Goal: Task Accomplishment & Management: Manage account settings

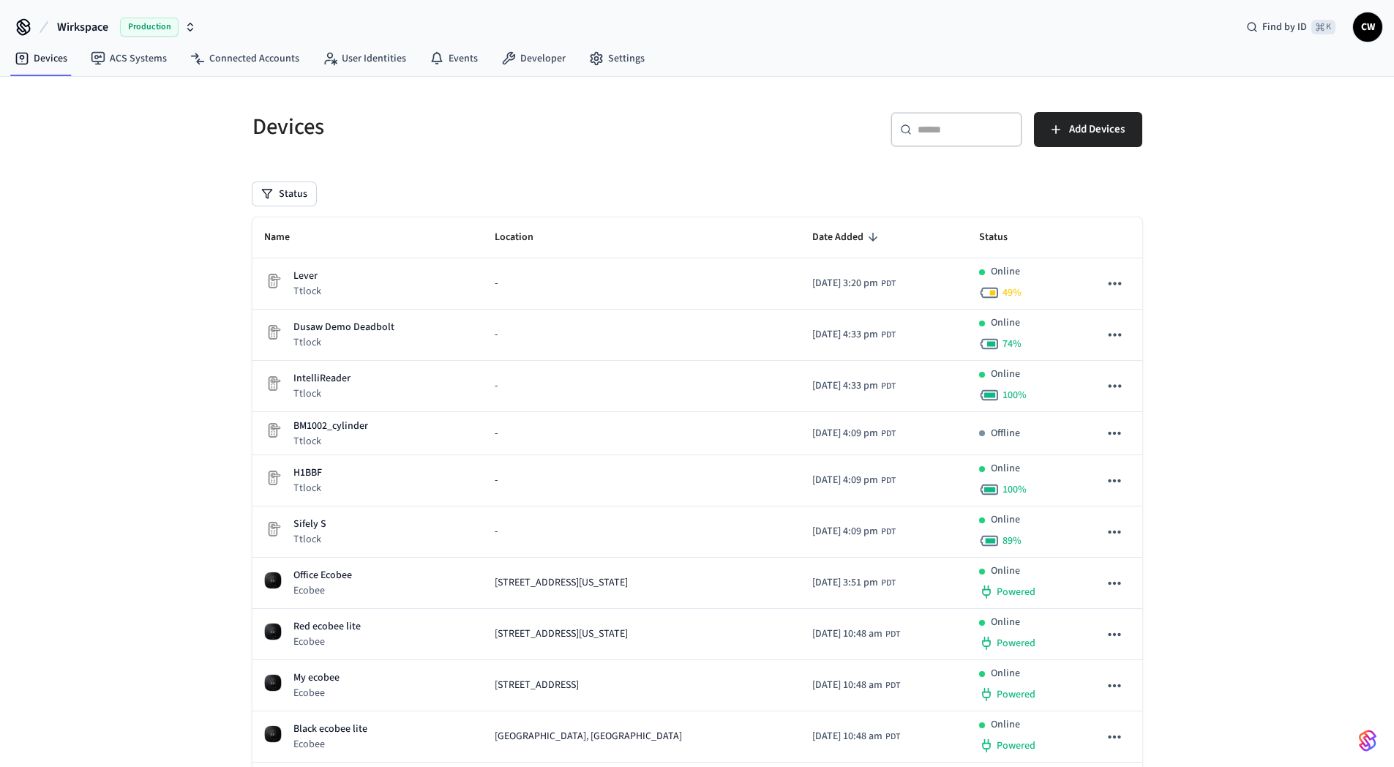
click at [90, 26] on span "Wirkspace" at bounding box center [82, 27] width 51 height 18
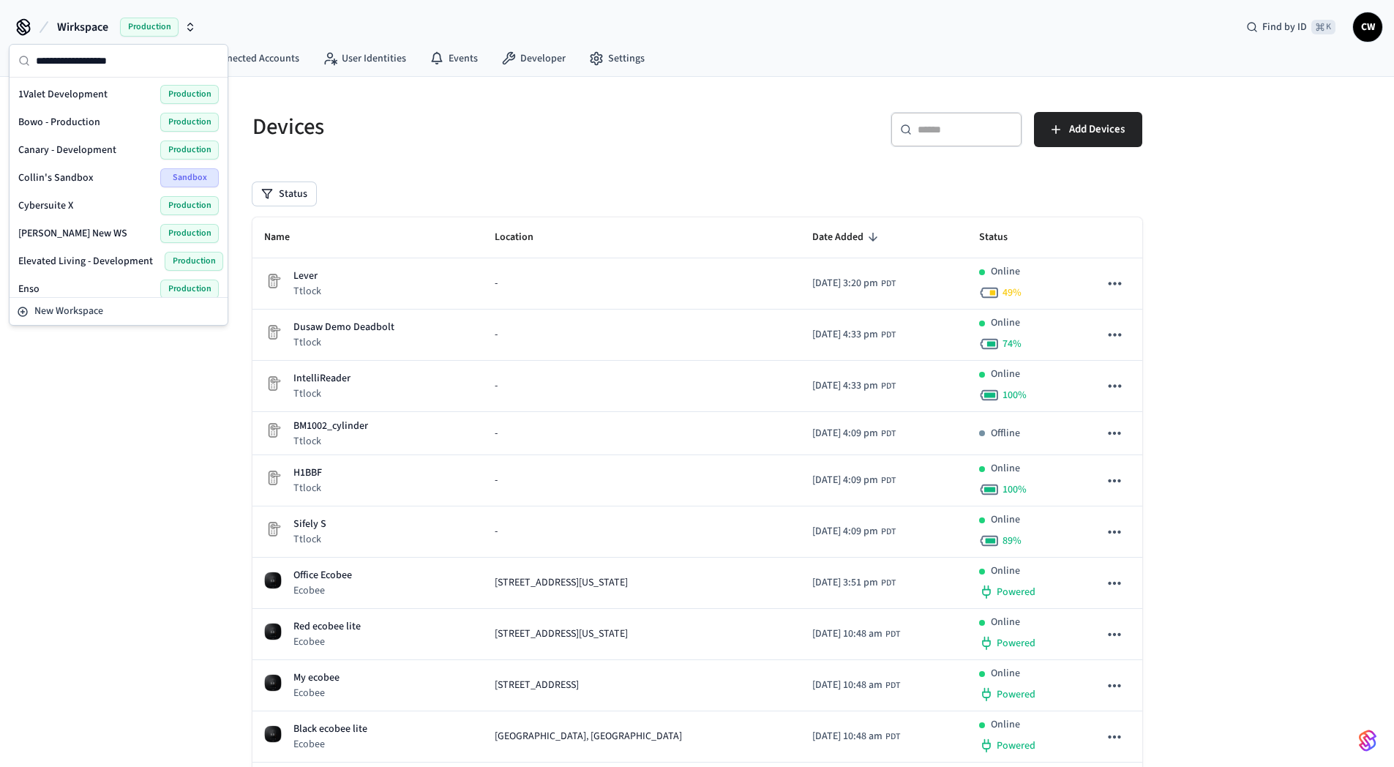
scroll to position [954, 0]
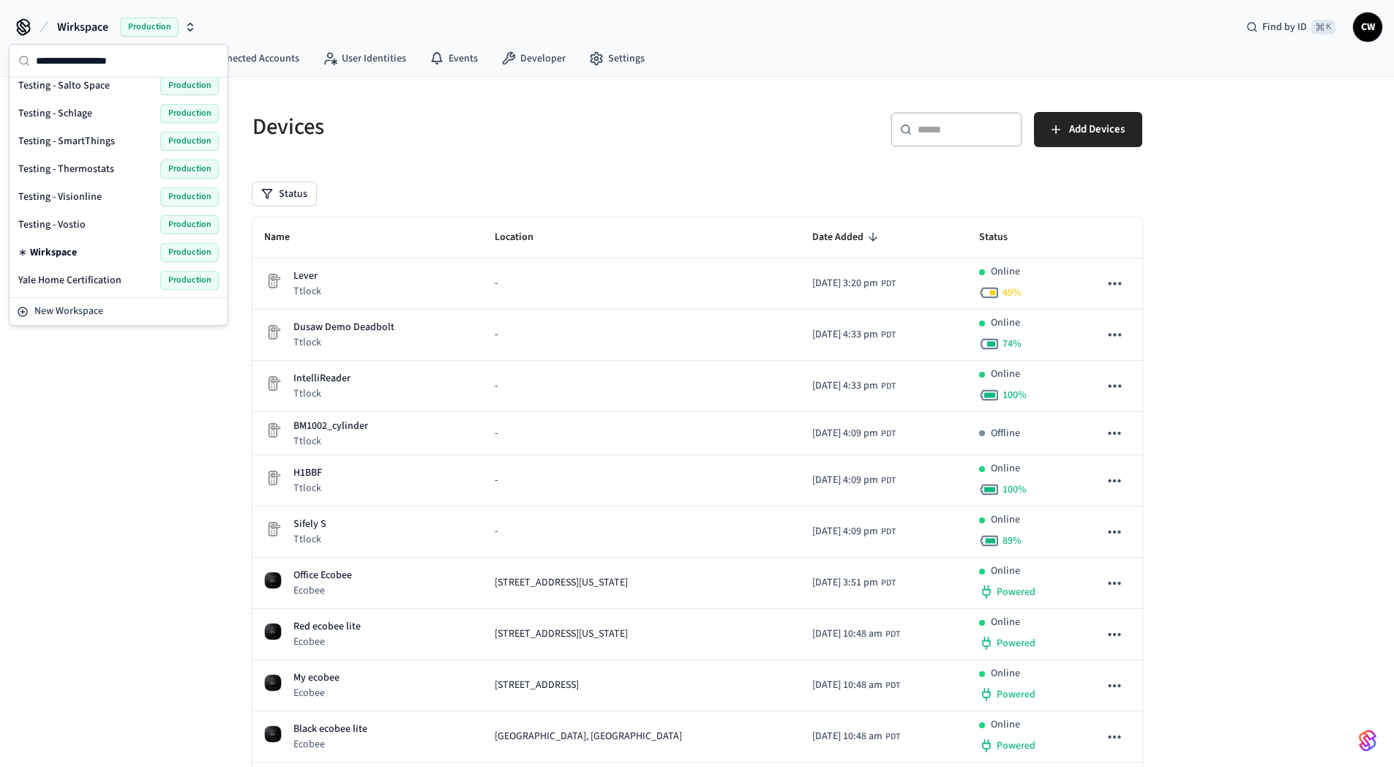
click at [88, 199] on span "Testing - Visionline" at bounding box center [59, 196] width 83 height 15
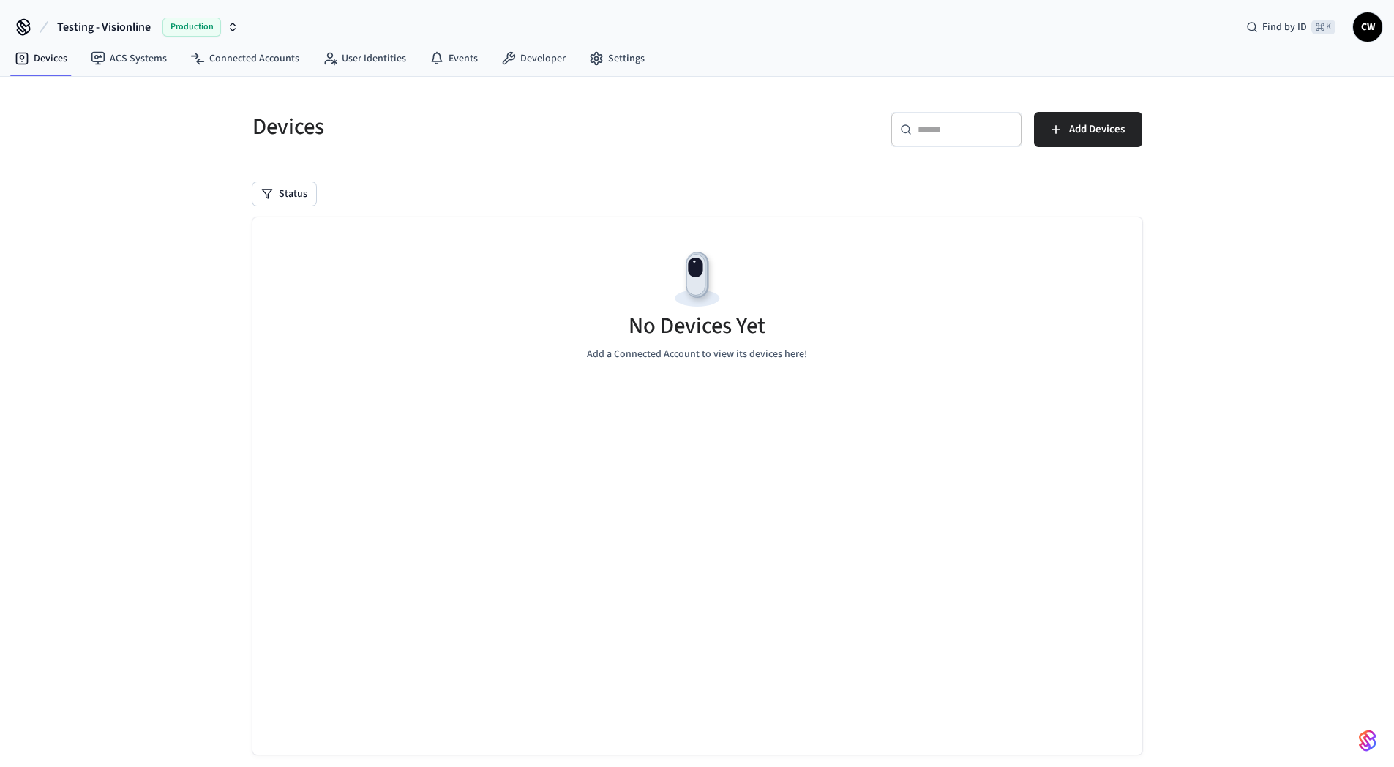
click at [202, 237] on div "Devices ​ ​ Add Devices Status No Devices Yet Add a Connected Account to view i…" at bounding box center [697, 435] width 1394 height 716
click at [227, 59] on link "Connected Accounts" at bounding box center [245, 58] width 132 height 26
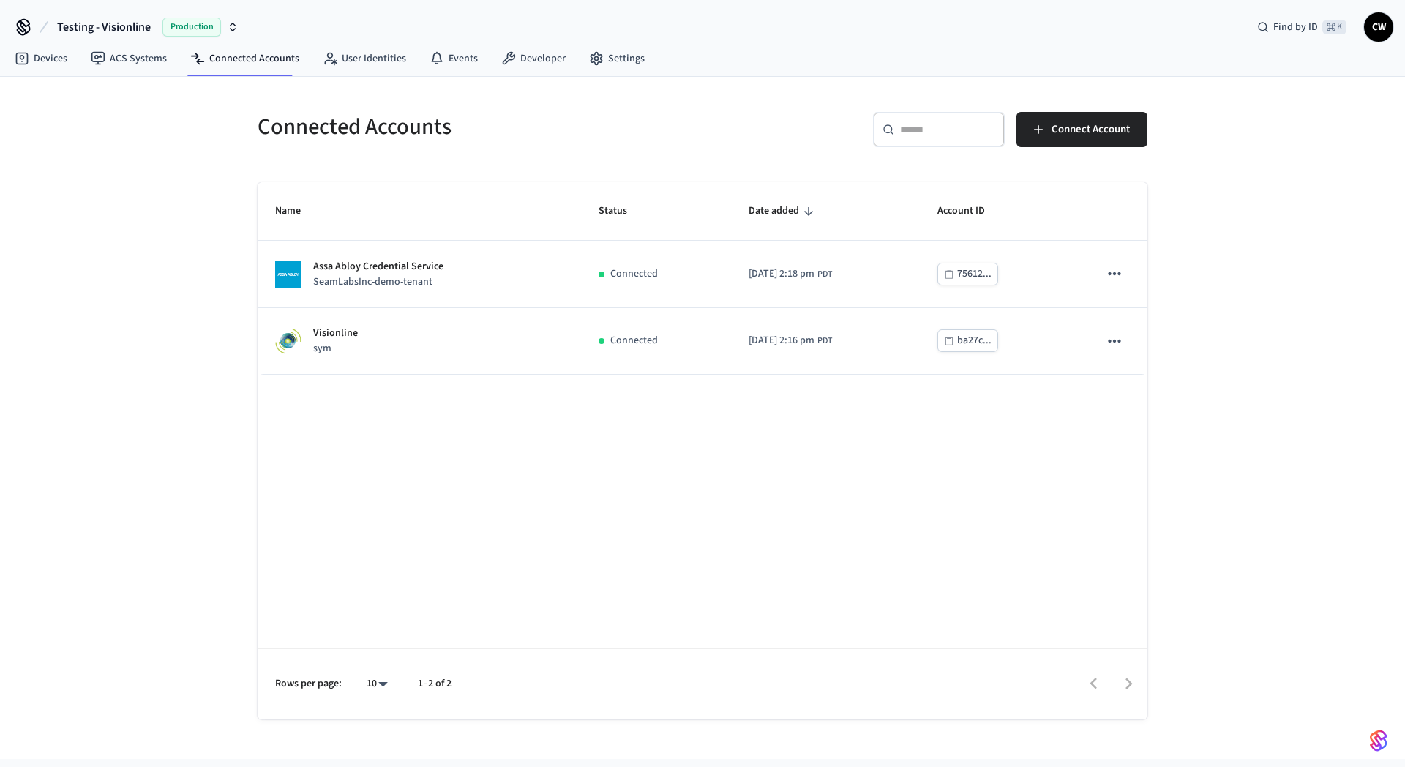
click at [151, 235] on div "Connected Accounts ​ ​ Connect Account Name Status Date added Account ID Assa A…" at bounding box center [702, 418] width 1405 height 682
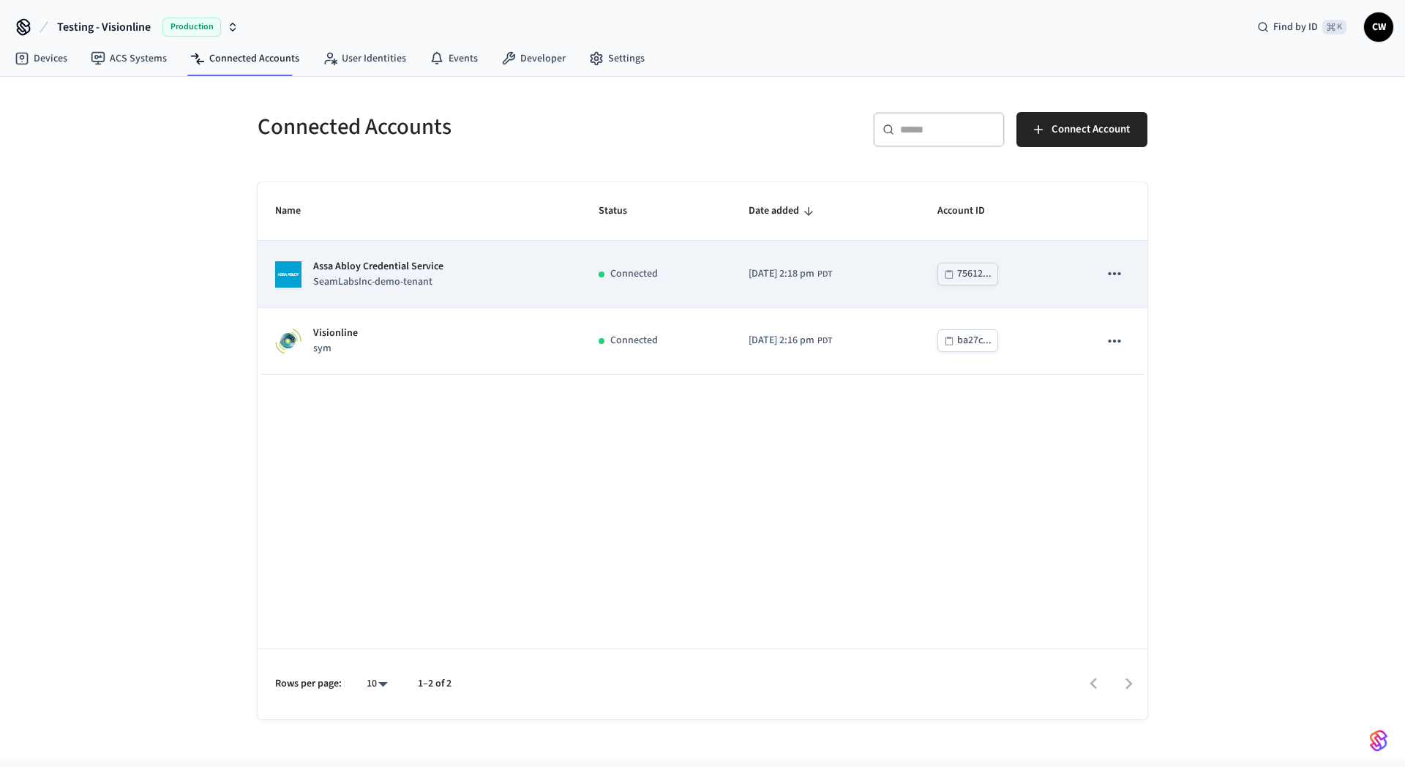
click at [405, 272] on p "Assa Abloy Credential Service" at bounding box center [378, 266] width 130 height 15
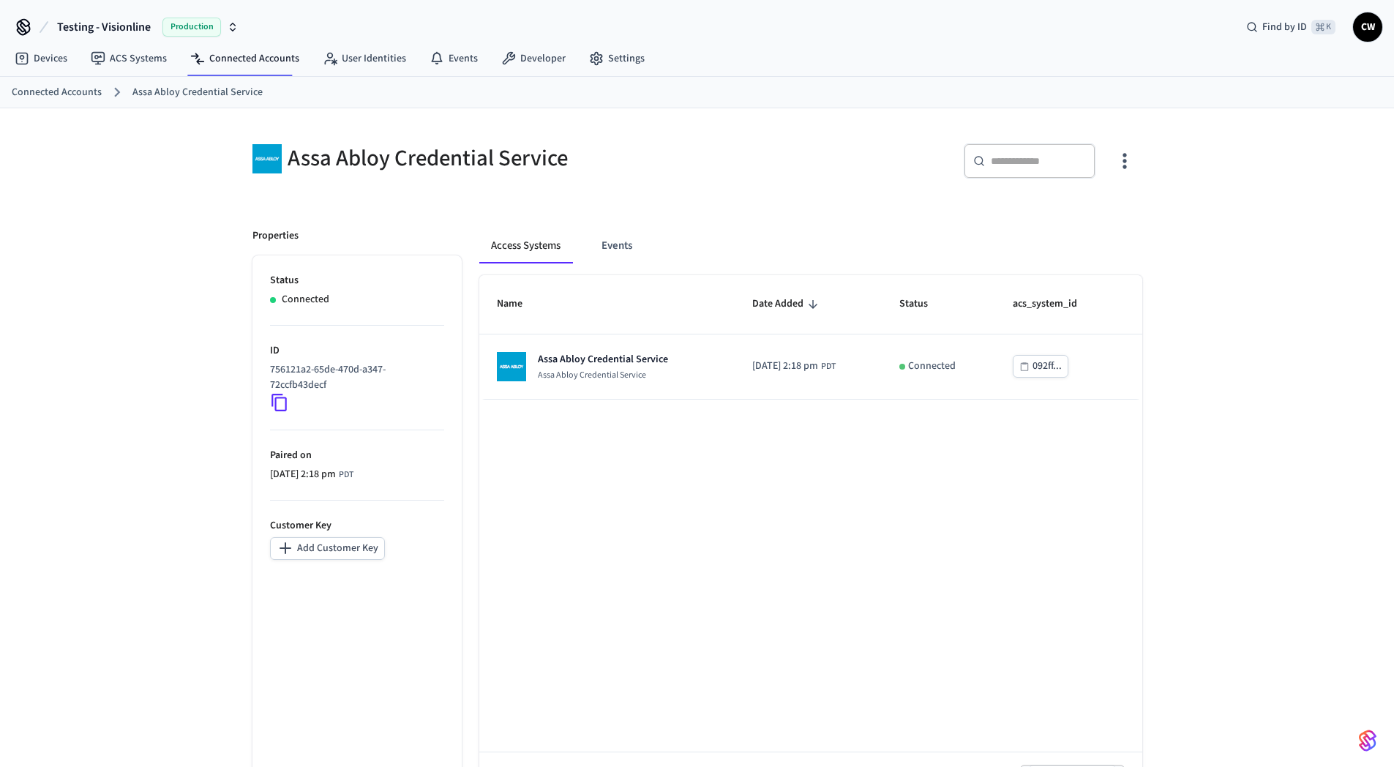
click at [199, 273] on div "Assa Abloy Credential Service ​ ​ Properties Status Connected ID 756121a2-65de-…" at bounding box center [697, 460] width 1394 height 704
click at [682, 163] on div "Assa Abloy Credential Service" at bounding box center [470, 158] width 436 height 30
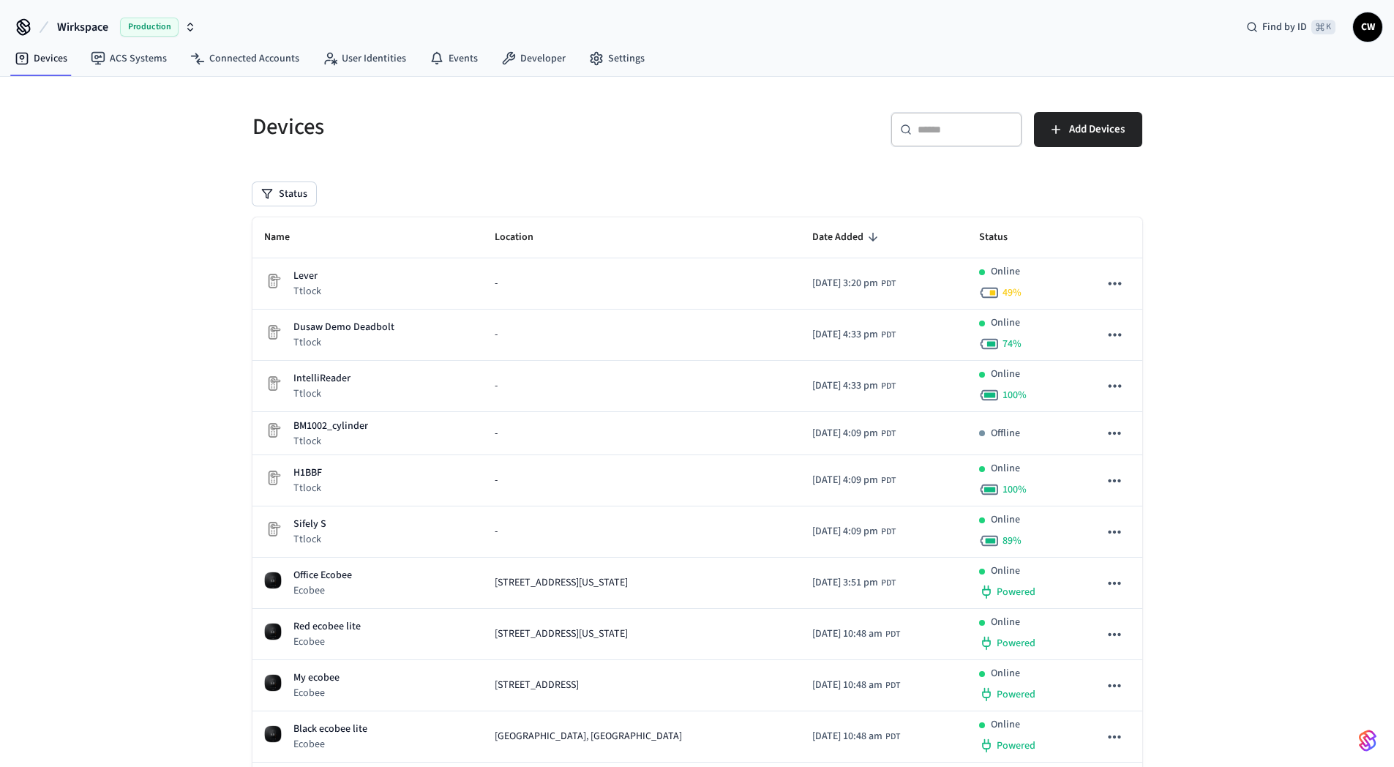
click at [160, 184] on div "Devices ​ ​ Add Devices Status Name Location Date Added Status Lever Ttlock - 2…" at bounding box center [697, 560] width 1394 height 966
click at [85, 29] on span "Wirkspace" at bounding box center [82, 27] width 51 height 18
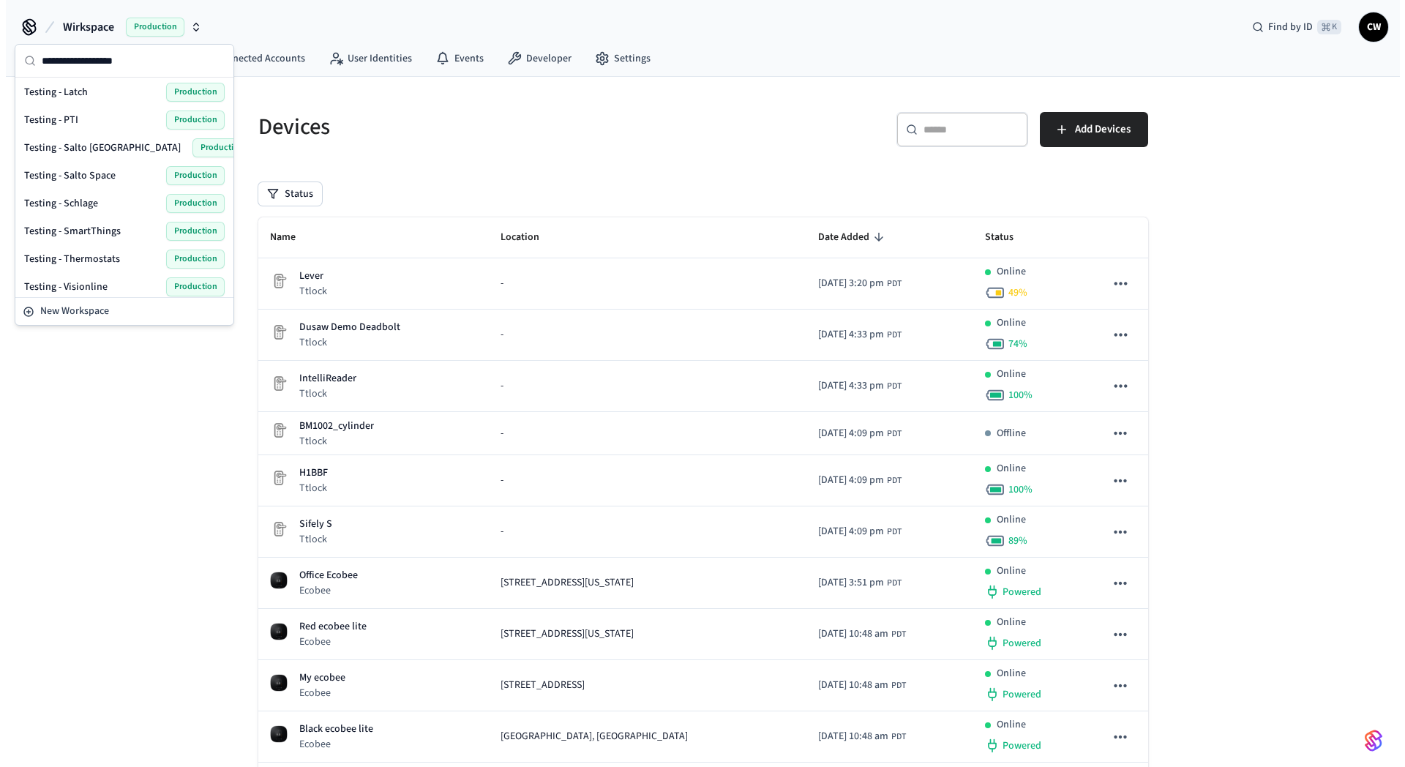
scroll to position [863, 0]
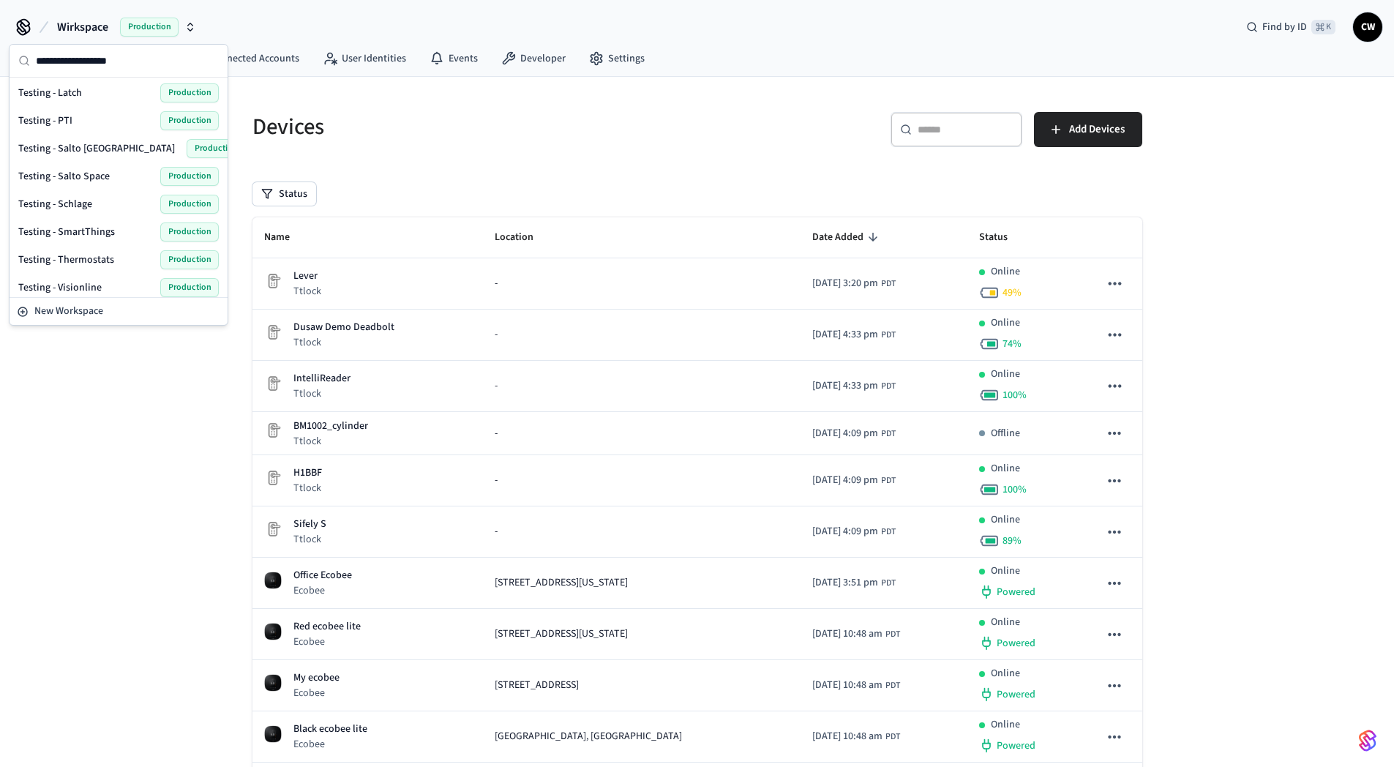
click at [99, 279] on div "Testing - Visionline Production" at bounding box center [118, 287] width 200 height 19
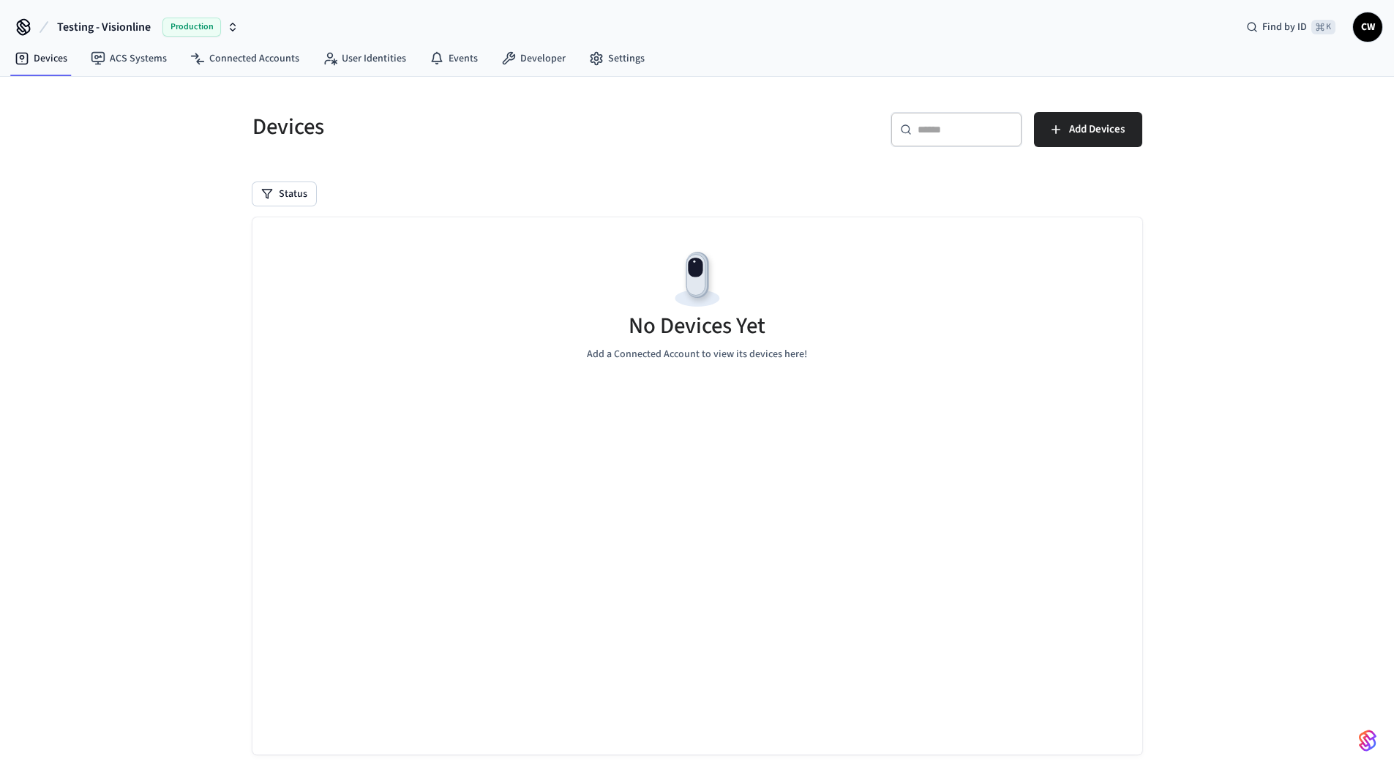
click at [158, 287] on div "Devices ​ ​ Add Devices Status No Devices Yet Add a Connected Account to view i…" at bounding box center [697, 435] width 1394 height 716
click at [137, 59] on link "ACS Systems" at bounding box center [128, 58] width 99 height 26
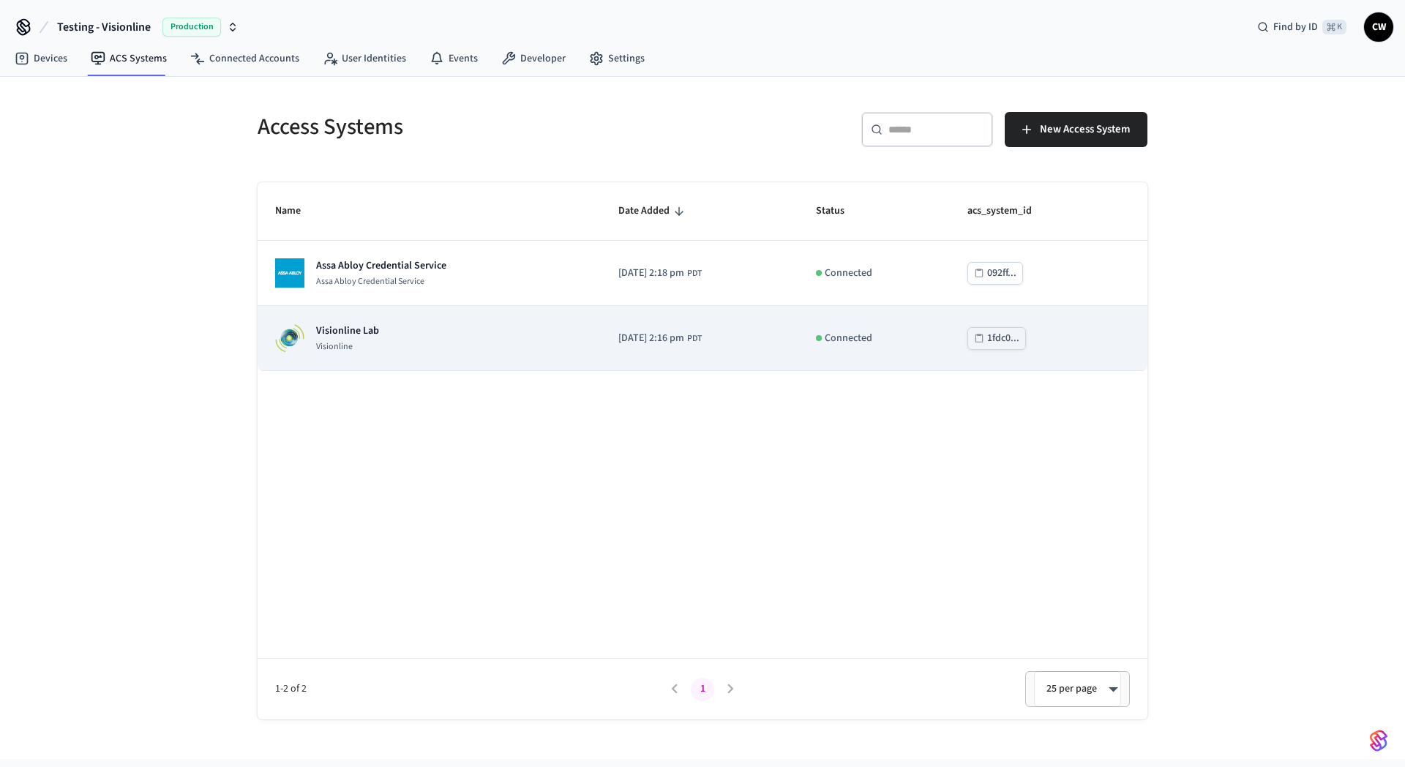
click at [368, 360] on td "Visionline Lab Visionline" at bounding box center [429, 338] width 343 height 65
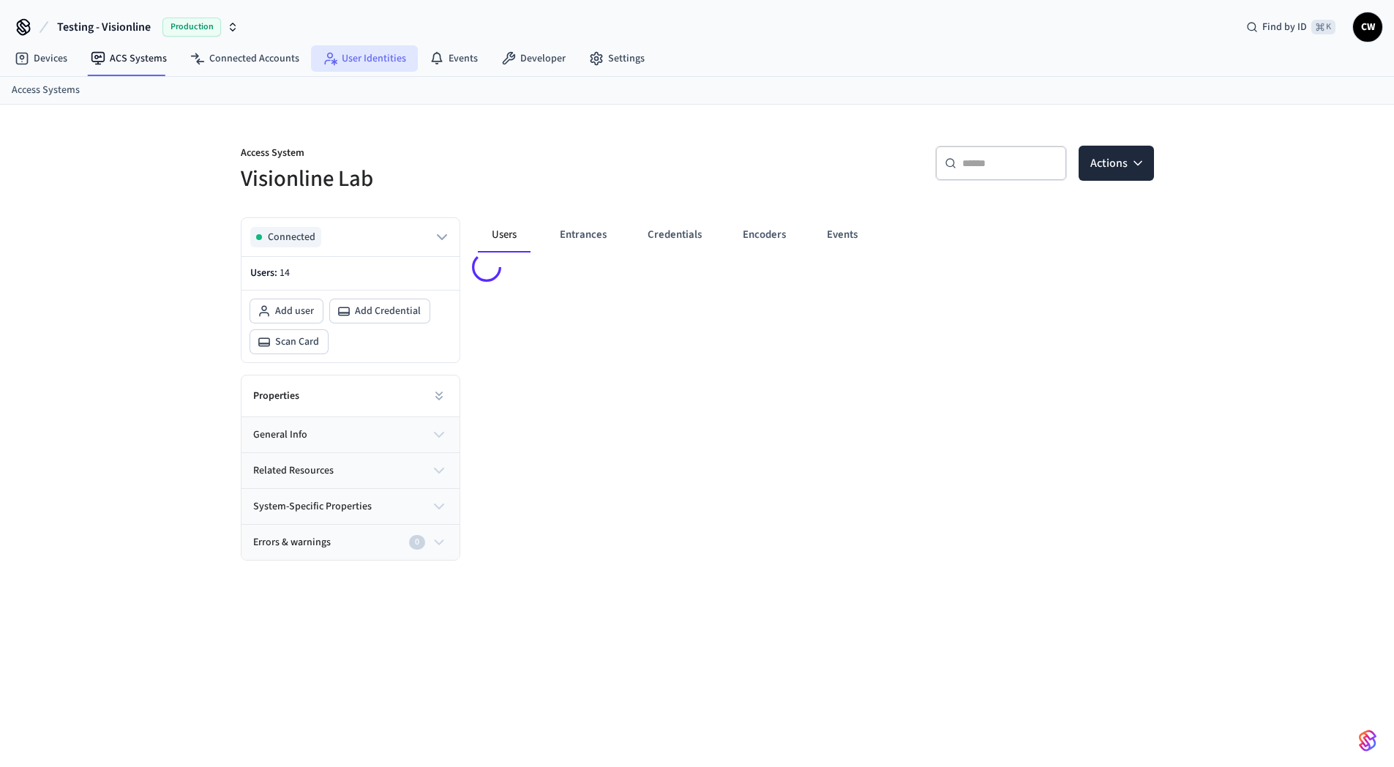
click at [353, 63] on link "User Identities" at bounding box center [364, 58] width 107 height 26
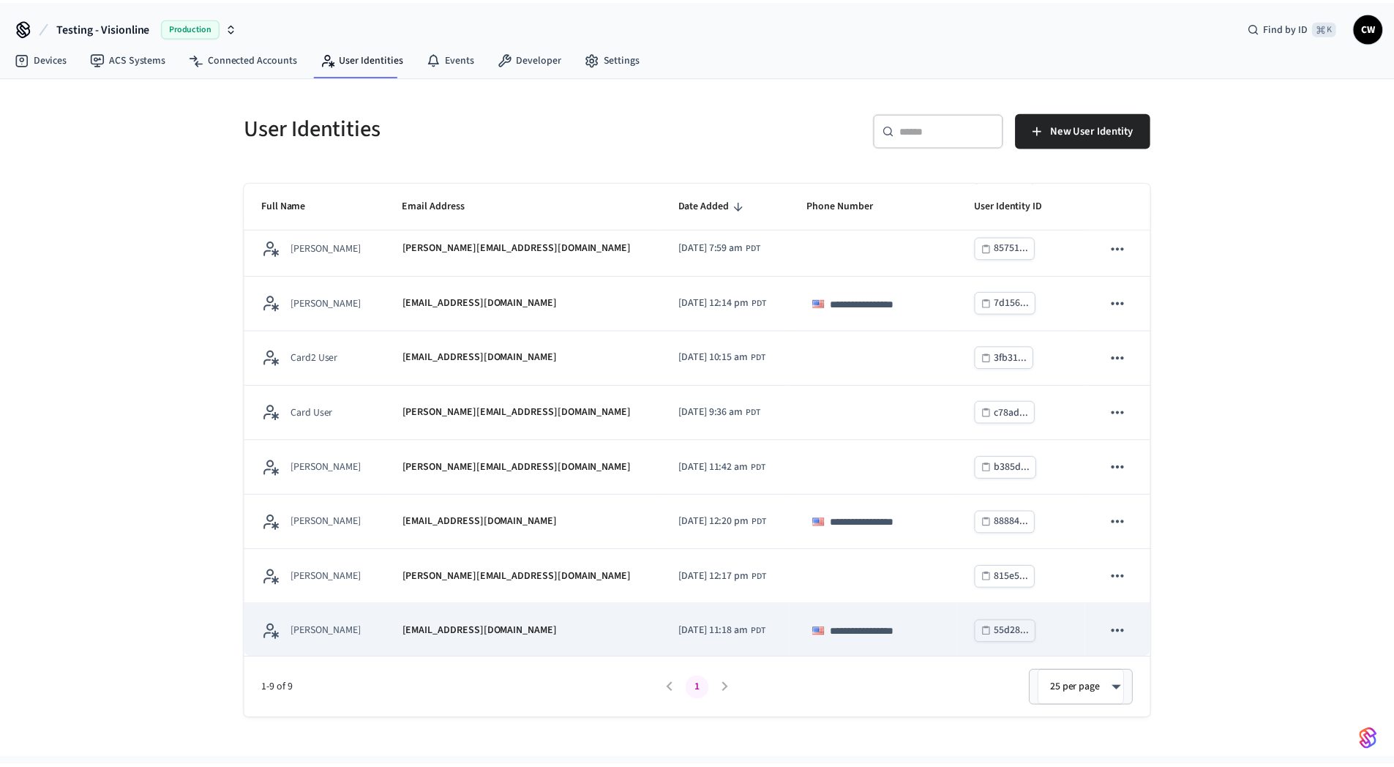
scroll to position [66, 0]
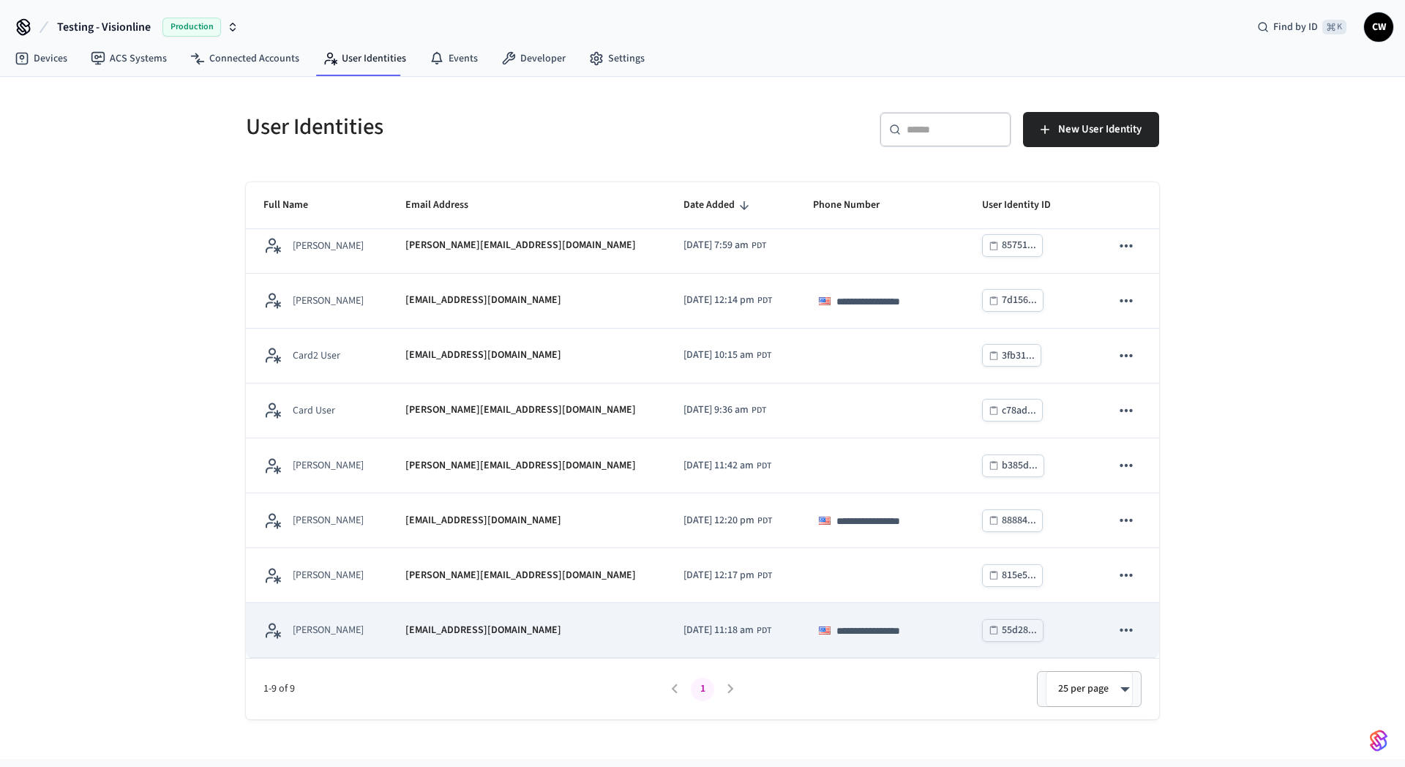
click at [488, 616] on td "[EMAIL_ADDRESS][DOMAIN_NAME]" at bounding box center [527, 630] width 278 height 55
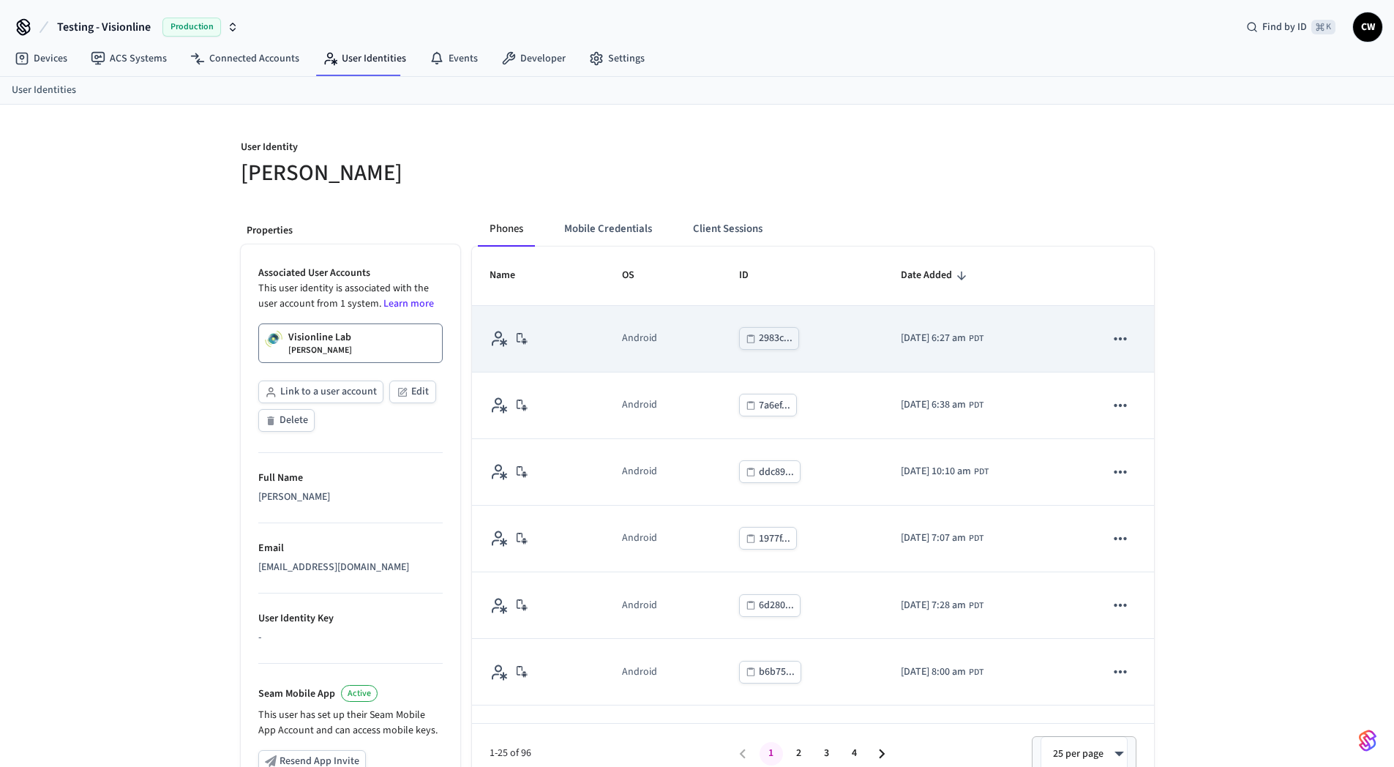
click at [1111, 332] on icon "sticky table" at bounding box center [1120, 338] width 19 height 19
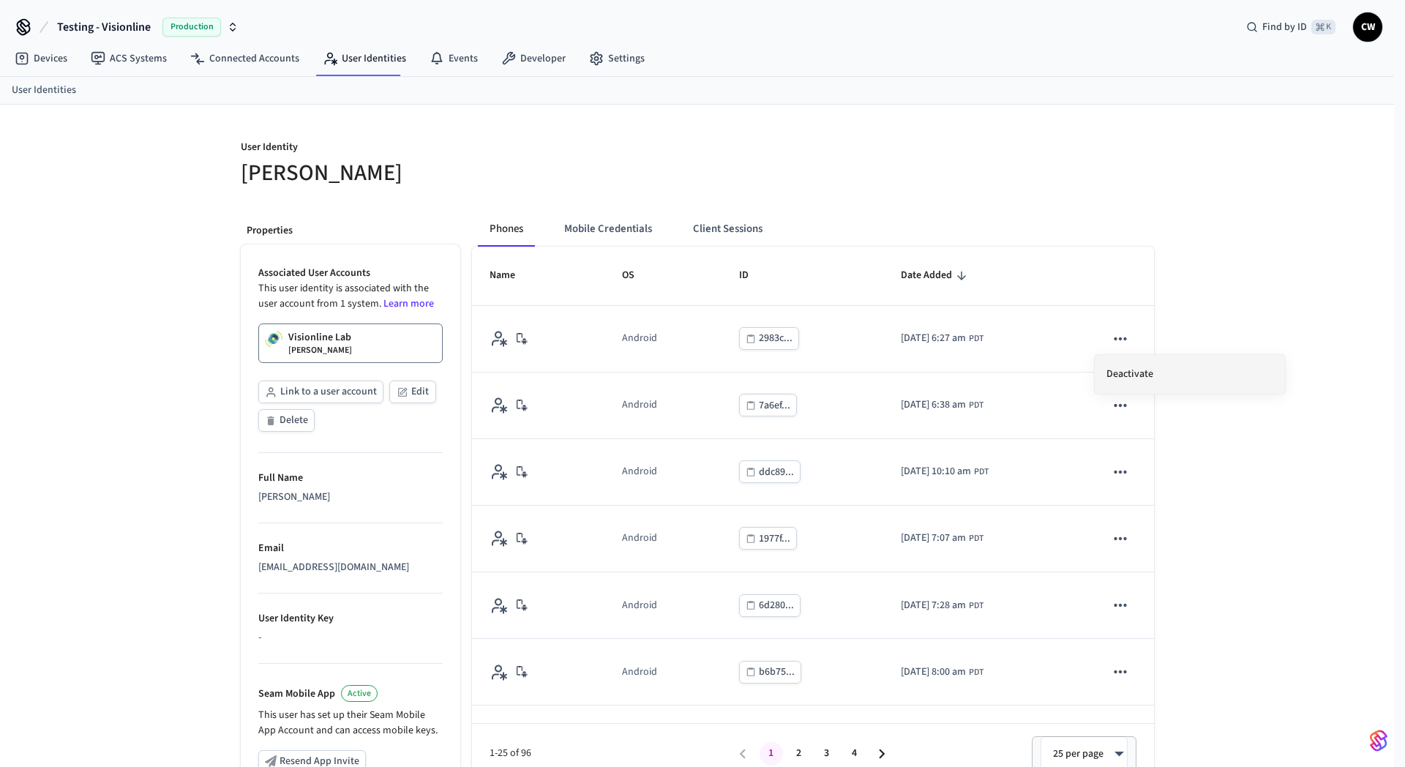
click at [1118, 369] on li "Deactivate" at bounding box center [1189, 374] width 190 height 39
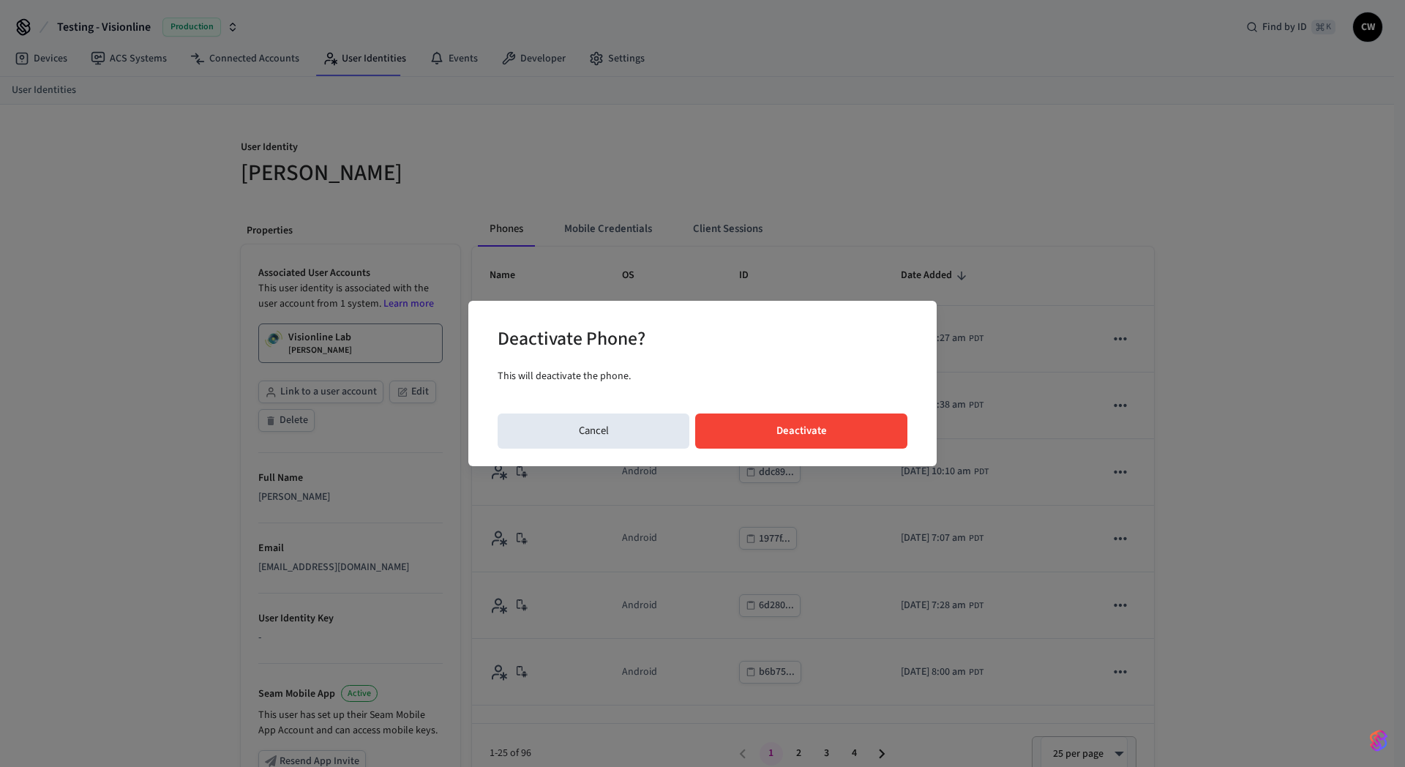
click at [873, 439] on button "Deactivate" at bounding box center [801, 430] width 212 height 35
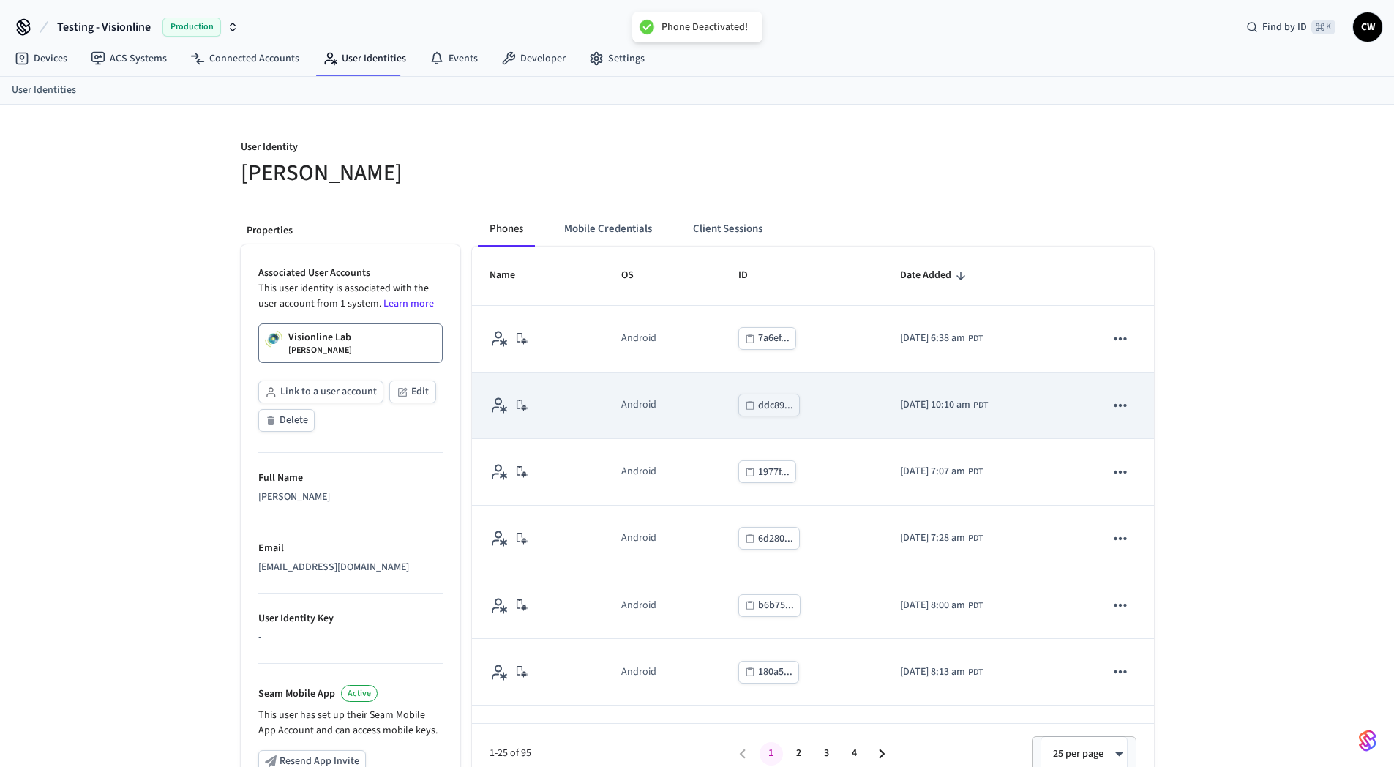
click at [1111, 405] on icon "sticky table" at bounding box center [1120, 405] width 19 height 19
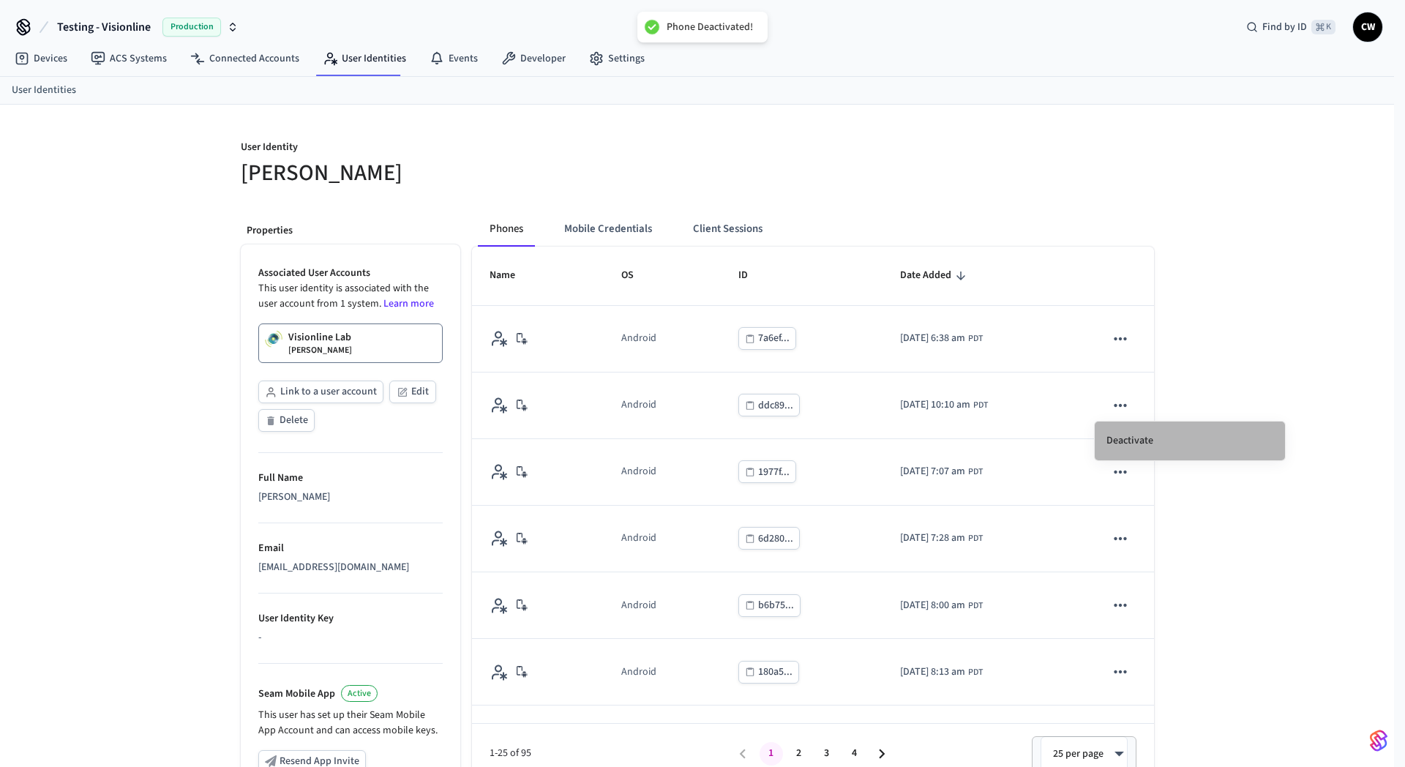
click at [1130, 437] on li "Deactivate" at bounding box center [1189, 440] width 190 height 39
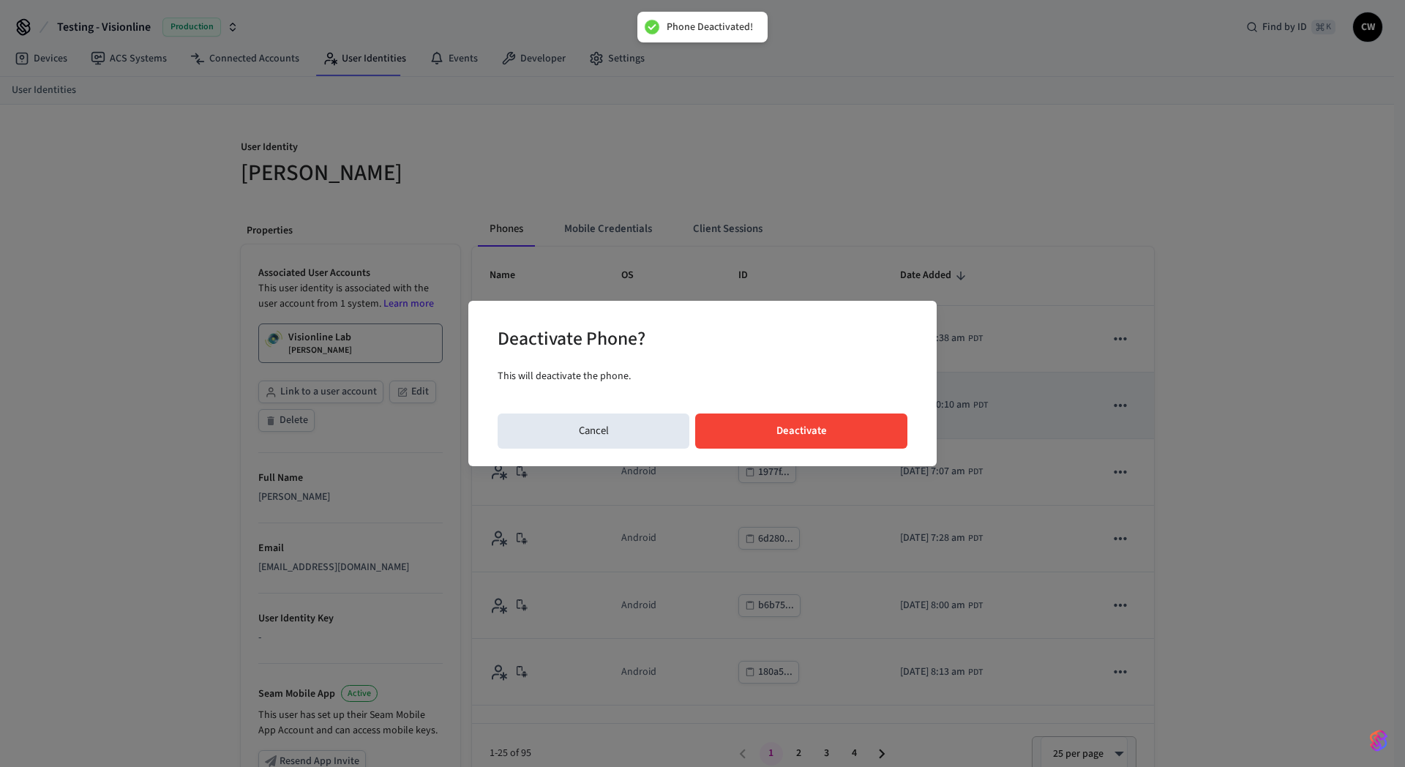
click at [870, 439] on button "Deactivate" at bounding box center [801, 430] width 212 height 35
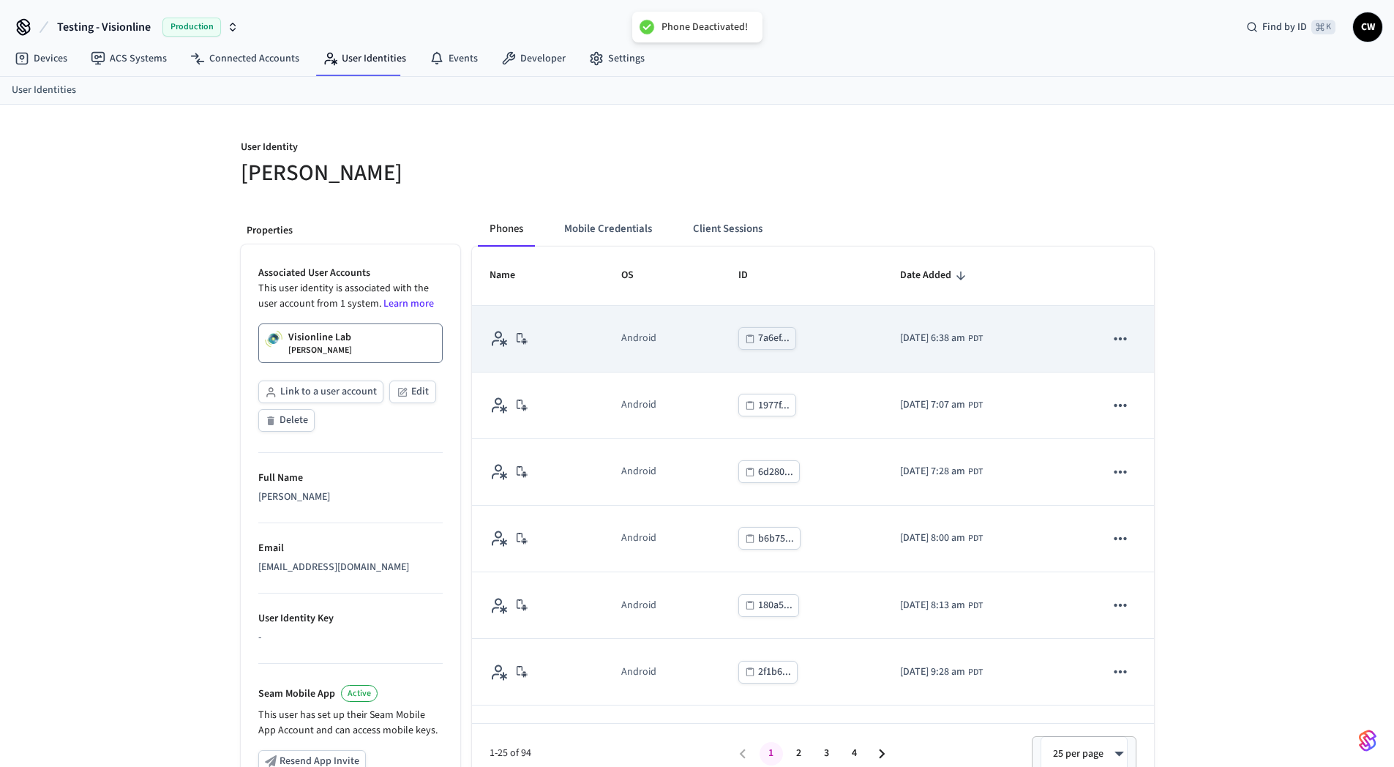
click at [1111, 345] on icon "sticky table" at bounding box center [1120, 338] width 19 height 19
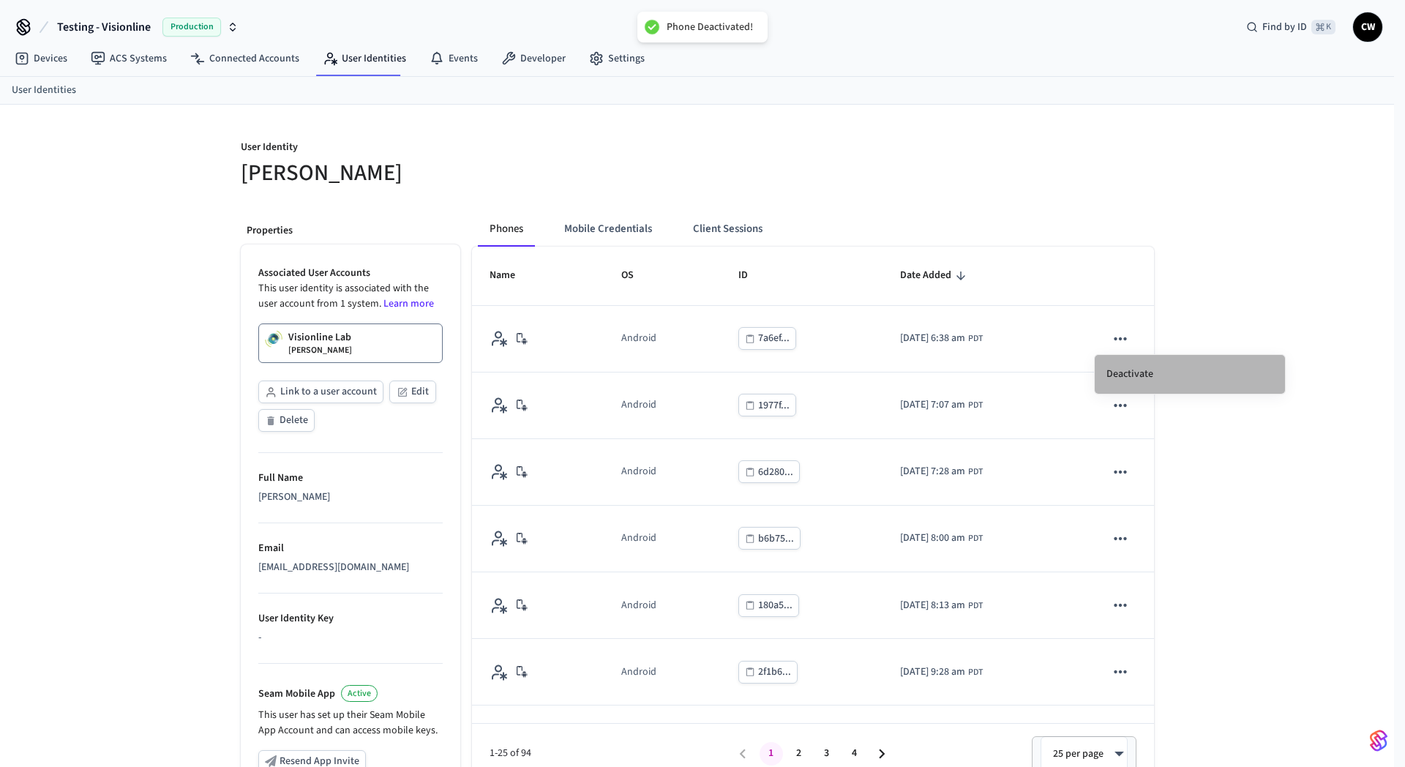
click at [1119, 368] on li "Deactivate" at bounding box center [1189, 374] width 190 height 39
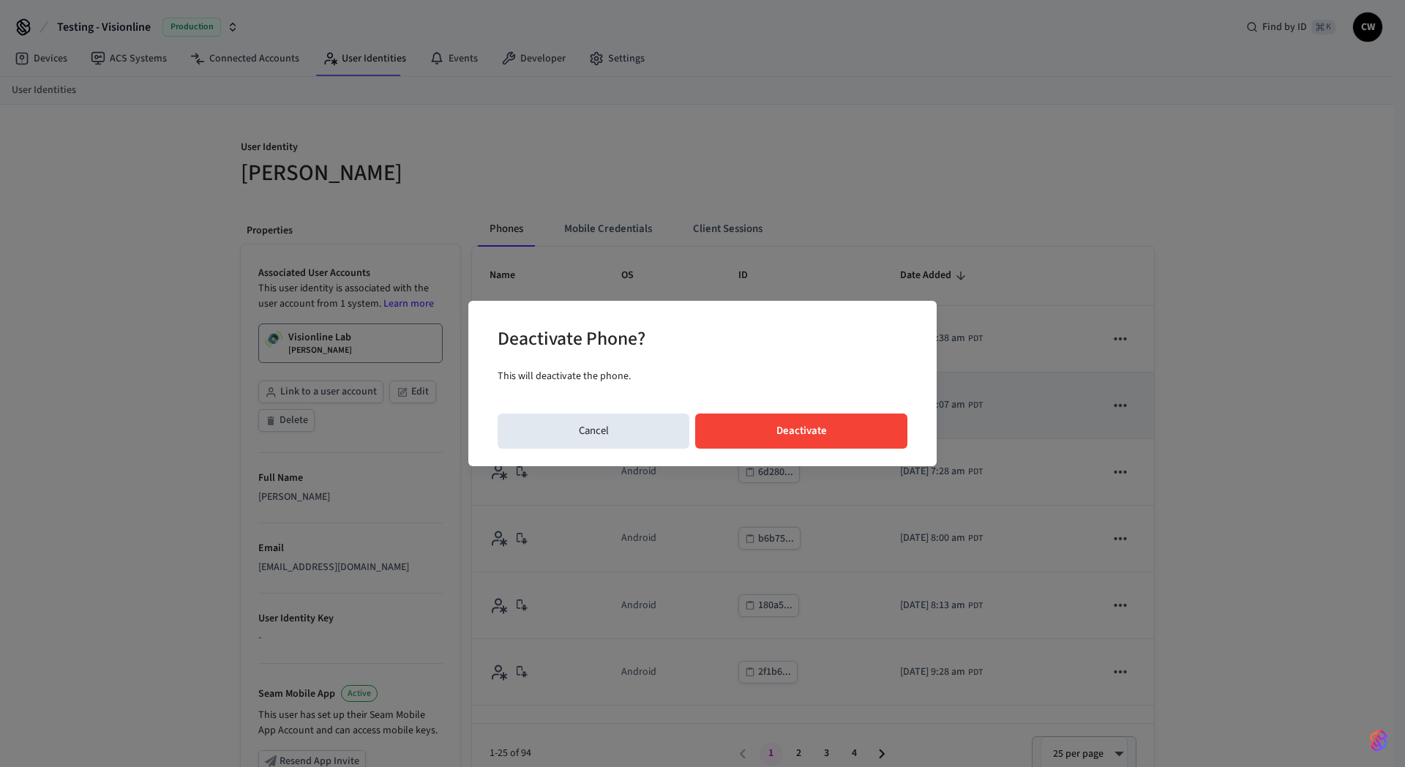
click at [899, 437] on button "Deactivate" at bounding box center [801, 430] width 212 height 35
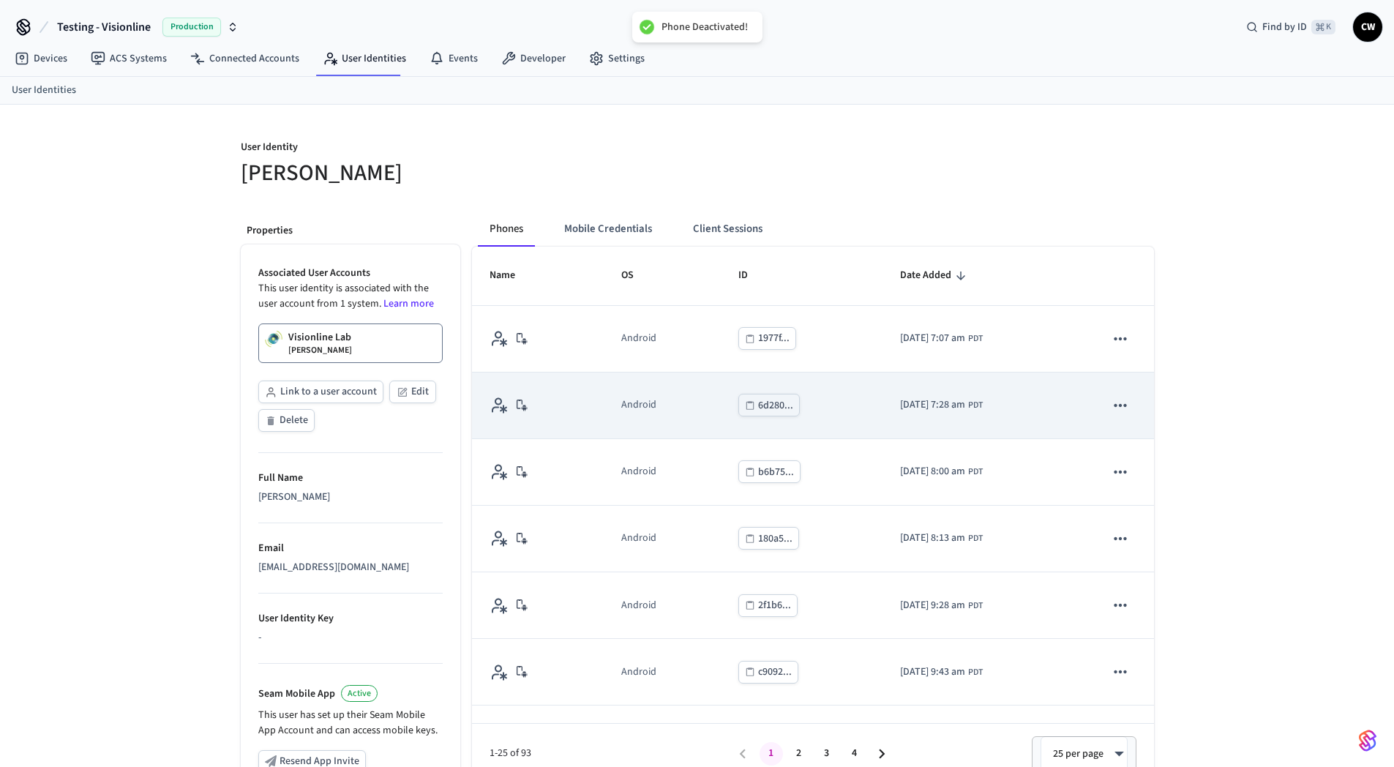
click at [1111, 413] on icon "sticky table" at bounding box center [1120, 405] width 19 height 19
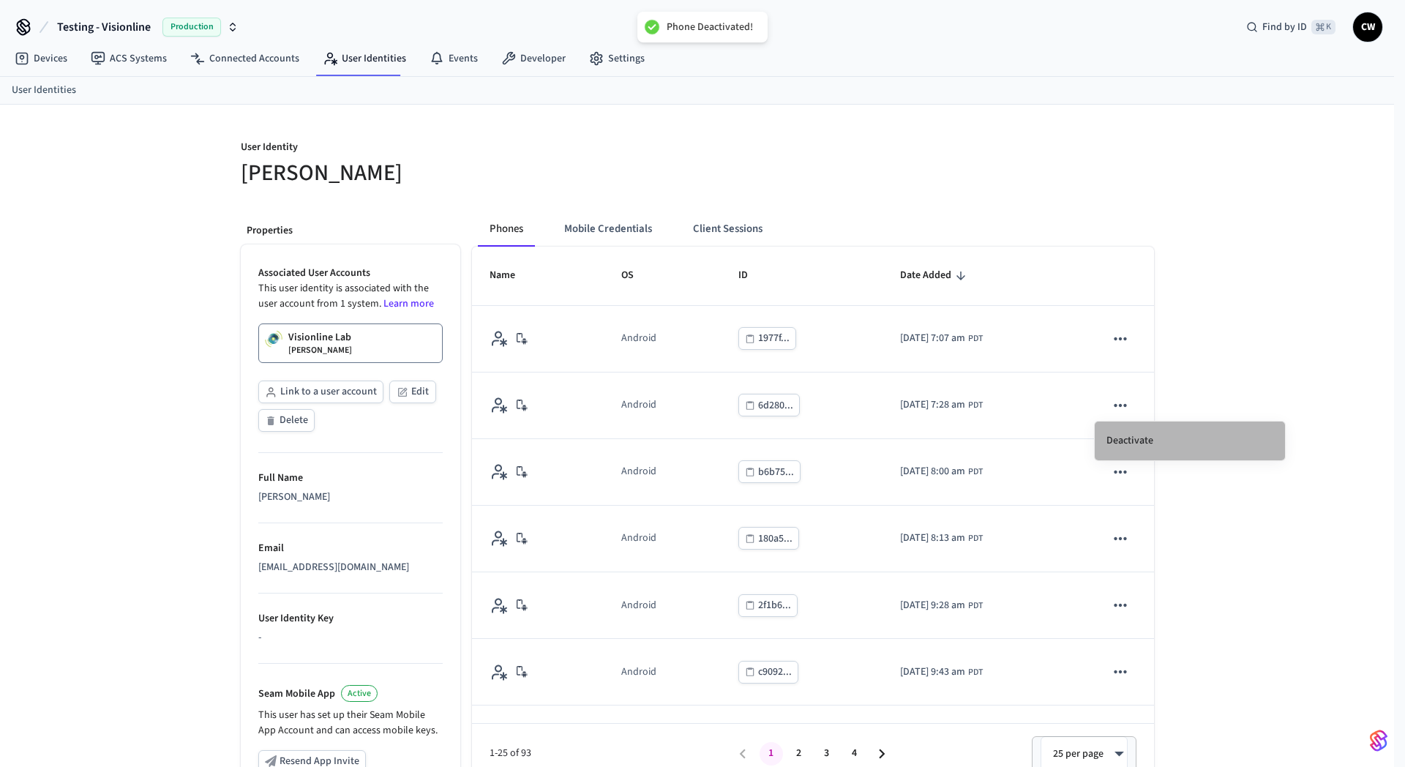
click at [1127, 436] on li "Deactivate" at bounding box center [1189, 440] width 190 height 39
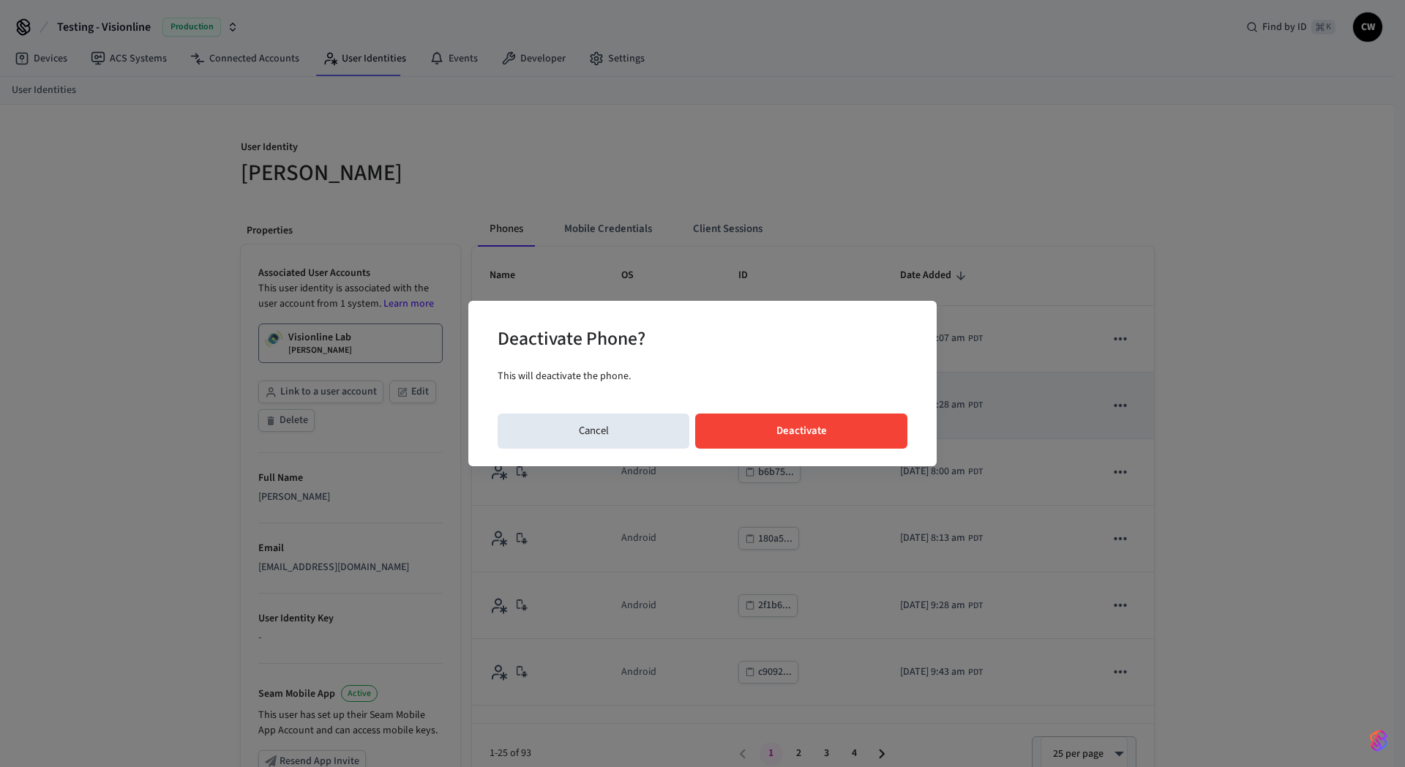
click at [824, 424] on button "Deactivate" at bounding box center [801, 430] width 212 height 35
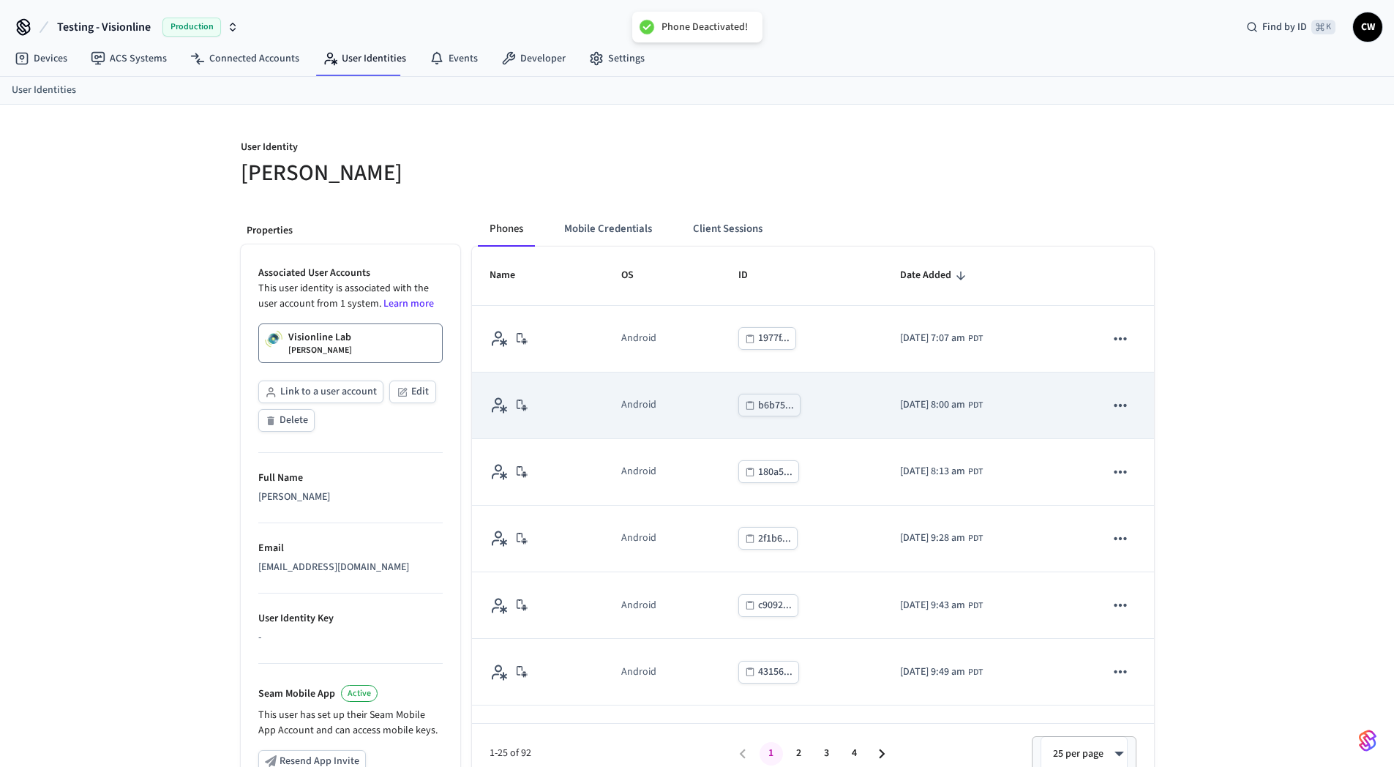
click at [1112, 408] on icon "sticky table" at bounding box center [1120, 405] width 19 height 19
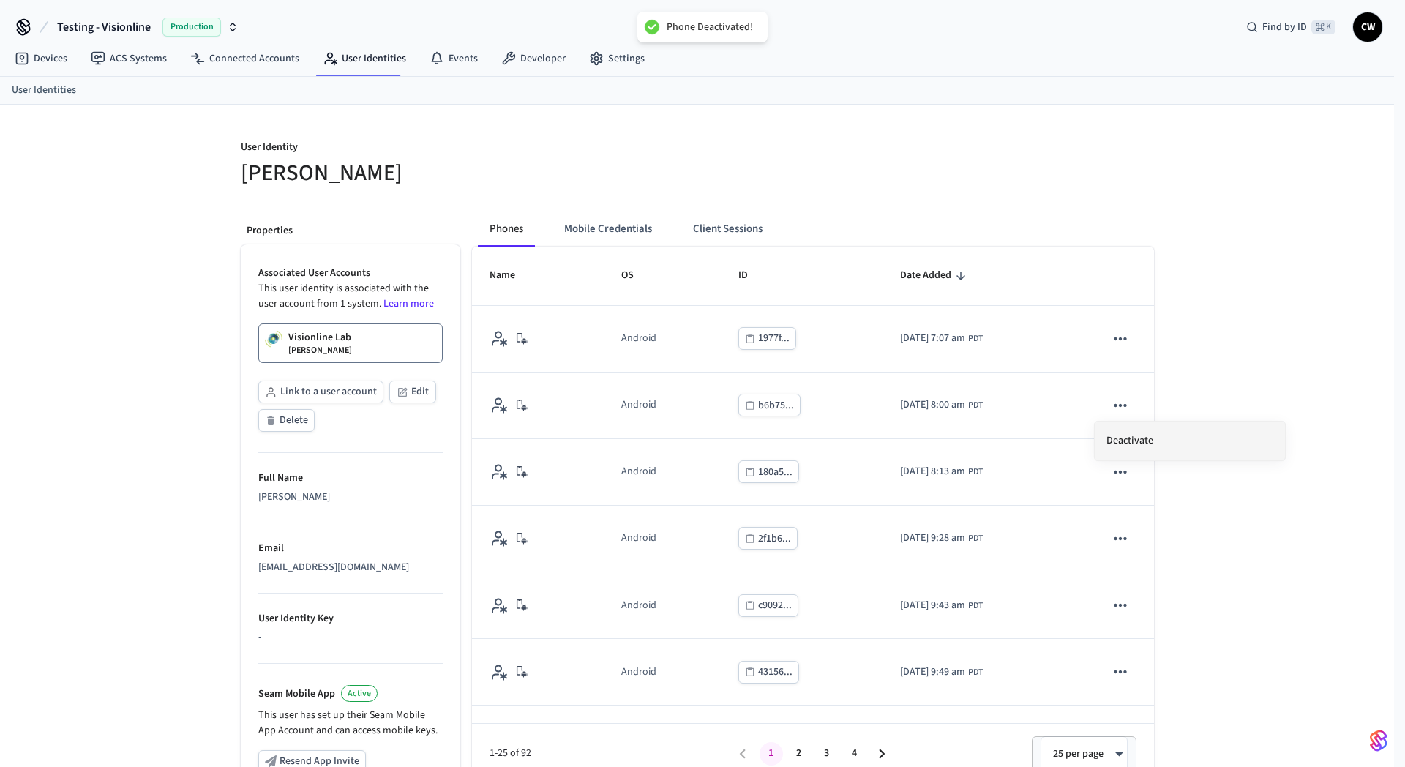
click at [1113, 435] on li "Deactivate" at bounding box center [1189, 440] width 190 height 39
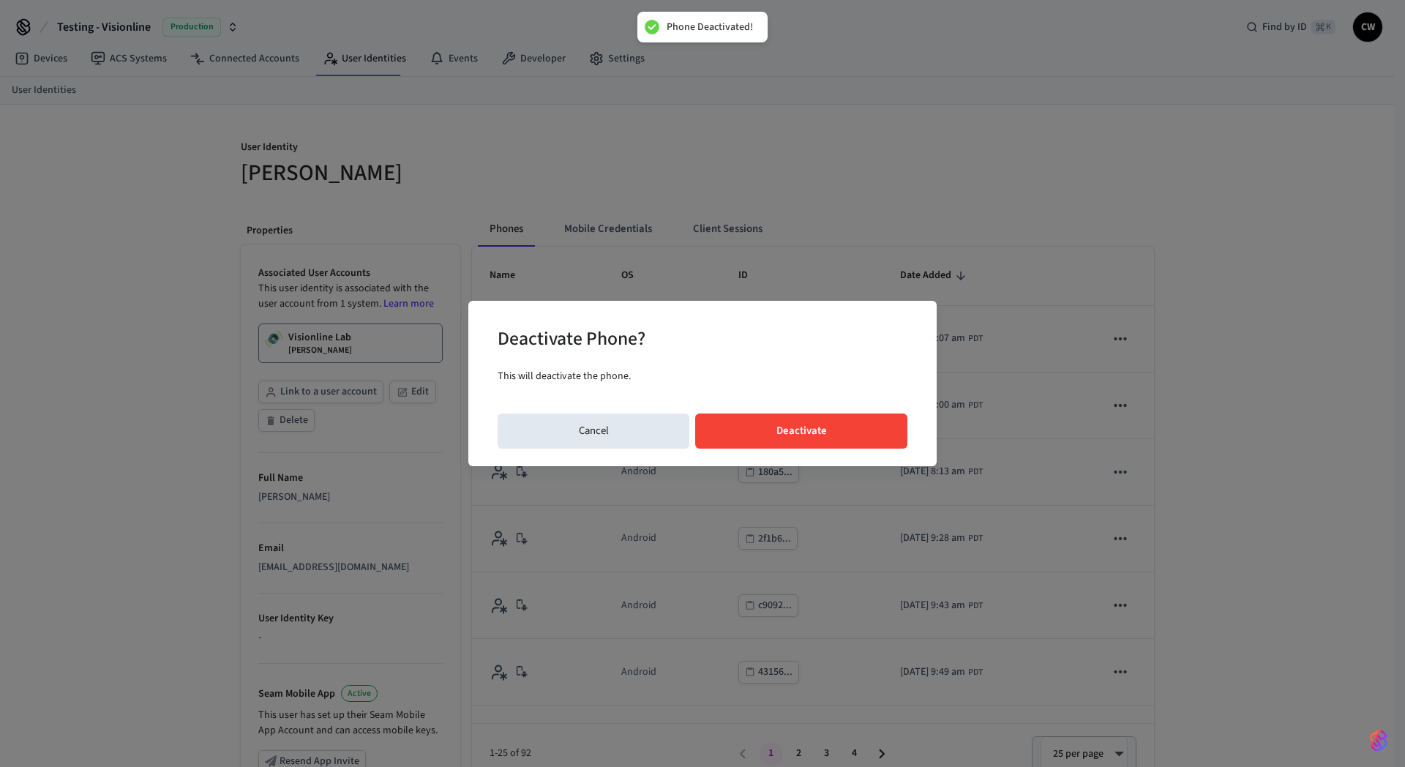
click at [863, 432] on button "Deactivate" at bounding box center [801, 430] width 212 height 35
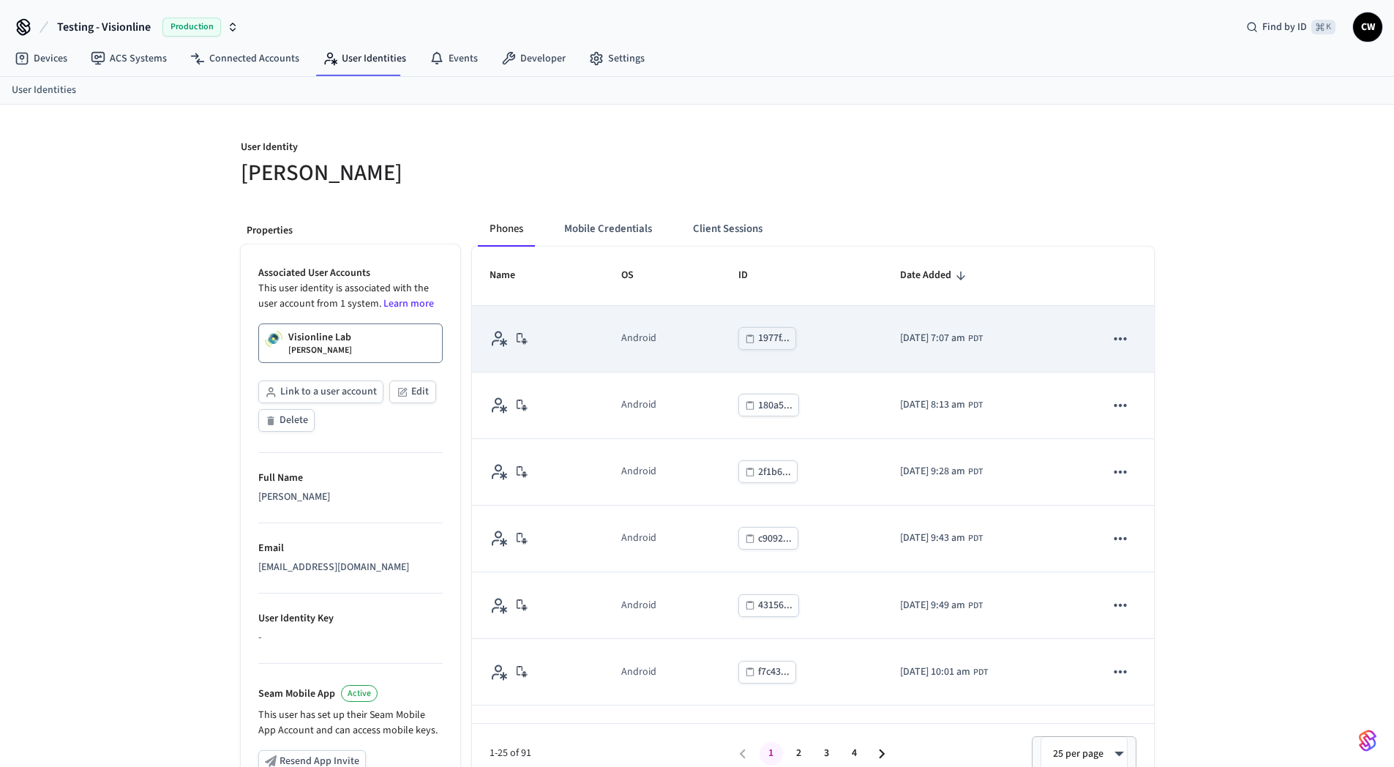
click at [1116, 334] on icon "sticky table" at bounding box center [1120, 338] width 19 height 19
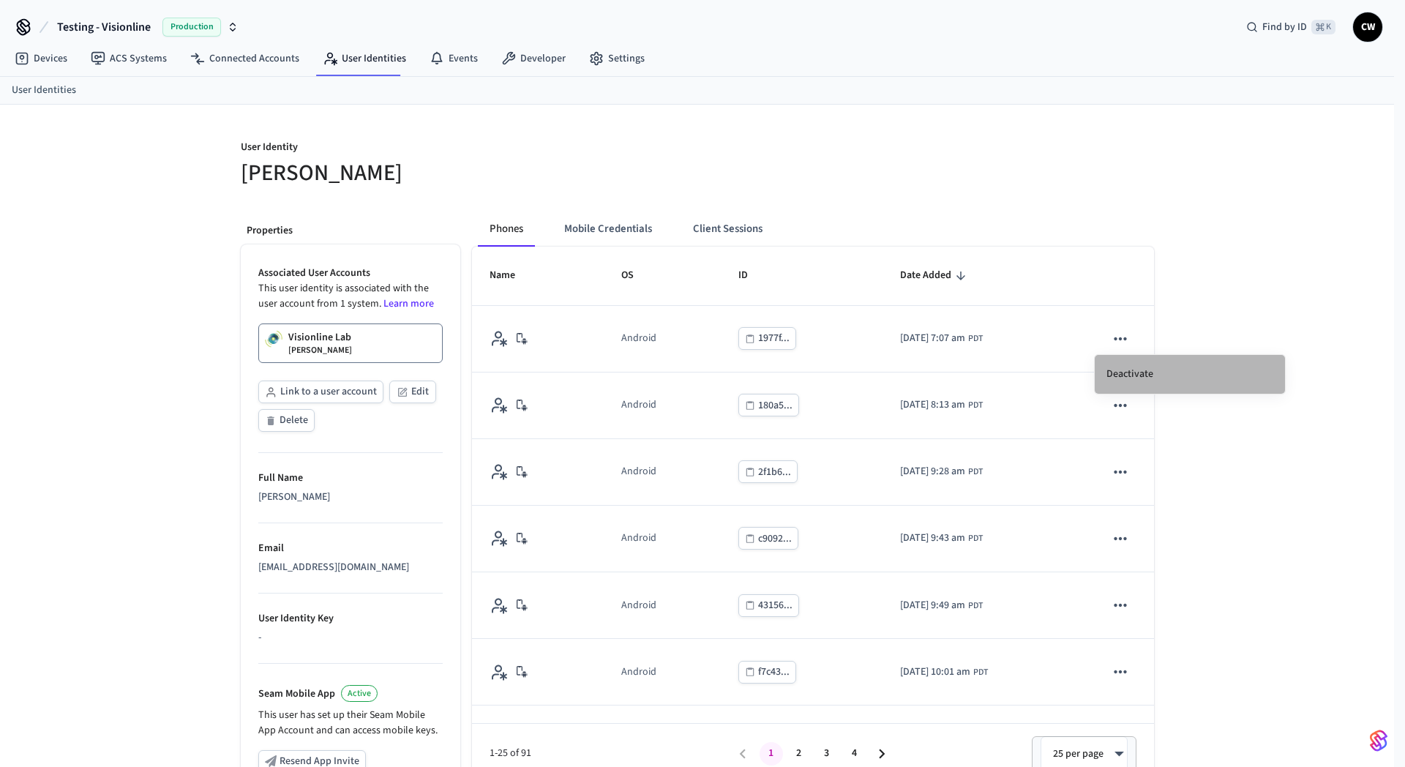
click at [1132, 364] on li "Deactivate" at bounding box center [1189, 374] width 190 height 39
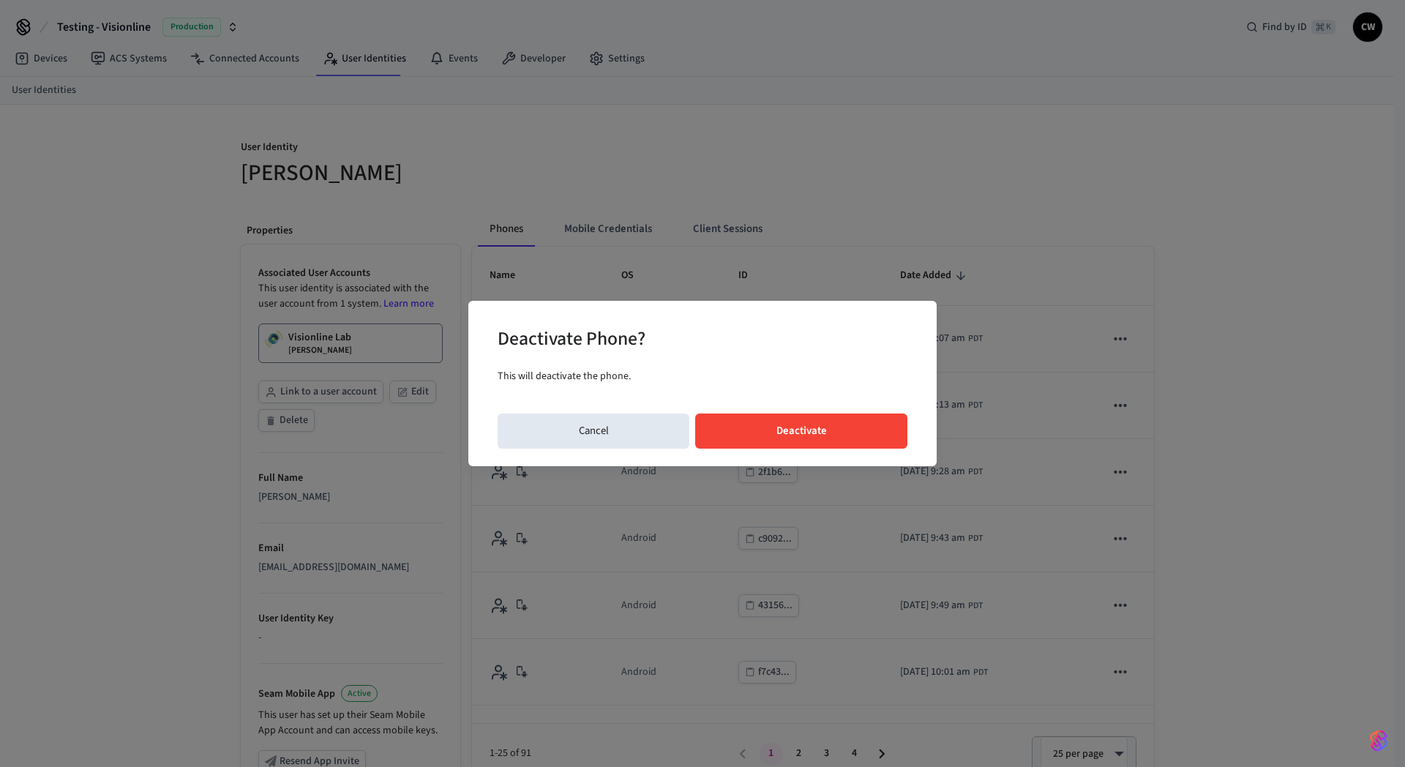
click at [842, 424] on button "Deactivate" at bounding box center [801, 430] width 212 height 35
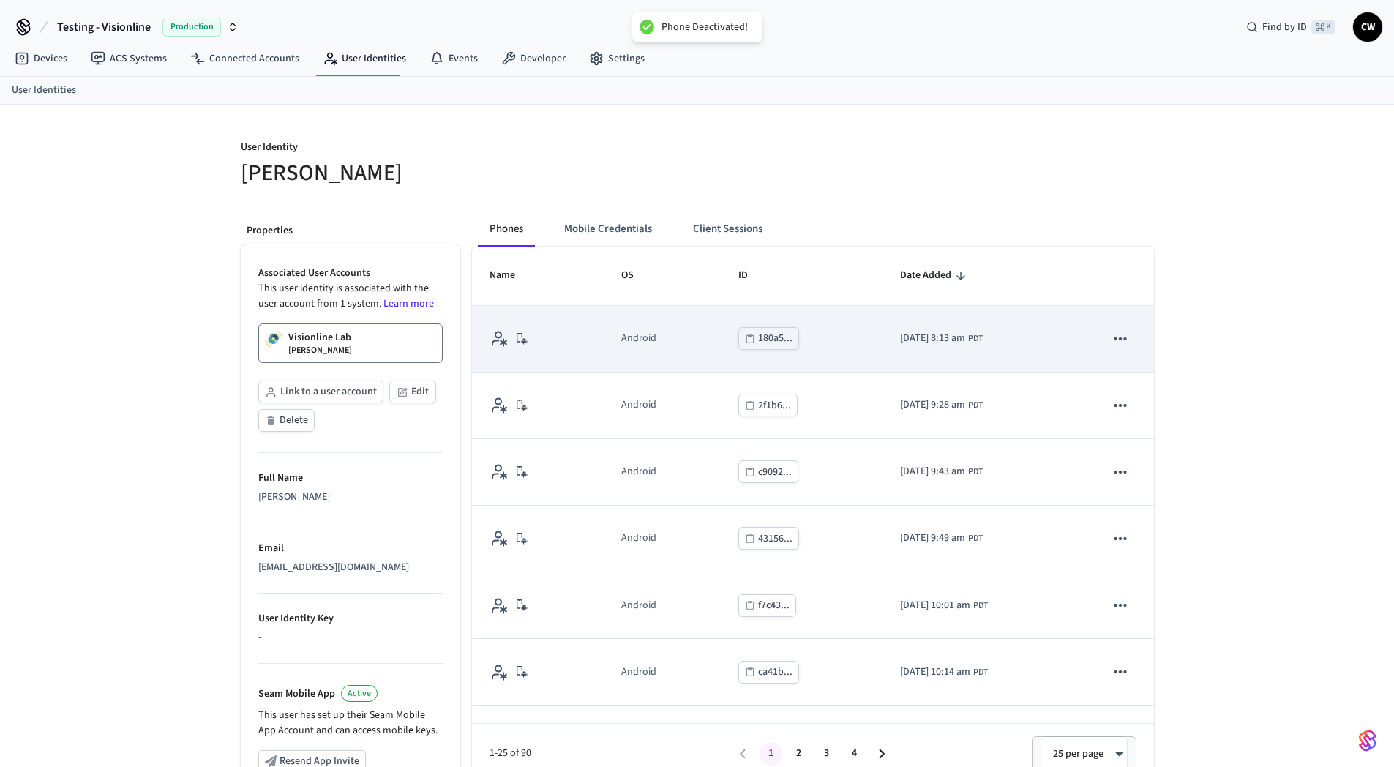
click at [1111, 337] on icon "sticky table" at bounding box center [1120, 338] width 19 height 19
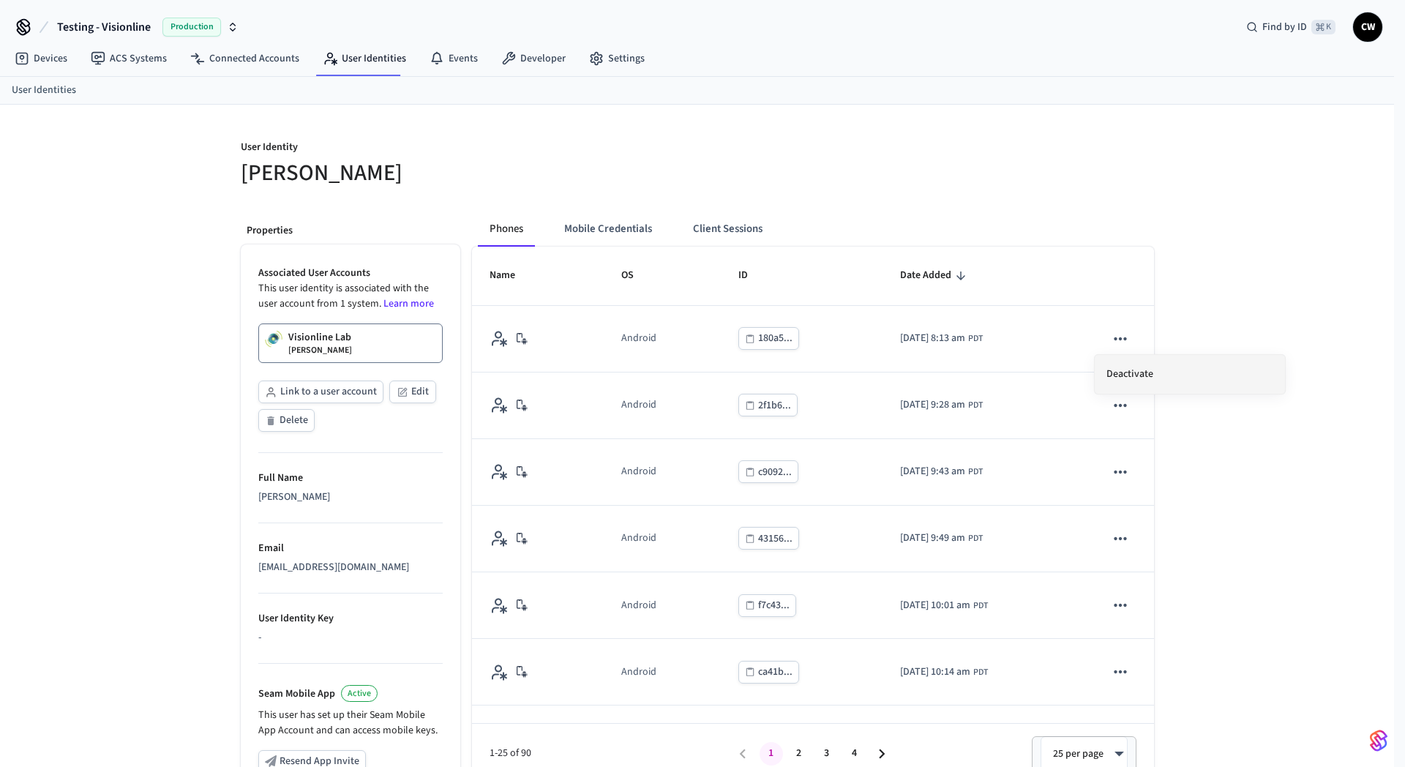
click at [1173, 380] on li "Deactivate" at bounding box center [1189, 374] width 190 height 39
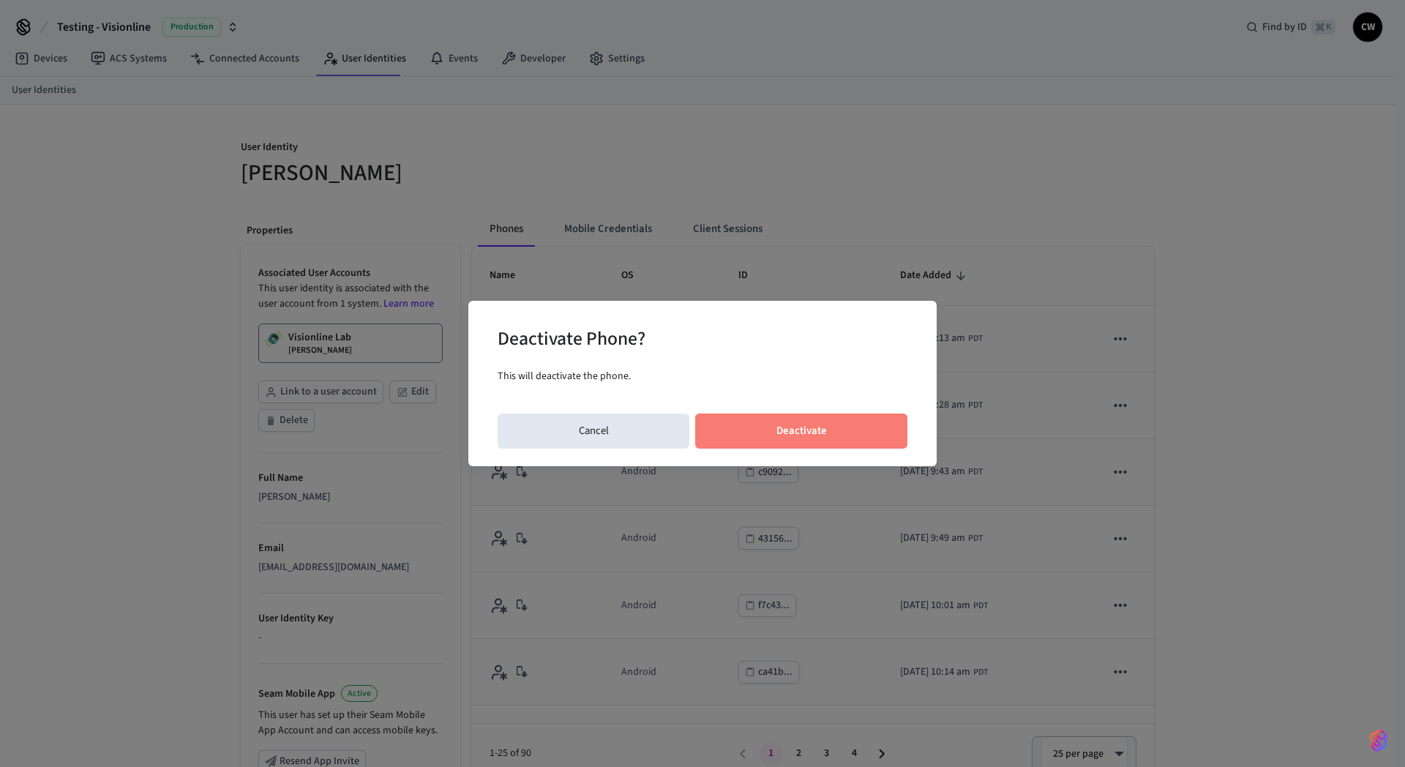
click at [842, 418] on button "Deactivate" at bounding box center [801, 430] width 212 height 35
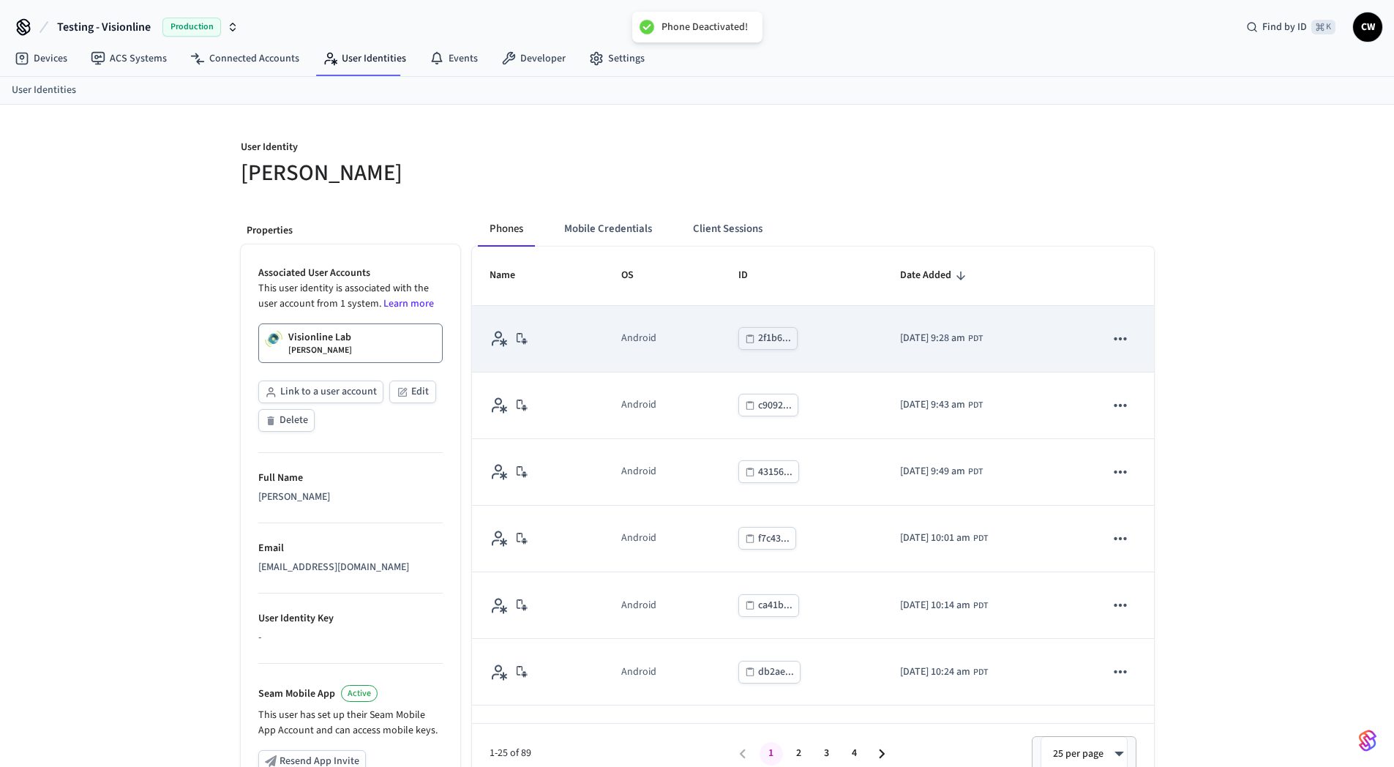
click at [1111, 337] on icon "sticky table" at bounding box center [1120, 338] width 19 height 19
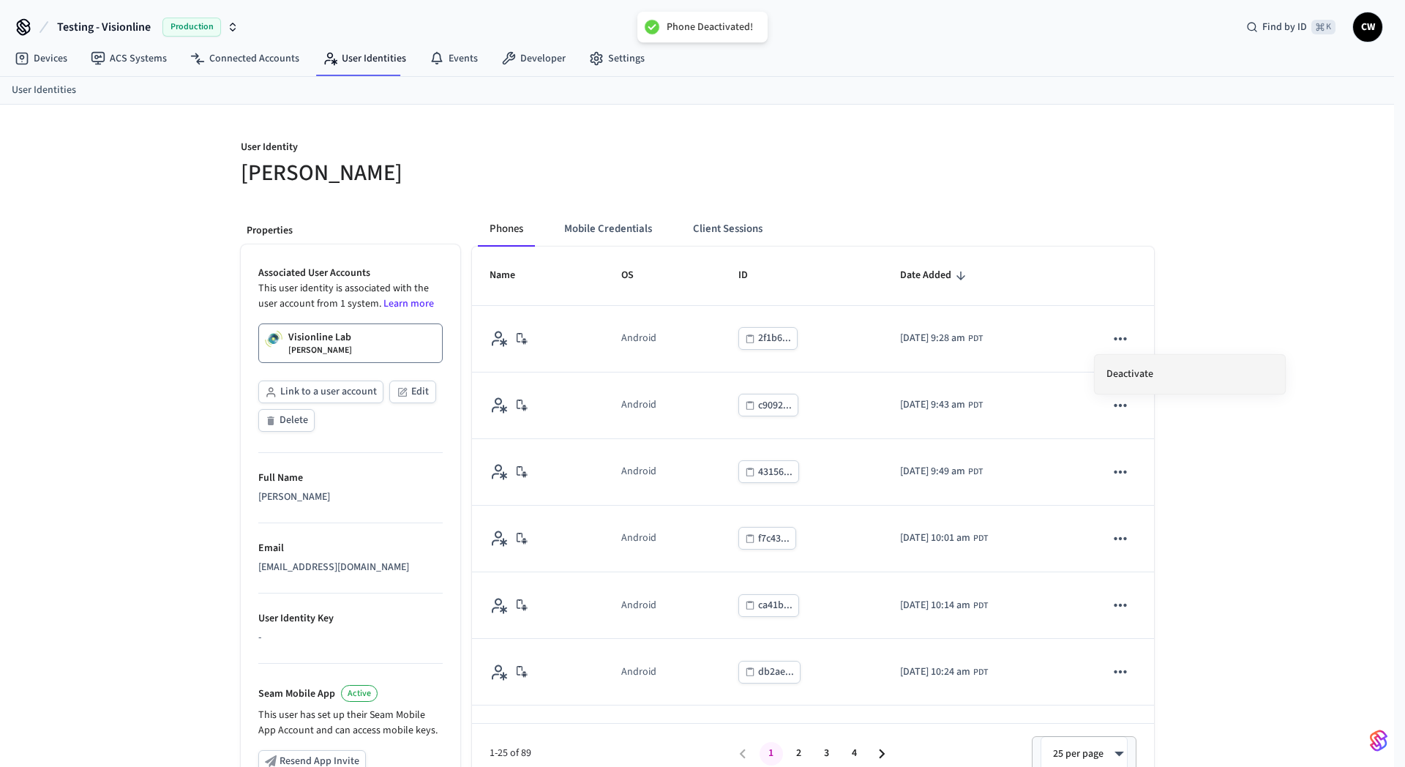
click at [1126, 375] on li "Deactivate" at bounding box center [1189, 374] width 190 height 39
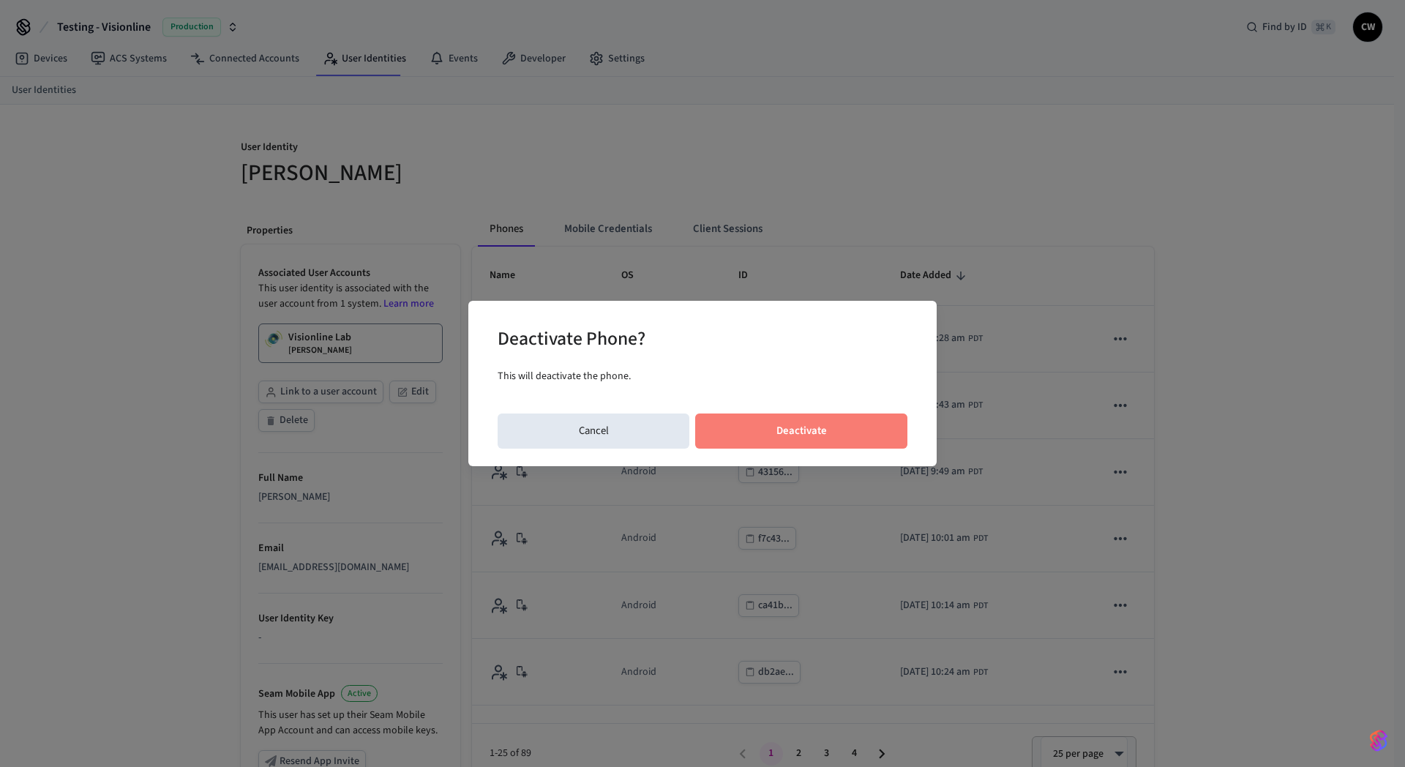
click at [851, 422] on button "Deactivate" at bounding box center [801, 430] width 212 height 35
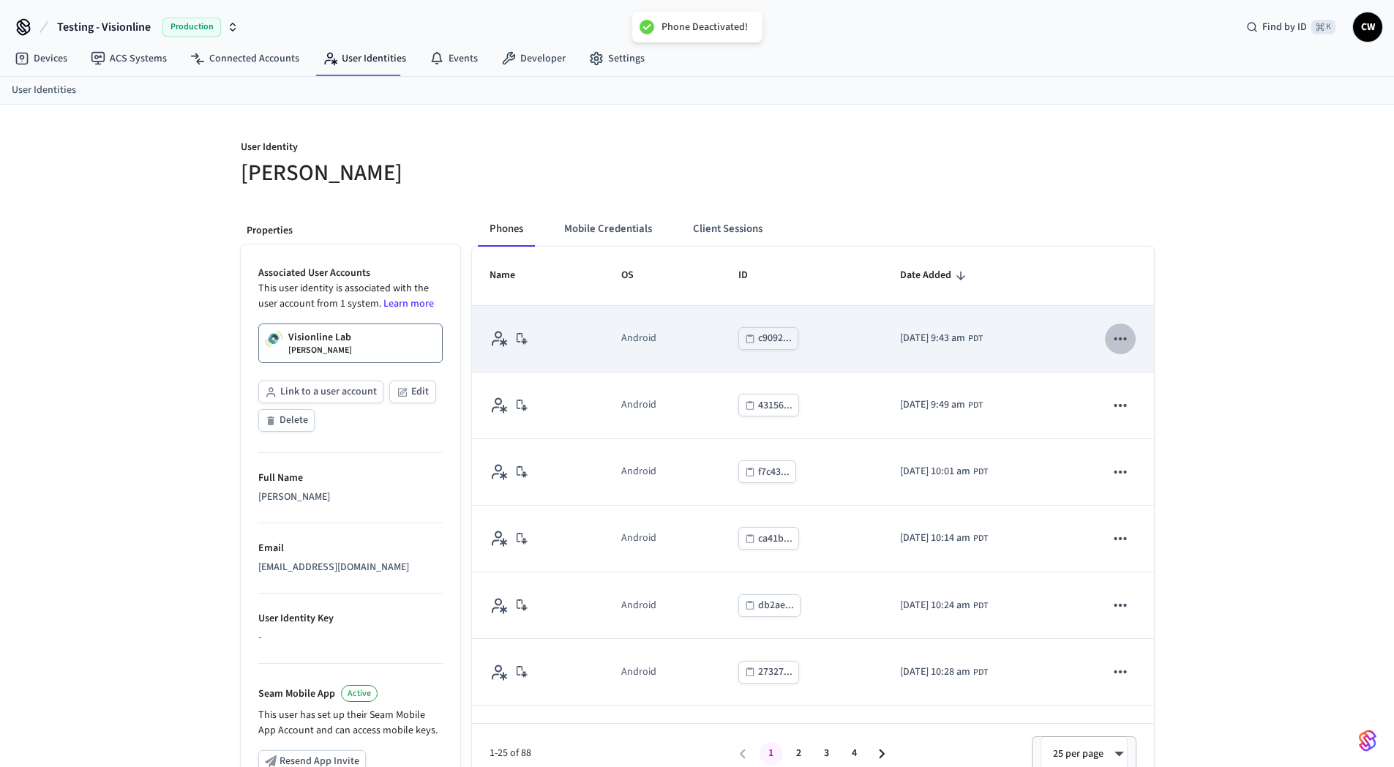
click at [1111, 344] on icon "sticky table" at bounding box center [1120, 338] width 19 height 19
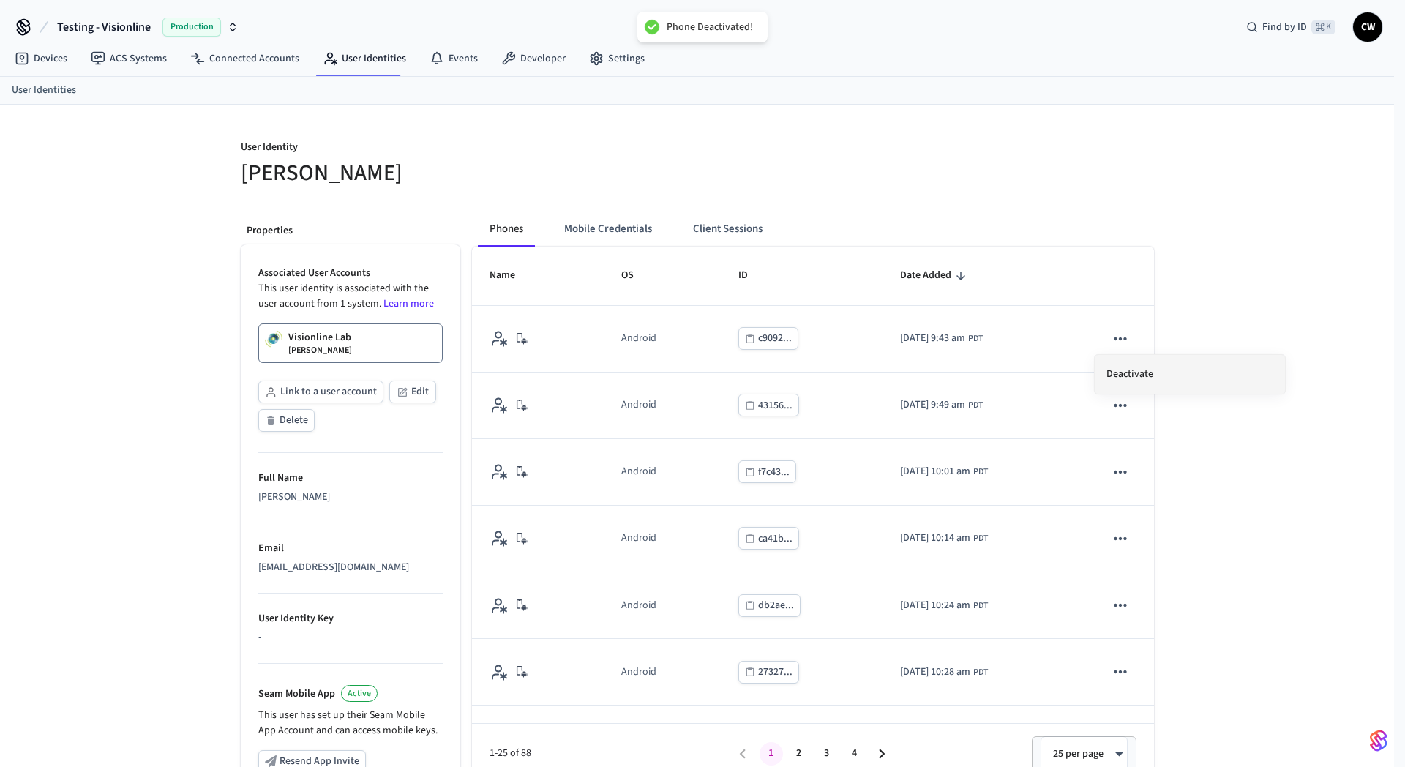
click at [1138, 383] on li "Deactivate" at bounding box center [1189, 374] width 190 height 39
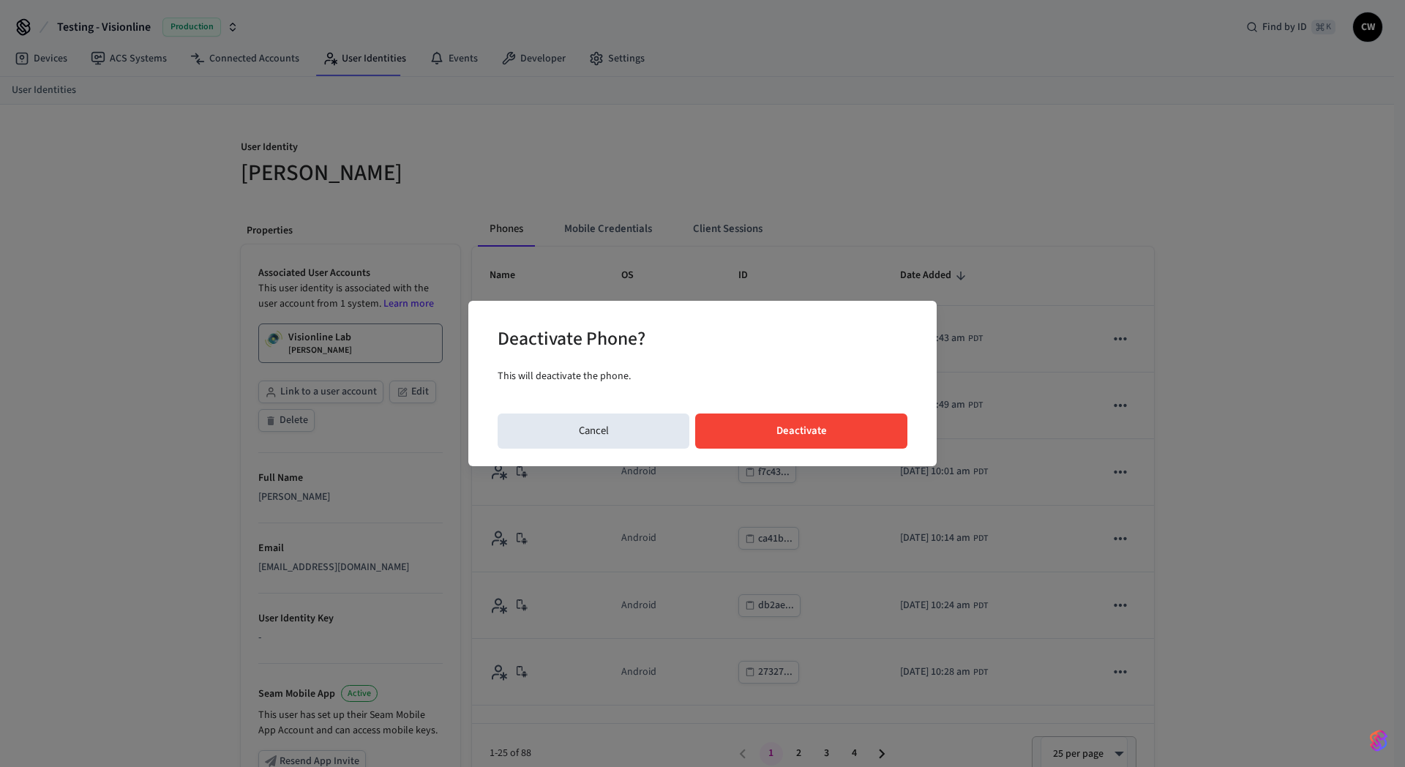
click at [838, 438] on button "Deactivate" at bounding box center [801, 430] width 212 height 35
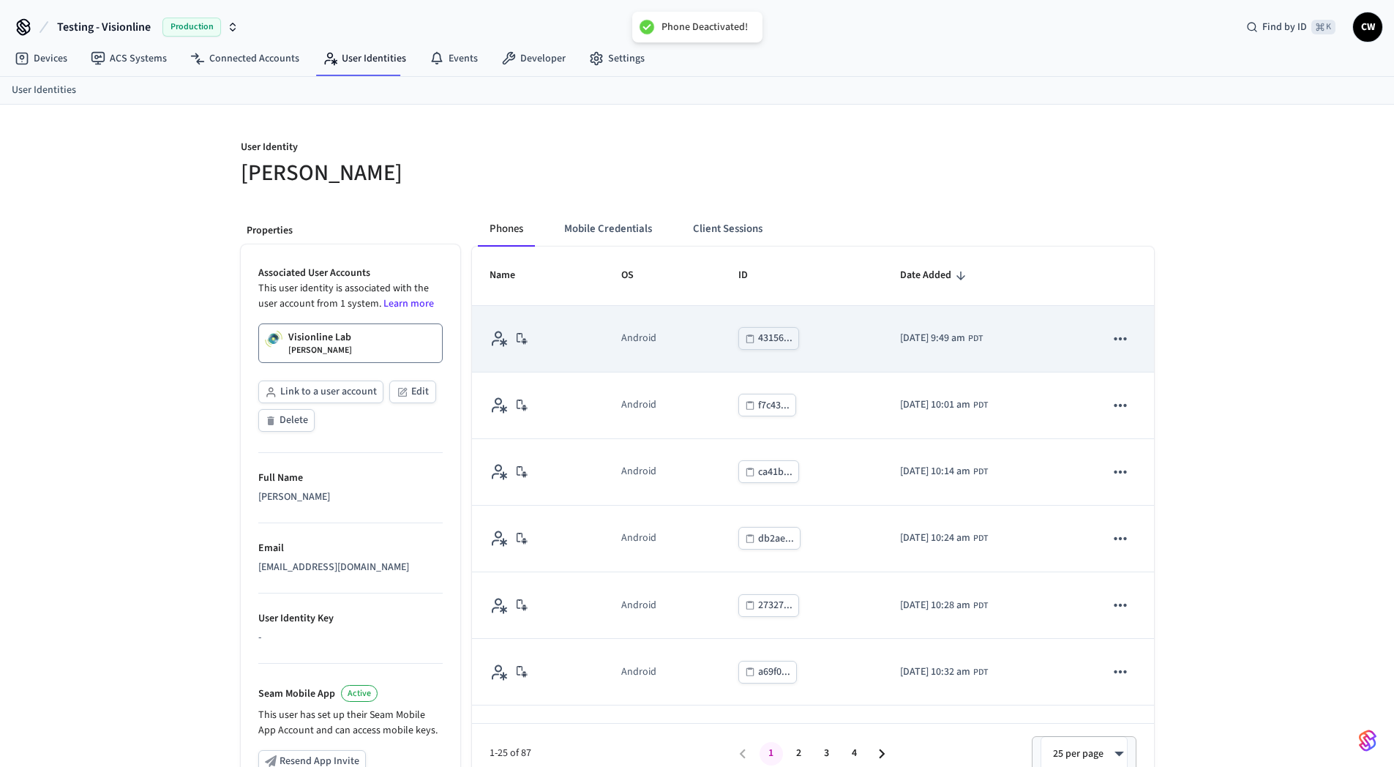
click at [1111, 339] on icon "sticky table" at bounding box center [1120, 338] width 19 height 19
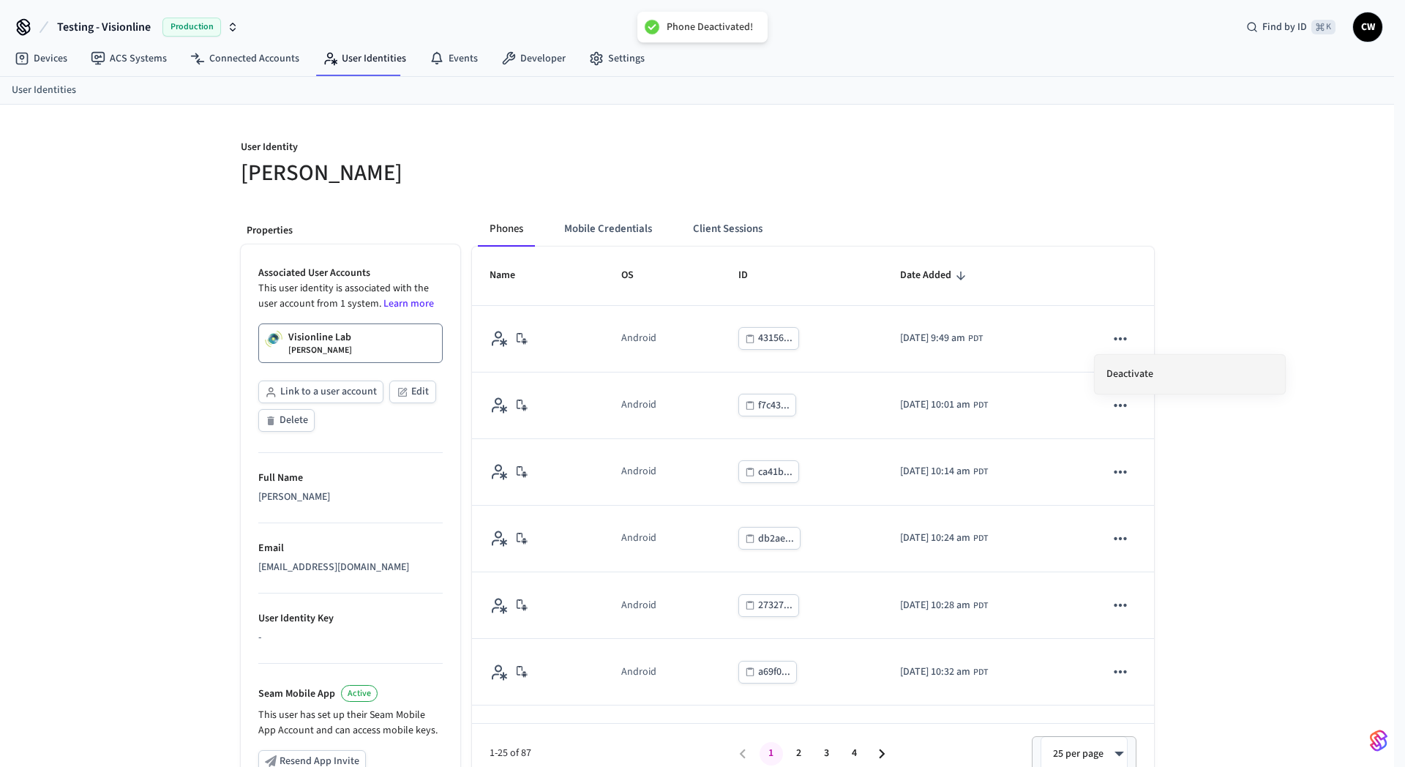
click at [1153, 382] on li "Deactivate" at bounding box center [1189, 374] width 190 height 39
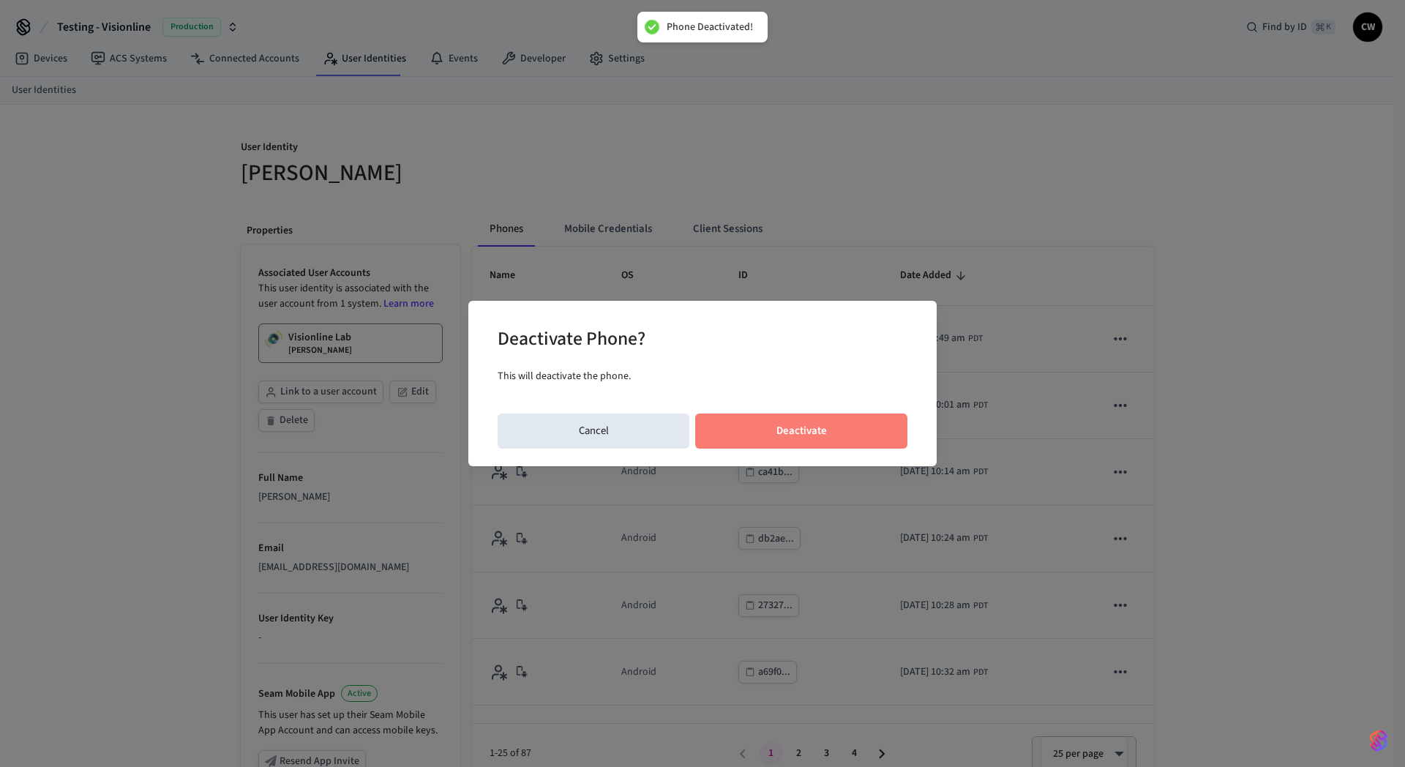
click at [841, 434] on button "Deactivate" at bounding box center [801, 430] width 212 height 35
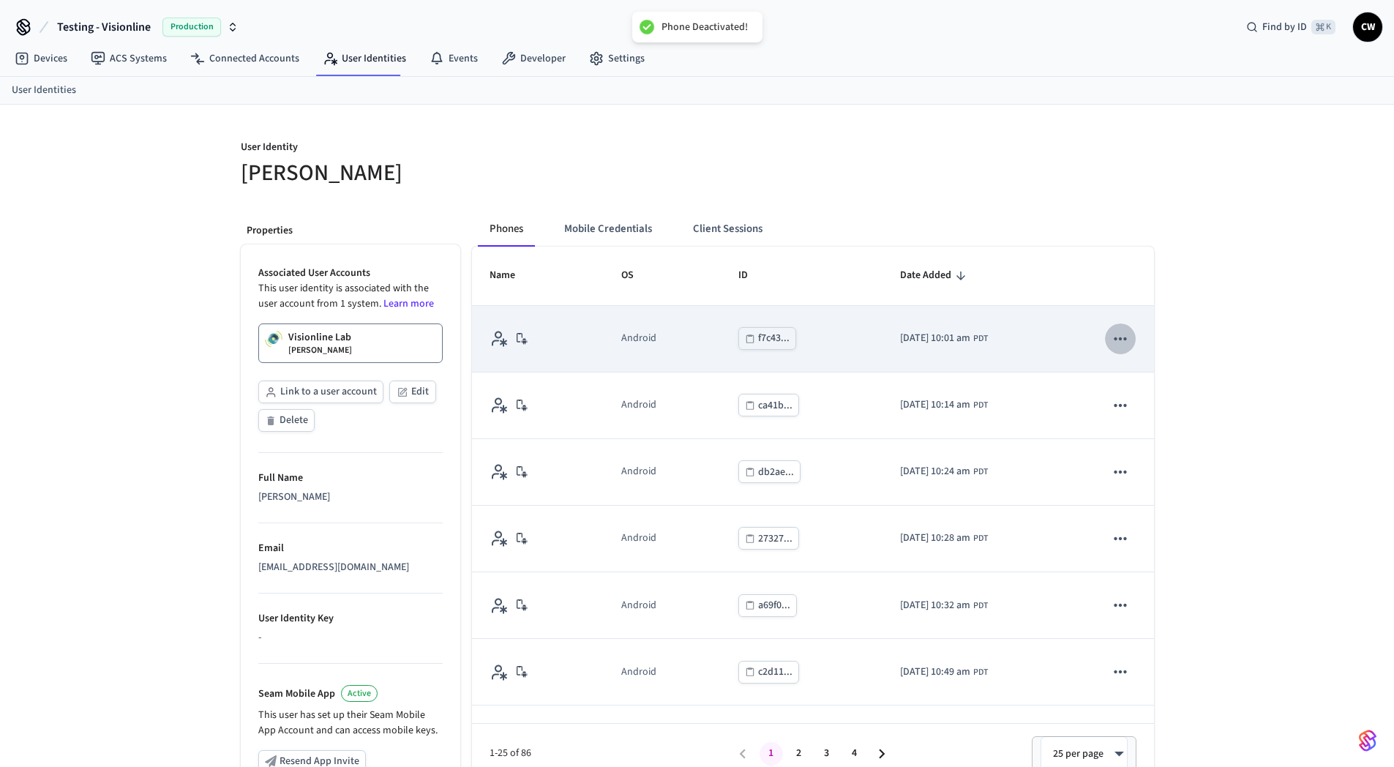
click at [1111, 342] on icon "sticky table" at bounding box center [1120, 338] width 19 height 19
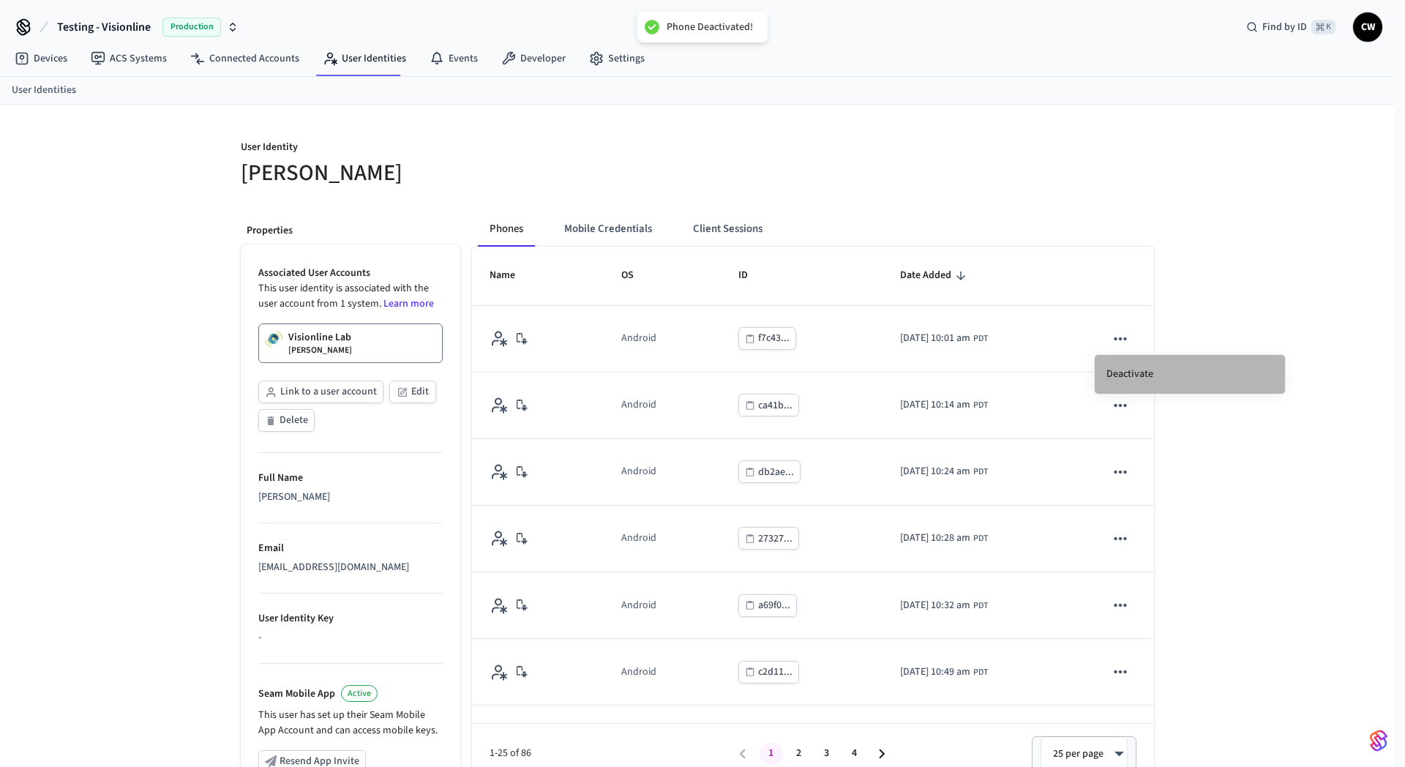
click at [1102, 367] on li "Deactivate" at bounding box center [1189, 374] width 190 height 39
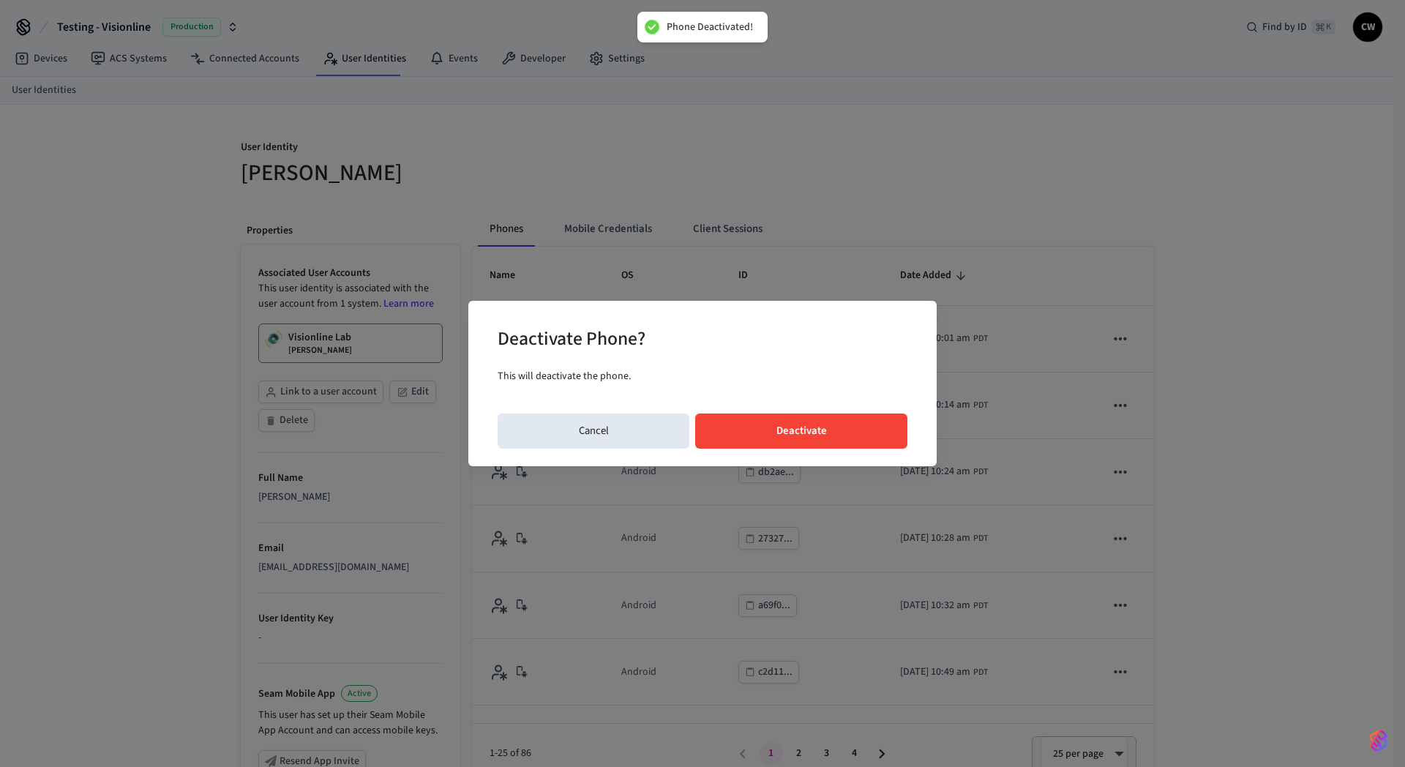
click at [822, 438] on button "Deactivate" at bounding box center [801, 430] width 212 height 35
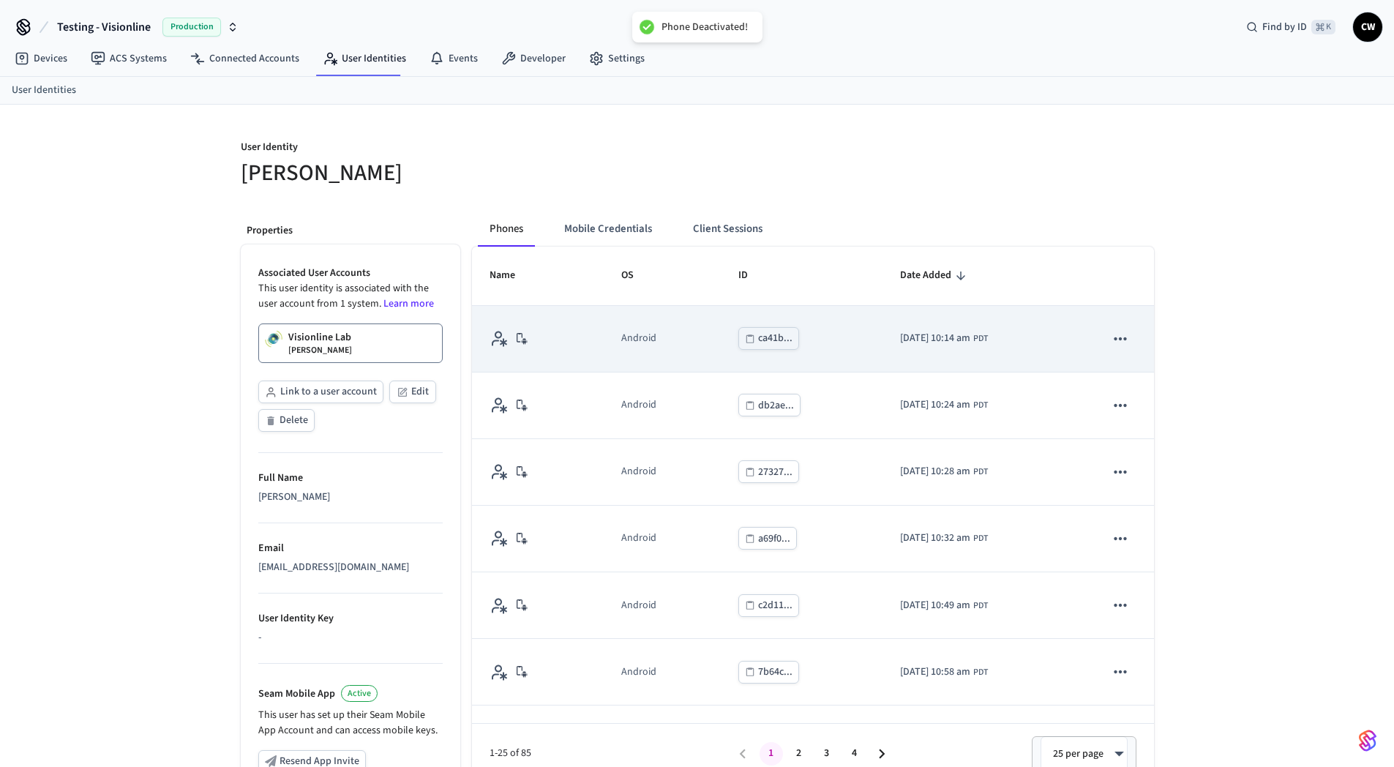
click at [1111, 341] on icon "sticky table" at bounding box center [1120, 338] width 19 height 19
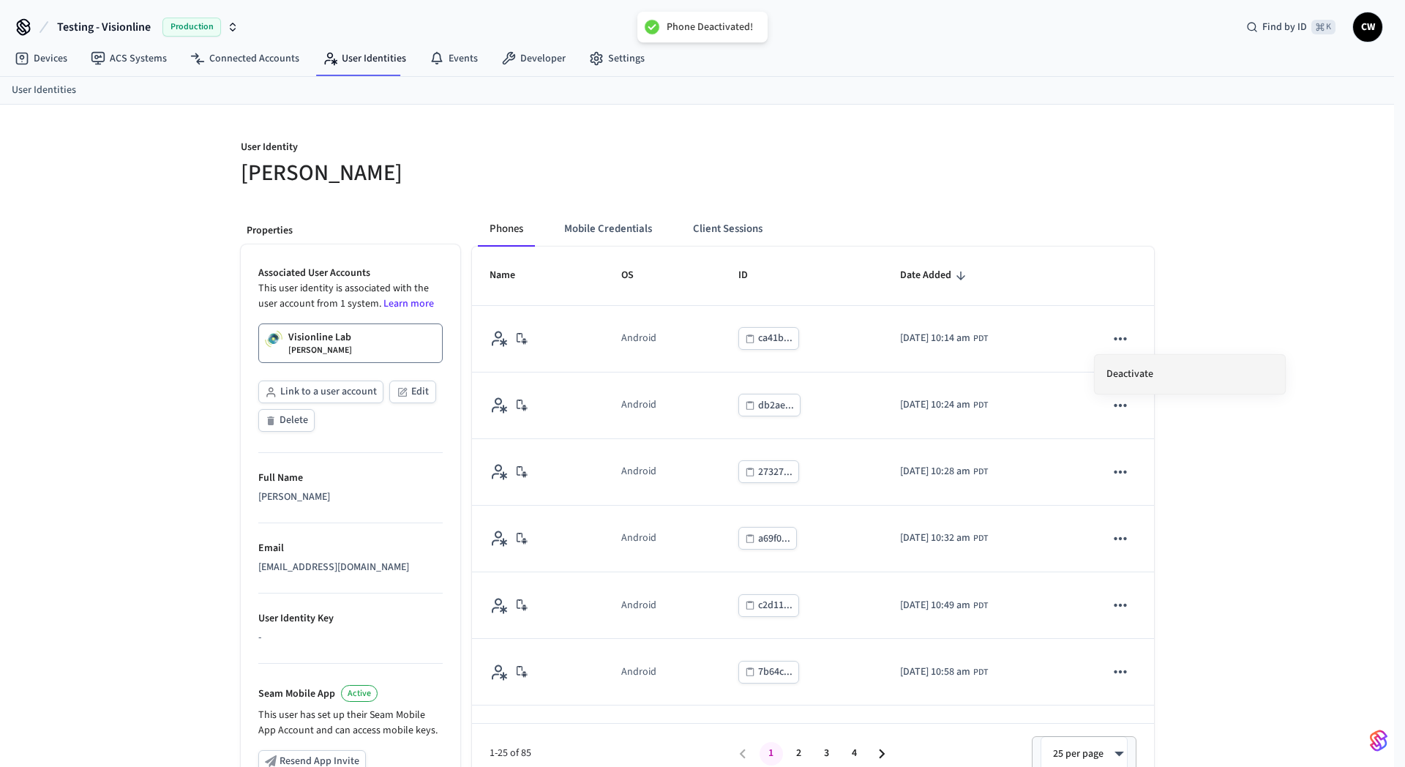
click at [1111, 375] on li "Deactivate" at bounding box center [1189, 374] width 190 height 39
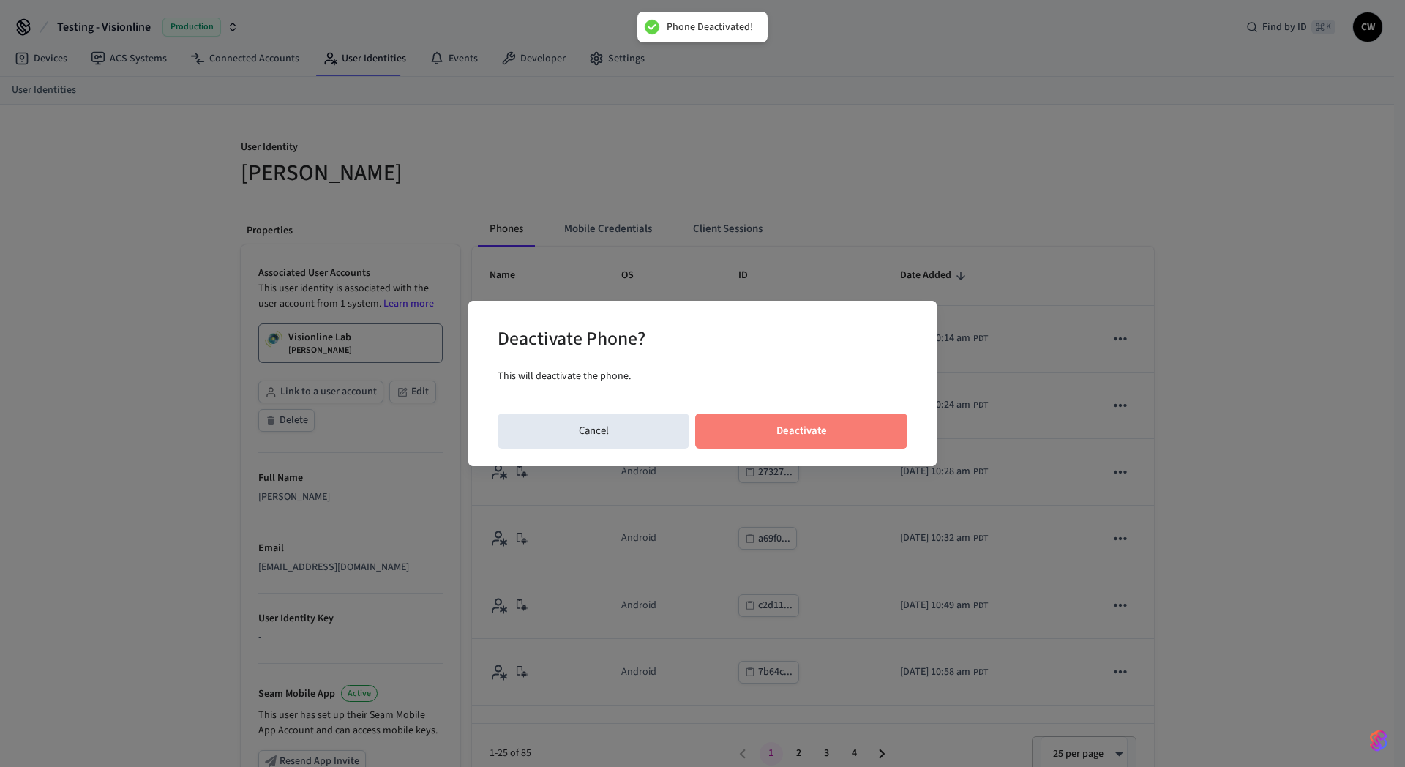
click at [884, 429] on button "Deactivate" at bounding box center [801, 430] width 212 height 35
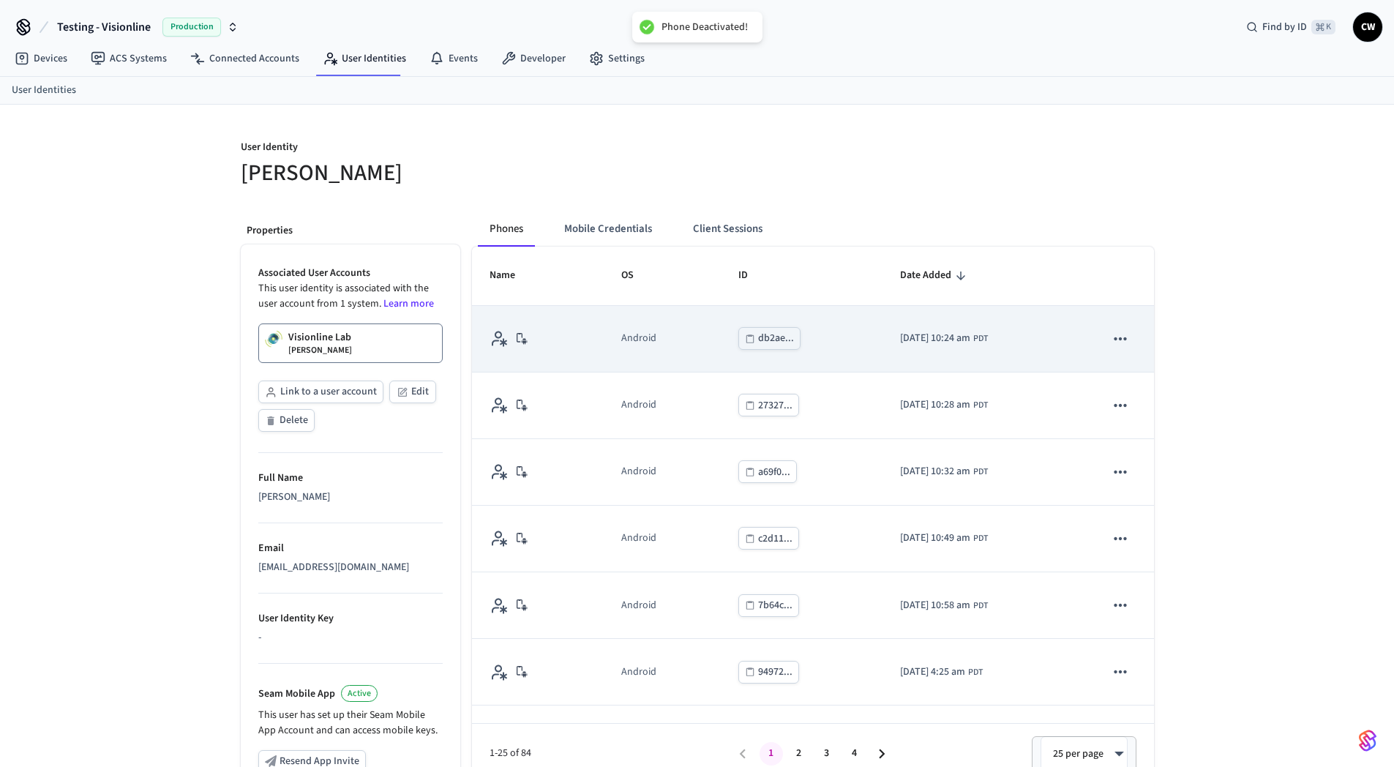
click at [1112, 346] on icon "sticky table" at bounding box center [1120, 338] width 19 height 19
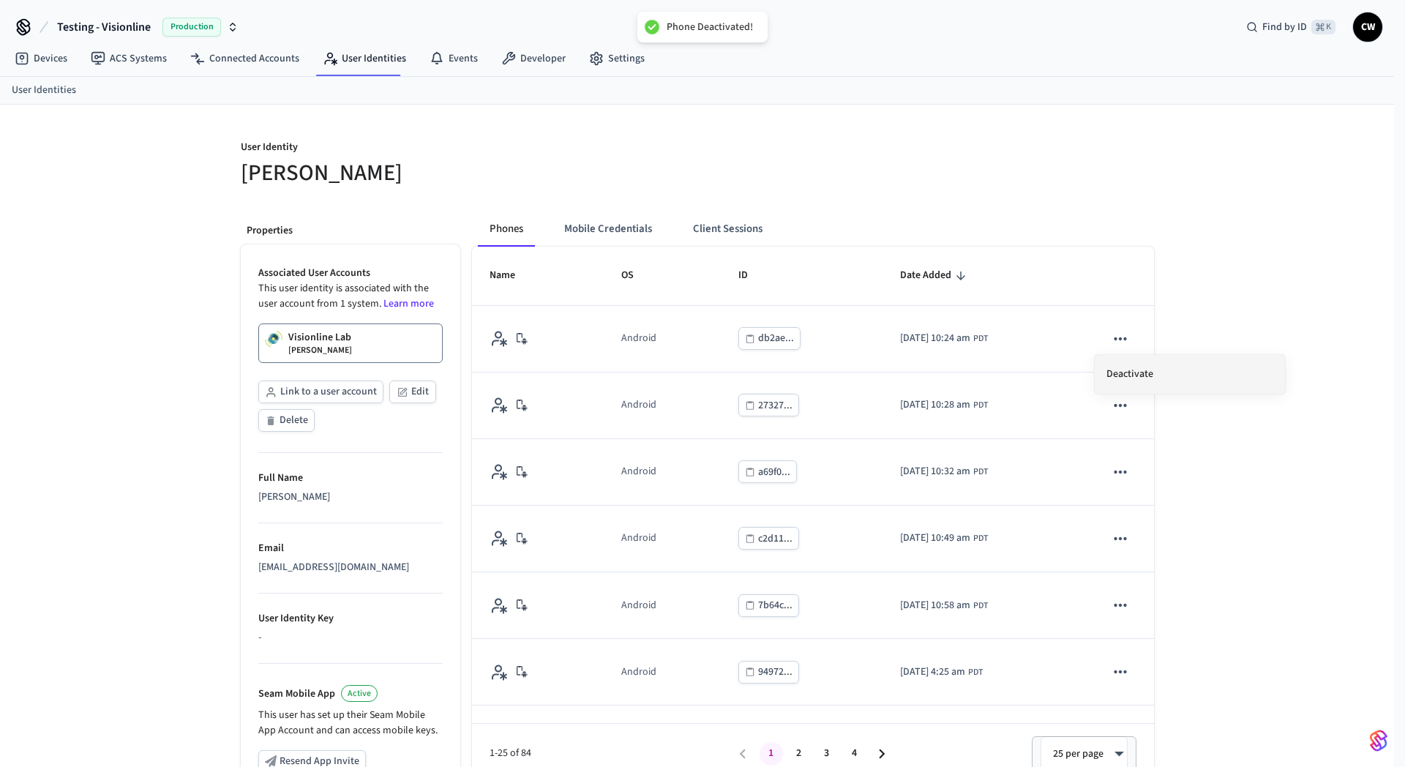
click at [1099, 389] on li "Deactivate" at bounding box center [1189, 374] width 190 height 39
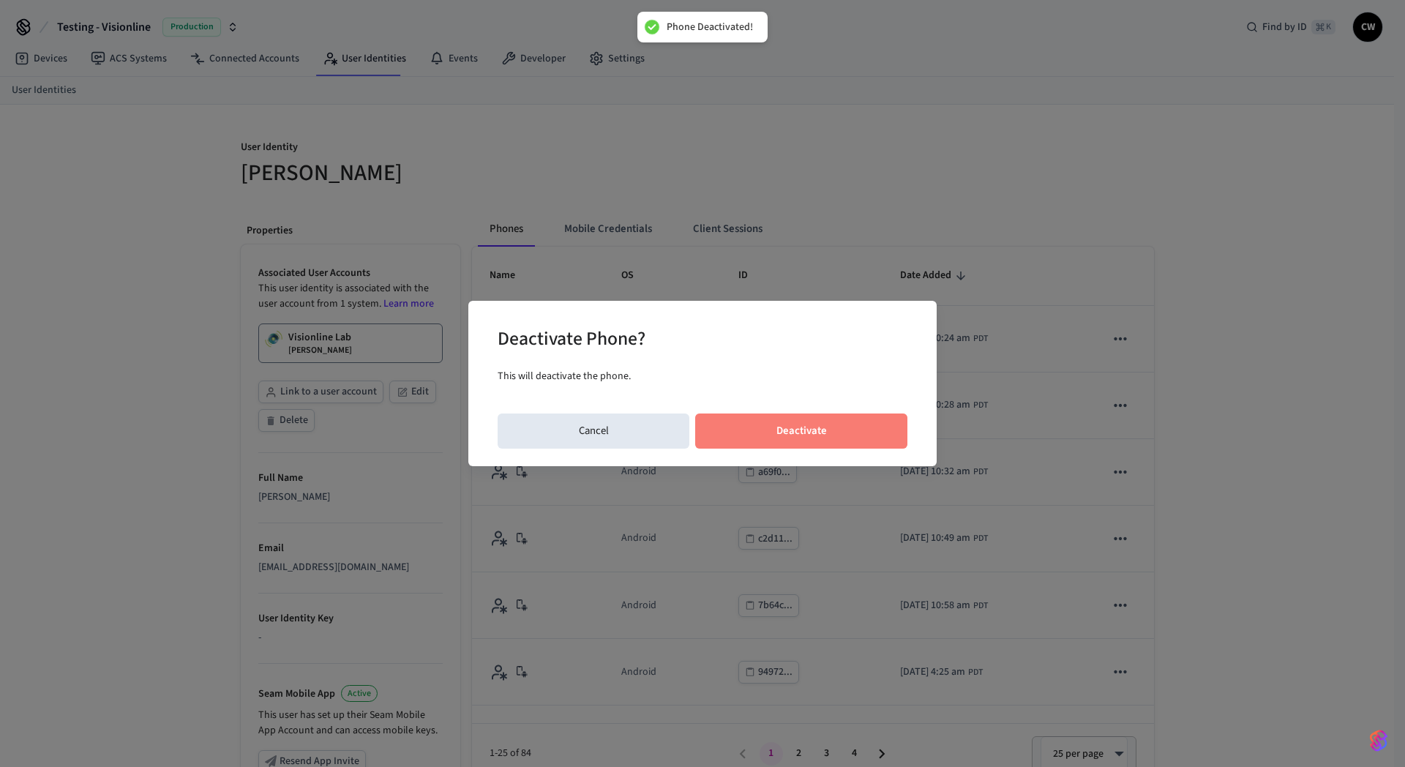
click at [800, 430] on button "Deactivate" at bounding box center [801, 430] width 212 height 35
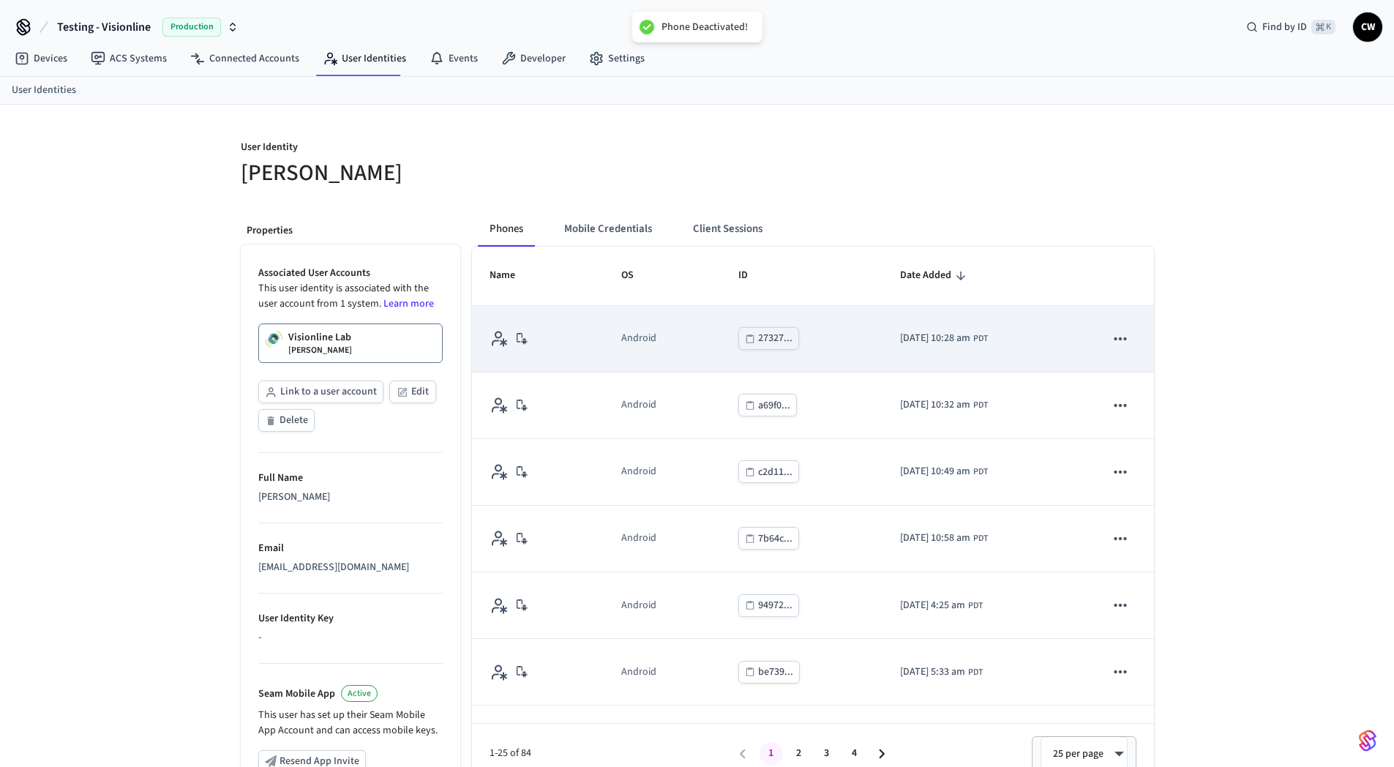
click at [1111, 337] on icon "sticky table" at bounding box center [1120, 338] width 19 height 19
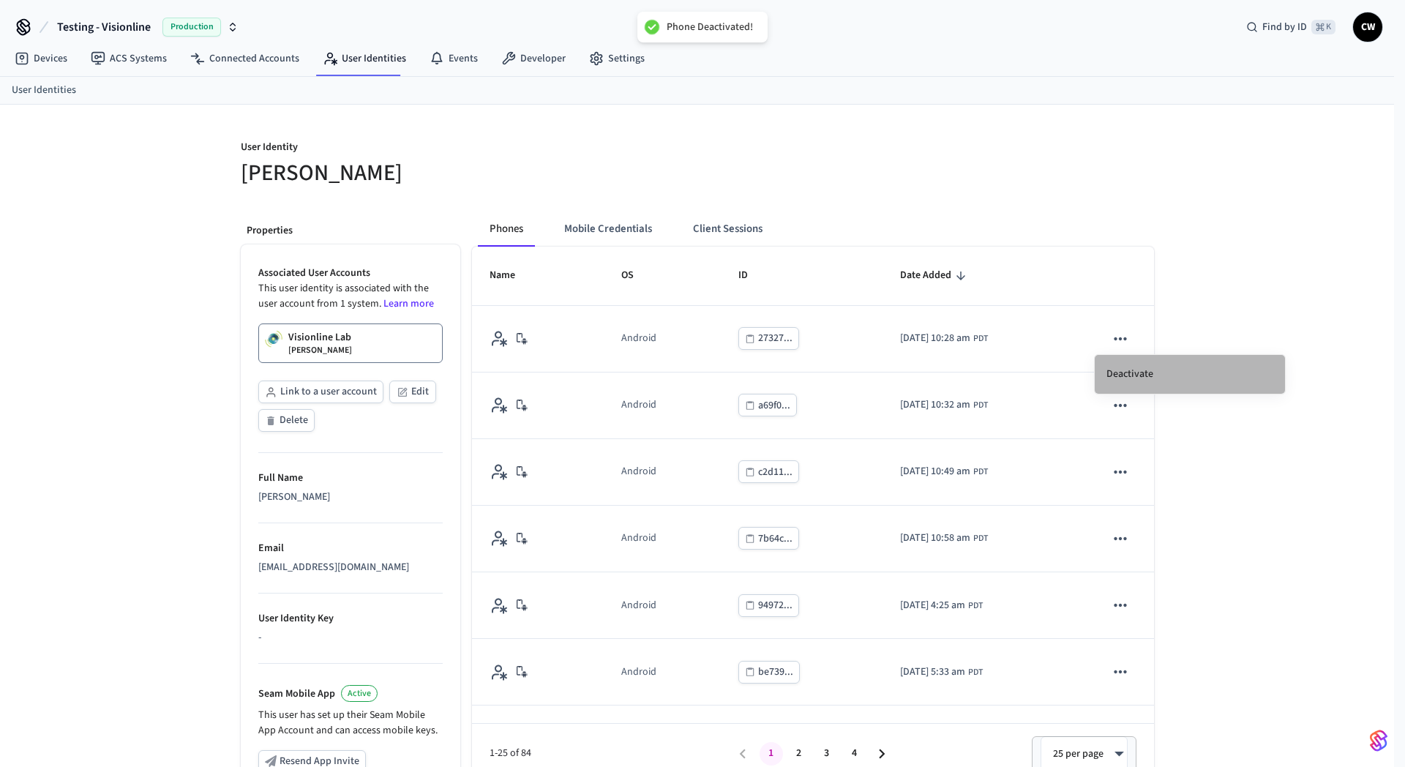
click at [1143, 367] on li "Deactivate" at bounding box center [1189, 374] width 190 height 39
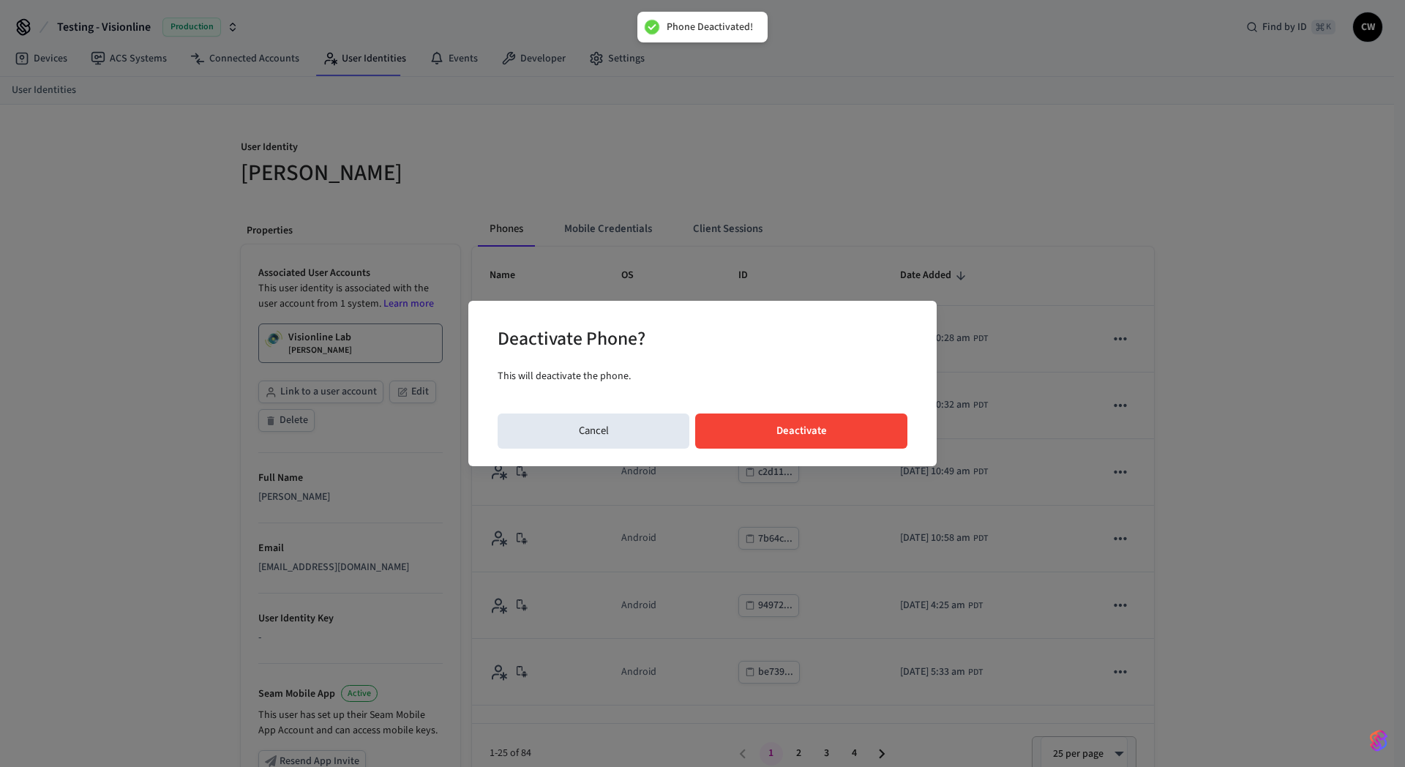
click at [862, 418] on button "Deactivate" at bounding box center [801, 430] width 212 height 35
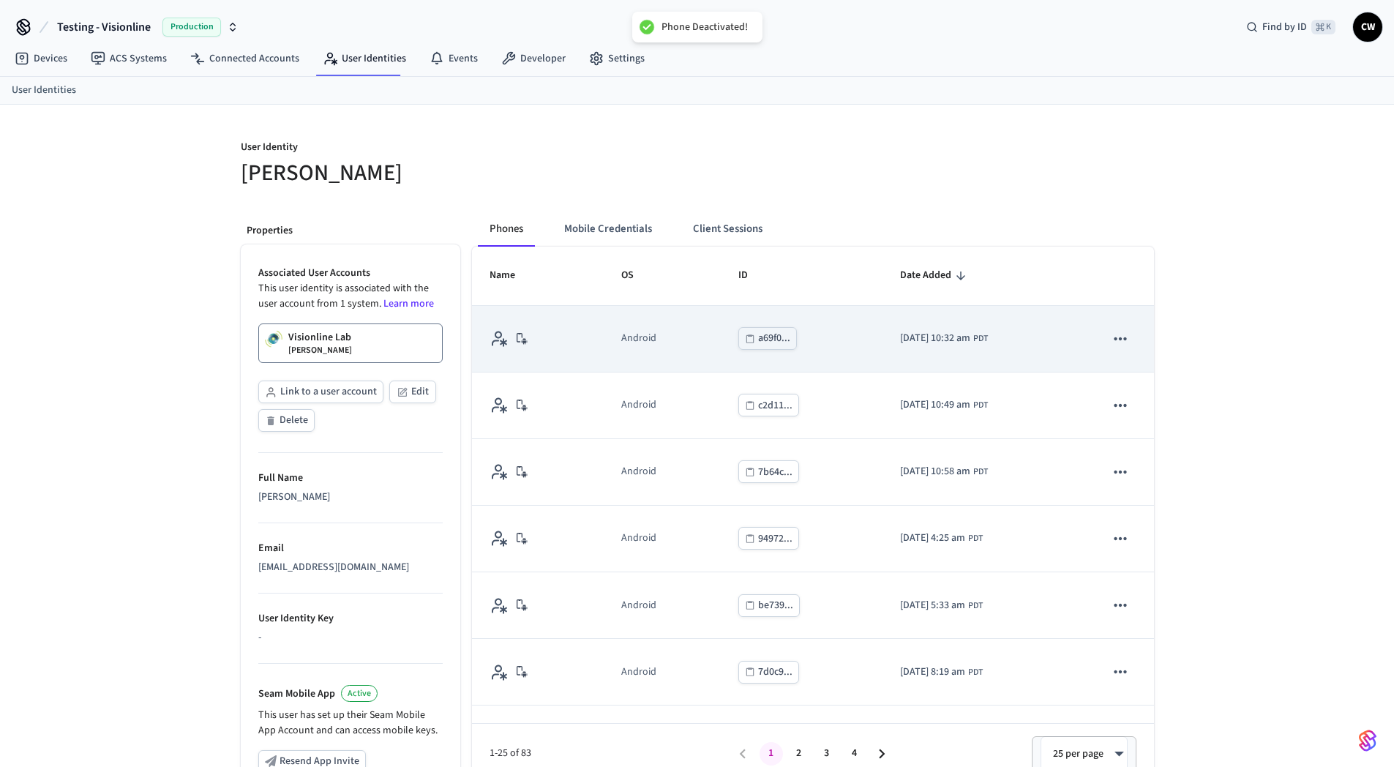
click at [1111, 338] on icon "sticky table" at bounding box center [1120, 338] width 19 height 19
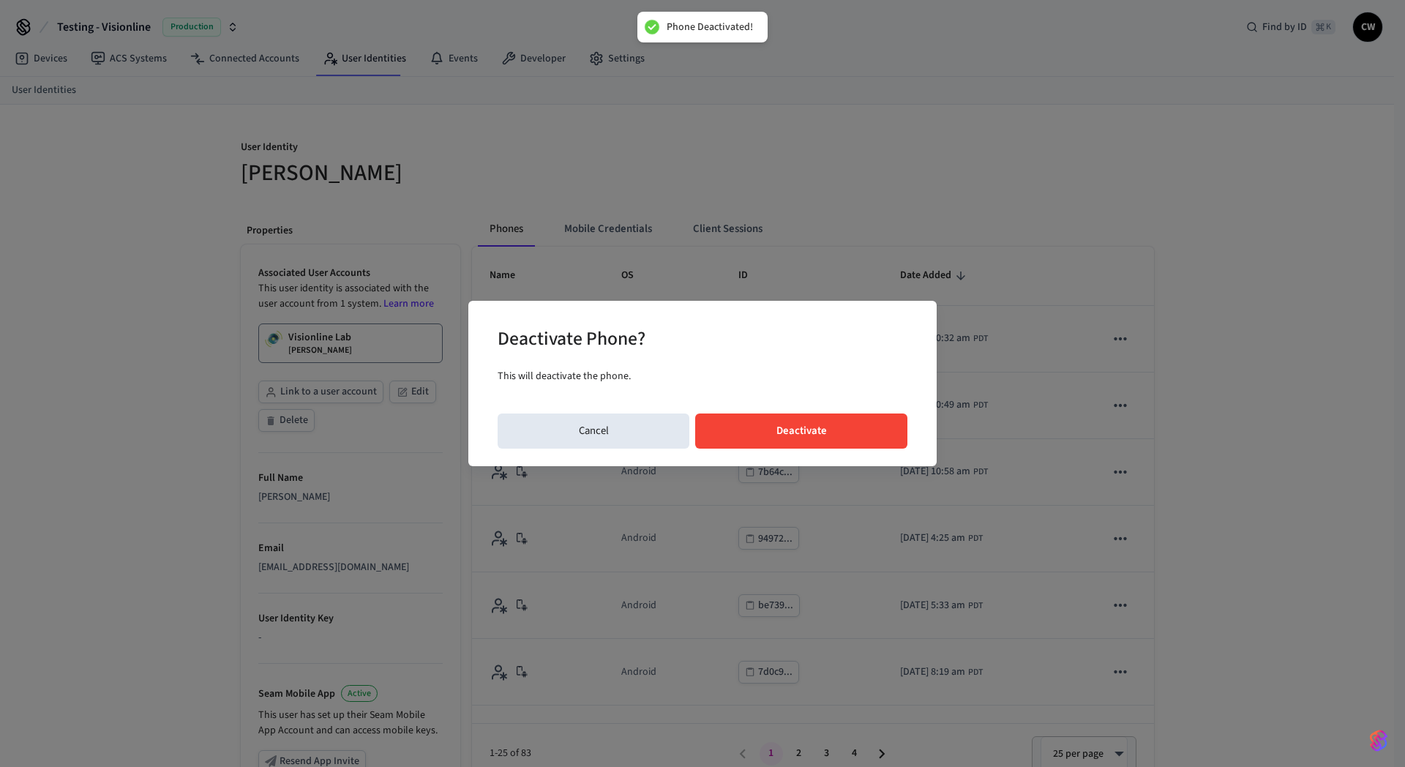
click at [784, 422] on button "Deactivate" at bounding box center [801, 430] width 212 height 35
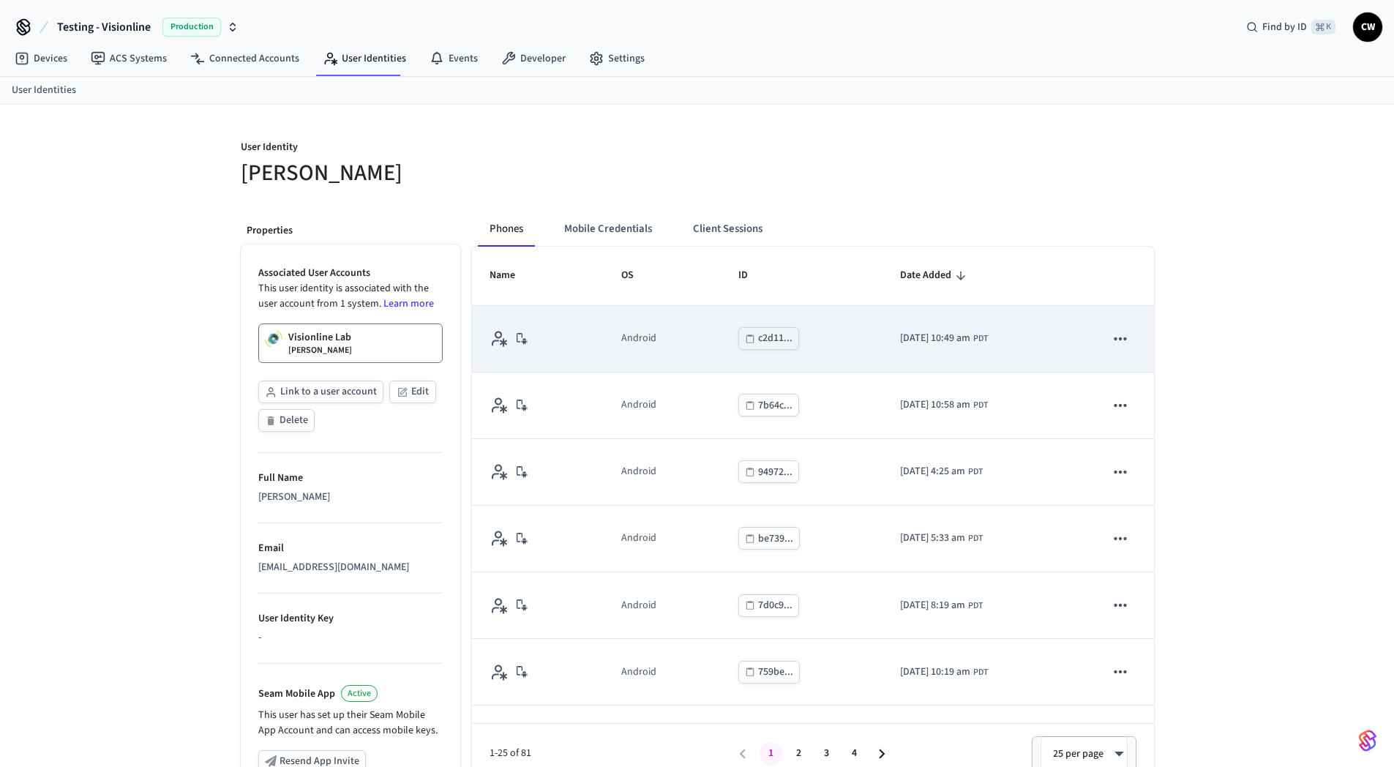
click at [1118, 343] on button "sticky table" at bounding box center [1120, 338] width 31 height 31
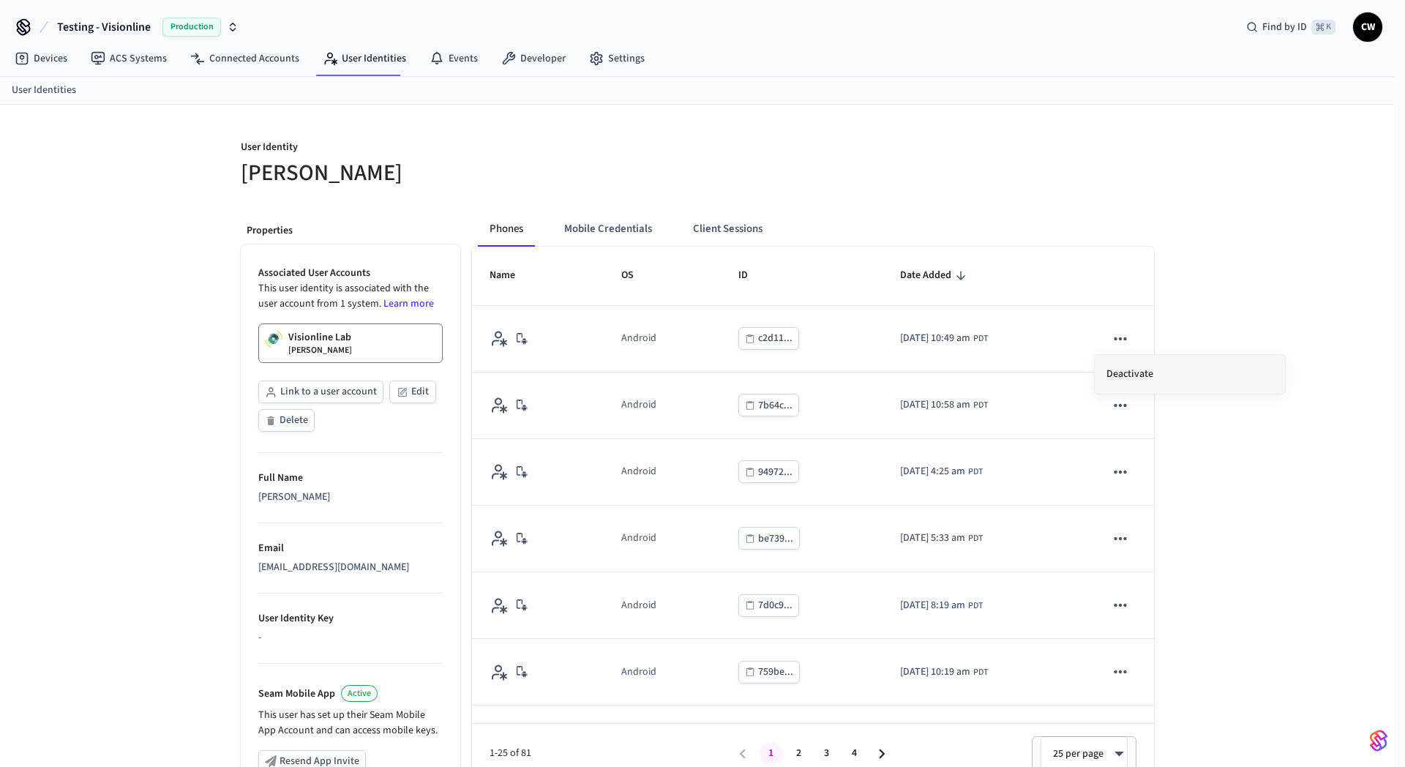
click at [1120, 377] on li "Deactivate" at bounding box center [1189, 374] width 190 height 39
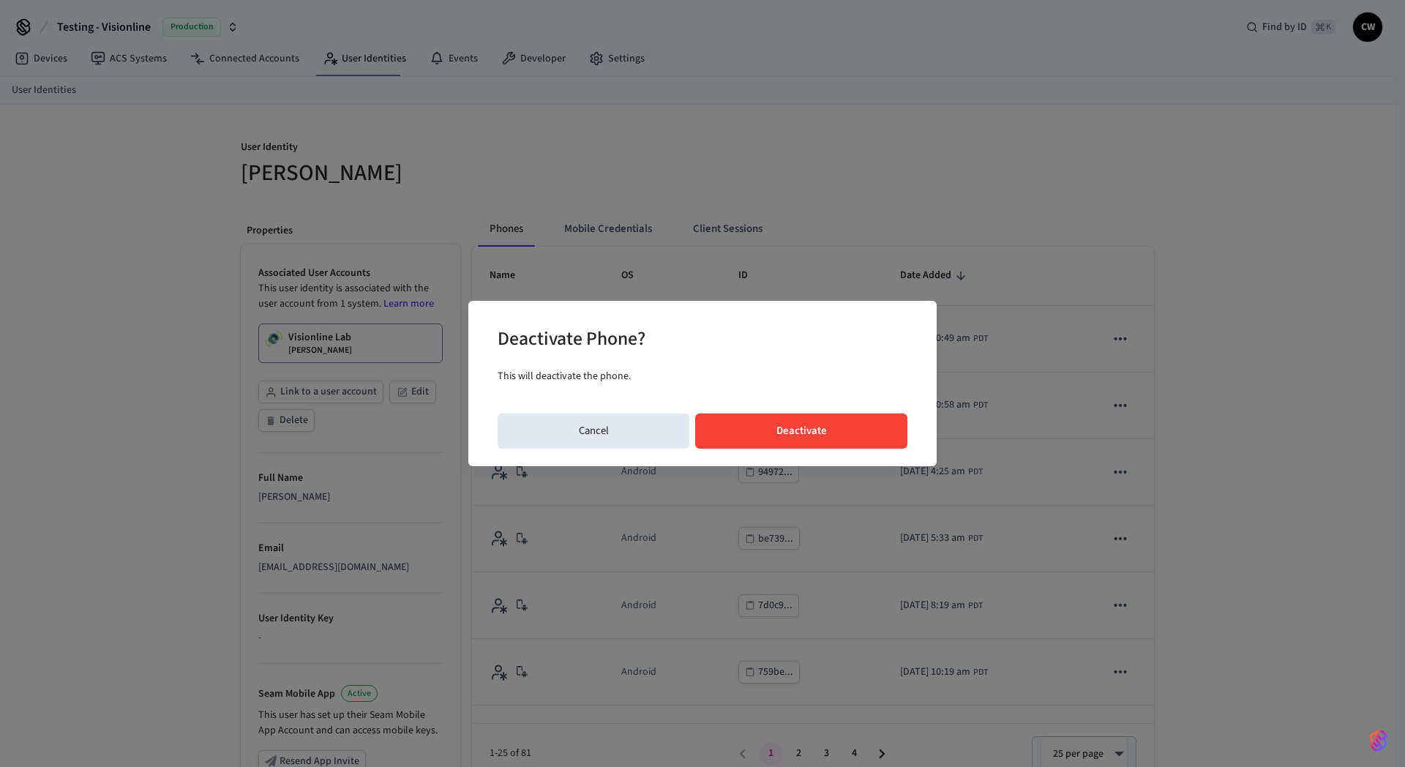
click at [817, 454] on div "Deactivate Phone? This will deactivate the phone. Cancel Deactivate" at bounding box center [702, 383] width 468 height 165
click at [833, 440] on button "Deactivate" at bounding box center [801, 430] width 212 height 35
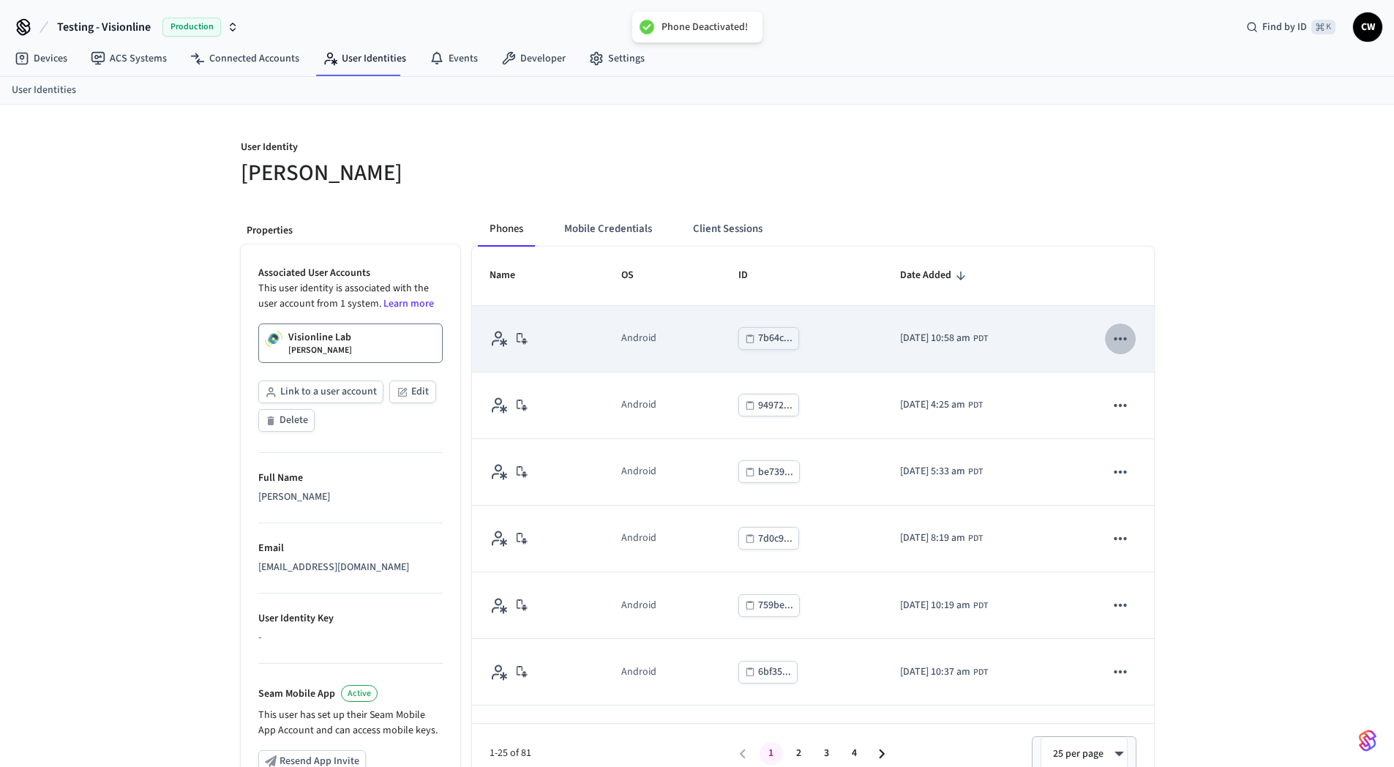
click at [1111, 345] on icon "sticky table" at bounding box center [1120, 338] width 19 height 19
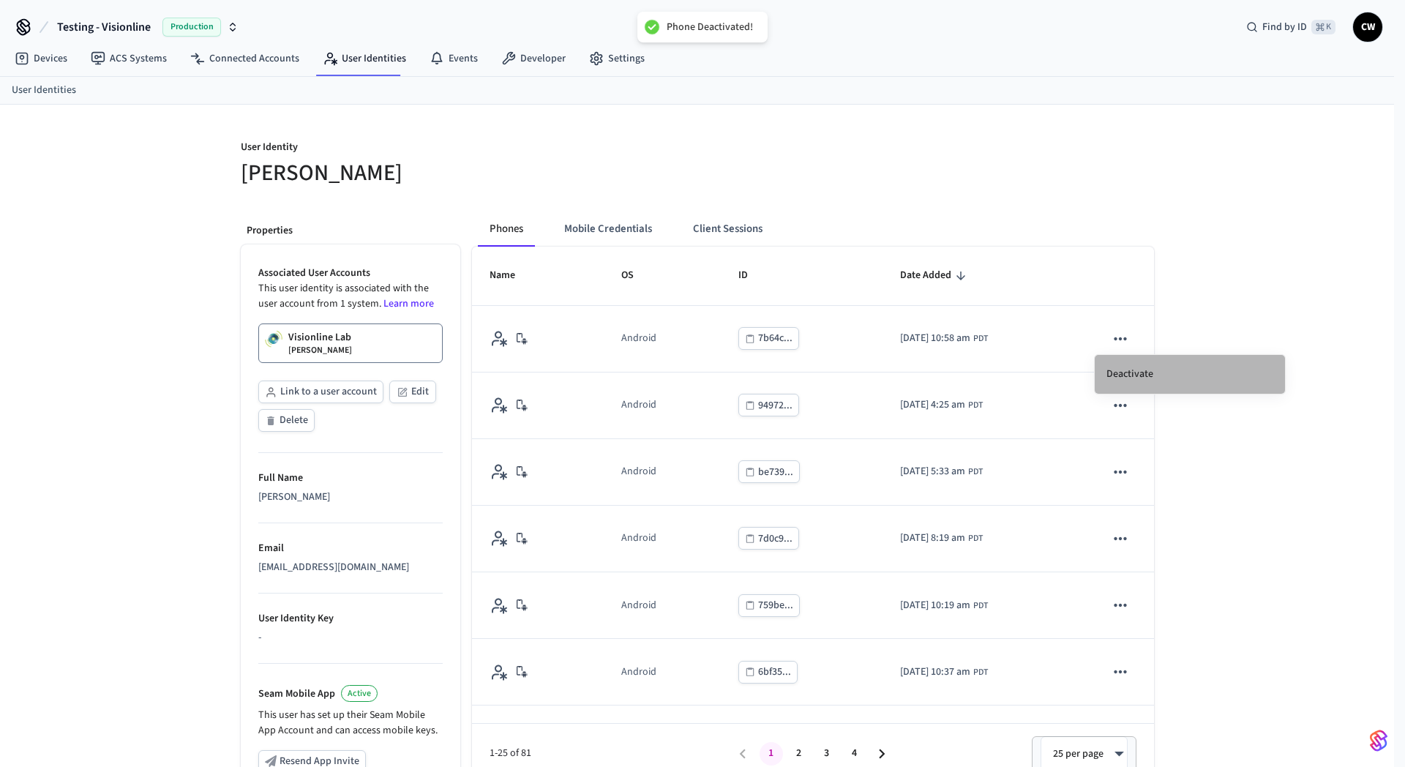
click at [1115, 369] on li "Deactivate" at bounding box center [1189, 374] width 190 height 39
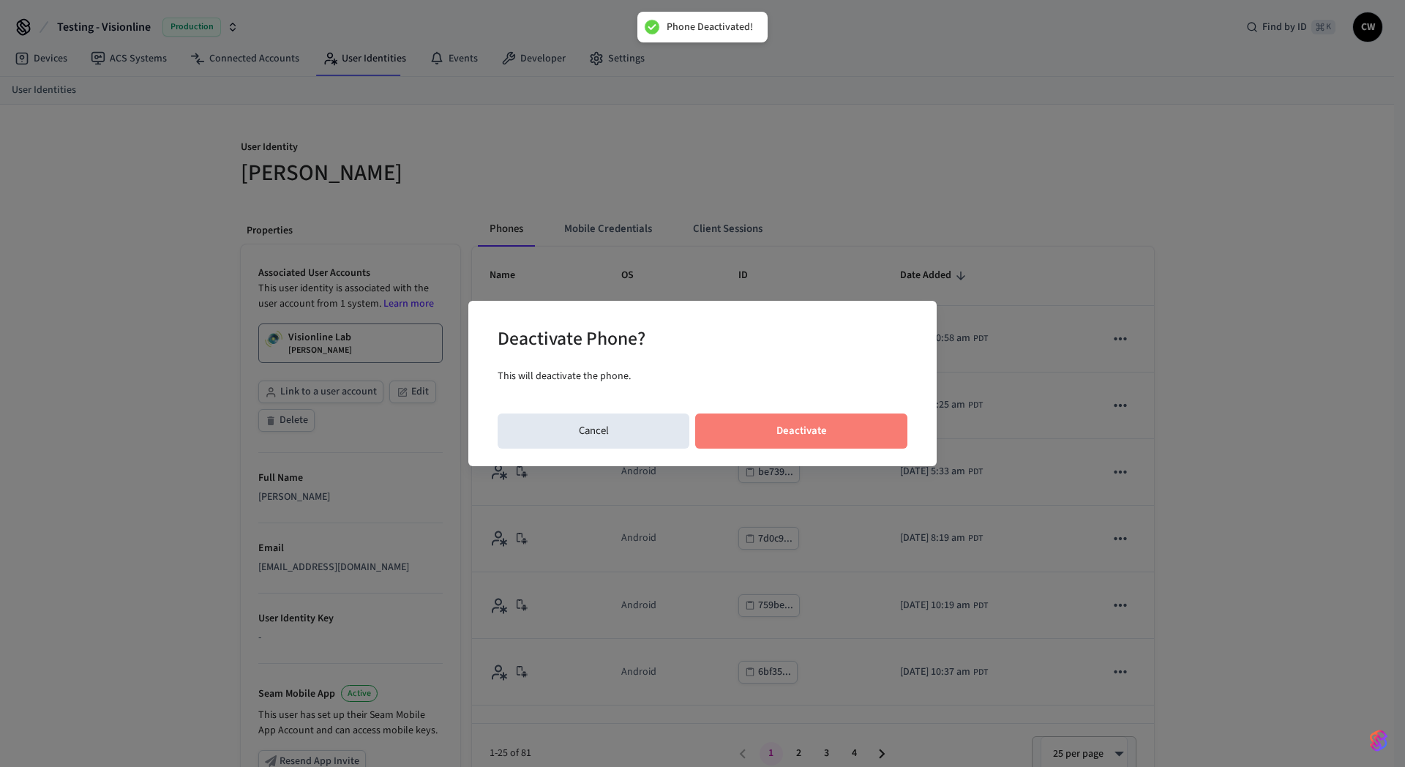
click at [828, 439] on button "Deactivate" at bounding box center [801, 430] width 212 height 35
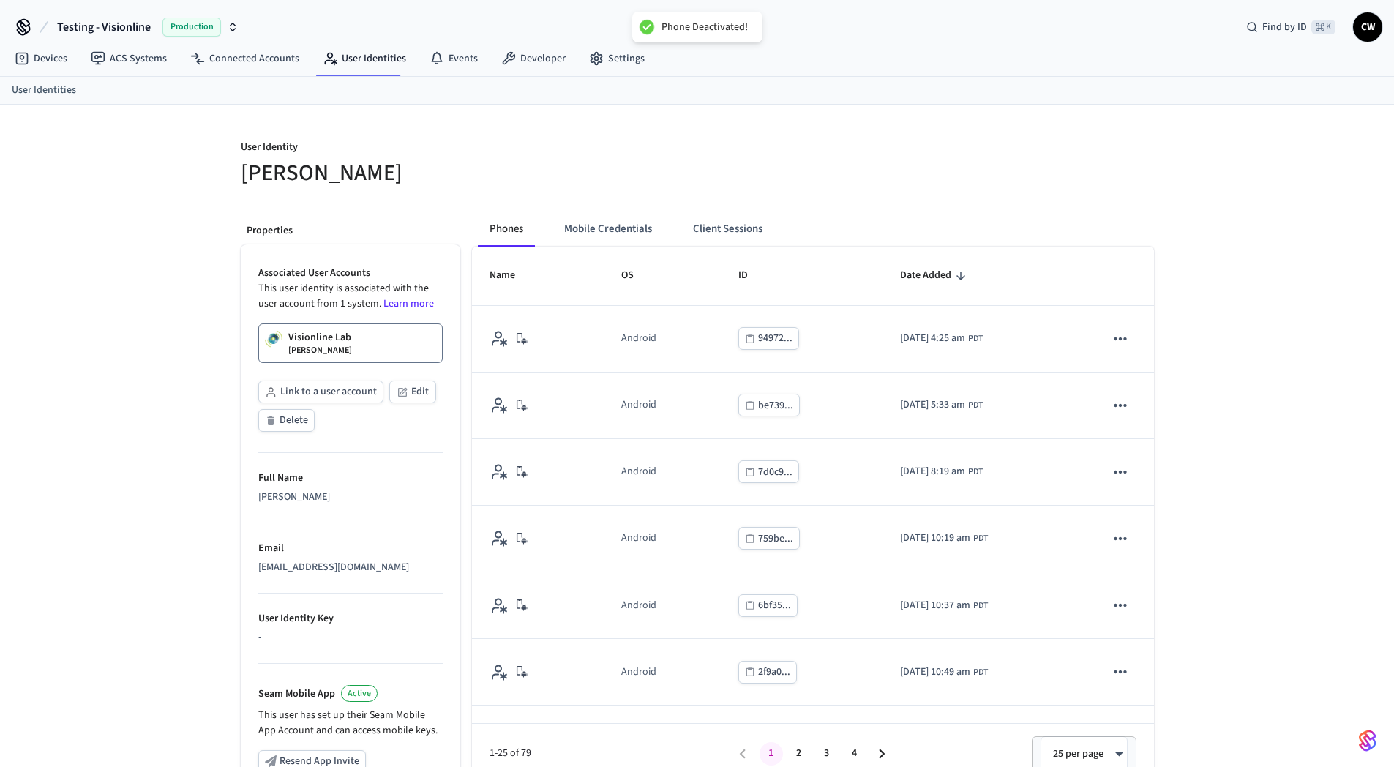
click at [783, 187] on div at bounding box center [920, 155] width 465 height 66
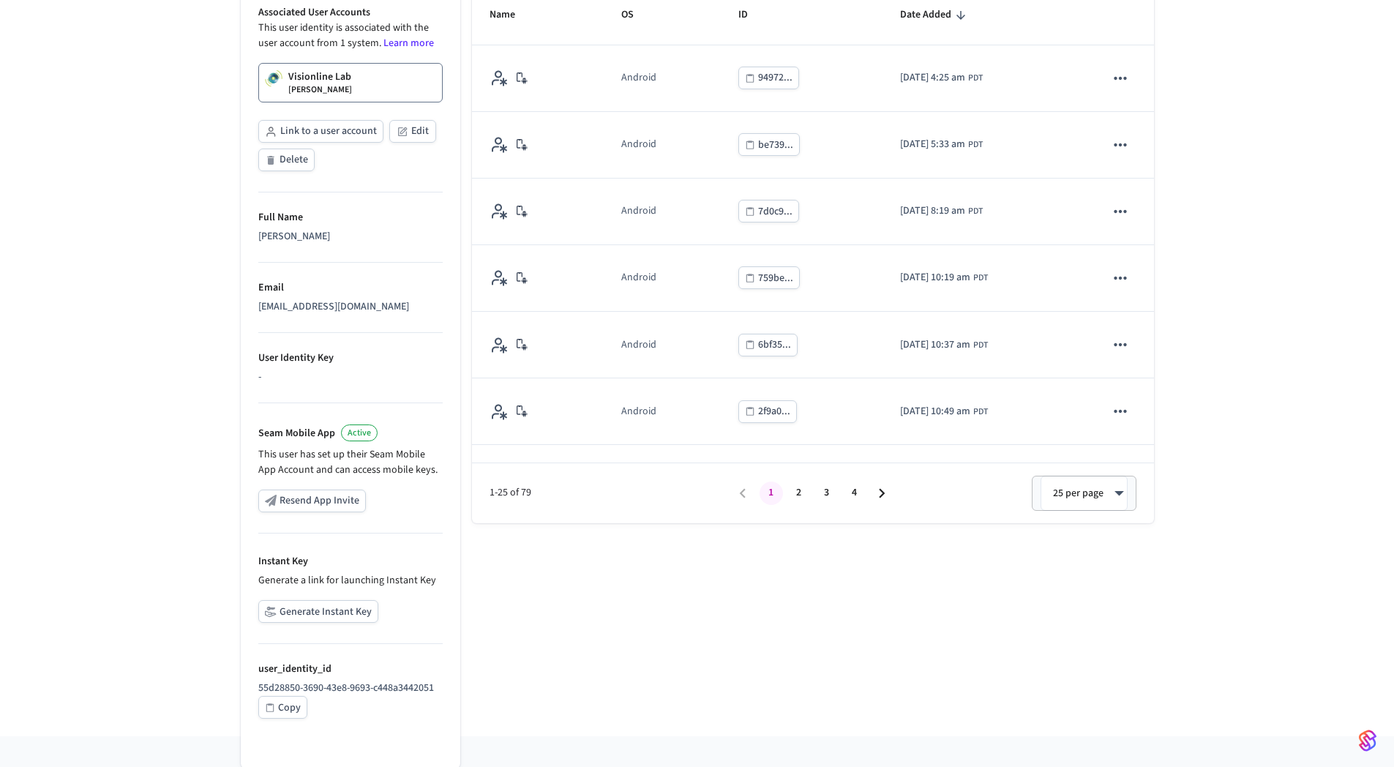
scroll to position [263, 0]
click at [294, 699] on div "Copy" at bounding box center [289, 705] width 23 height 18
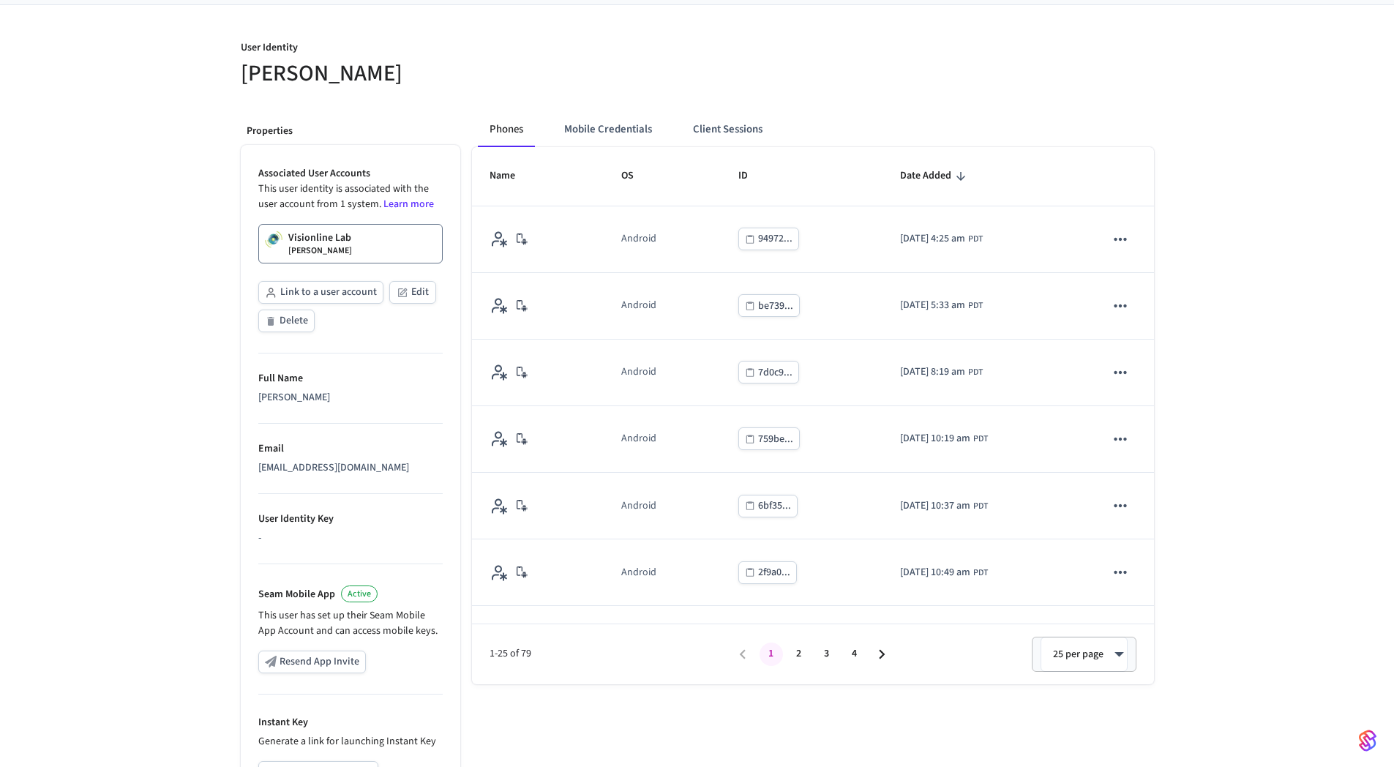
scroll to position [0, 0]
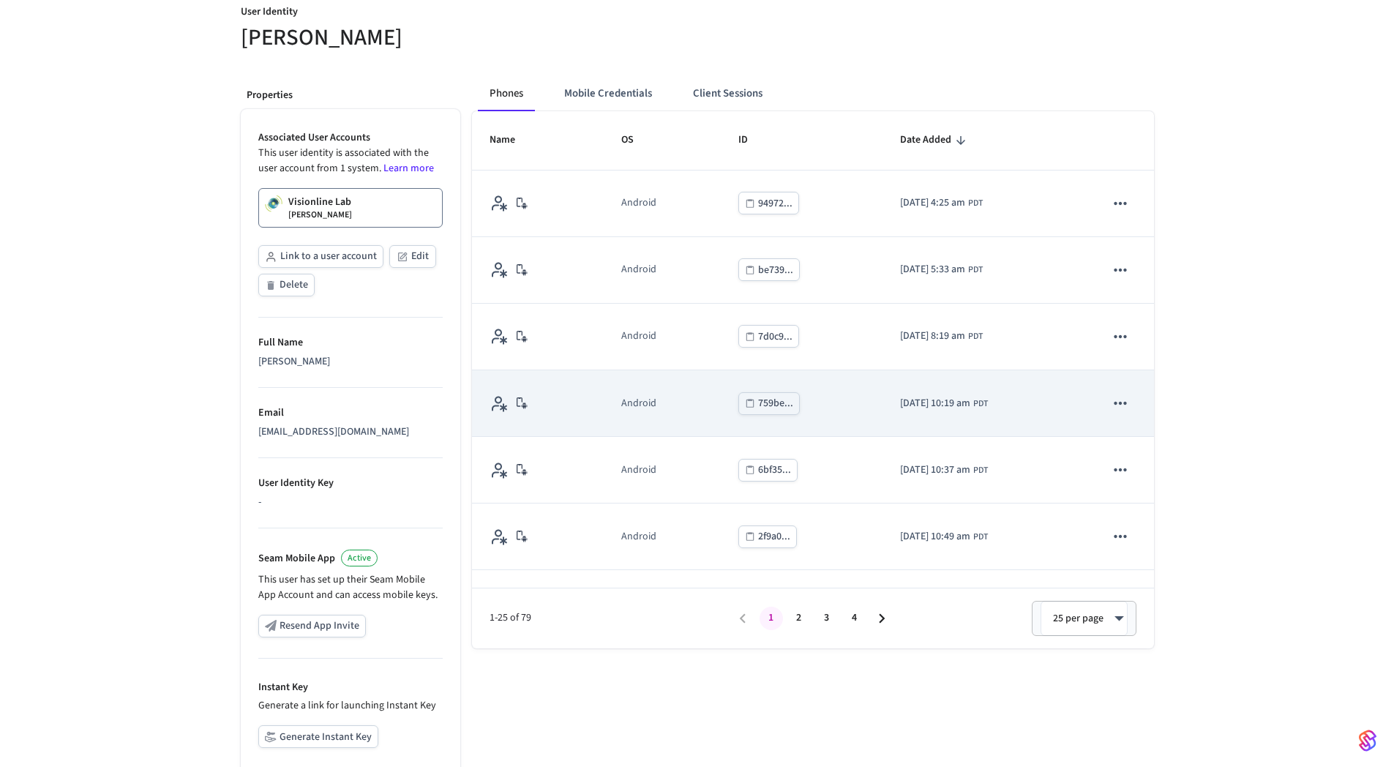
scroll to position [138, 0]
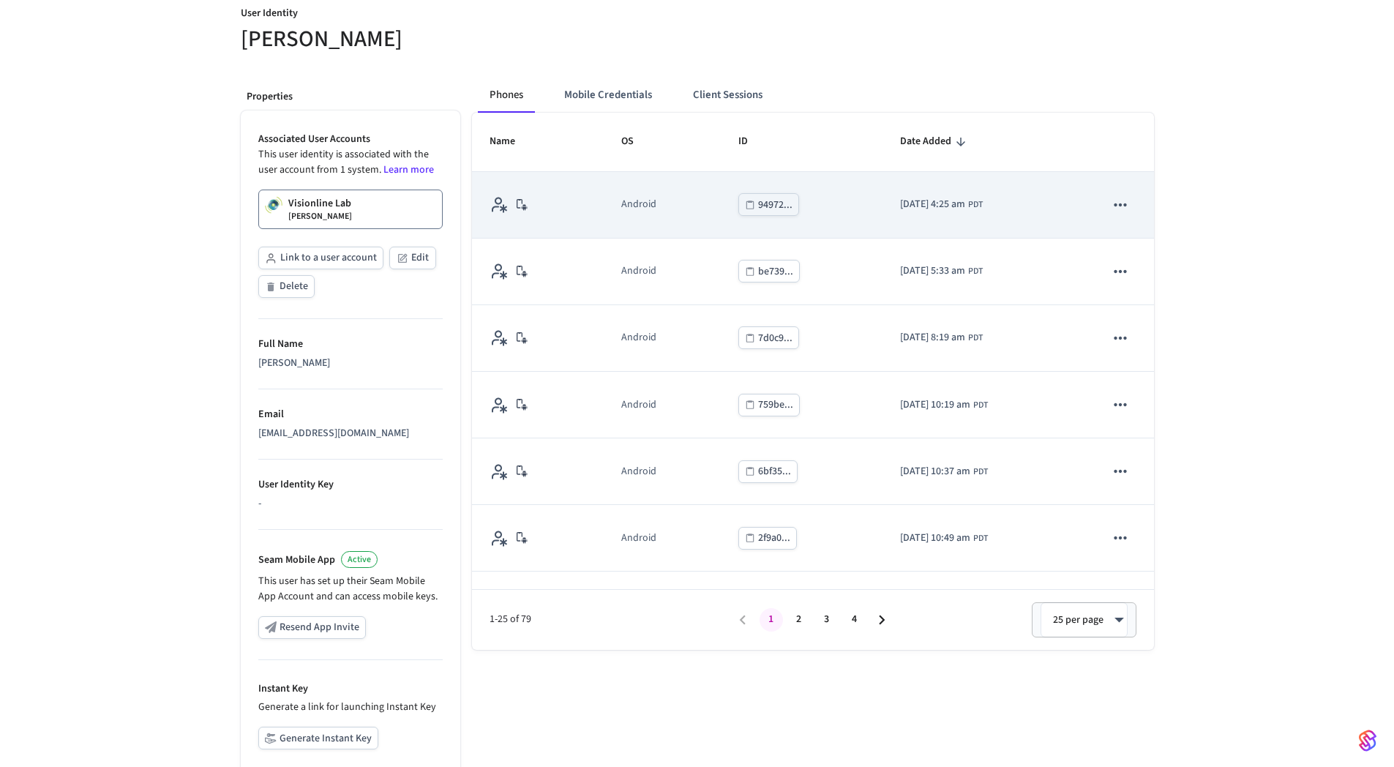
click at [1113, 200] on icon "sticky table" at bounding box center [1120, 204] width 19 height 19
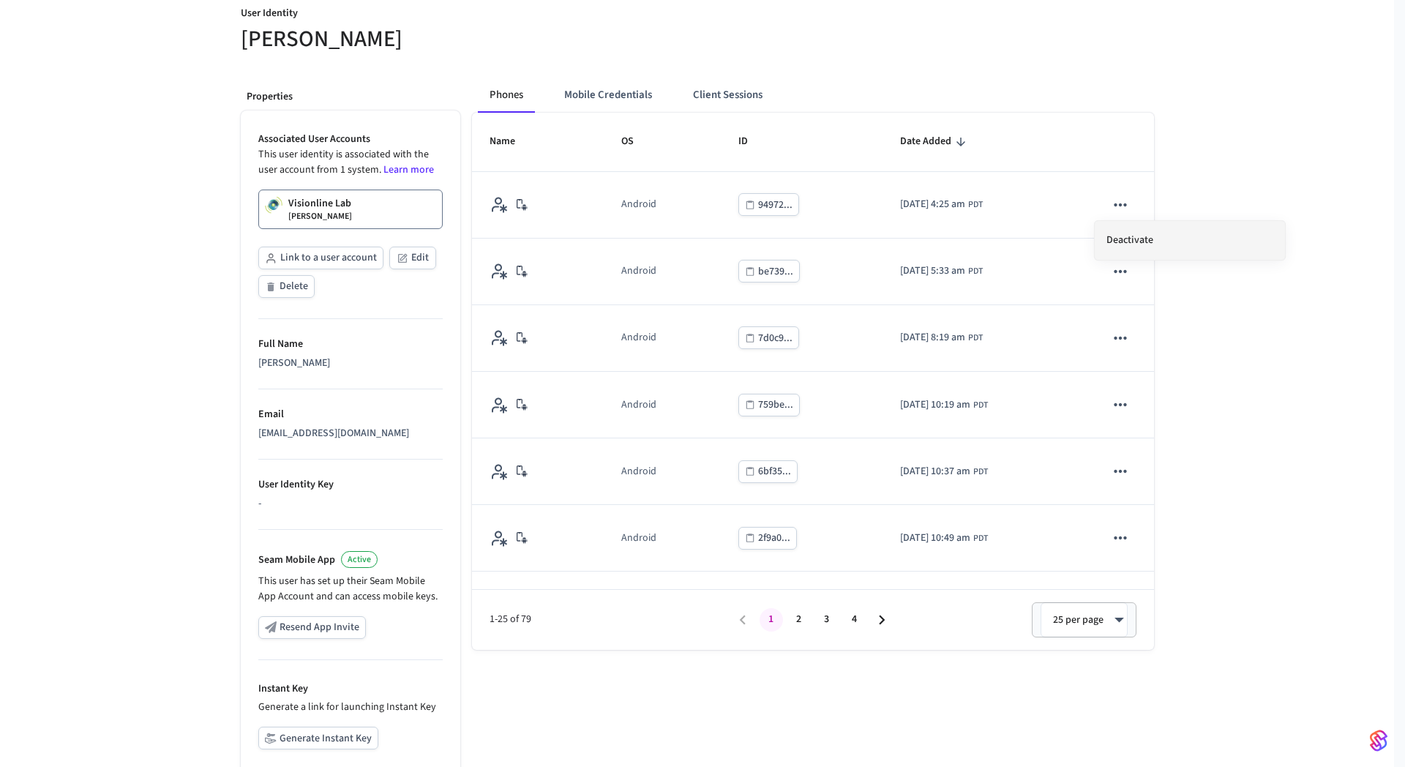
click at [1124, 238] on li "Deactivate" at bounding box center [1189, 240] width 190 height 39
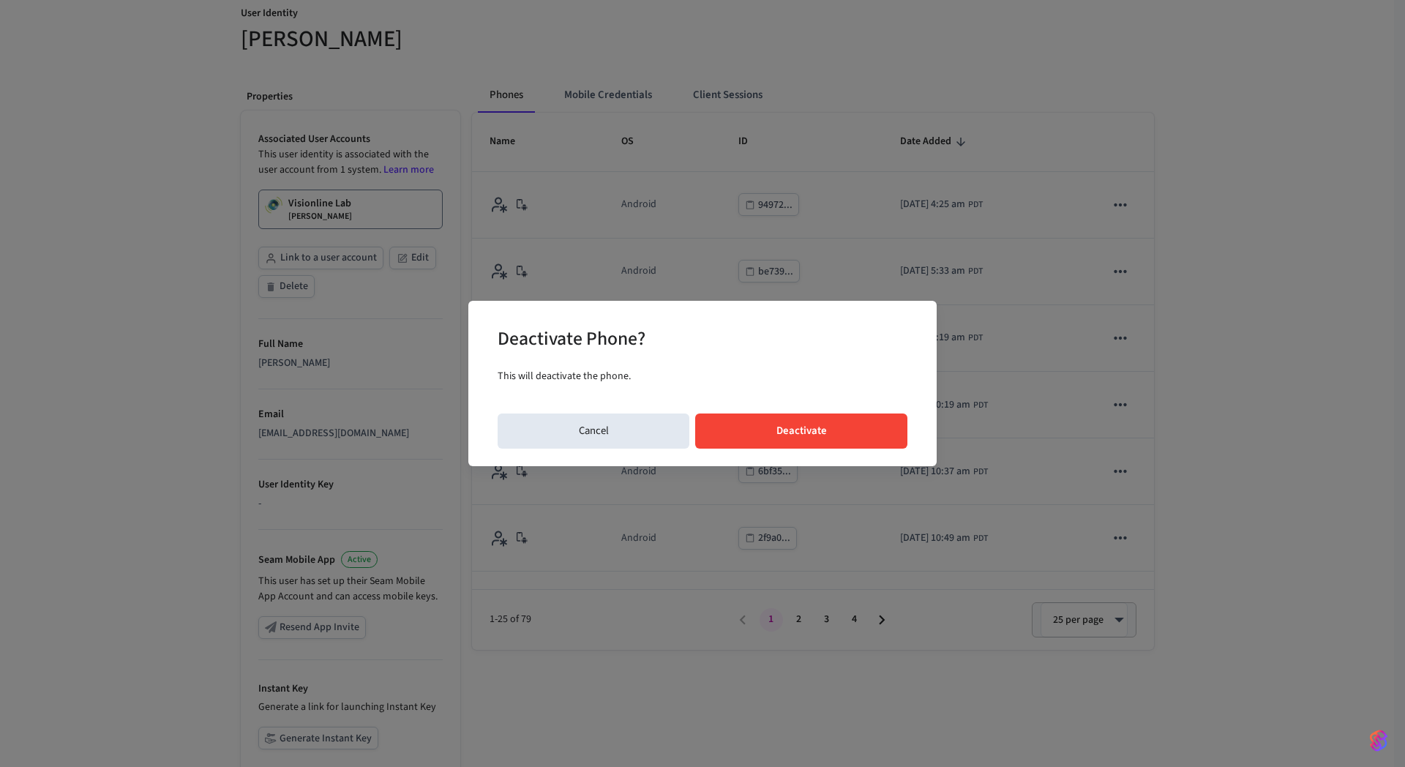
click at [821, 426] on button "Deactivate" at bounding box center [801, 430] width 212 height 35
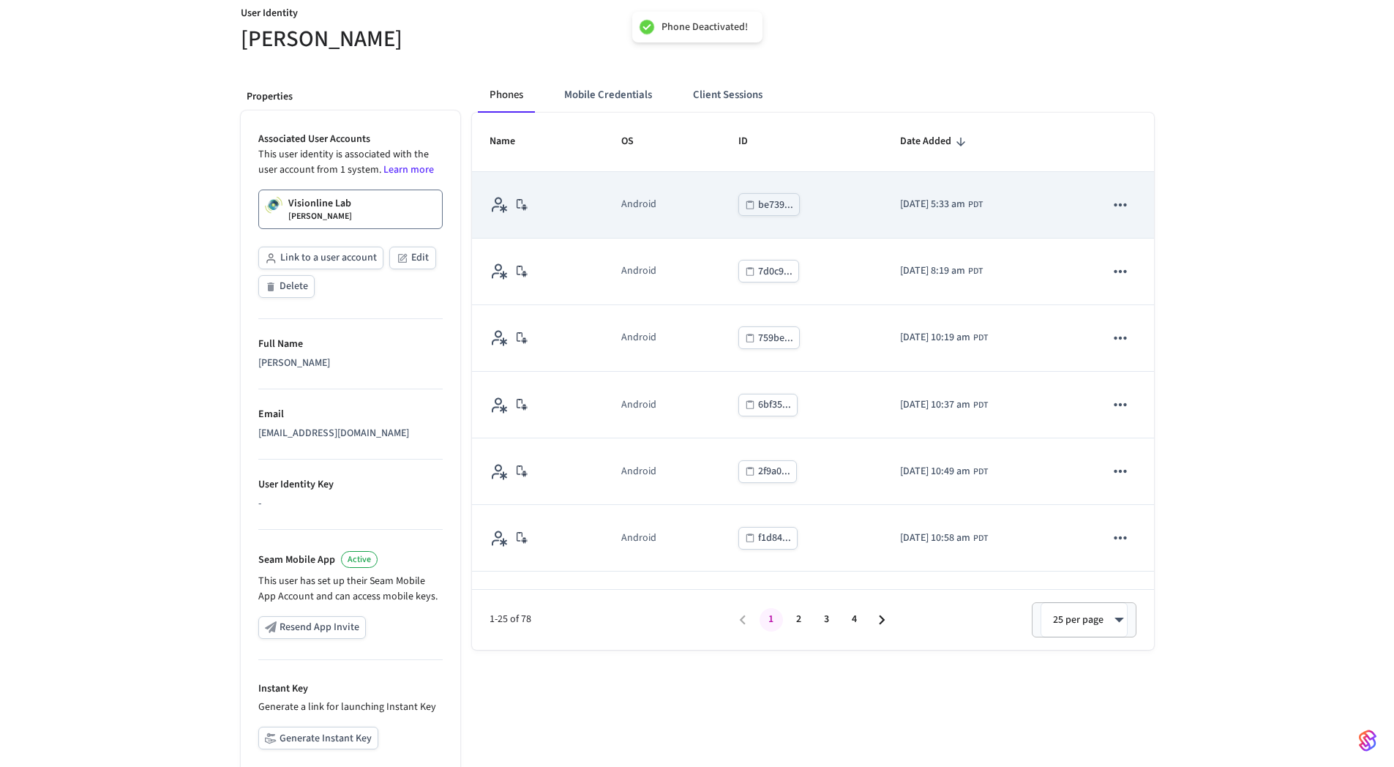
click at [1111, 199] on icon "sticky table" at bounding box center [1120, 204] width 19 height 19
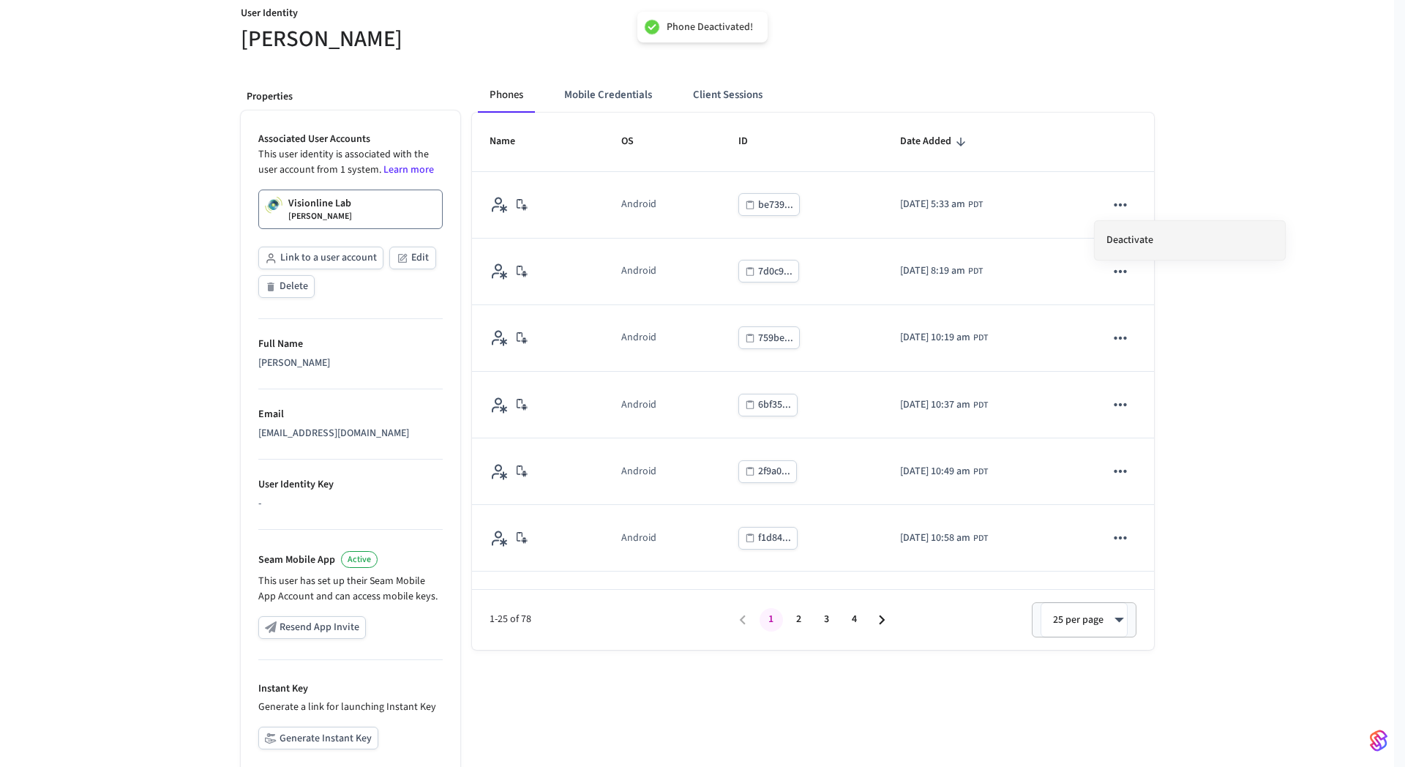
click at [1131, 231] on li "Deactivate" at bounding box center [1189, 240] width 190 height 39
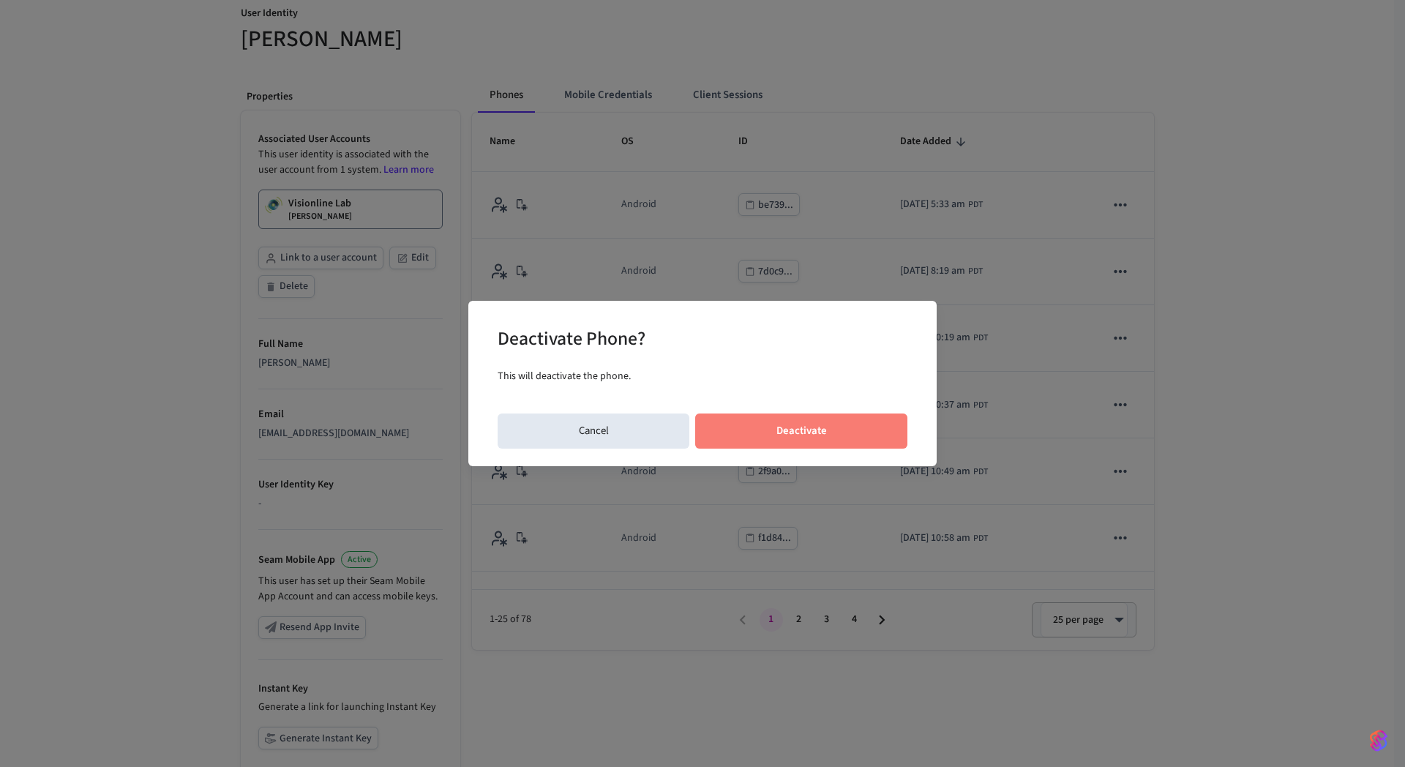
click at [788, 424] on button "Deactivate" at bounding box center [801, 430] width 212 height 35
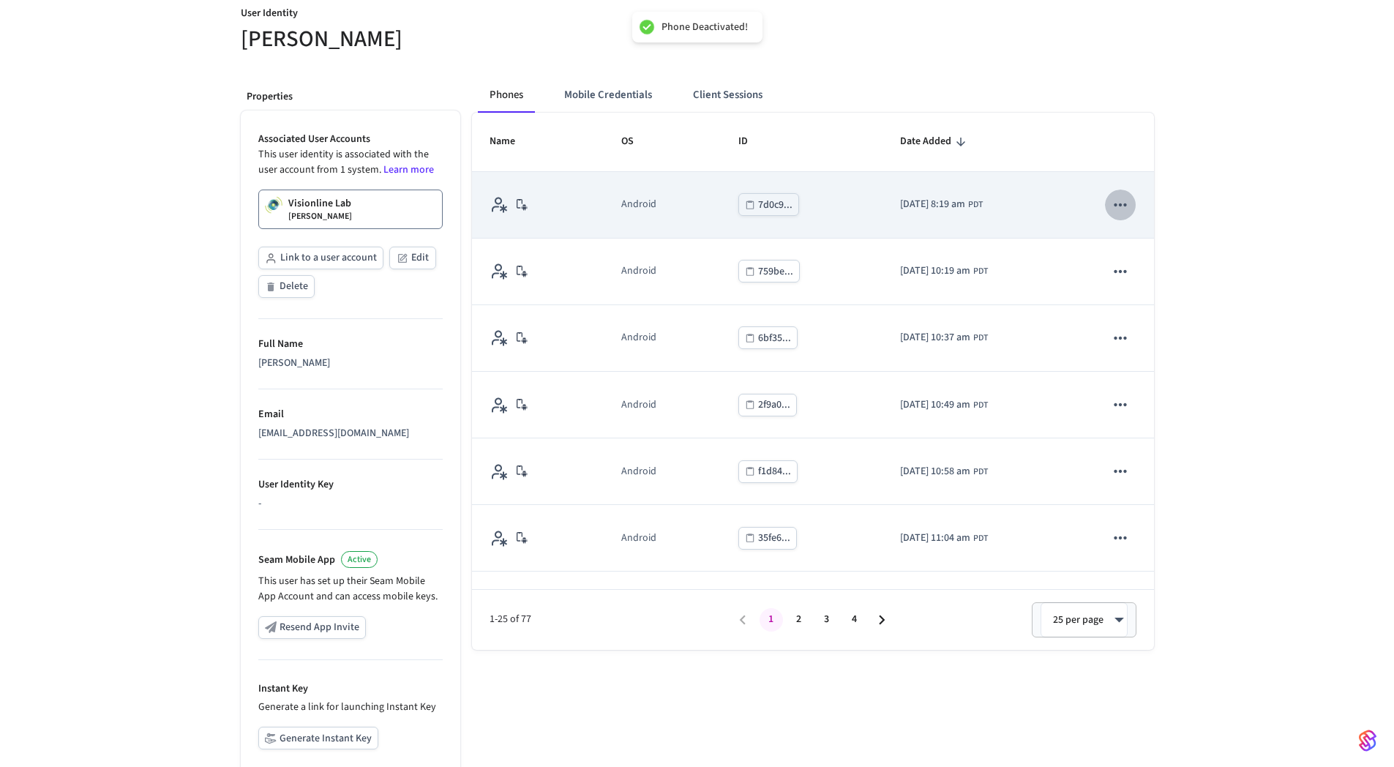
click at [1111, 209] on icon "sticky table" at bounding box center [1120, 204] width 19 height 19
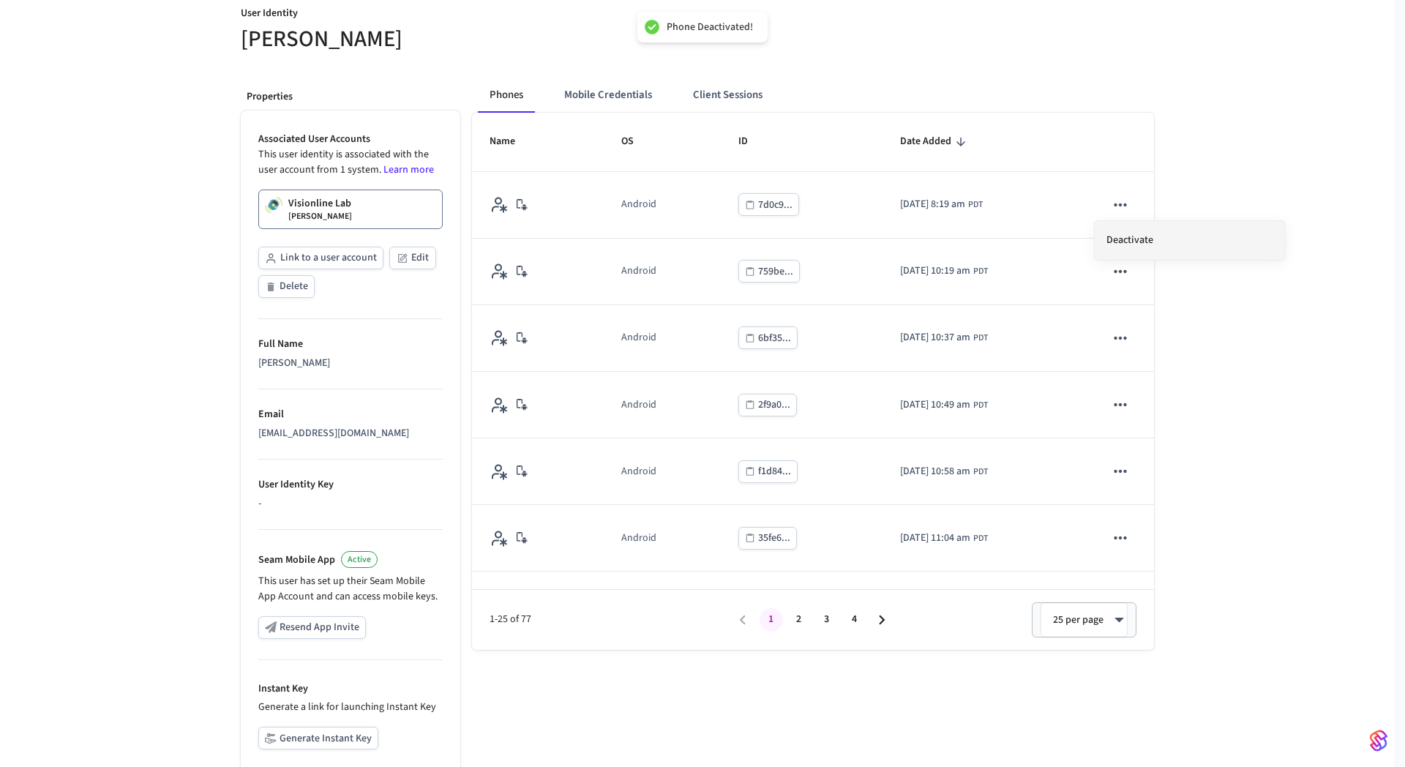
click at [1142, 238] on li "Deactivate" at bounding box center [1189, 240] width 190 height 39
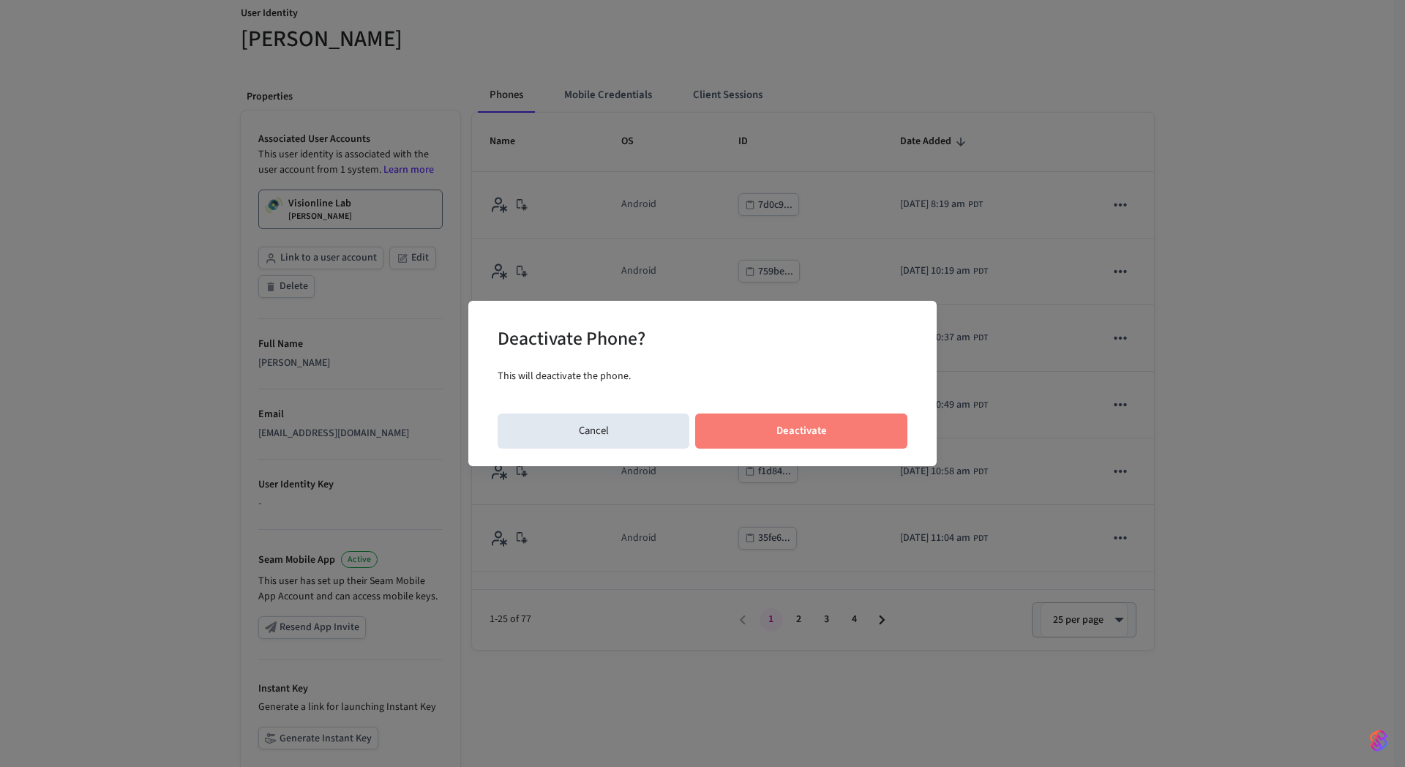
click at [780, 428] on button "Deactivate" at bounding box center [801, 430] width 212 height 35
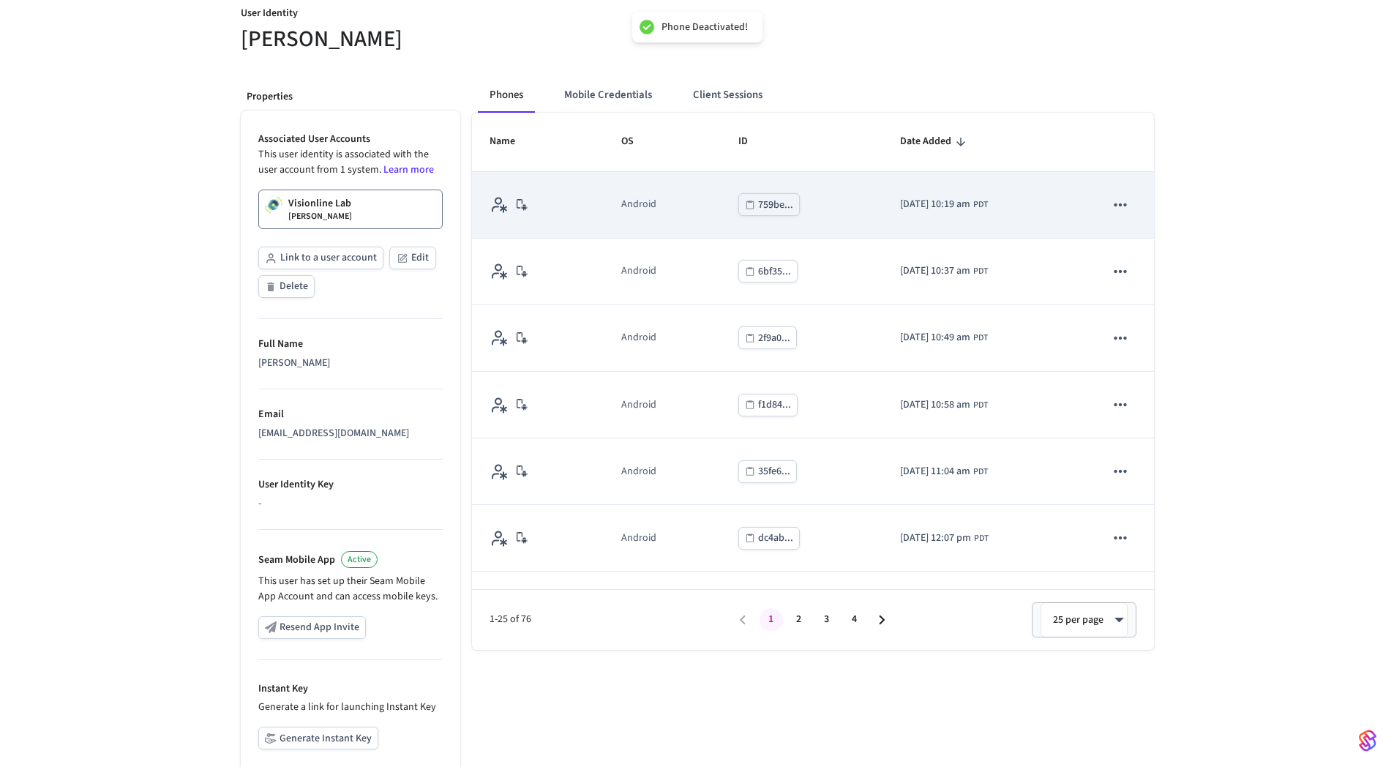
click at [1114, 206] on icon "sticky table" at bounding box center [1120, 204] width 12 height 3
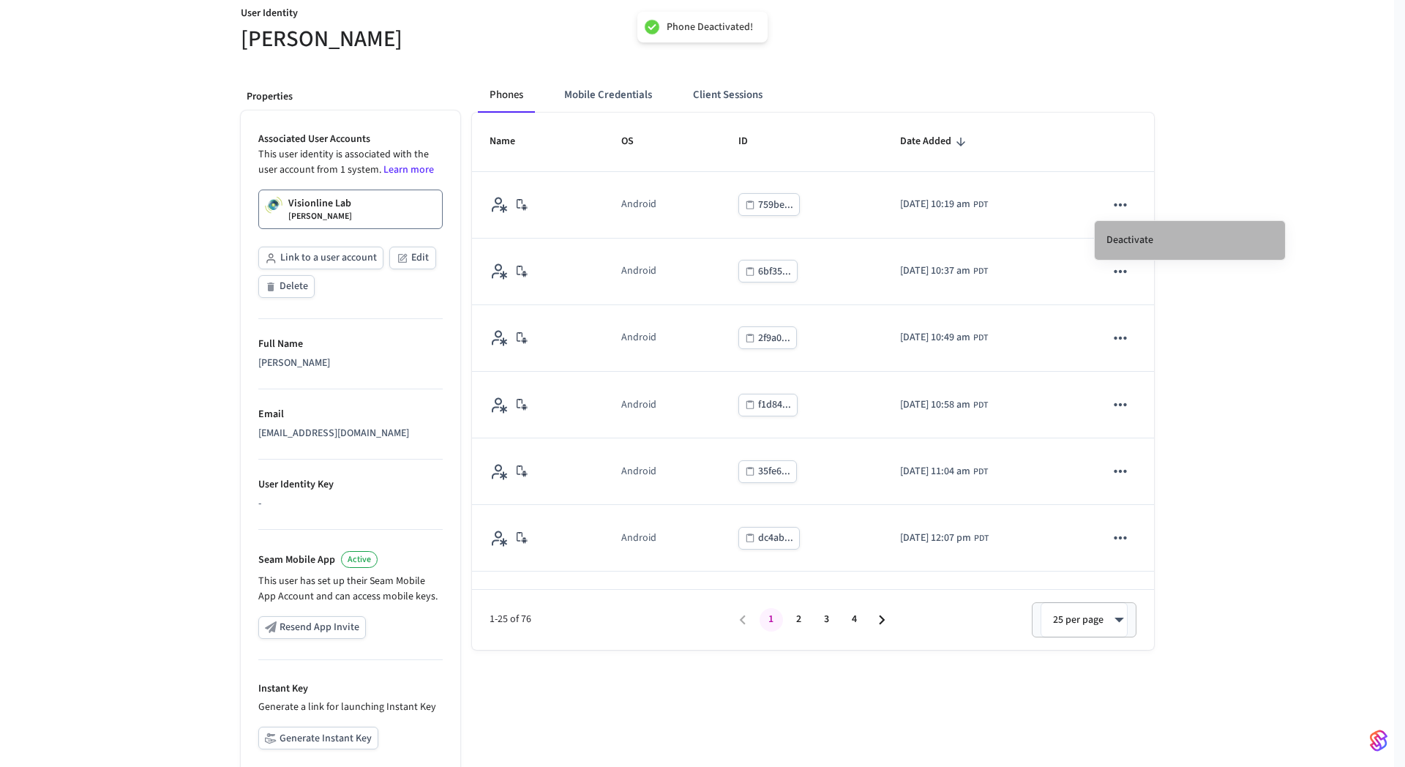
click at [1151, 237] on li "Deactivate" at bounding box center [1189, 240] width 190 height 39
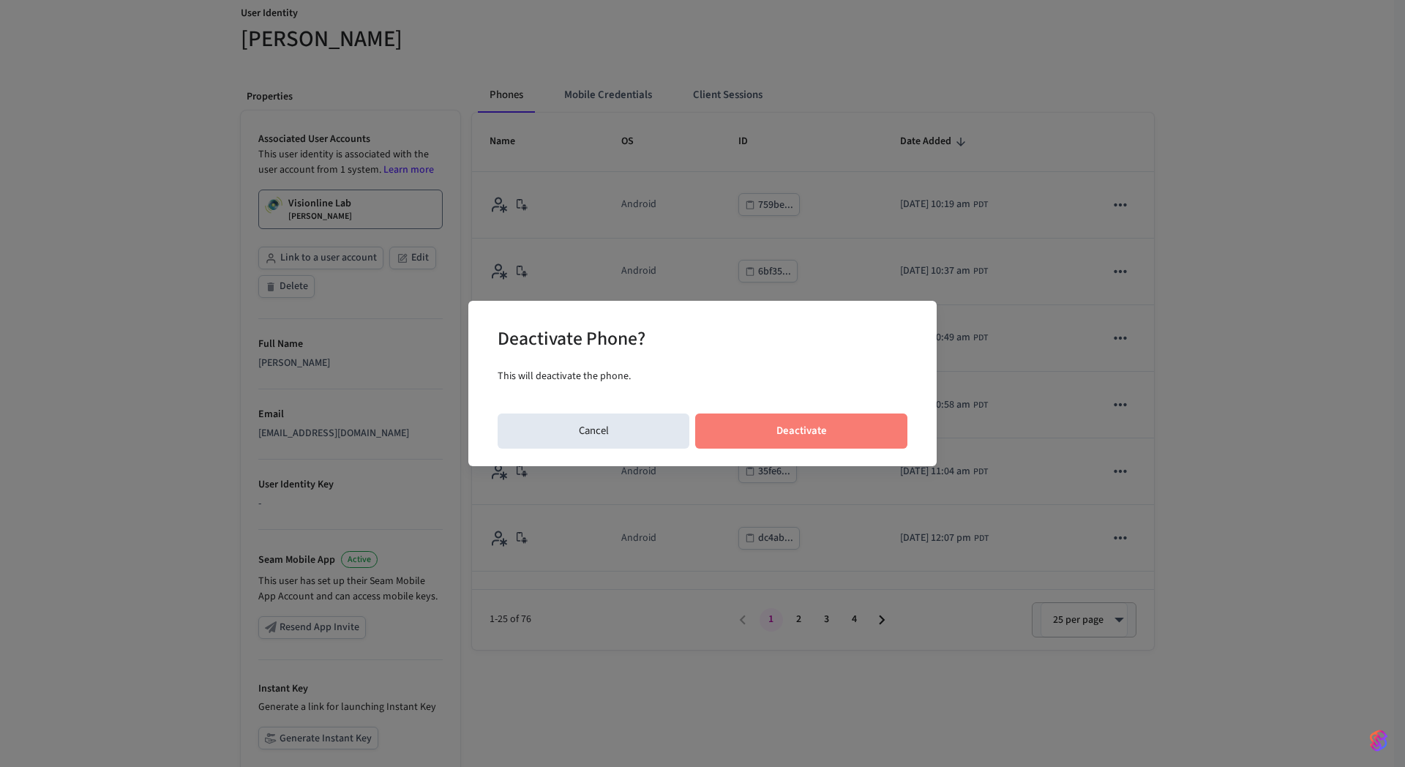
click at [789, 426] on button "Deactivate" at bounding box center [801, 430] width 212 height 35
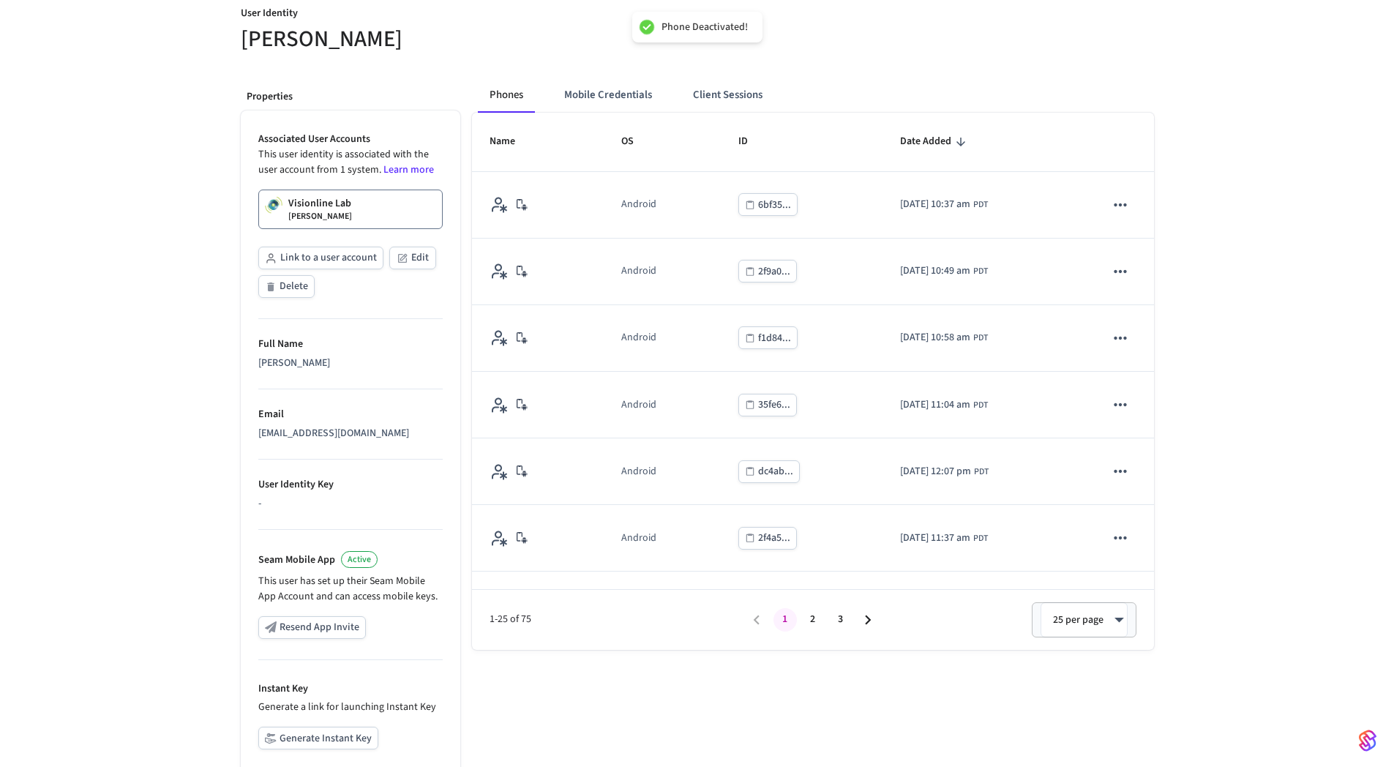
click at [119, 255] on div "User Identity Collin Wirkus Properties Associated User Accounts This user ident…" at bounding box center [697, 417] width 1394 height 892
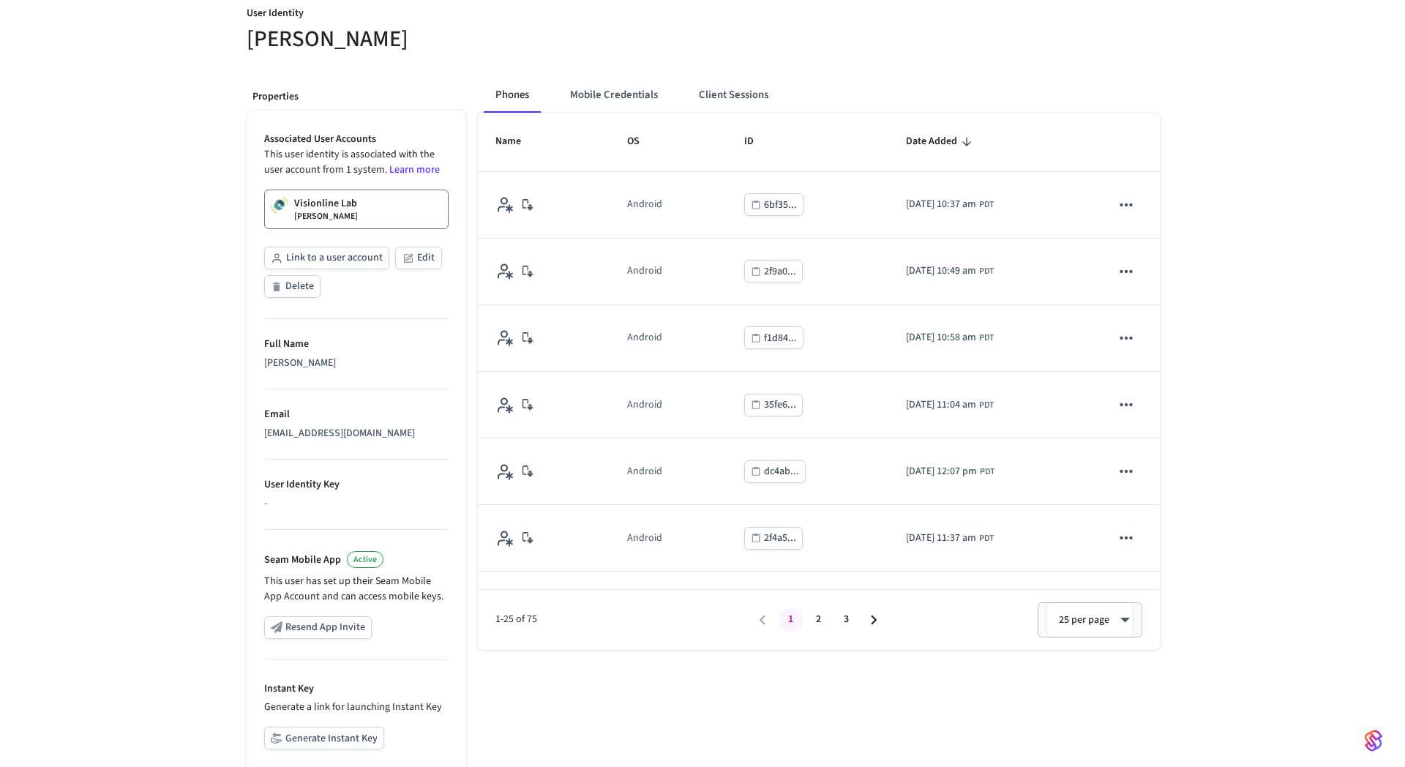
scroll to position [0, 0]
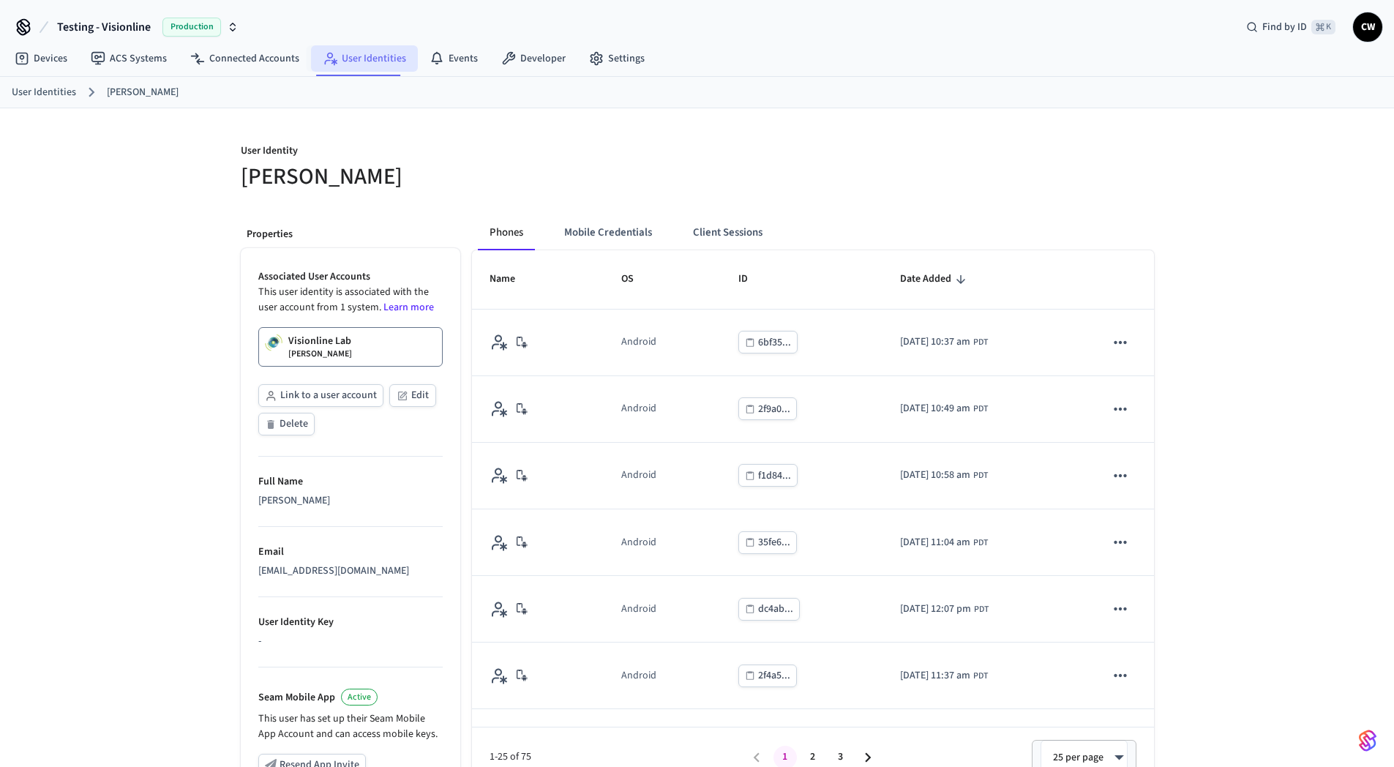
click at [368, 68] on link "User Identities" at bounding box center [364, 58] width 107 height 26
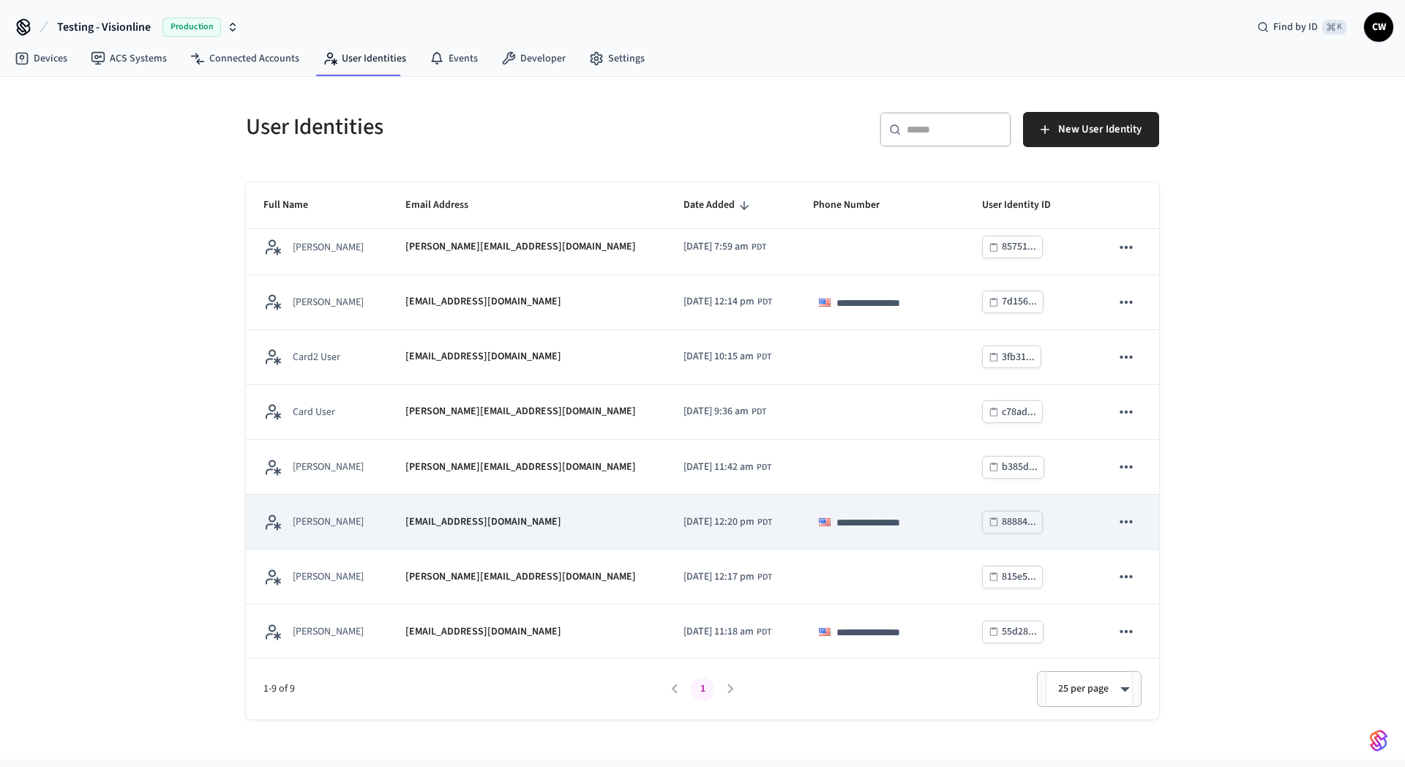
scroll to position [66, 0]
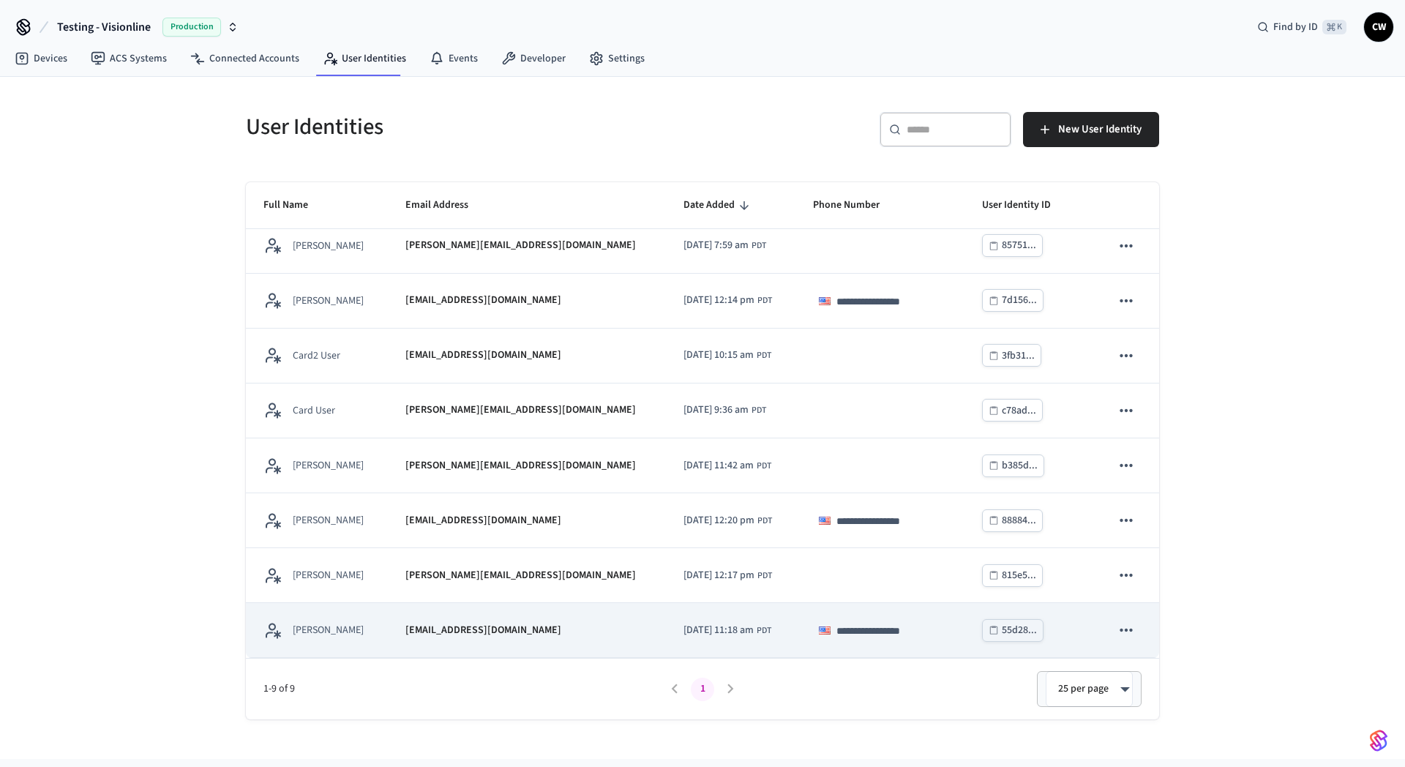
click at [1116, 623] on icon "sticky table" at bounding box center [1125, 629] width 19 height 19
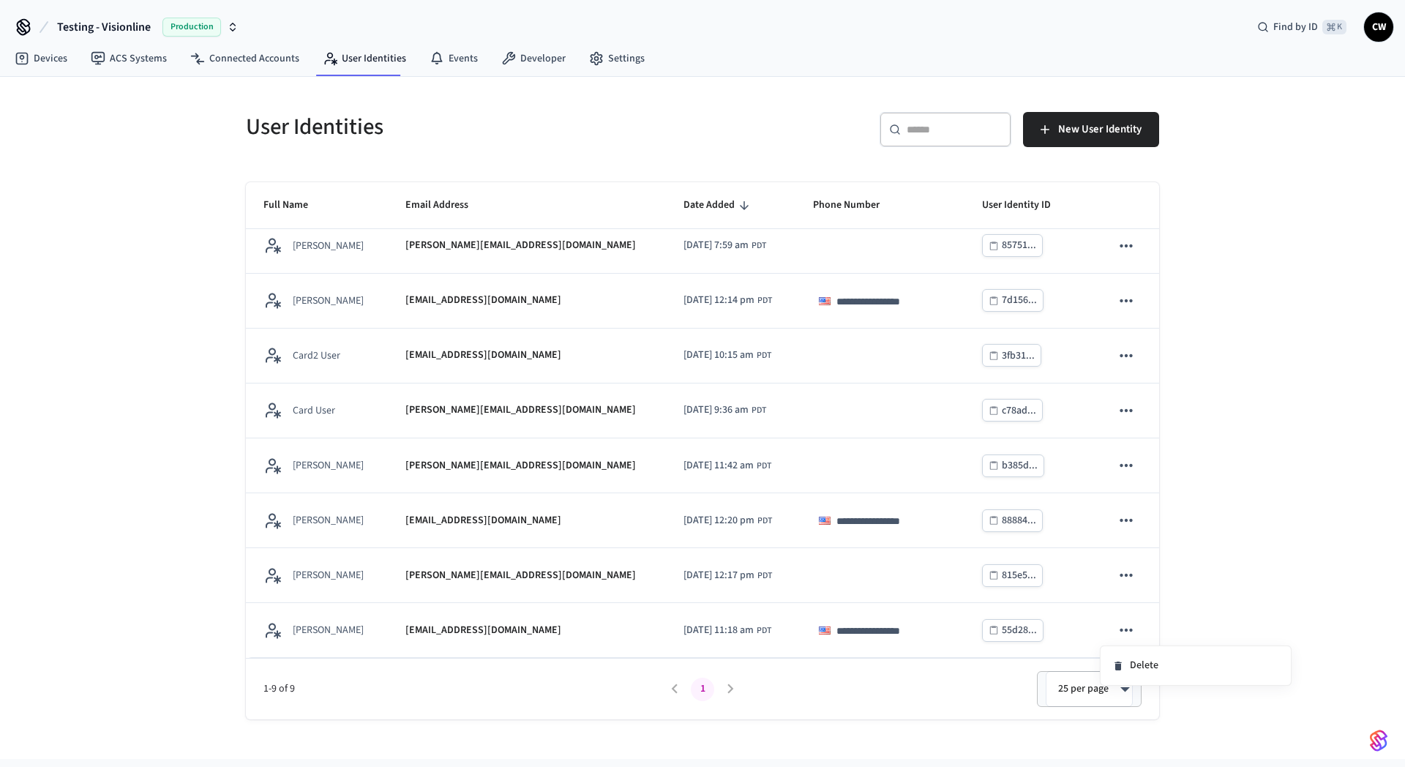
click at [1215, 568] on div at bounding box center [702, 383] width 1405 height 767
click at [167, 350] on div "**********" at bounding box center [702, 418] width 1405 height 682
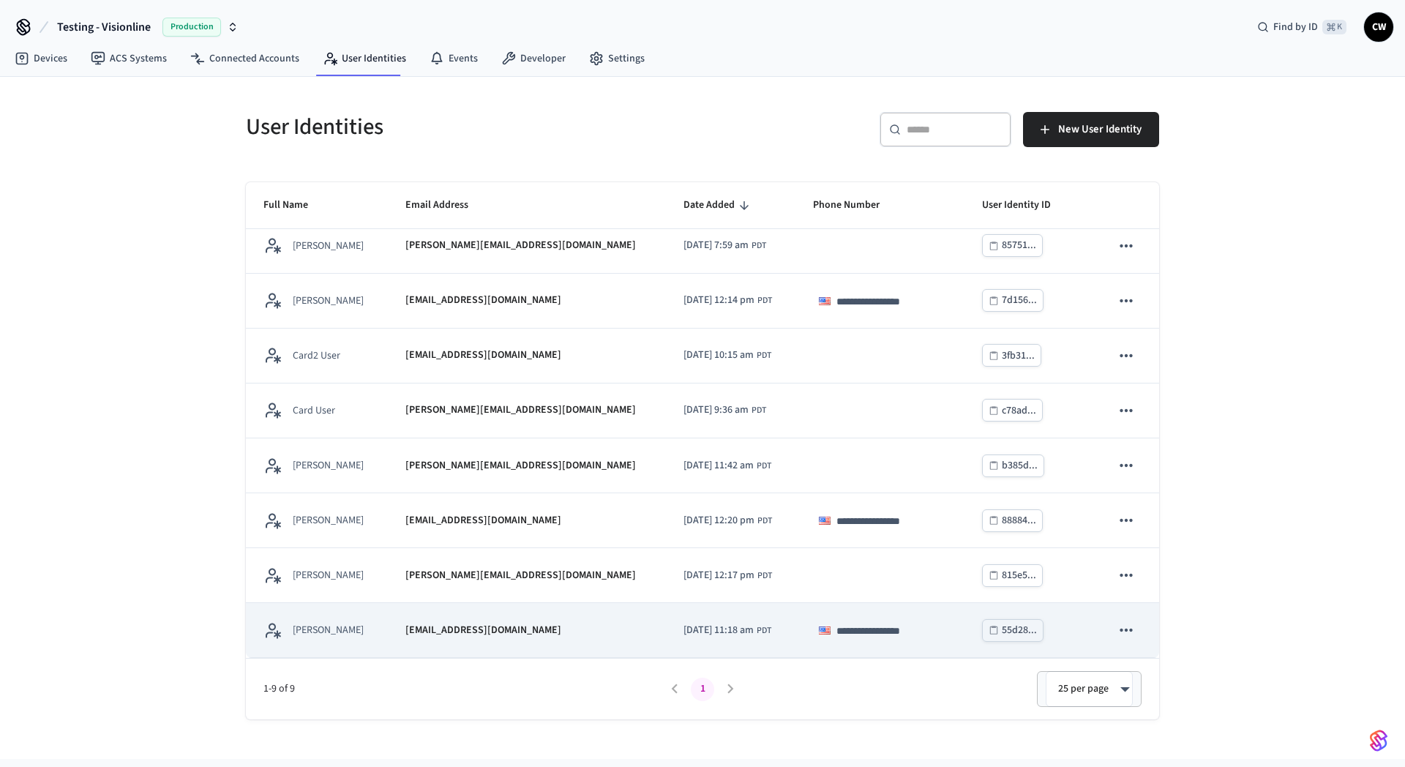
click at [1074, 632] on td "55d28..." at bounding box center [1028, 630] width 129 height 55
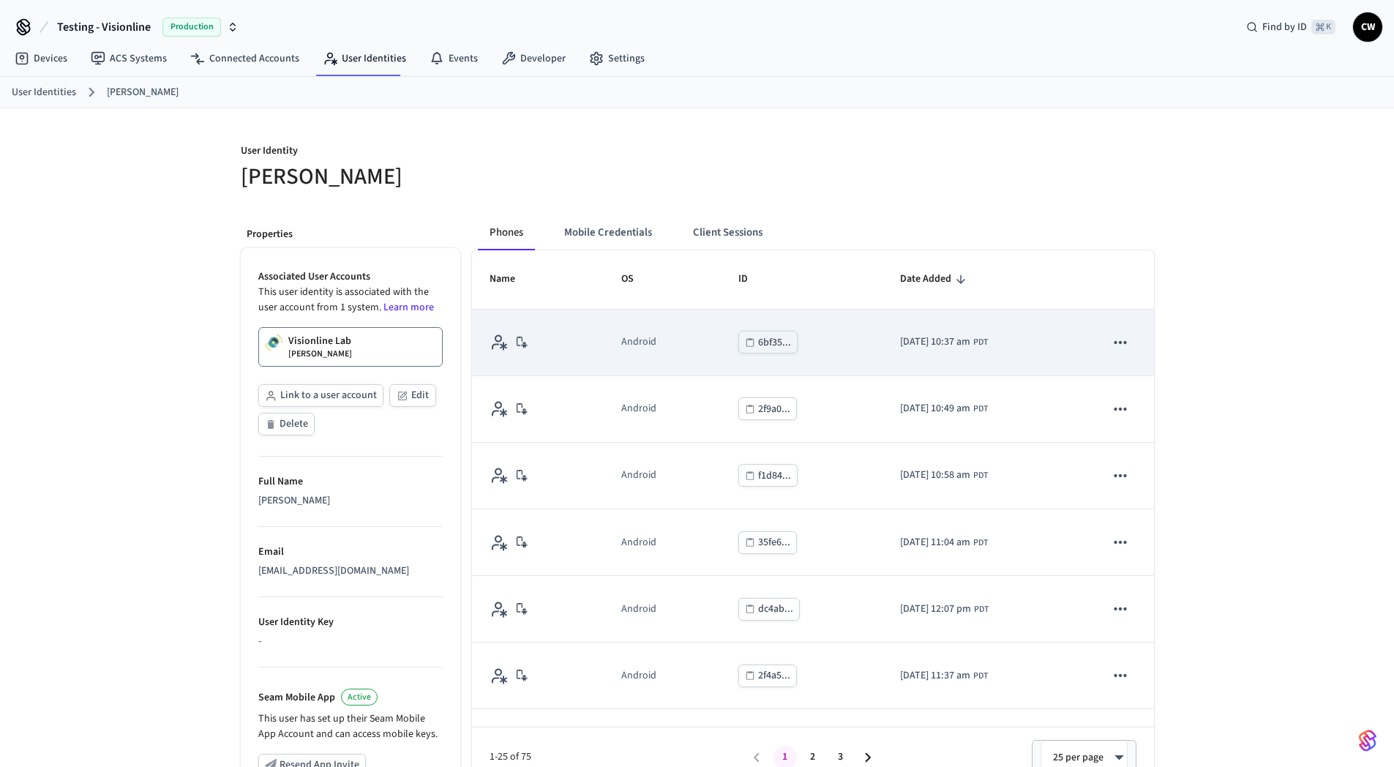
click at [1121, 344] on button "sticky table" at bounding box center [1120, 342] width 31 height 31
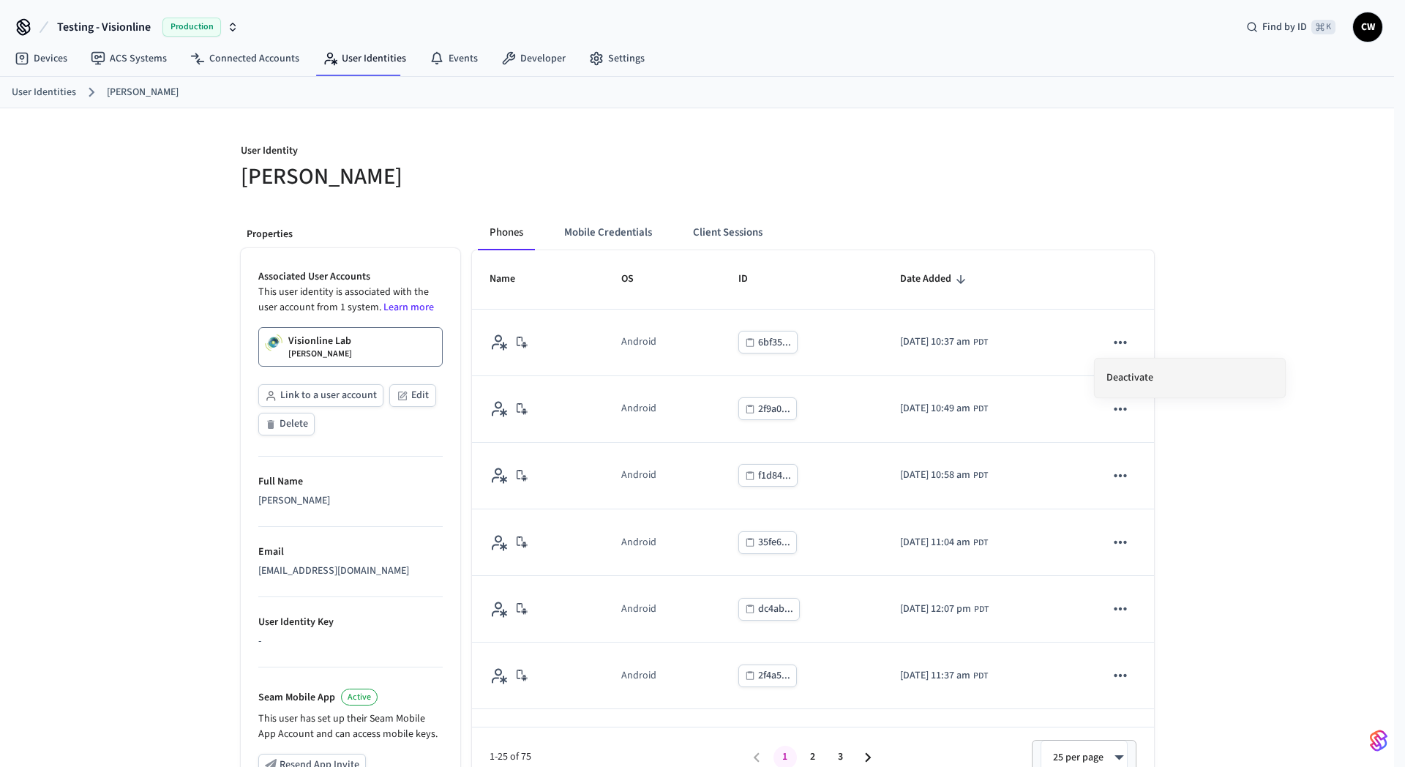
click at [1119, 381] on li "Deactivate" at bounding box center [1189, 377] width 190 height 39
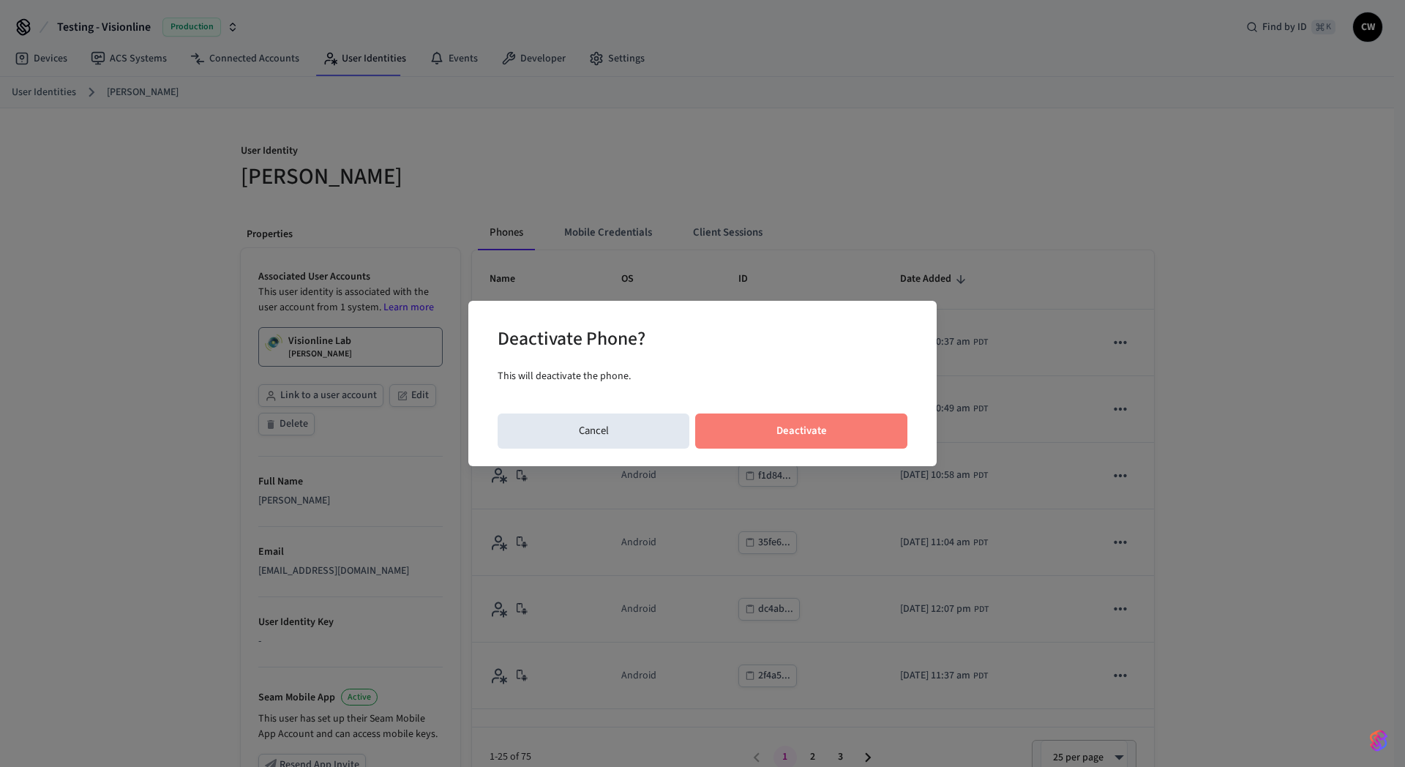
click at [833, 437] on button "Deactivate" at bounding box center [801, 430] width 212 height 35
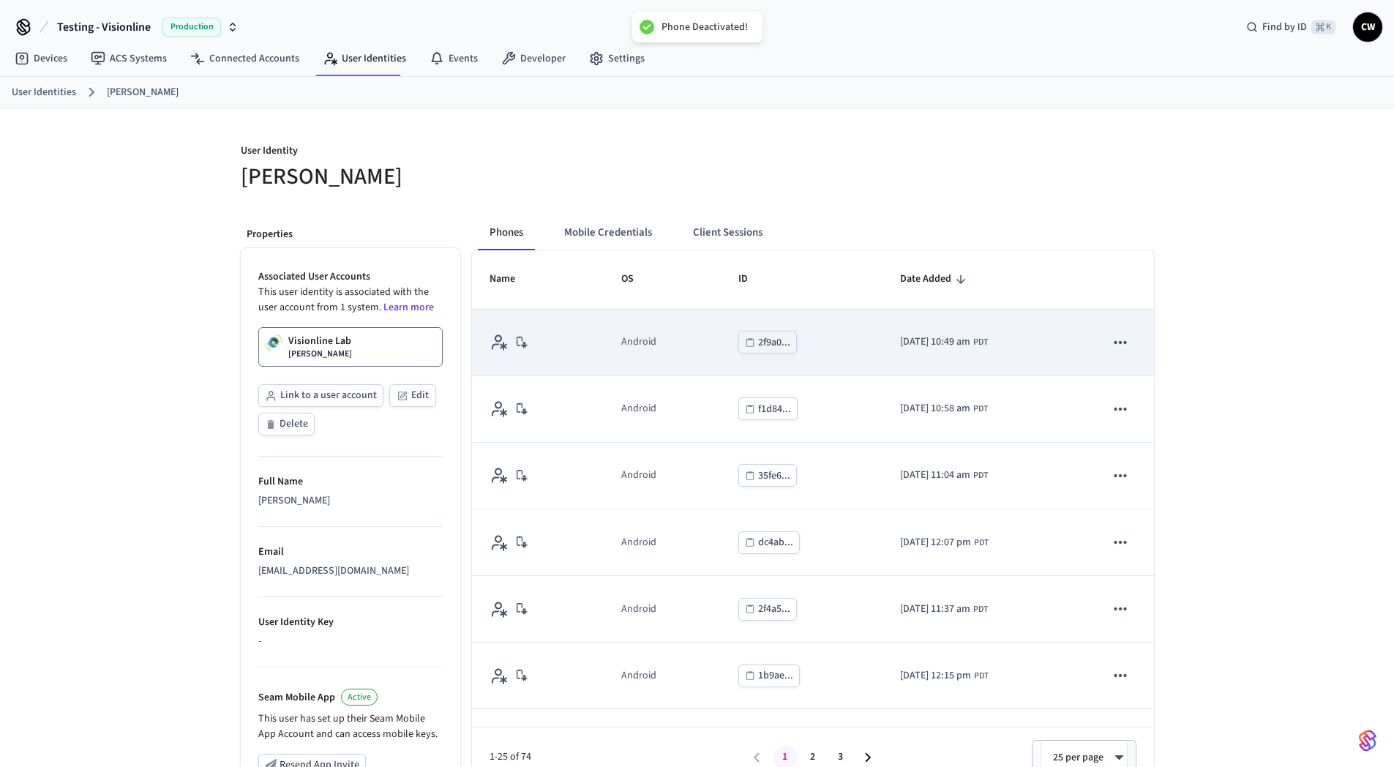
click at [1111, 340] on icon "sticky table" at bounding box center [1120, 342] width 19 height 19
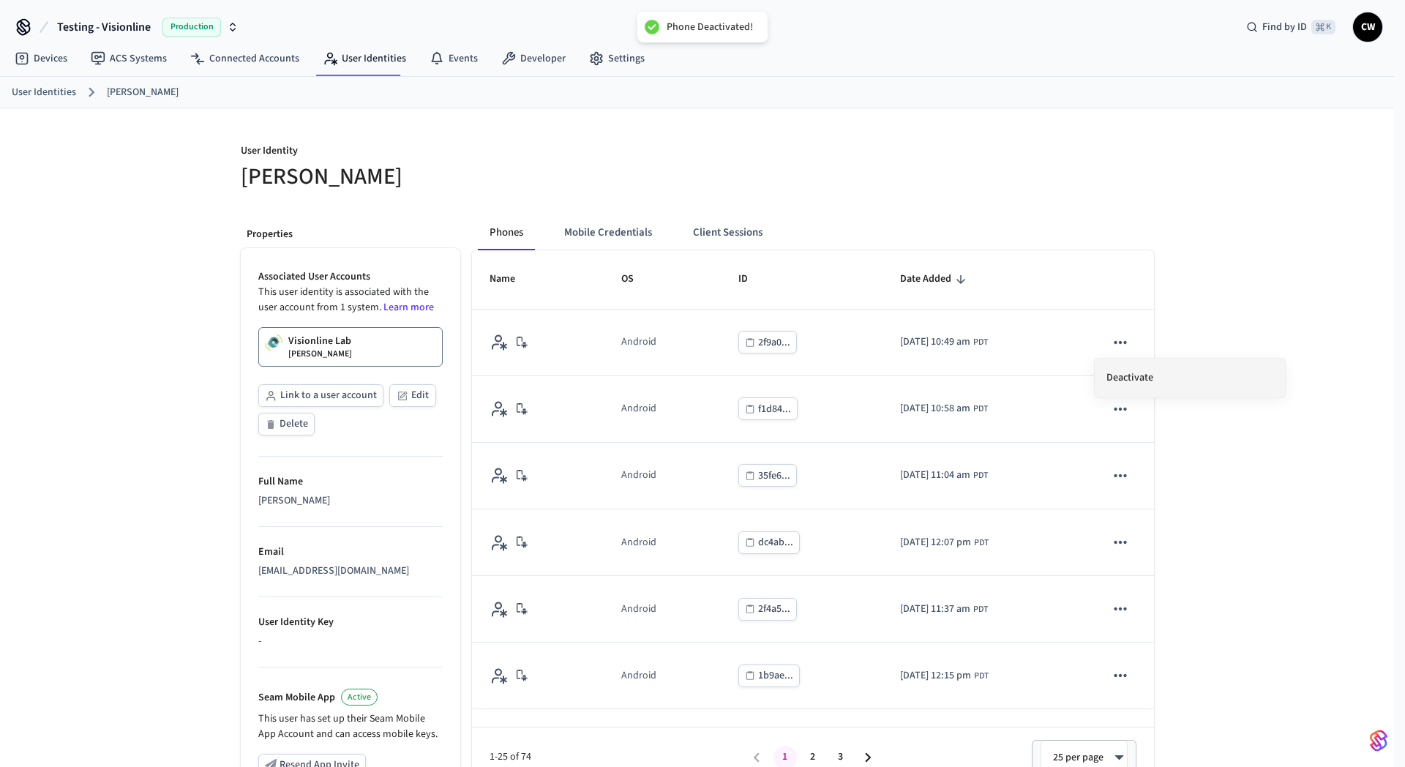
click at [1124, 366] on li "Deactivate" at bounding box center [1189, 377] width 190 height 39
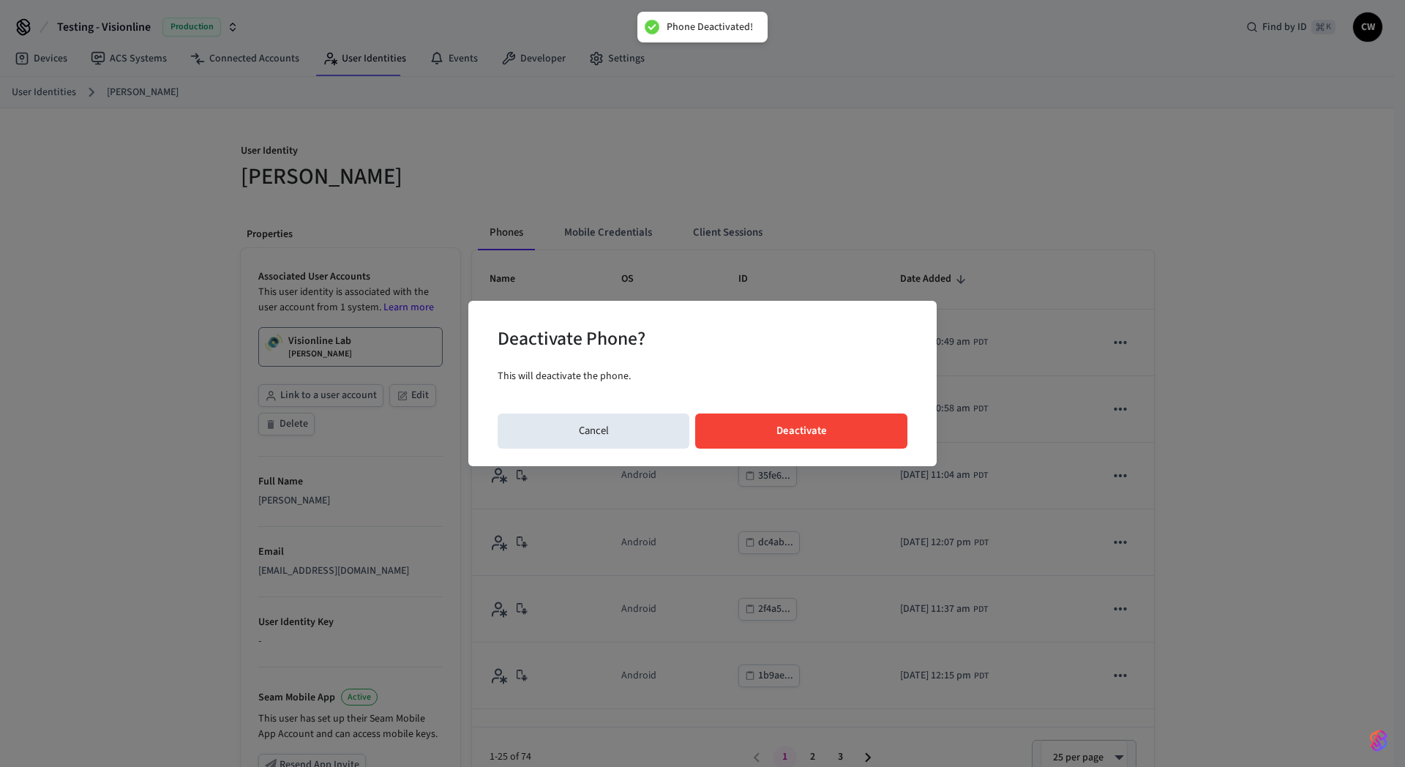
click at [841, 423] on button "Deactivate" at bounding box center [801, 430] width 212 height 35
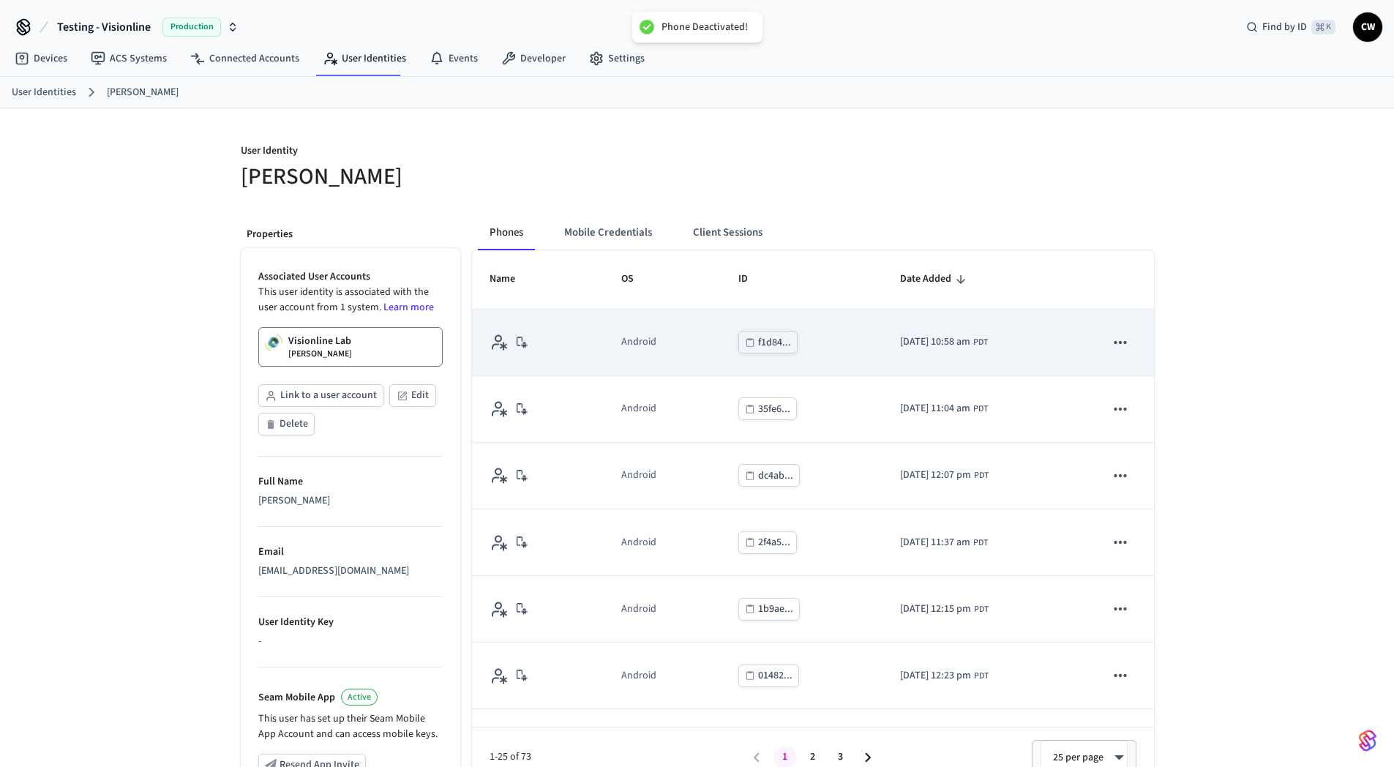
click at [1111, 339] on icon "sticky table" at bounding box center [1120, 342] width 19 height 19
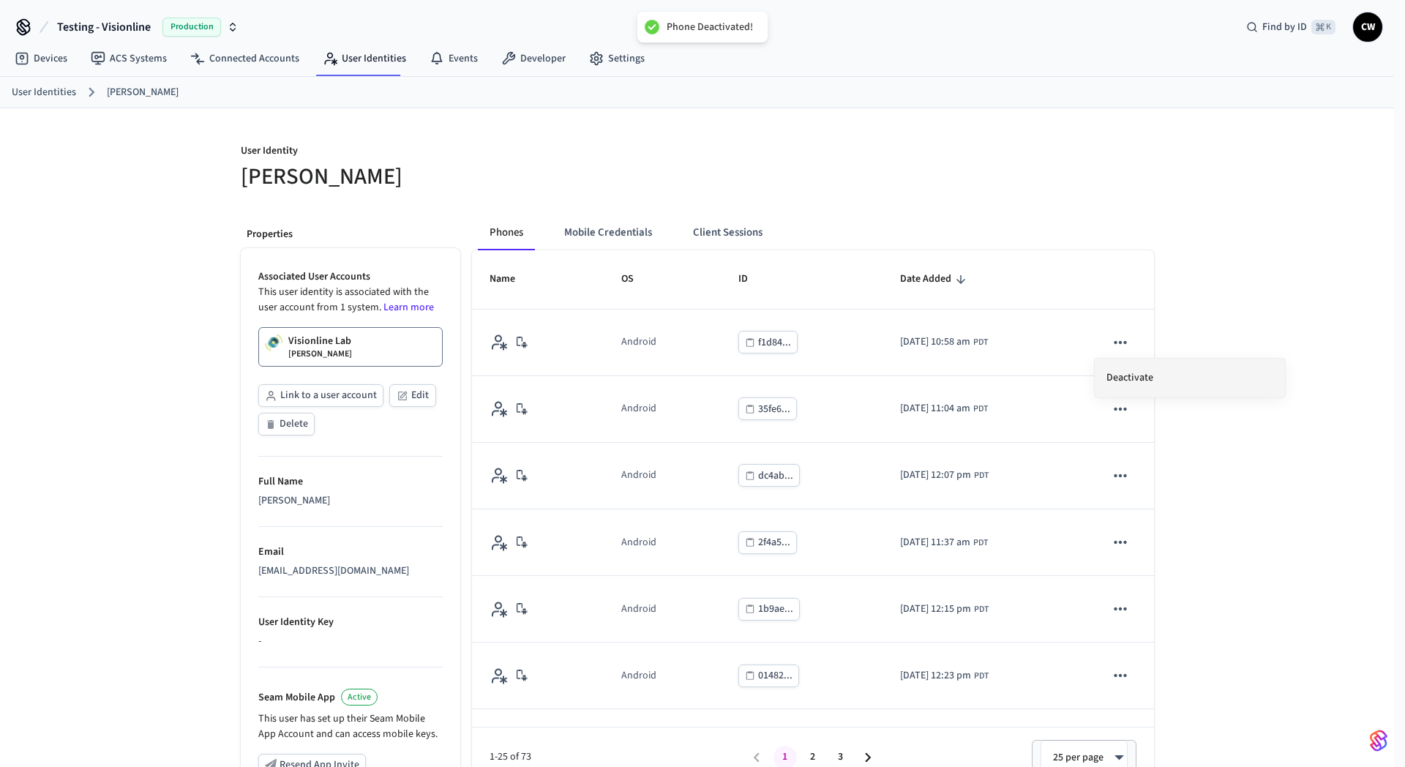
click at [1138, 371] on li "Deactivate" at bounding box center [1189, 377] width 190 height 39
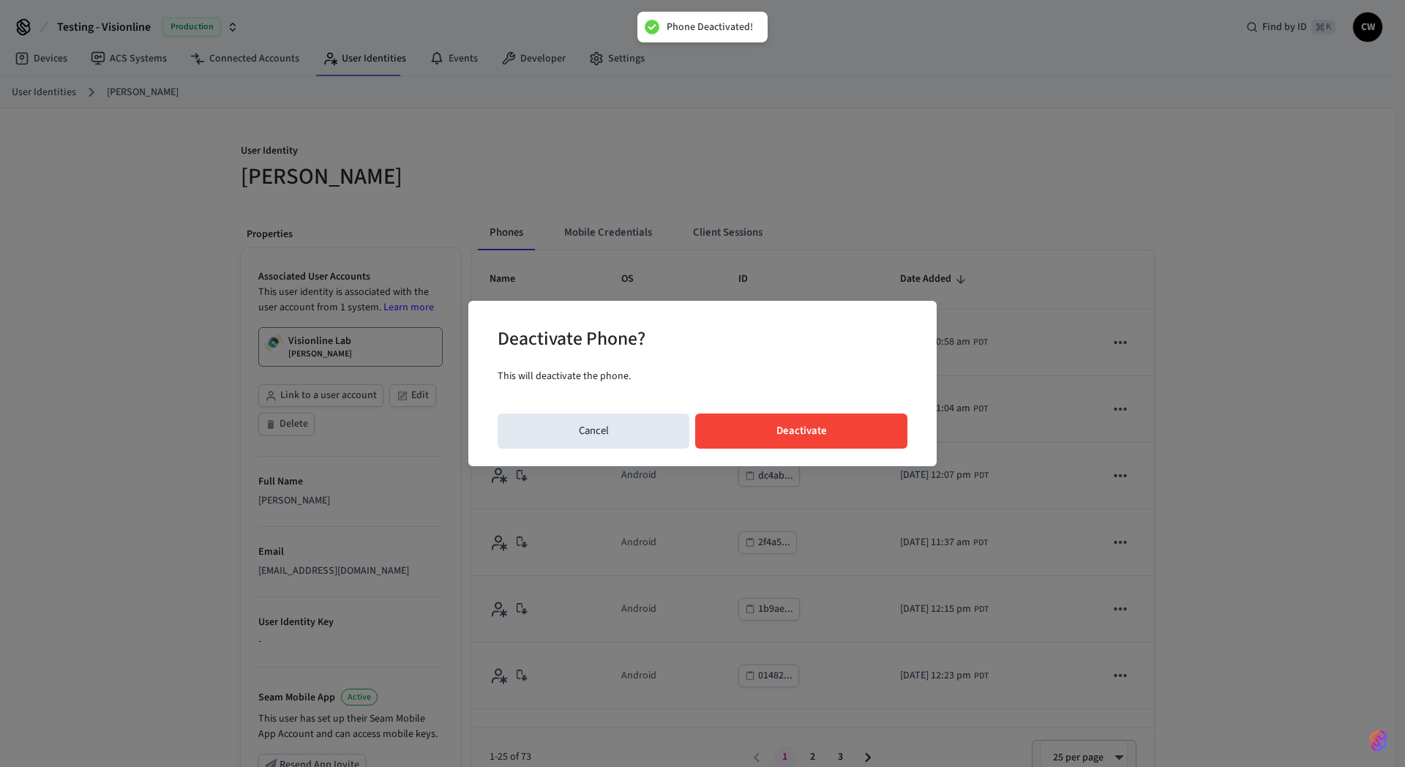
click at [863, 435] on button "Deactivate" at bounding box center [801, 430] width 212 height 35
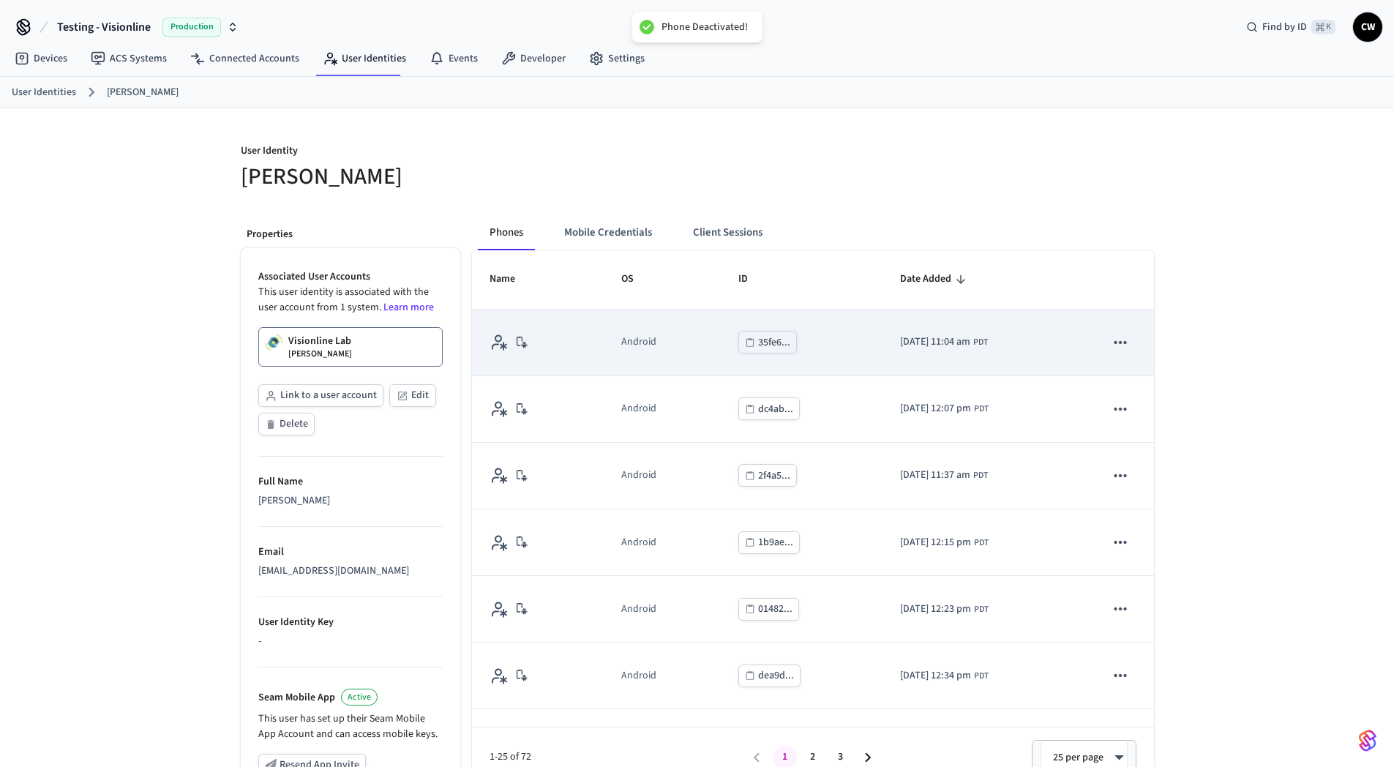
click at [1111, 339] on icon "sticky table" at bounding box center [1120, 342] width 19 height 19
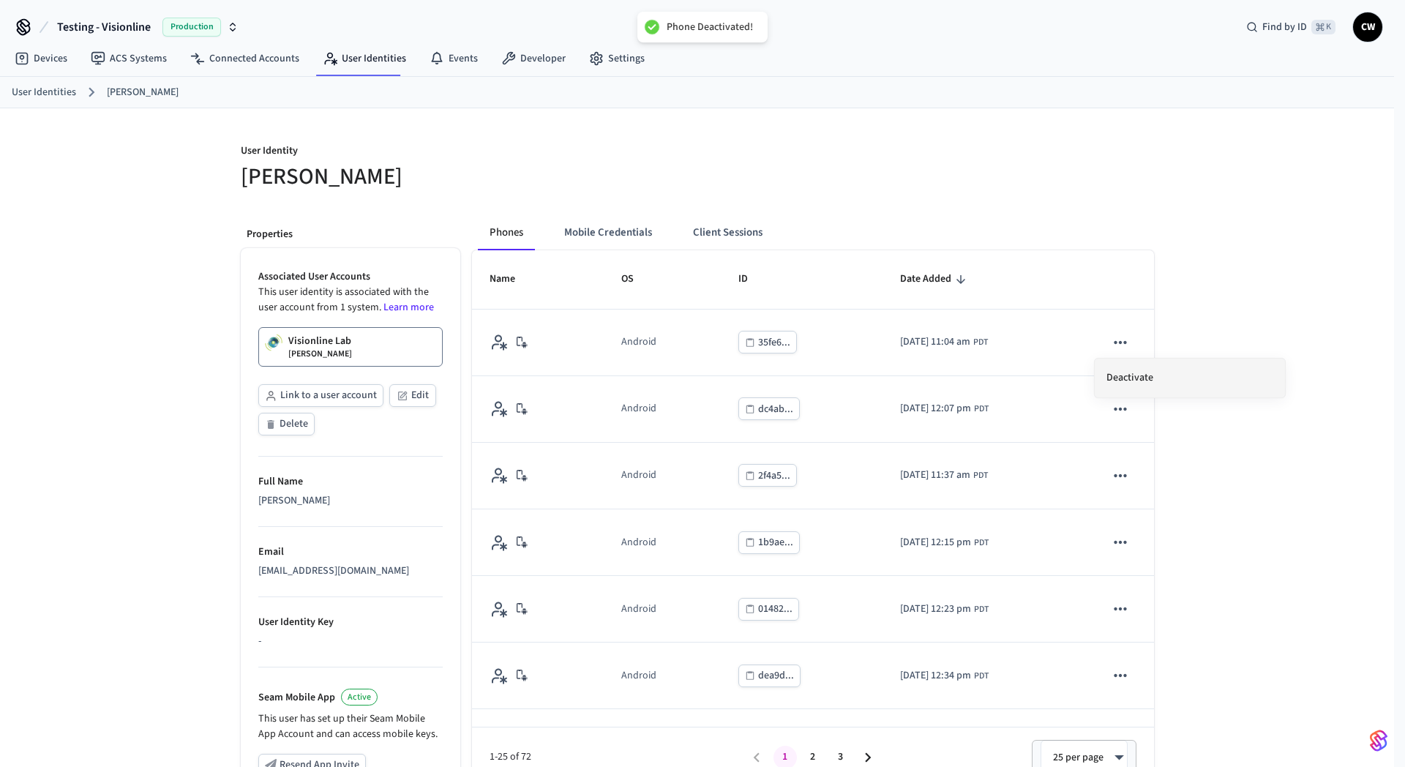
click at [1125, 375] on li "Deactivate" at bounding box center [1189, 377] width 190 height 39
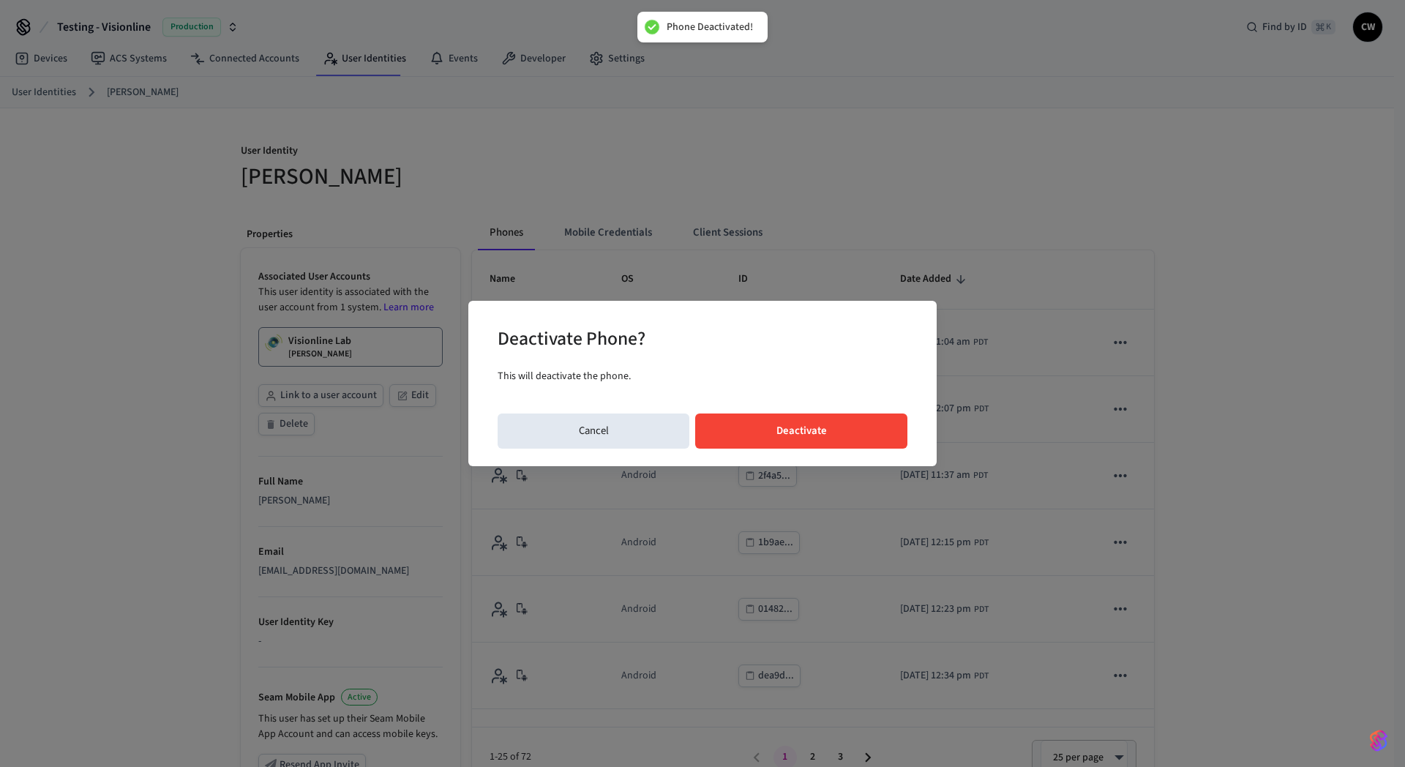
click at [863, 428] on button "Deactivate" at bounding box center [801, 430] width 212 height 35
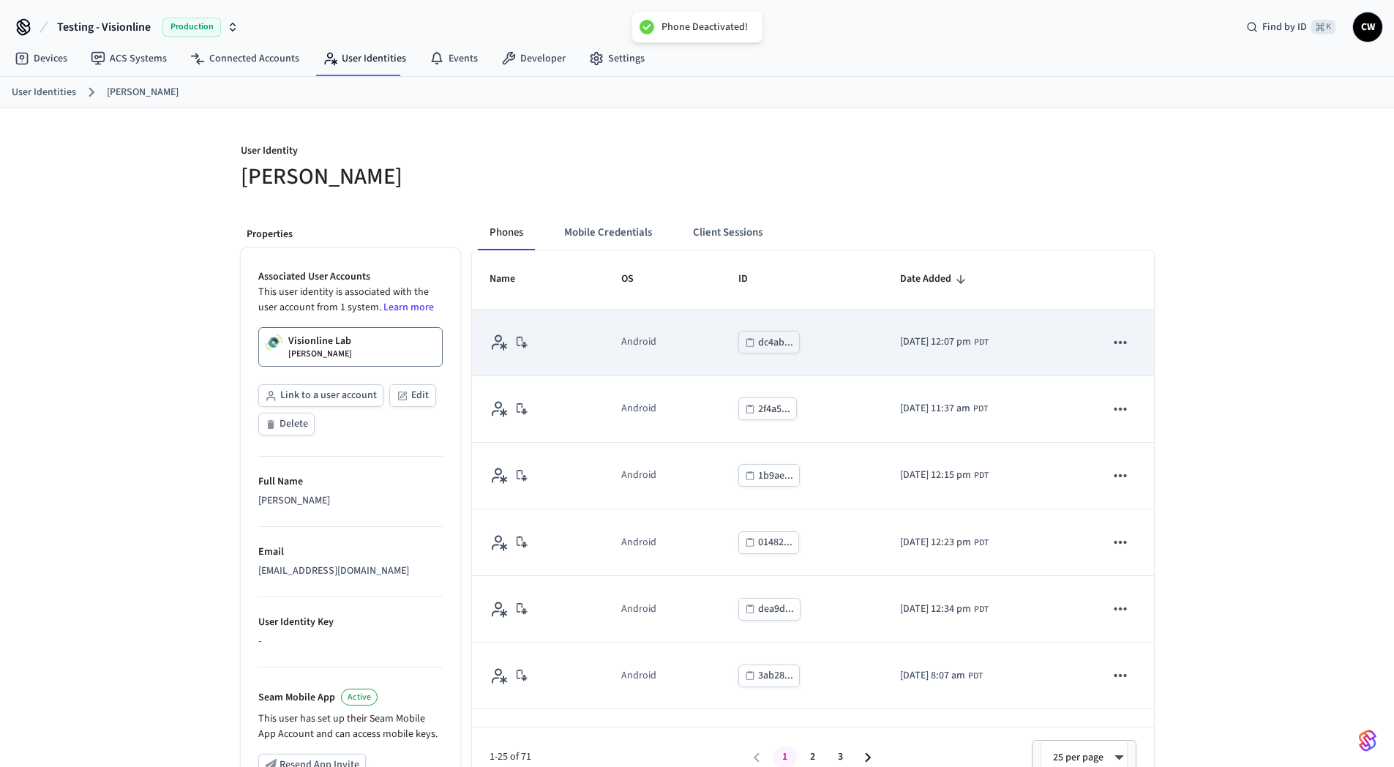
click at [1111, 340] on icon "sticky table" at bounding box center [1120, 342] width 19 height 19
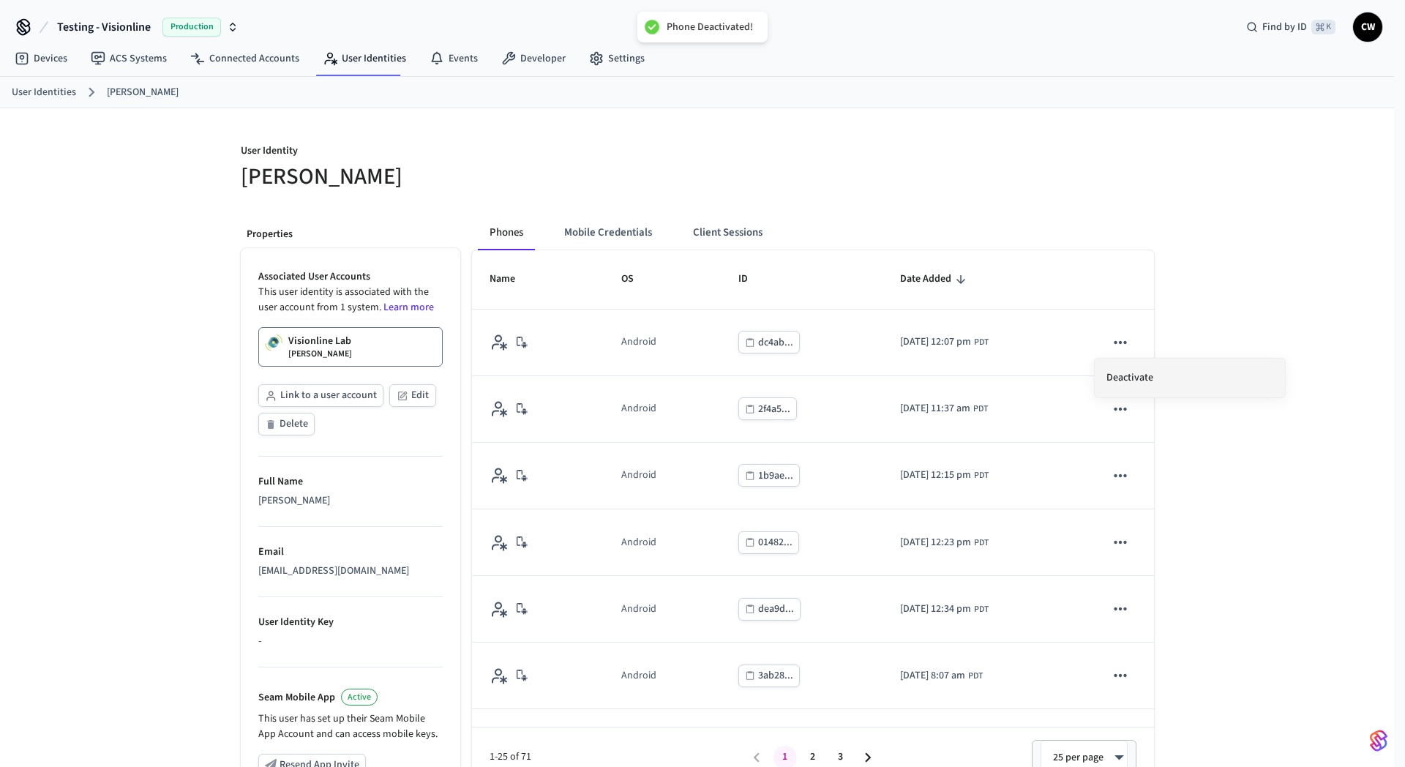
click at [1124, 371] on li "Deactivate" at bounding box center [1189, 377] width 190 height 39
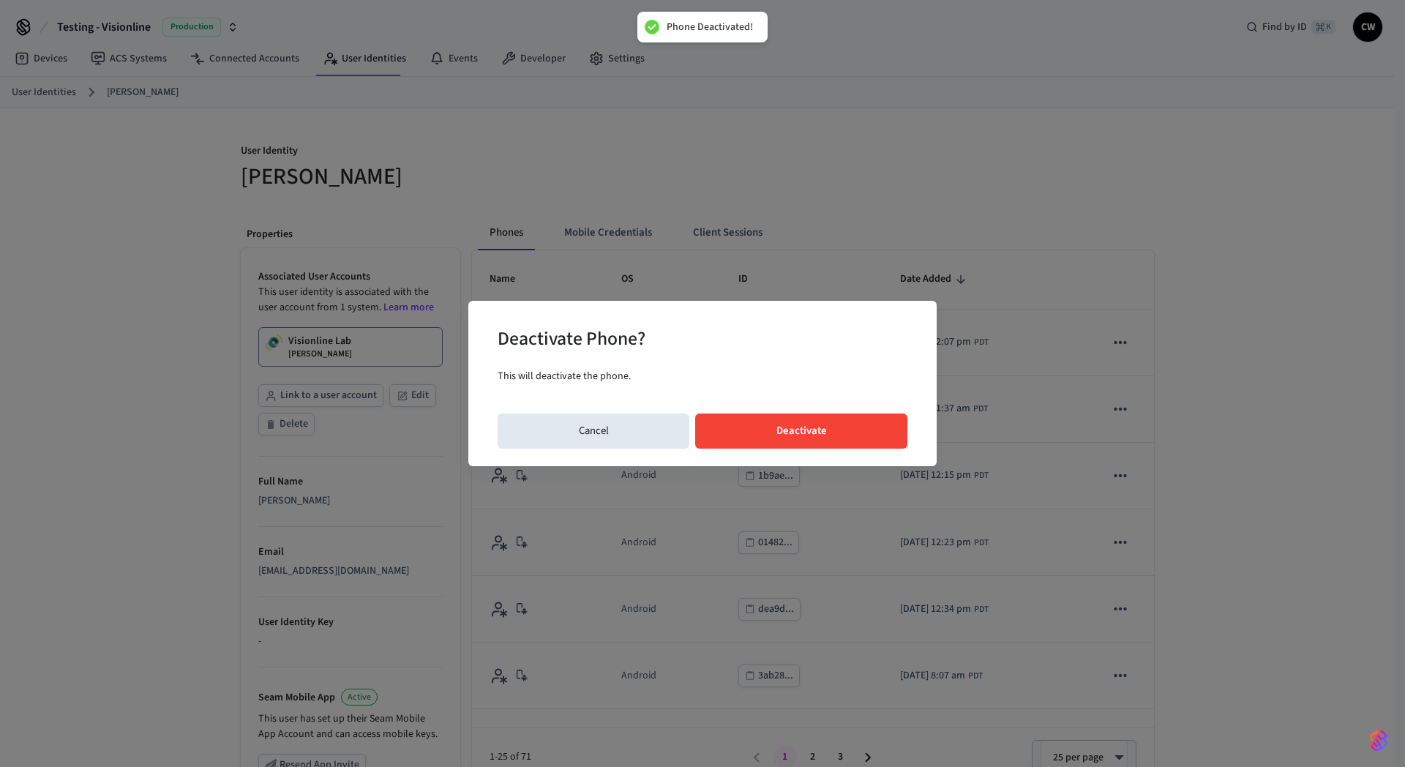
click at [865, 431] on button "Deactivate" at bounding box center [801, 430] width 212 height 35
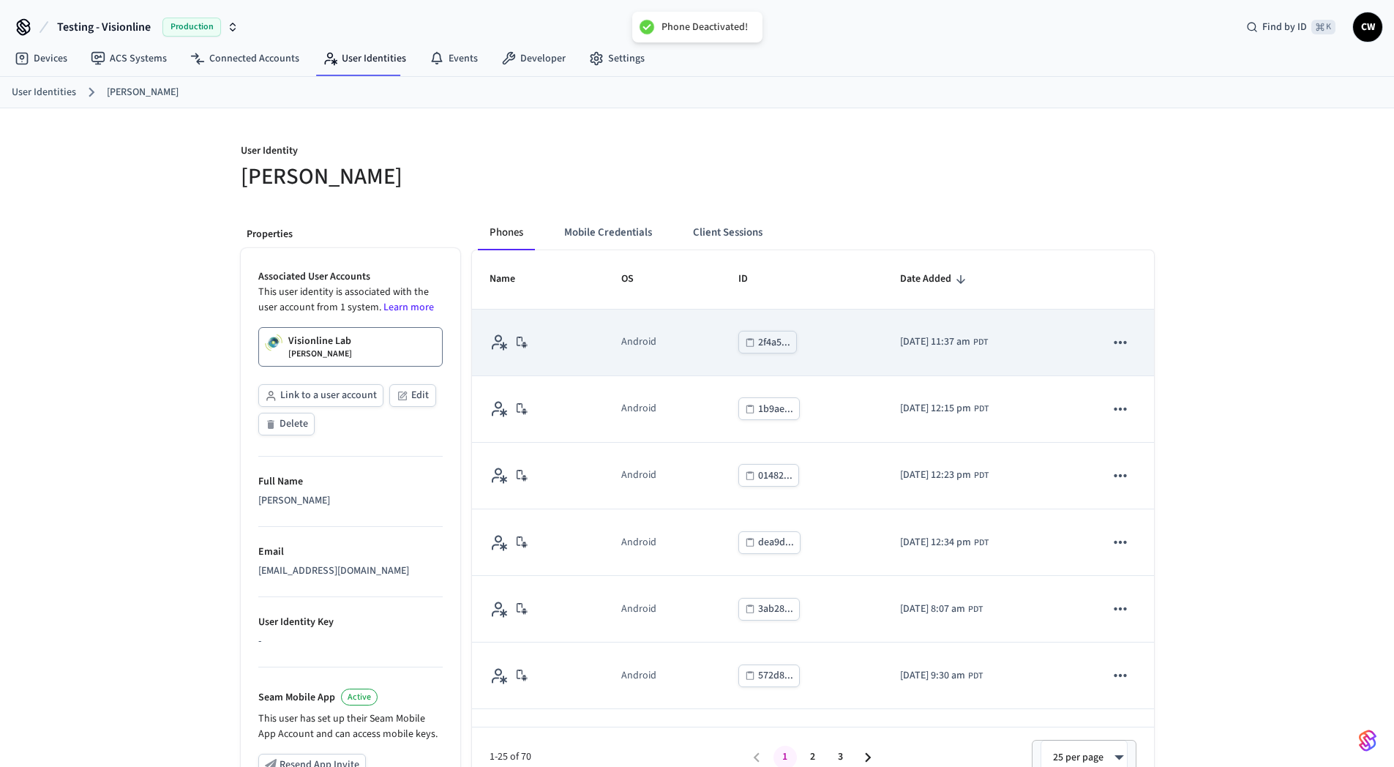
click at [1114, 342] on icon "sticky table" at bounding box center [1120, 342] width 12 height 3
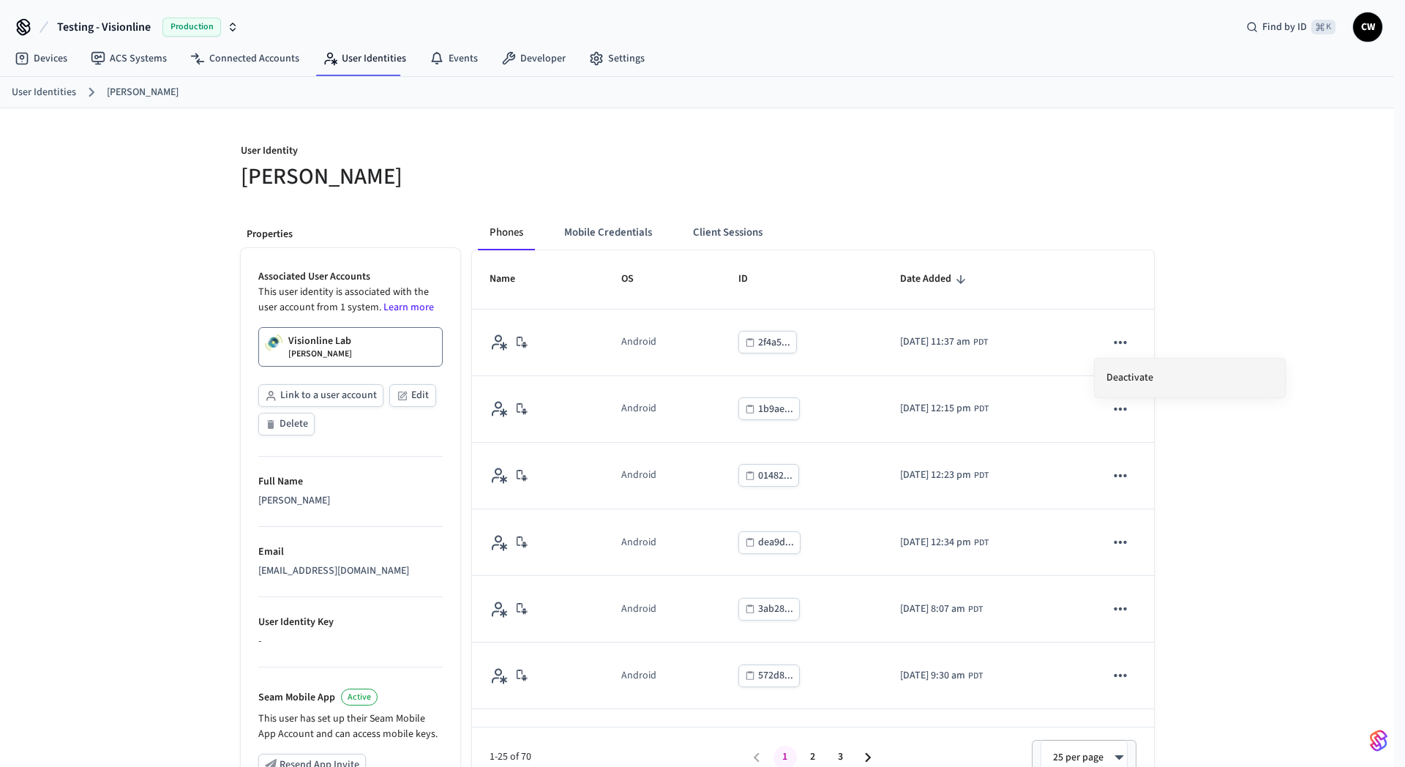
click at [1149, 370] on li "Deactivate" at bounding box center [1189, 377] width 190 height 39
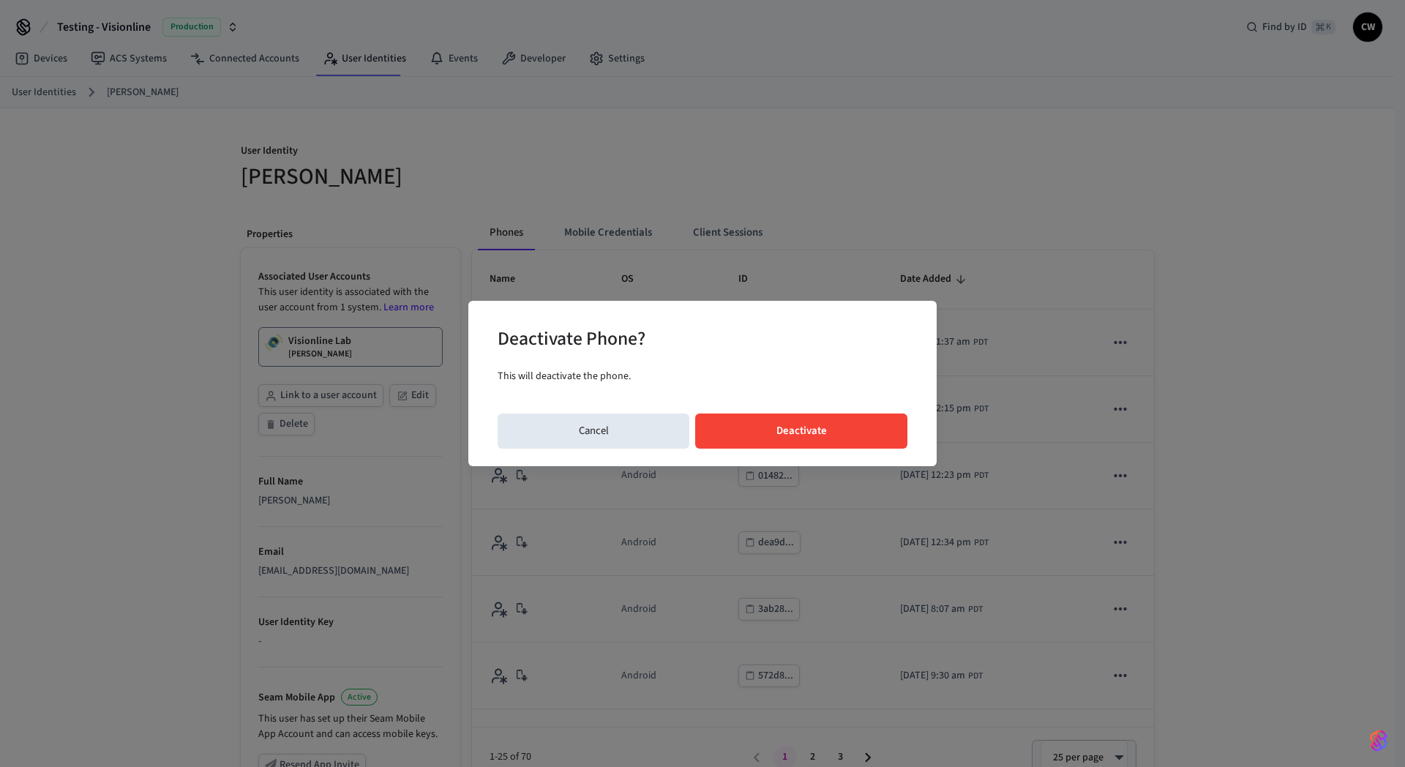
click at [892, 423] on button "Deactivate" at bounding box center [801, 430] width 212 height 35
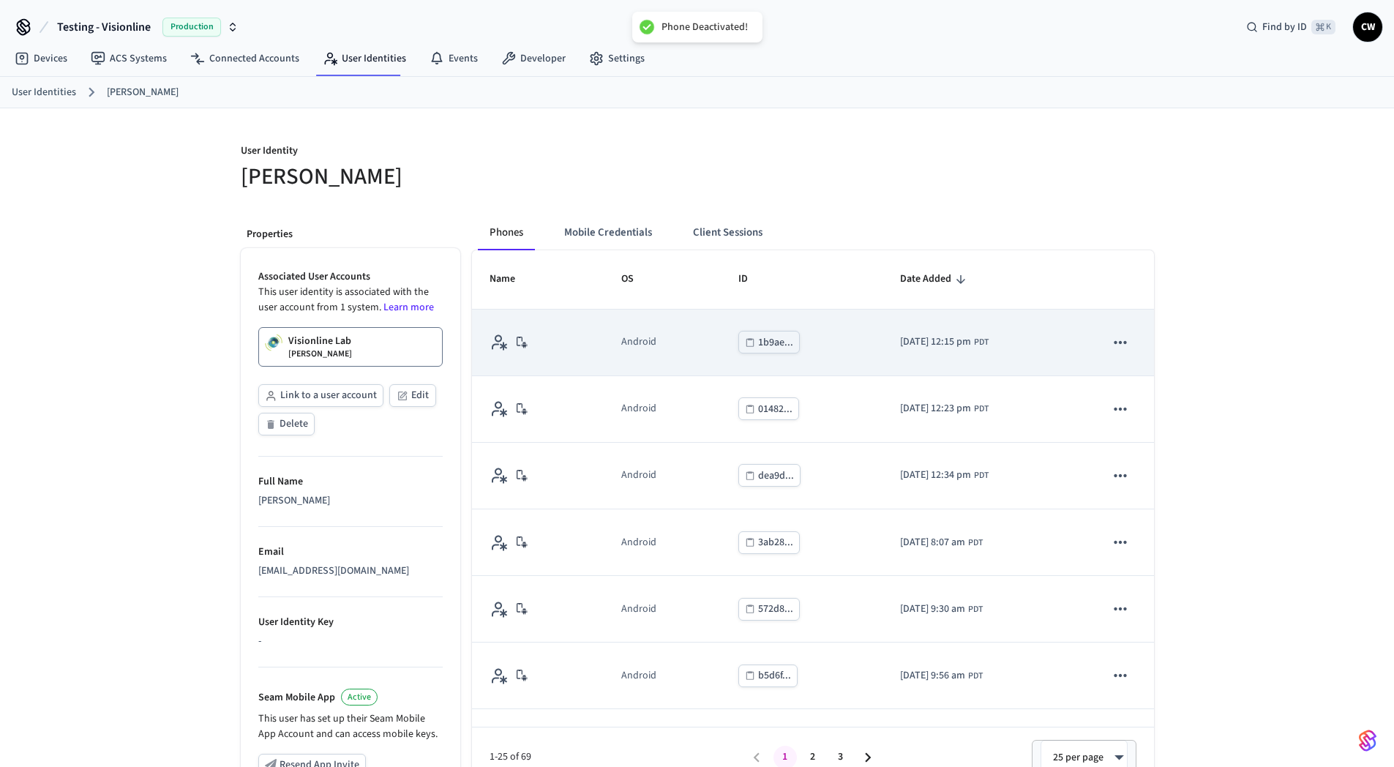
click at [1111, 342] on icon "sticky table" at bounding box center [1120, 342] width 19 height 19
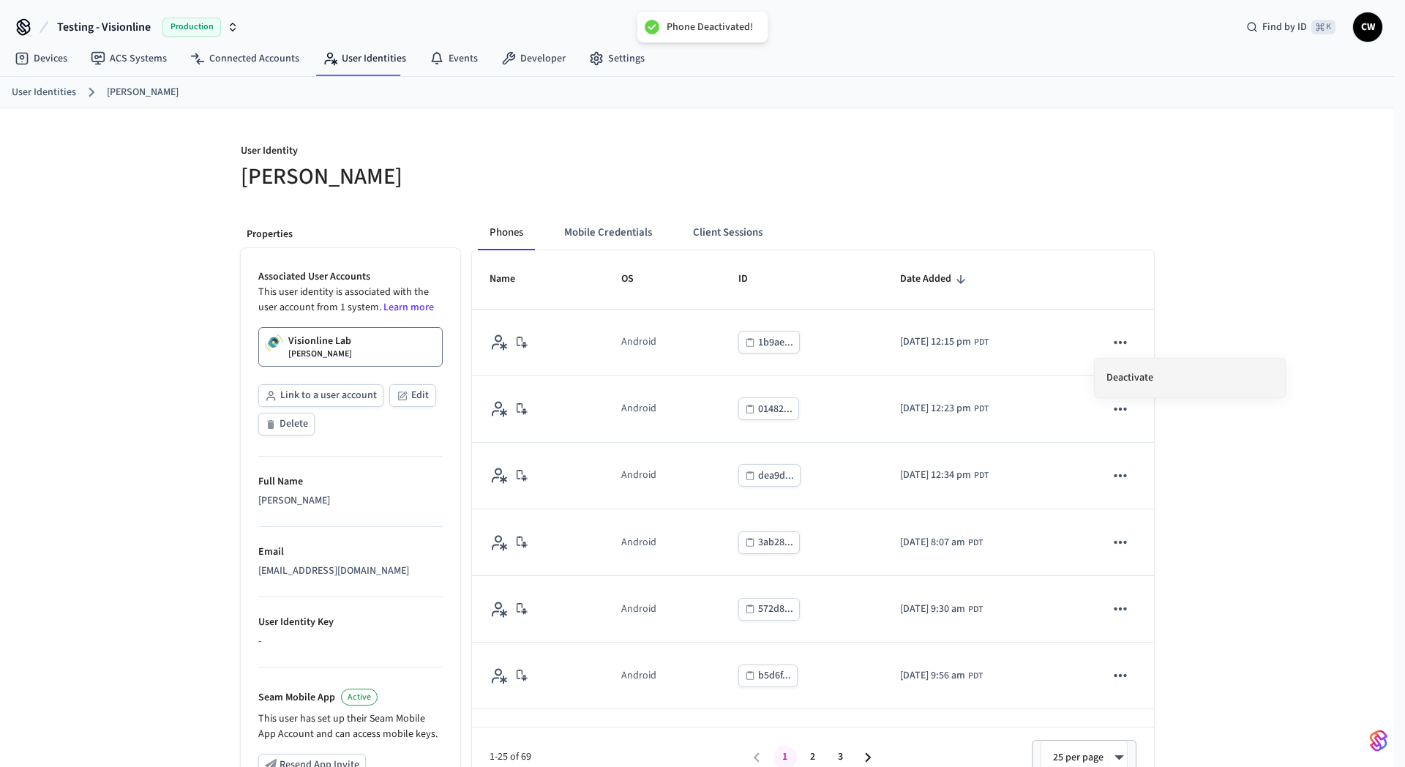
click at [1160, 376] on li "Deactivate" at bounding box center [1189, 377] width 190 height 39
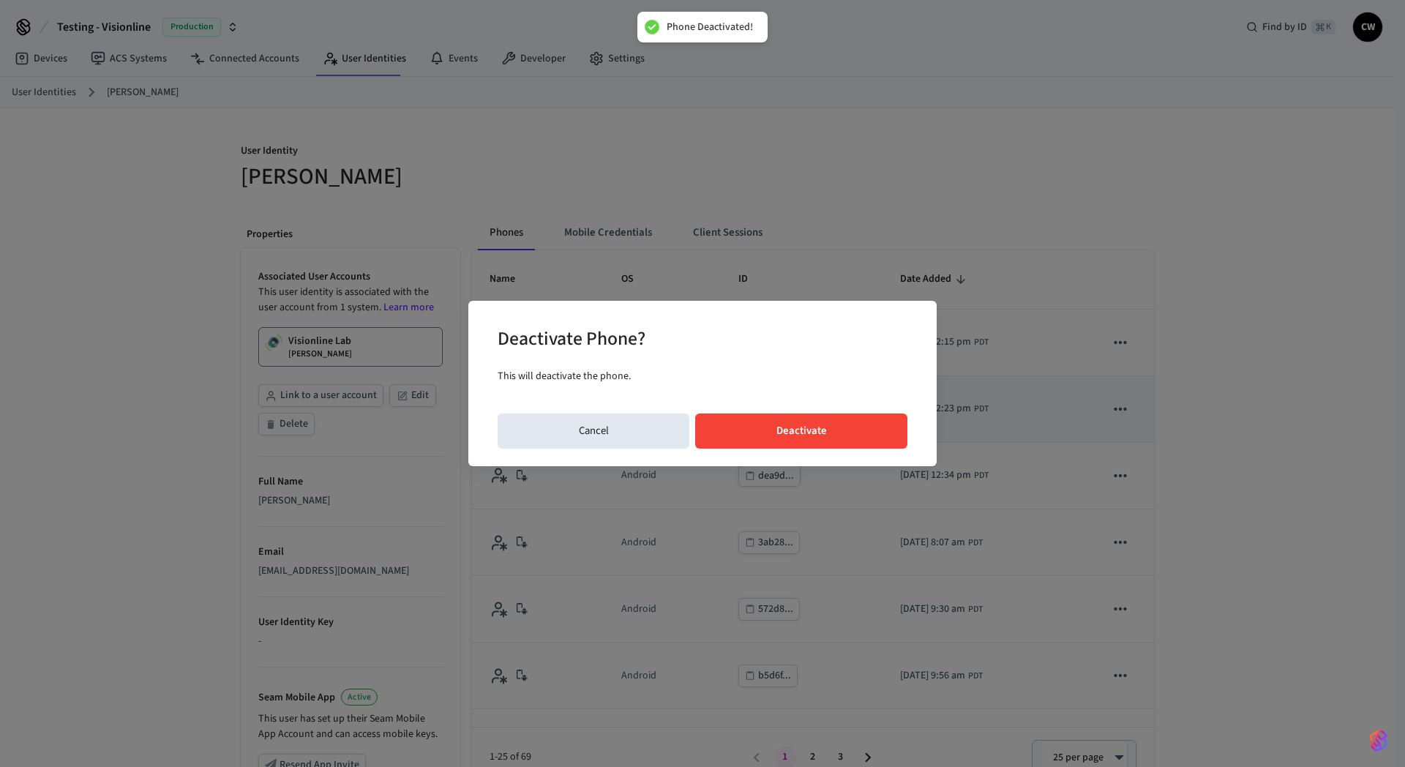
click at [816, 414] on button "Deactivate" at bounding box center [801, 430] width 212 height 35
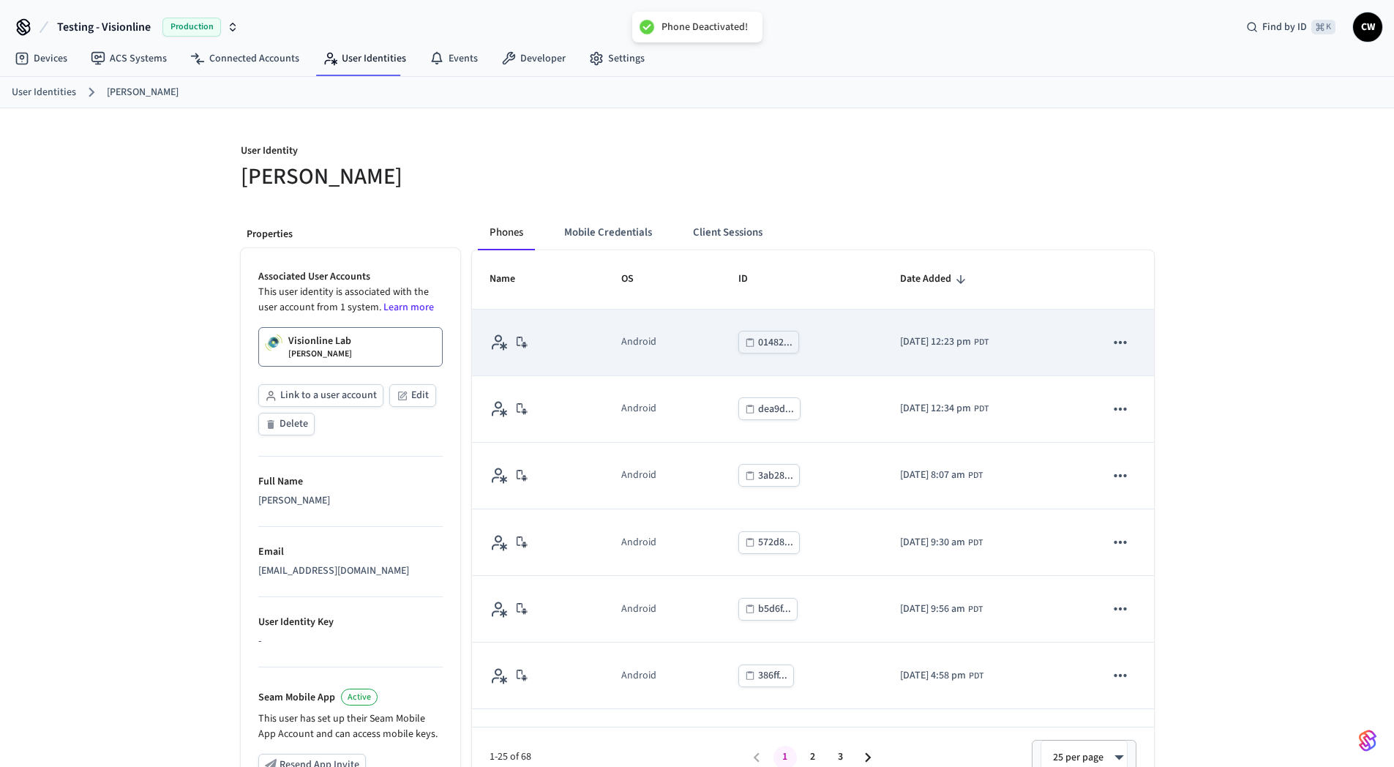
click at [1114, 343] on icon "sticky table" at bounding box center [1120, 342] width 12 height 3
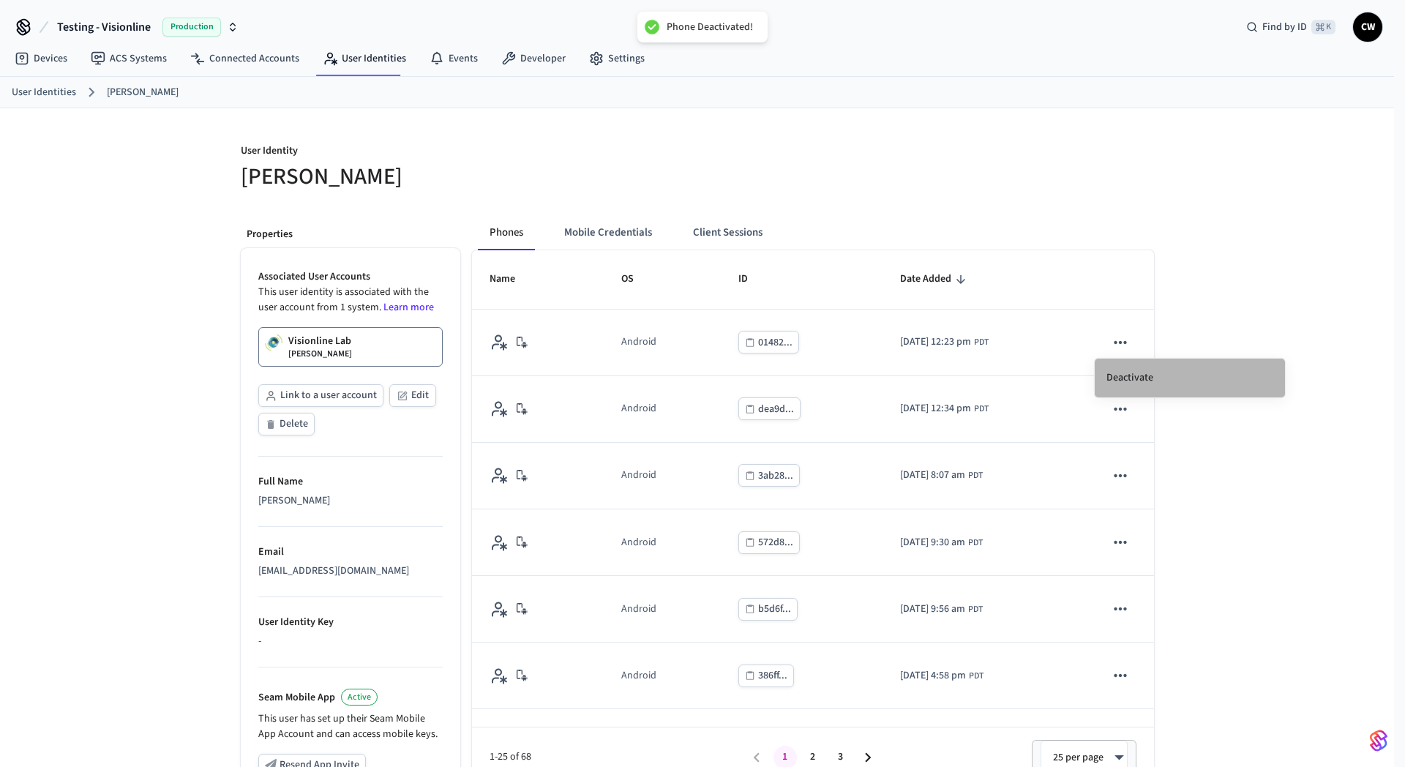
click at [1151, 373] on li "Deactivate" at bounding box center [1189, 377] width 190 height 39
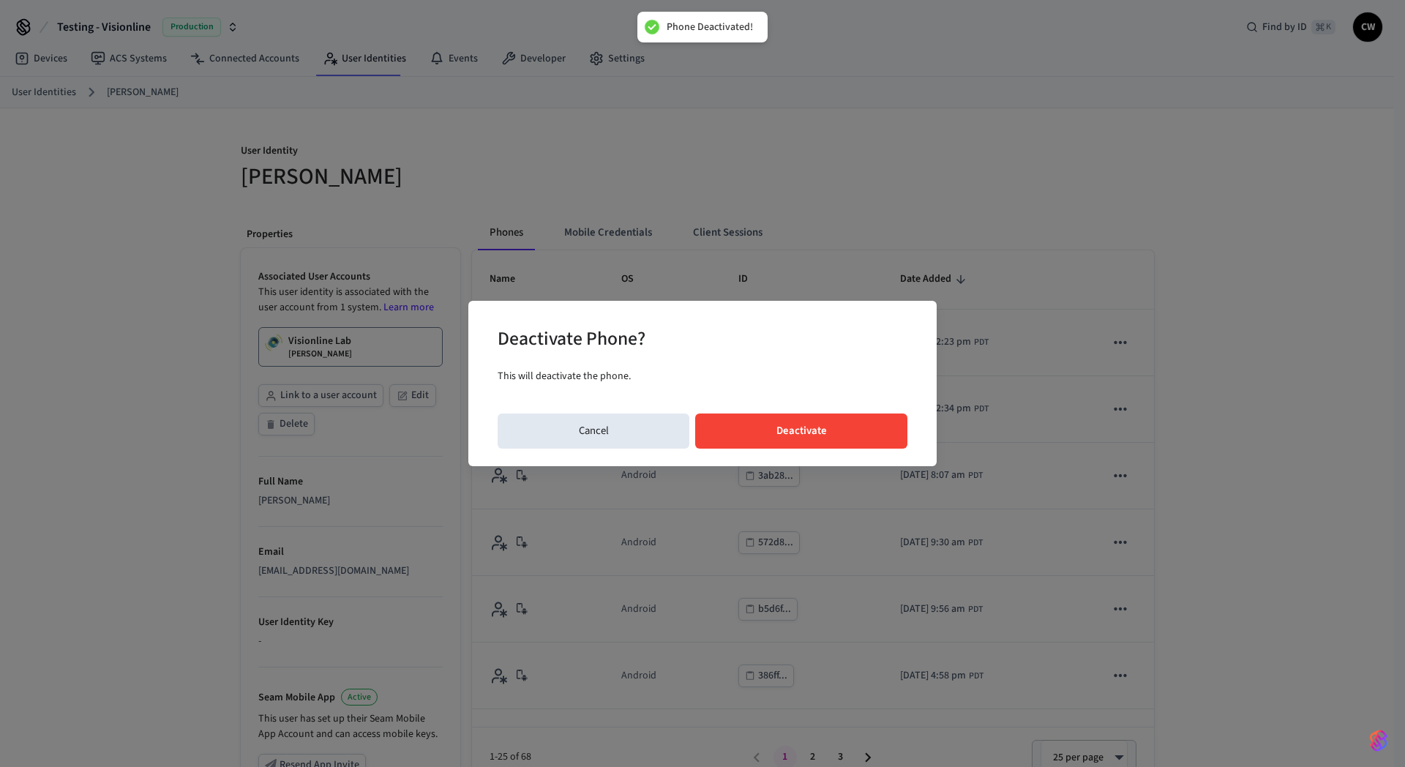
click at [819, 431] on button "Deactivate" at bounding box center [801, 430] width 212 height 35
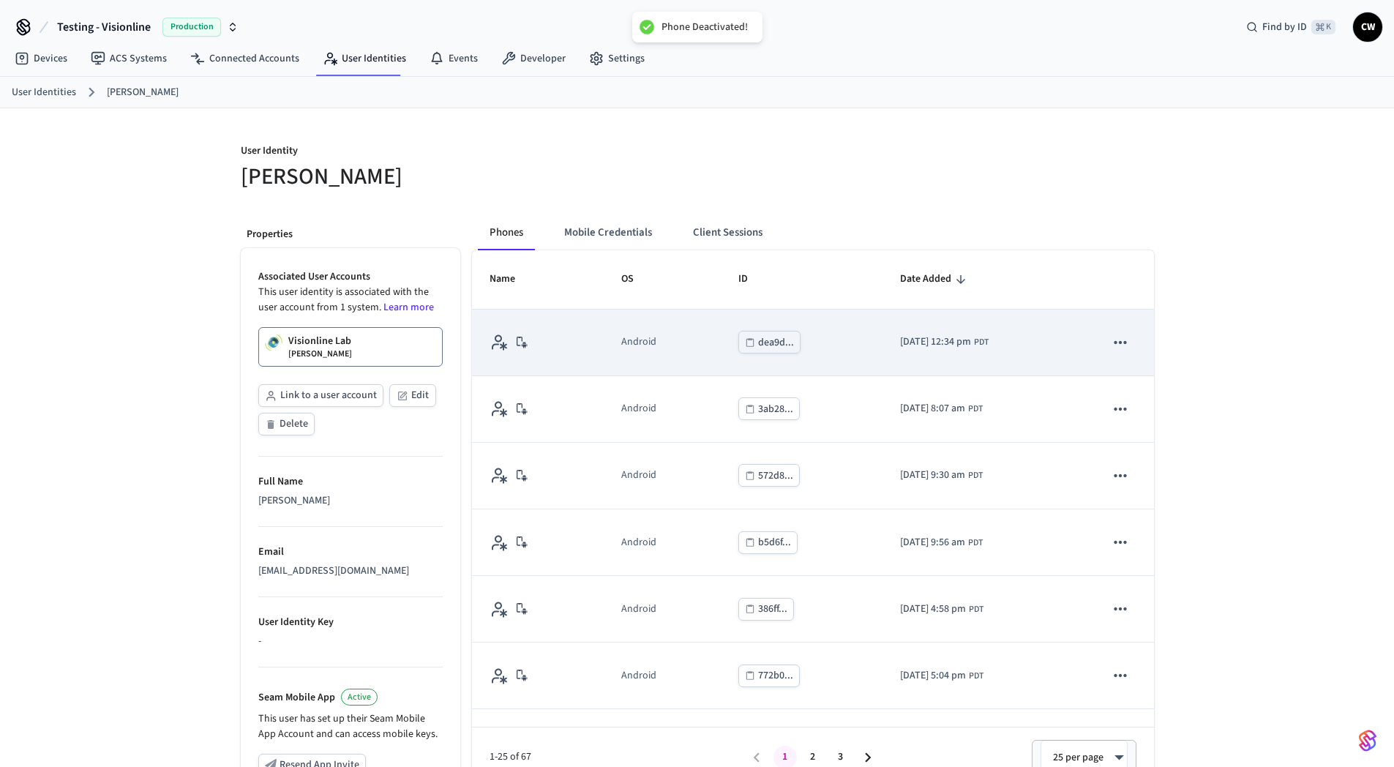
click at [1114, 343] on icon "sticky table" at bounding box center [1120, 342] width 12 height 3
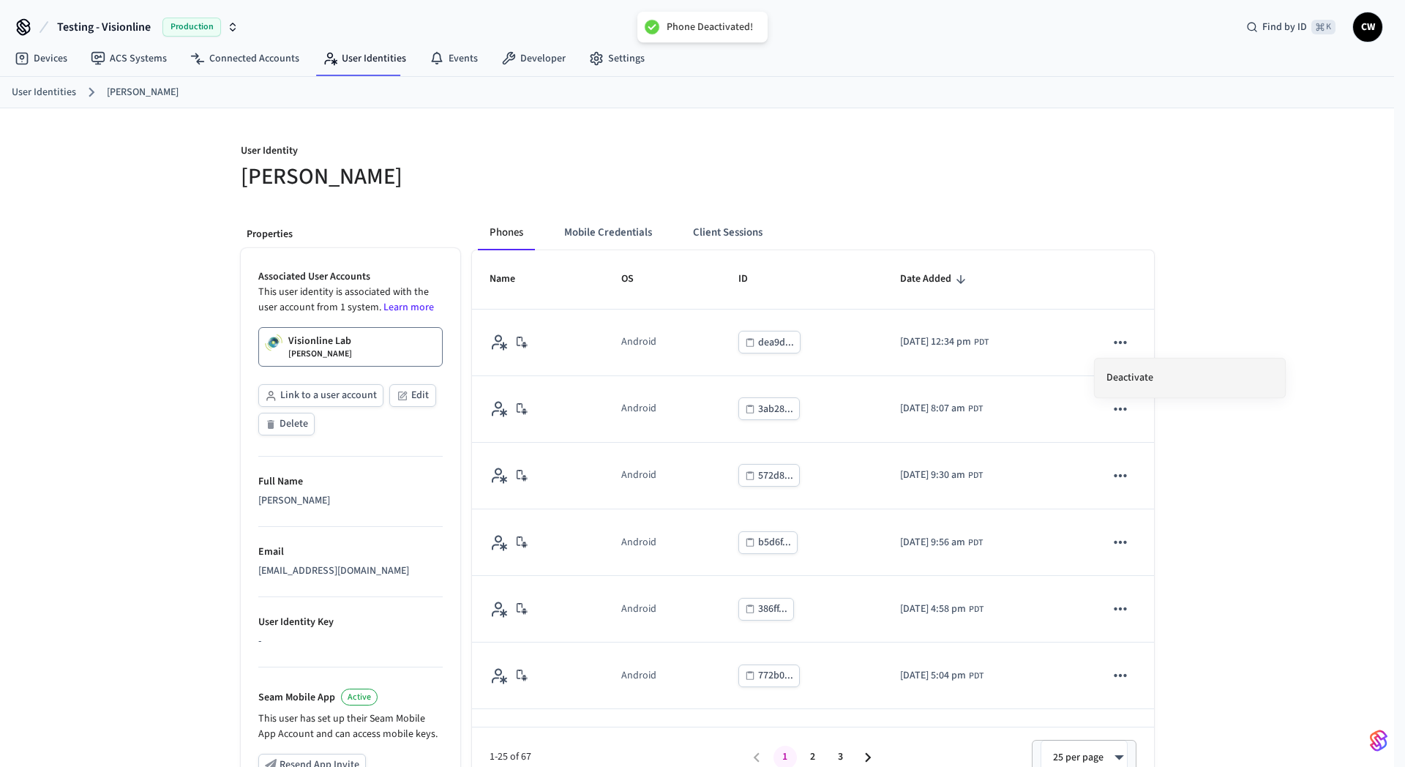
click at [1138, 372] on li "Deactivate" at bounding box center [1189, 377] width 190 height 39
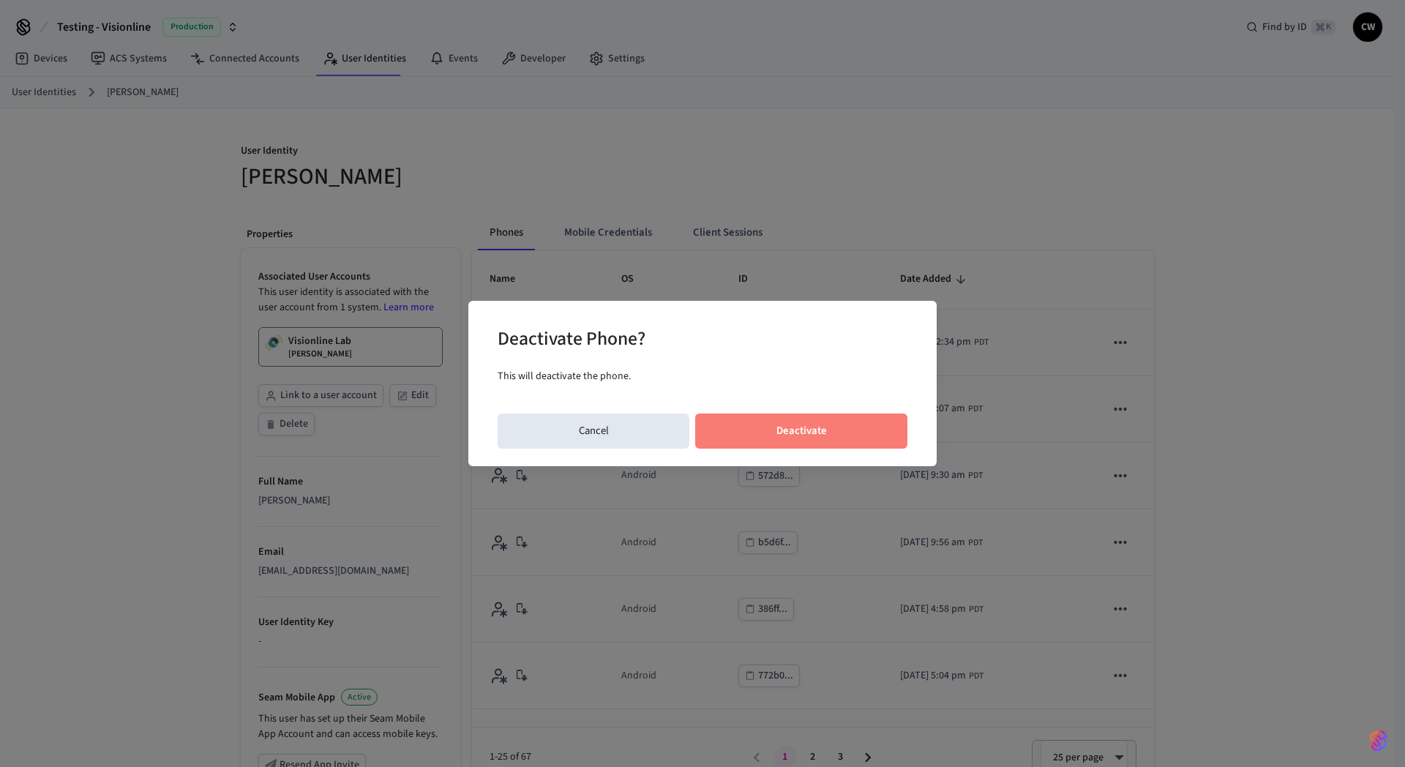
click at [794, 421] on button "Deactivate" at bounding box center [801, 430] width 212 height 35
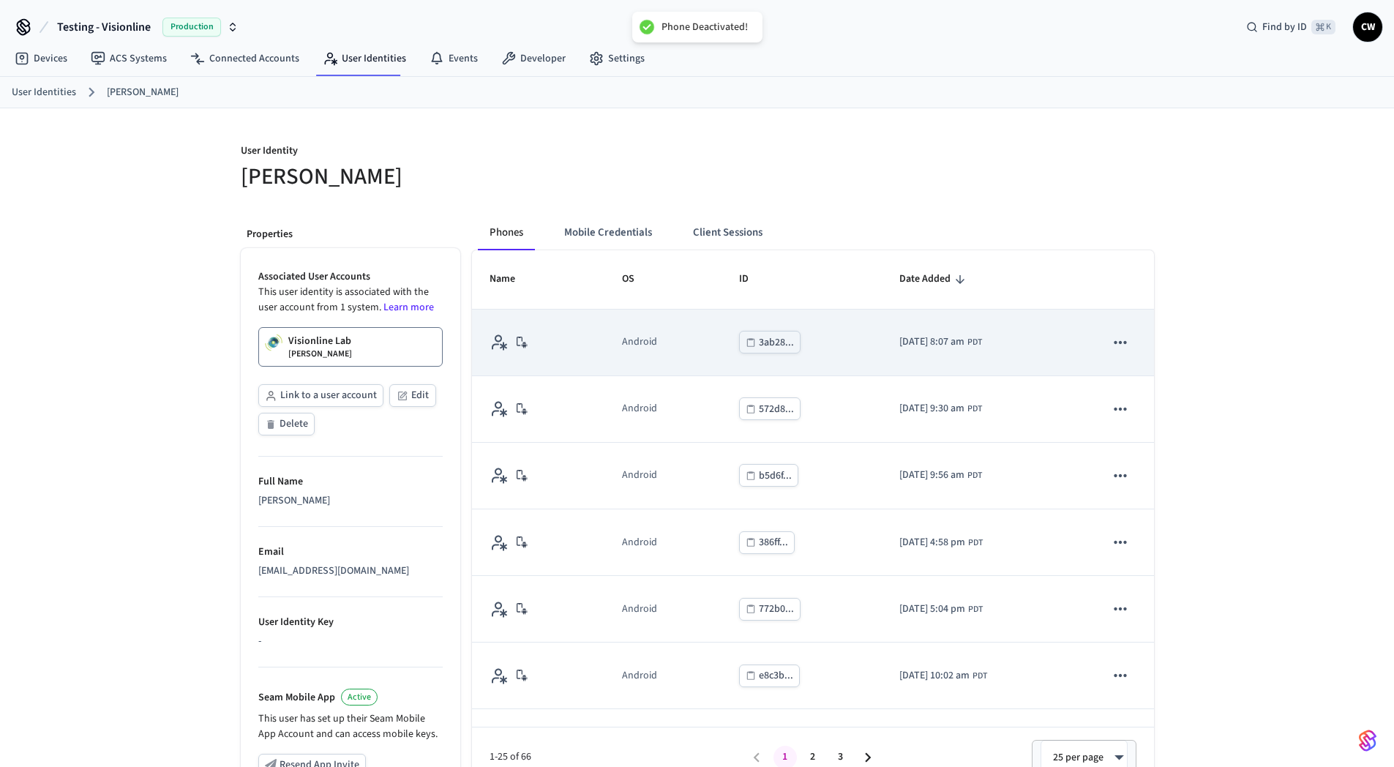
click at [1111, 345] on icon "sticky table" at bounding box center [1120, 342] width 19 height 19
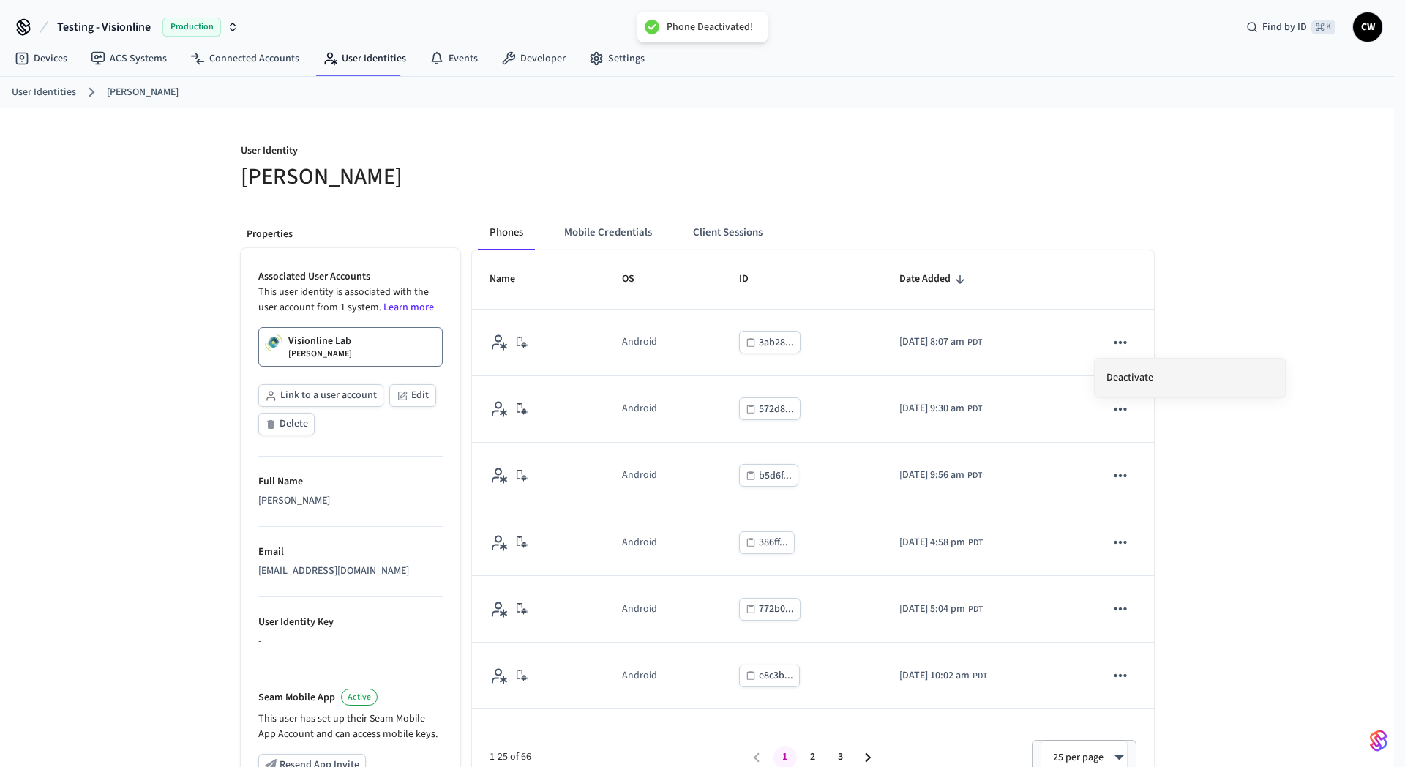
click at [1135, 377] on li "Deactivate" at bounding box center [1189, 377] width 190 height 39
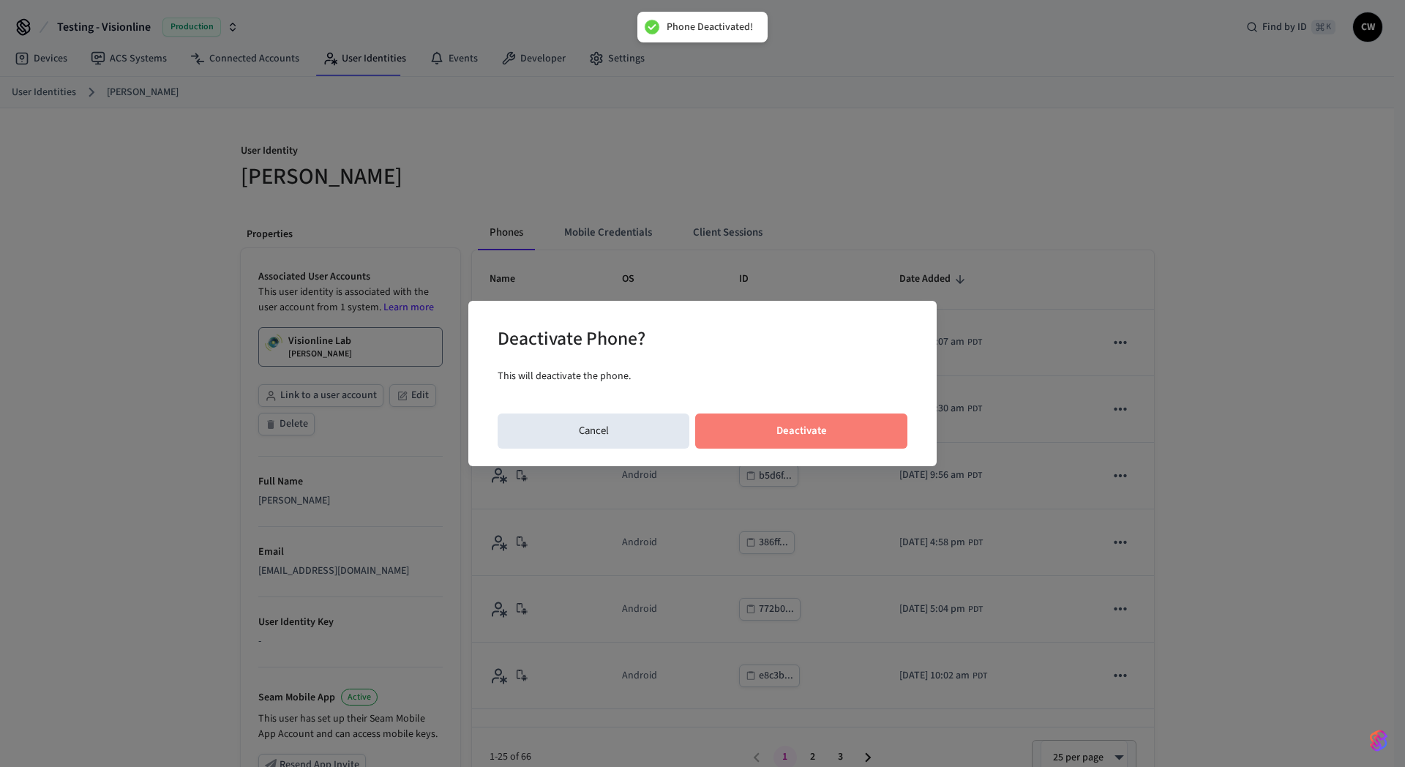
click at [854, 421] on button "Deactivate" at bounding box center [801, 430] width 212 height 35
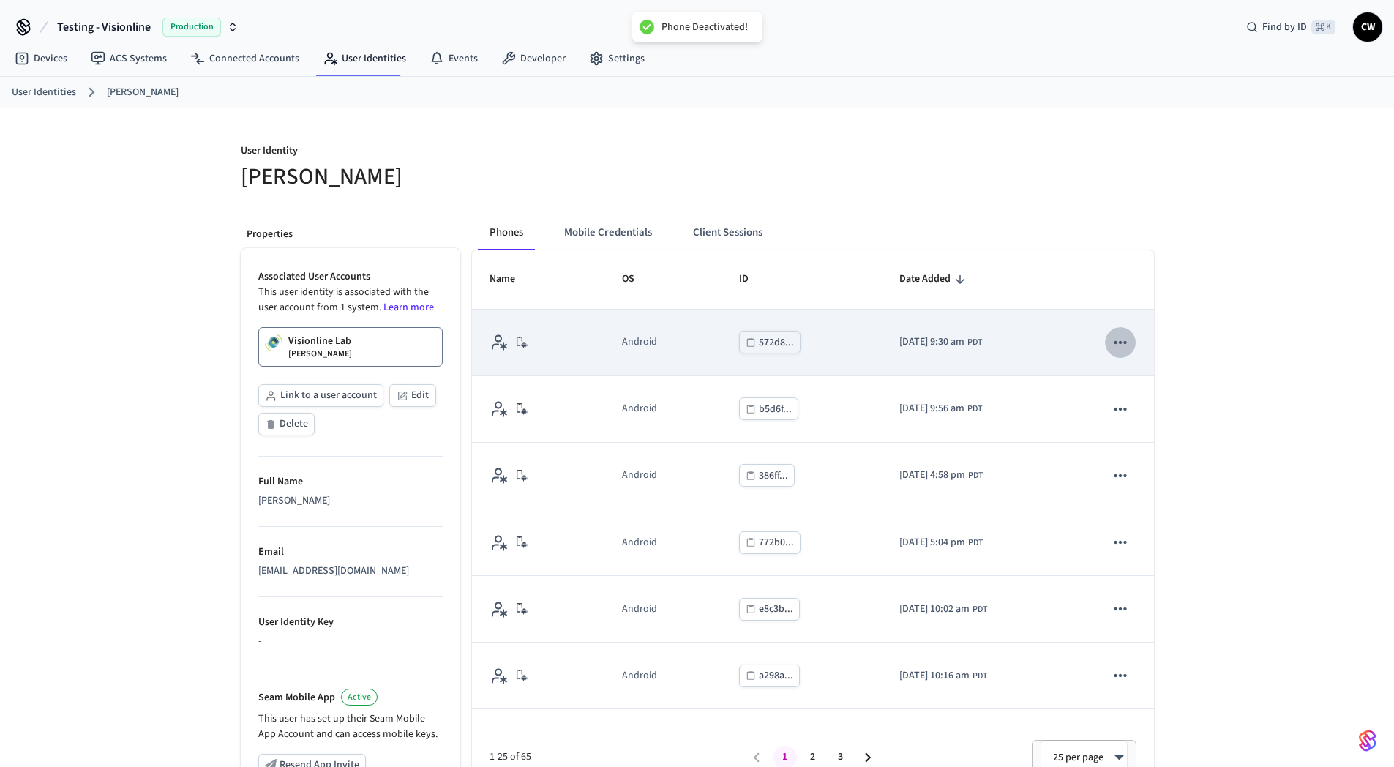
click at [1111, 338] on icon "sticky table" at bounding box center [1120, 342] width 19 height 19
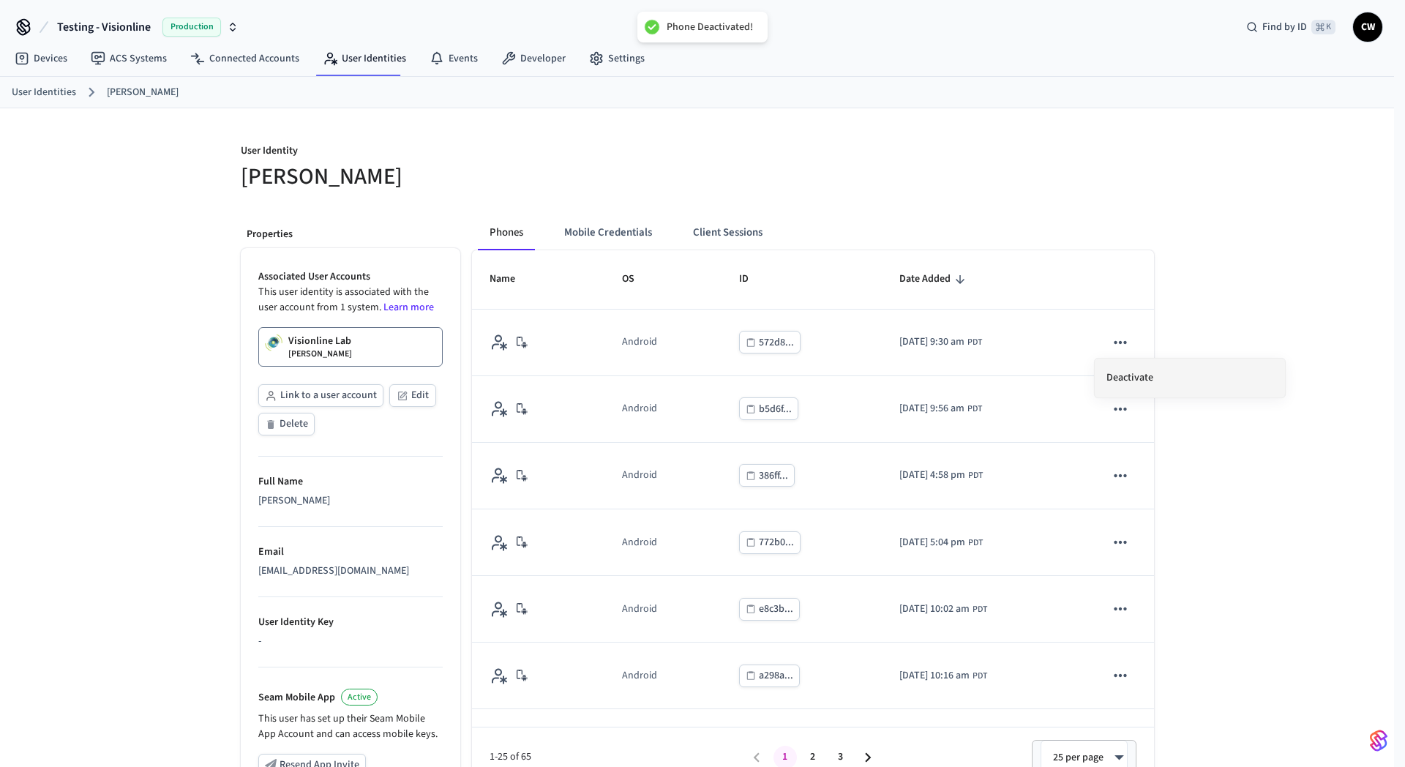
click at [1128, 375] on li "Deactivate" at bounding box center [1189, 377] width 190 height 39
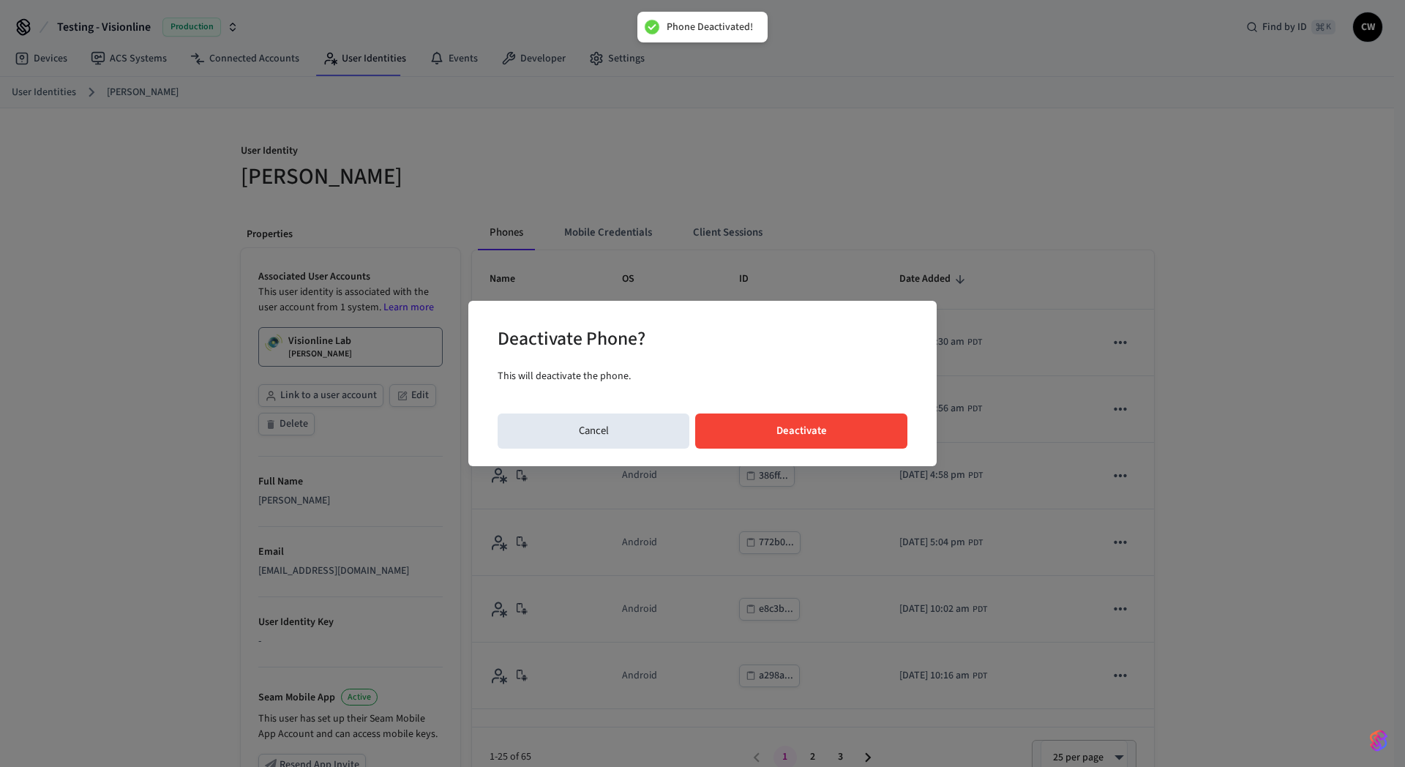
click at [850, 421] on button "Deactivate" at bounding box center [801, 430] width 212 height 35
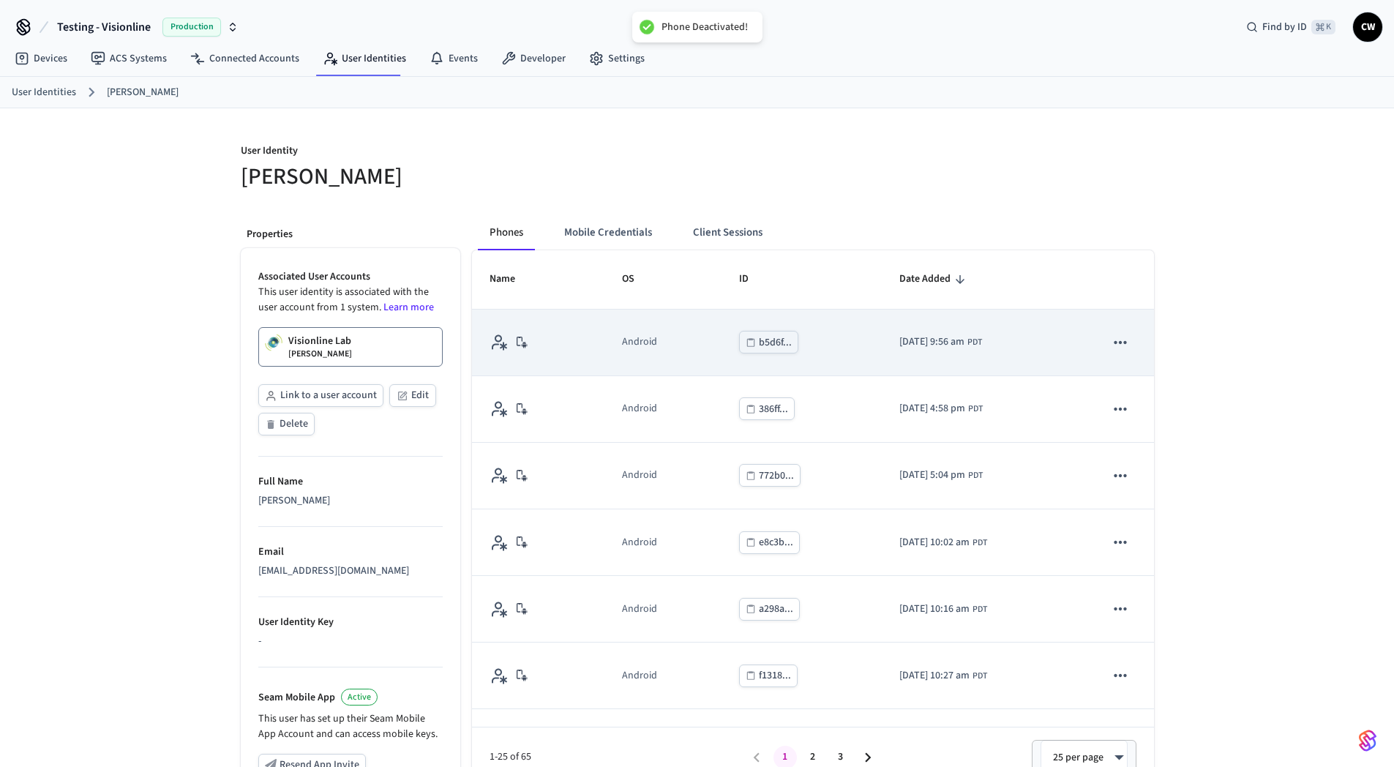
click at [1111, 341] on icon "sticky table" at bounding box center [1120, 342] width 19 height 19
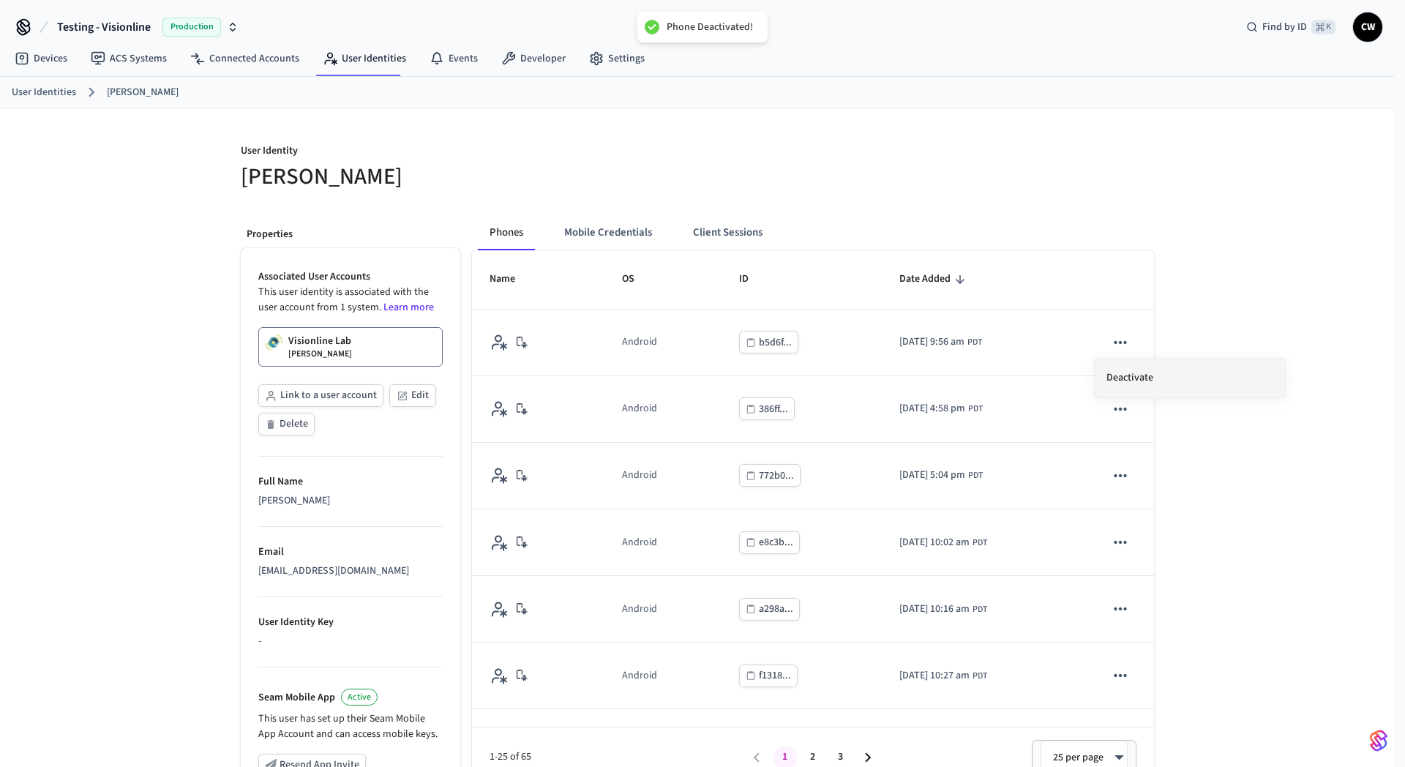
click at [1162, 374] on li "Deactivate" at bounding box center [1189, 377] width 190 height 39
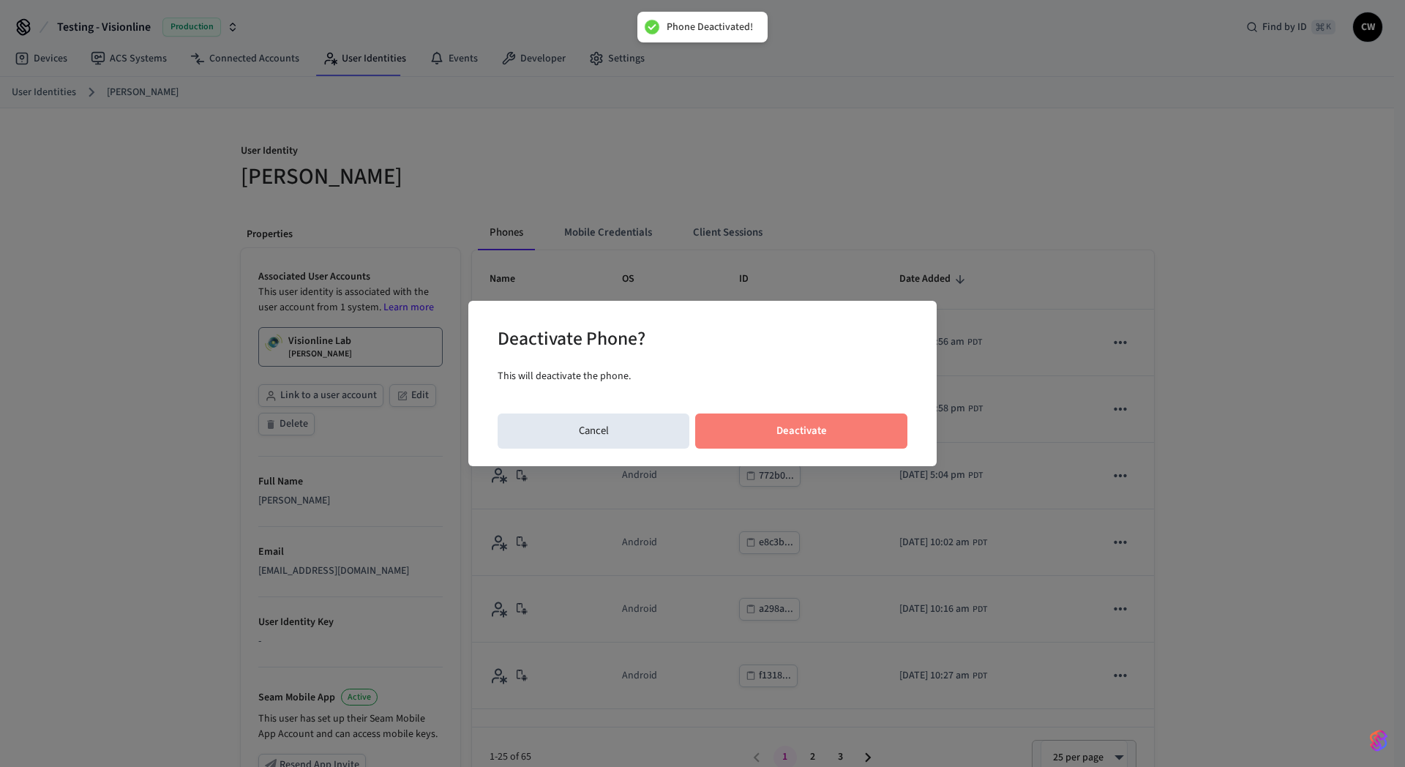
click at [806, 429] on button "Deactivate" at bounding box center [801, 430] width 212 height 35
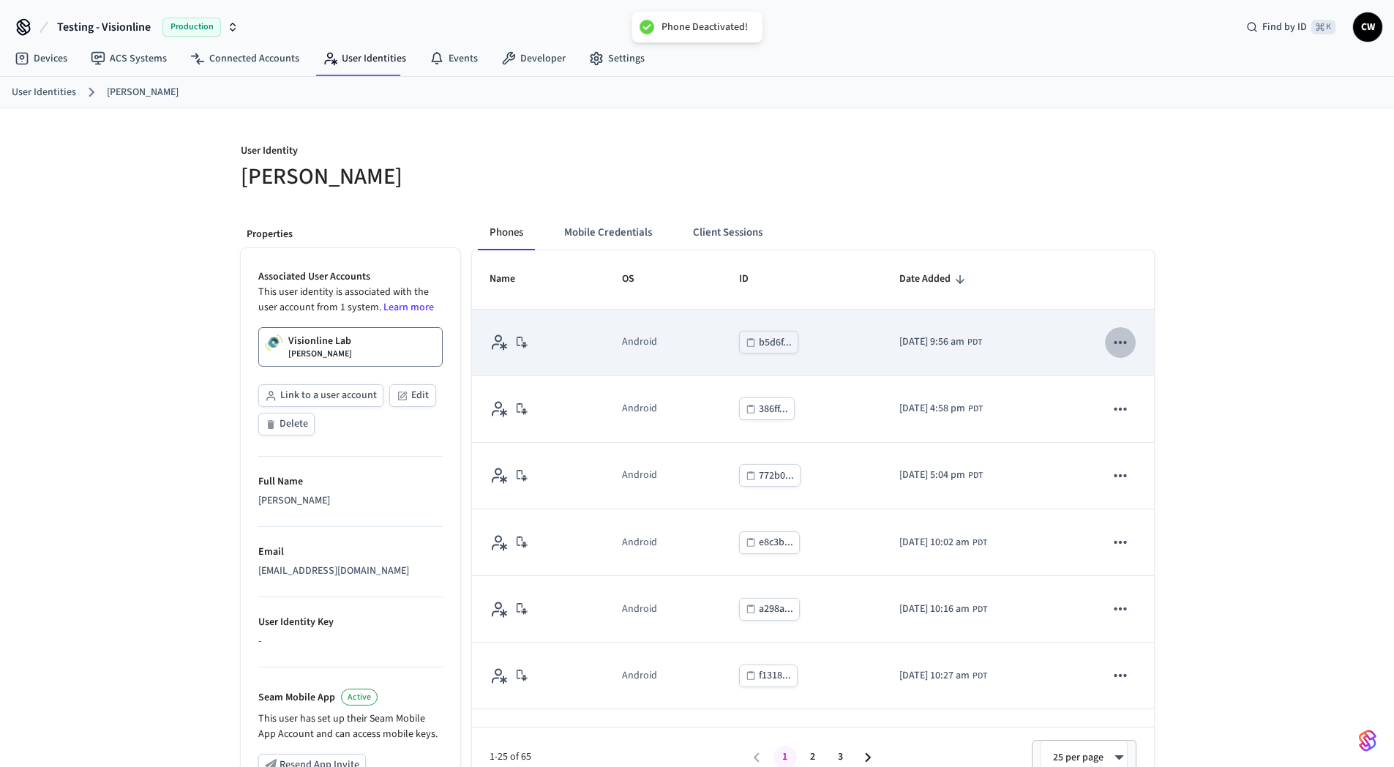
click at [1111, 337] on icon "sticky table" at bounding box center [1120, 342] width 19 height 19
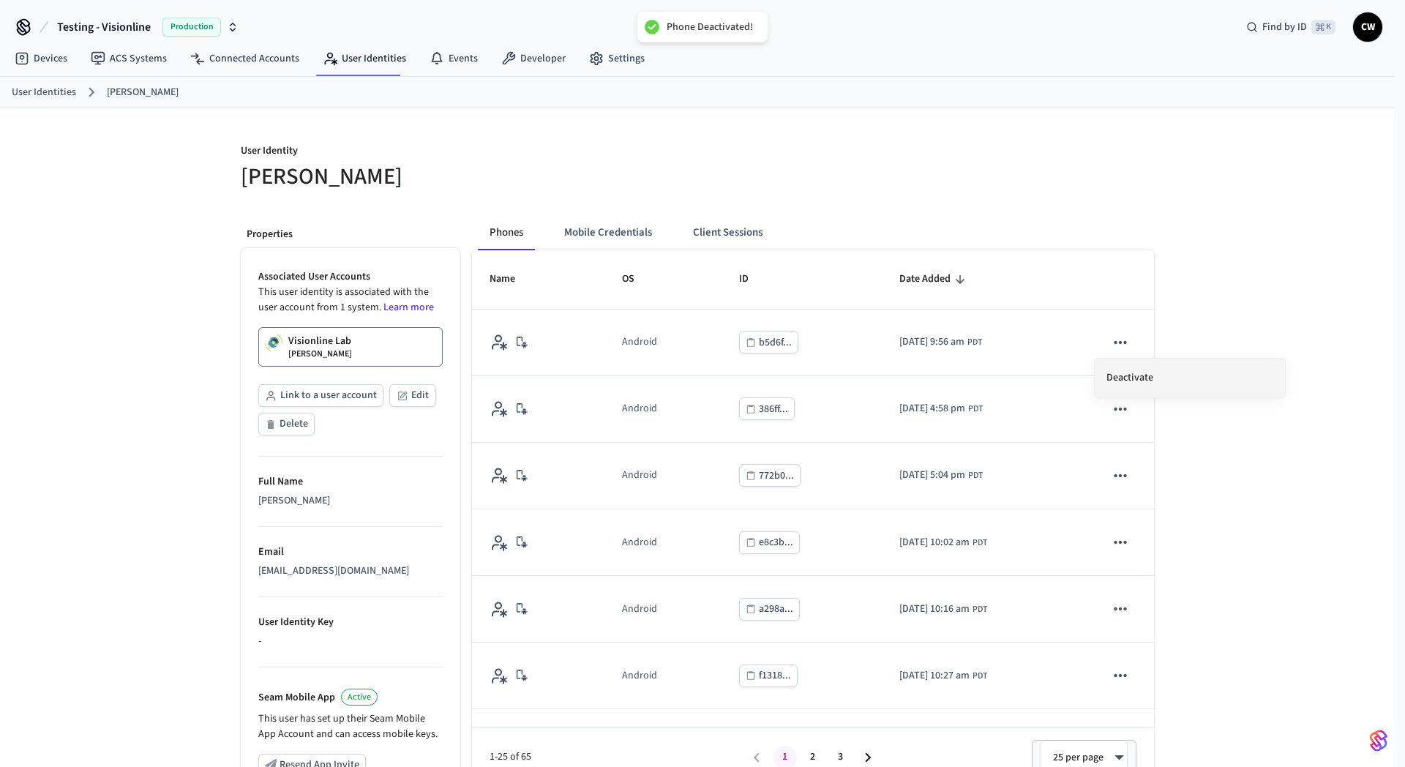
click at [1195, 371] on li "Deactivate" at bounding box center [1189, 377] width 190 height 39
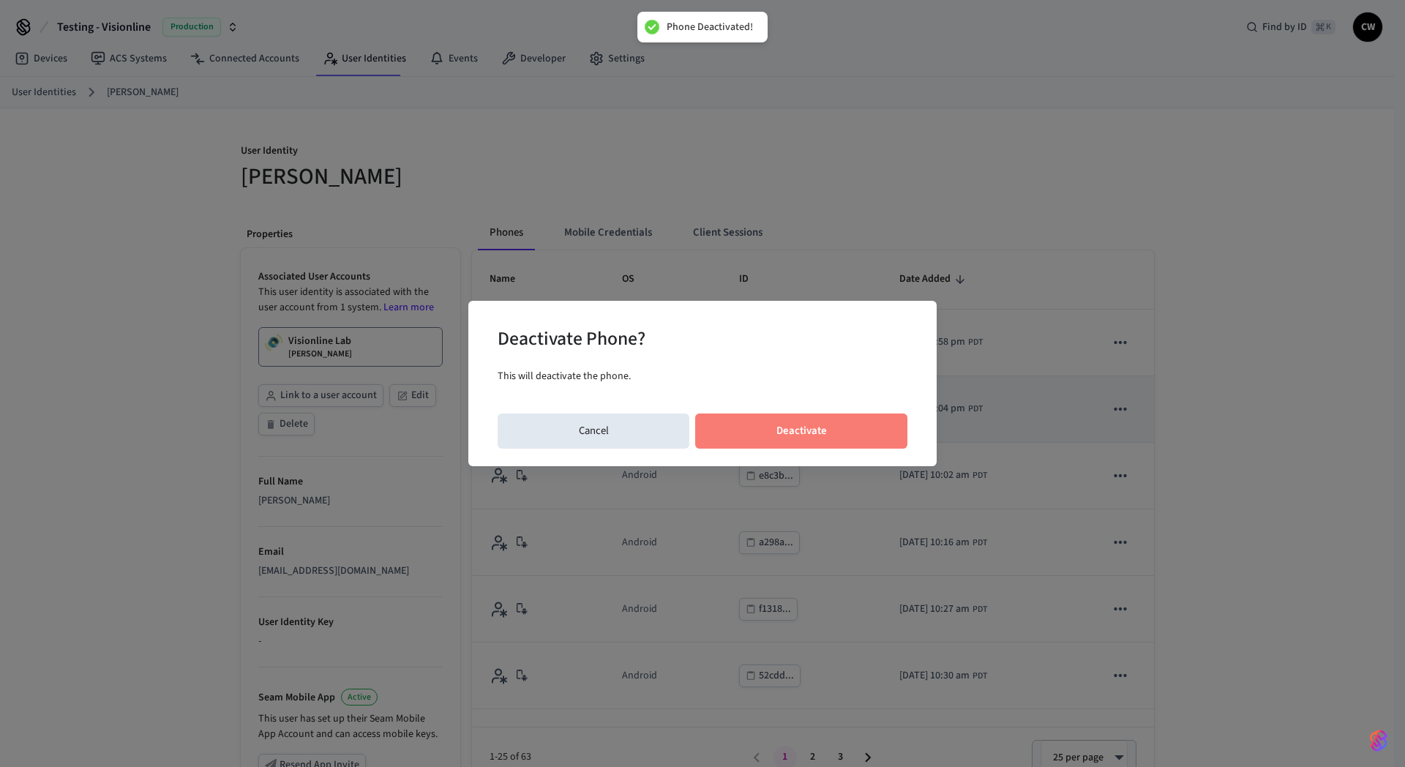
drag, startPoint x: 857, startPoint y: 416, endPoint x: 868, endPoint y: 414, distance: 11.1
click at [857, 415] on button "Deactivate" at bounding box center [801, 430] width 212 height 35
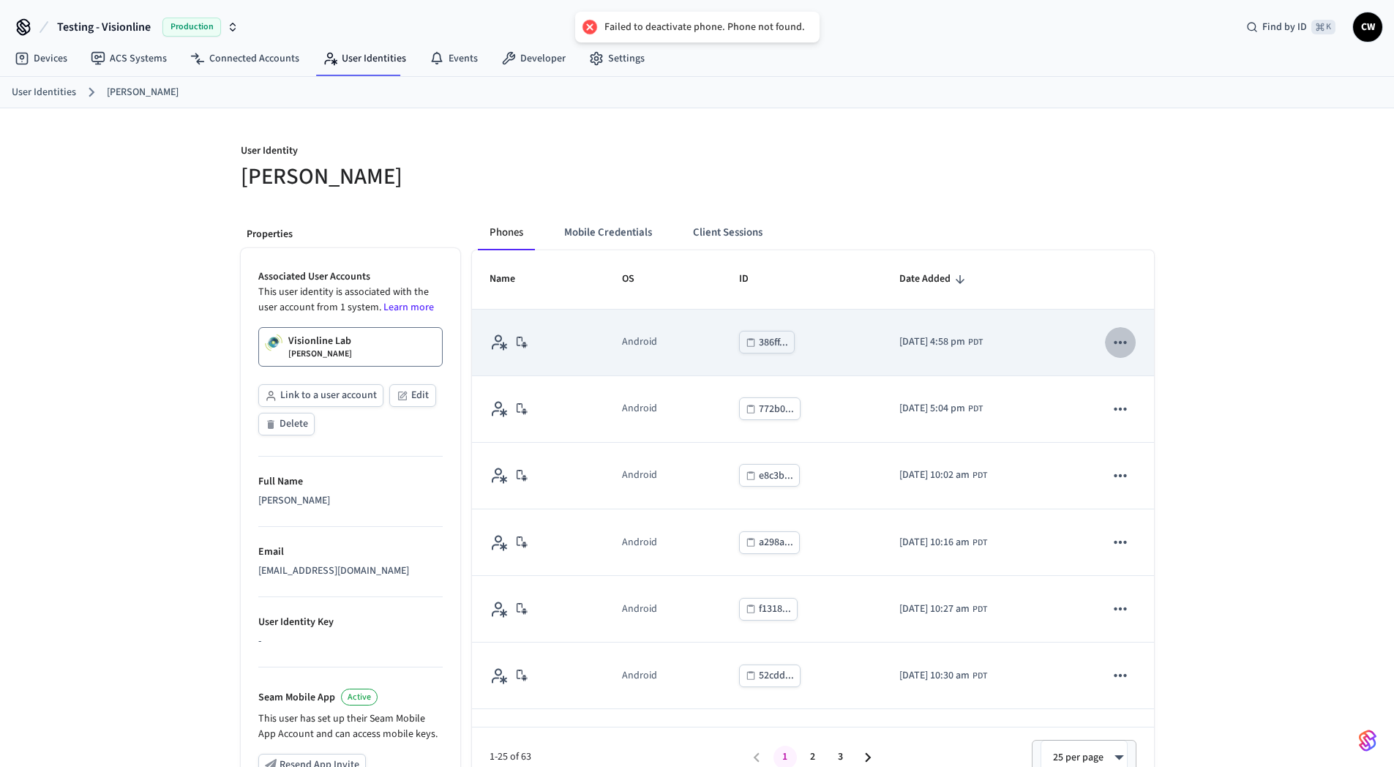
click at [1114, 342] on icon "sticky table" at bounding box center [1120, 342] width 12 height 3
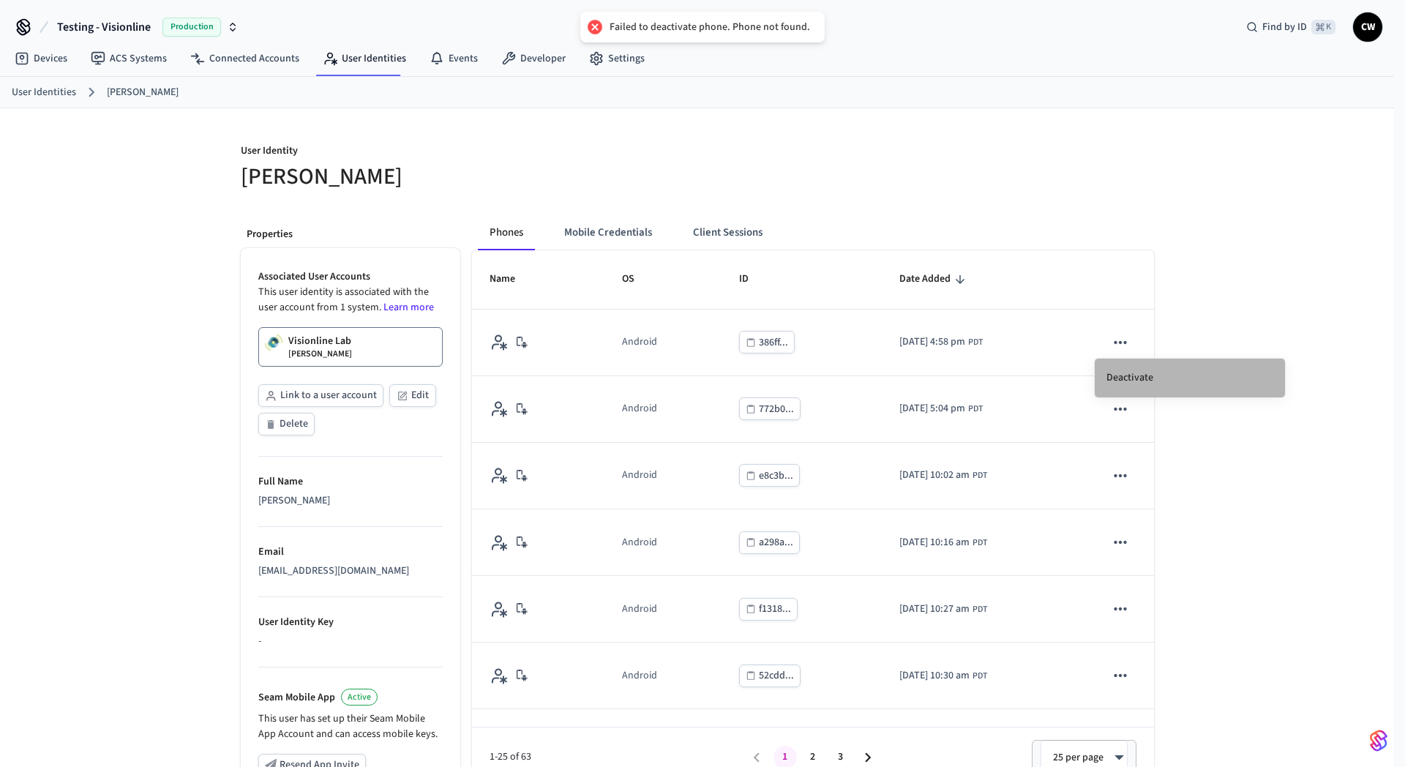
click at [1190, 384] on li "Deactivate" at bounding box center [1189, 377] width 190 height 39
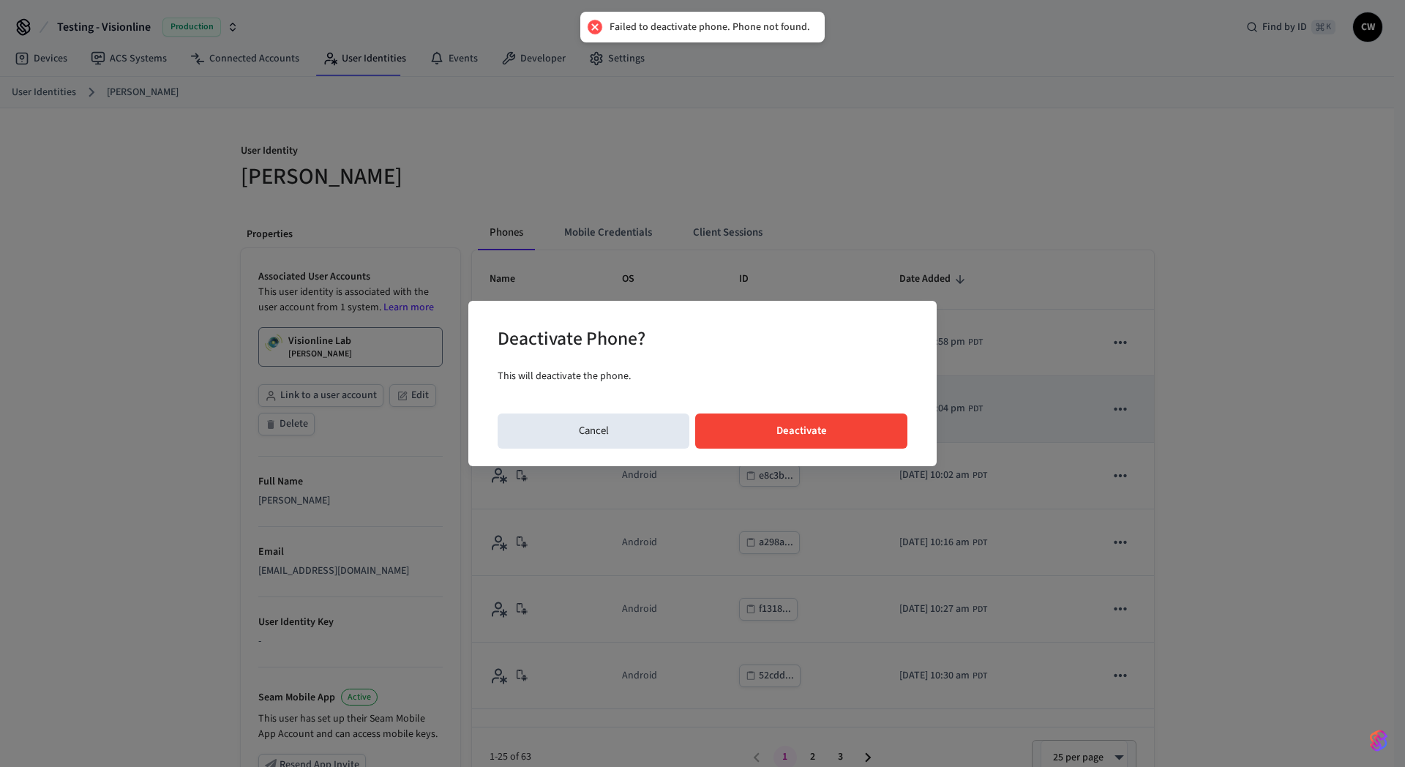
click at [846, 427] on button "Deactivate" at bounding box center [801, 430] width 212 height 35
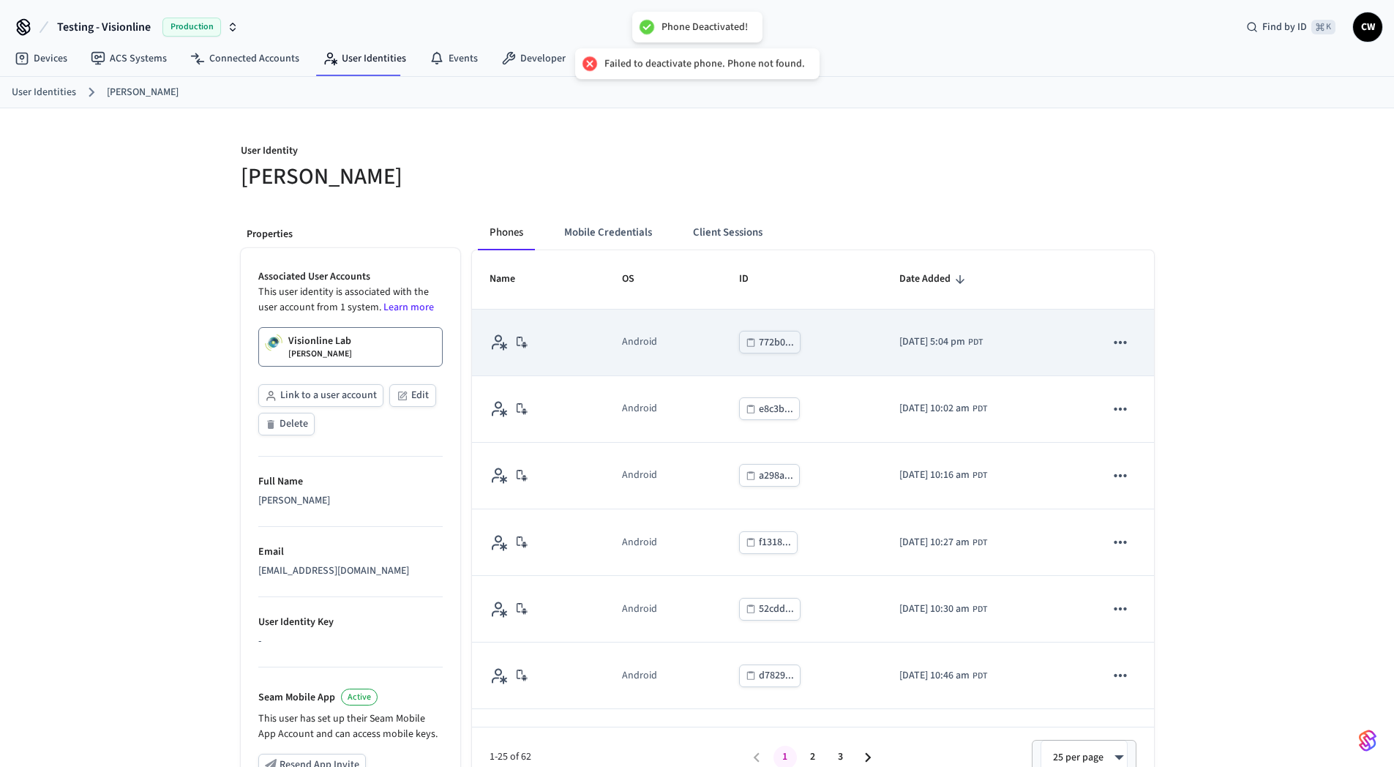
click at [1113, 346] on icon "sticky table" at bounding box center [1120, 342] width 19 height 19
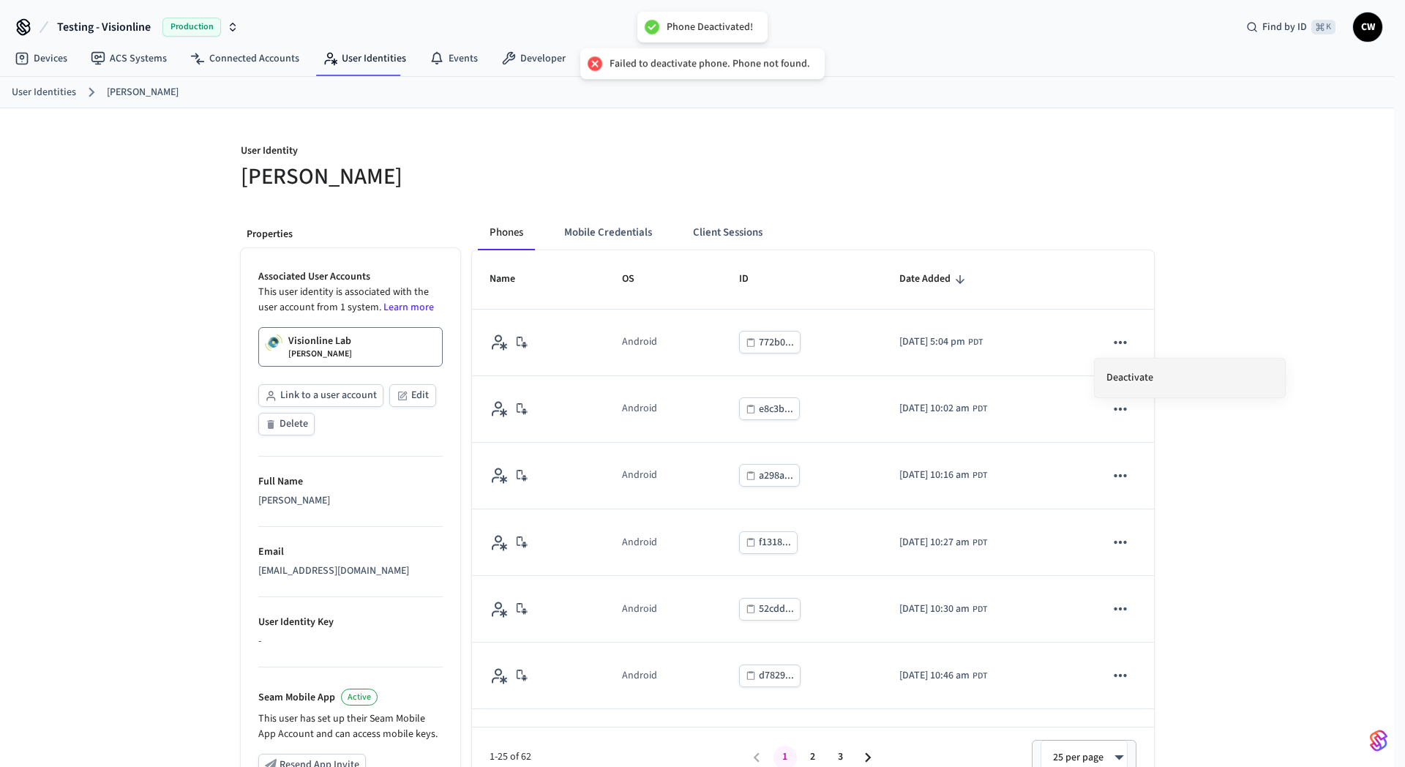
click at [1195, 375] on li "Deactivate" at bounding box center [1189, 377] width 190 height 39
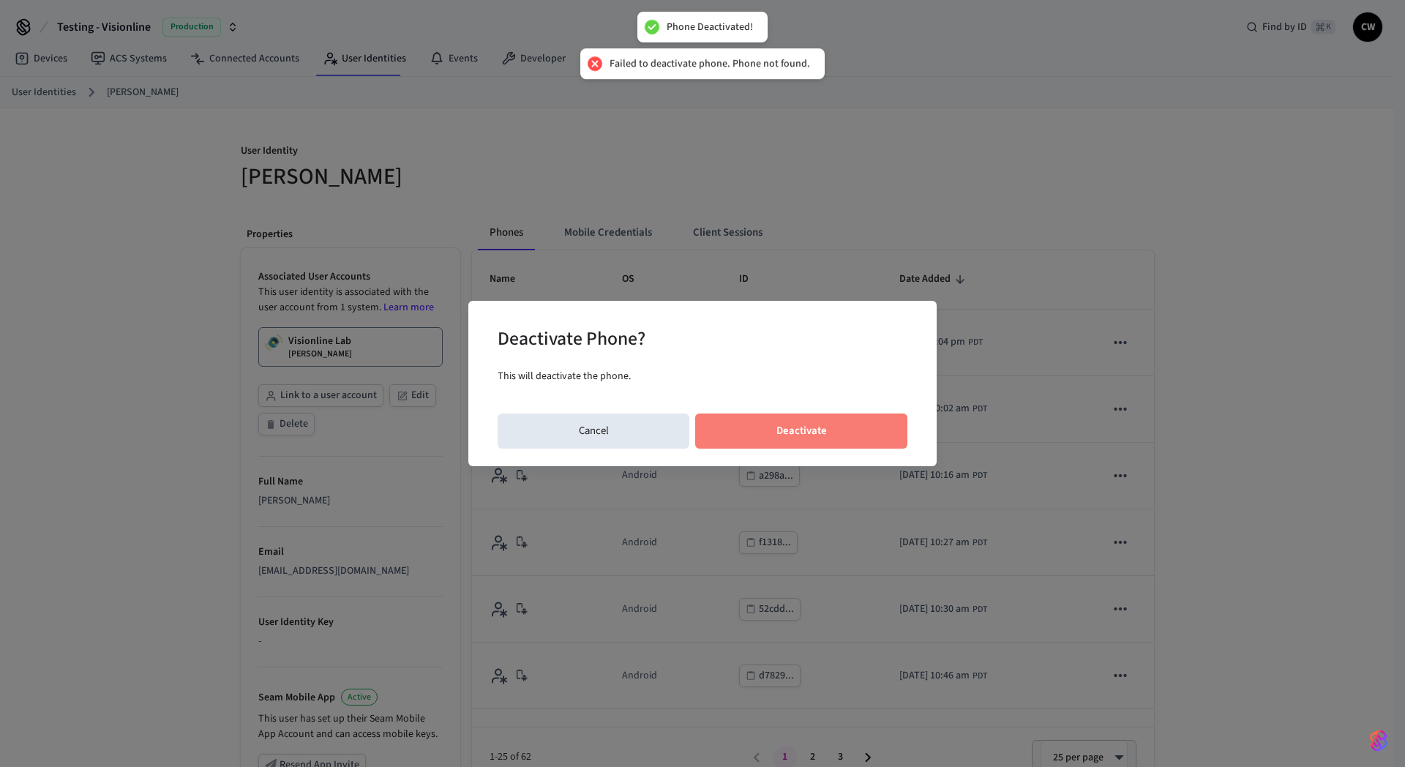
click at [858, 430] on button "Deactivate" at bounding box center [801, 430] width 212 height 35
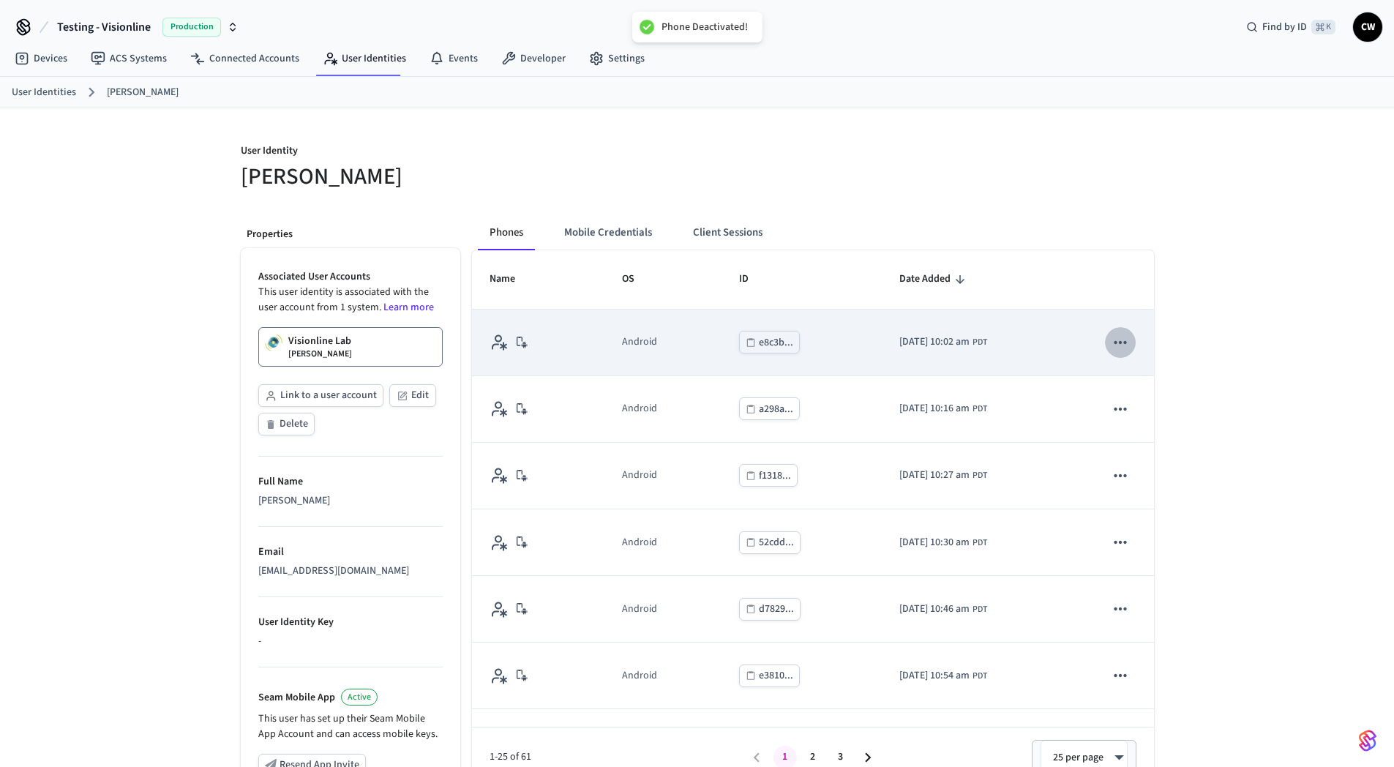
click at [1115, 337] on icon "sticky table" at bounding box center [1120, 342] width 19 height 19
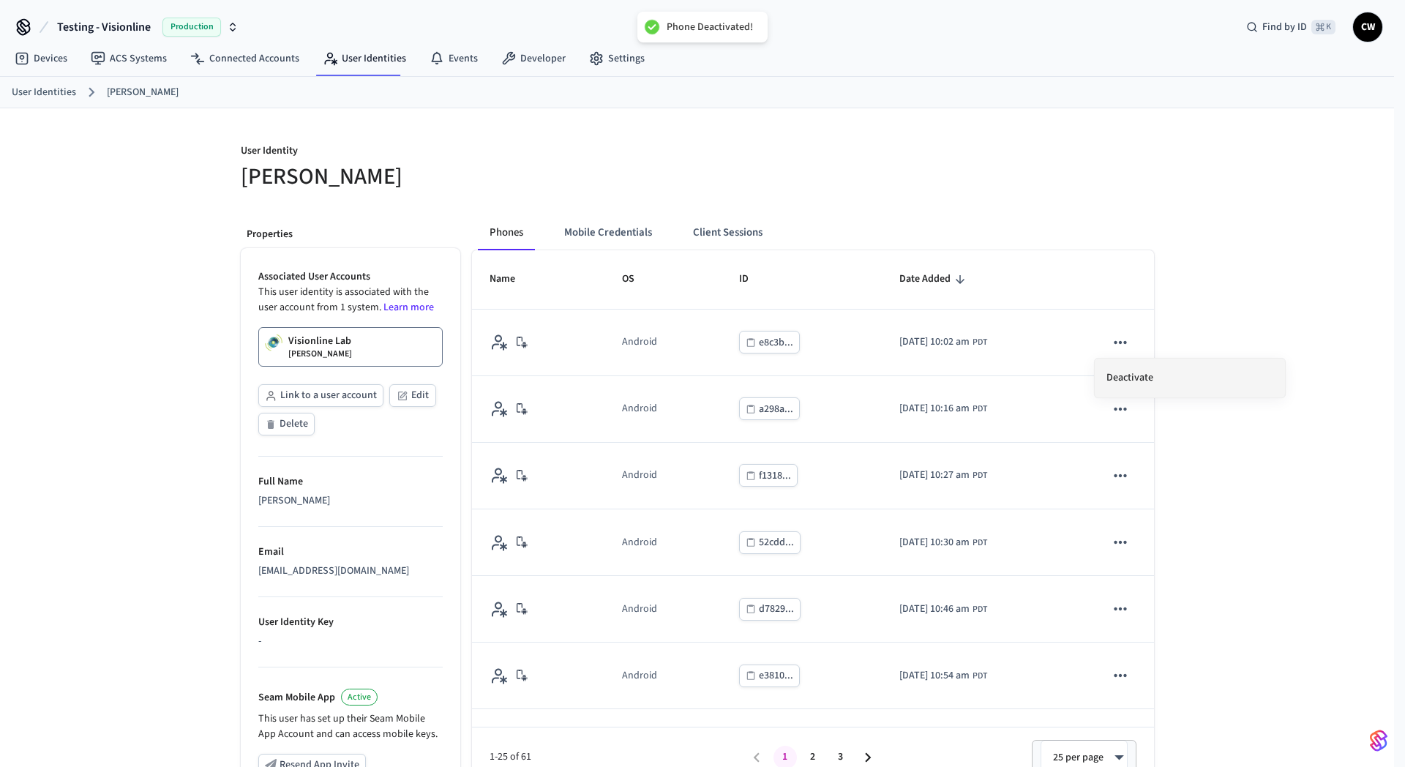
click at [1207, 374] on li "Deactivate" at bounding box center [1189, 377] width 190 height 39
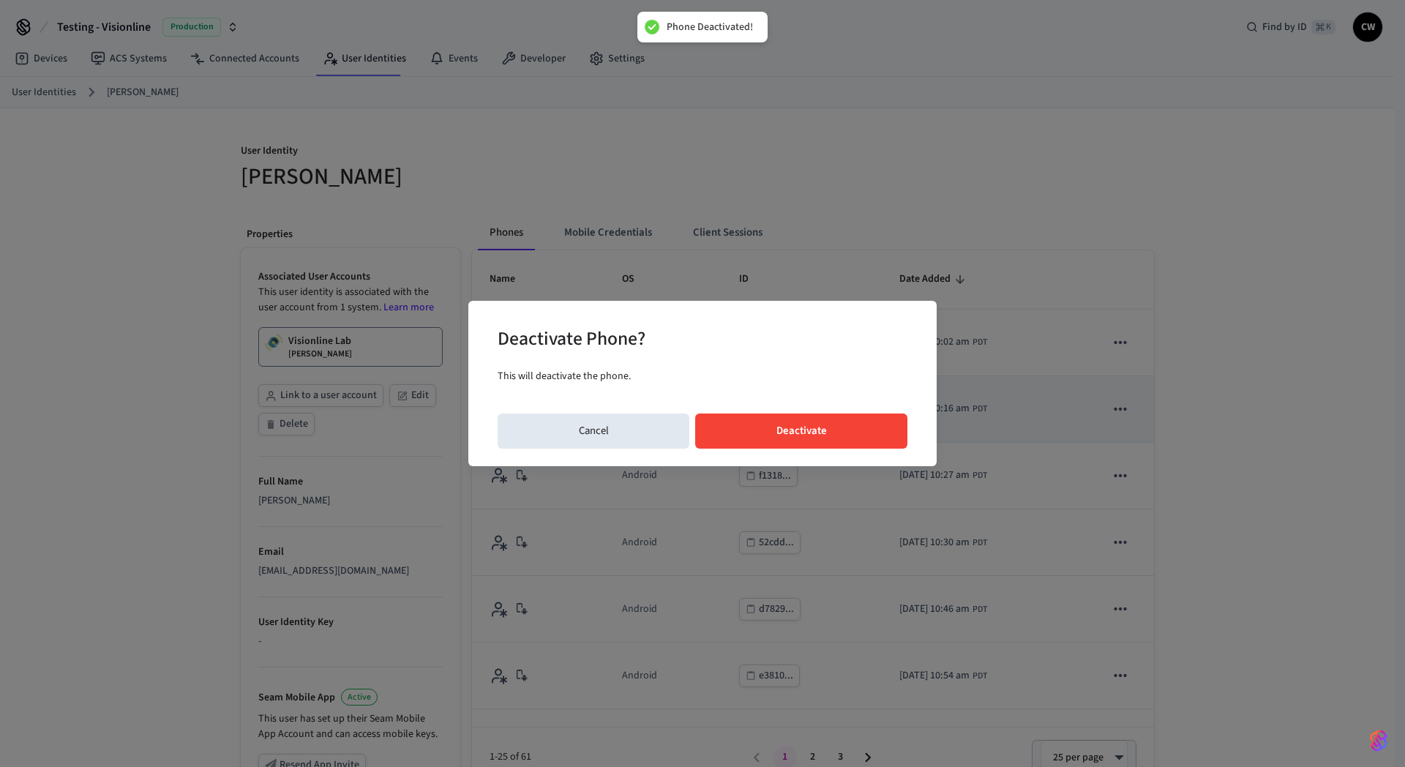
drag, startPoint x: 871, startPoint y: 435, endPoint x: 884, endPoint y: 432, distance: 14.1
click at [870, 434] on button "Deactivate" at bounding box center [801, 430] width 212 height 35
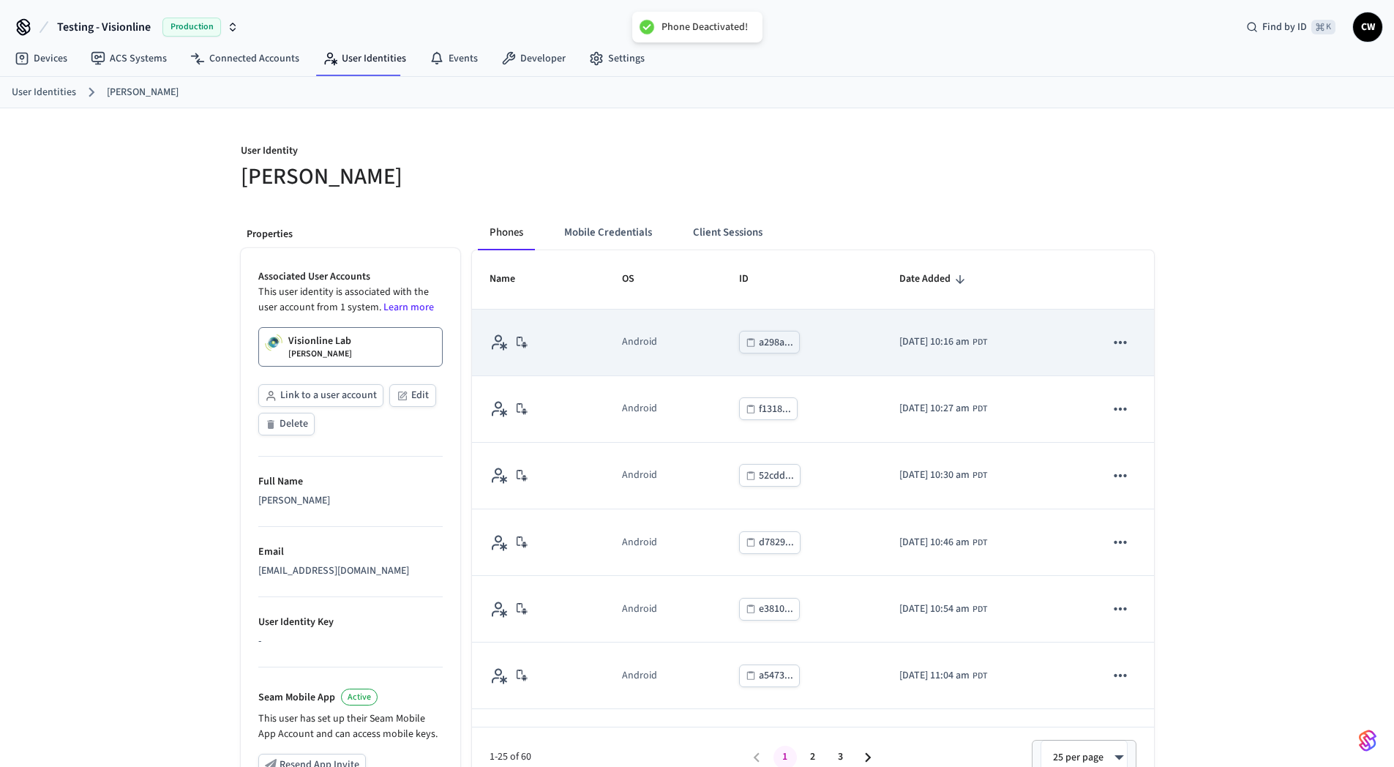
click at [1111, 345] on icon "sticky table" at bounding box center [1120, 342] width 19 height 19
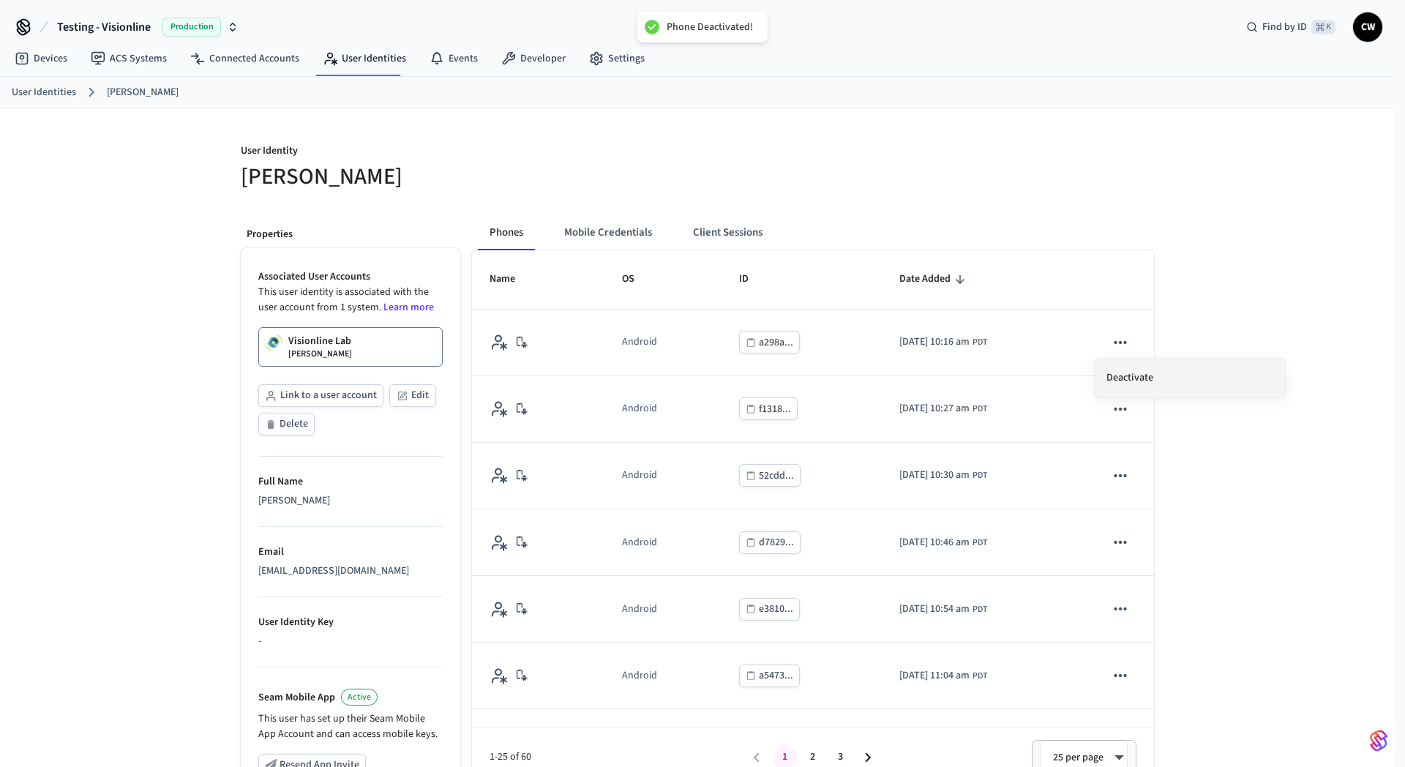
click at [1176, 376] on li "Deactivate" at bounding box center [1189, 377] width 190 height 39
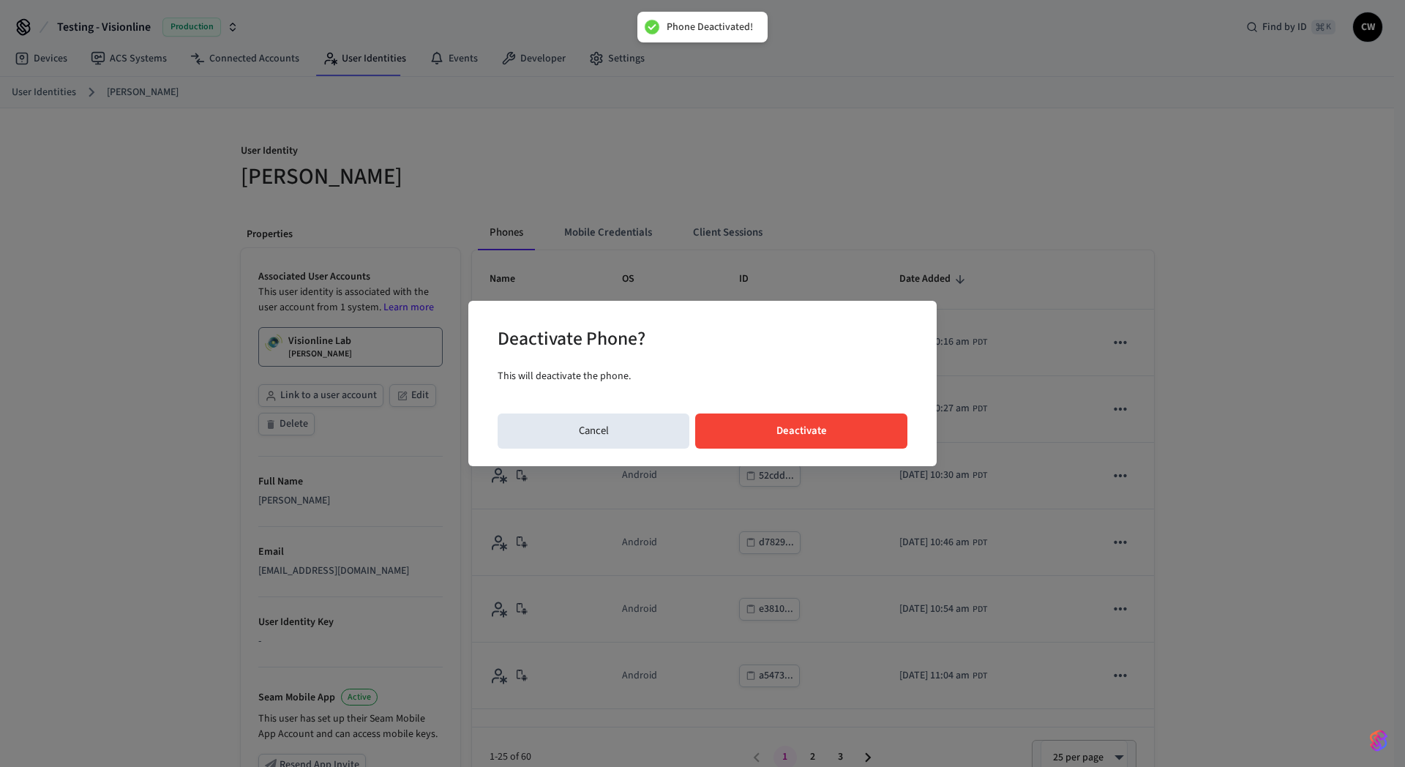
click at [840, 429] on button "Deactivate" at bounding box center [801, 430] width 212 height 35
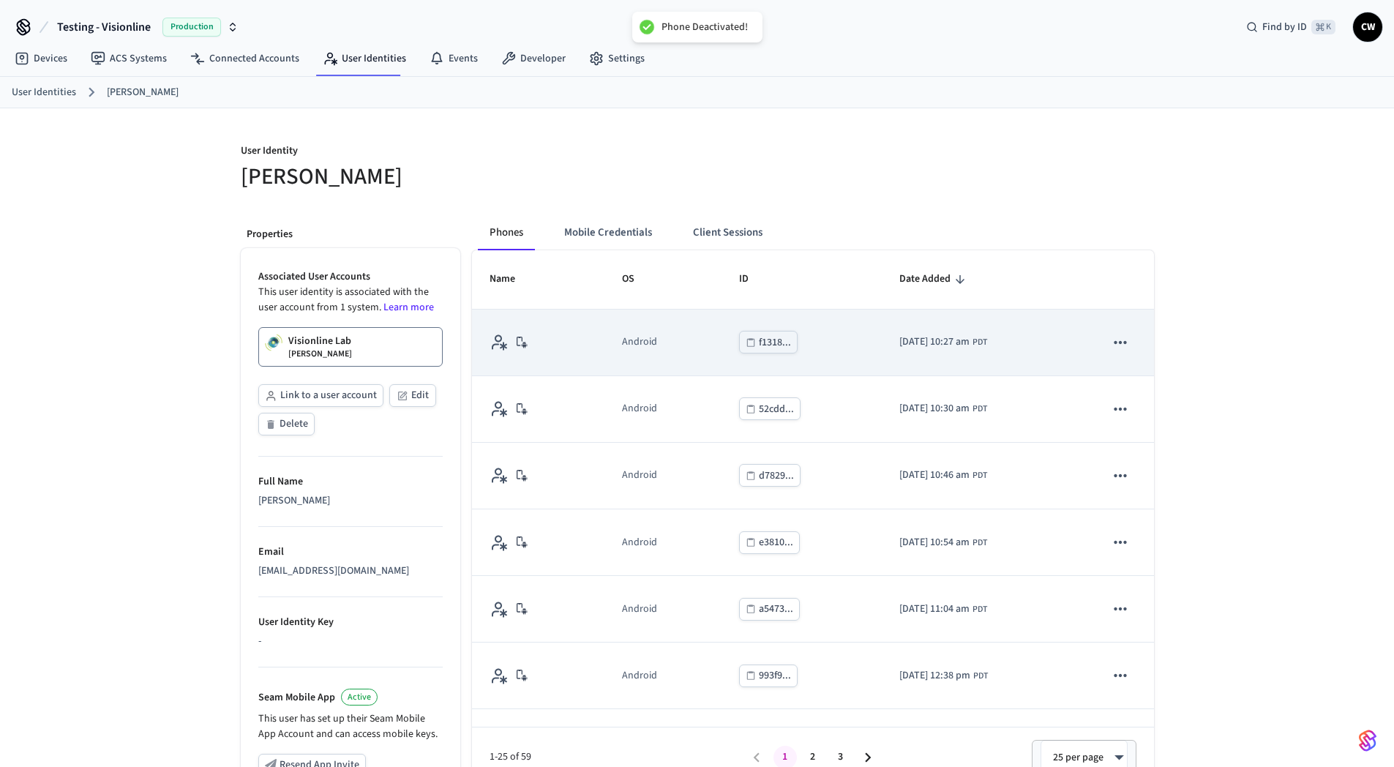
click at [1111, 343] on icon "sticky table" at bounding box center [1120, 342] width 19 height 19
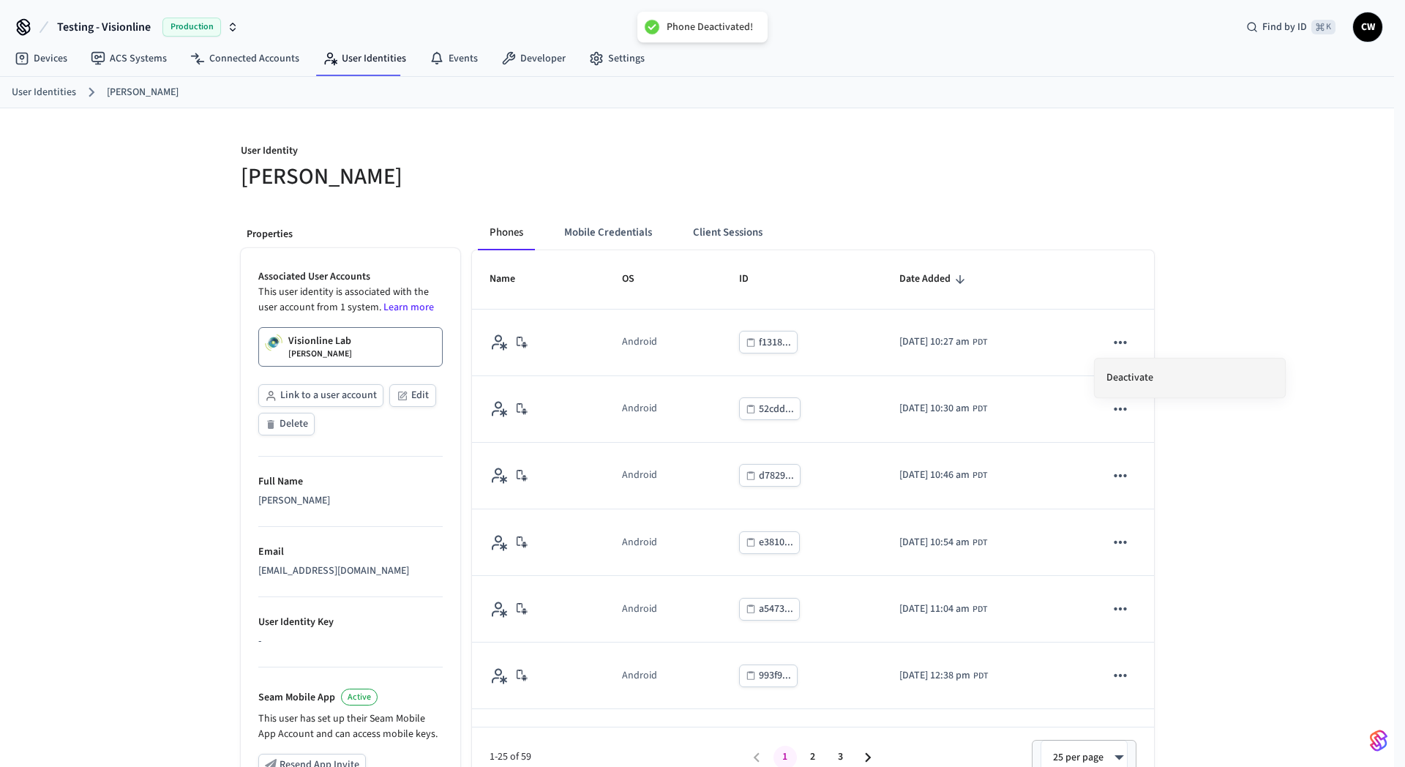
click at [1181, 373] on li "Deactivate" at bounding box center [1189, 377] width 190 height 39
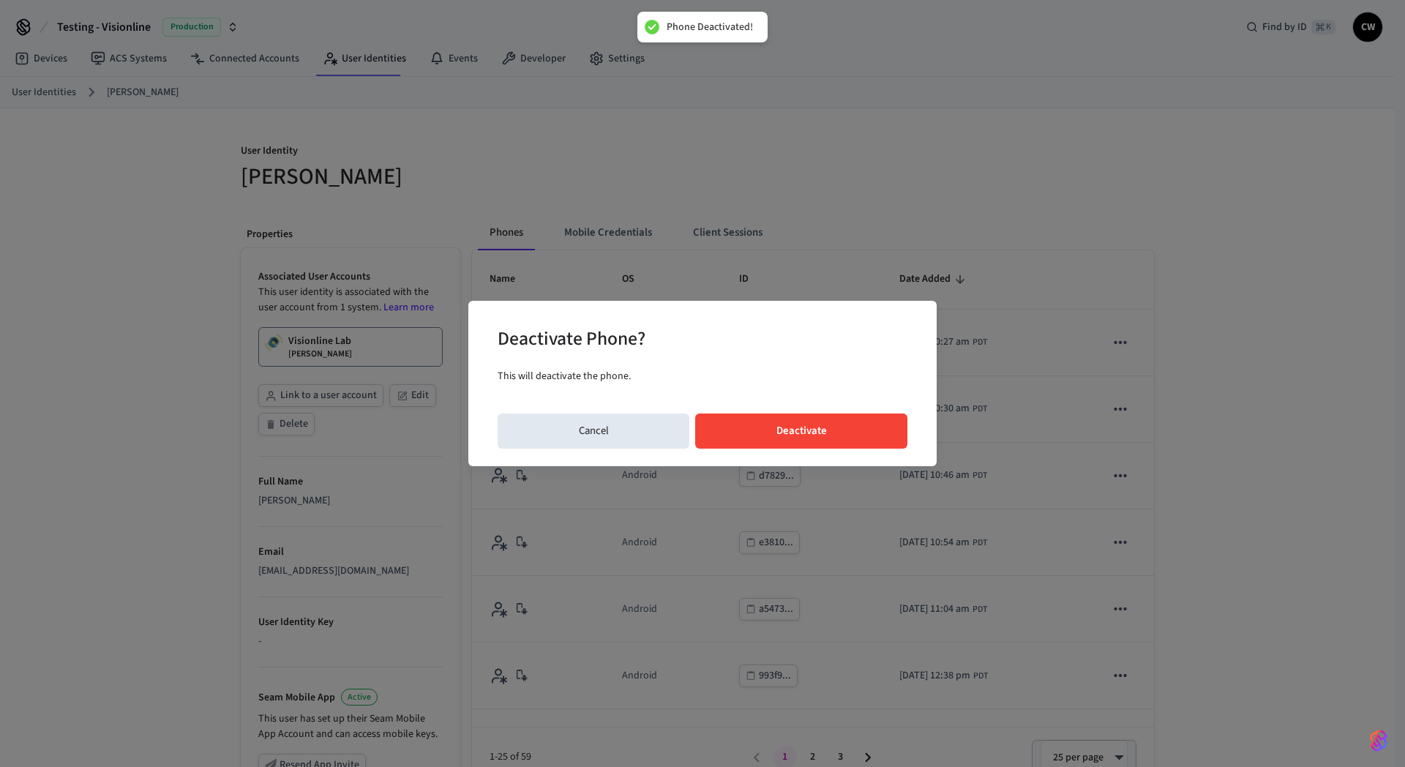
click at [877, 420] on button "Deactivate" at bounding box center [801, 430] width 212 height 35
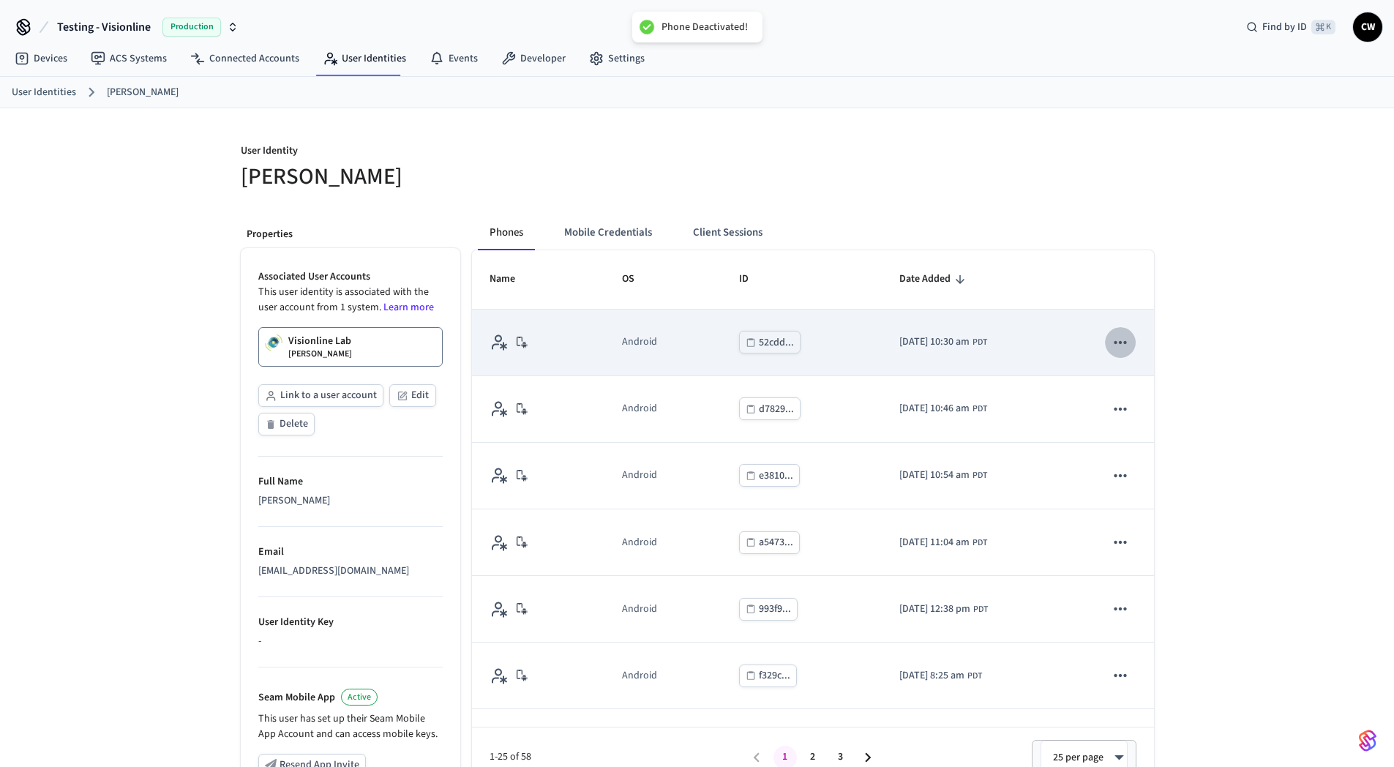
click at [1113, 339] on icon "sticky table" at bounding box center [1120, 342] width 19 height 19
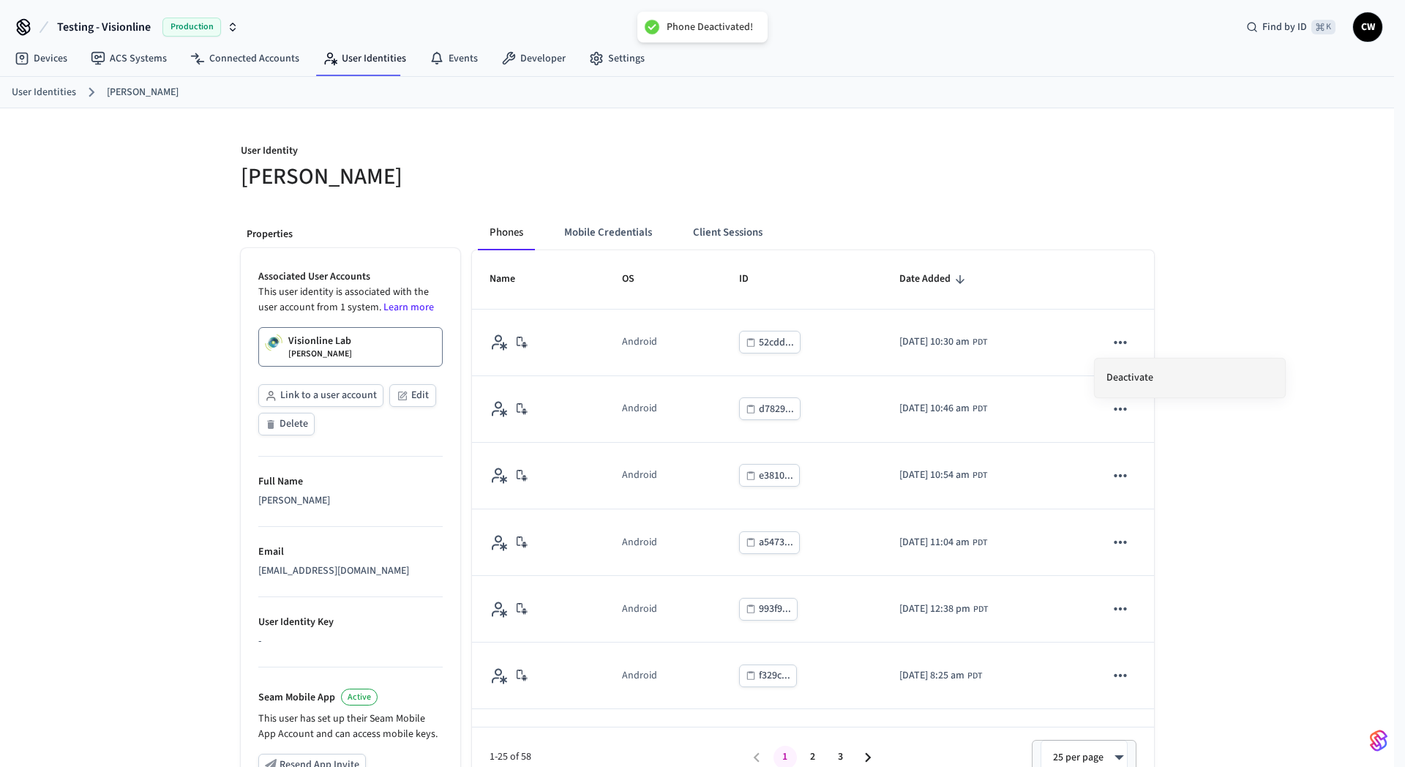
click at [1188, 381] on li "Deactivate" at bounding box center [1189, 377] width 190 height 39
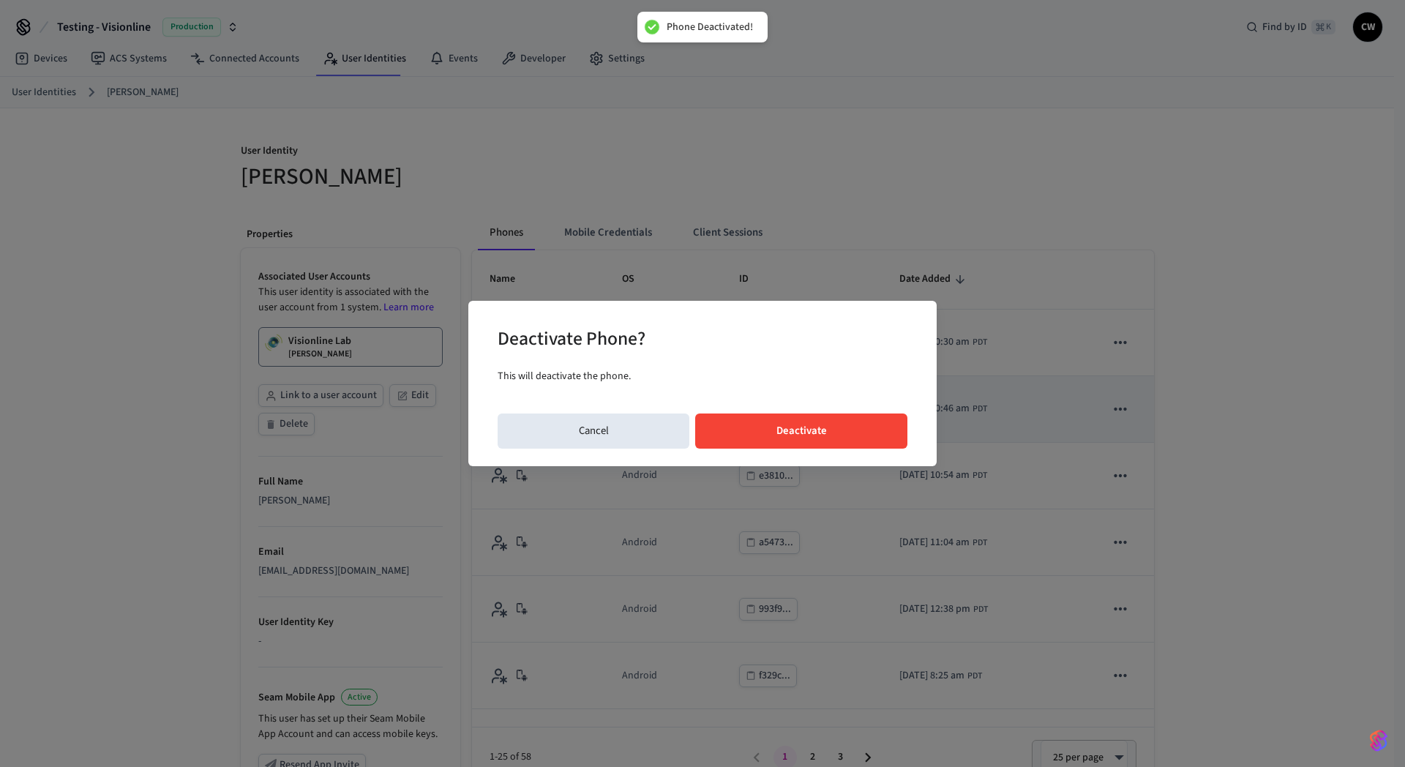
click at [803, 437] on button "Deactivate" at bounding box center [801, 430] width 212 height 35
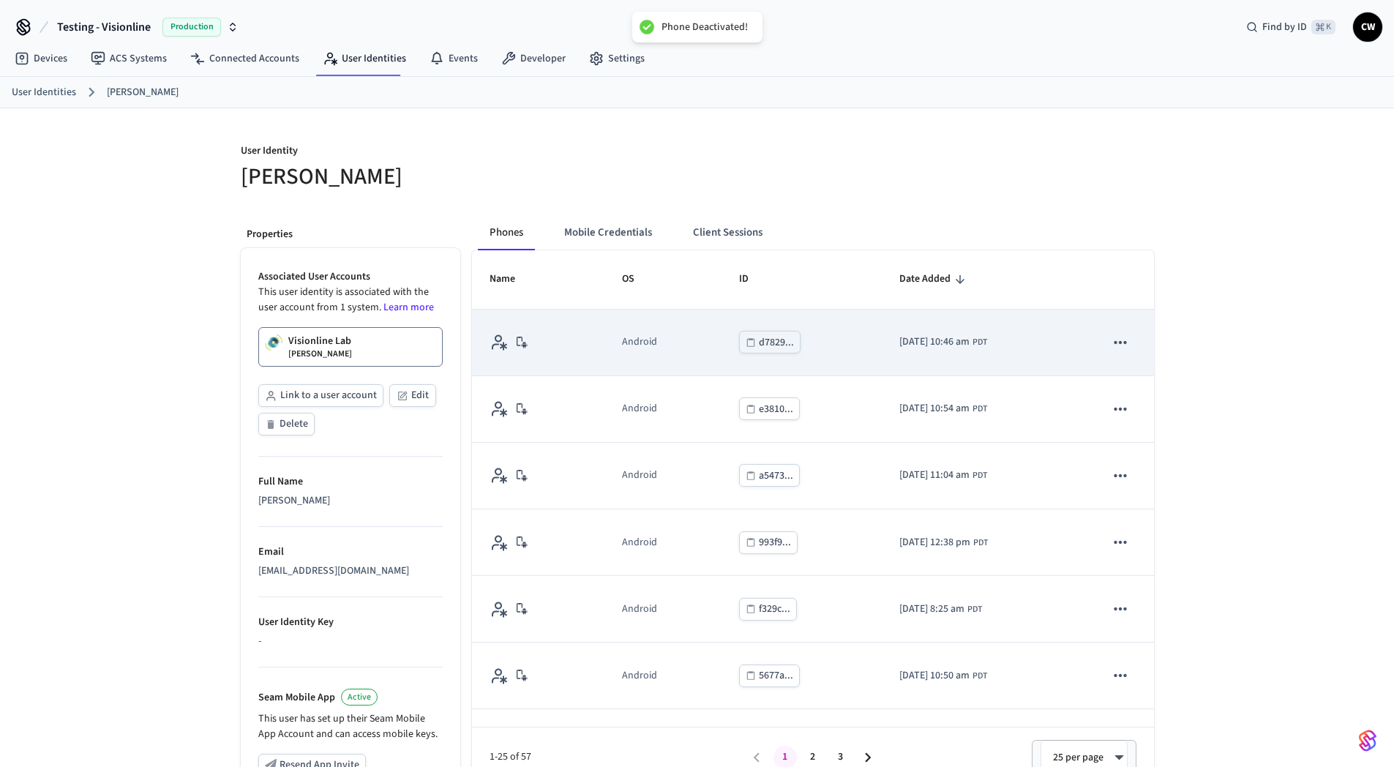
click at [1111, 338] on icon "sticky table" at bounding box center [1120, 342] width 19 height 19
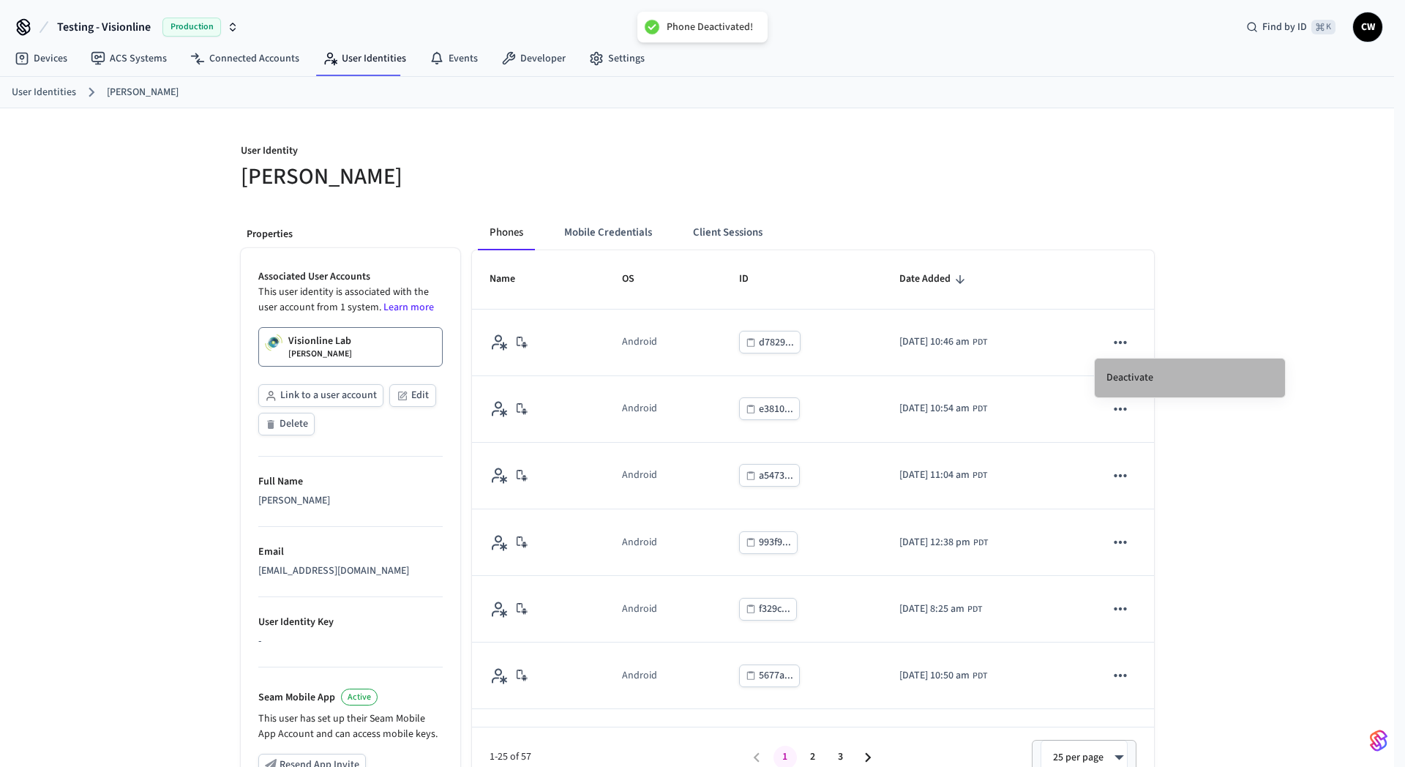
click at [1184, 373] on li "Deactivate" at bounding box center [1189, 377] width 190 height 39
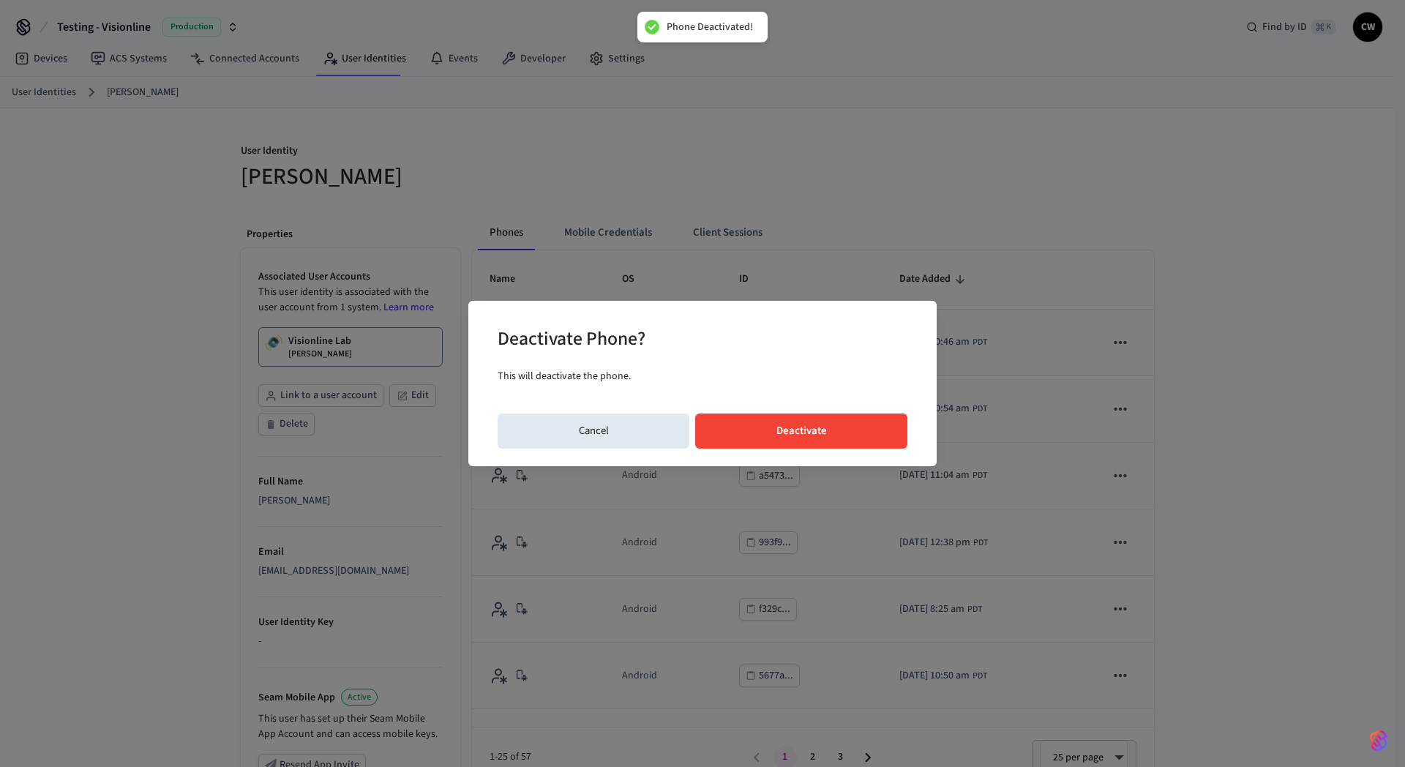
click at [824, 428] on button "Deactivate" at bounding box center [801, 430] width 212 height 35
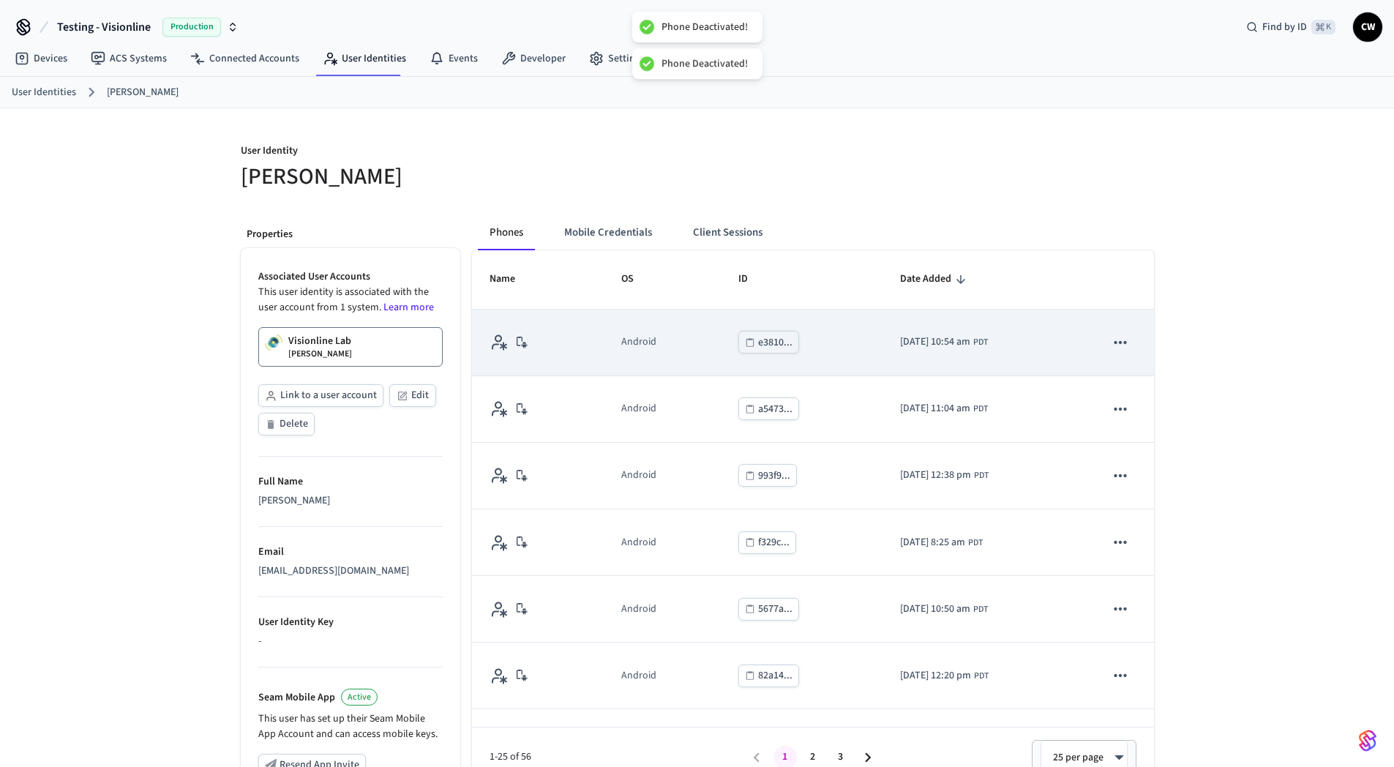
click at [1105, 331] on button "sticky table" at bounding box center [1120, 342] width 31 height 31
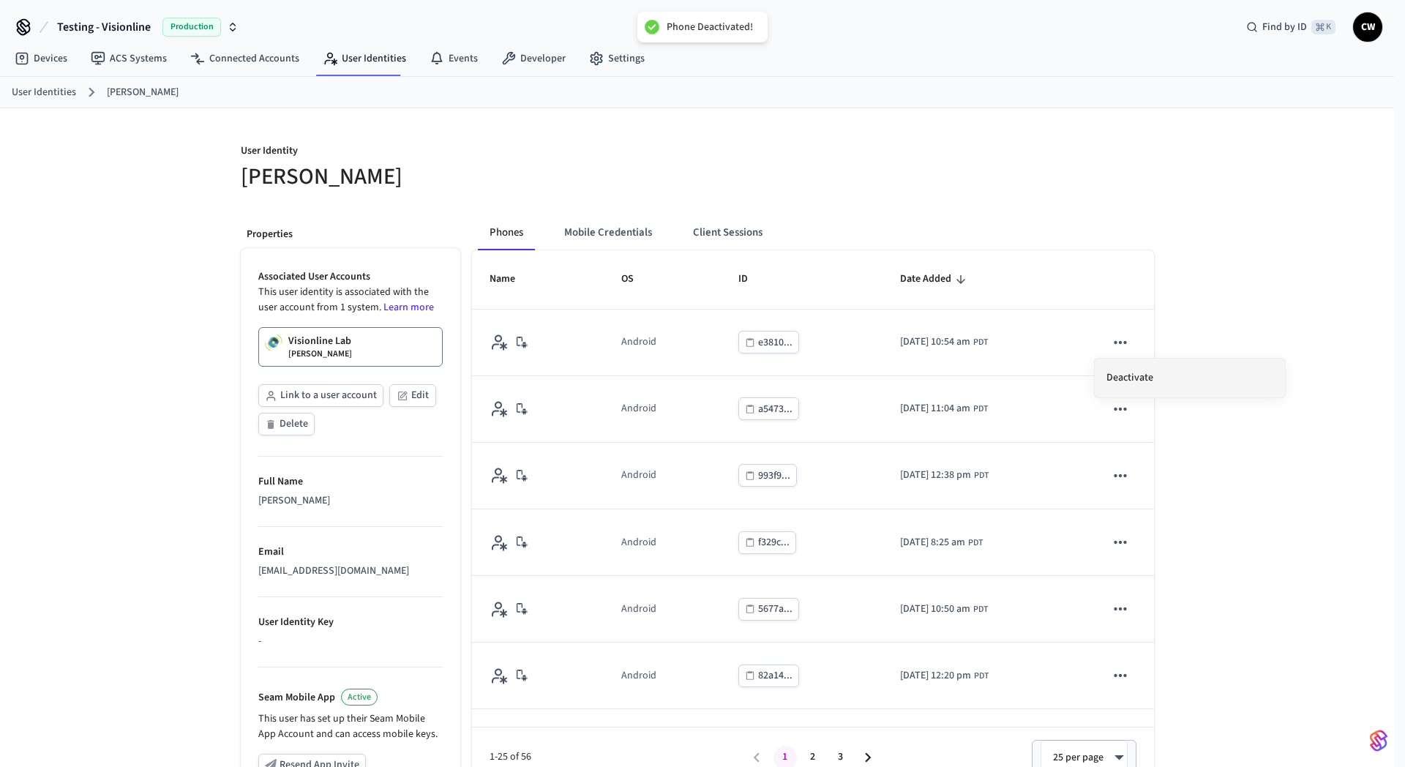
click at [1187, 368] on li "Deactivate" at bounding box center [1189, 377] width 190 height 39
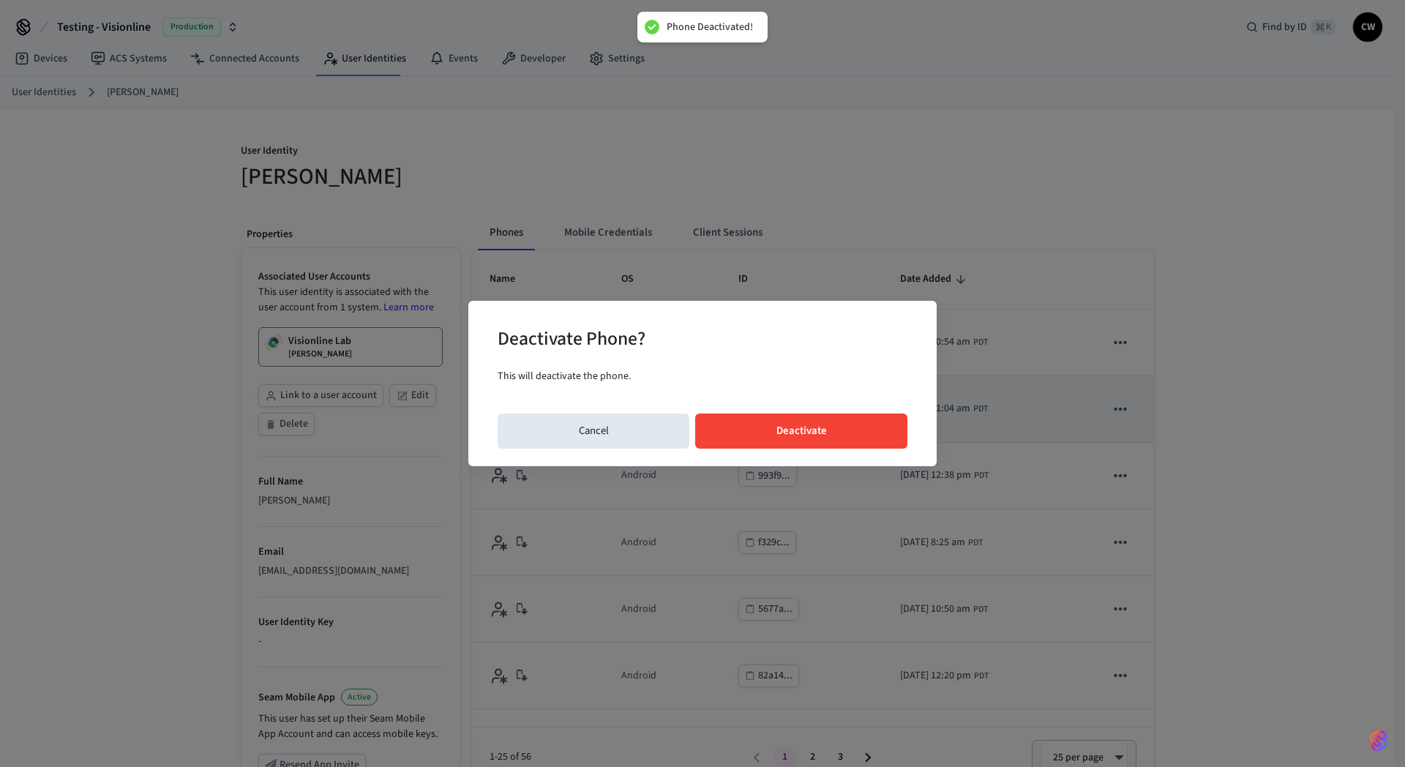
drag, startPoint x: 845, startPoint y: 429, endPoint x: 947, endPoint y: 415, distance: 102.6
click at [846, 429] on button "Deactivate" at bounding box center [801, 430] width 212 height 35
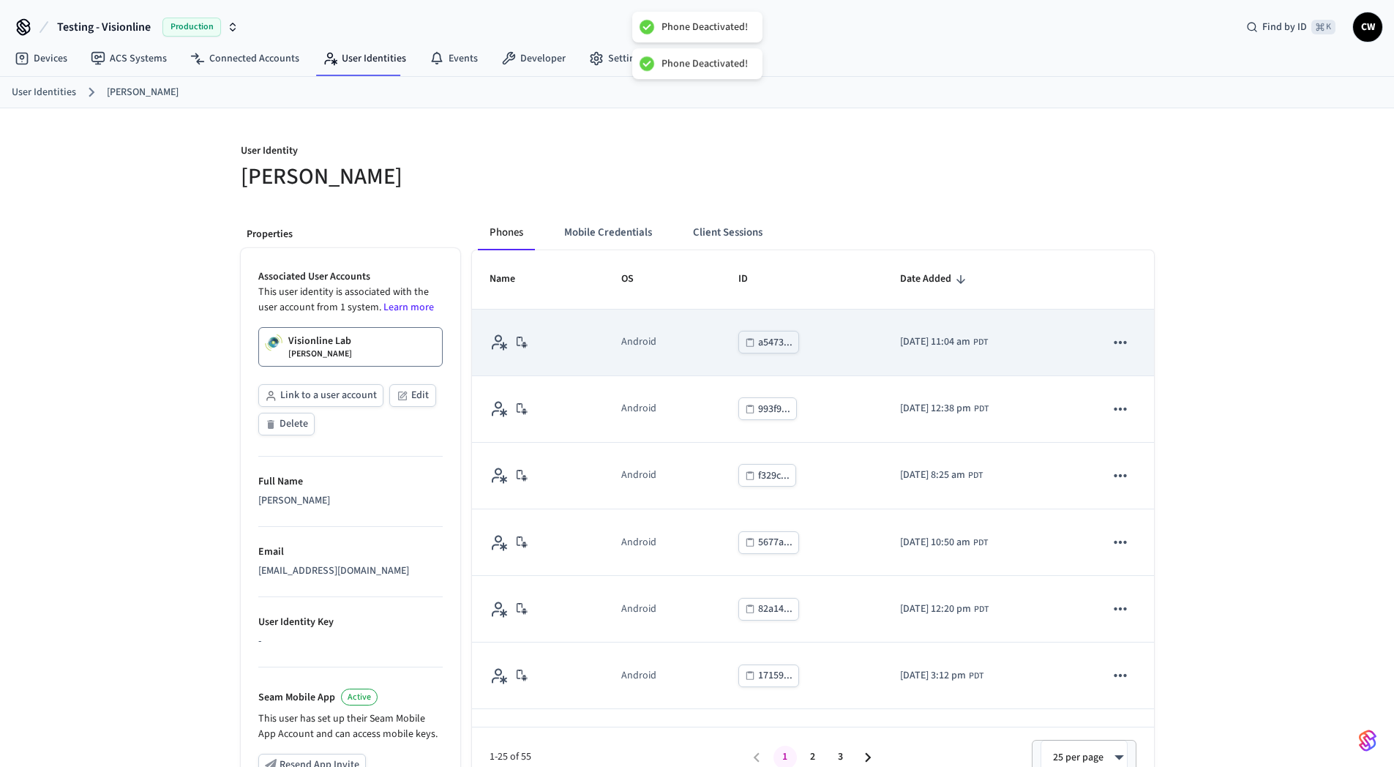
click at [1111, 345] on icon "sticky table" at bounding box center [1120, 342] width 19 height 19
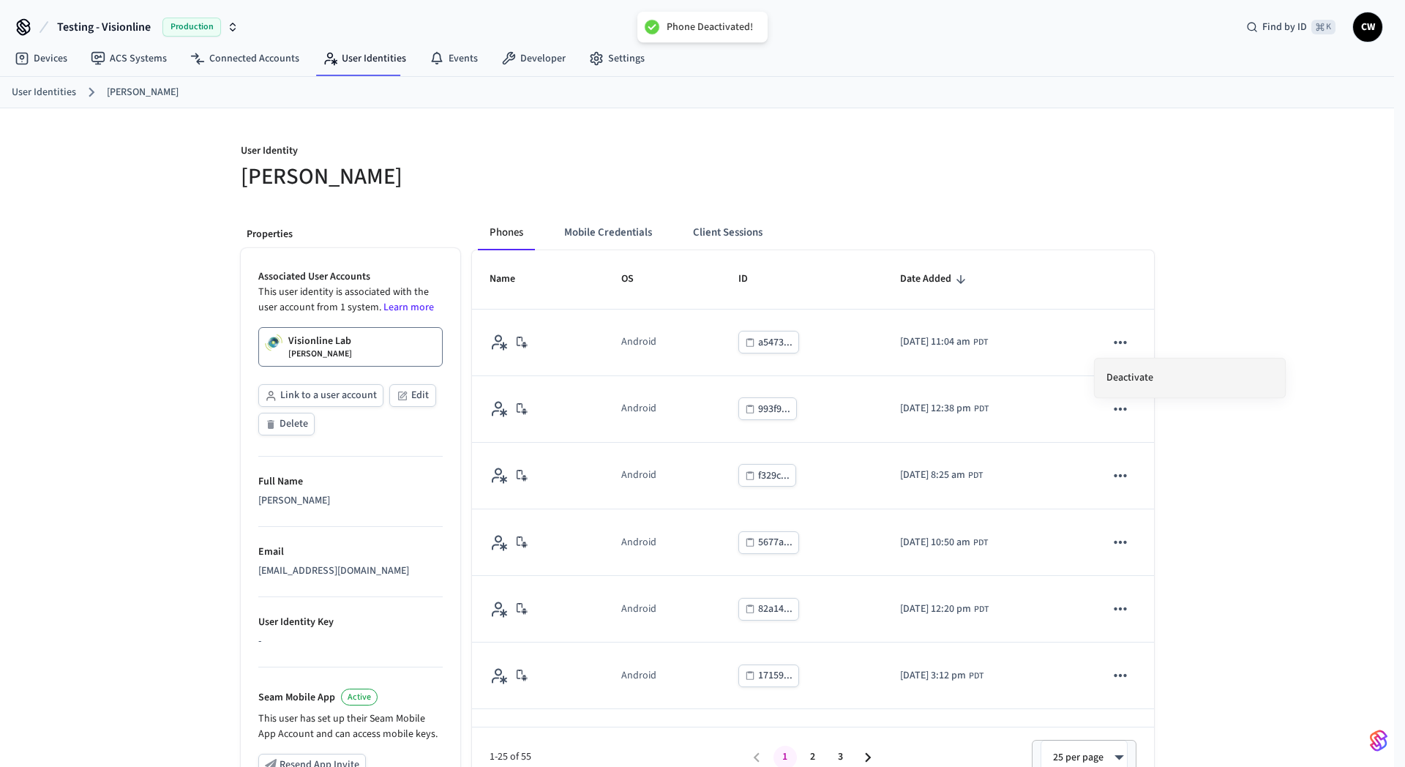
click at [1183, 386] on li "Deactivate" at bounding box center [1189, 377] width 190 height 39
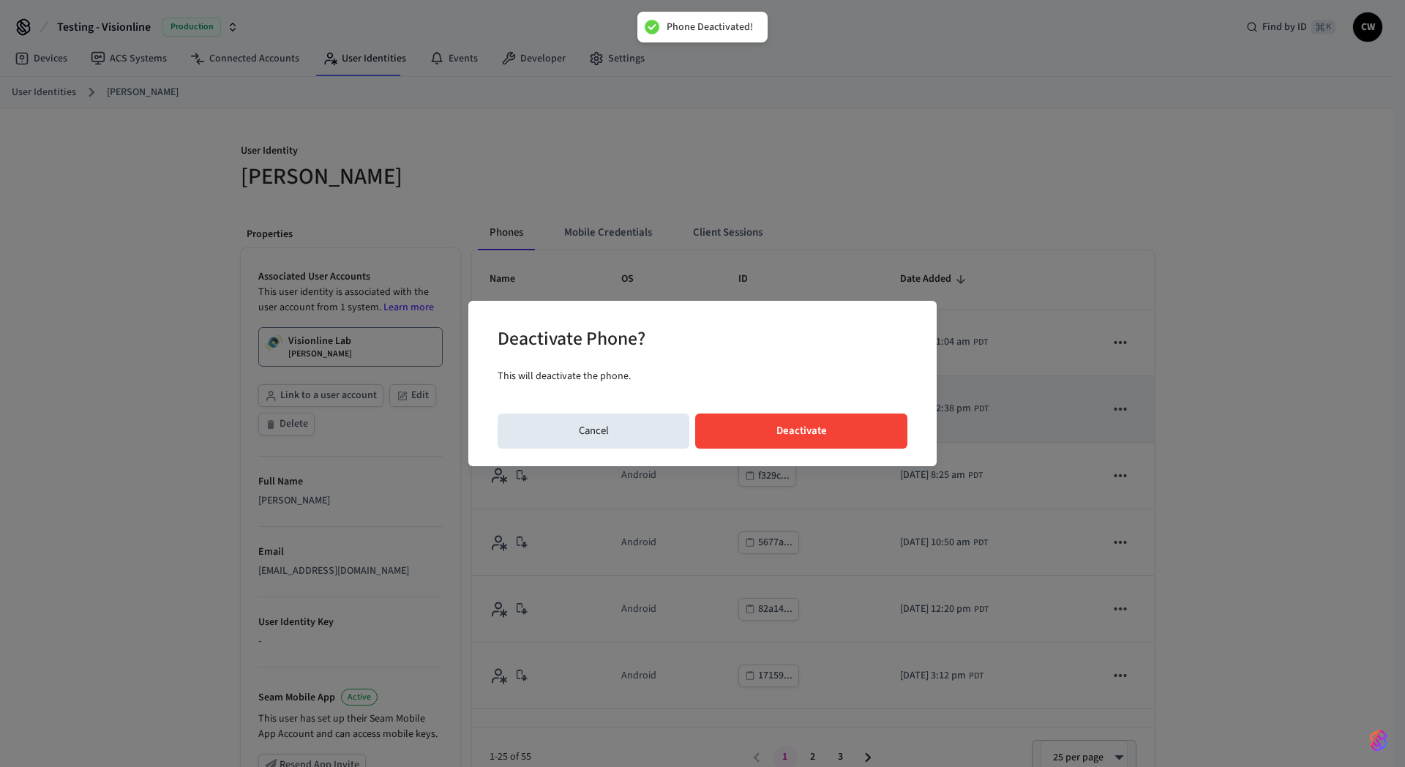
click at [842, 437] on button "Deactivate" at bounding box center [801, 430] width 212 height 35
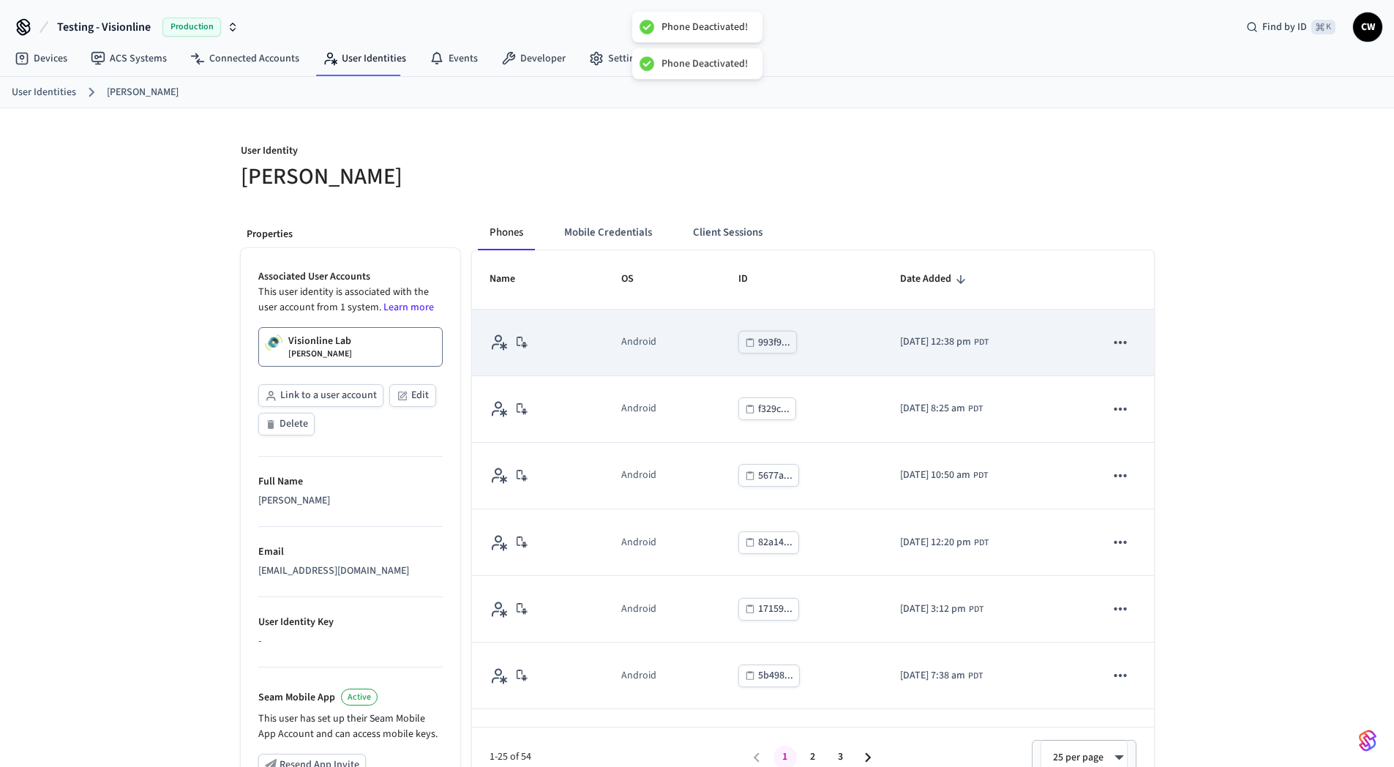
click at [1114, 343] on icon "sticky table" at bounding box center [1120, 342] width 12 height 3
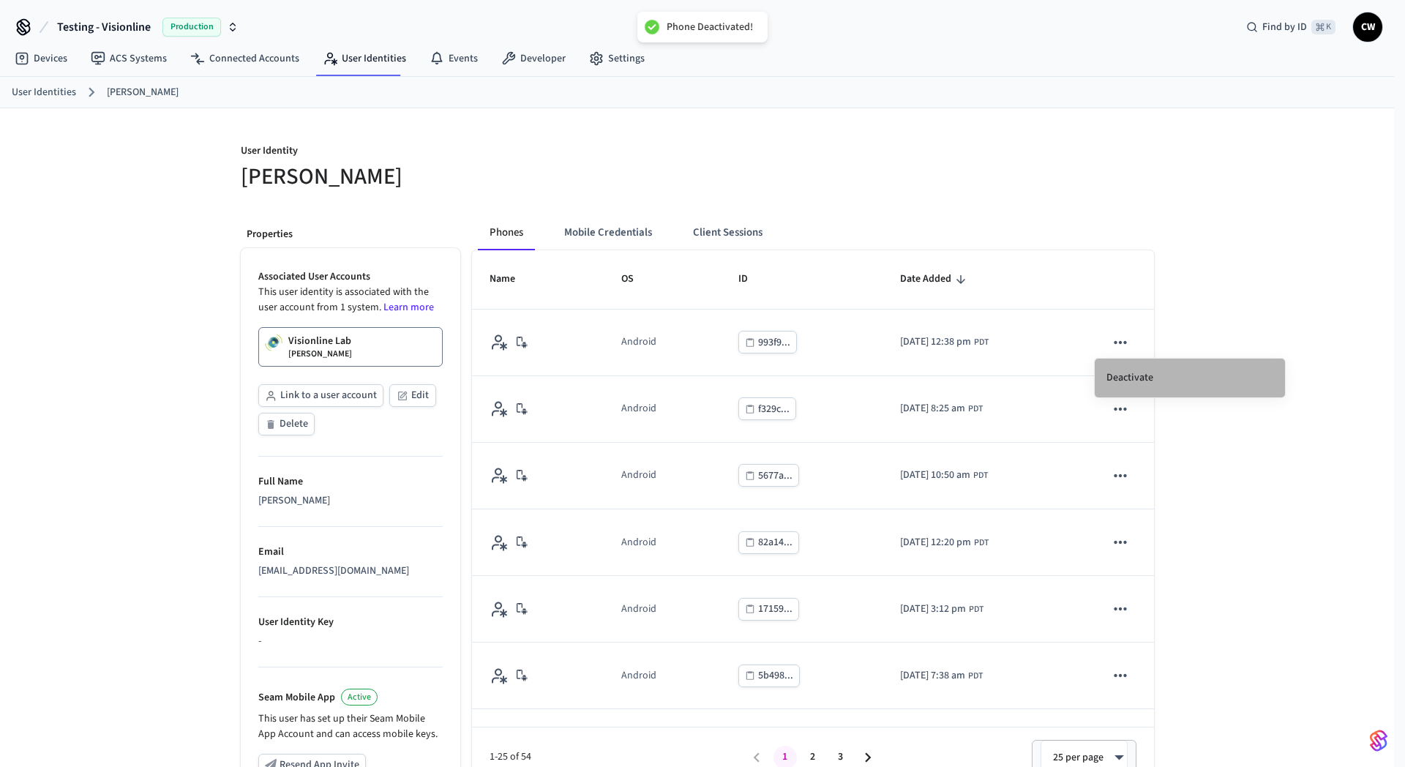
click at [1174, 377] on li "Deactivate" at bounding box center [1189, 377] width 190 height 39
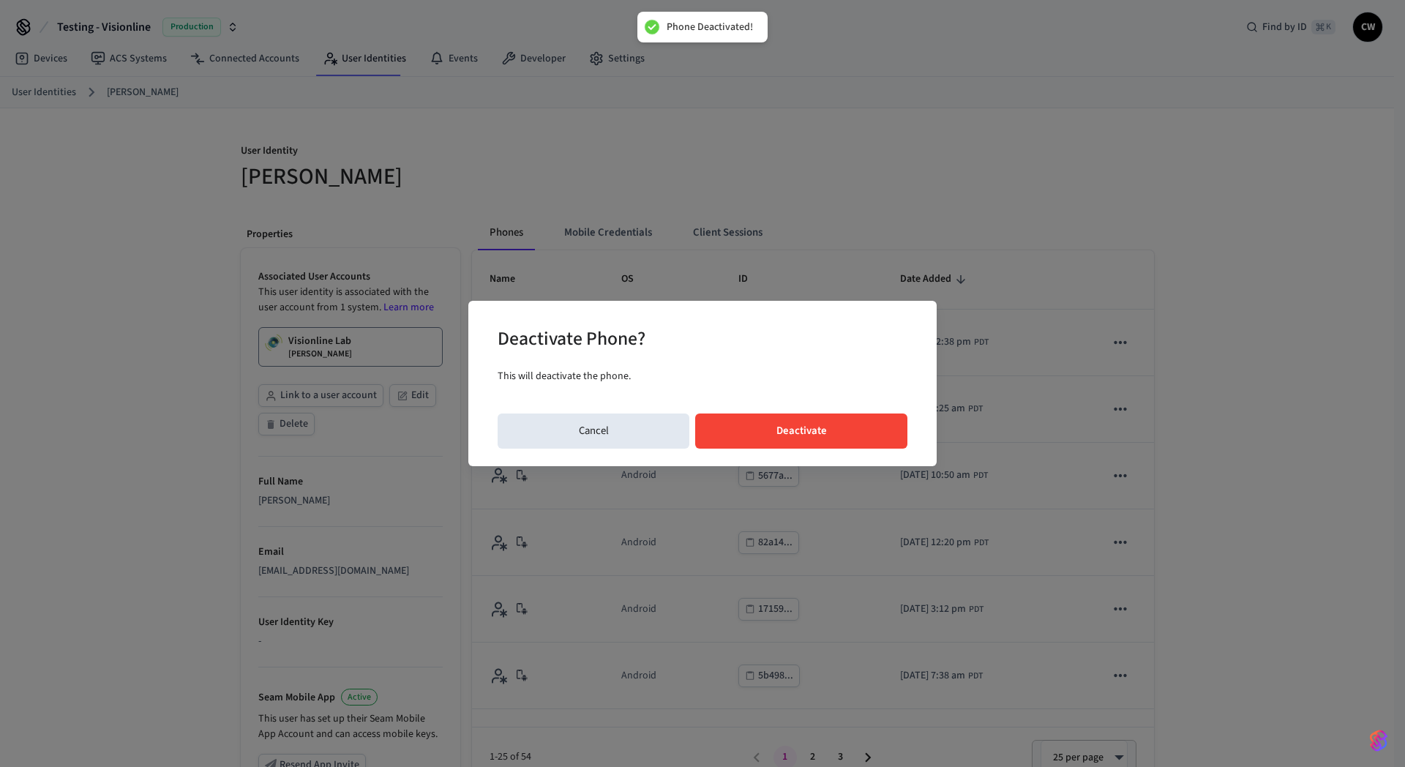
click at [858, 421] on button "Deactivate" at bounding box center [801, 430] width 212 height 35
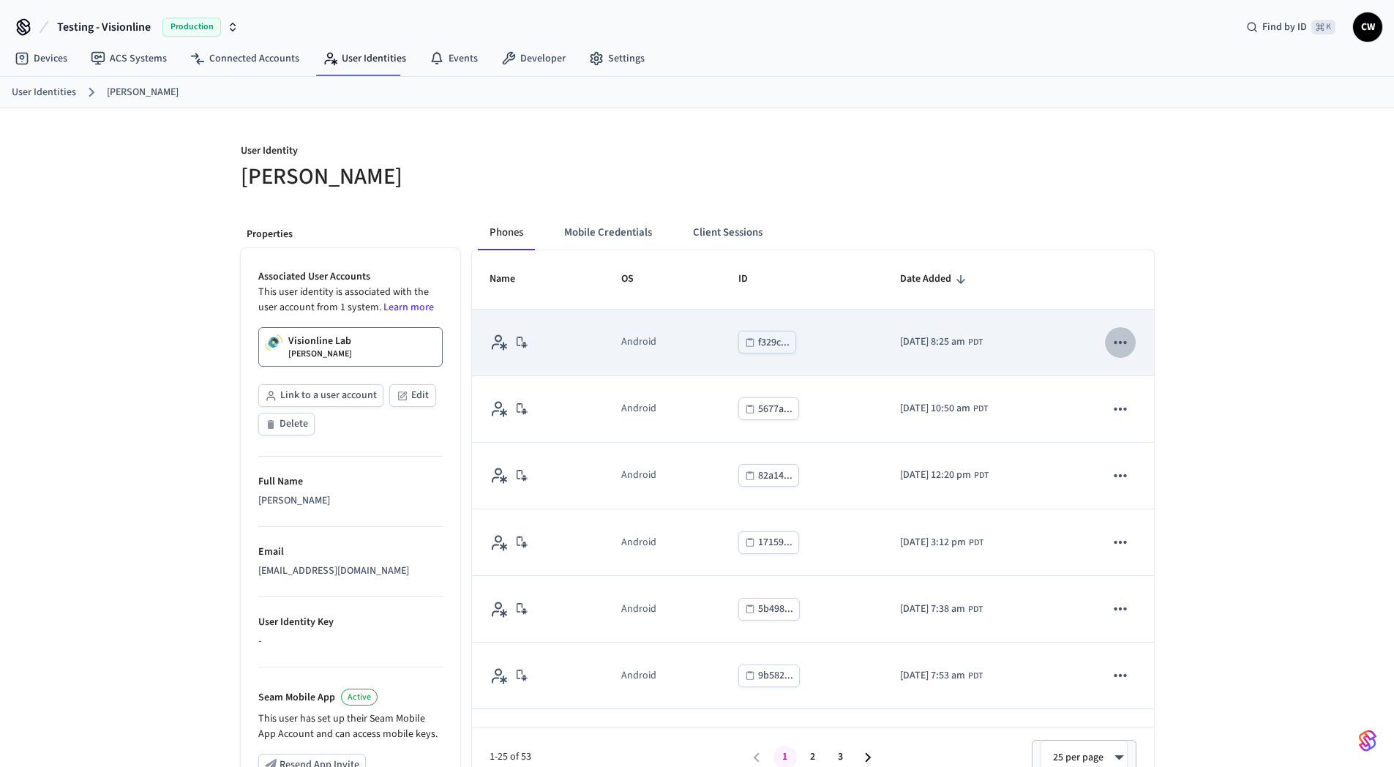
click at [1111, 339] on icon "sticky table" at bounding box center [1120, 342] width 19 height 19
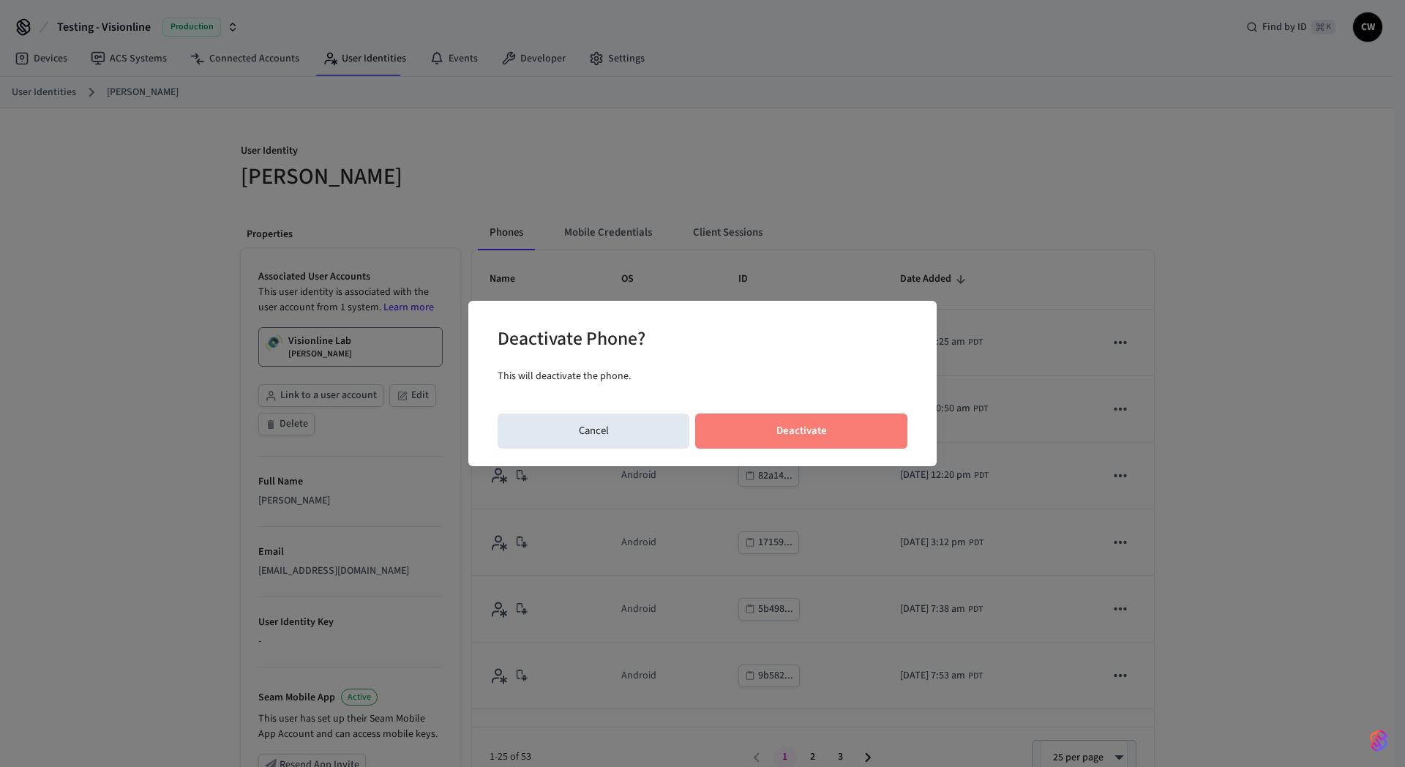
click at [821, 424] on button "Deactivate" at bounding box center [801, 430] width 212 height 35
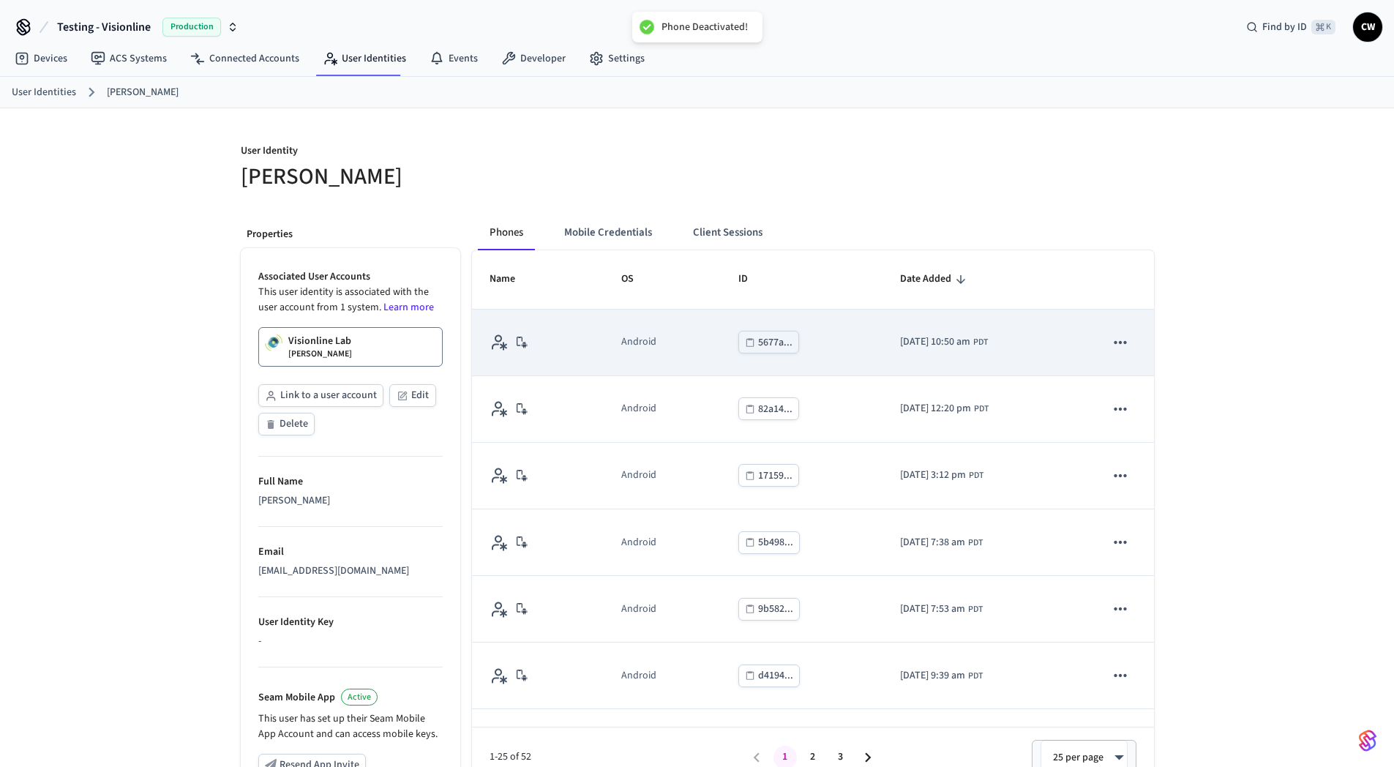
click at [1117, 345] on icon "sticky table" at bounding box center [1120, 342] width 19 height 19
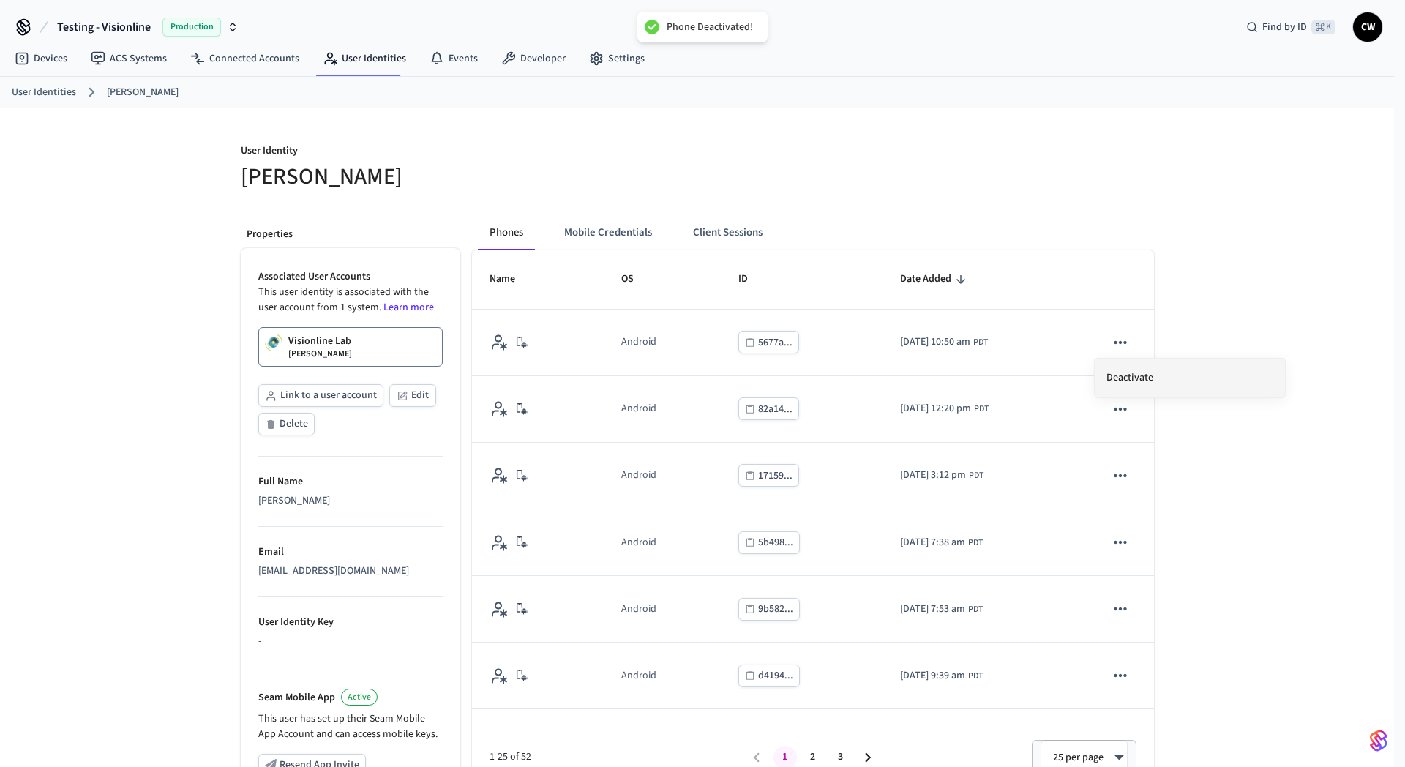
click at [1162, 388] on li "Deactivate" at bounding box center [1189, 377] width 190 height 39
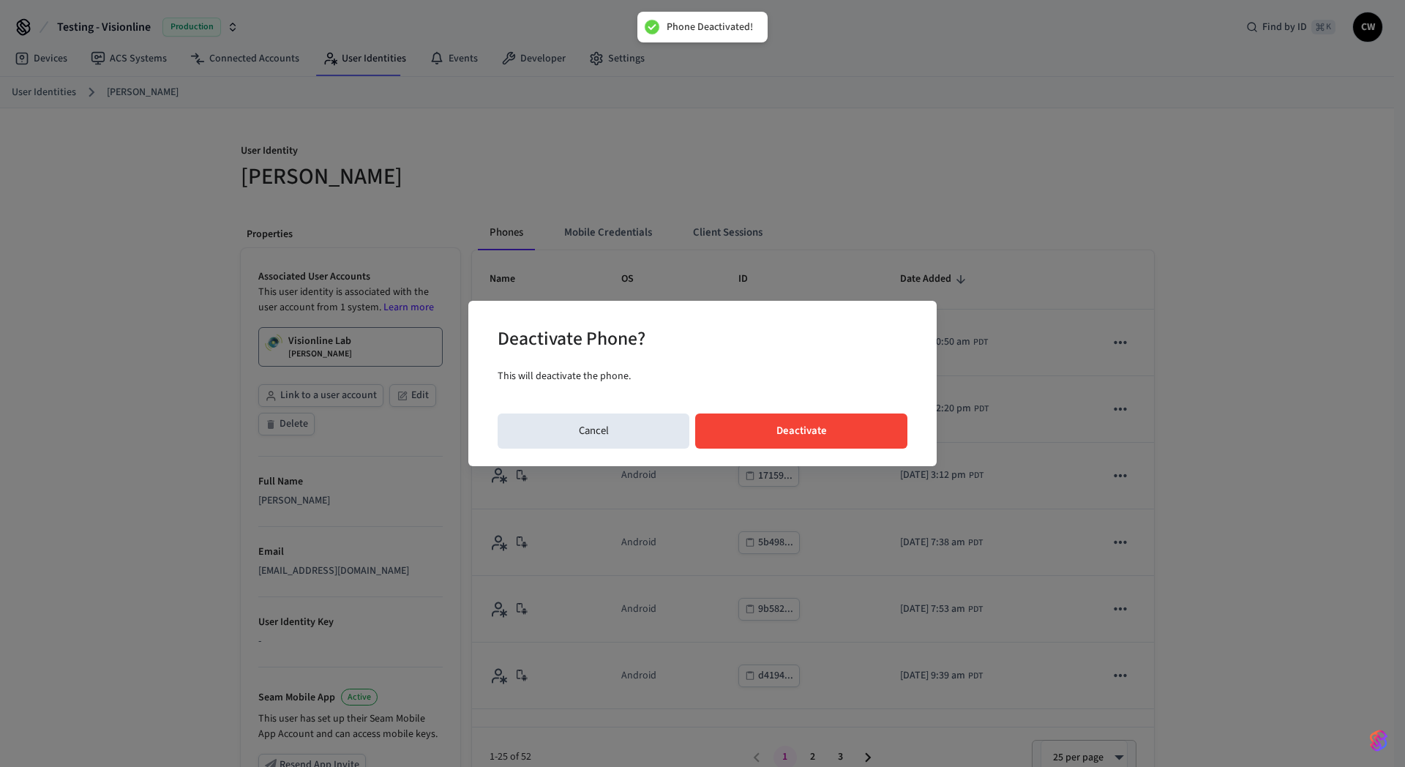
click at [879, 433] on button "Deactivate" at bounding box center [801, 430] width 212 height 35
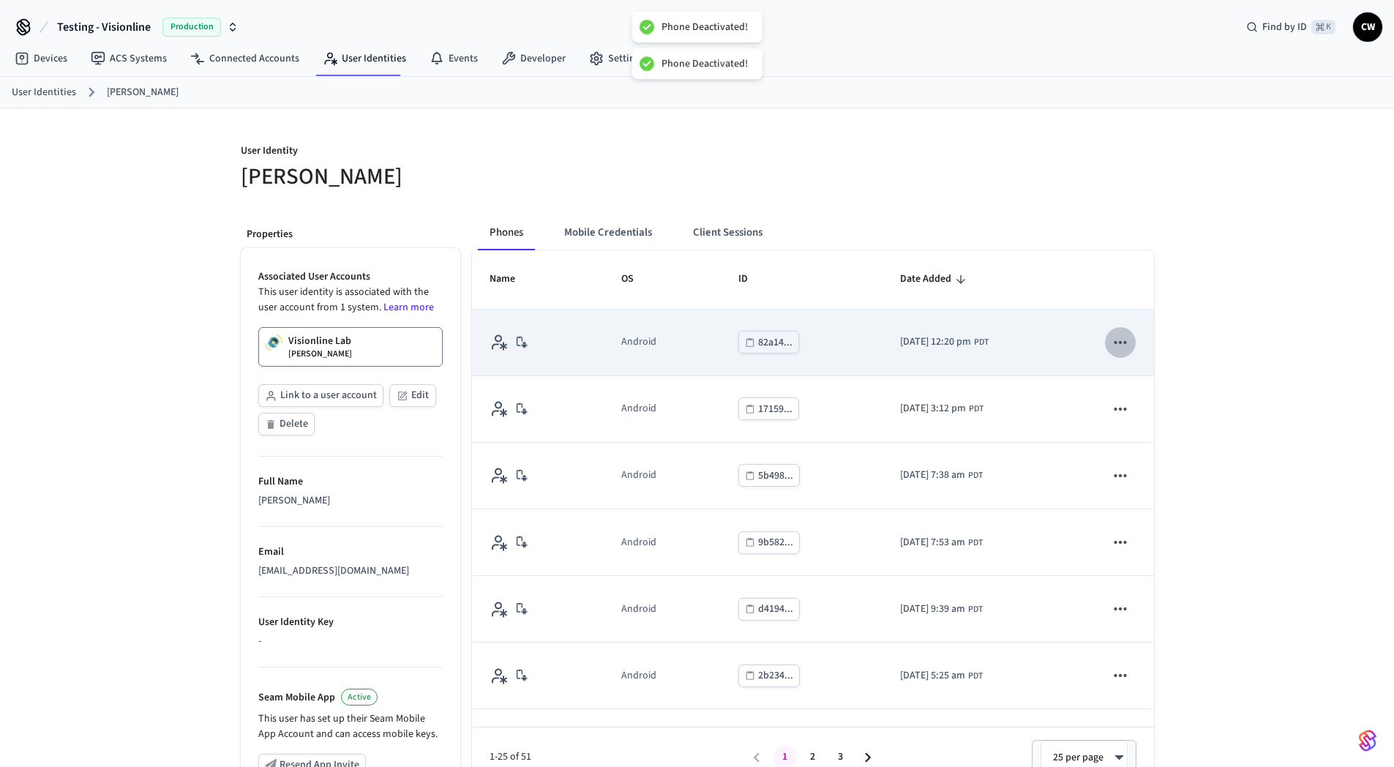
click at [1111, 333] on icon "sticky table" at bounding box center [1120, 342] width 19 height 19
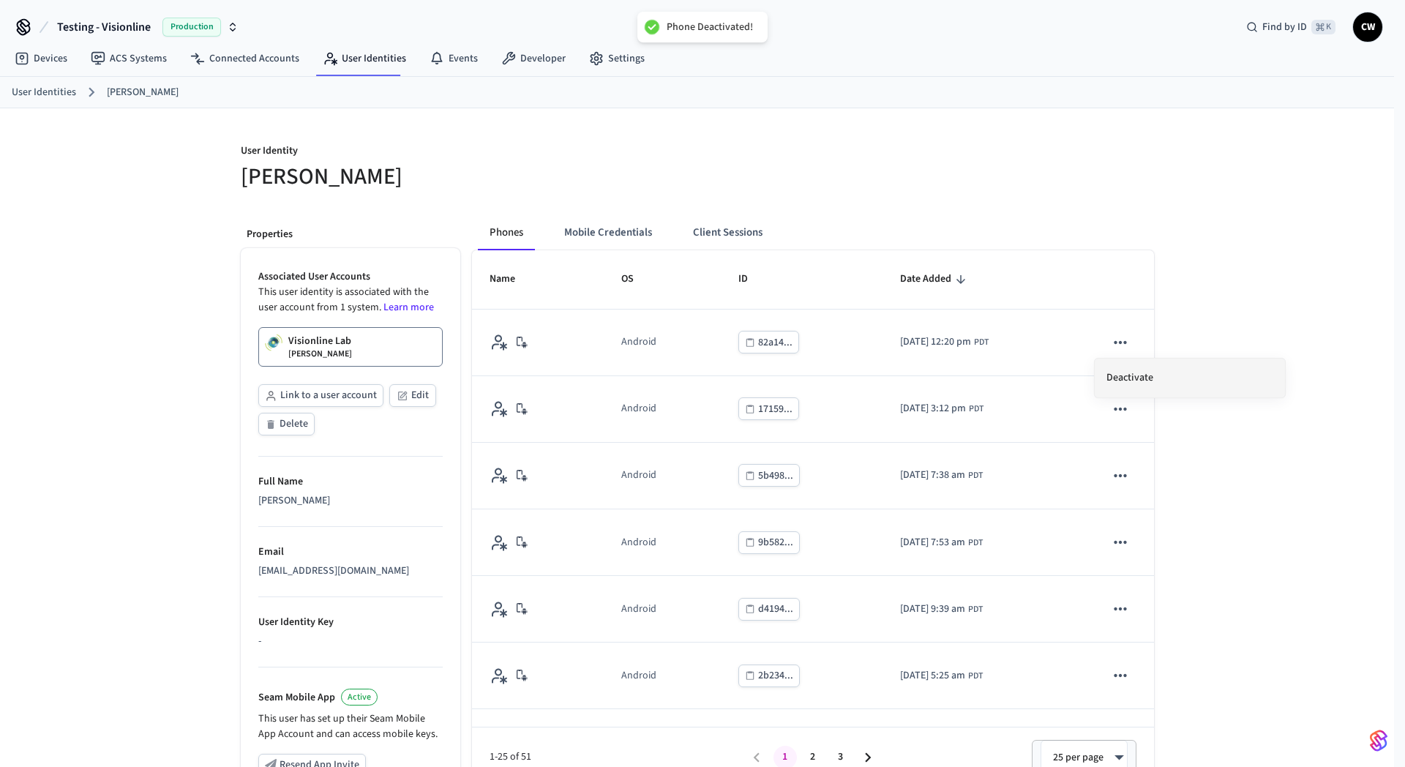
click at [1180, 369] on li "Deactivate" at bounding box center [1189, 377] width 190 height 39
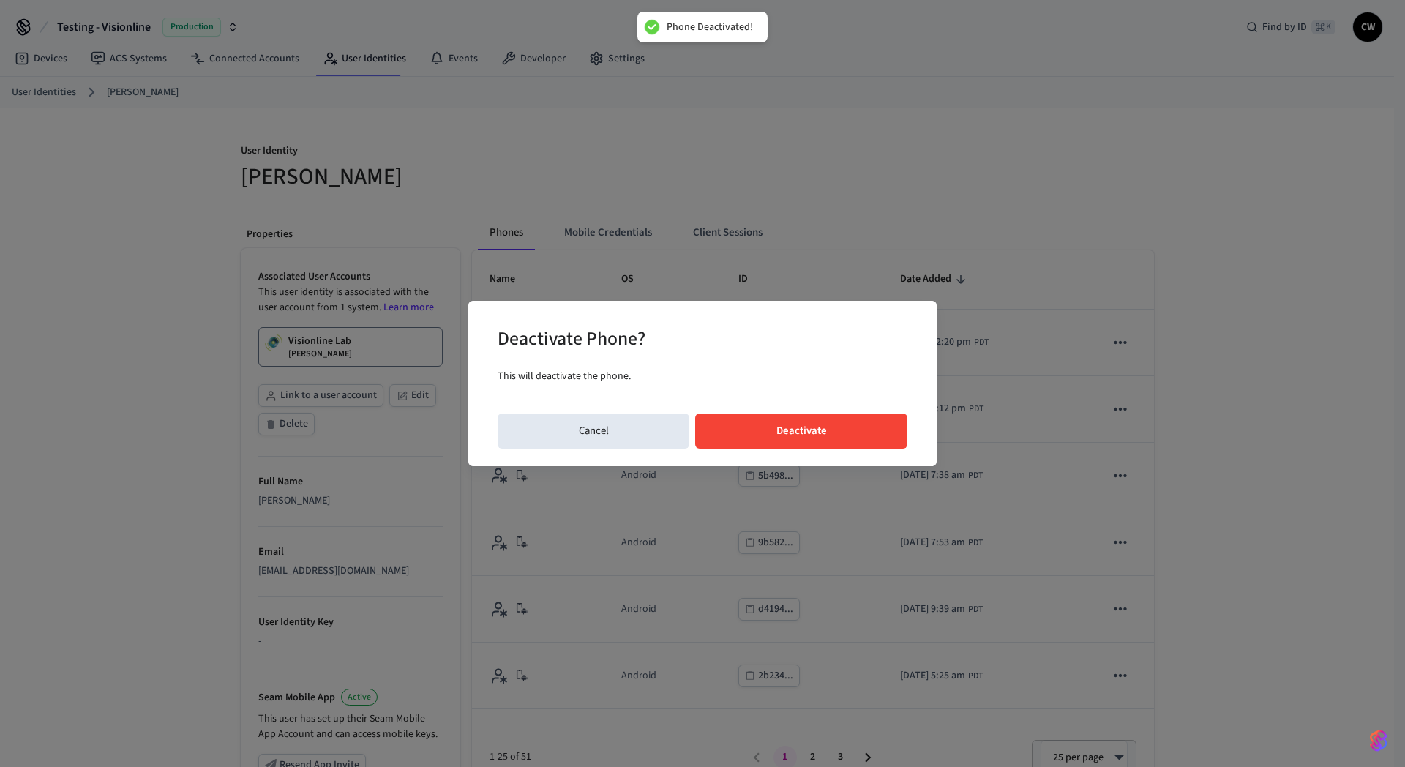
click at [883, 425] on button "Deactivate" at bounding box center [801, 430] width 212 height 35
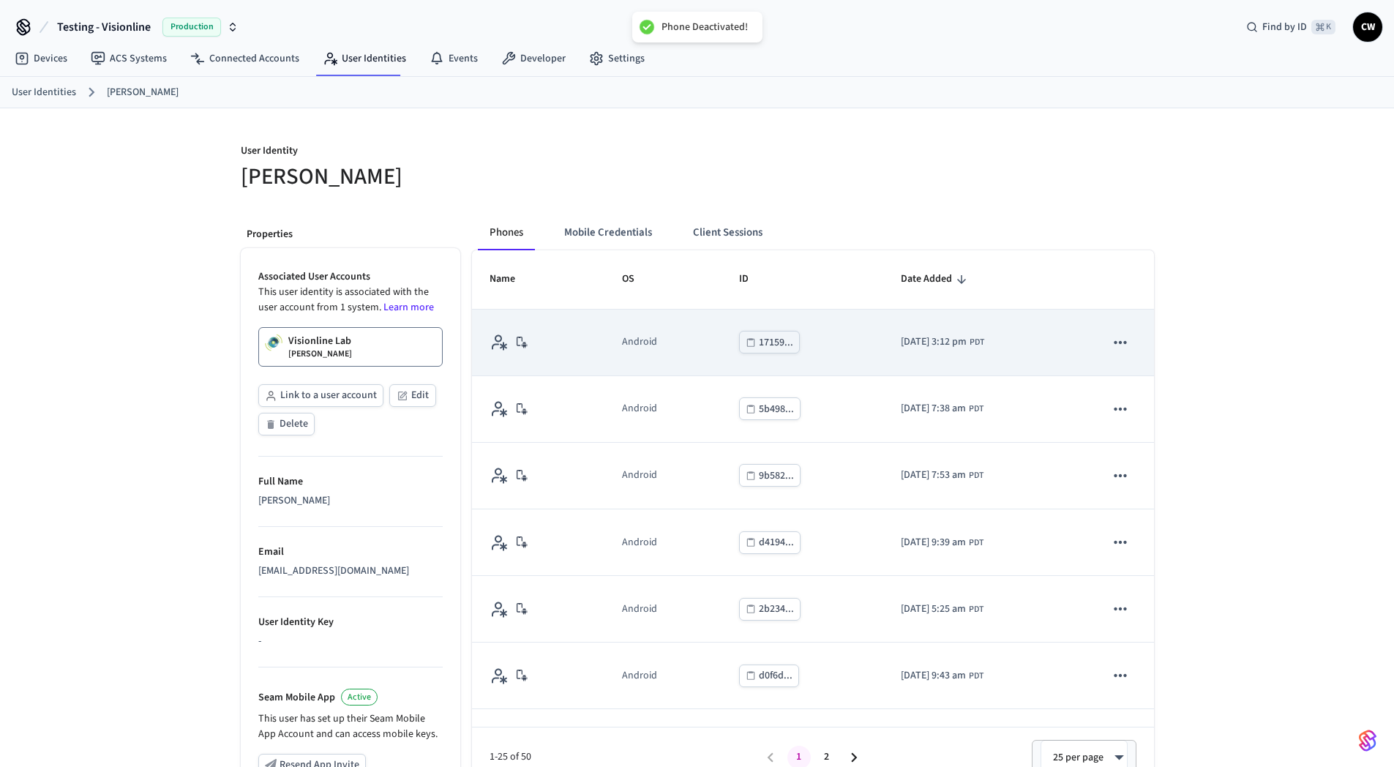
click at [1111, 342] on icon "sticky table" at bounding box center [1120, 342] width 19 height 19
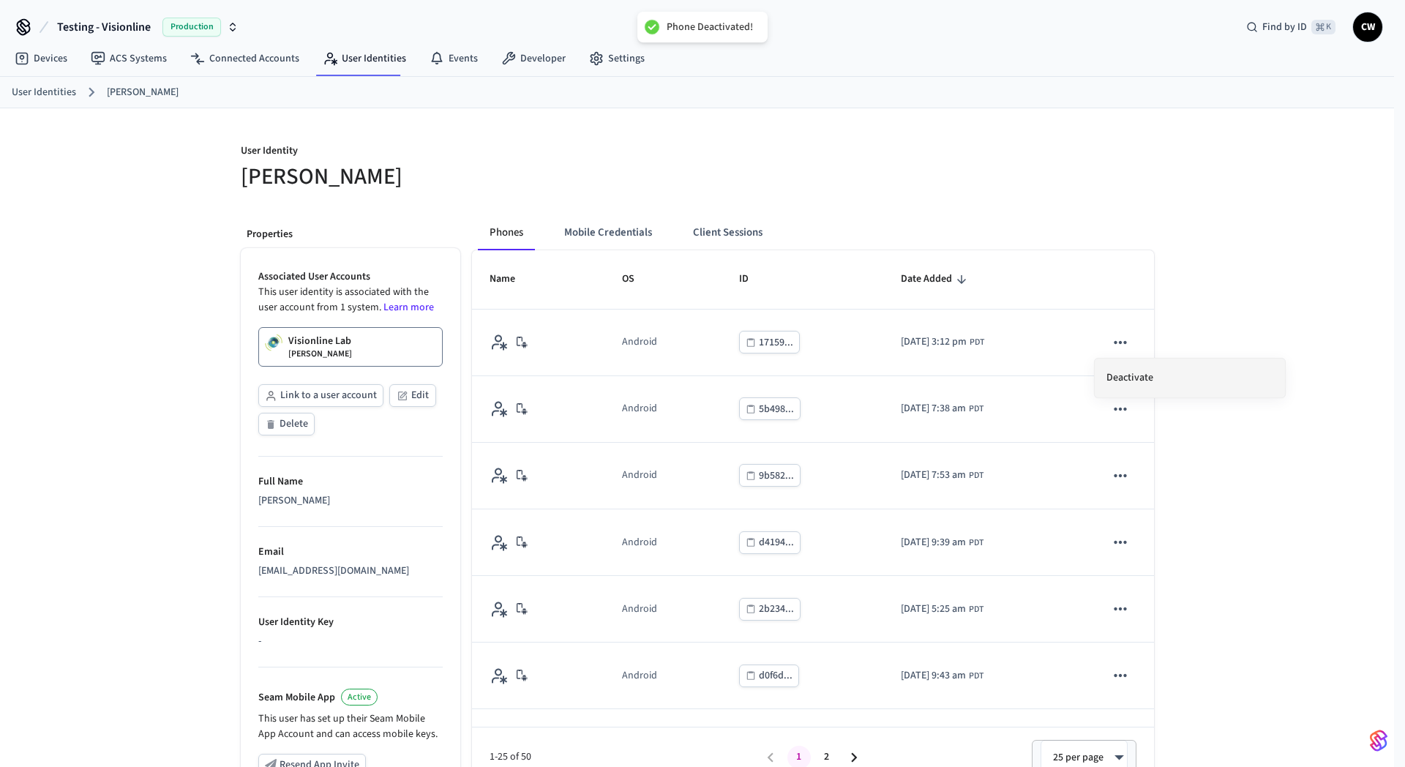
click at [1187, 364] on li "Deactivate" at bounding box center [1189, 377] width 190 height 39
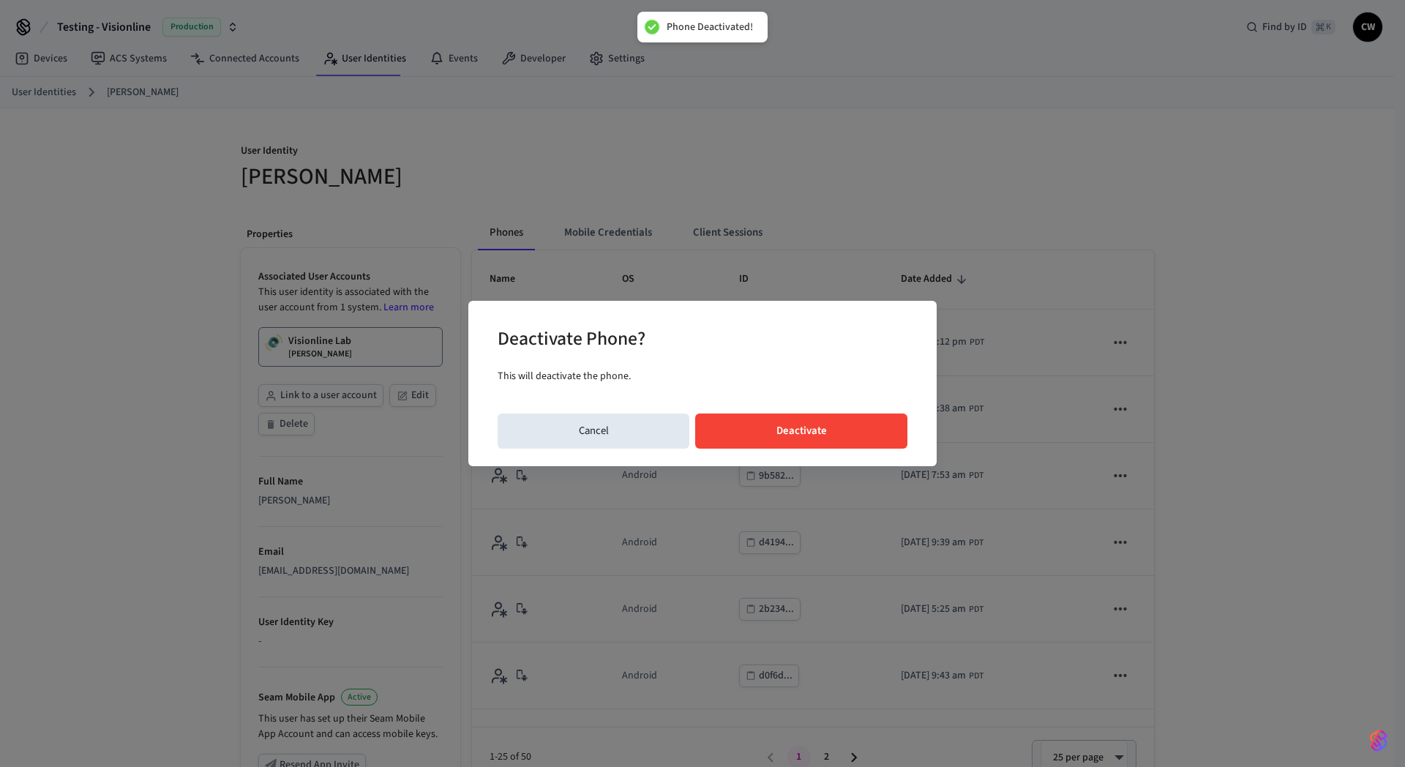
click at [825, 424] on button "Deactivate" at bounding box center [801, 430] width 212 height 35
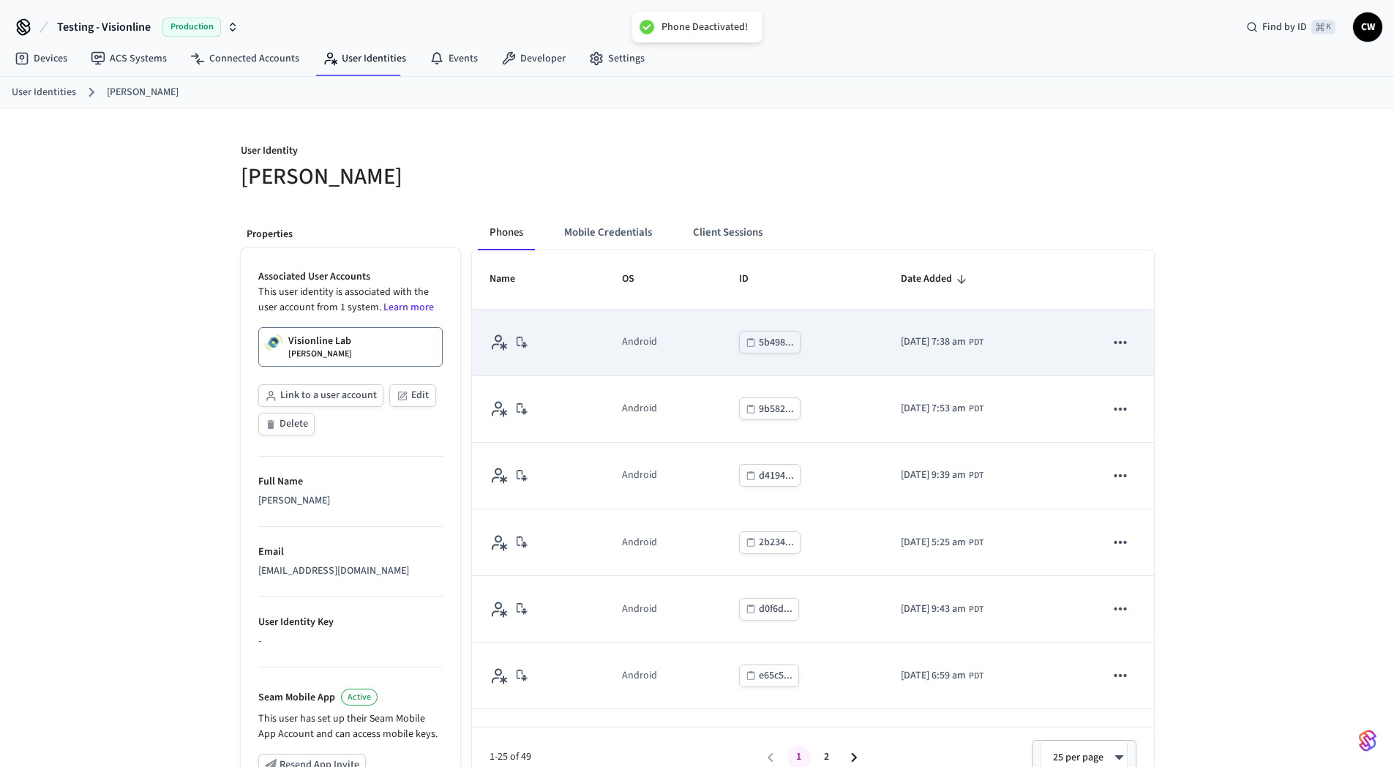
click at [1111, 340] on icon "sticky table" at bounding box center [1120, 342] width 19 height 19
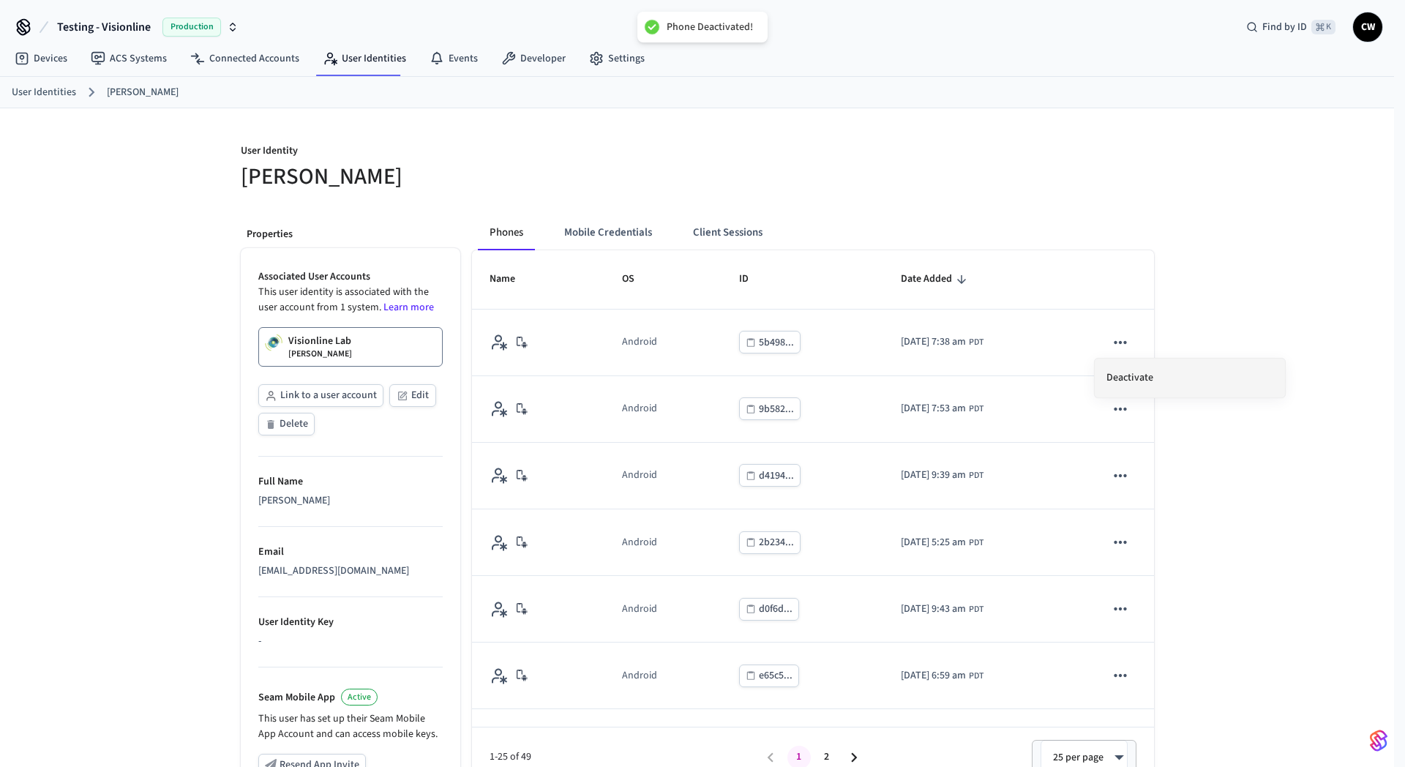
click at [1162, 364] on li "Deactivate" at bounding box center [1189, 377] width 190 height 39
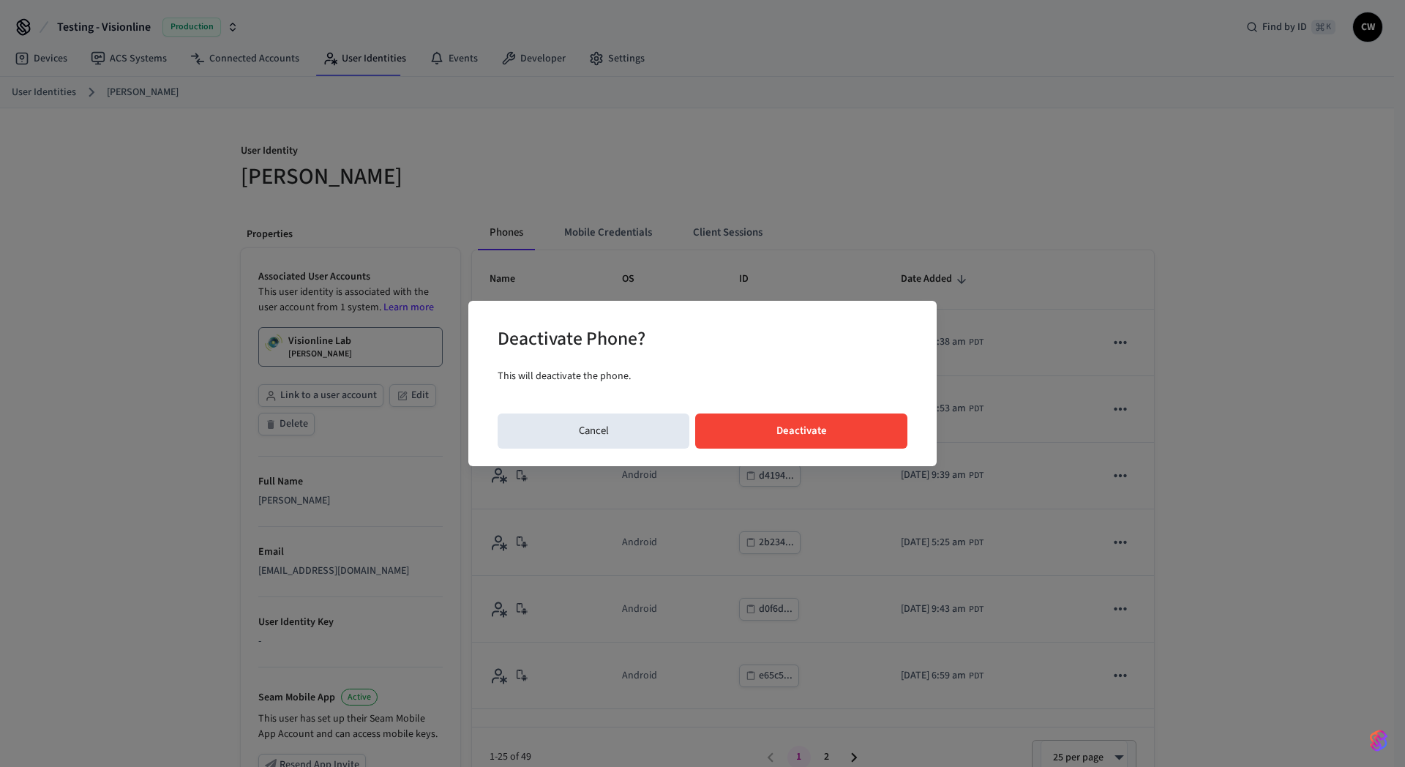
click at [867, 418] on button "Deactivate" at bounding box center [801, 430] width 212 height 35
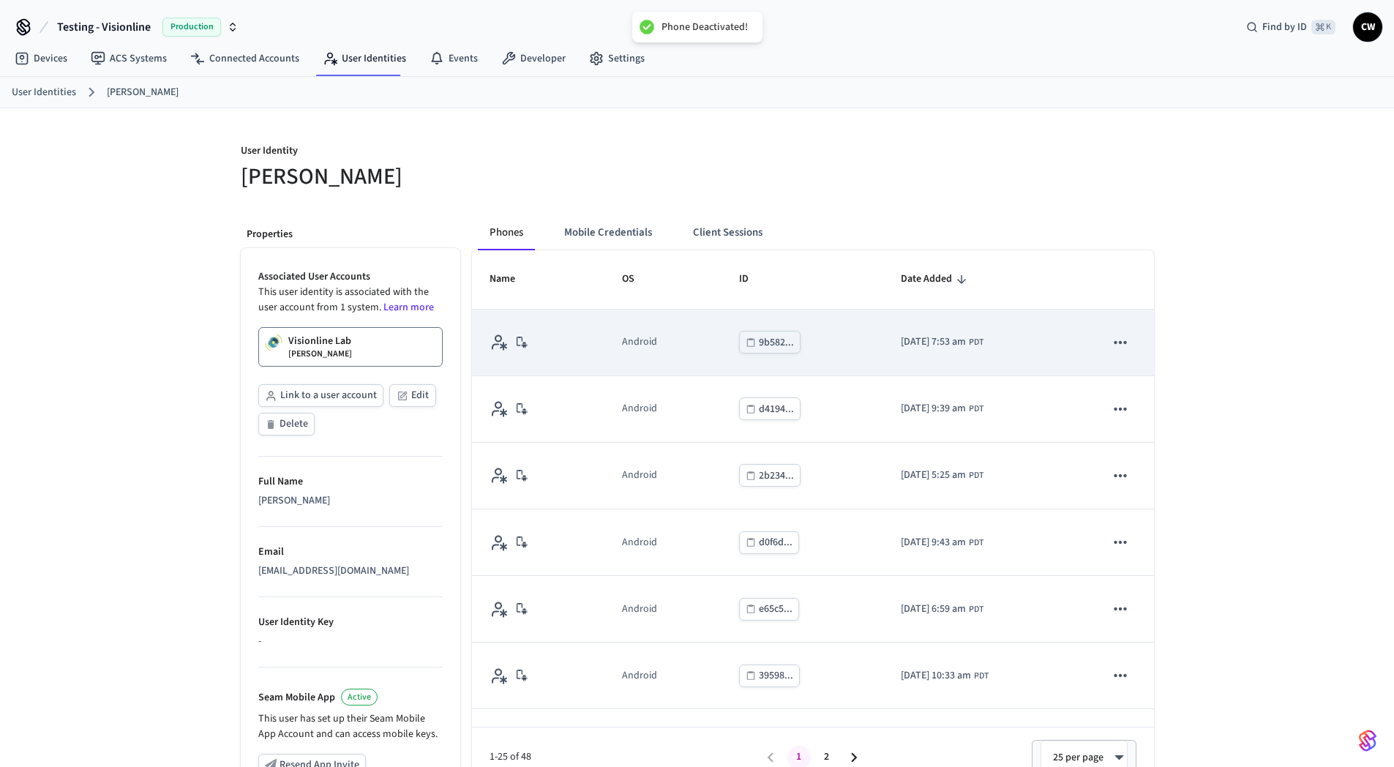
click at [1111, 345] on icon "sticky table" at bounding box center [1120, 342] width 19 height 19
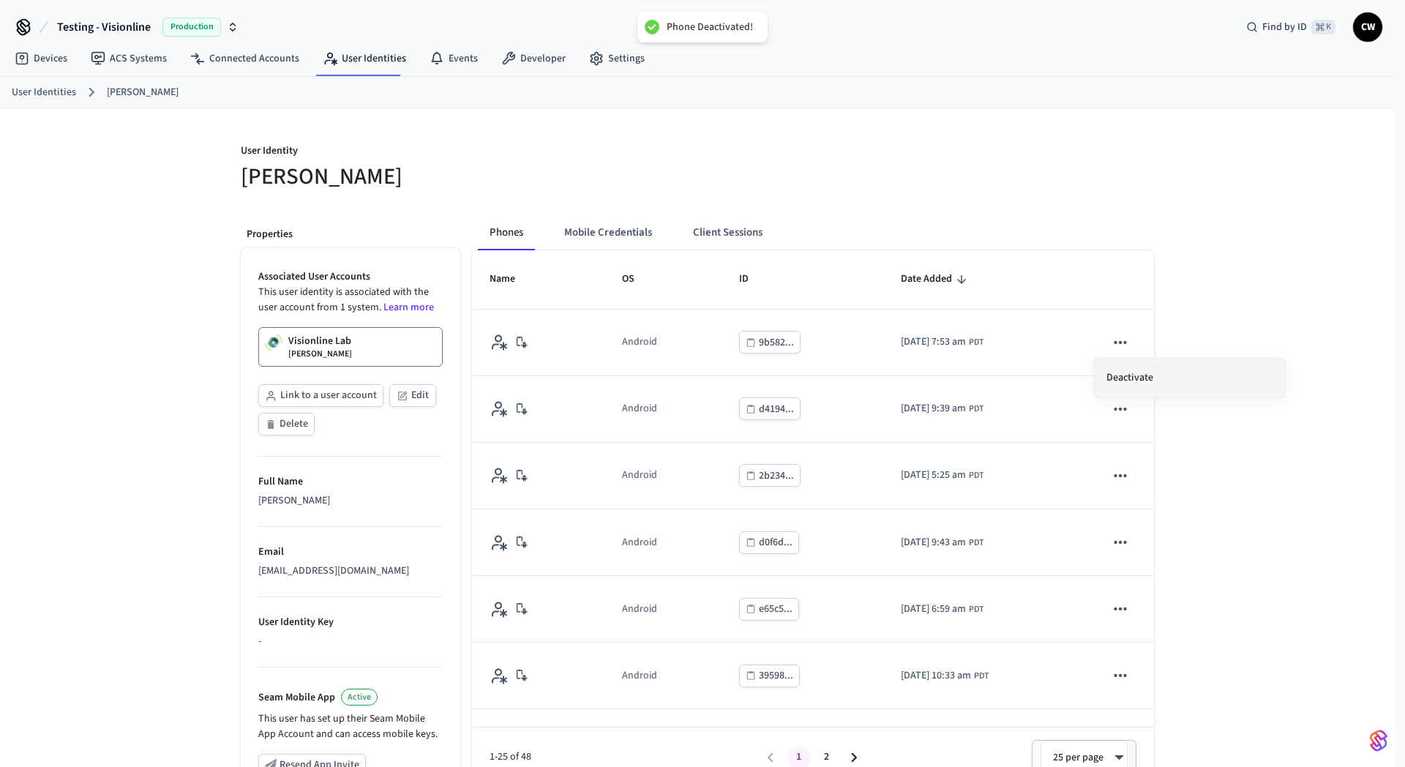
click at [1169, 379] on li "Deactivate" at bounding box center [1189, 377] width 190 height 39
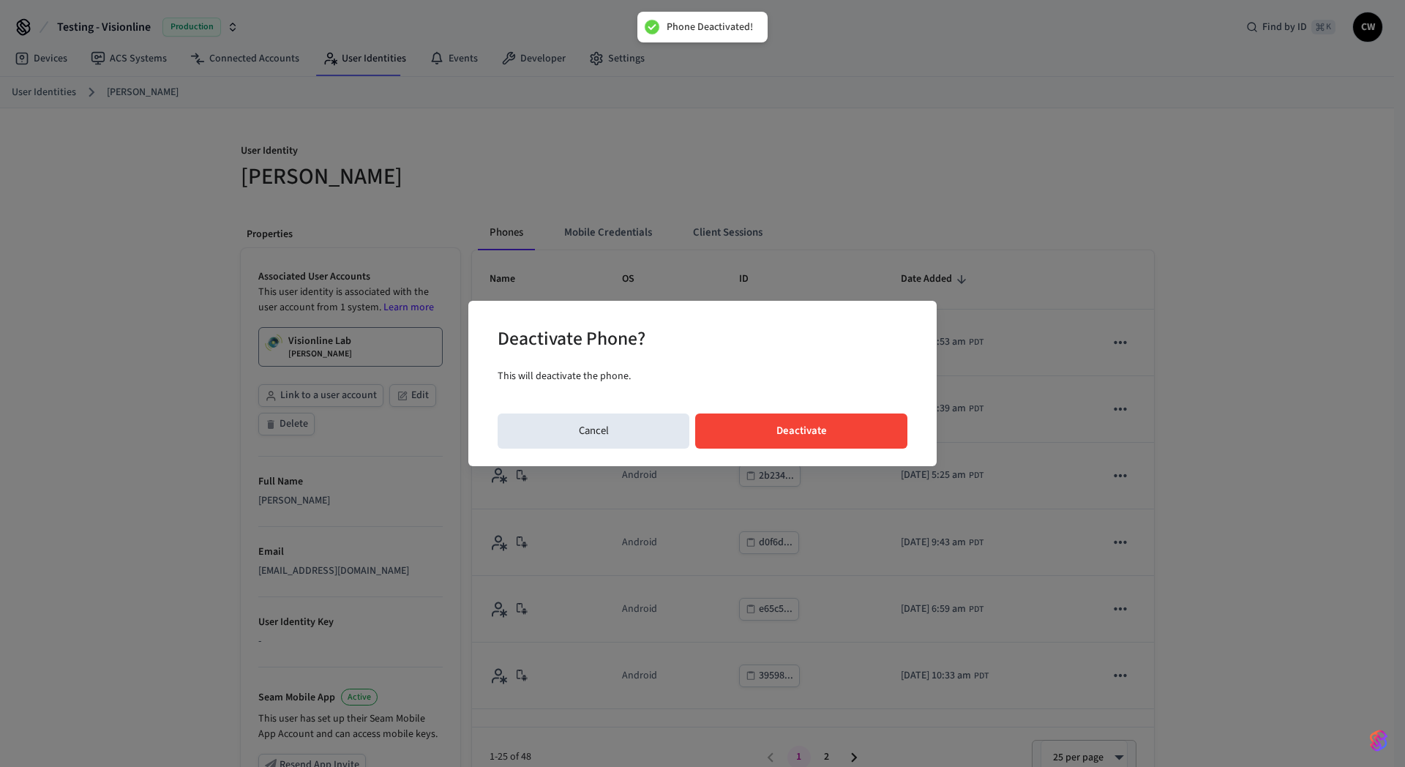
click at [864, 431] on button "Deactivate" at bounding box center [801, 430] width 212 height 35
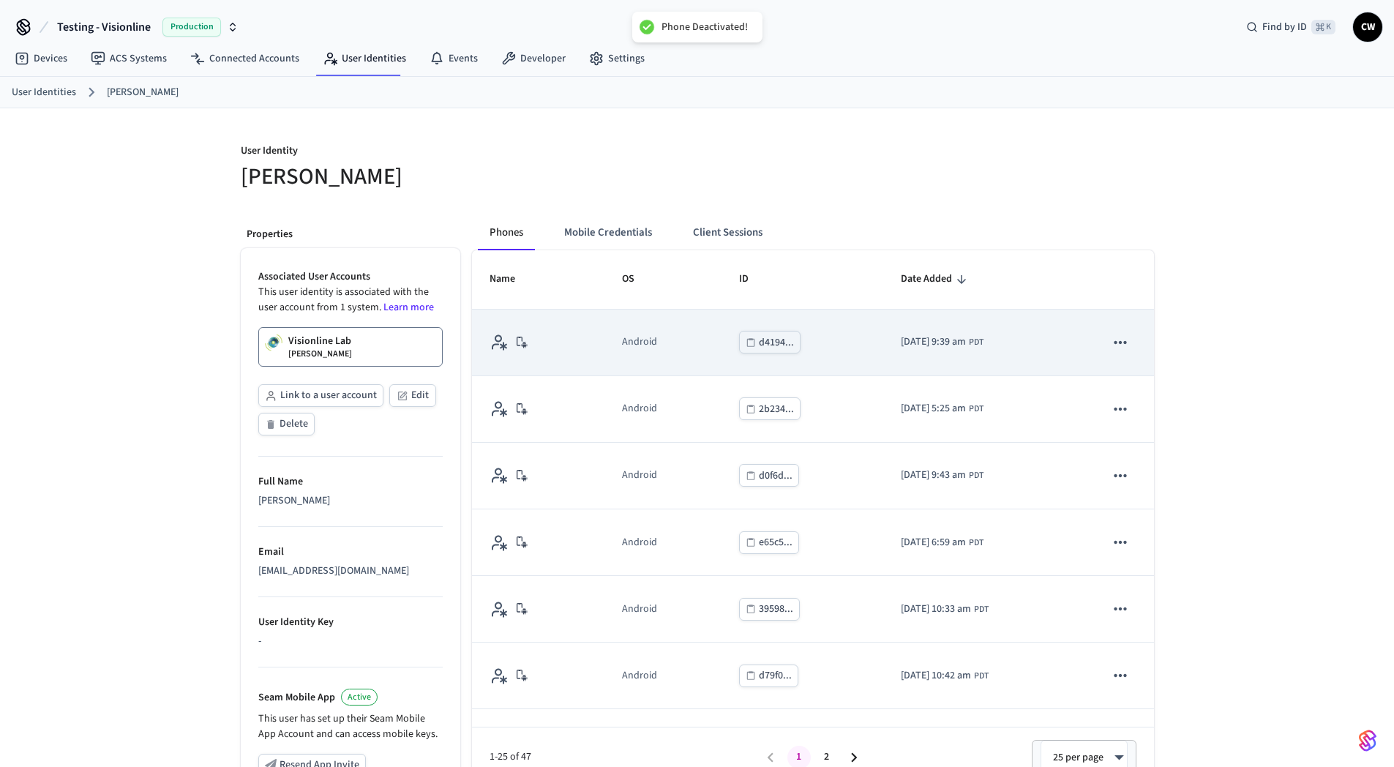
click at [1116, 339] on icon "sticky table" at bounding box center [1120, 342] width 19 height 19
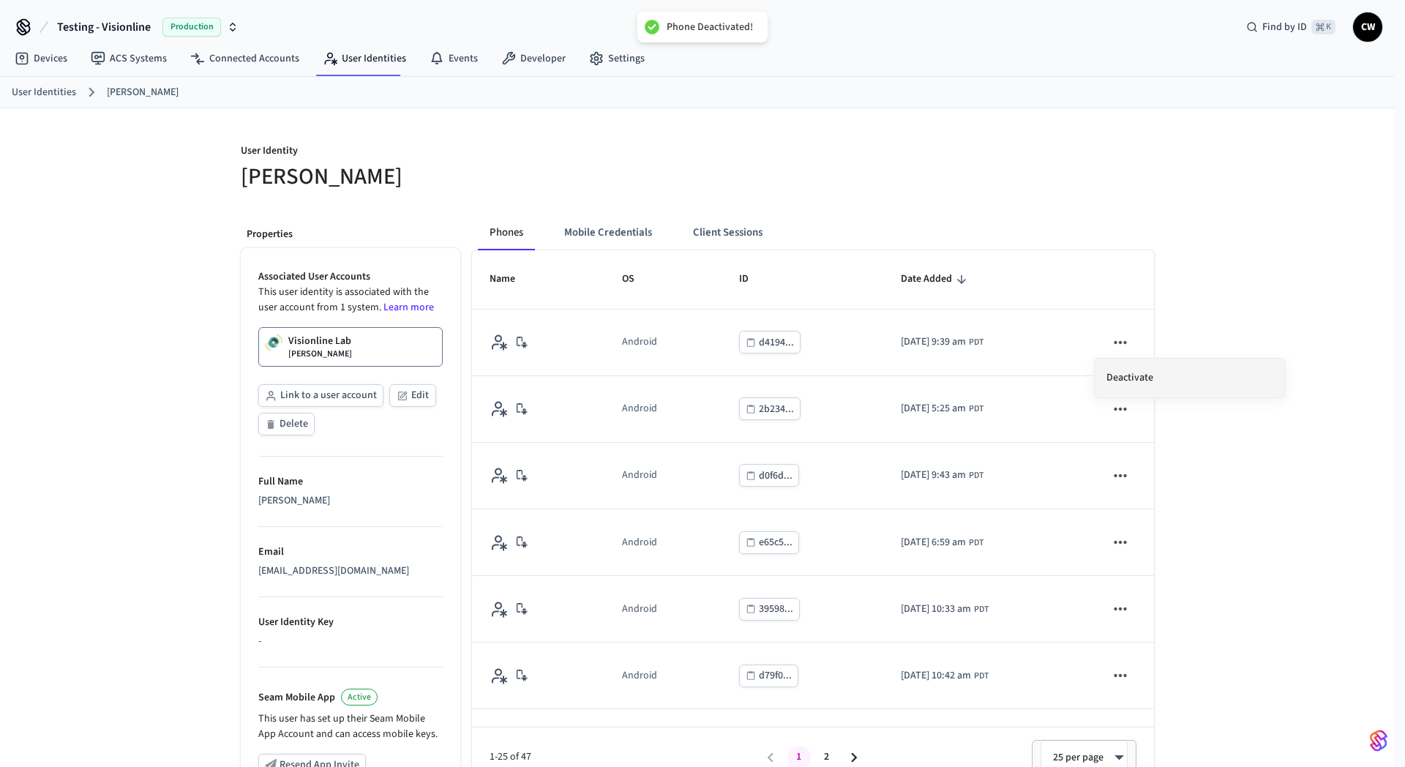
click at [1186, 375] on li "Deactivate" at bounding box center [1189, 377] width 190 height 39
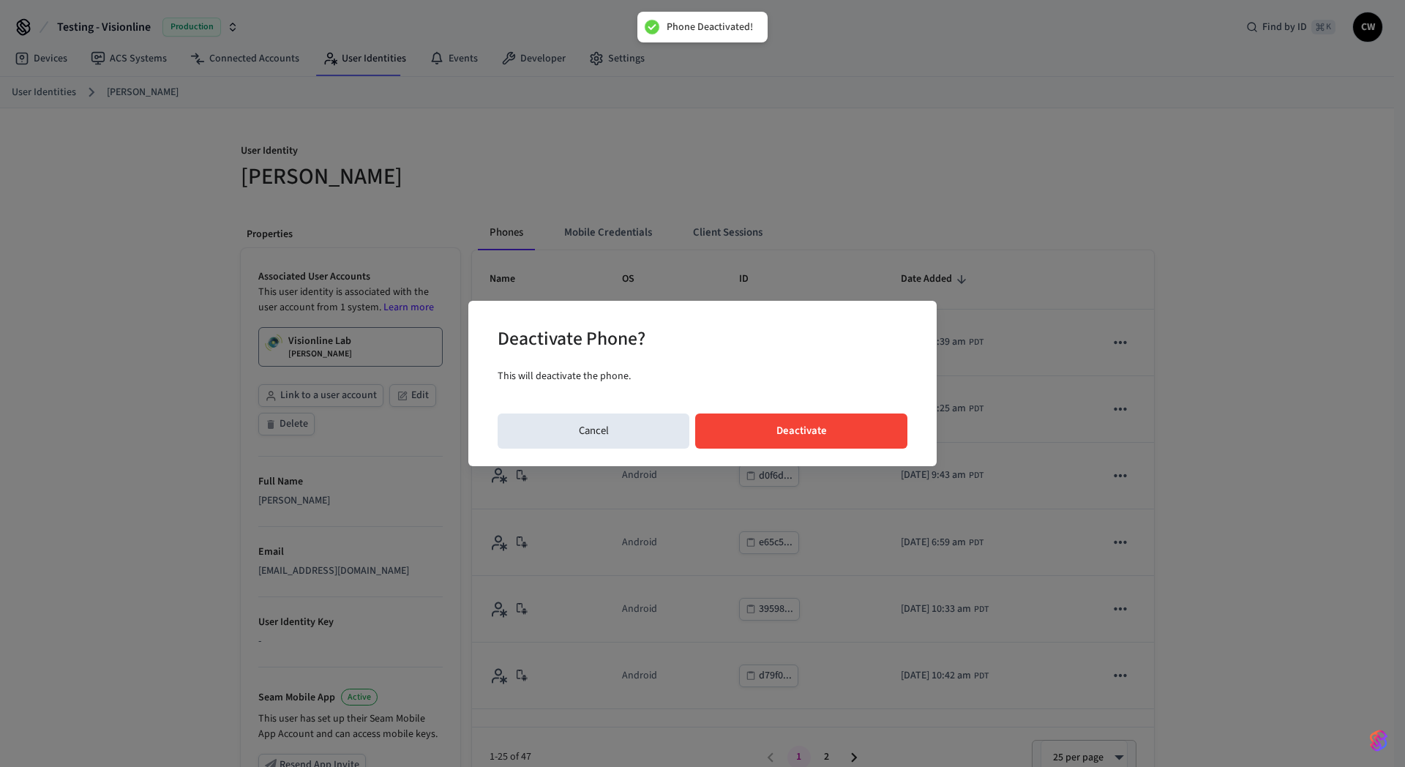
click at [854, 423] on button "Deactivate" at bounding box center [801, 430] width 212 height 35
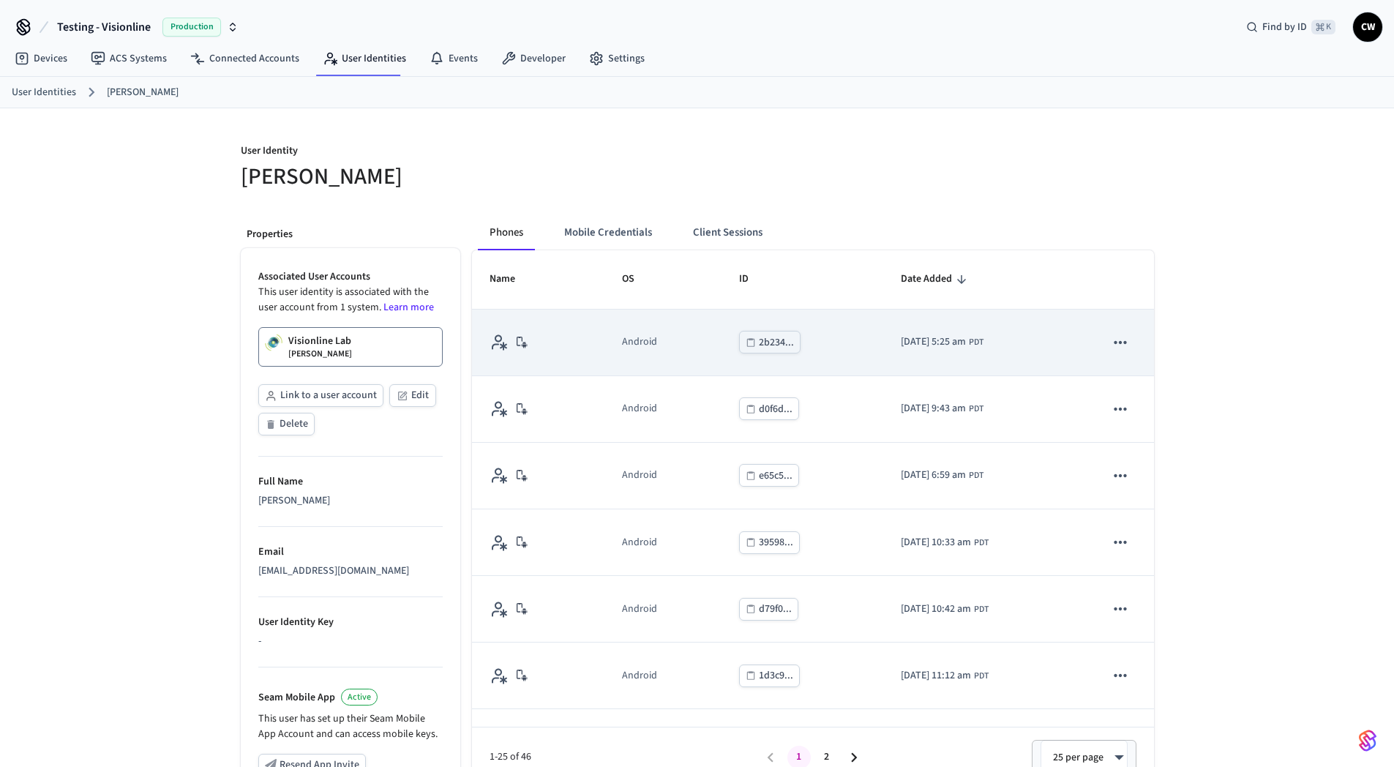
click at [1111, 340] on icon "sticky table" at bounding box center [1120, 342] width 19 height 19
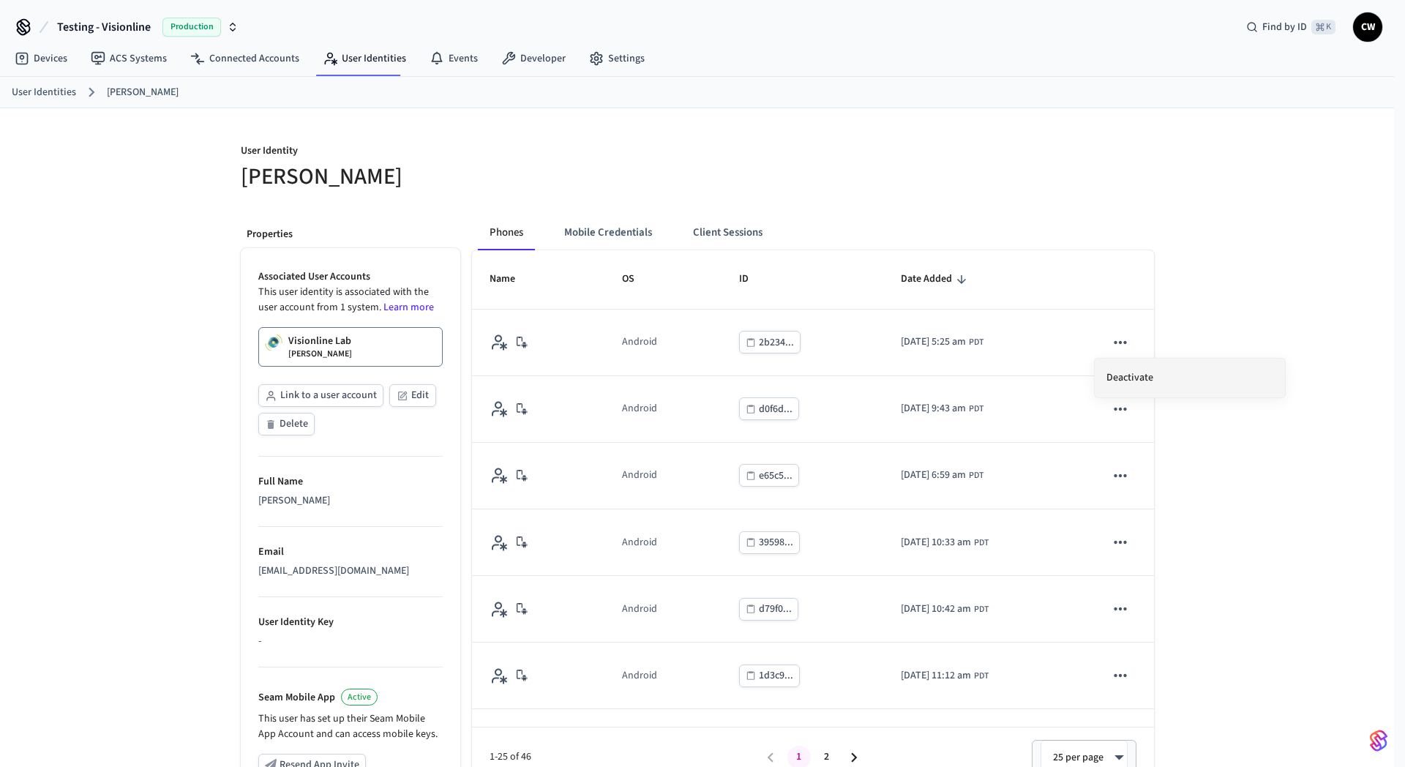
click at [1149, 380] on li "Deactivate" at bounding box center [1189, 377] width 190 height 39
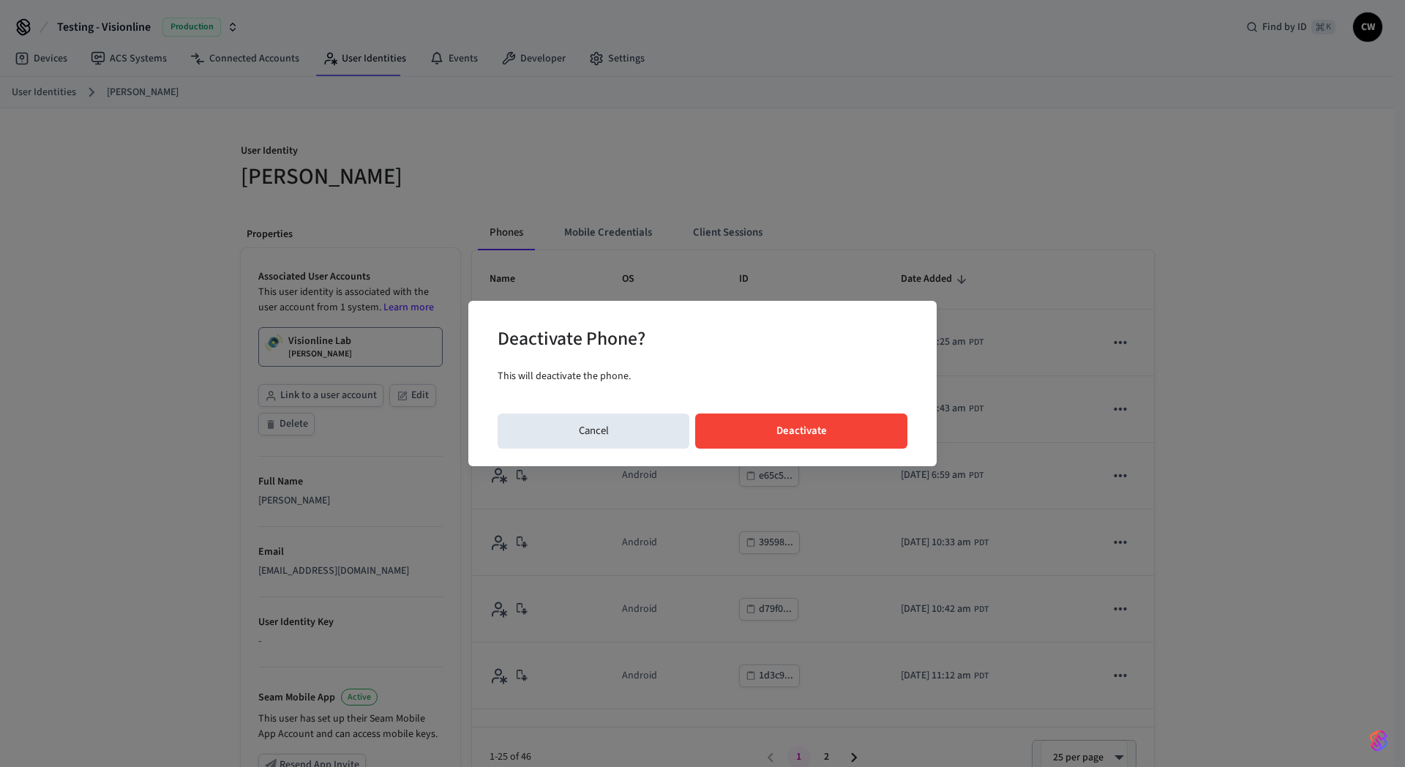
click at [843, 427] on button "Deactivate" at bounding box center [801, 430] width 212 height 35
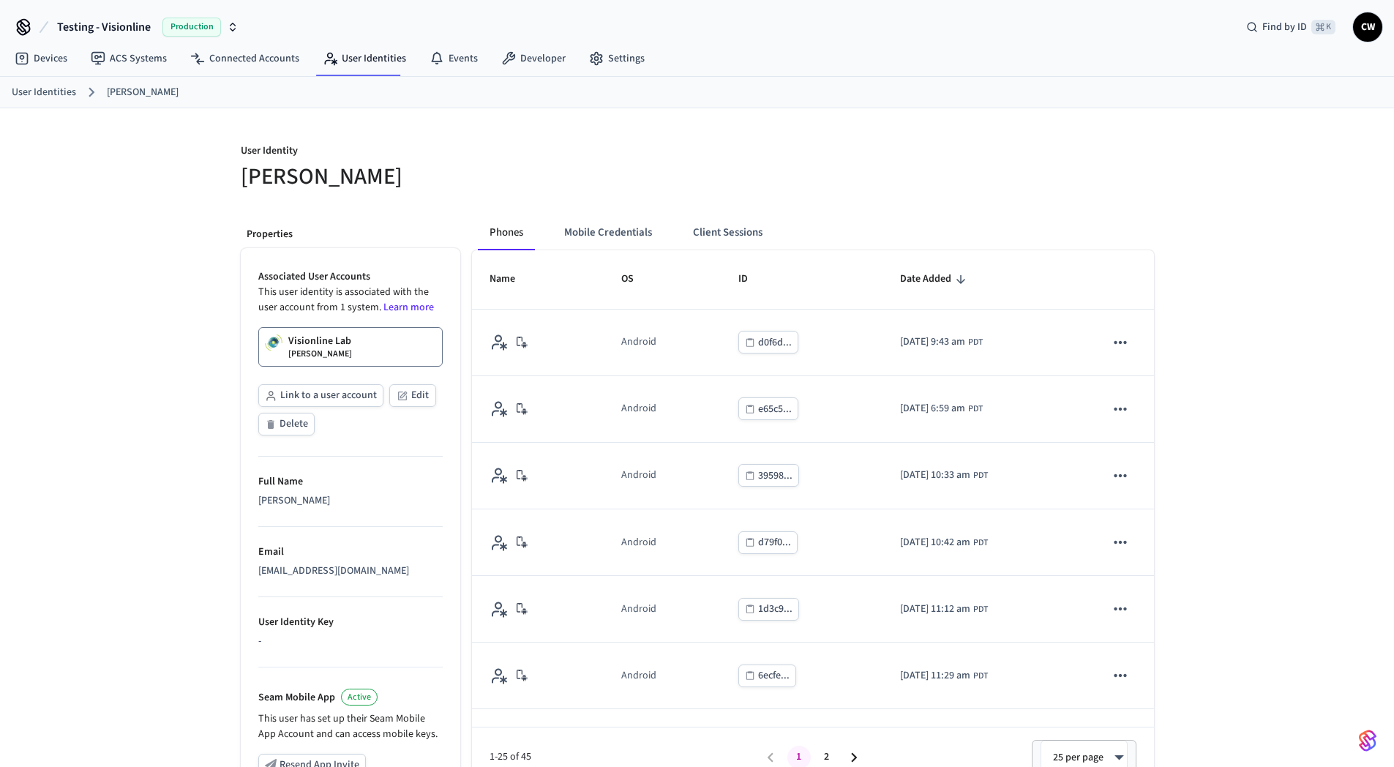
click at [1083, 227] on div "Phones Mobile Credentials Client Sessions" at bounding box center [813, 232] width 682 height 35
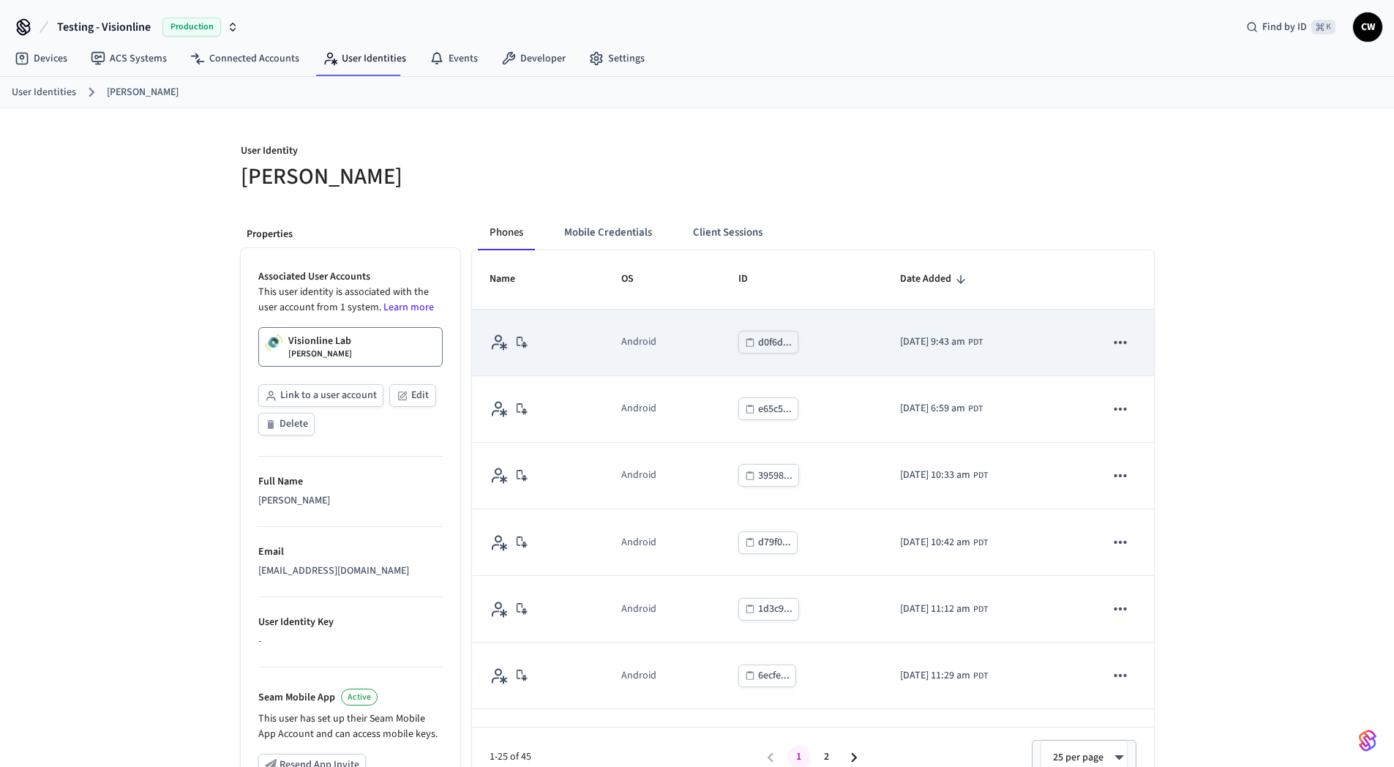
click at [1112, 334] on icon "sticky table" at bounding box center [1120, 342] width 19 height 19
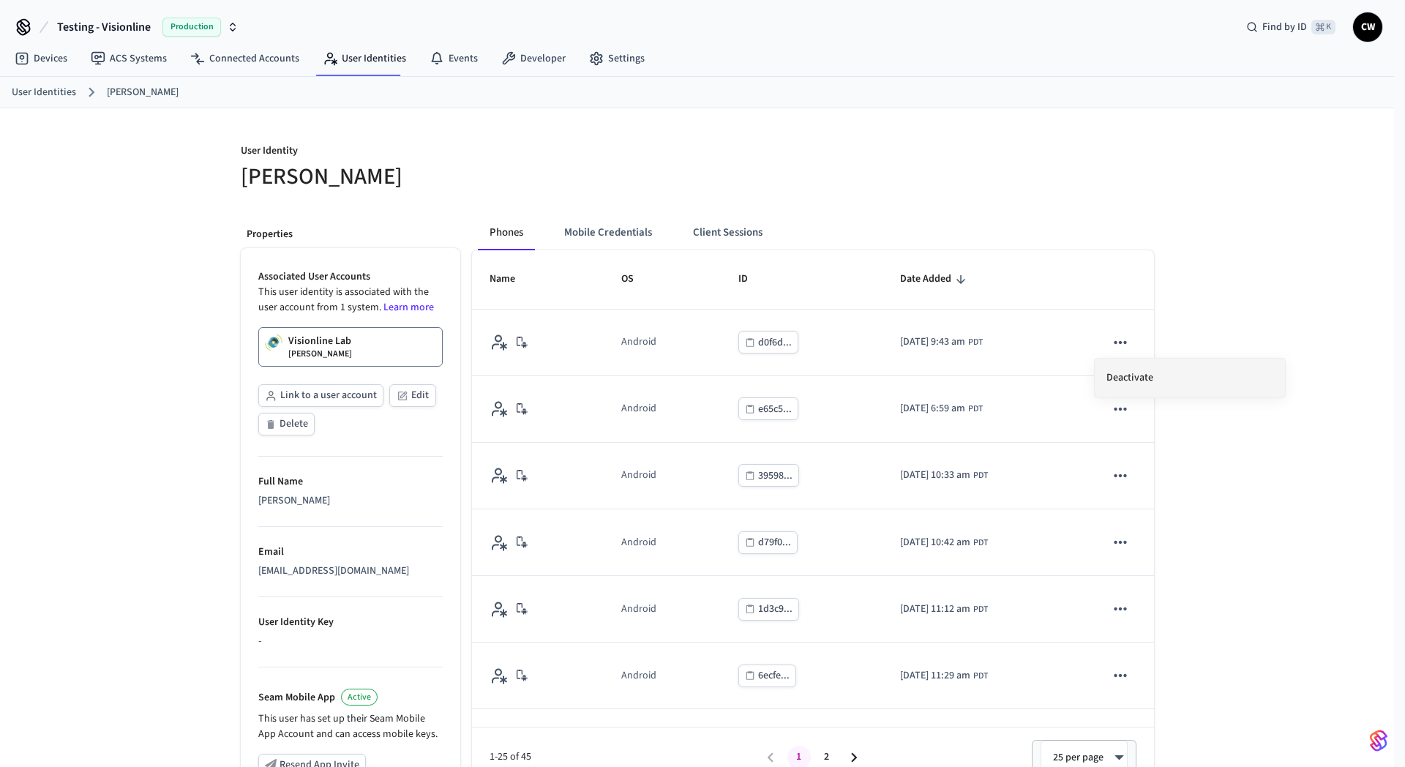
click at [1166, 372] on li "Deactivate" at bounding box center [1189, 377] width 190 height 39
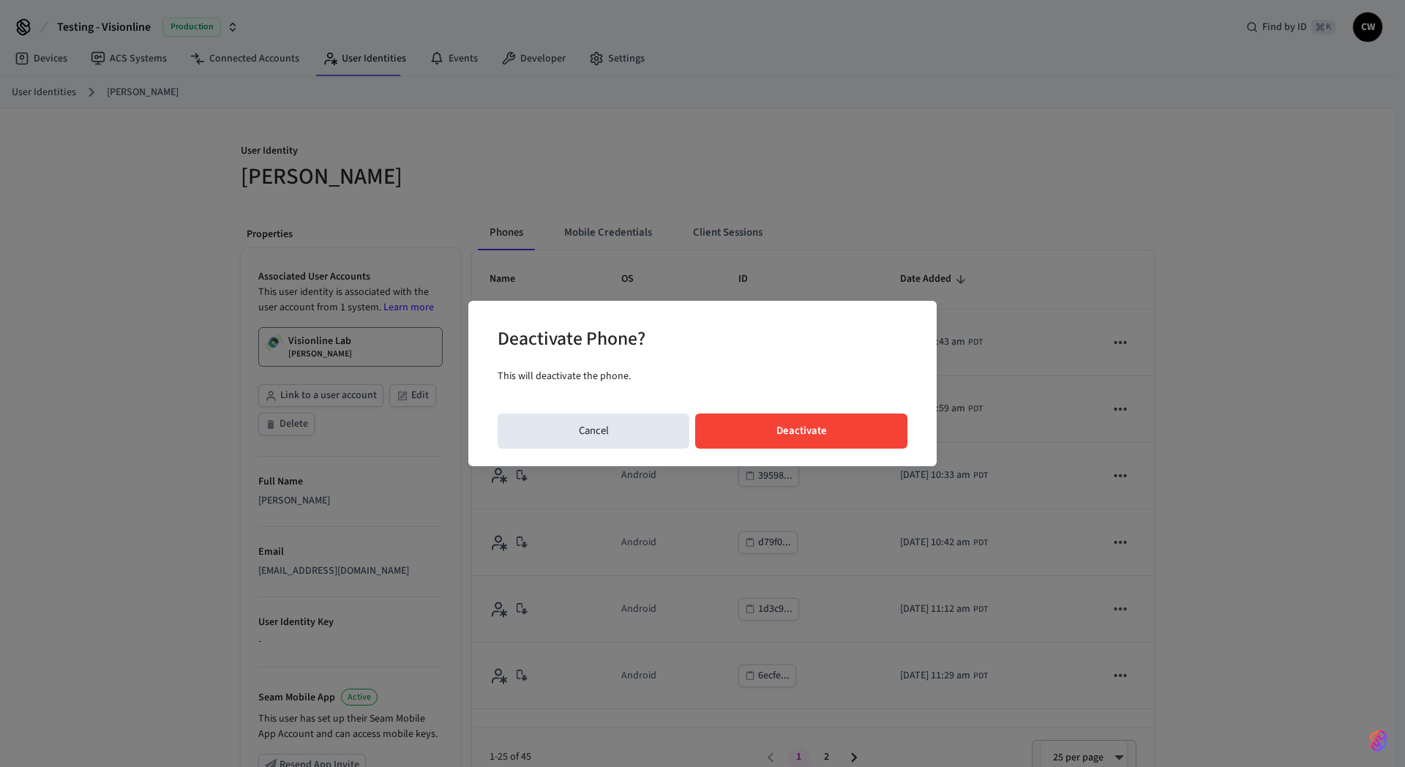
click at [853, 410] on div "Deactivate Phone? This will deactivate the phone. Cancel Deactivate" at bounding box center [702, 383] width 468 height 165
click at [853, 419] on button "Deactivate" at bounding box center [801, 430] width 212 height 35
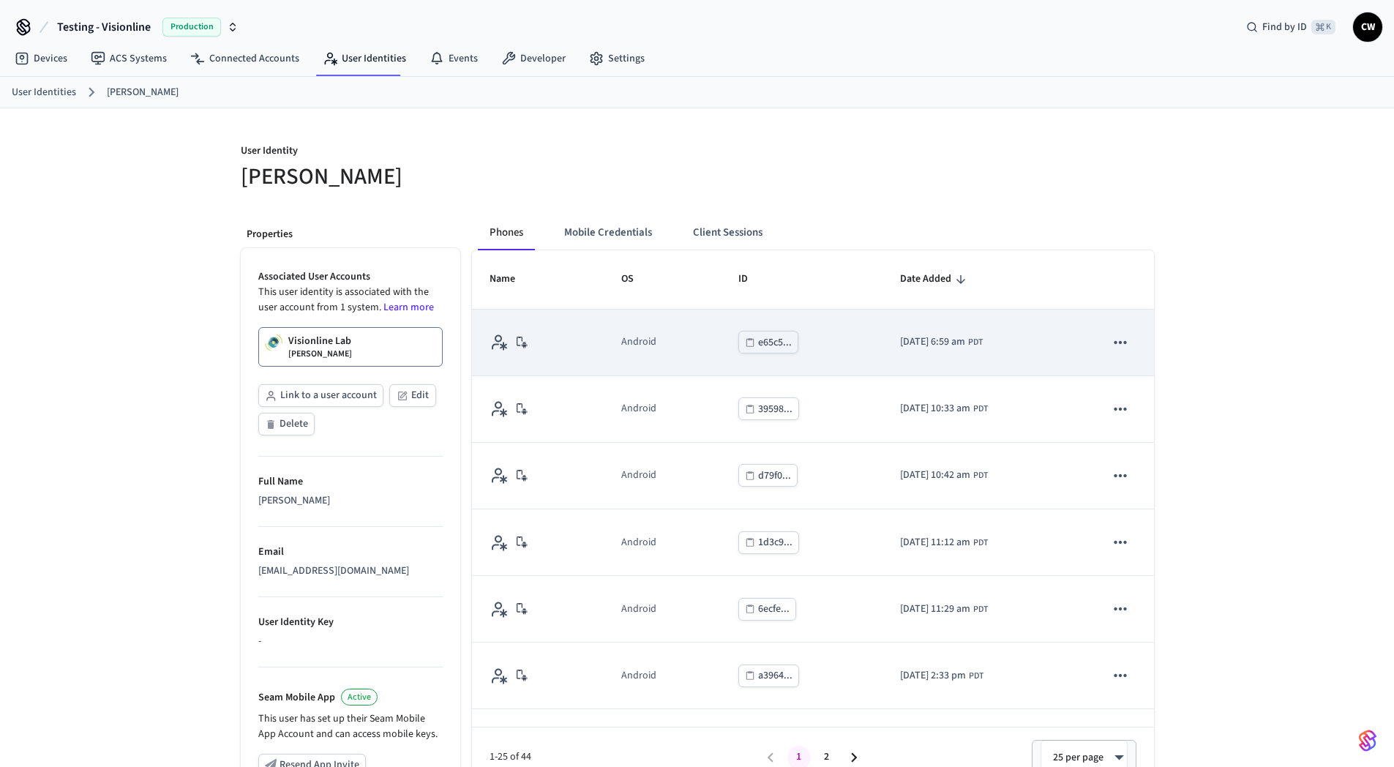
click at [1111, 345] on icon "sticky table" at bounding box center [1120, 342] width 19 height 19
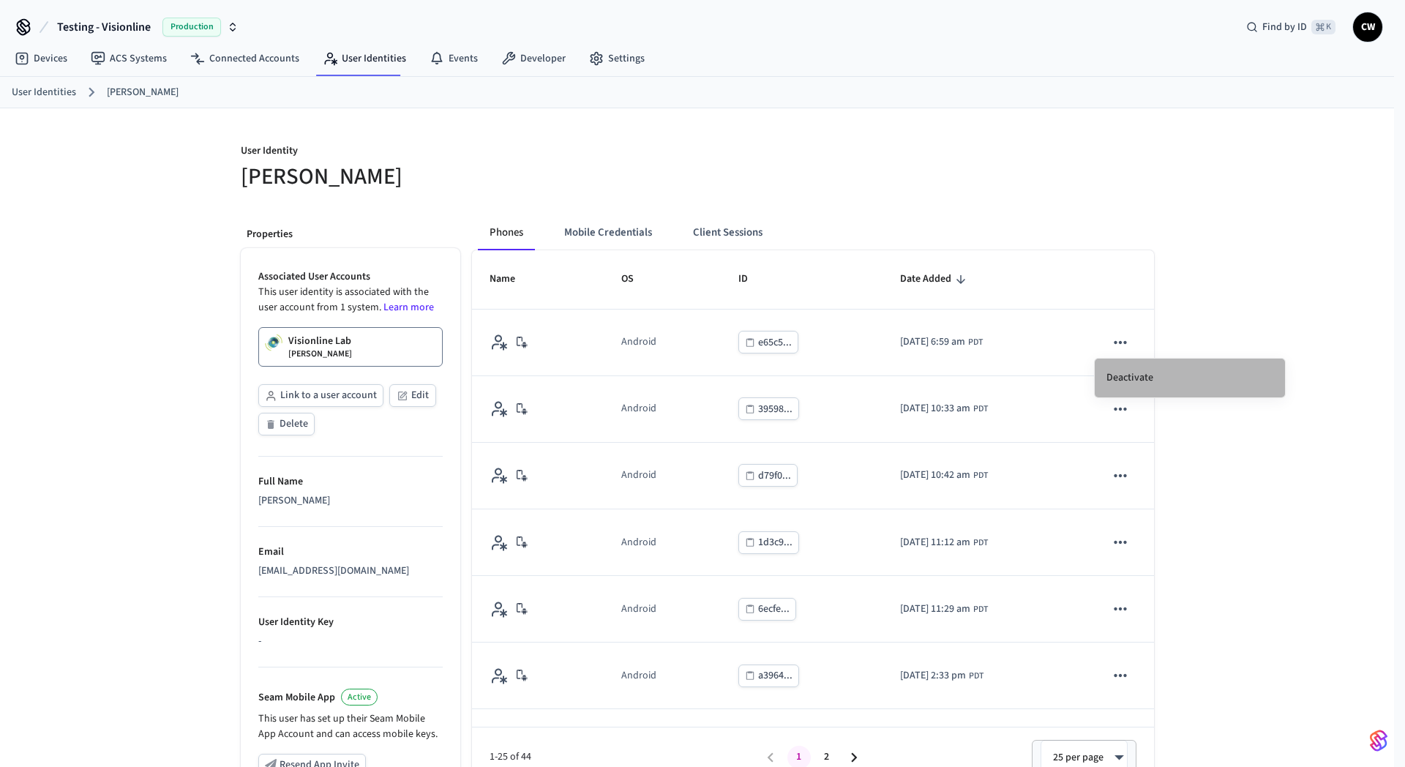
click at [1135, 374] on li "Deactivate" at bounding box center [1189, 377] width 190 height 39
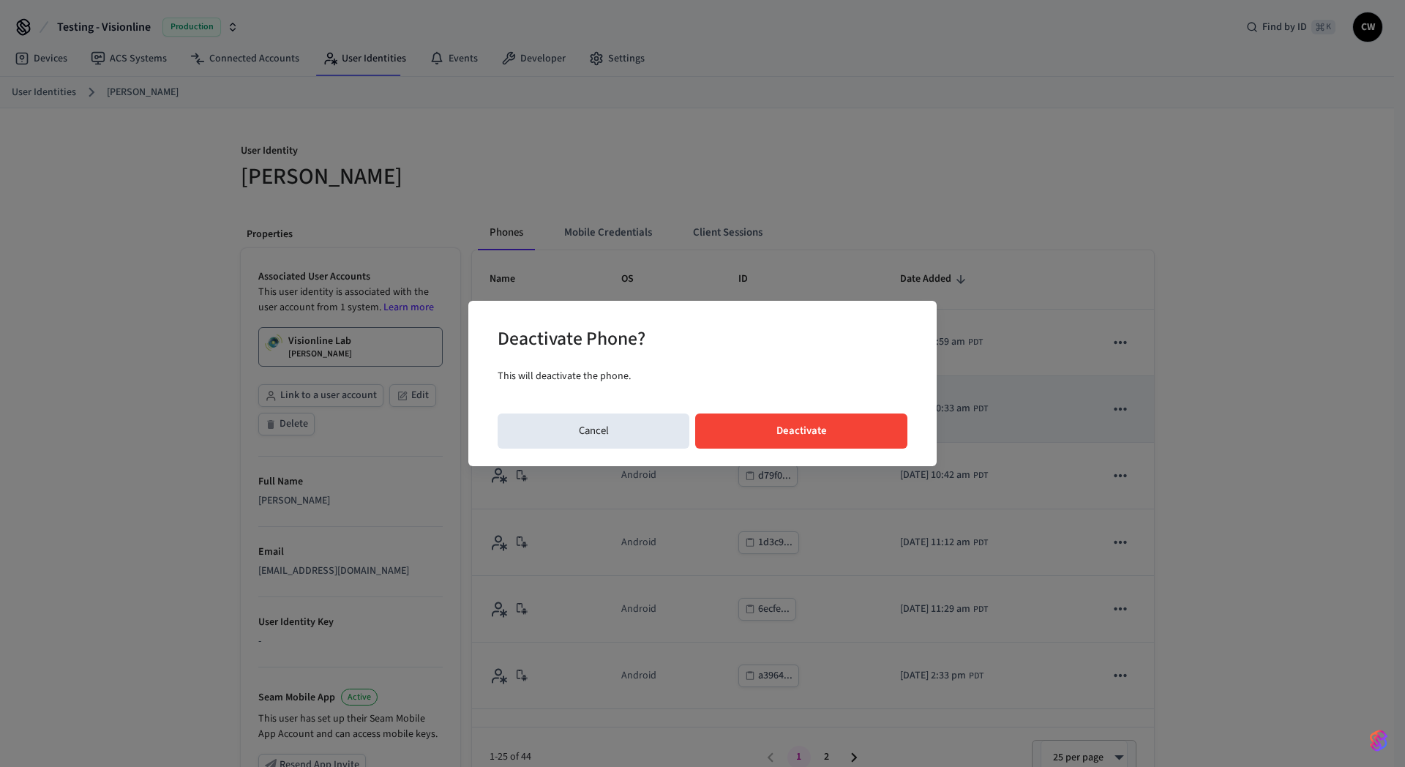
click at [811, 432] on button "Deactivate" at bounding box center [801, 430] width 212 height 35
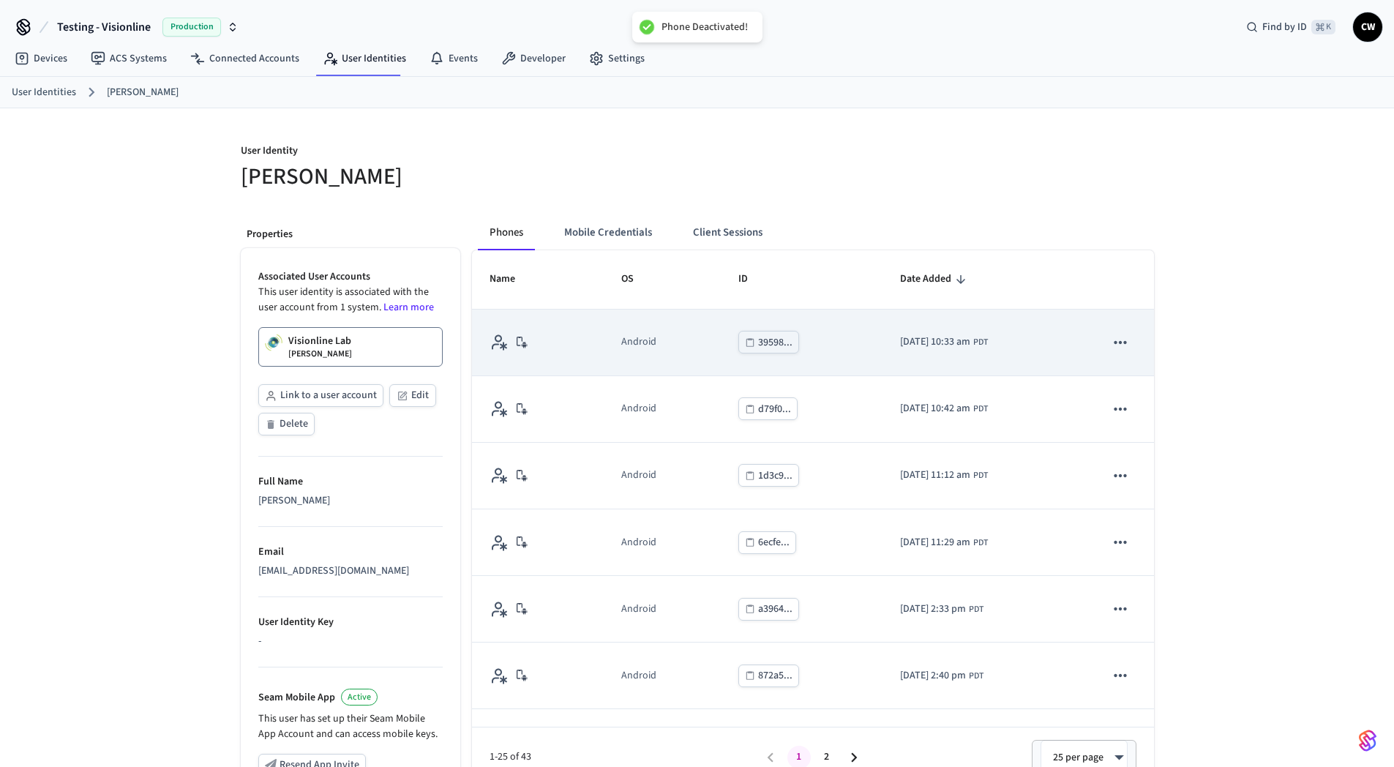
click at [1112, 340] on icon "sticky table" at bounding box center [1120, 342] width 19 height 19
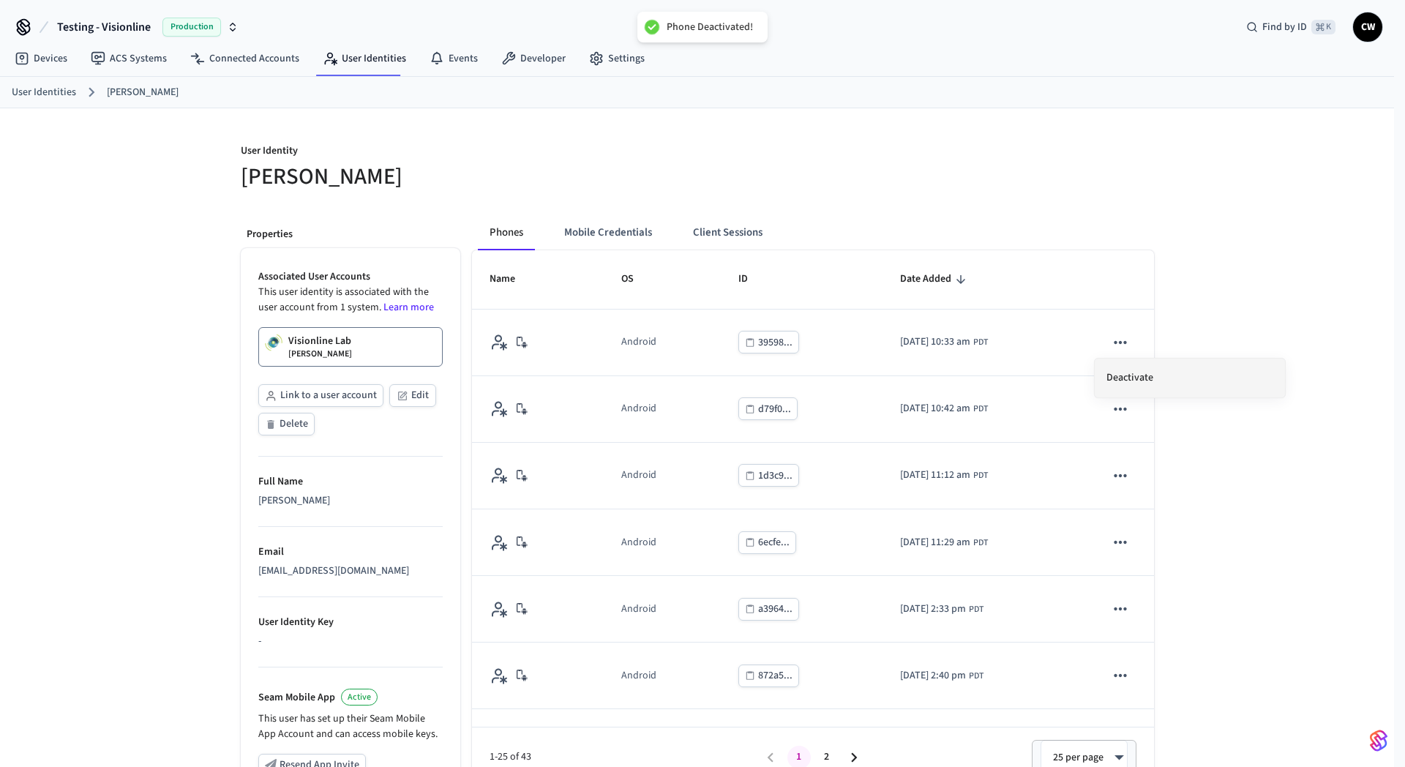
click at [1140, 383] on li "Deactivate" at bounding box center [1189, 377] width 190 height 39
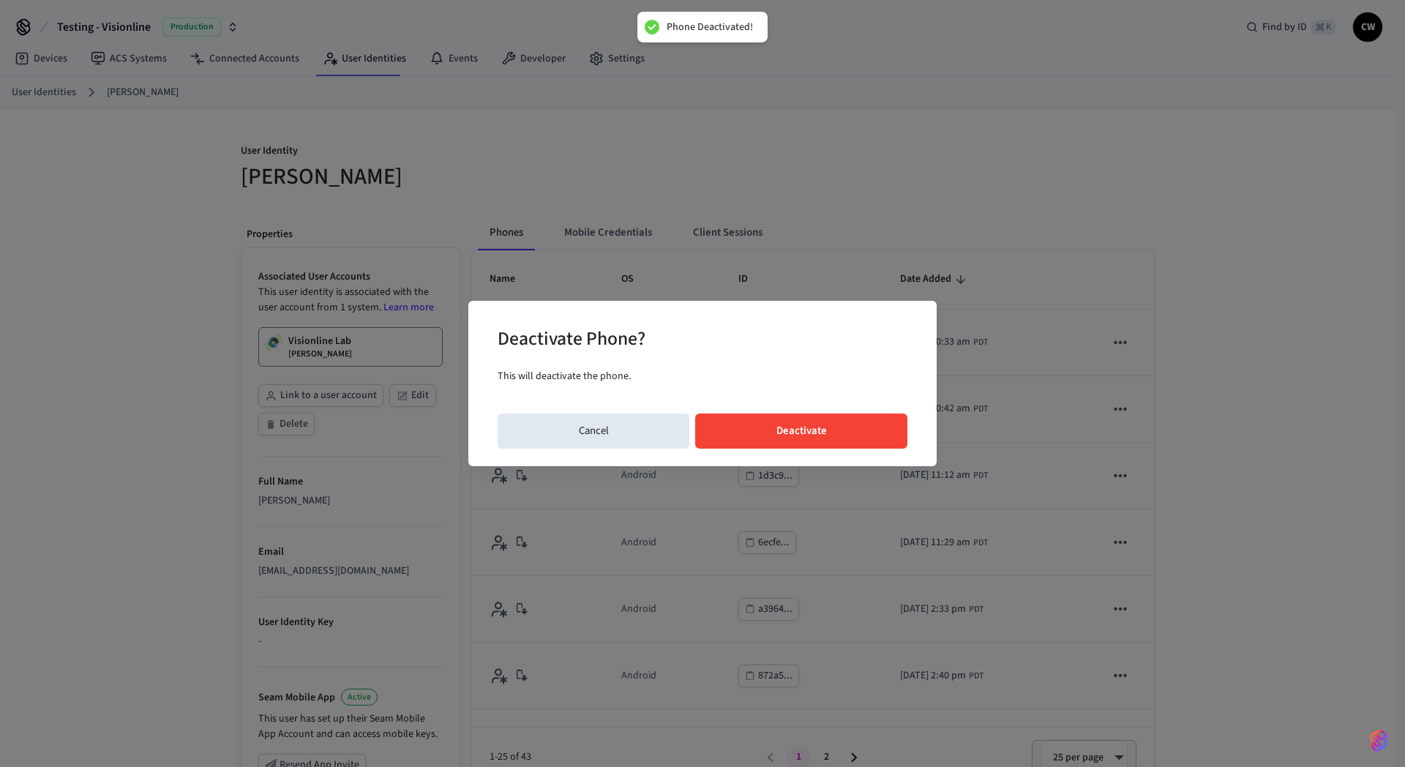
click at [815, 439] on button "Deactivate" at bounding box center [801, 430] width 212 height 35
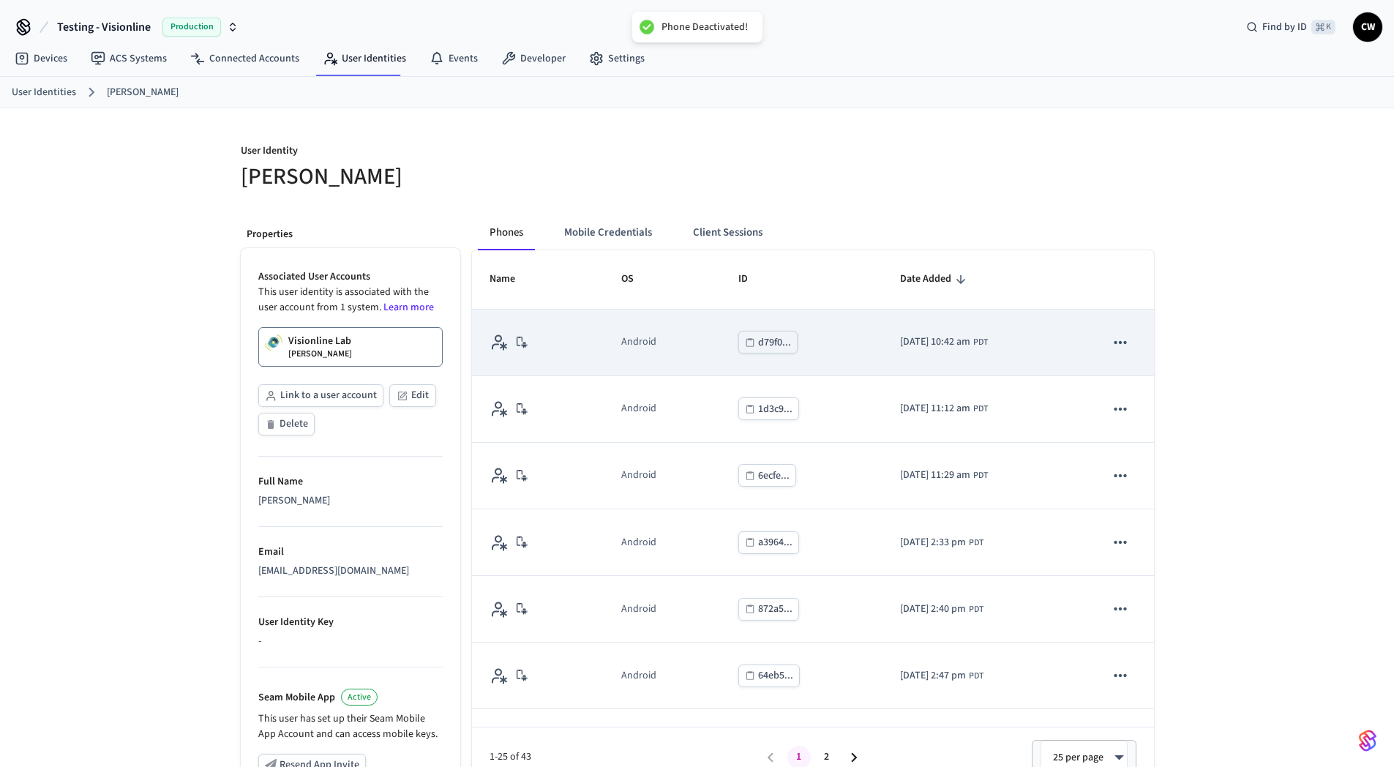
click at [1114, 342] on icon "sticky table" at bounding box center [1120, 342] width 12 height 3
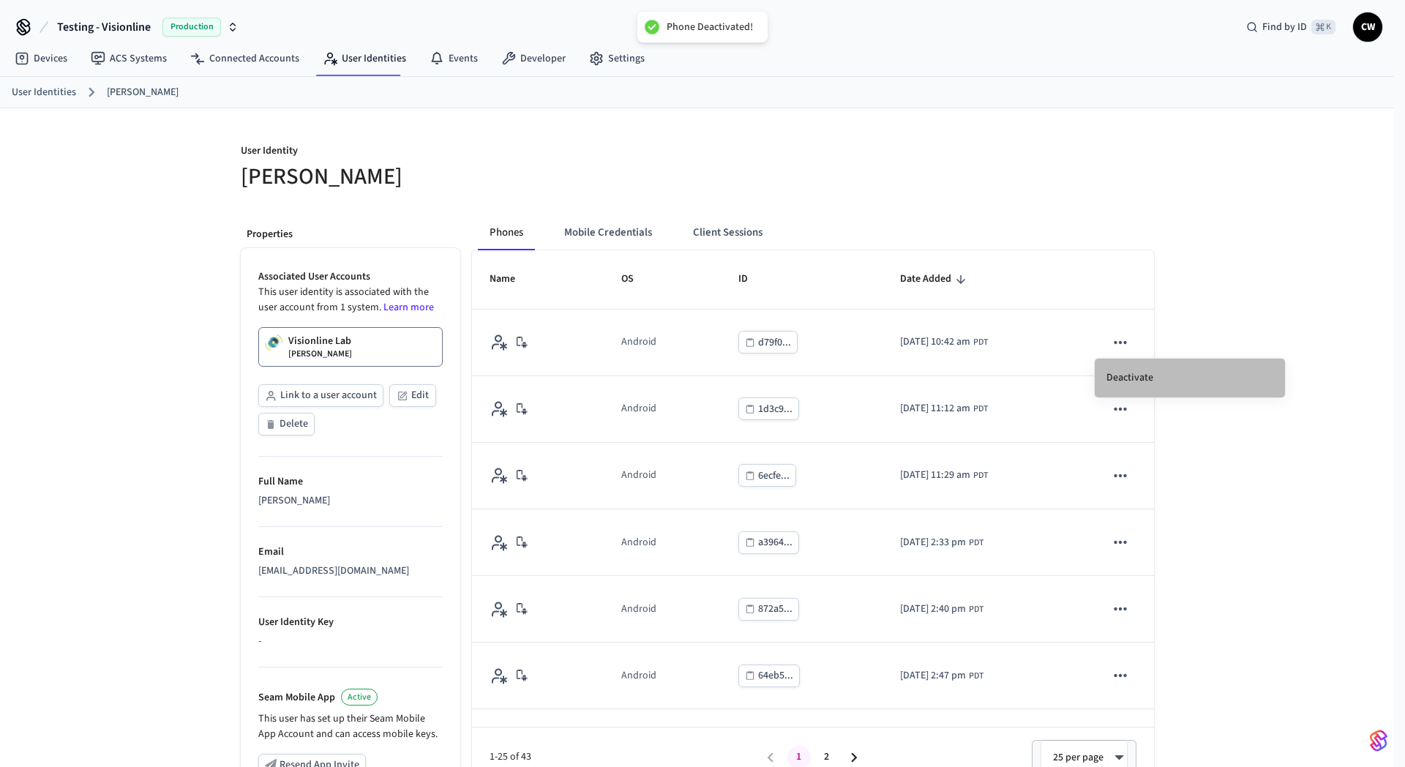
click at [1156, 376] on li "Deactivate" at bounding box center [1189, 377] width 190 height 39
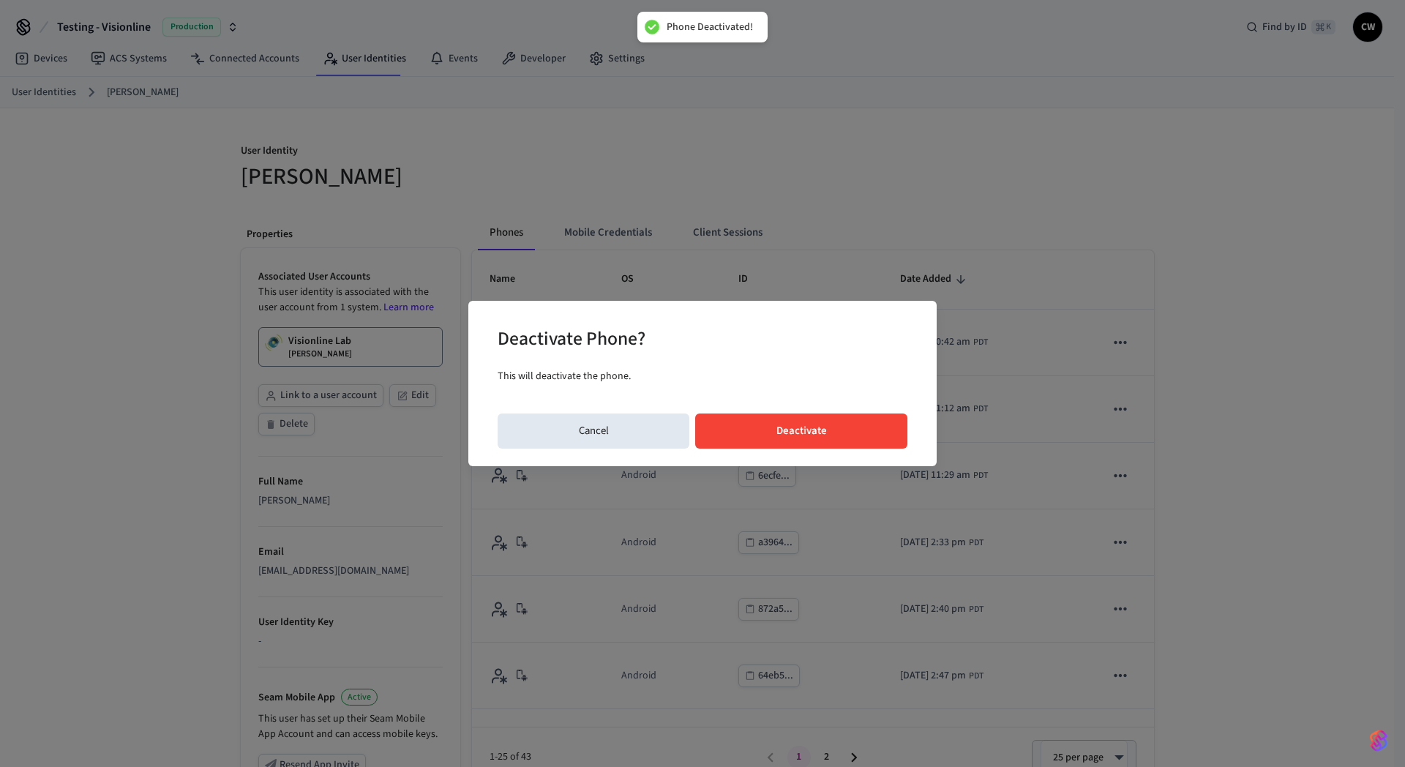
click at [840, 430] on button "Deactivate" at bounding box center [801, 430] width 212 height 35
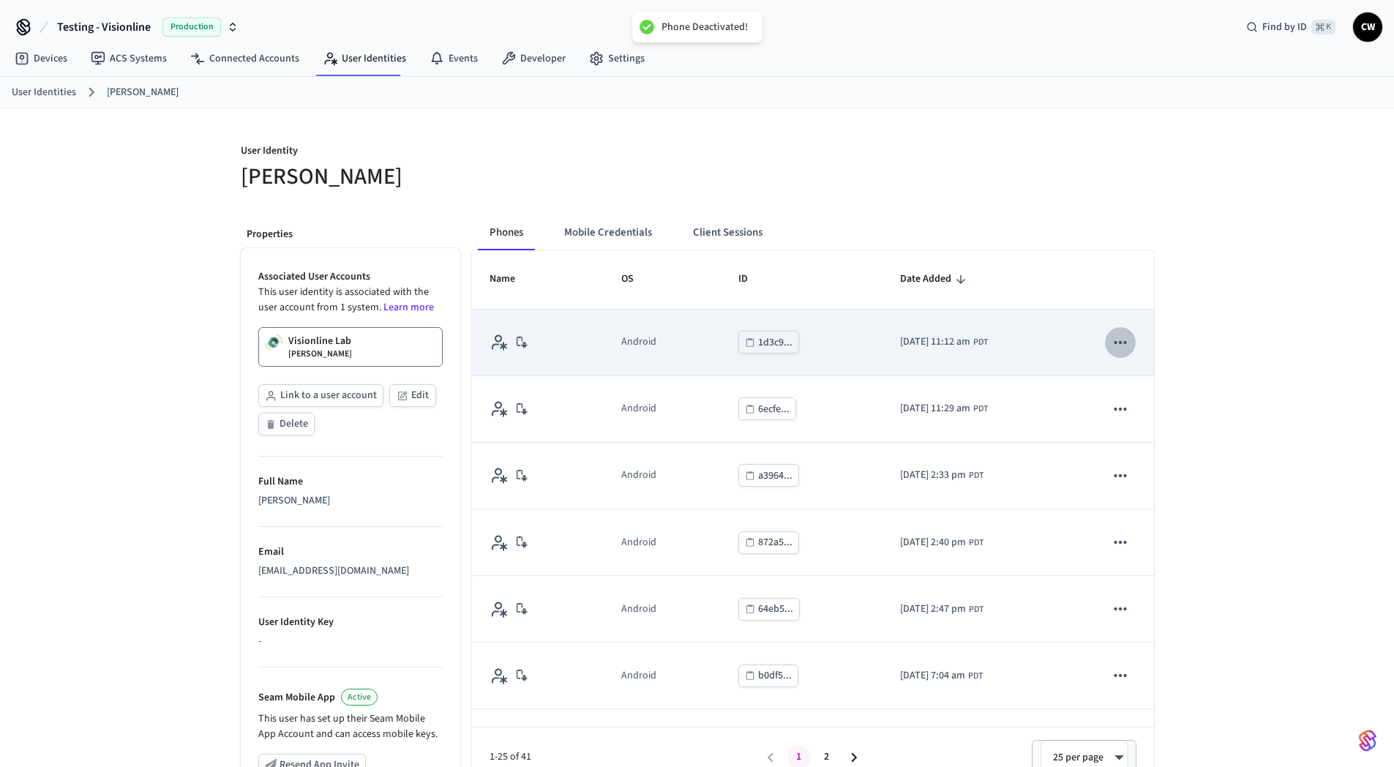
click at [1116, 343] on icon "sticky table" at bounding box center [1120, 342] width 19 height 19
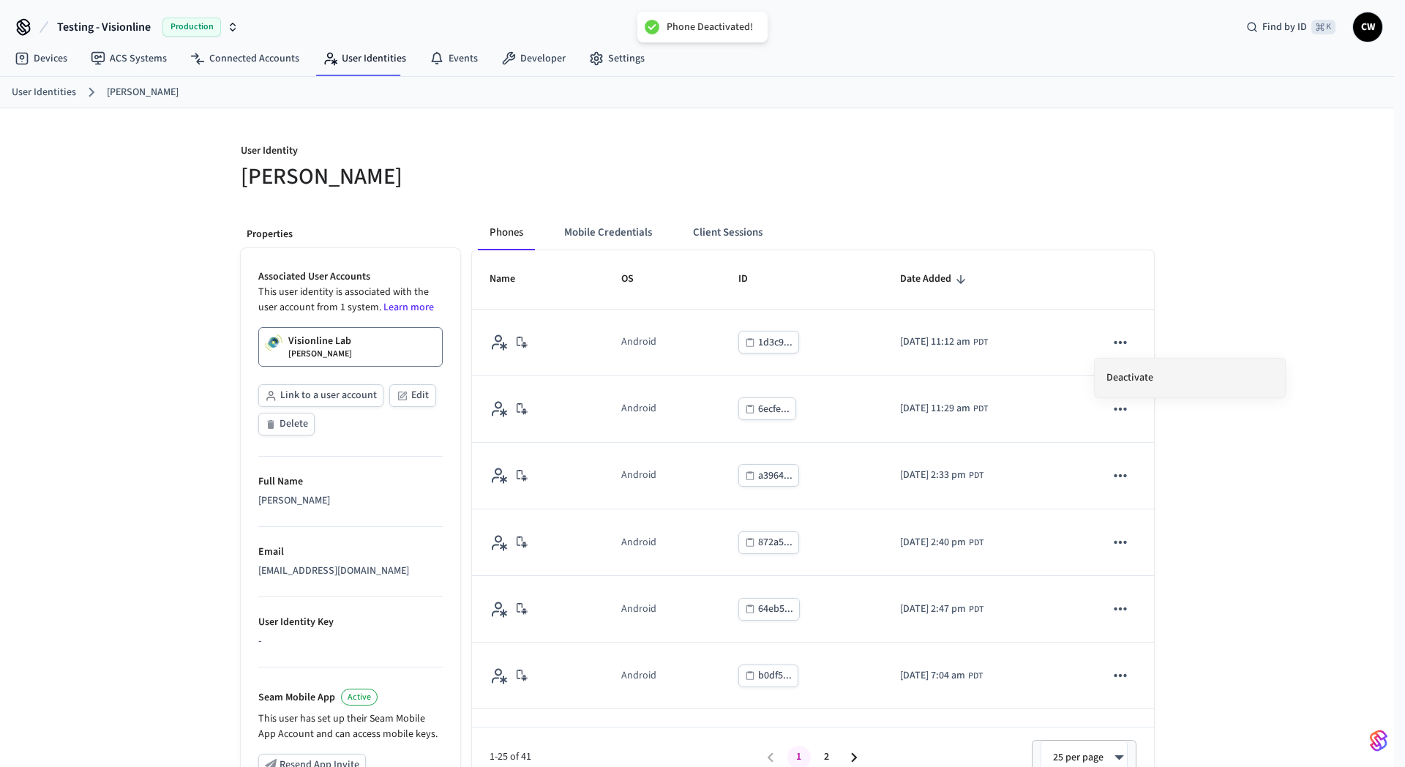
click at [1184, 383] on li "Deactivate" at bounding box center [1189, 377] width 190 height 39
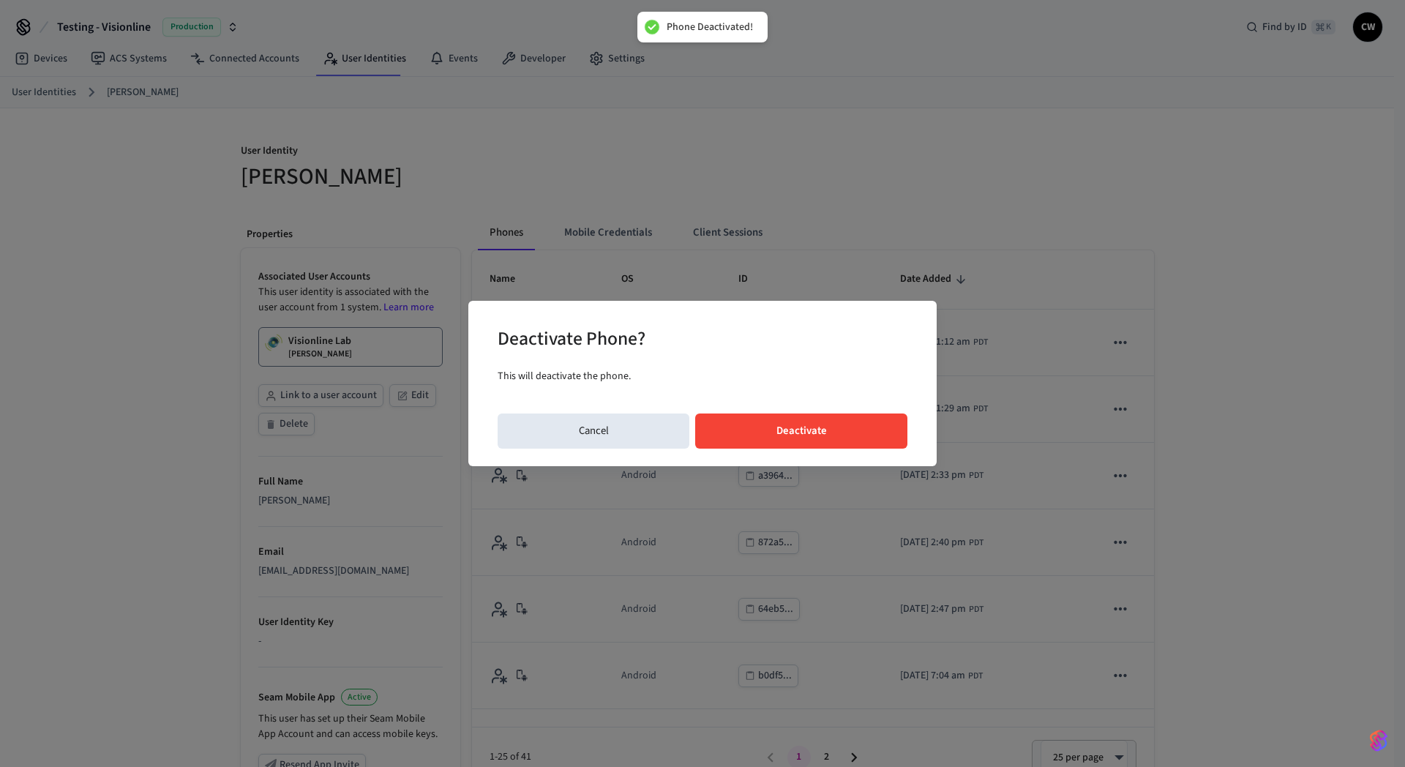
click at [850, 434] on button "Deactivate" at bounding box center [801, 430] width 212 height 35
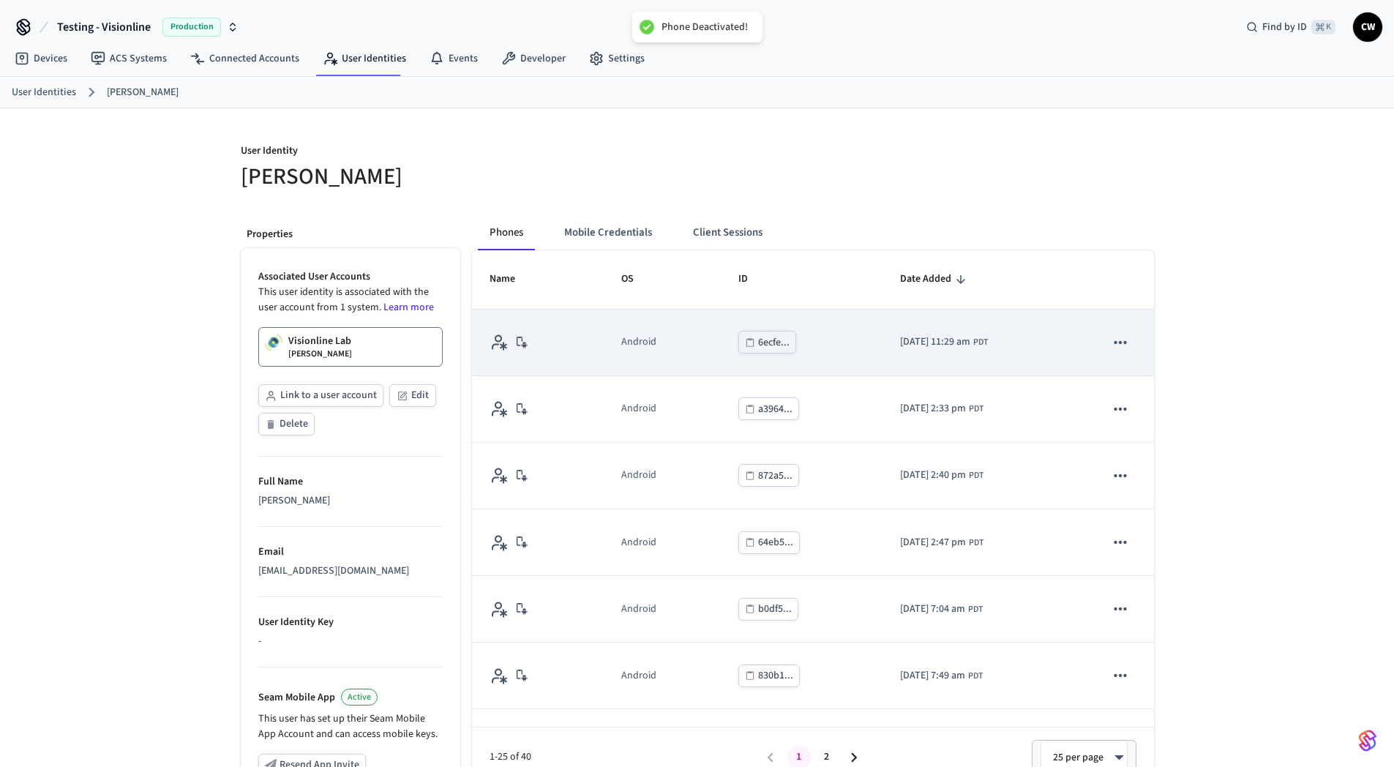
click at [1111, 346] on icon "sticky table" at bounding box center [1120, 342] width 19 height 19
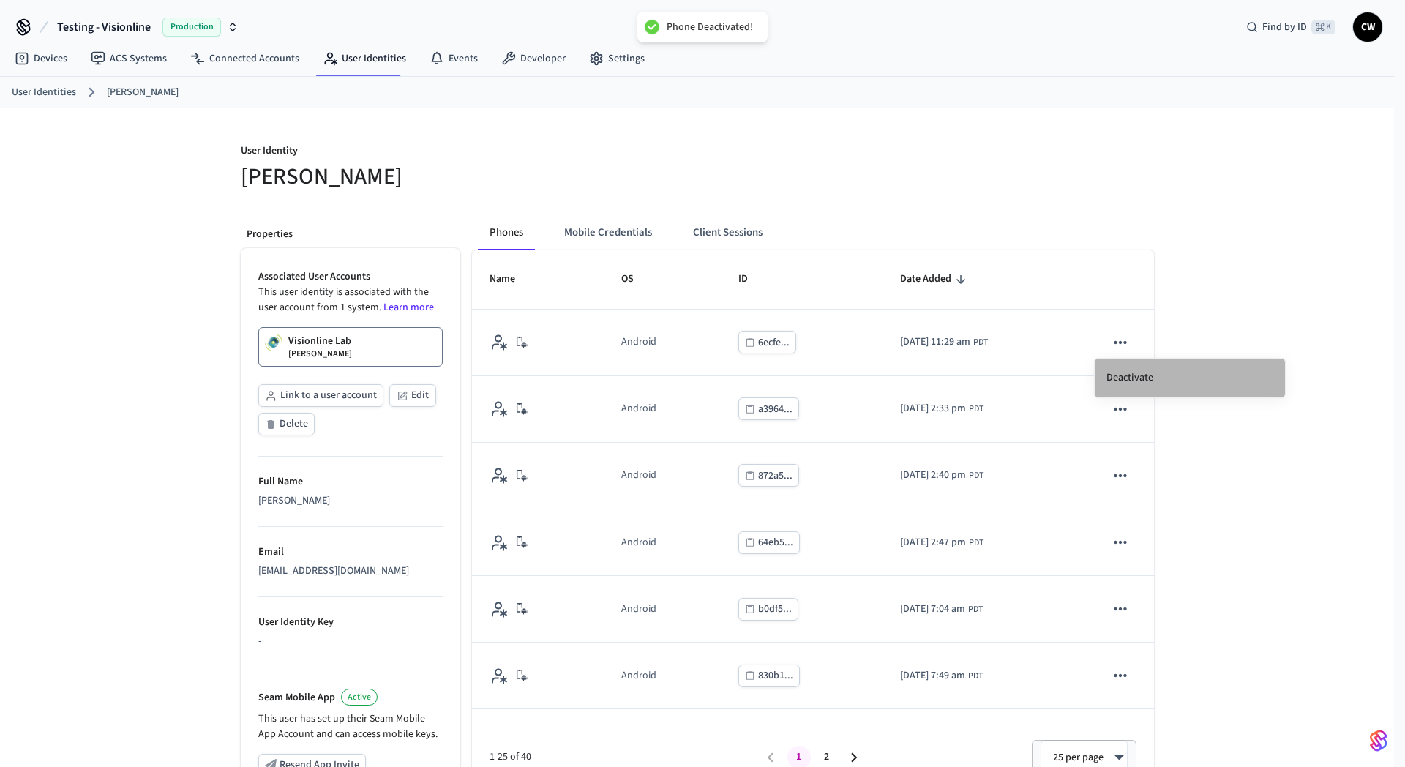
click at [1166, 370] on li "Deactivate" at bounding box center [1189, 377] width 190 height 39
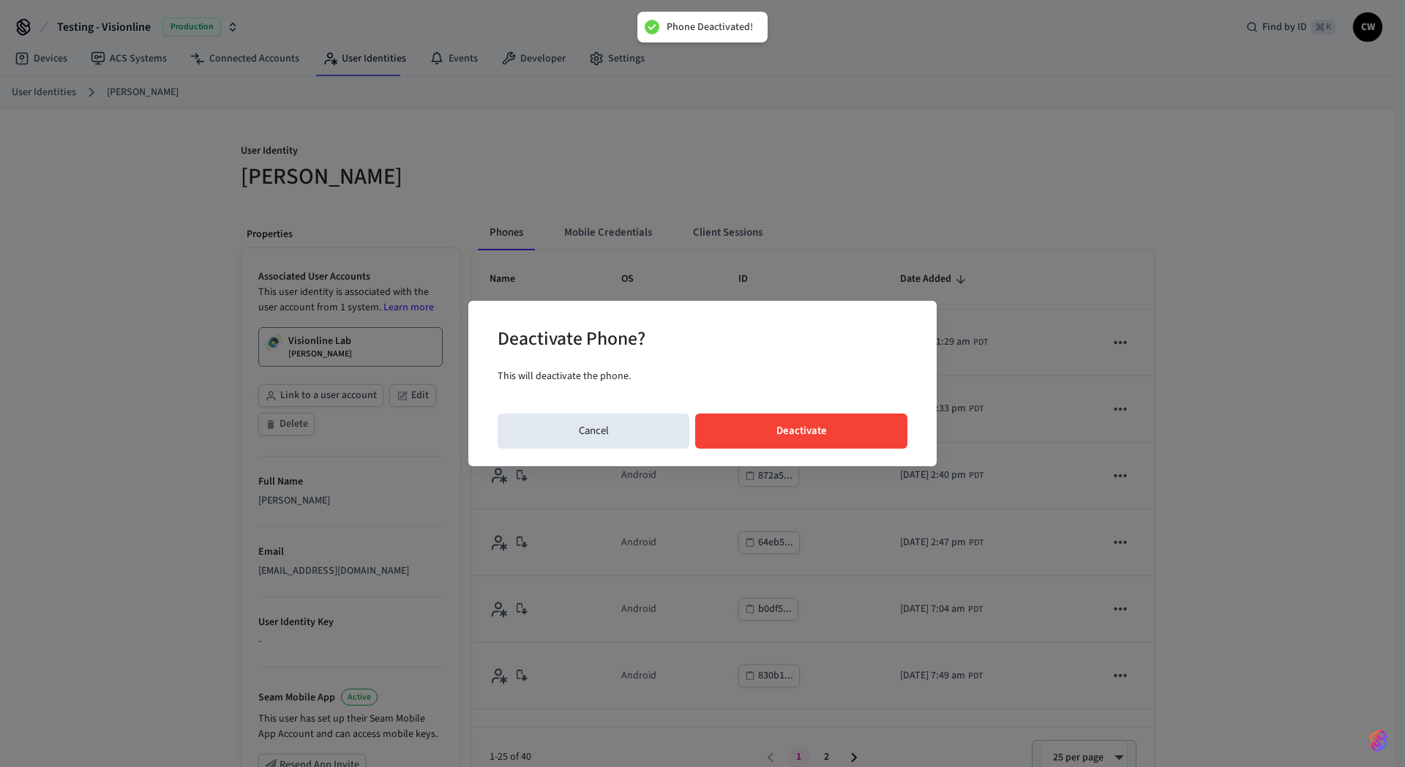
click at [854, 436] on button "Deactivate" at bounding box center [801, 430] width 212 height 35
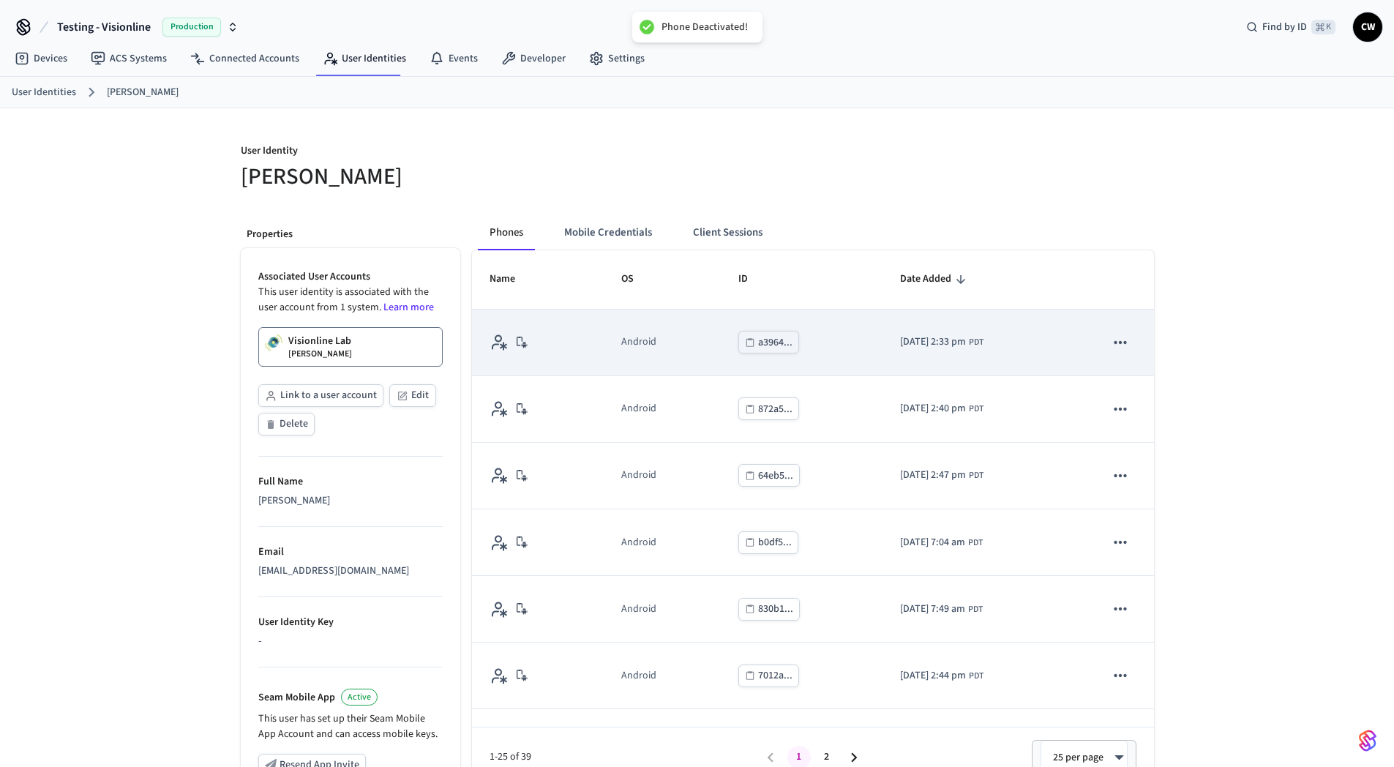
click at [1111, 344] on icon "sticky table" at bounding box center [1120, 342] width 19 height 19
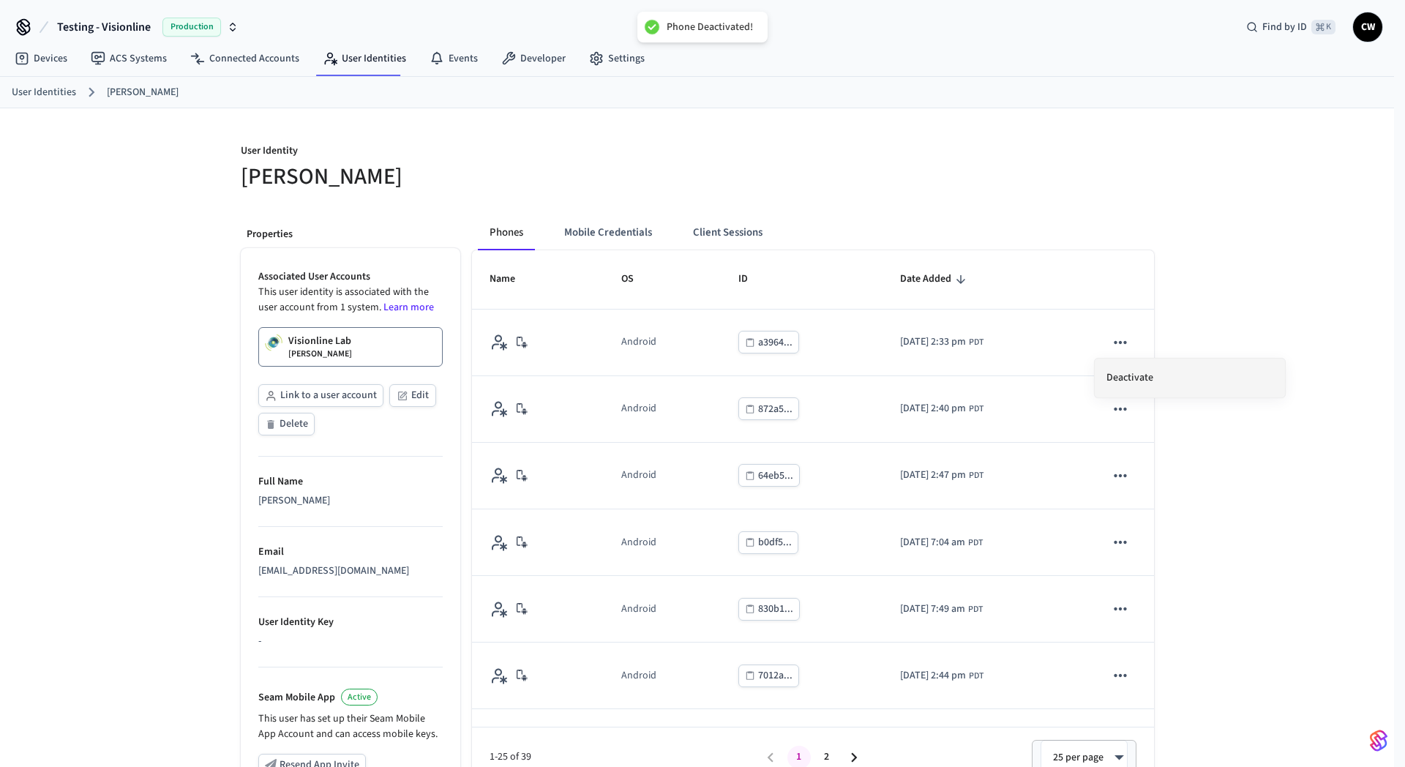
click at [1131, 381] on li "Deactivate" at bounding box center [1189, 377] width 190 height 39
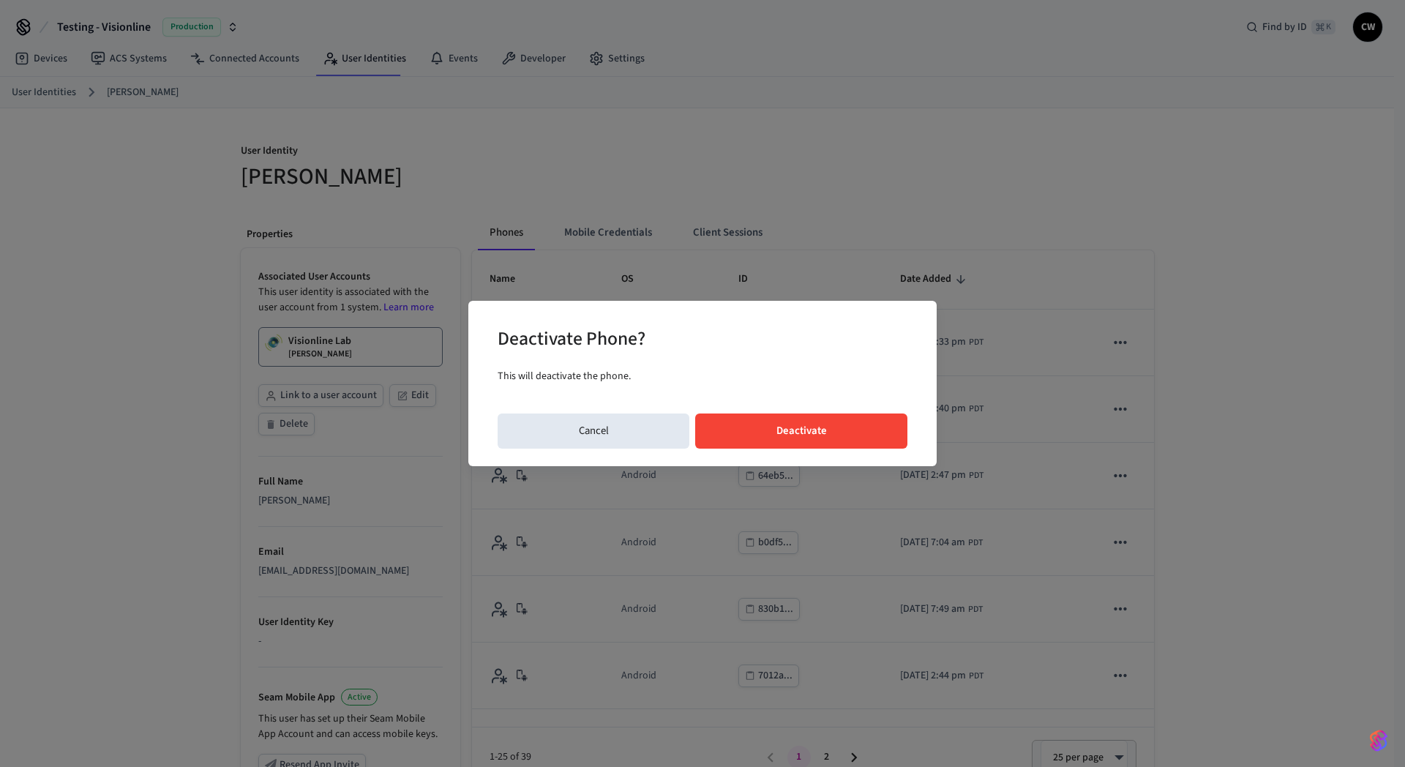
click at [807, 441] on button "Deactivate" at bounding box center [801, 430] width 212 height 35
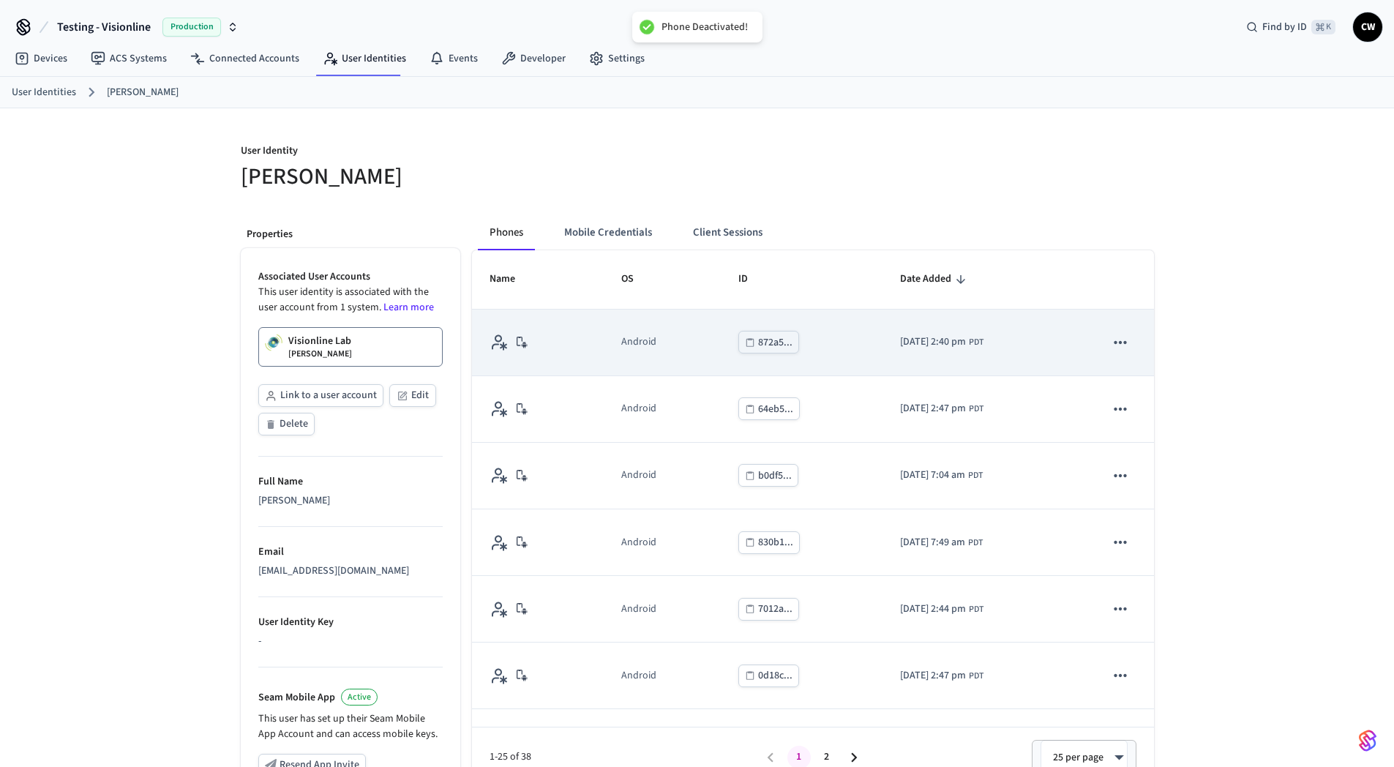
click at [1111, 346] on icon "sticky table" at bounding box center [1120, 342] width 19 height 19
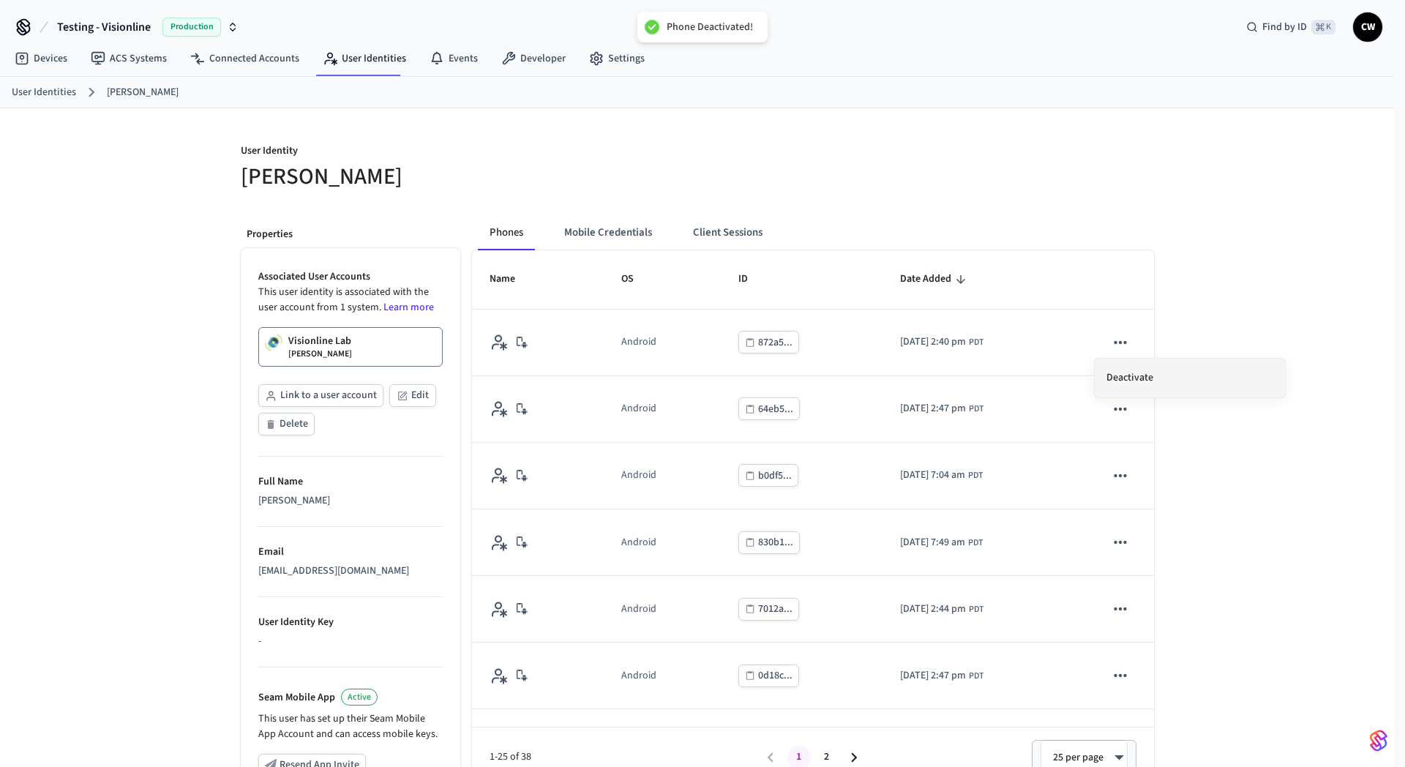
click at [1171, 372] on li "Deactivate" at bounding box center [1189, 377] width 190 height 39
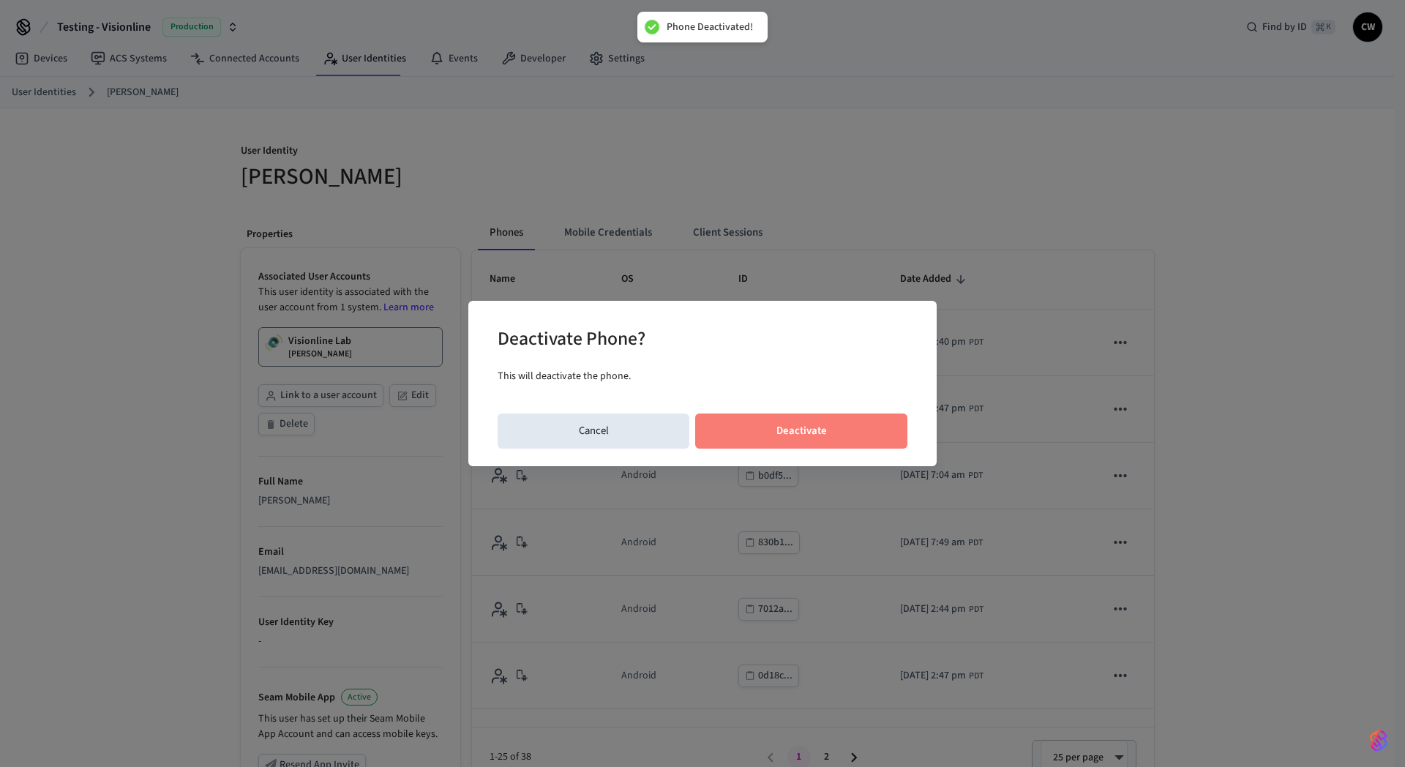
click at [785, 429] on button "Deactivate" at bounding box center [801, 430] width 212 height 35
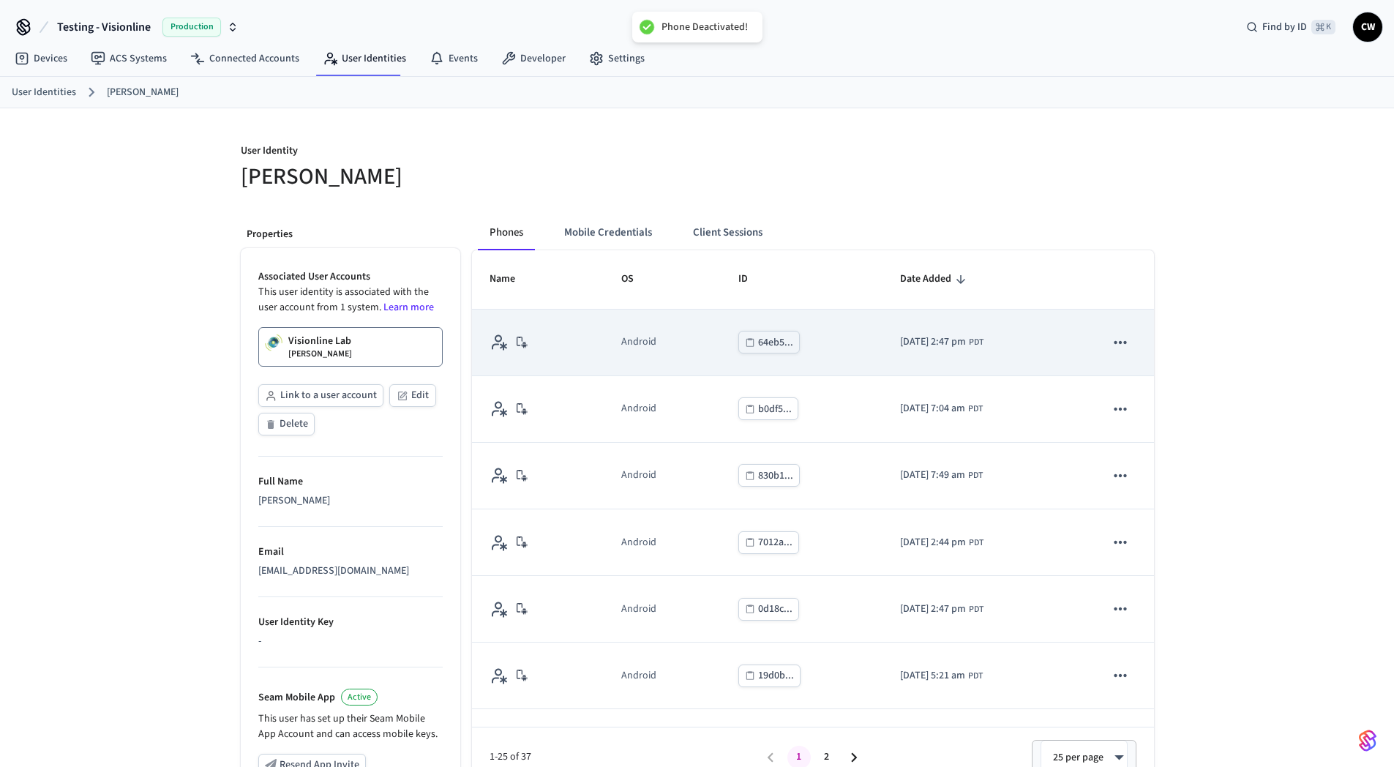
click at [1115, 339] on icon "sticky table" at bounding box center [1120, 342] width 19 height 19
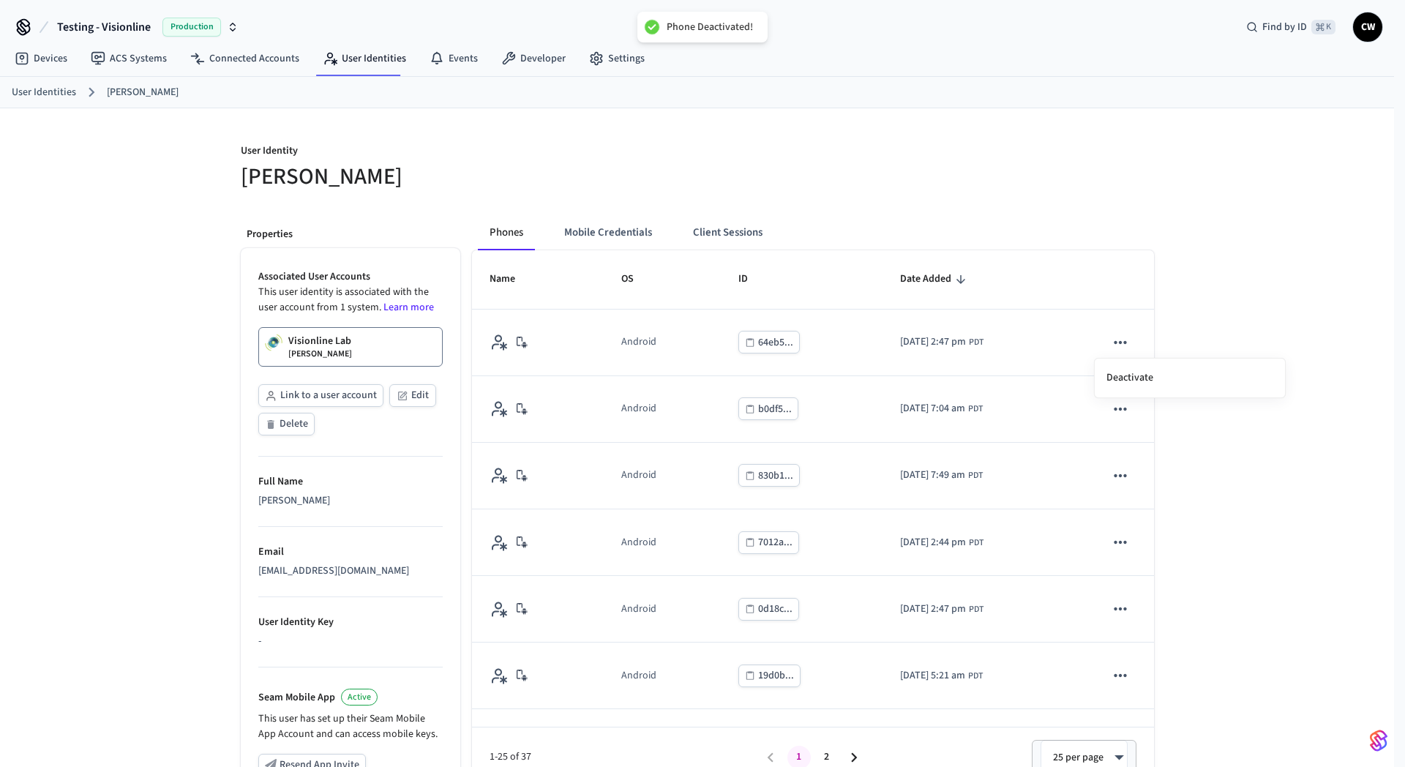
click at [1169, 373] on li "Deactivate" at bounding box center [1189, 377] width 190 height 39
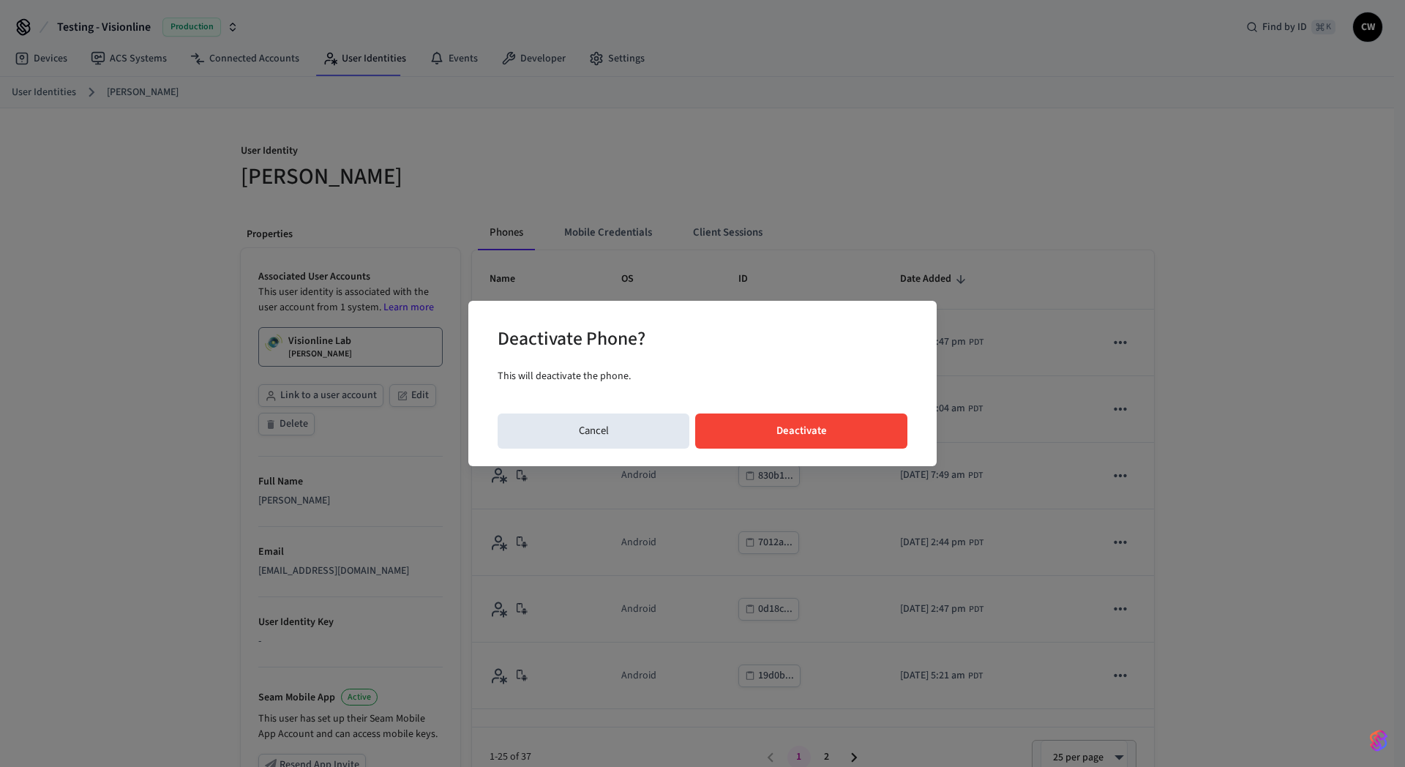
click at [834, 421] on button "Deactivate" at bounding box center [801, 430] width 212 height 35
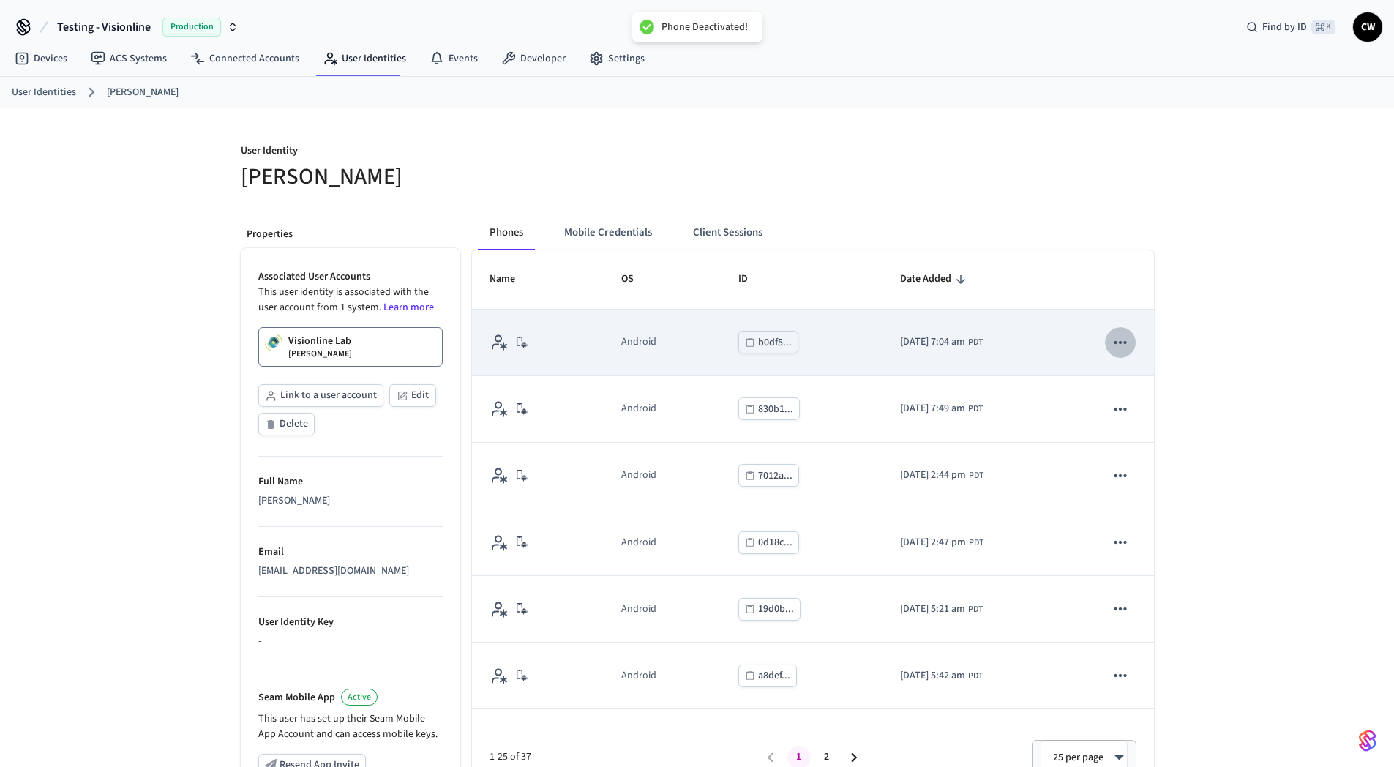
click at [1111, 345] on icon "sticky table" at bounding box center [1120, 342] width 19 height 19
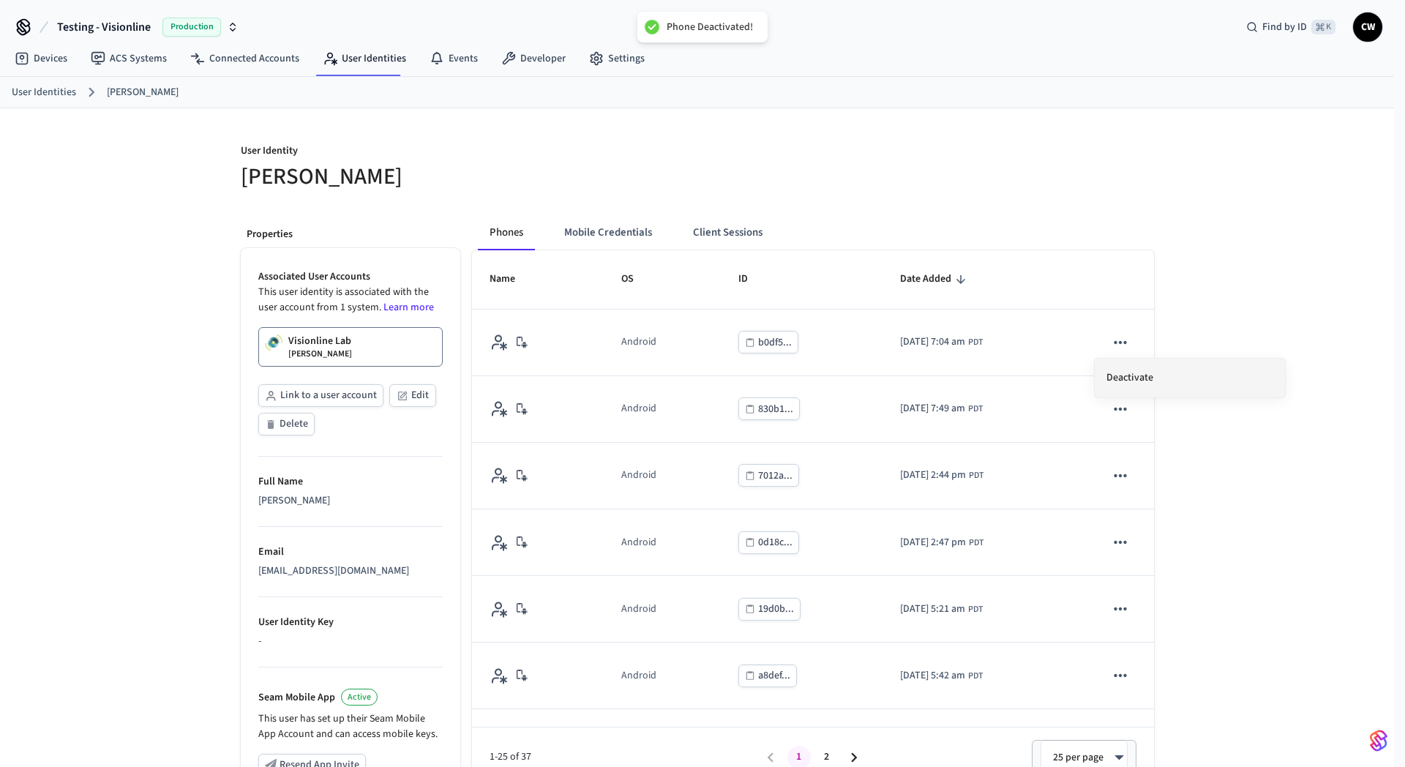
click at [1158, 375] on li "Deactivate" at bounding box center [1189, 377] width 190 height 39
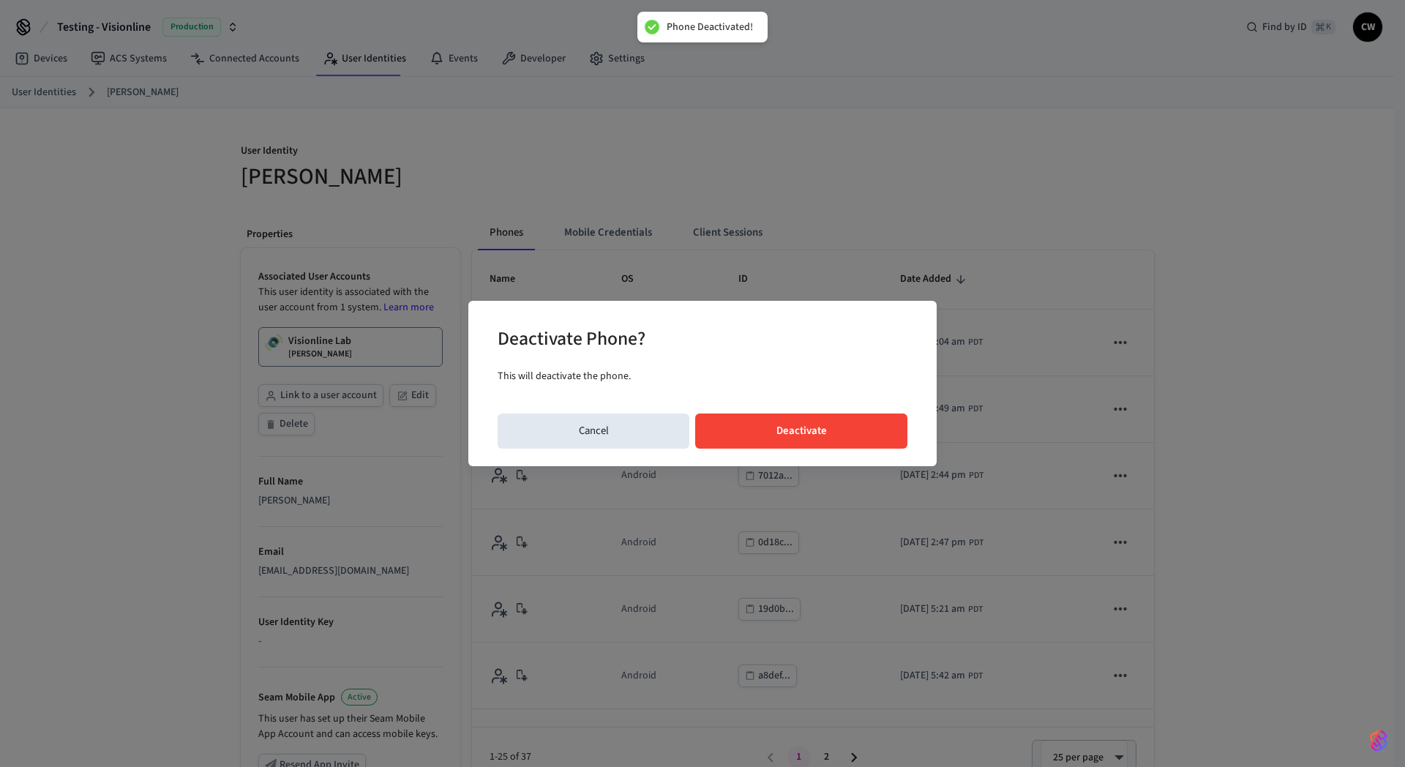
click at [843, 435] on button "Deactivate" at bounding box center [801, 430] width 212 height 35
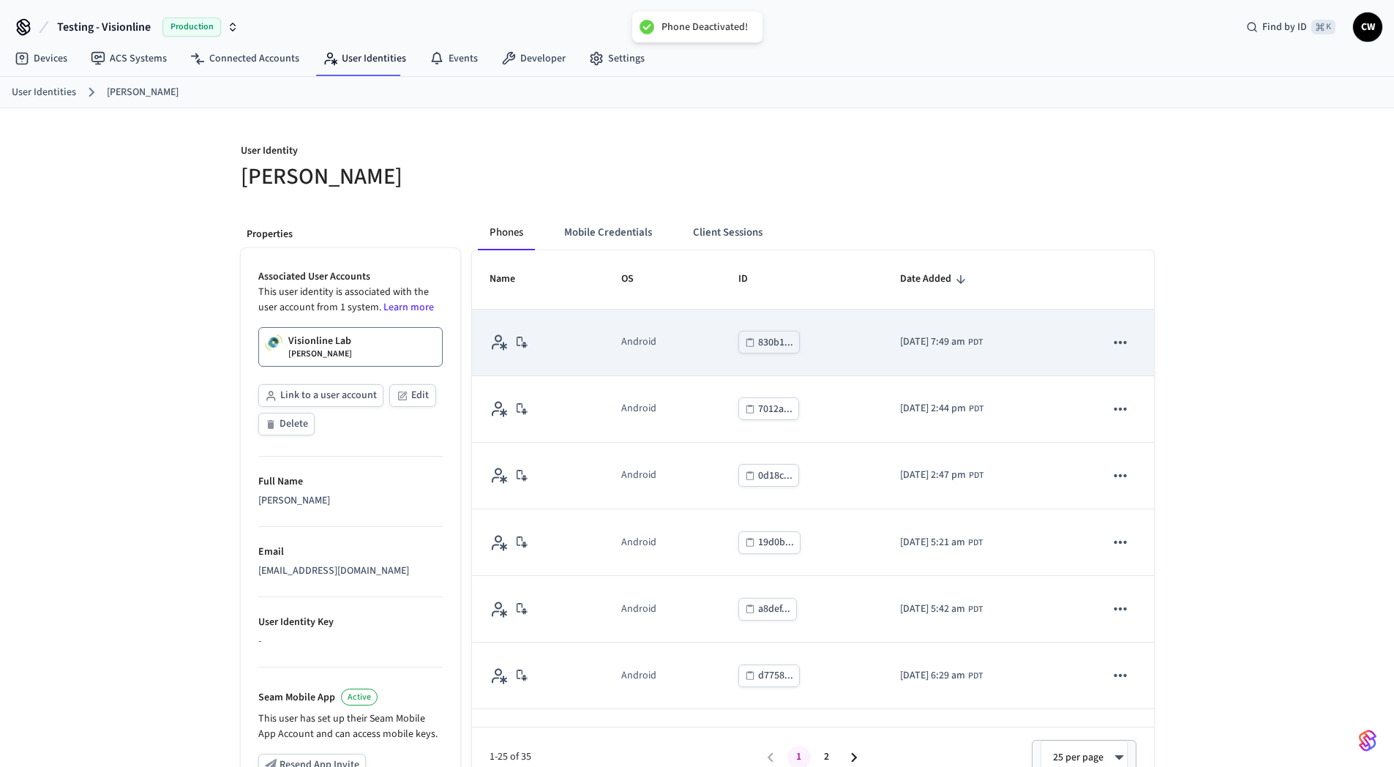
click at [1111, 345] on icon "sticky table" at bounding box center [1120, 342] width 19 height 19
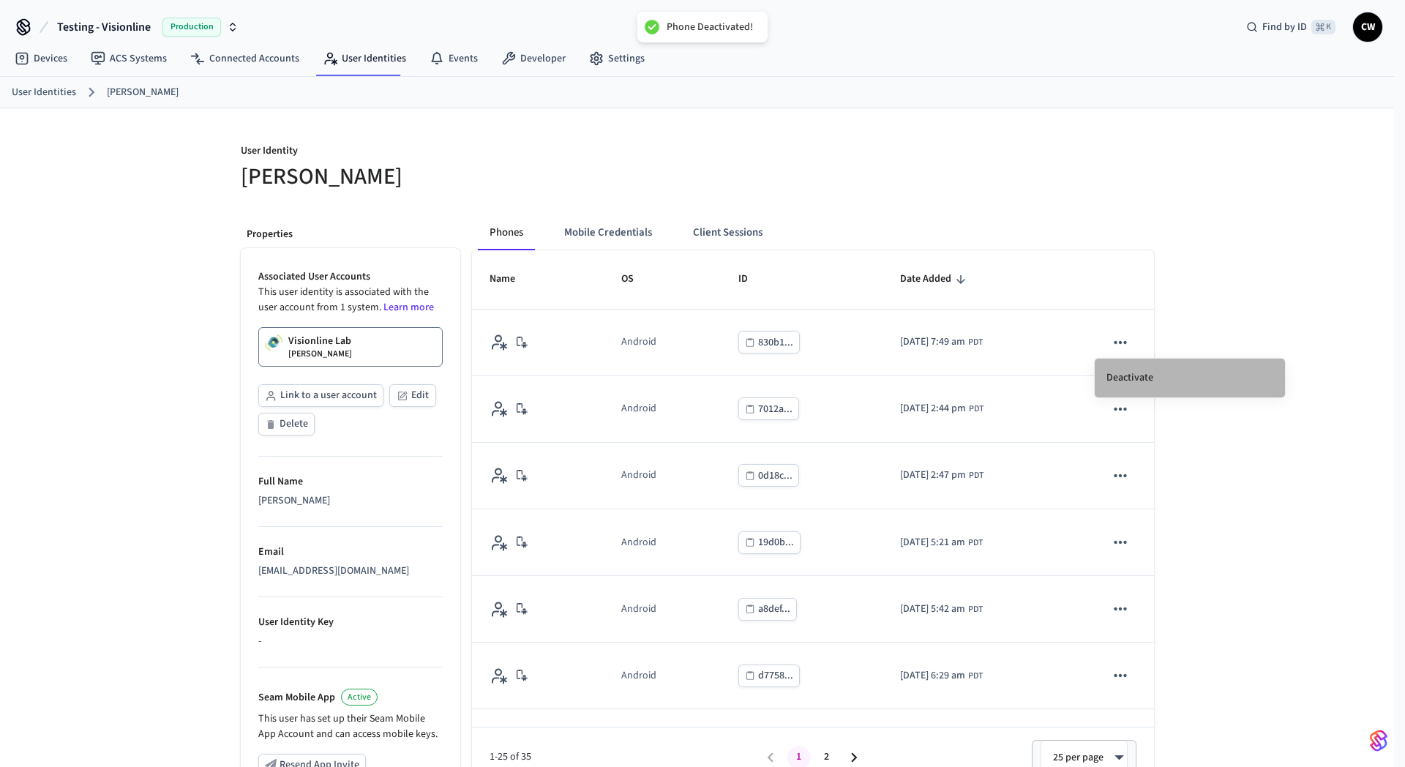
click at [1154, 370] on li "Deactivate" at bounding box center [1189, 377] width 190 height 39
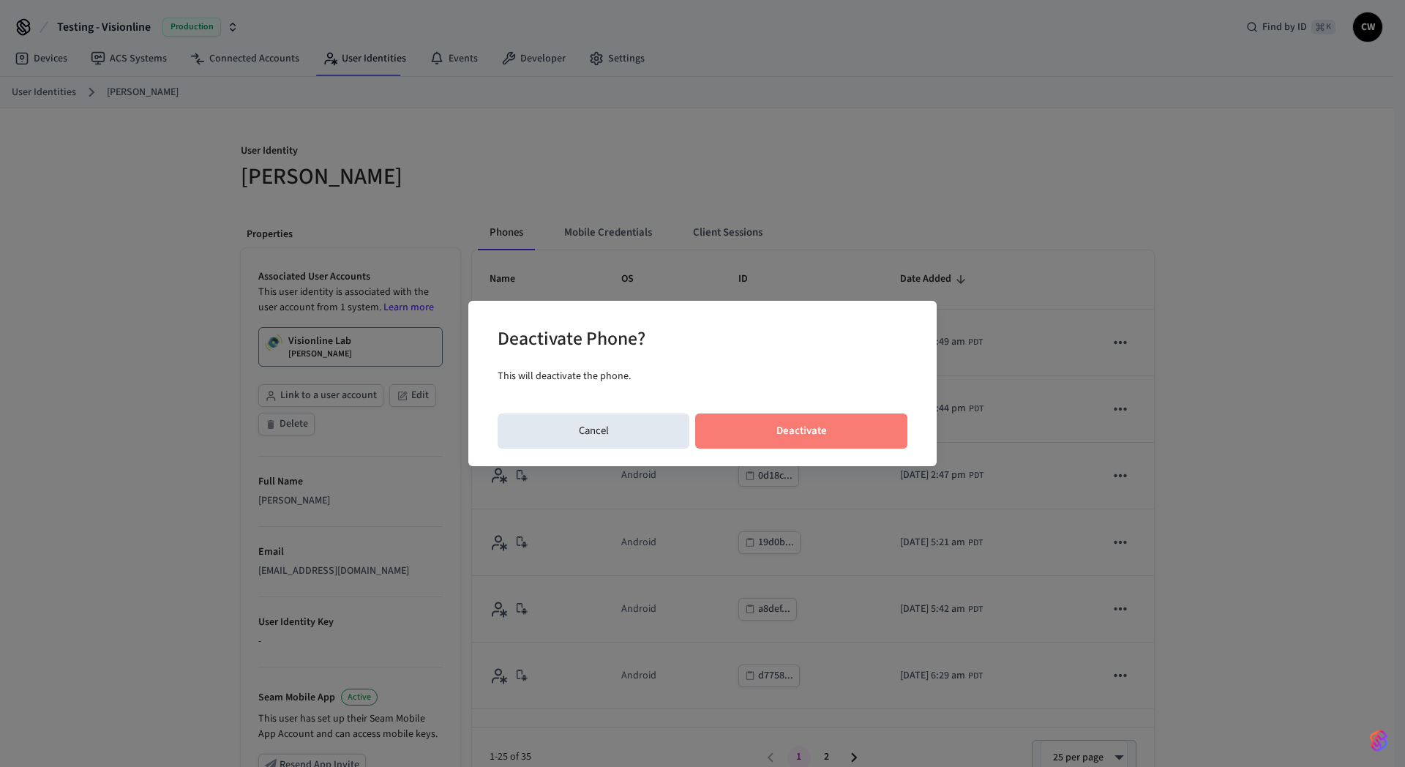
click at [823, 440] on button "Deactivate" at bounding box center [801, 430] width 212 height 35
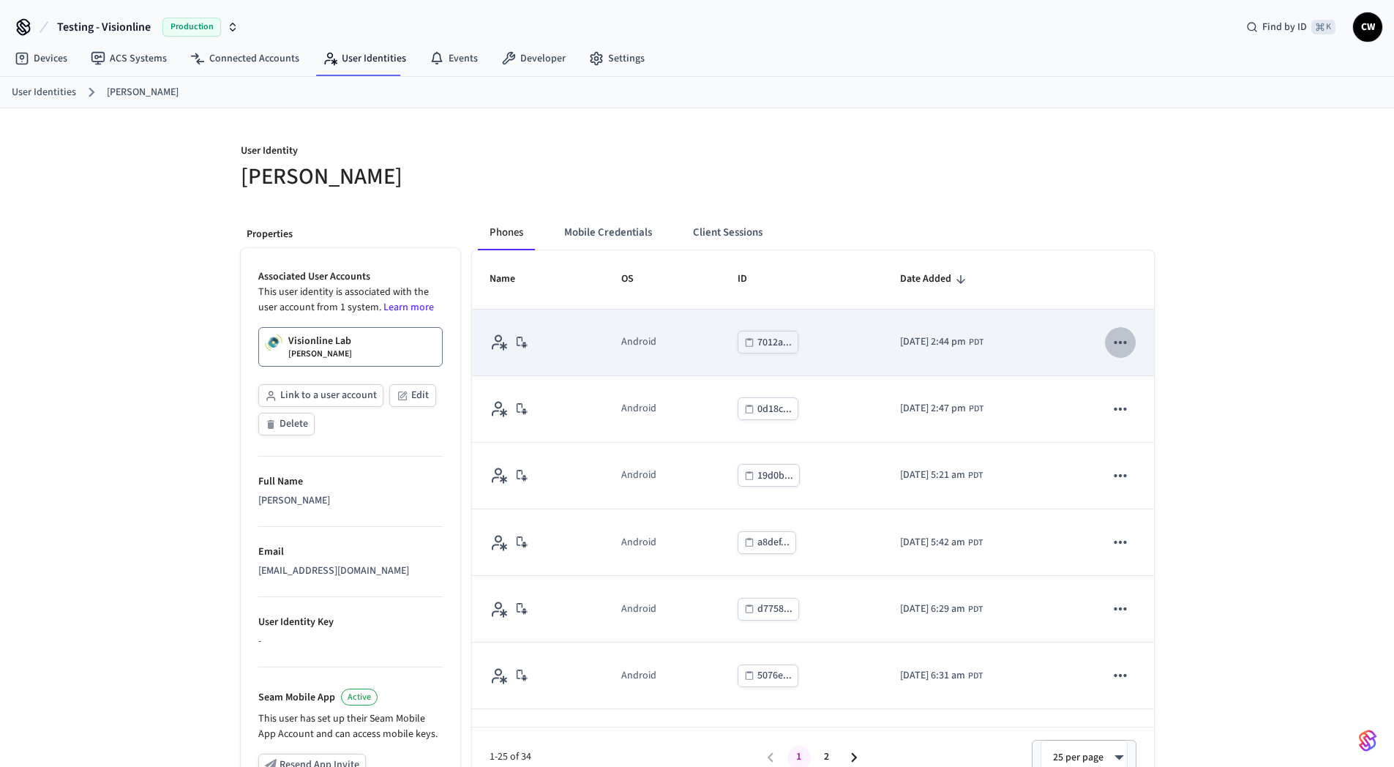
click at [1116, 345] on icon "sticky table" at bounding box center [1120, 342] width 19 height 19
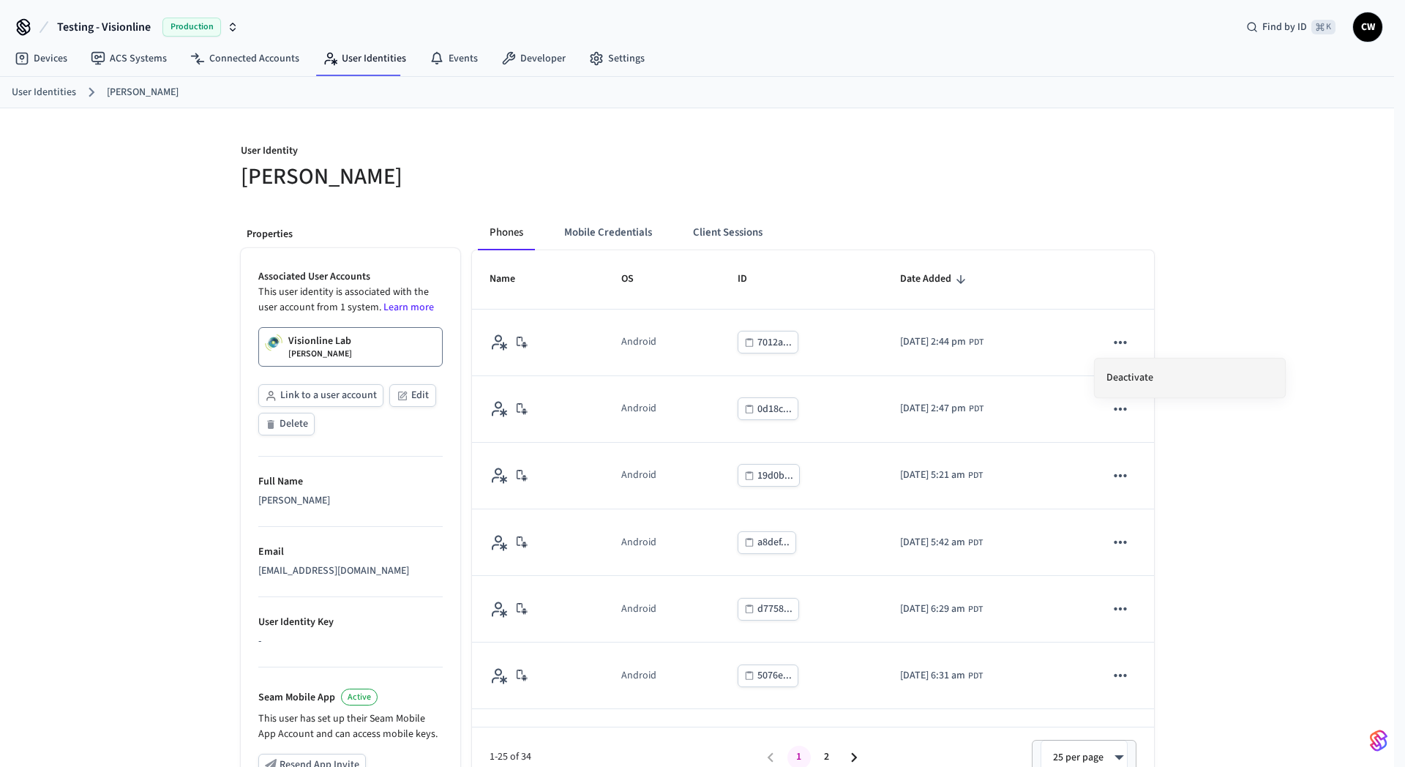
click at [1133, 374] on li "Deactivate" at bounding box center [1189, 377] width 190 height 39
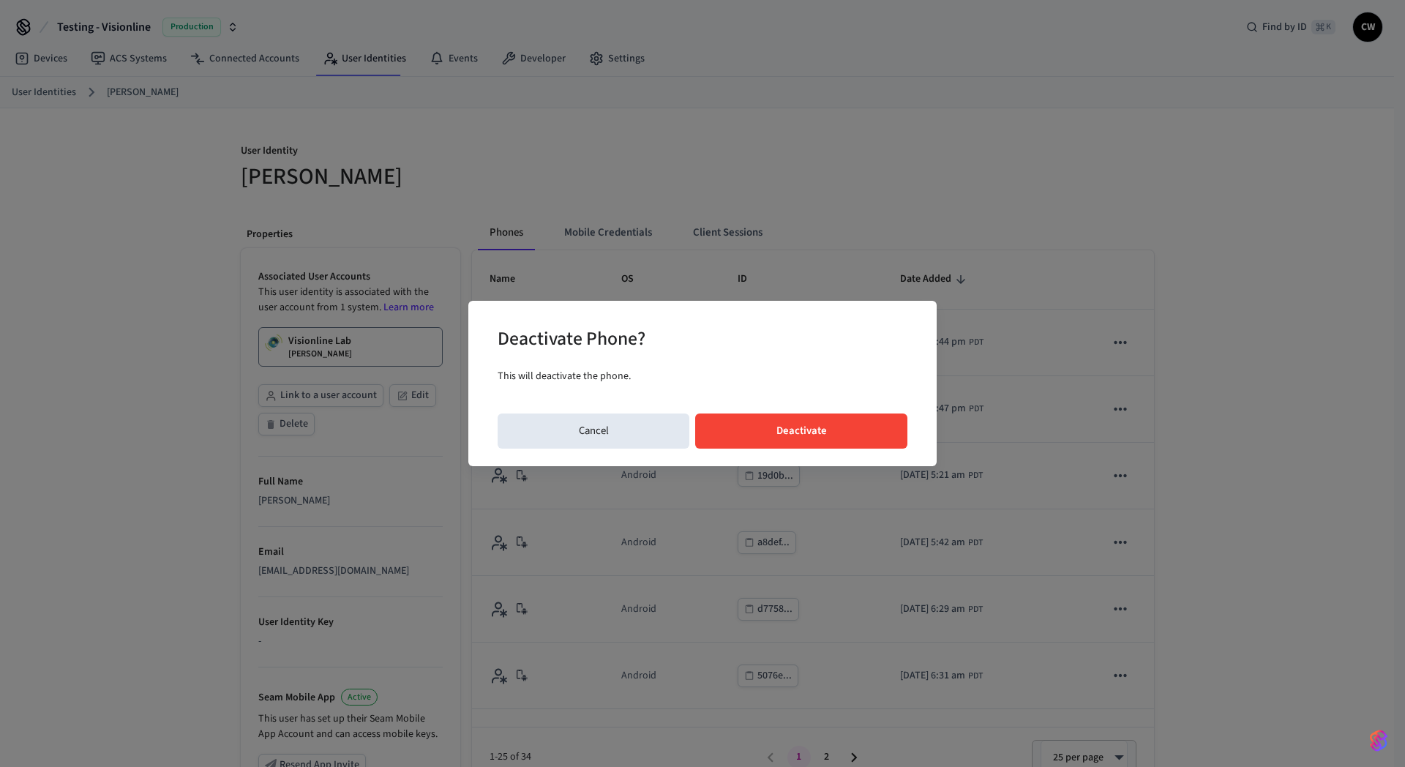
click at [864, 435] on button "Deactivate" at bounding box center [801, 430] width 212 height 35
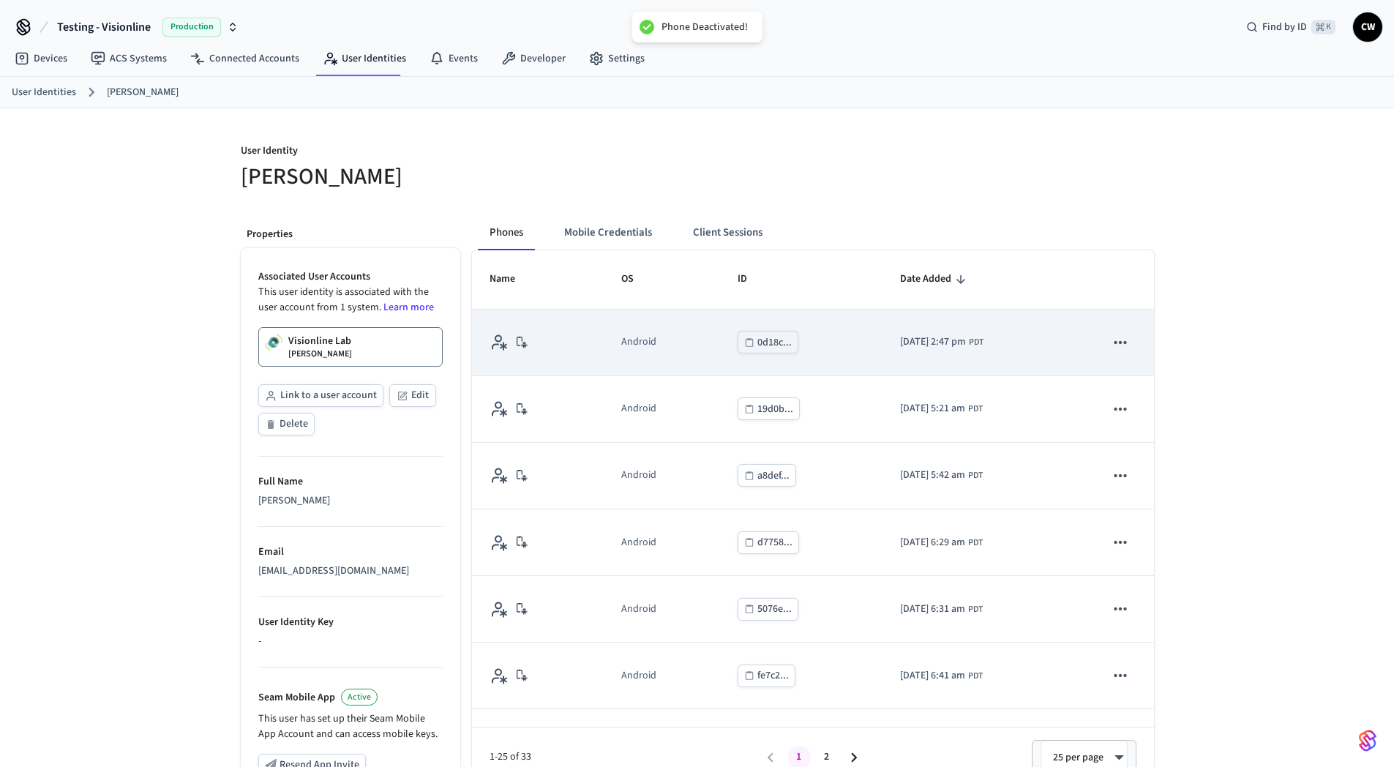
click at [1111, 339] on icon "sticky table" at bounding box center [1120, 342] width 19 height 19
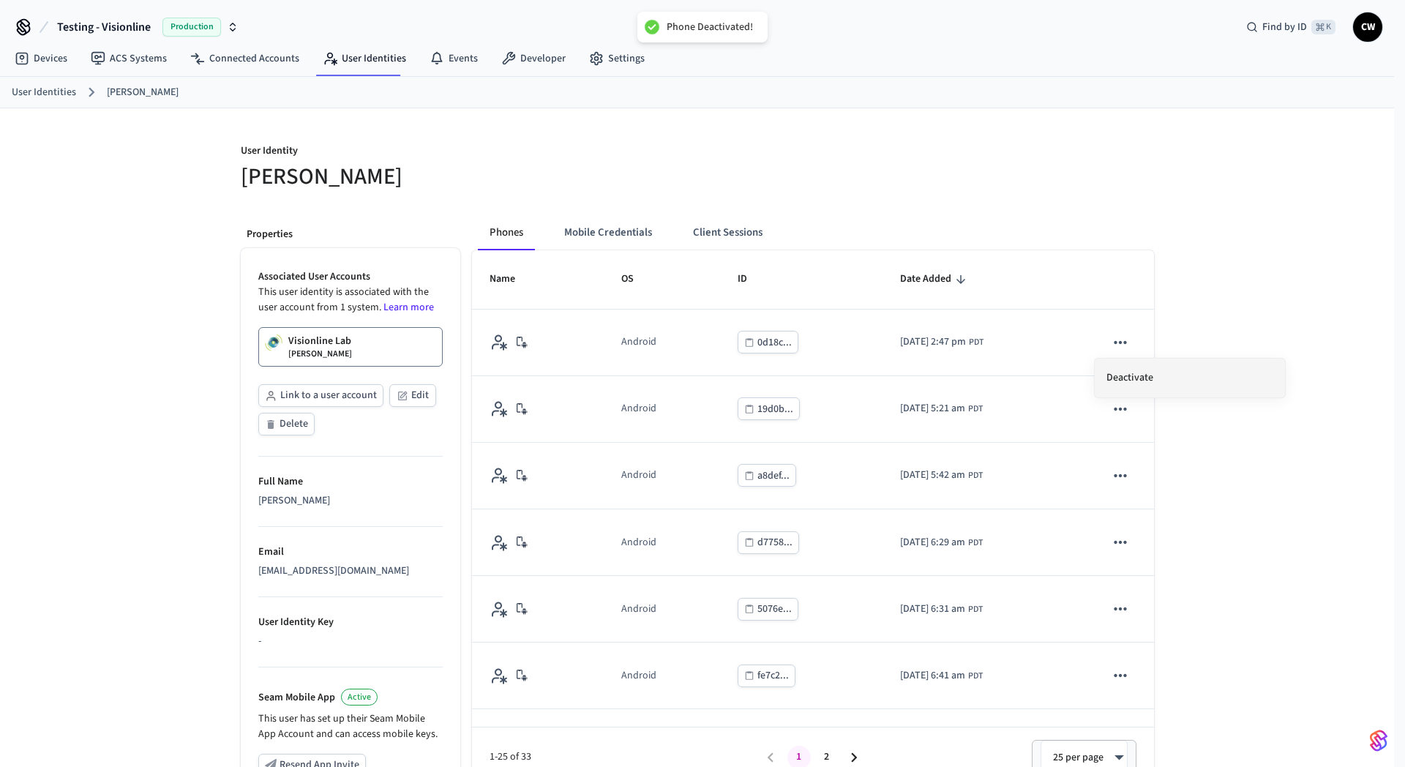
click at [1176, 368] on li "Deactivate" at bounding box center [1189, 377] width 190 height 39
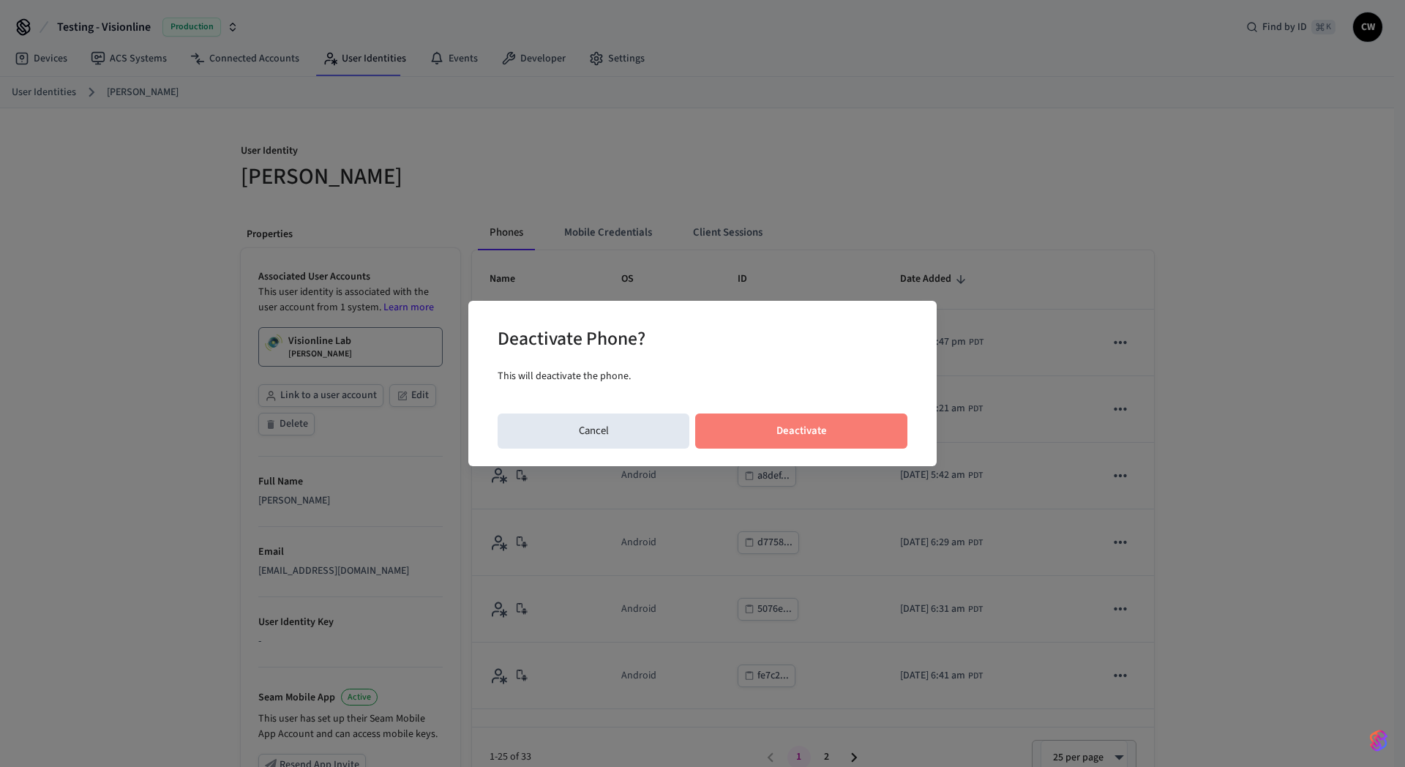
click at [825, 428] on button "Deactivate" at bounding box center [801, 430] width 212 height 35
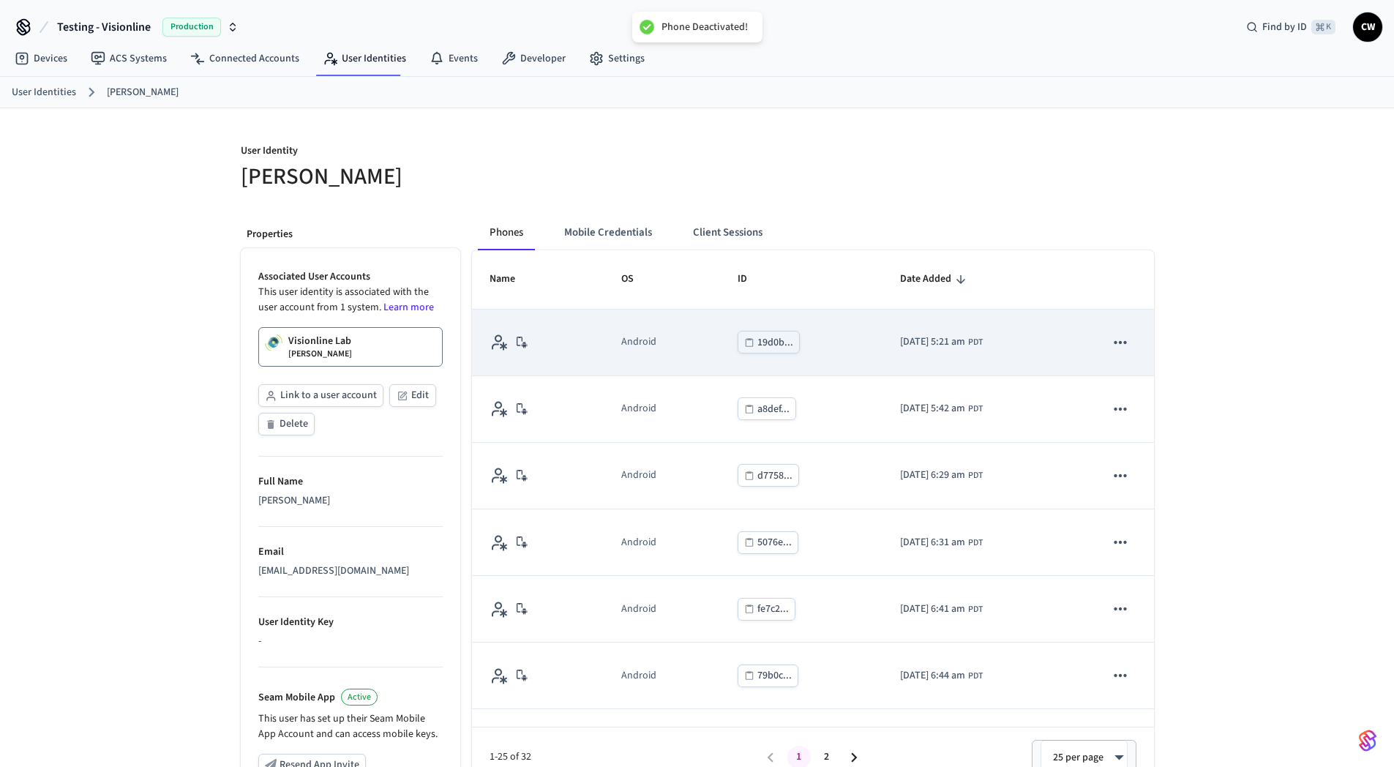
click at [1111, 347] on icon "sticky table" at bounding box center [1120, 342] width 19 height 19
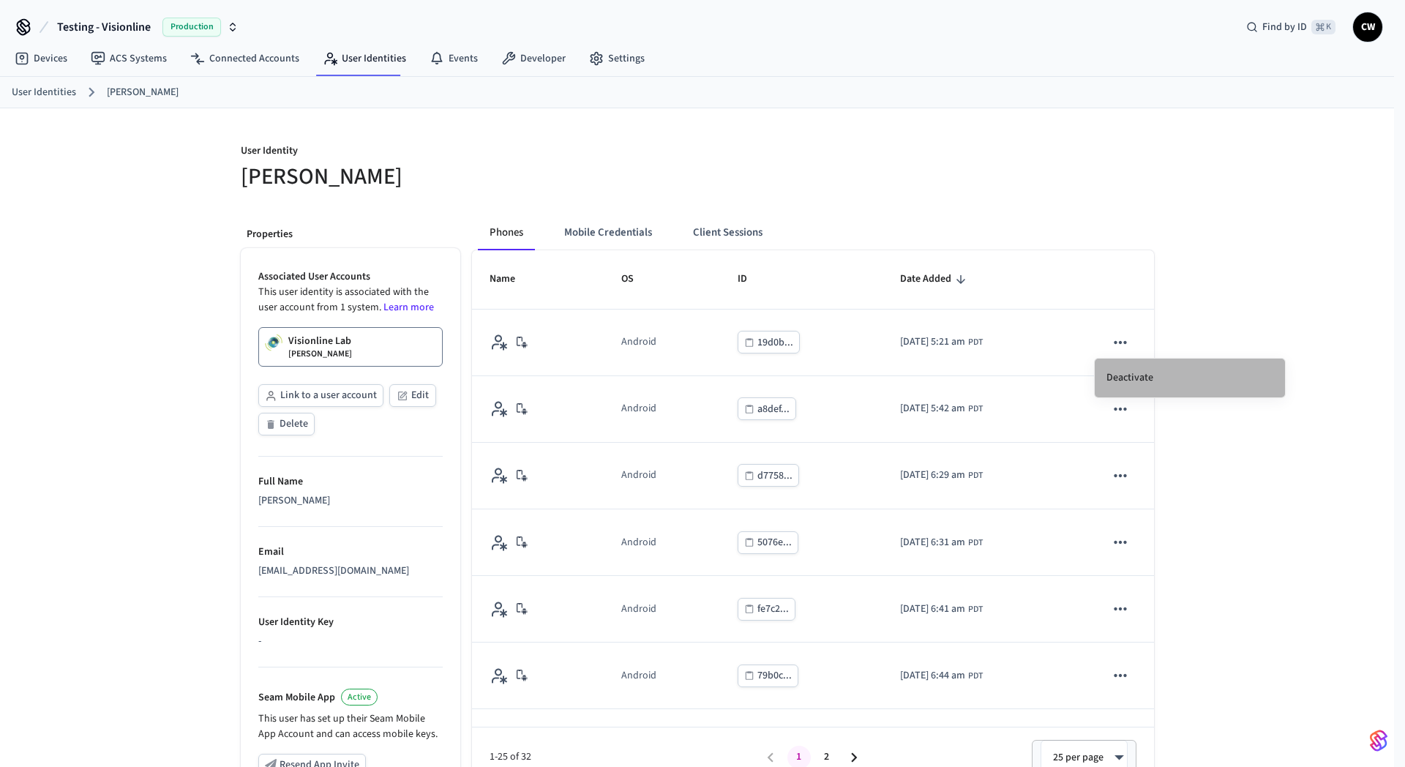
click at [1190, 375] on li "Deactivate" at bounding box center [1189, 377] width 190 height 39
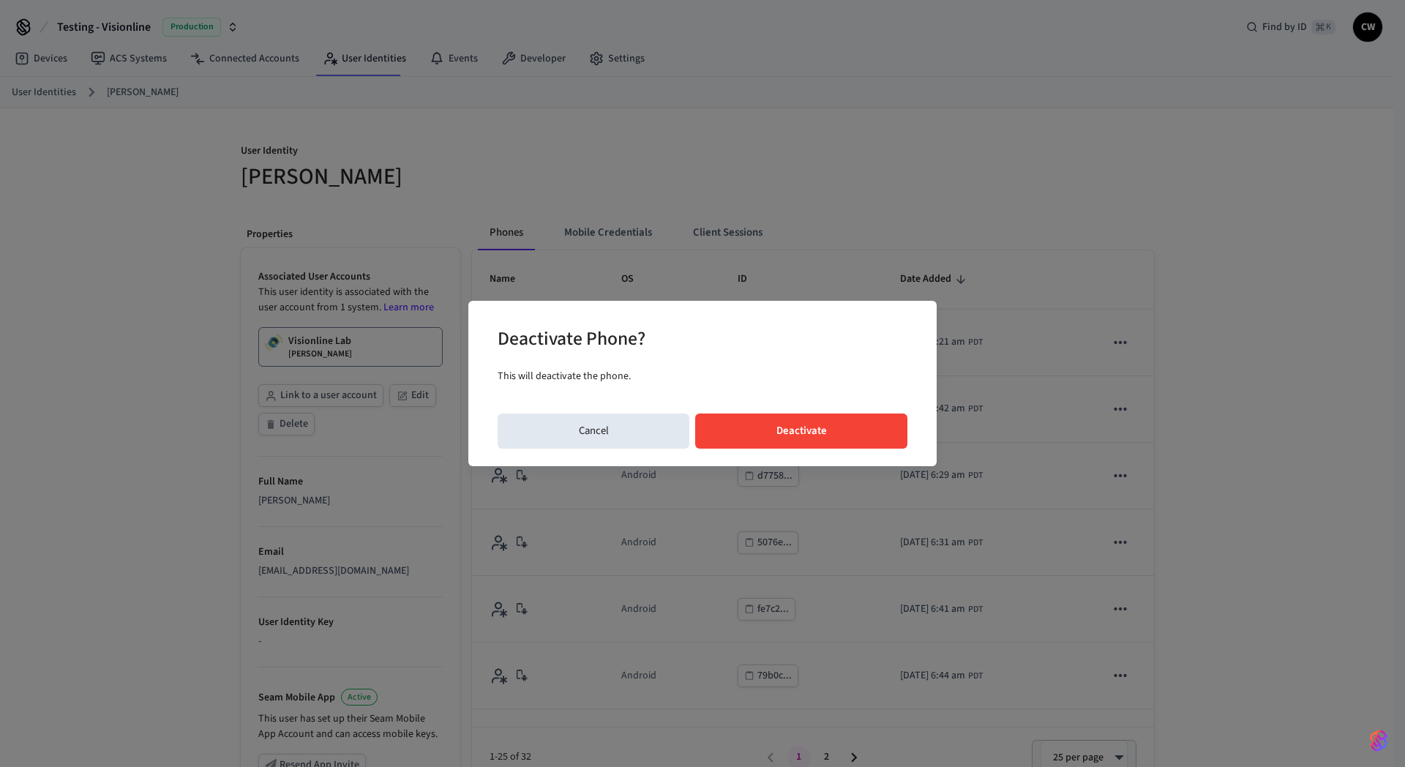
click at [822, 433] on button "Deactivate" at bounding box center [801, 430] width 212 height 35
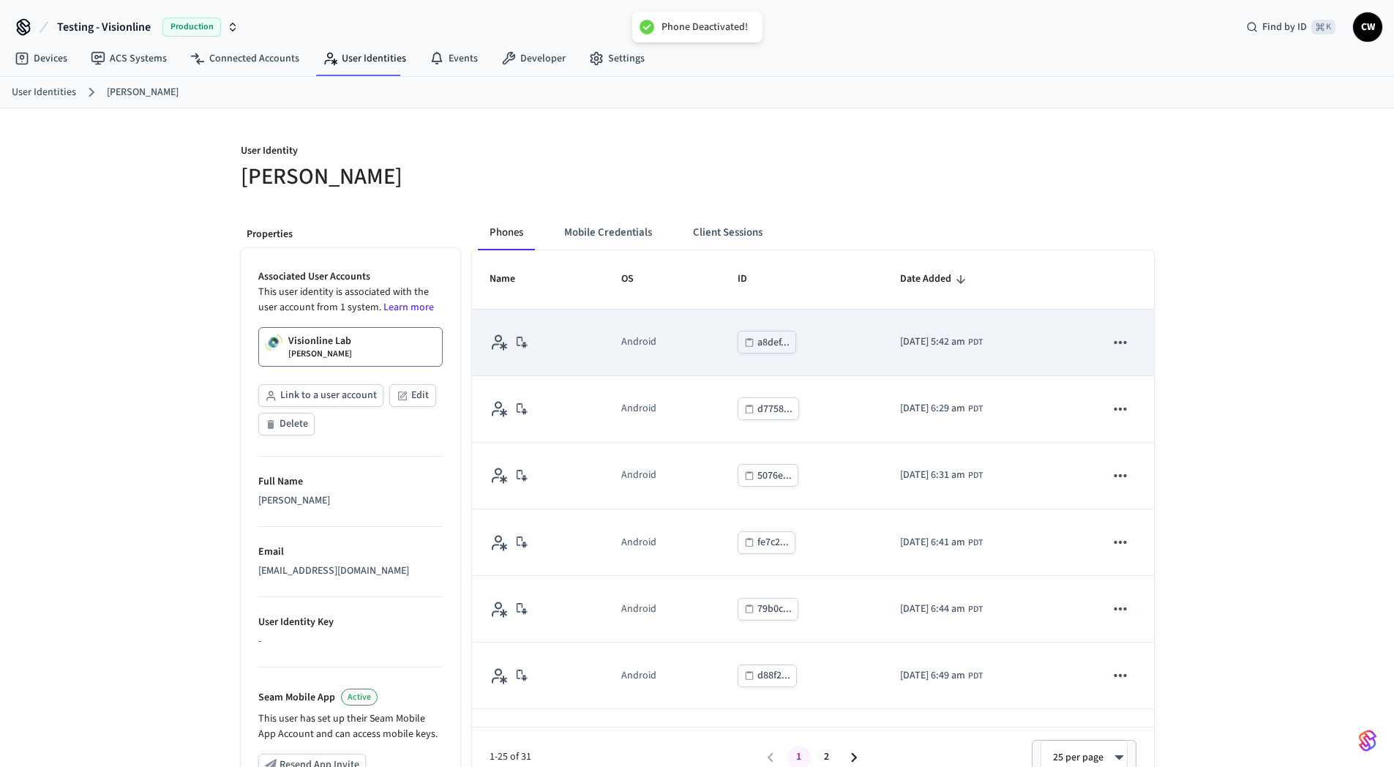
click at [1111, 344] on icon "sticky table" at bounding box center [1120, 342] width 19 height 19
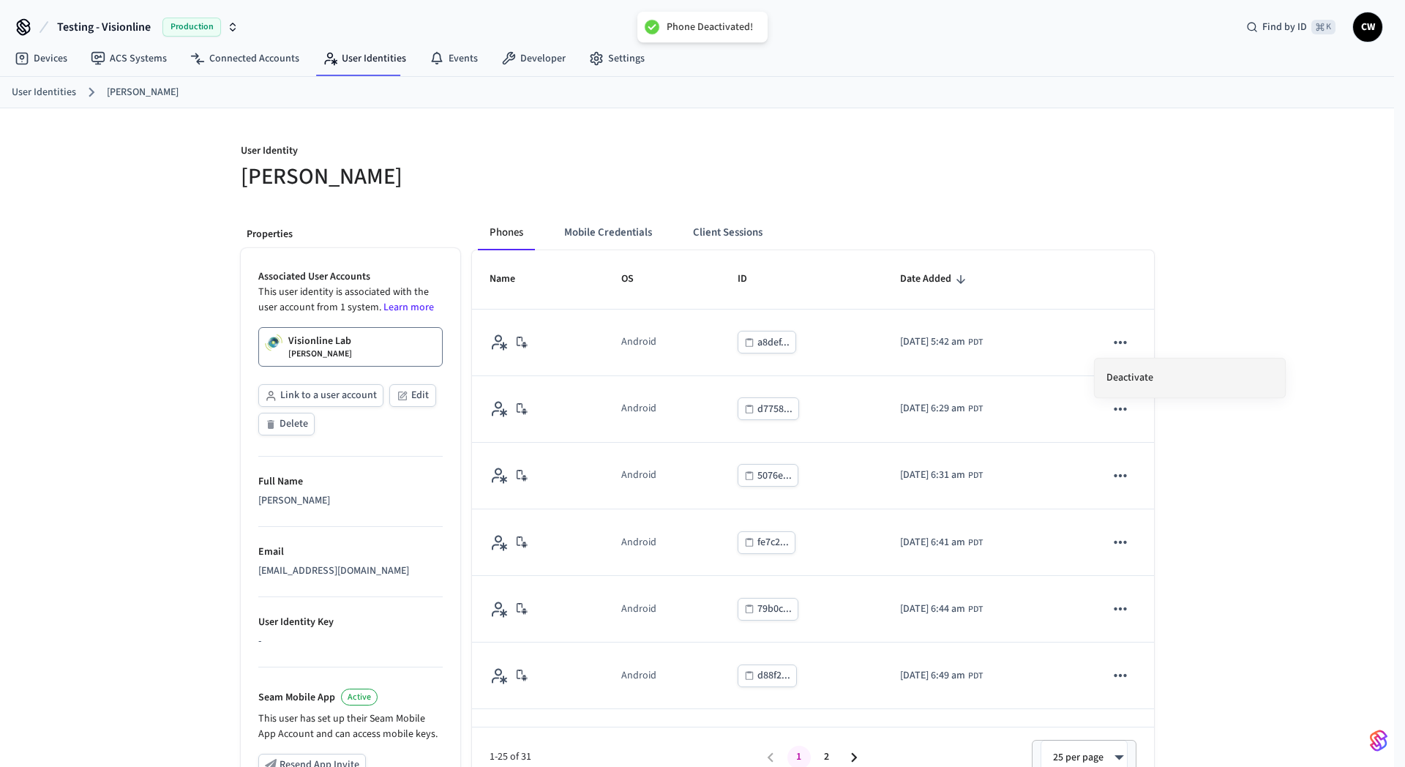
click at [1171, 369] on li "Deactivate" at bounding box center [1189, 377] width 190 height 39
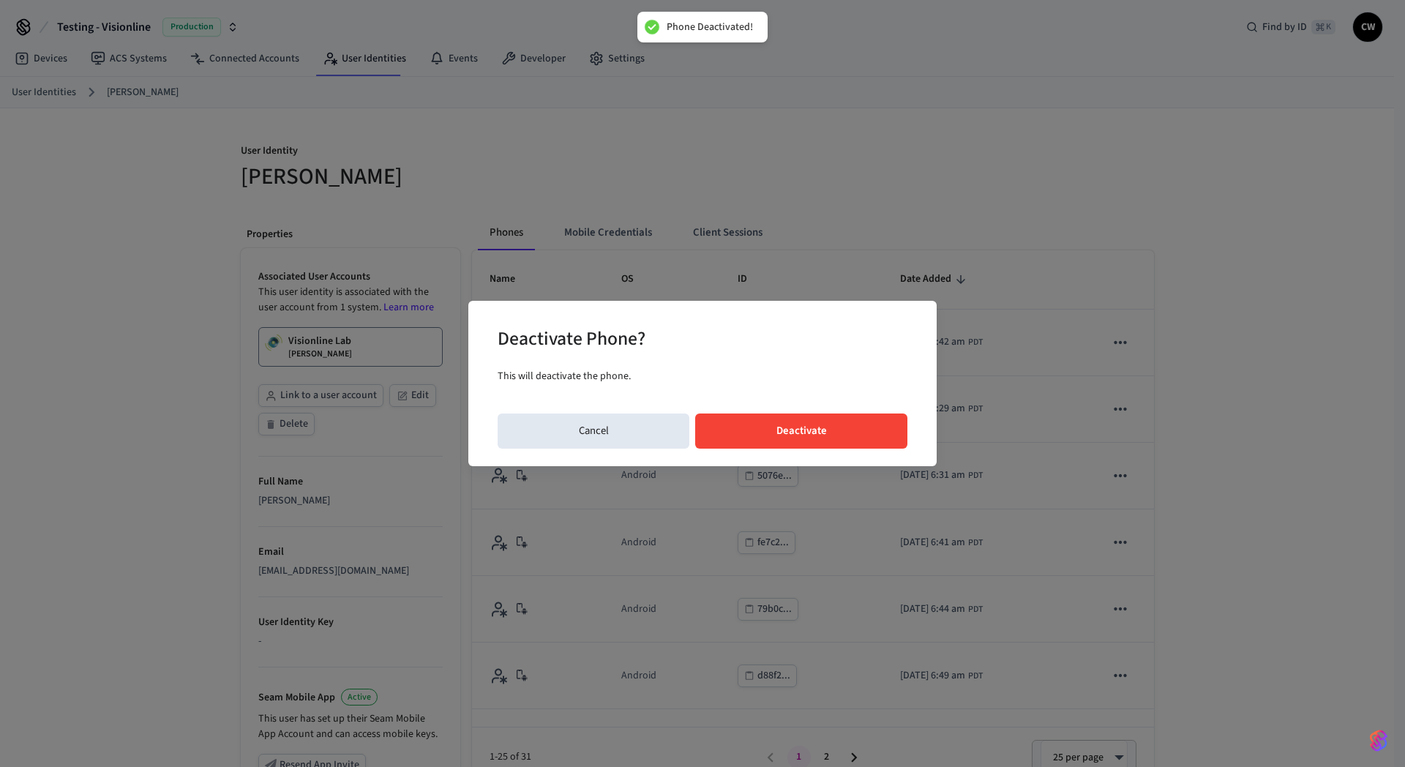
click at [819, 424] on button "Deactivate" at bounding box center [801, 430] width 212 height 35
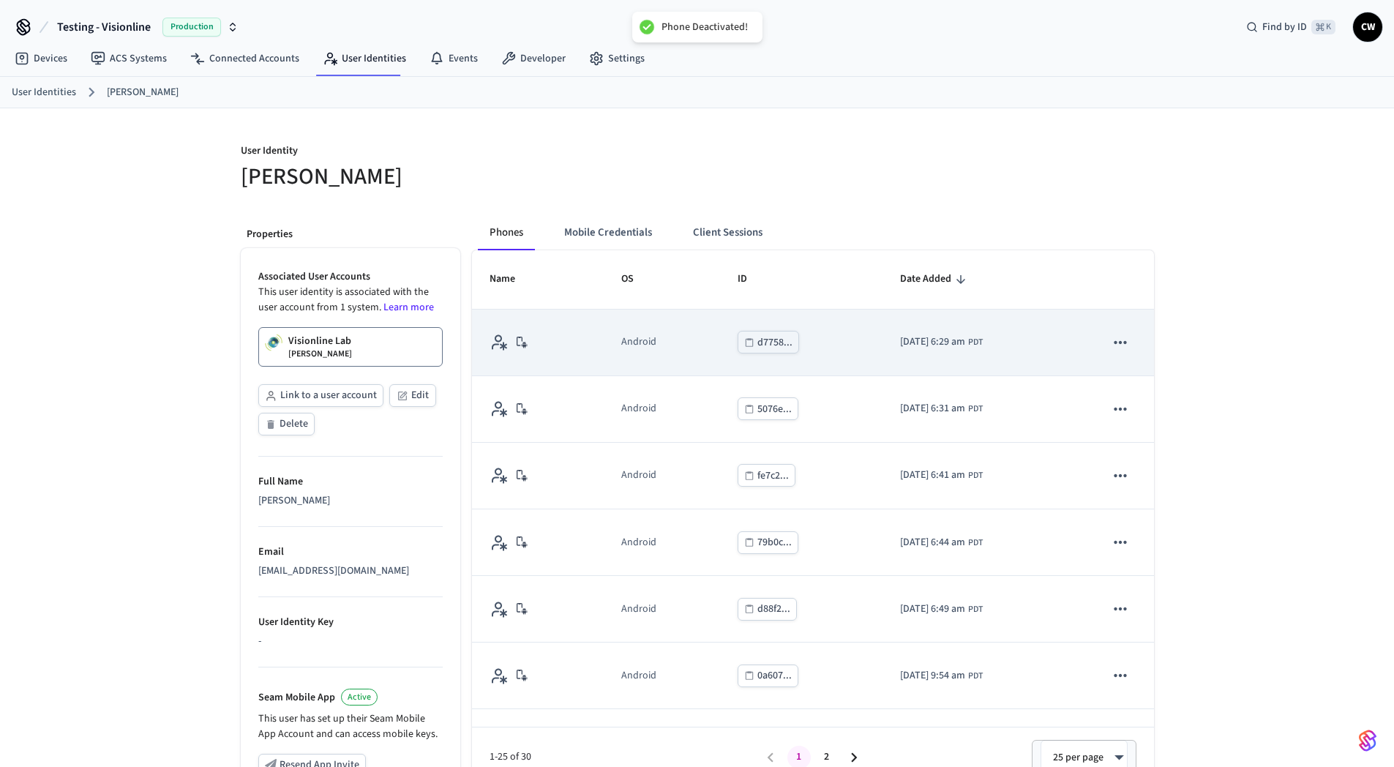
click at [1114, 343] on icon "sticky table" at bounding box center [1120, 342] width 12 height 3
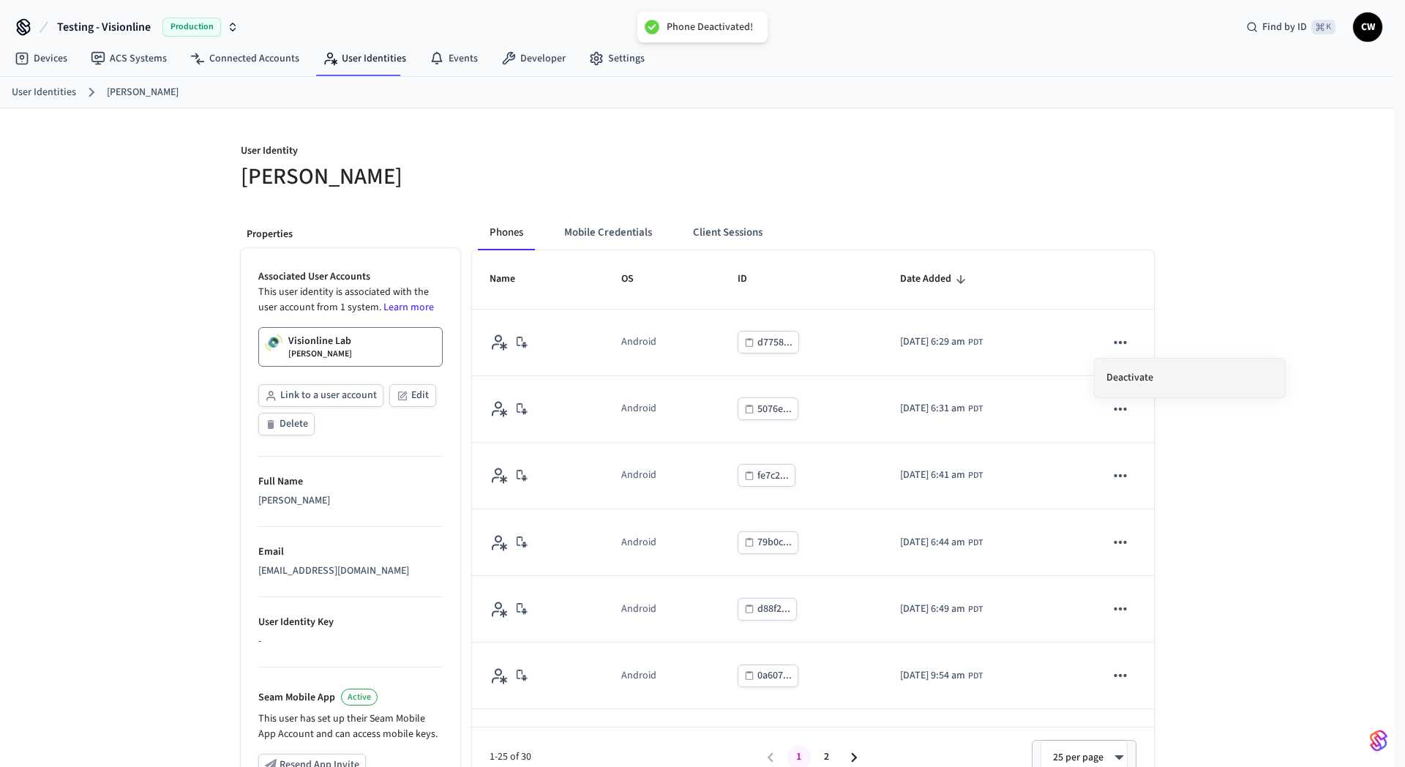
click at [1175, 367] on li "Deactivate" at bounding box center [1189, 377] width 190 height 39
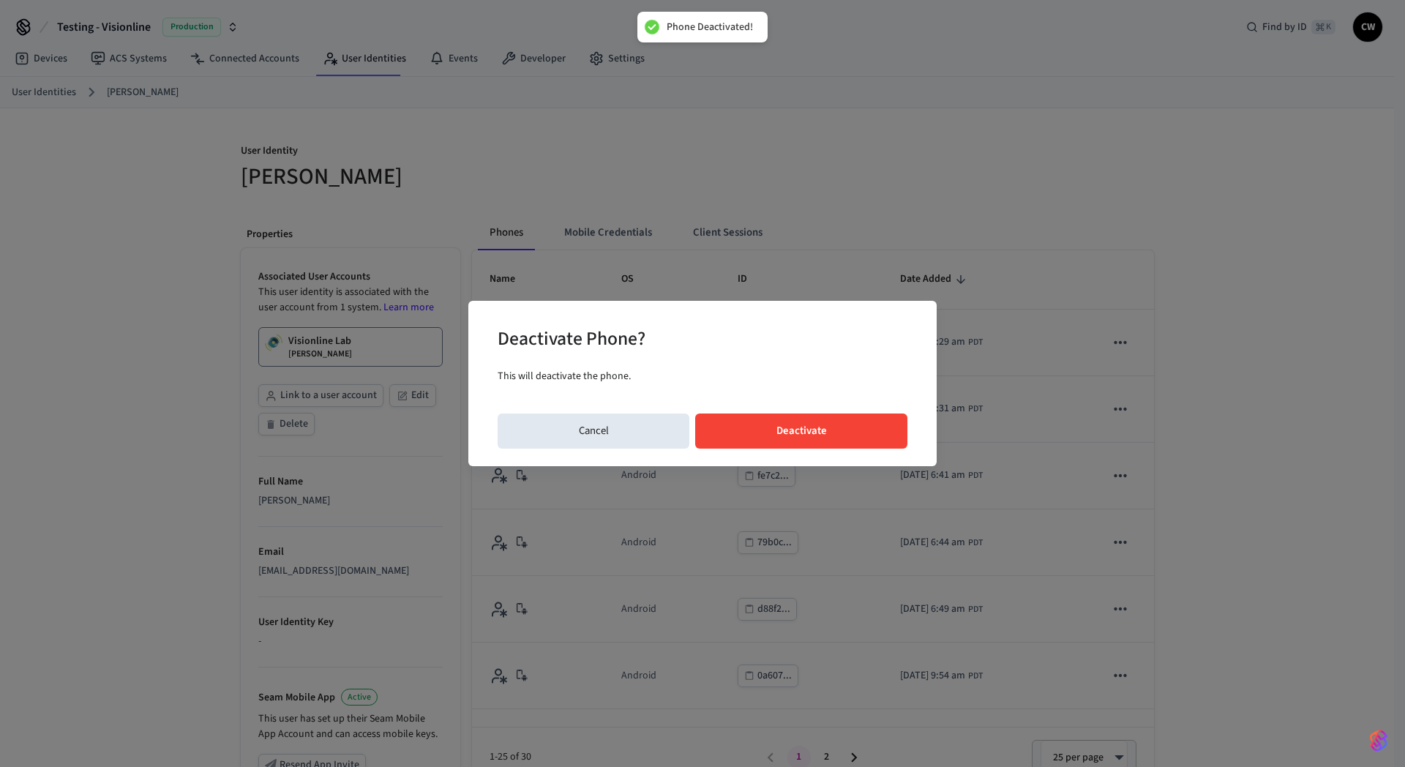
click at [804, 427] on button "Deactivate" at bounding box center [801, 430] width 212 height 35
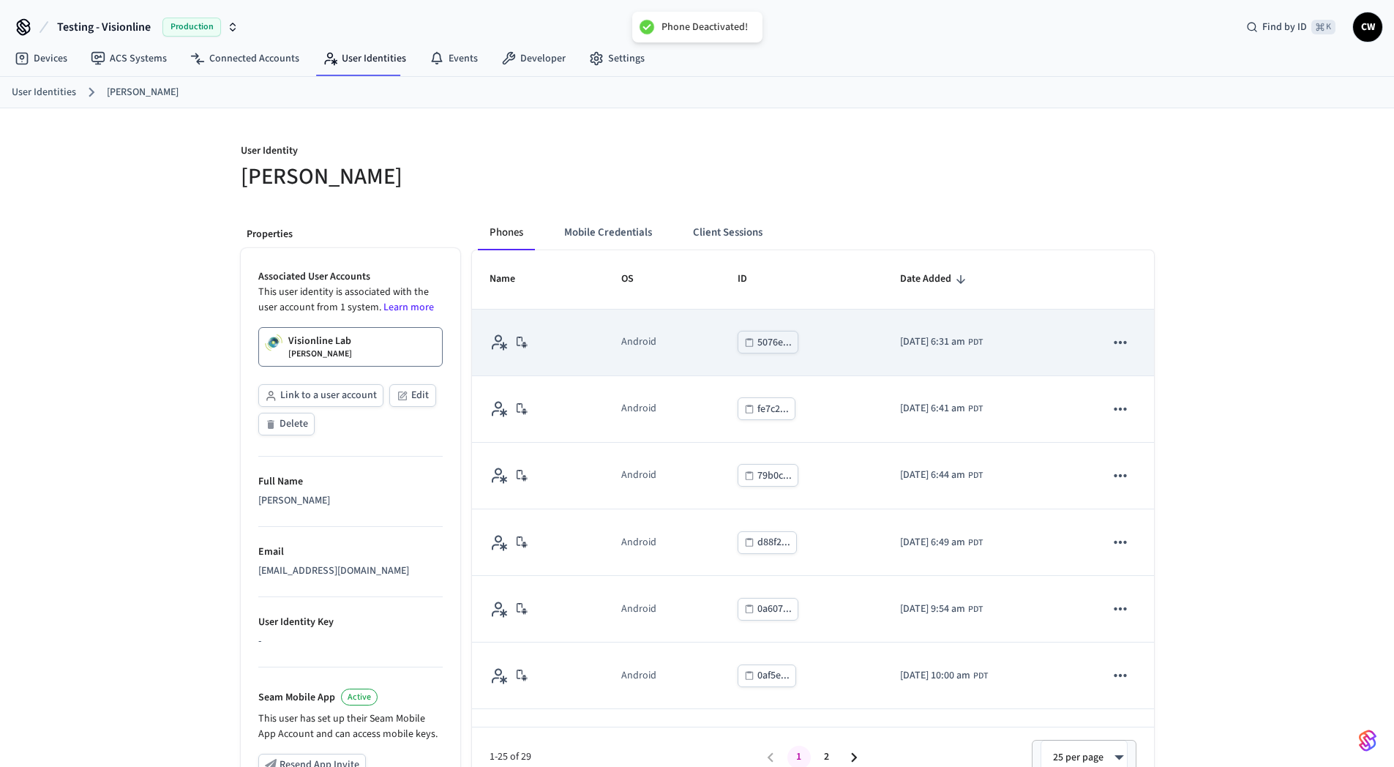
click at [1114, 343] on icon "sticky table" at bounding box center [1120, 342] width 12 height 3
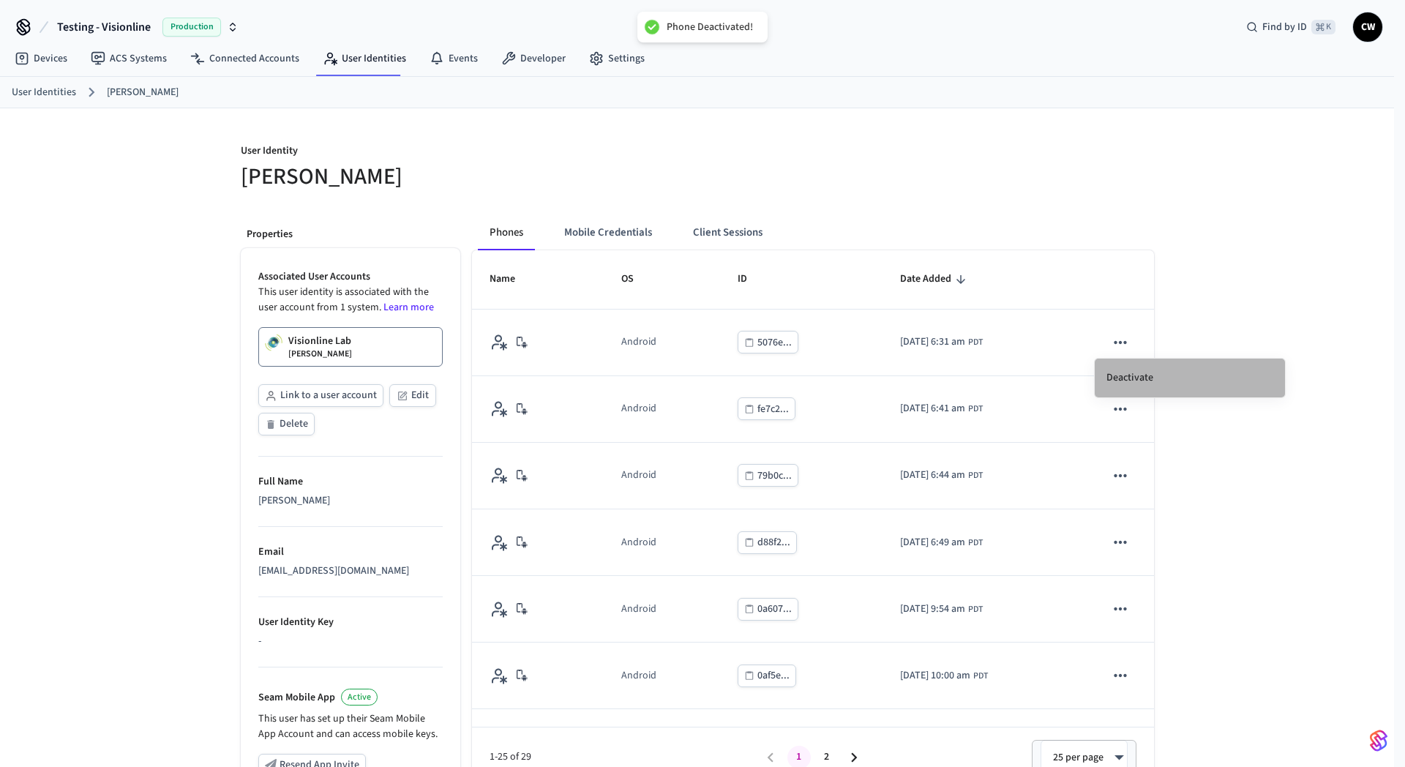
click at [1154, 369] on li "Deactivate" at bounding box center [1189, 377] width 190 height 39
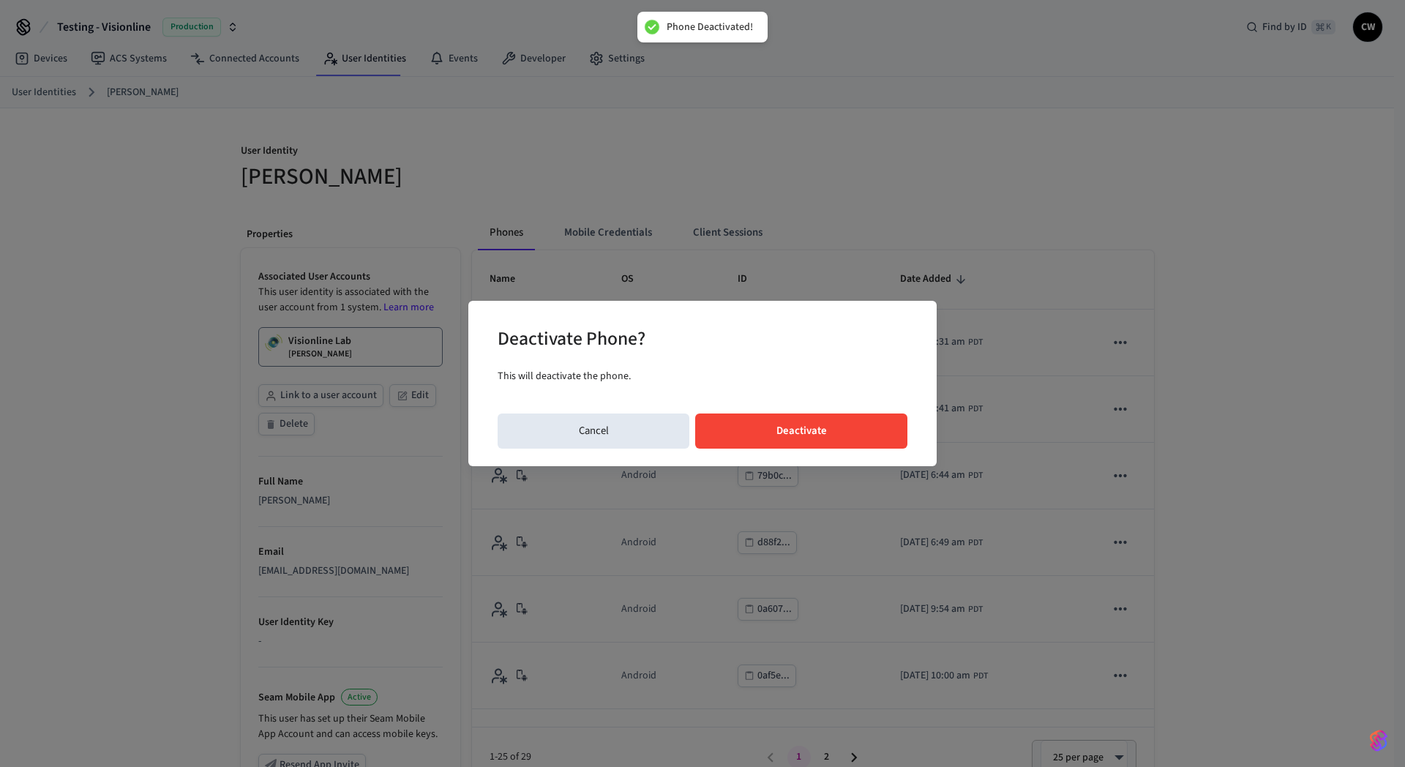
click at [807, 430] on button "Deactivate" at bounding box center [801, 430] width 212 height 35
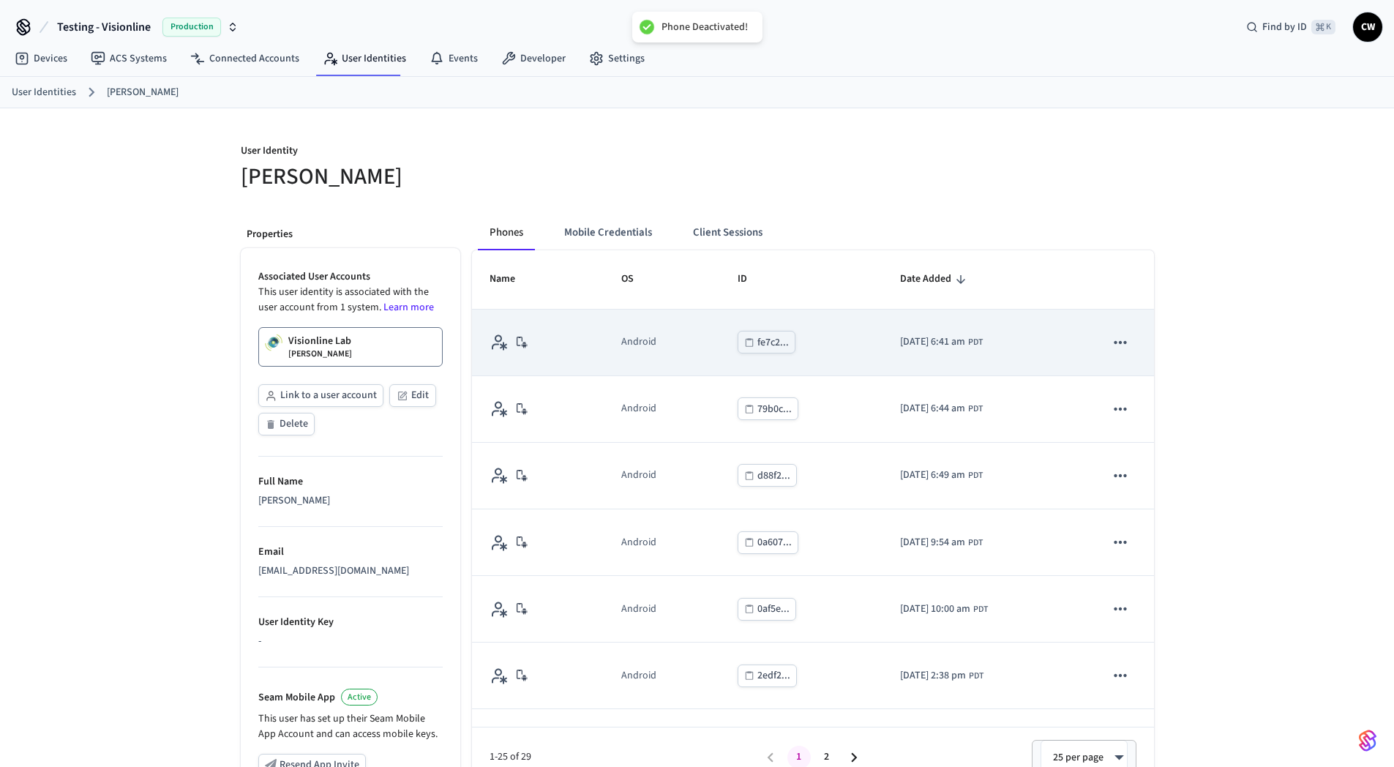
click at [1111, 349] on icon "sticky table" at bounding box center [1120, 342] width 19 height 19
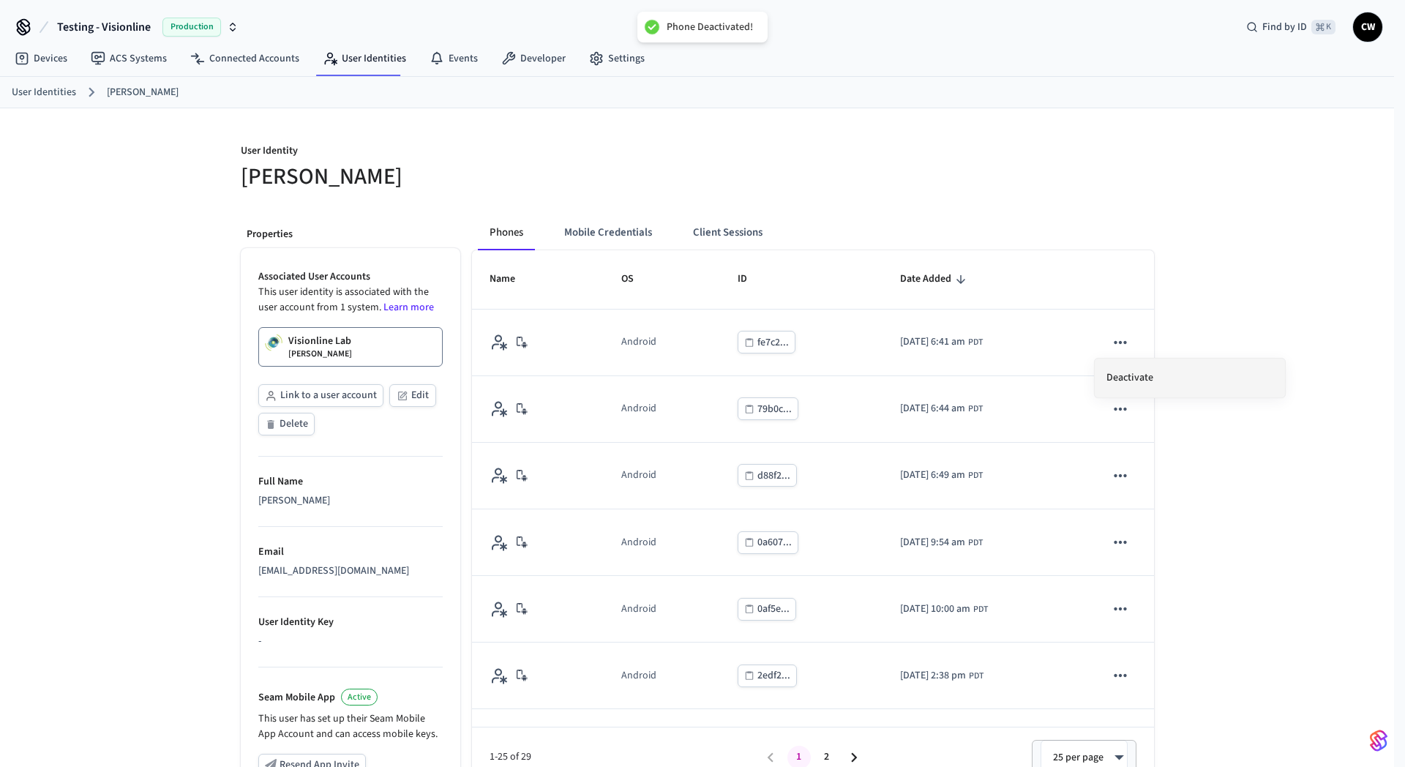
click at [1162, 375] on li "Deactivate" at bounding box center [1189, 377] width 190 height 39
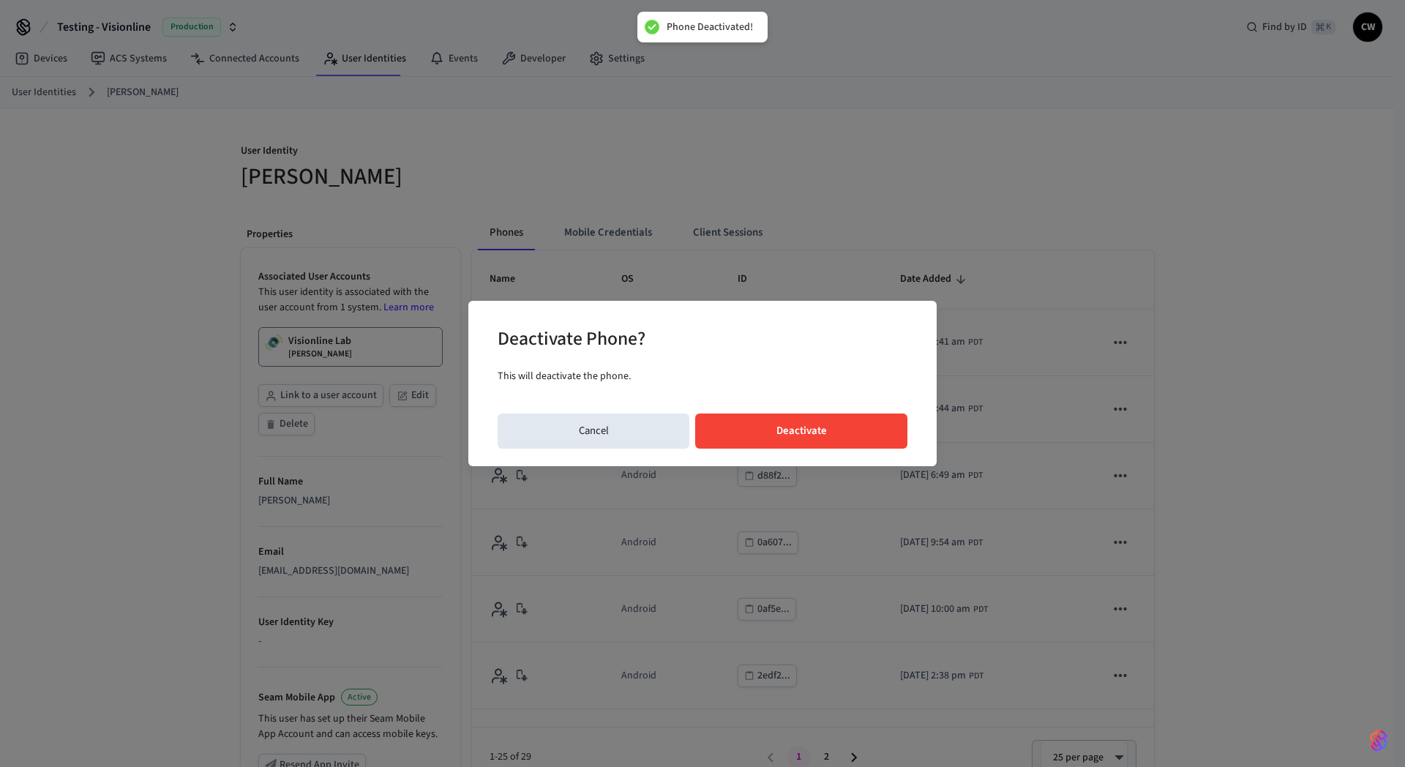
click at [813, 431] on button "Deactivate" at bounding box center [801, 430] width 212 height 35
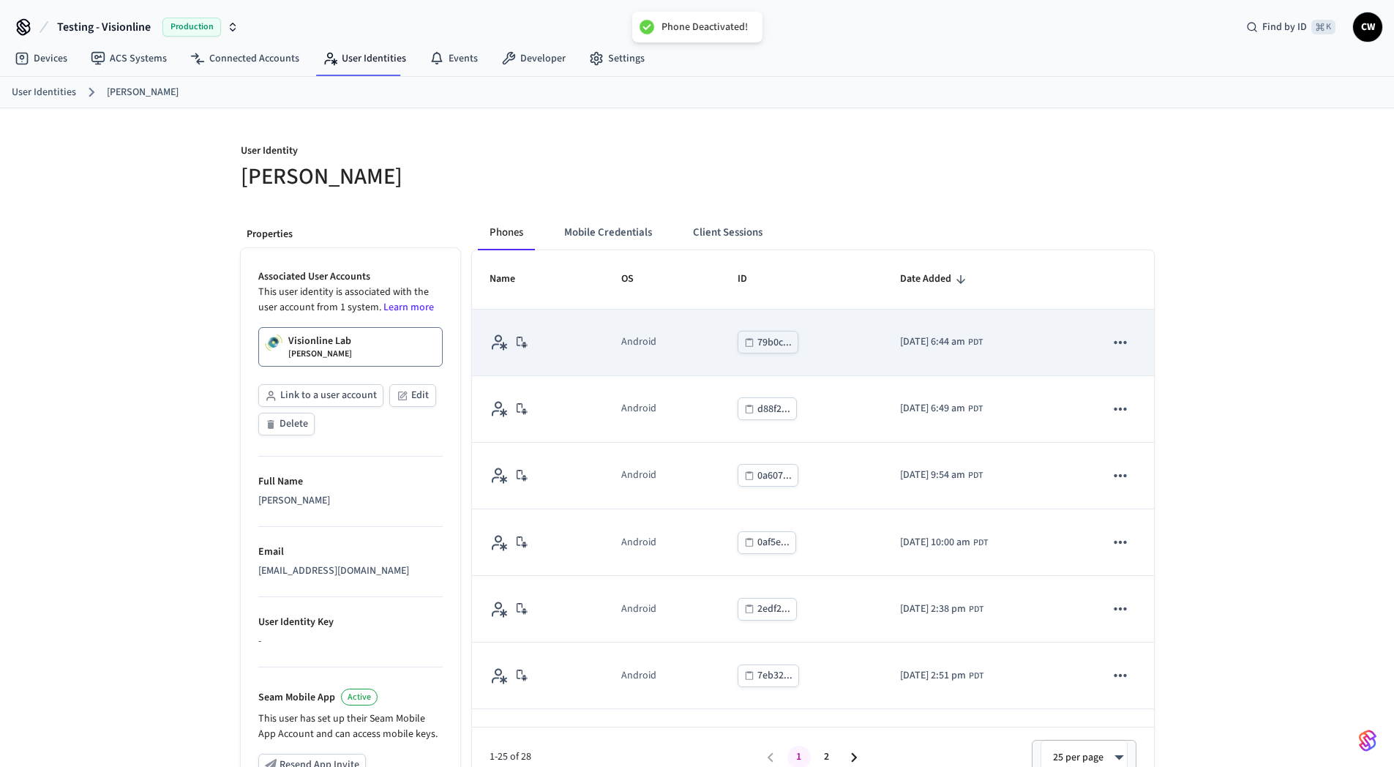
click at [1120, 346] on button "sticky table" at bounding box center [1120, 342] width 31 height 31
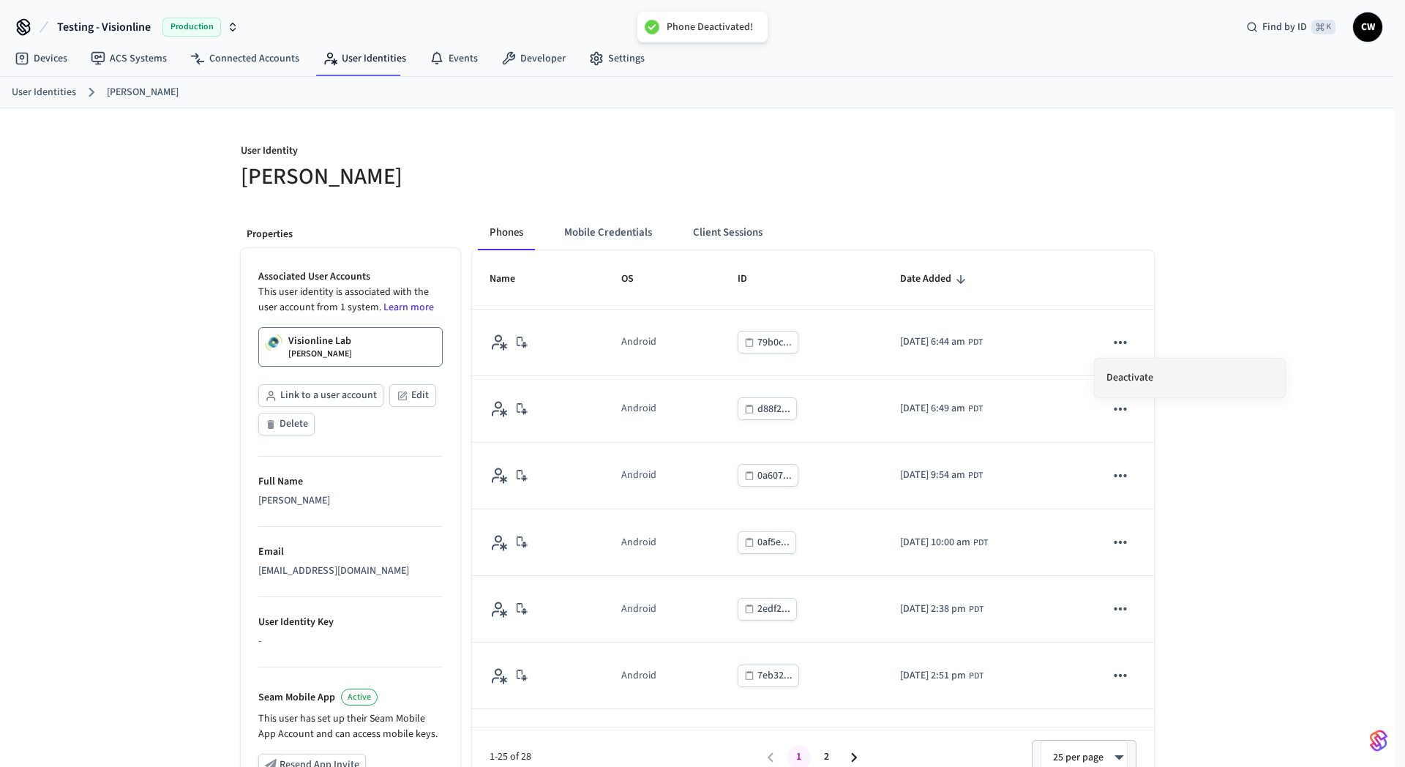
click at [1165, 373] on li "Deactivate" at bounding box center [1189, 377] width 190 height 39
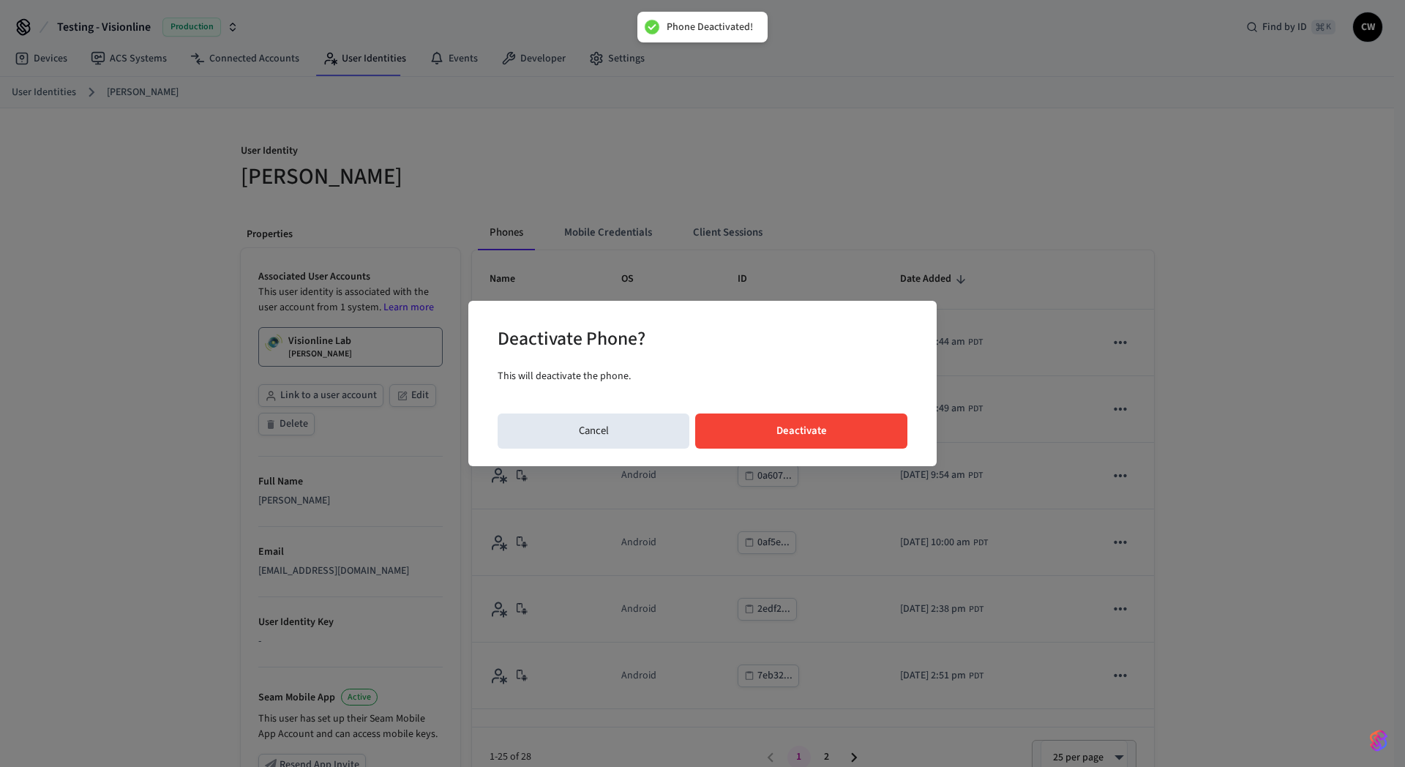
click at [788, 426] on button "Deactivate" at bounding box center [801, 430] width 212 height 35
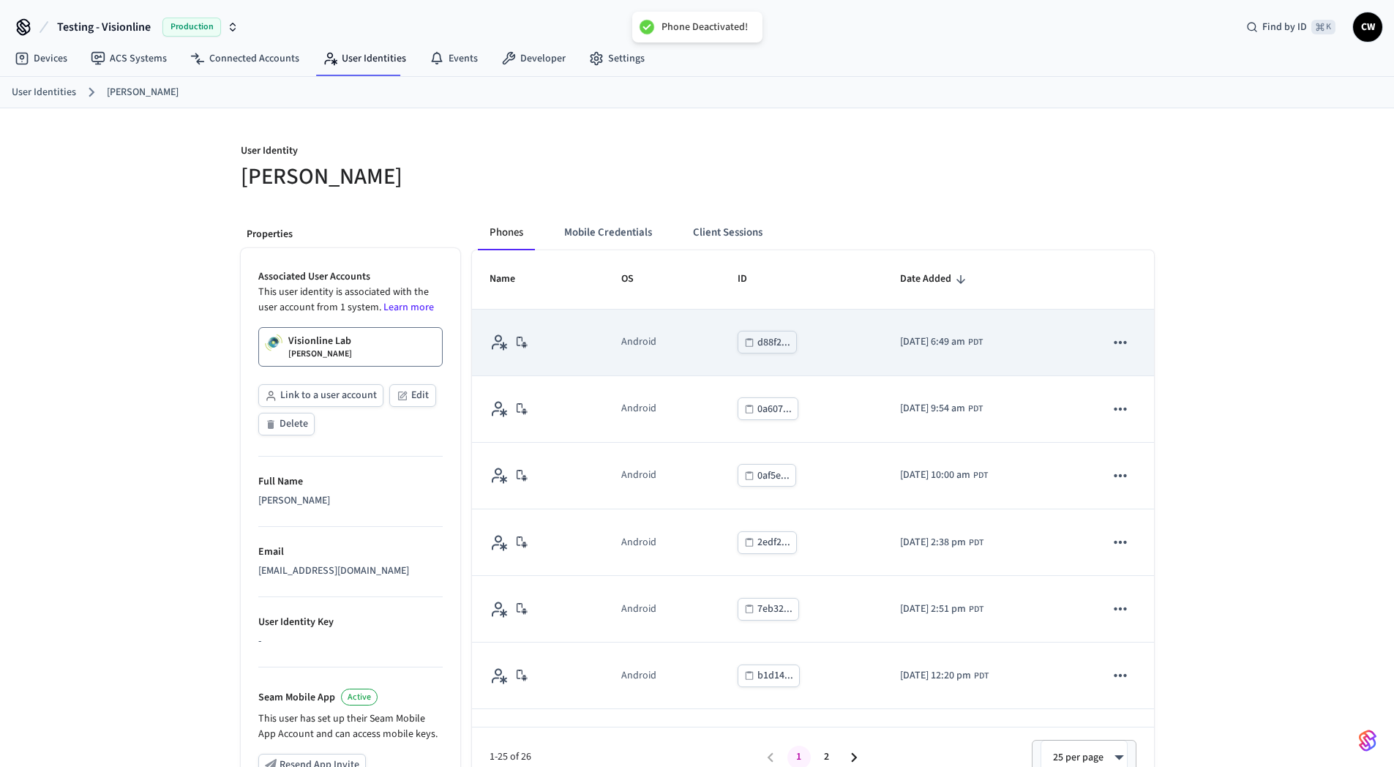
click at [1121, 335] on button "sticky table" at bounding box center [1120, 342] width 31 height 31
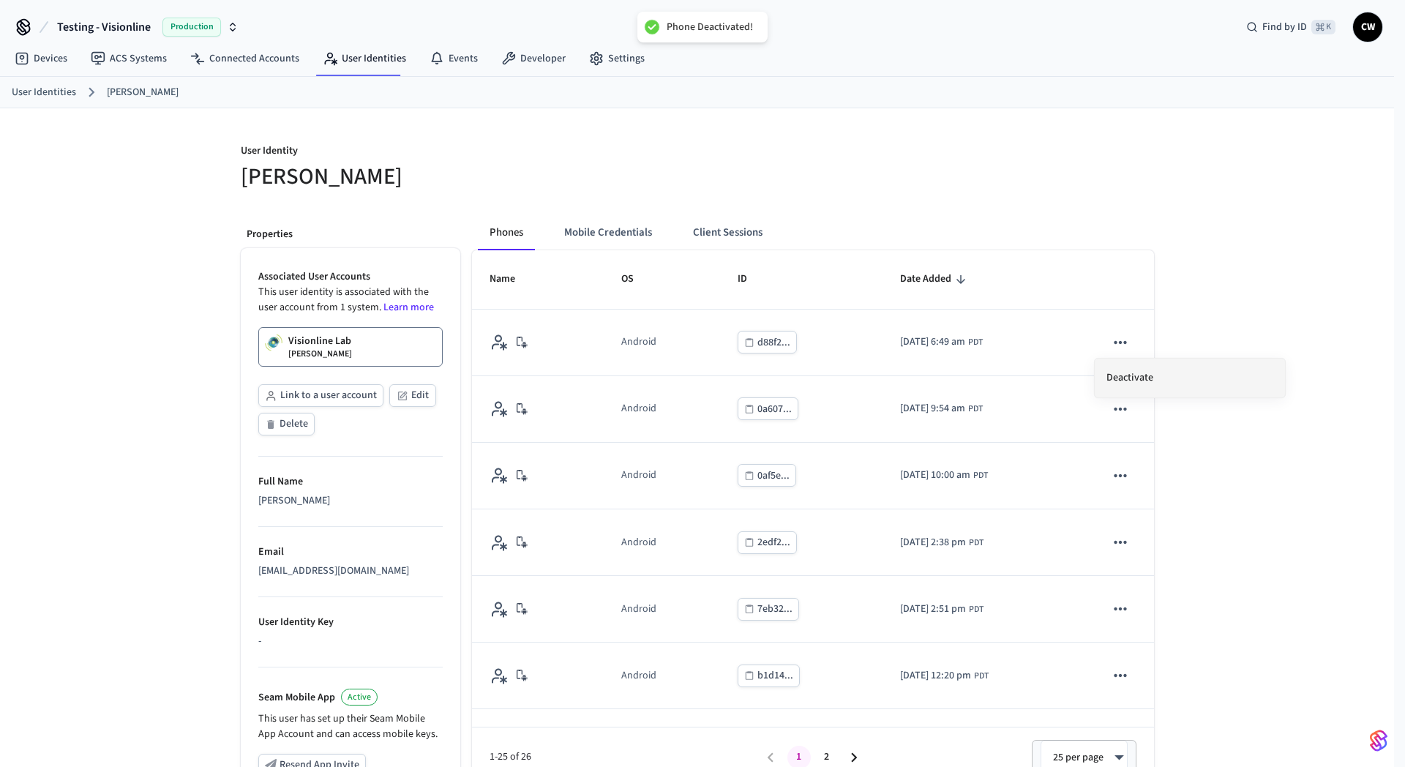
click at [1173, 372] on li "Deactivate" at bounding box center [1189, 377] width 190 height 39
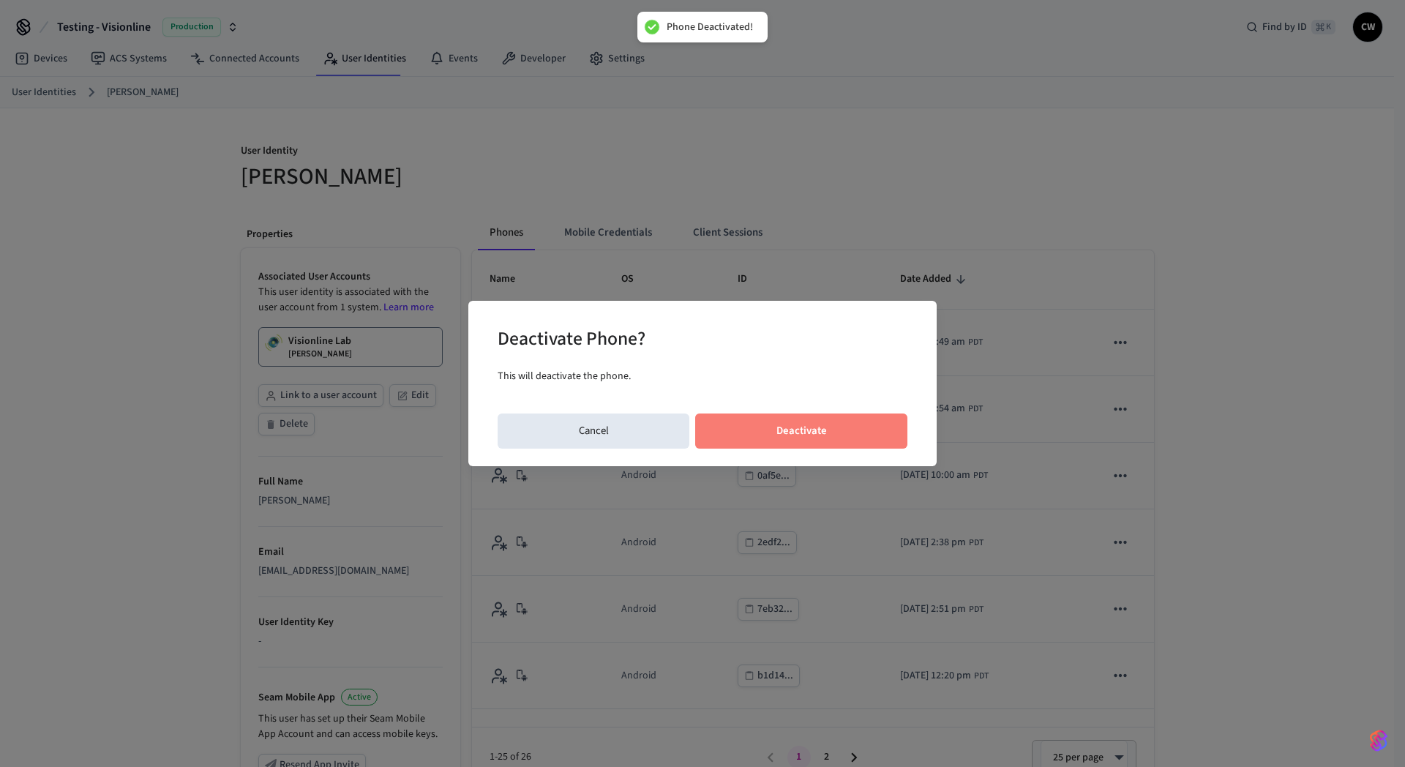
click at [808, 418] on button "Deactivate" at bounding box center [801, 430] width 212 height 35
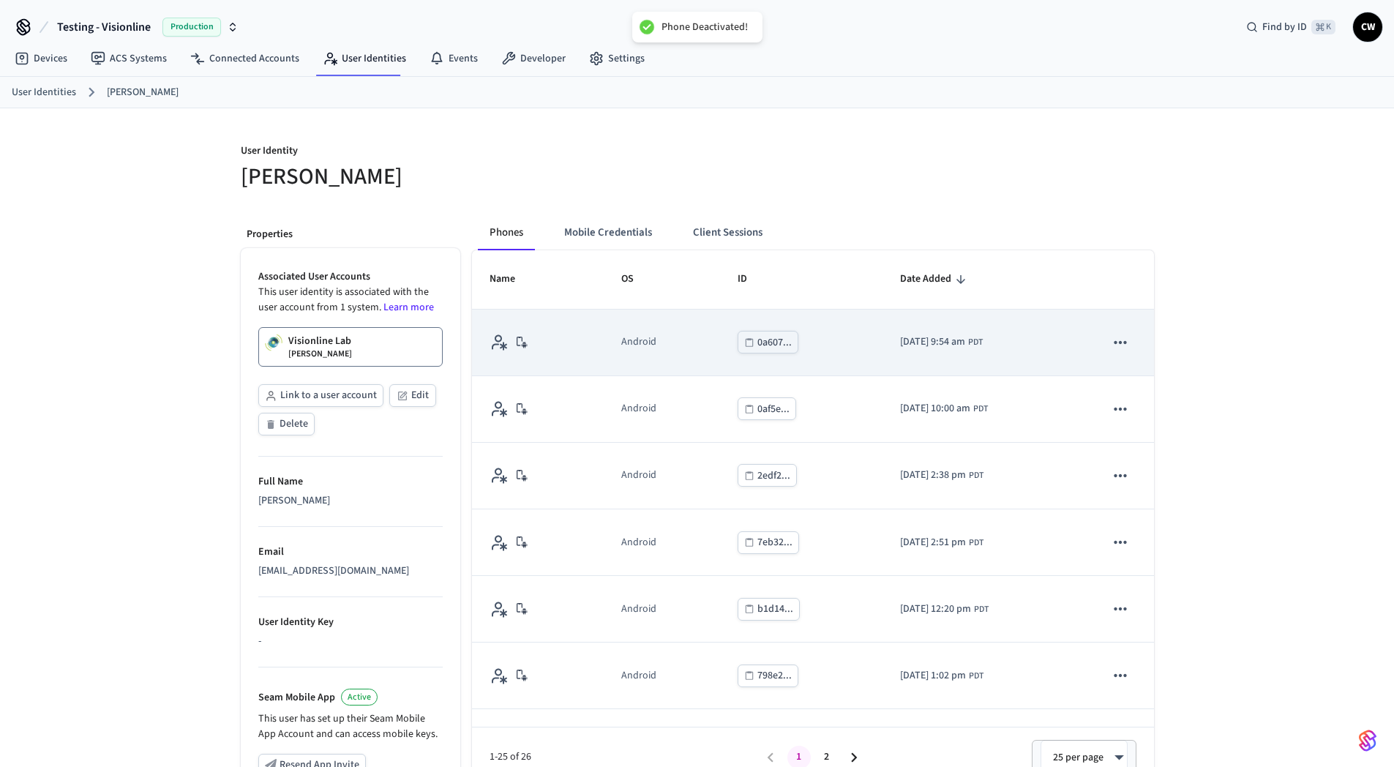
click at [1121, 333] on button "sticky table" at bounding box center [1120, 342] width 31 height 31
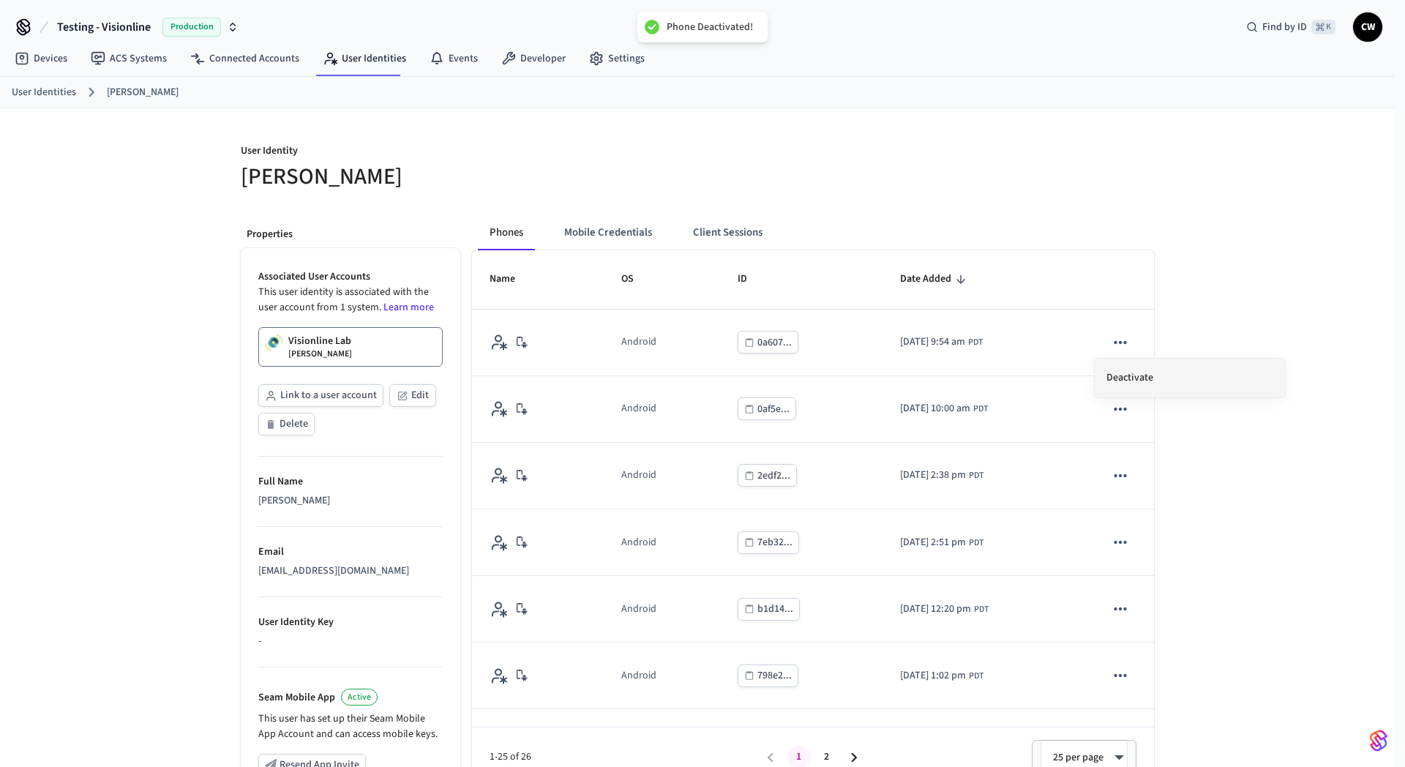
click at [1173, 363] on li "Deactivate" at bounding box center [1189, 377] width 190 height 39
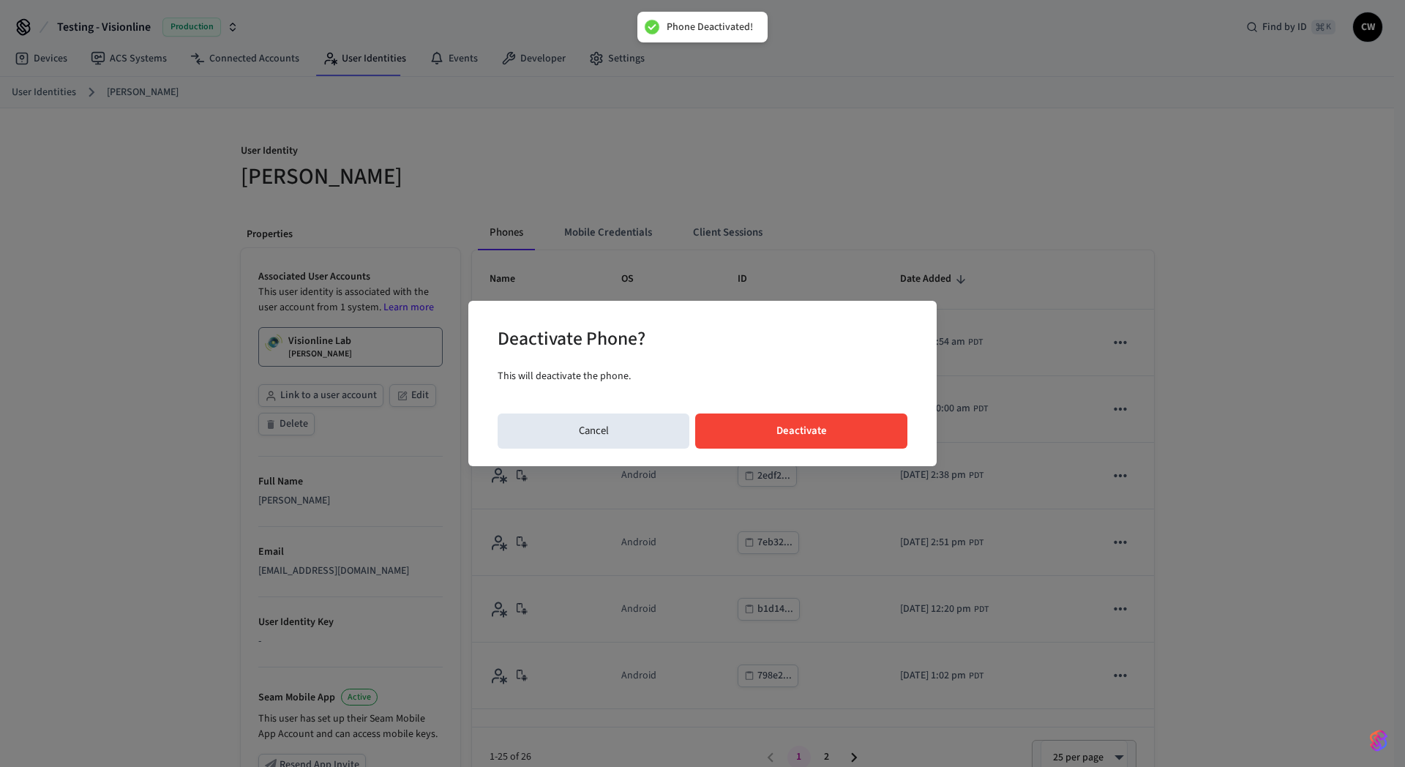
click at [781, 422] on button "Deactivate" at bounding box center [801, 430] width 212 height 35
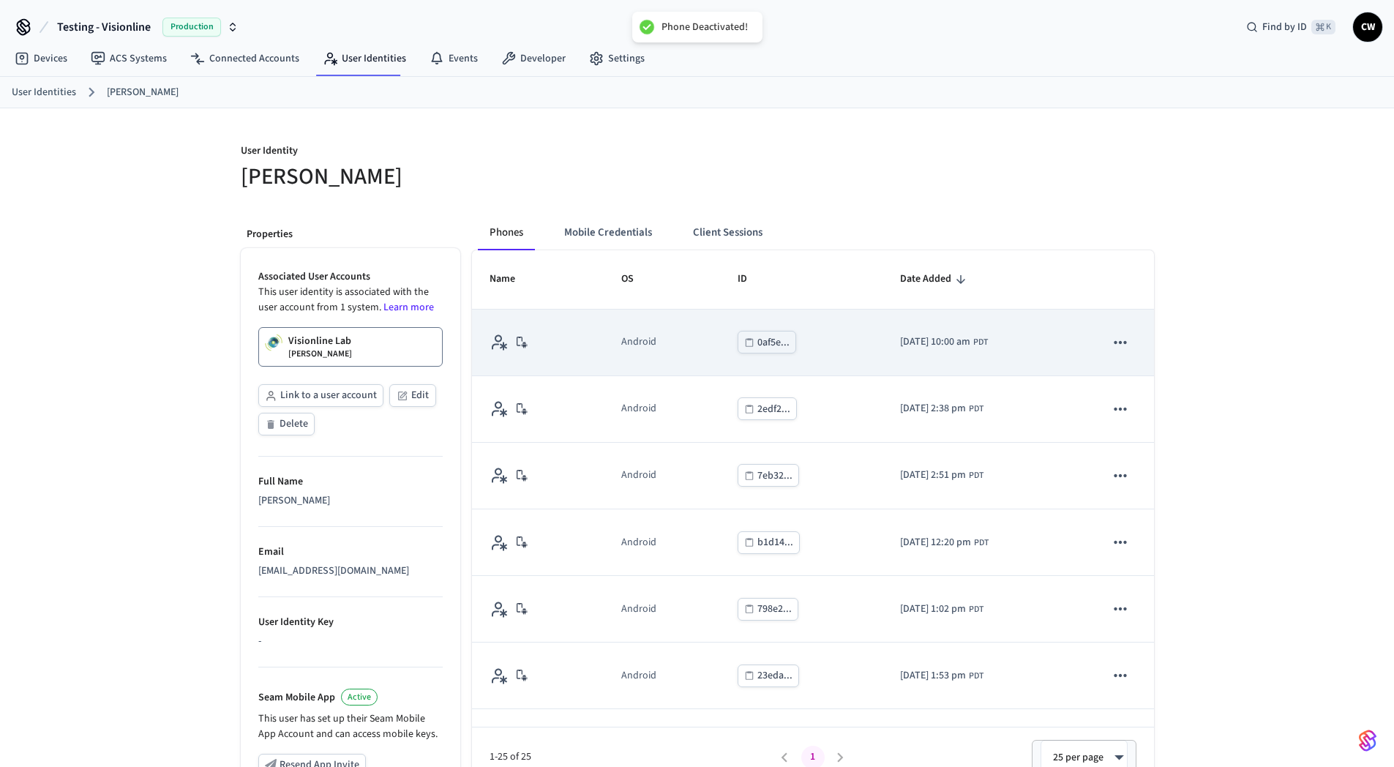
click at [1121, 340] on button "sticky table" at bounding box center [1120, 342] width 31 height 31
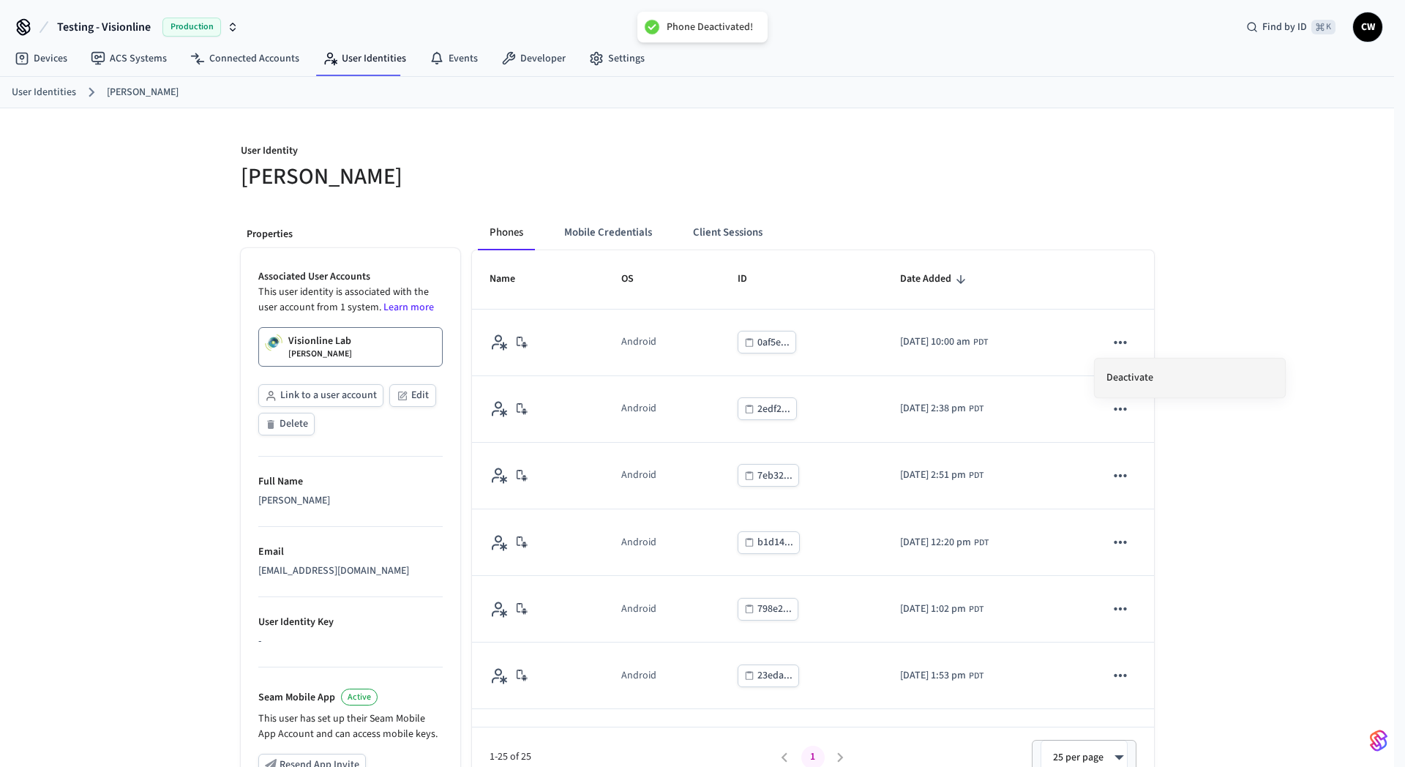
click at [1172, 372] on li "Deactivate" at bounding box center [1189, 377] width 190 height 39
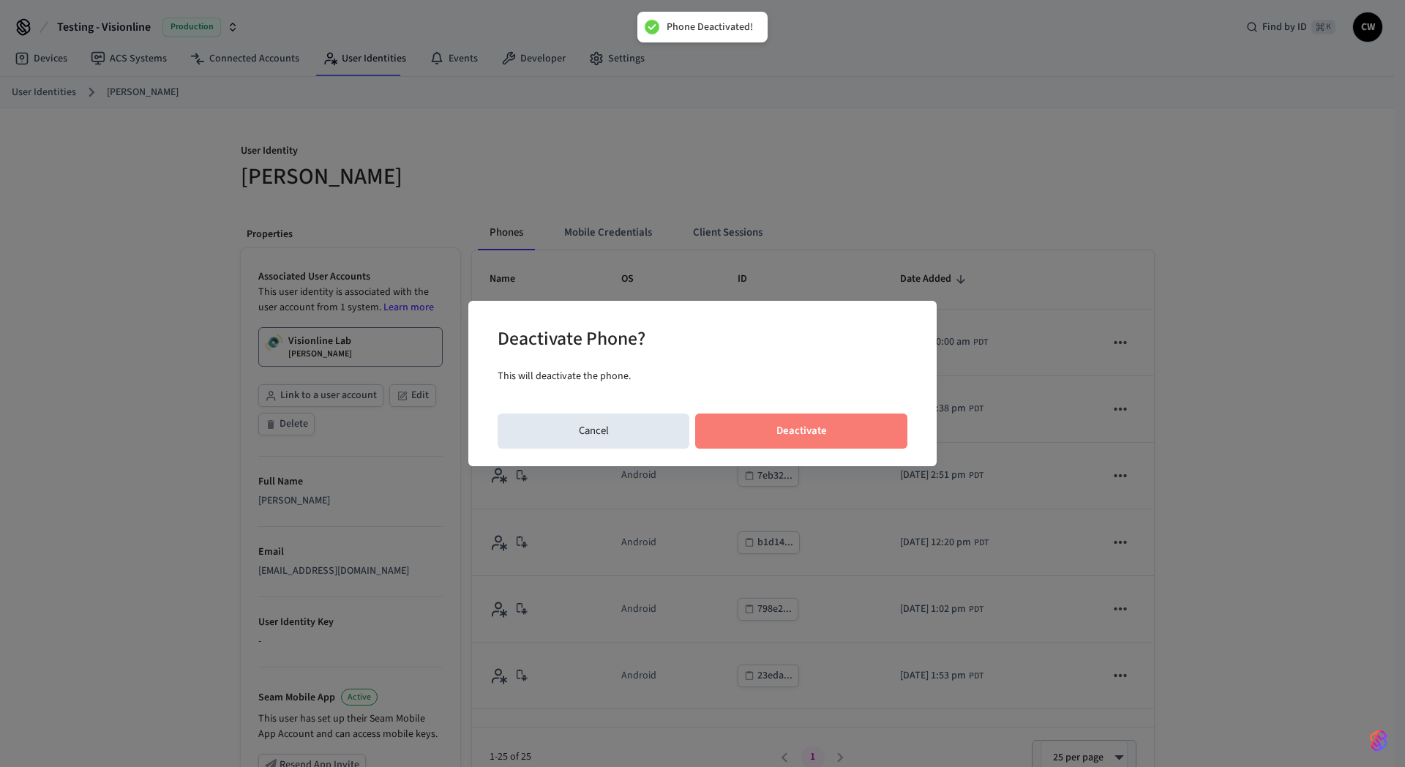
click at [829, 434] on button "Deactivate" at bounding box center [801, 430] width 212 height 35
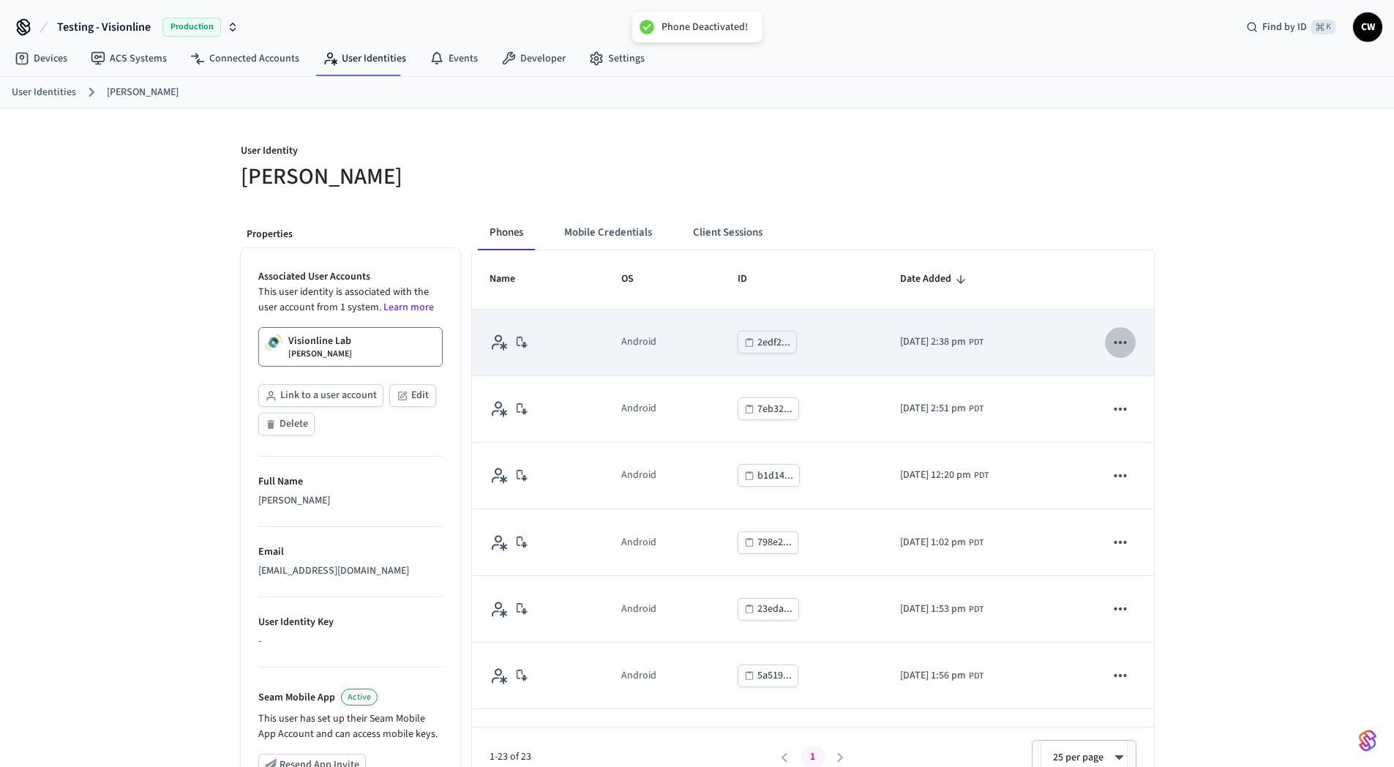
click at [1120, 346] on button "sticky table" at bounding box center [1120, 342] width 31 height 31
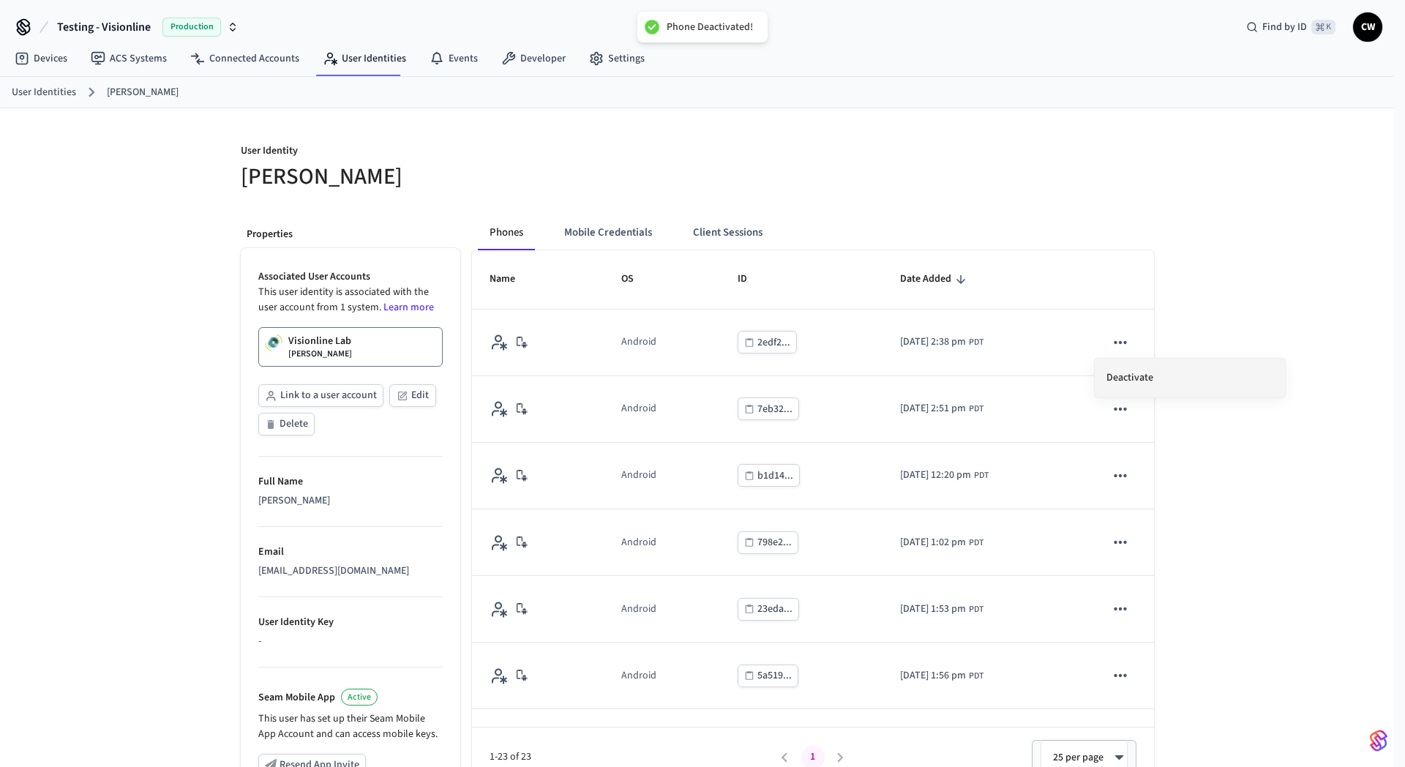
click at [1160, 373] on li "Deactivate" at bounding box center [1189, 377] width 190 height 39
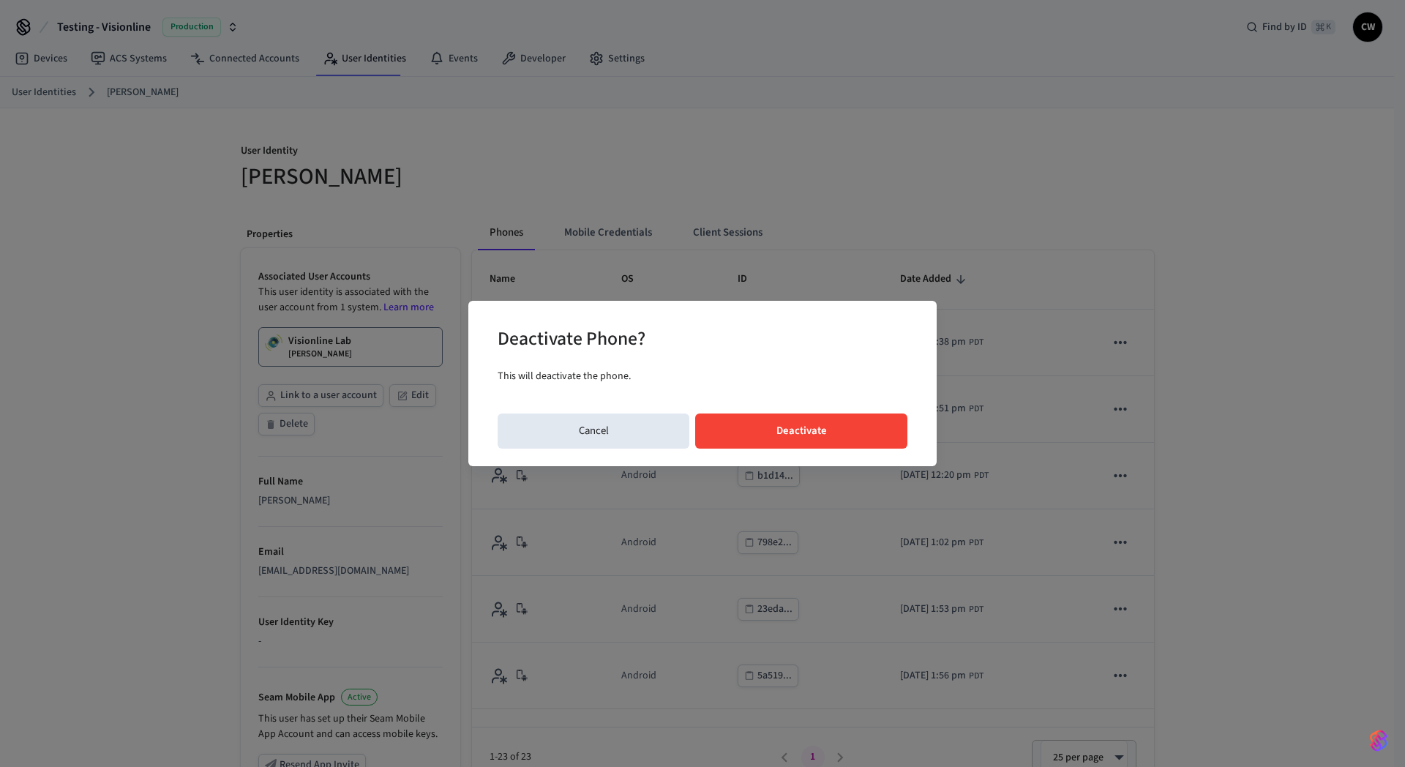
click at [834, 440] on button "Deactivate" at bounding box center [801, 430] width 212 height 35
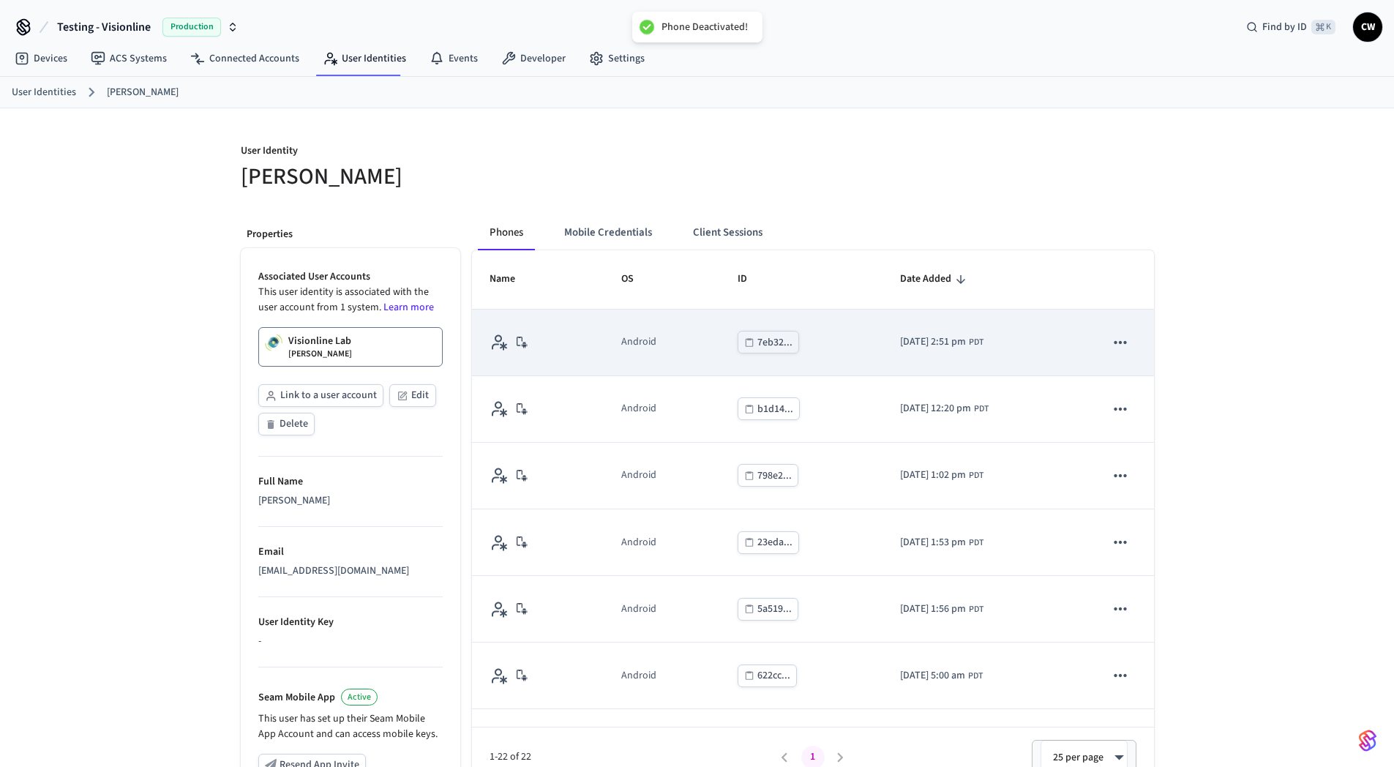
click at [1111, 345] on icon "sticky table" at bounding box center [1120, 342] width 19 height 19
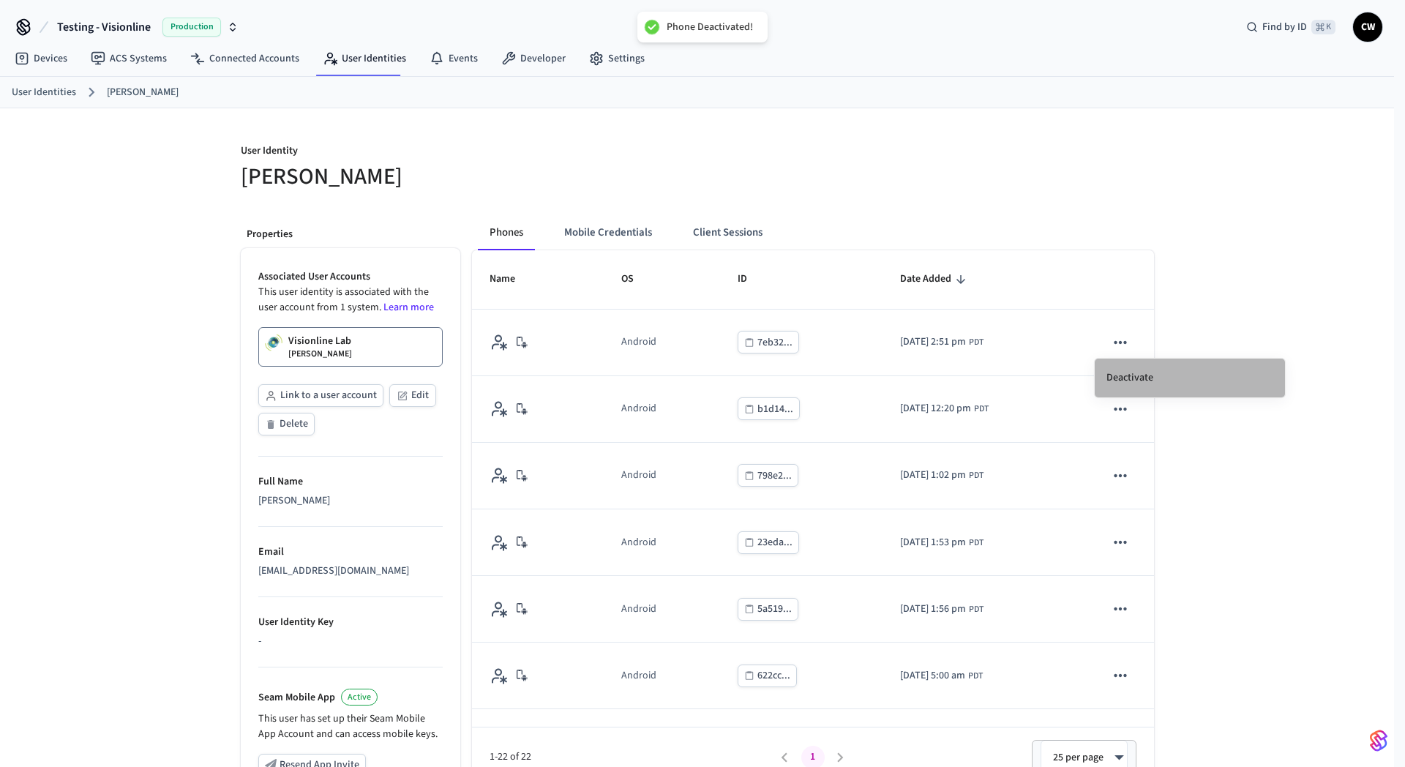
click at [1154, 369] on li "Deactivate" at bounding box center [1189, 377] width 190 height 39
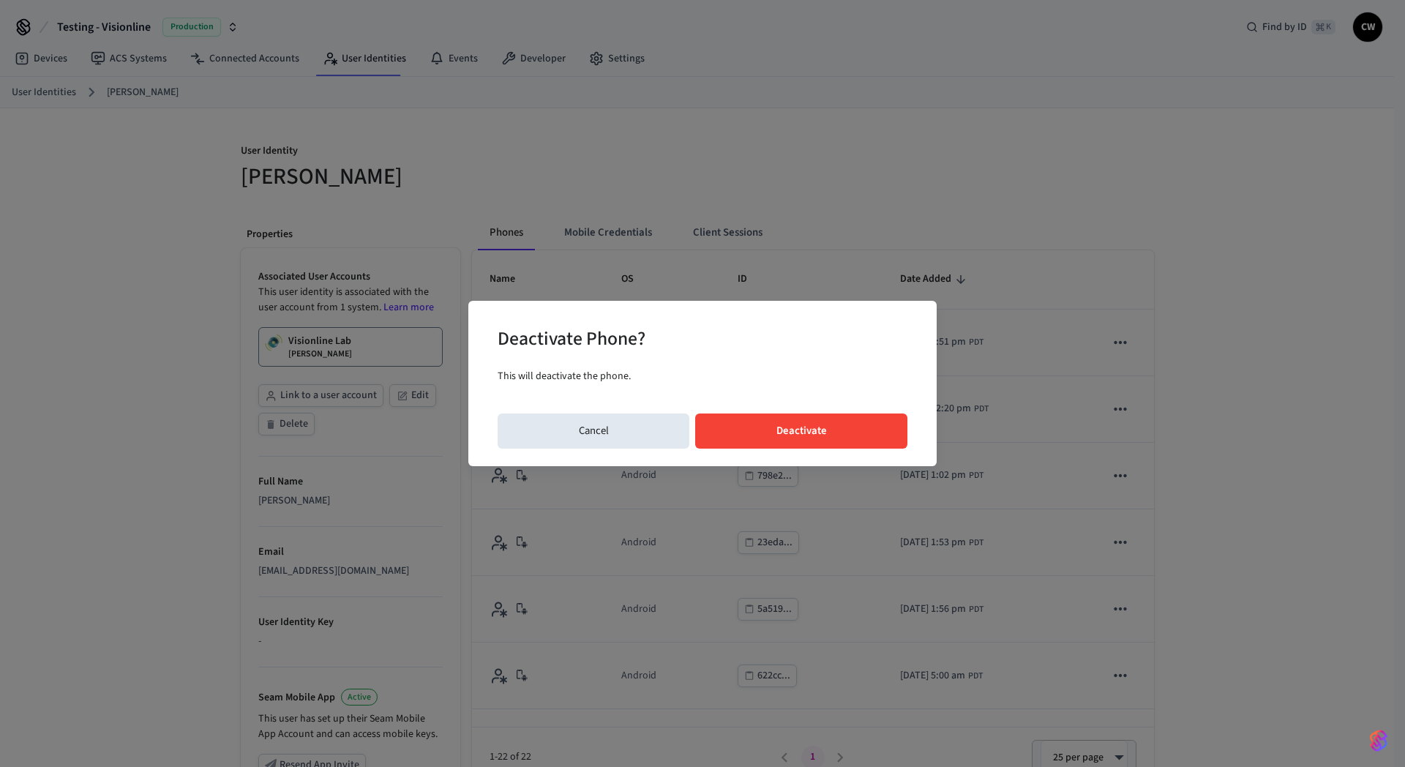
click at [836, 416] on button "Deactivate" at bounding box center [801, 430] width 212 height 35
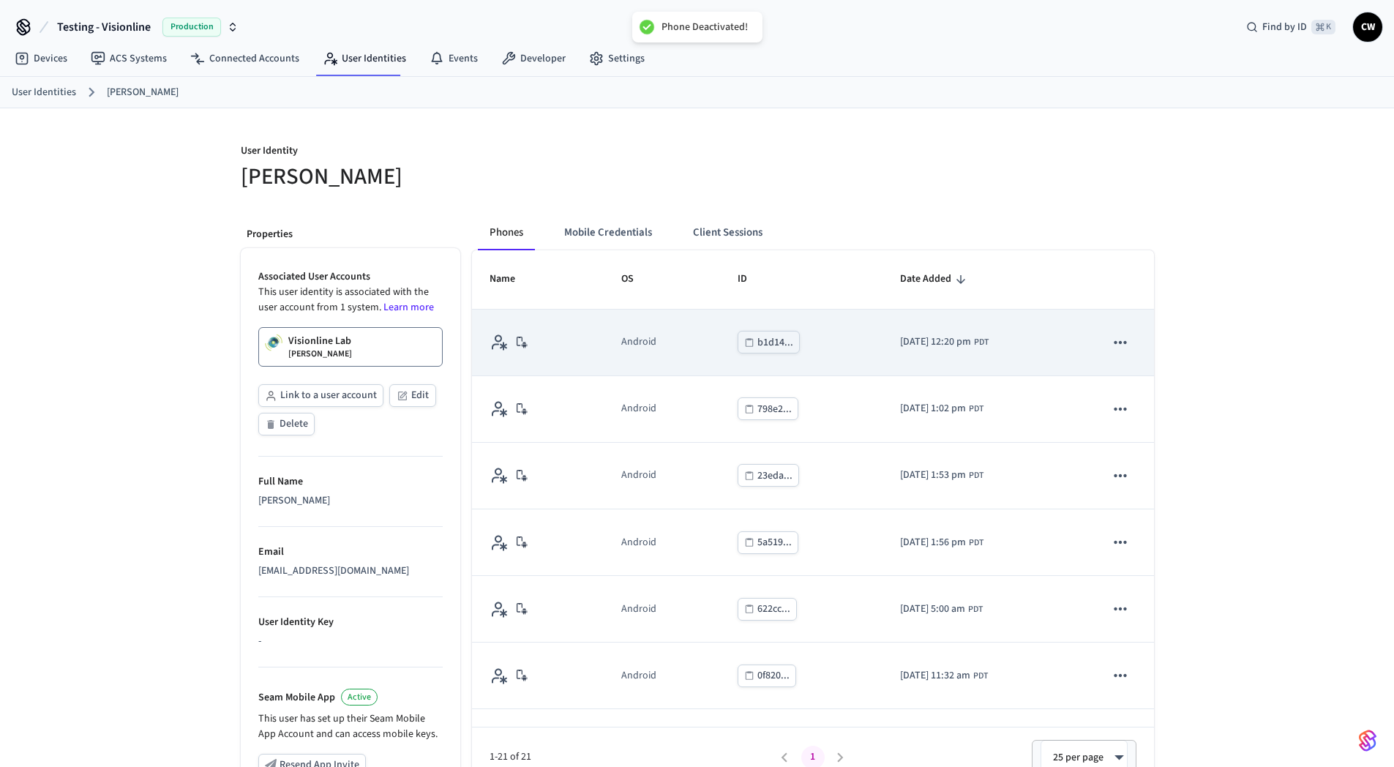
click at [1111, 333] on icon "sticky table" at bounding box center [1120, 342] width 19 height 19
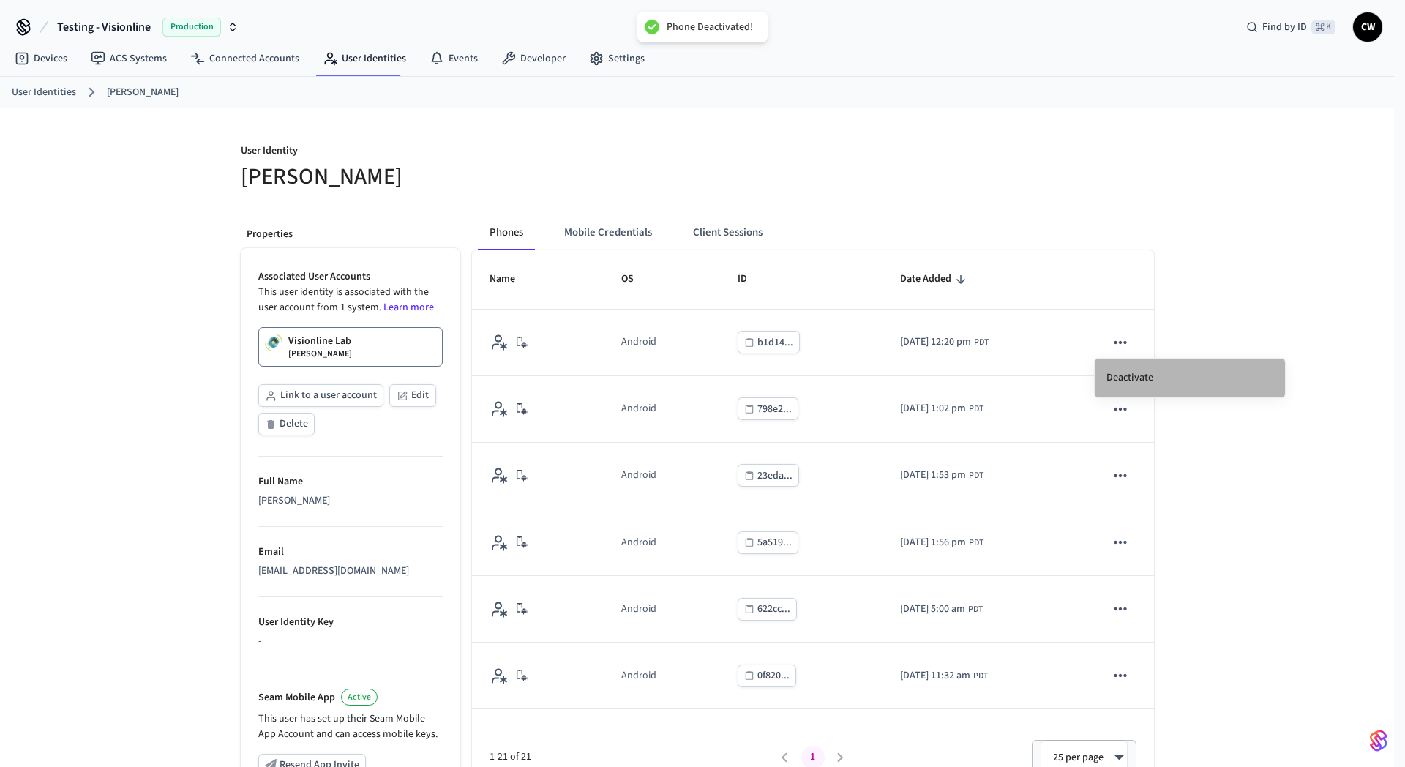
click at [1143, 373] on li "Deactivate" at bounding box center [1189, 377] width 190 height 39
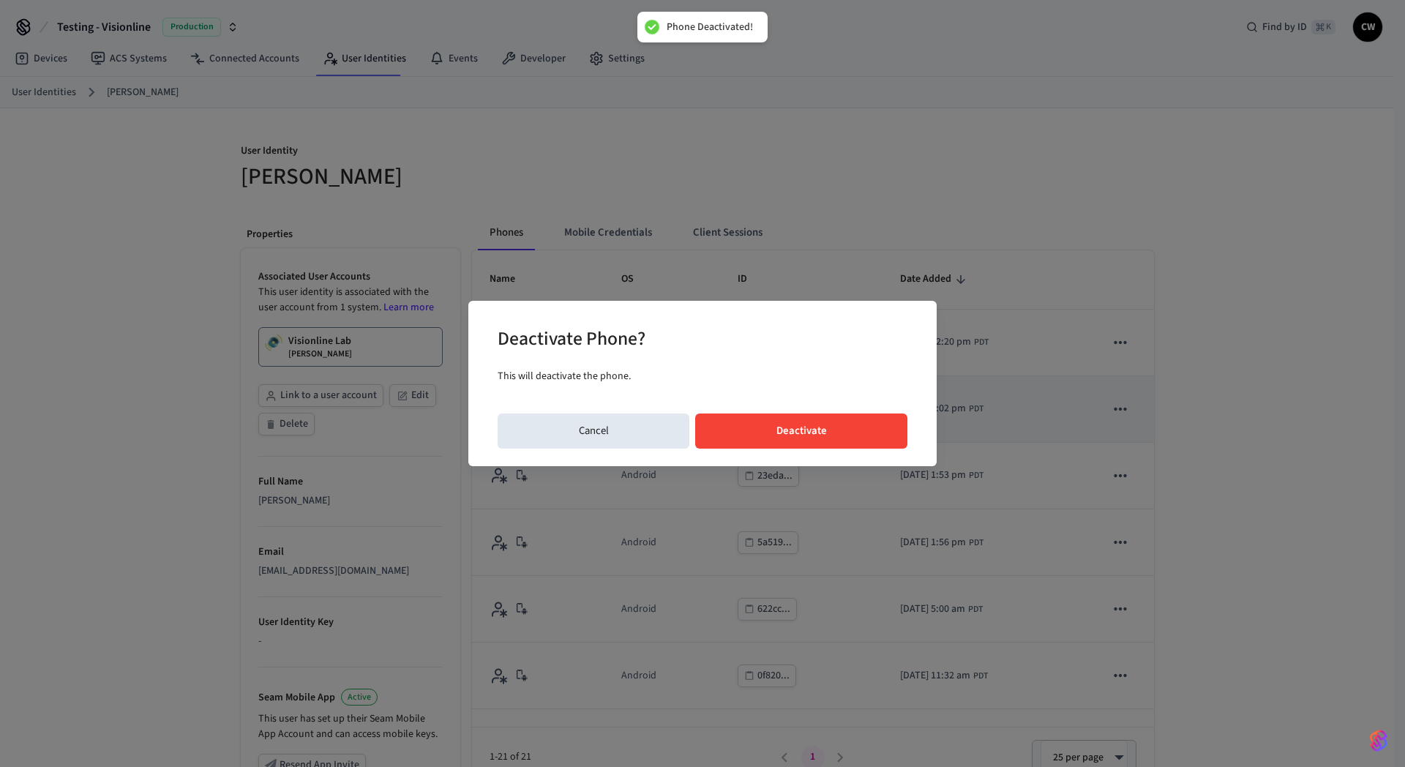
click at [822, 415] on button "Deactivate" at bounding box center [801, 430] width 212 height 35
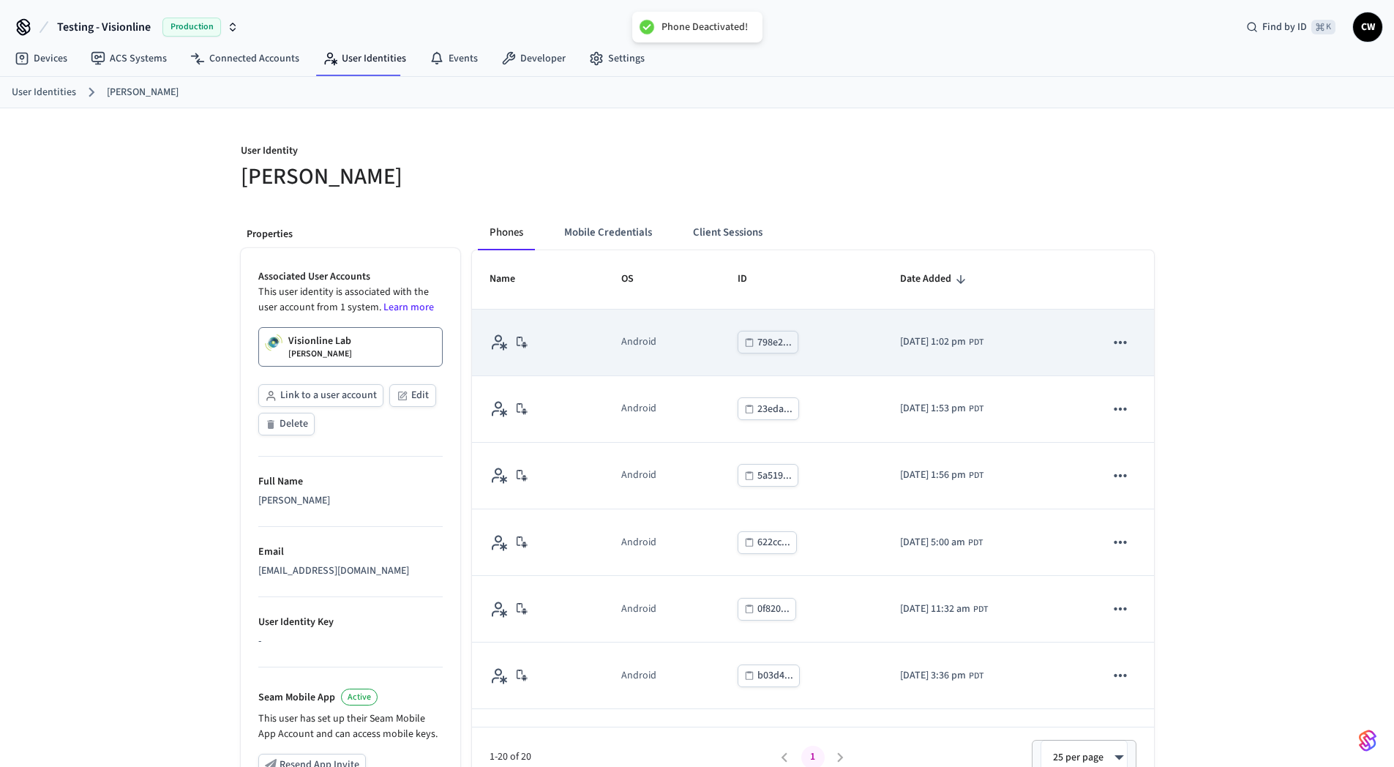
click at [1111, 335] on icon "sticky table" at bounding box center [1120, 342] width 19 height 19
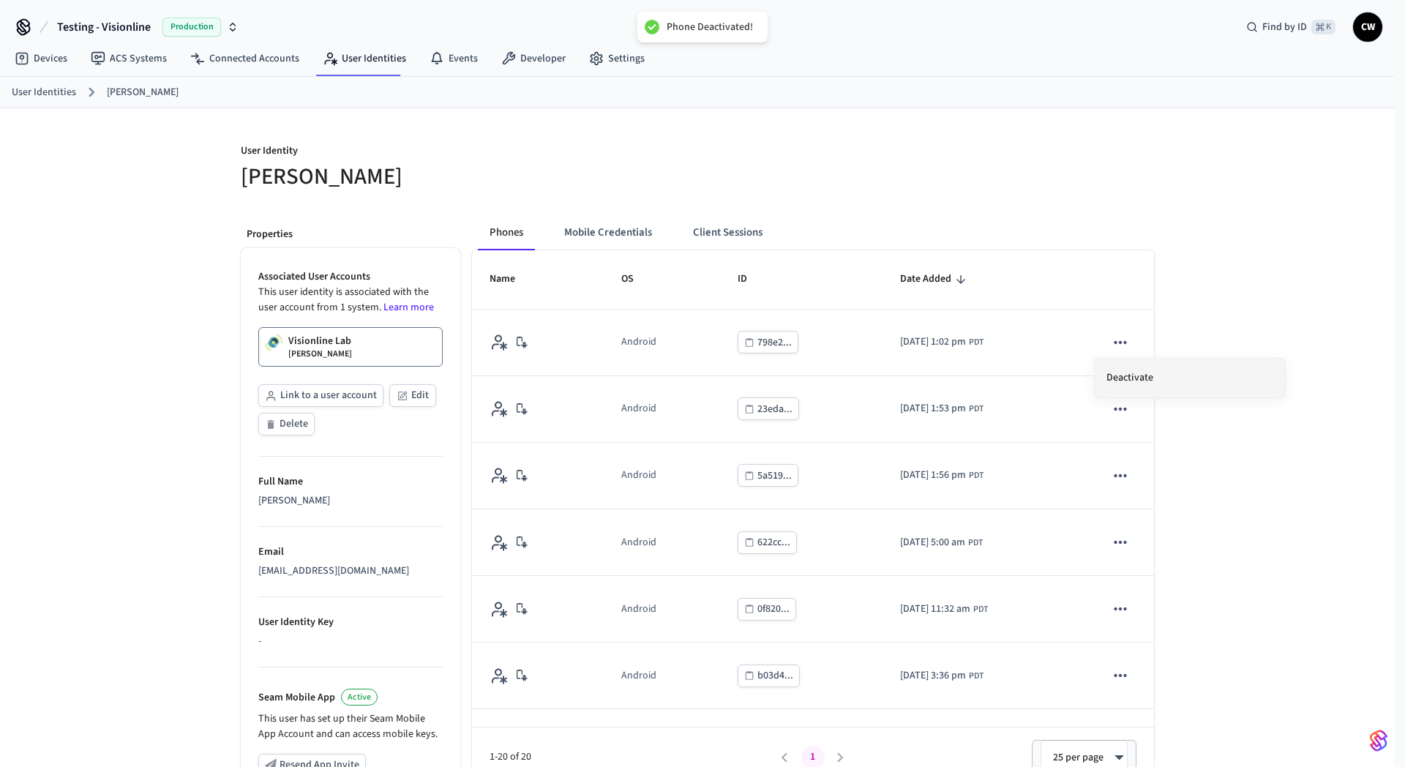
click at [1135, 374] on li "Deactivate" at bounding box center [1189, 377] width 190 height 39
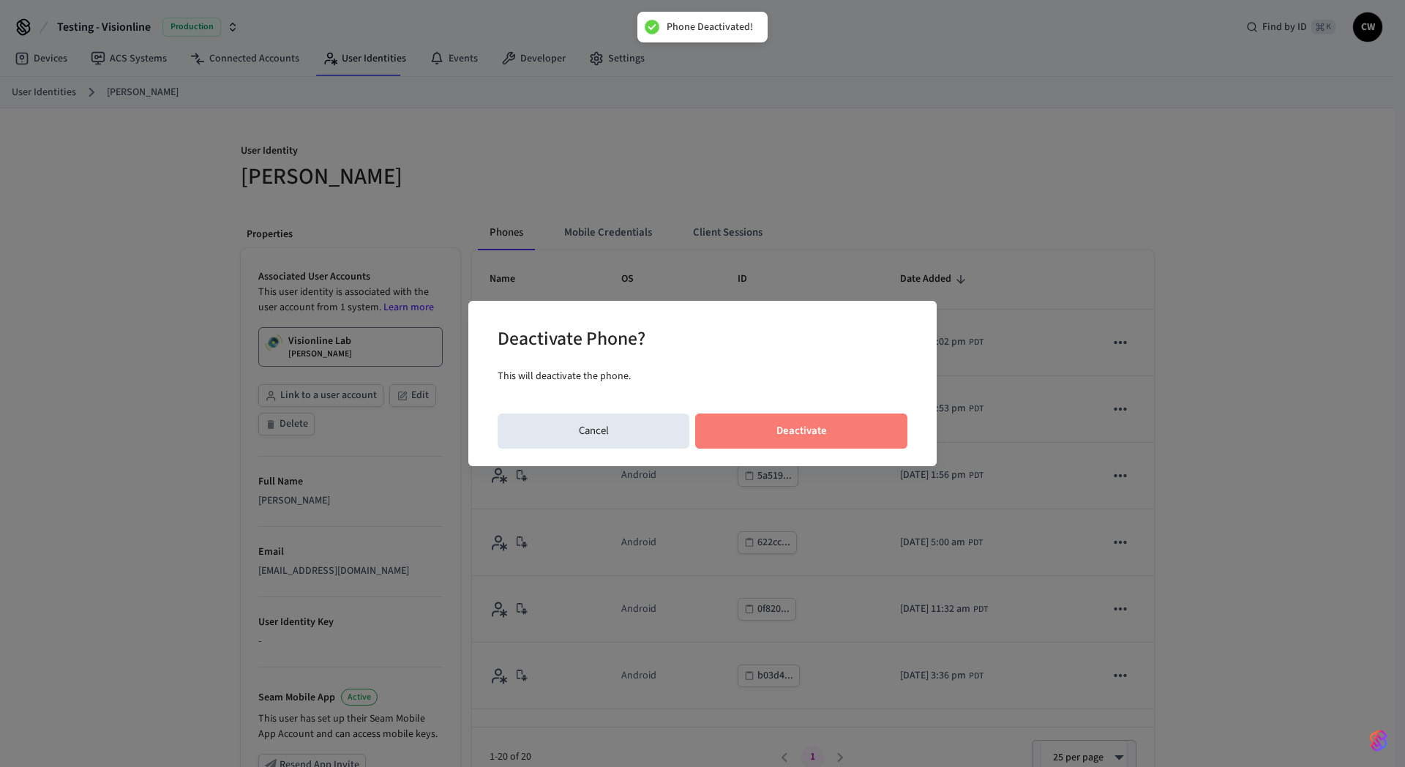
click at [843, 434] on button "Deactivate" at bounding box center [801, 430] width 212 height 35
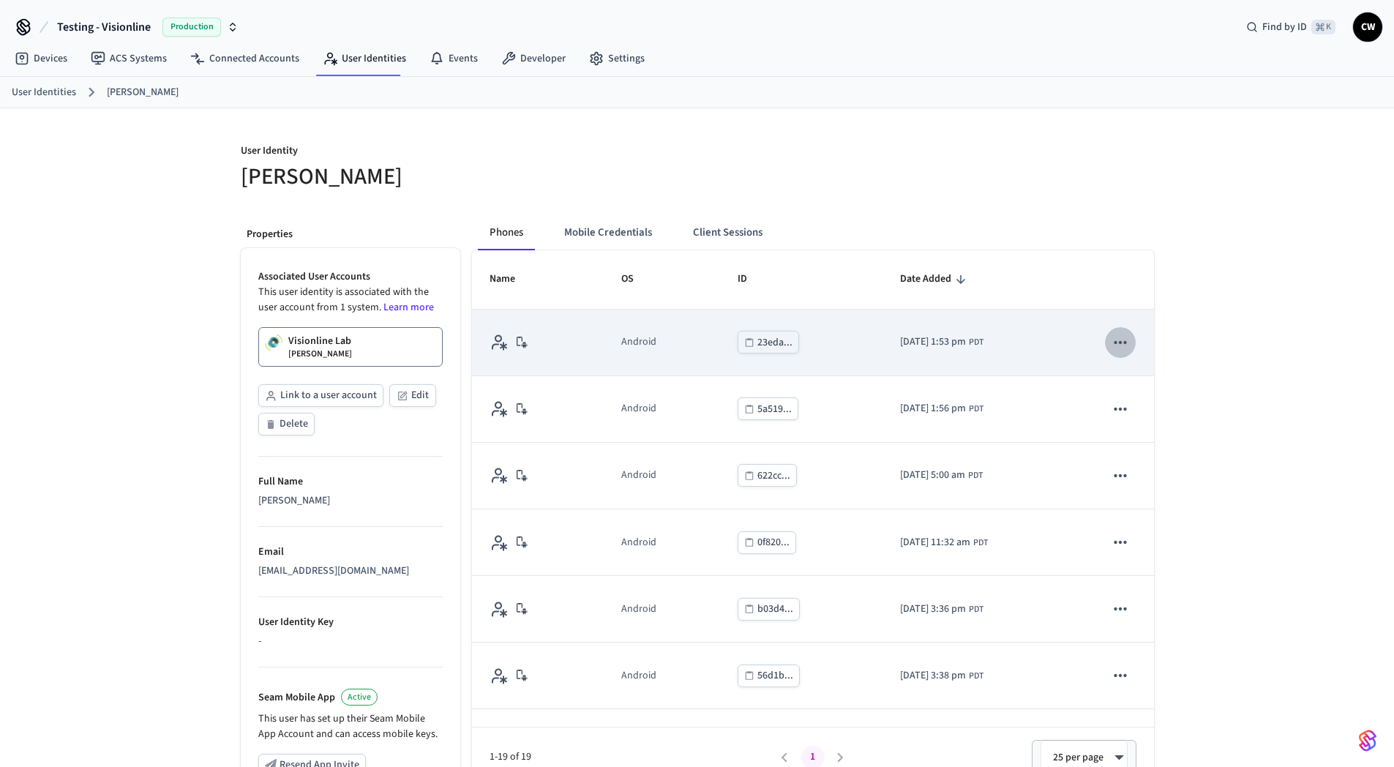
click at [1116, 344] on icon "sticky table" at bounding box center [1120, 342] width 19 height 19
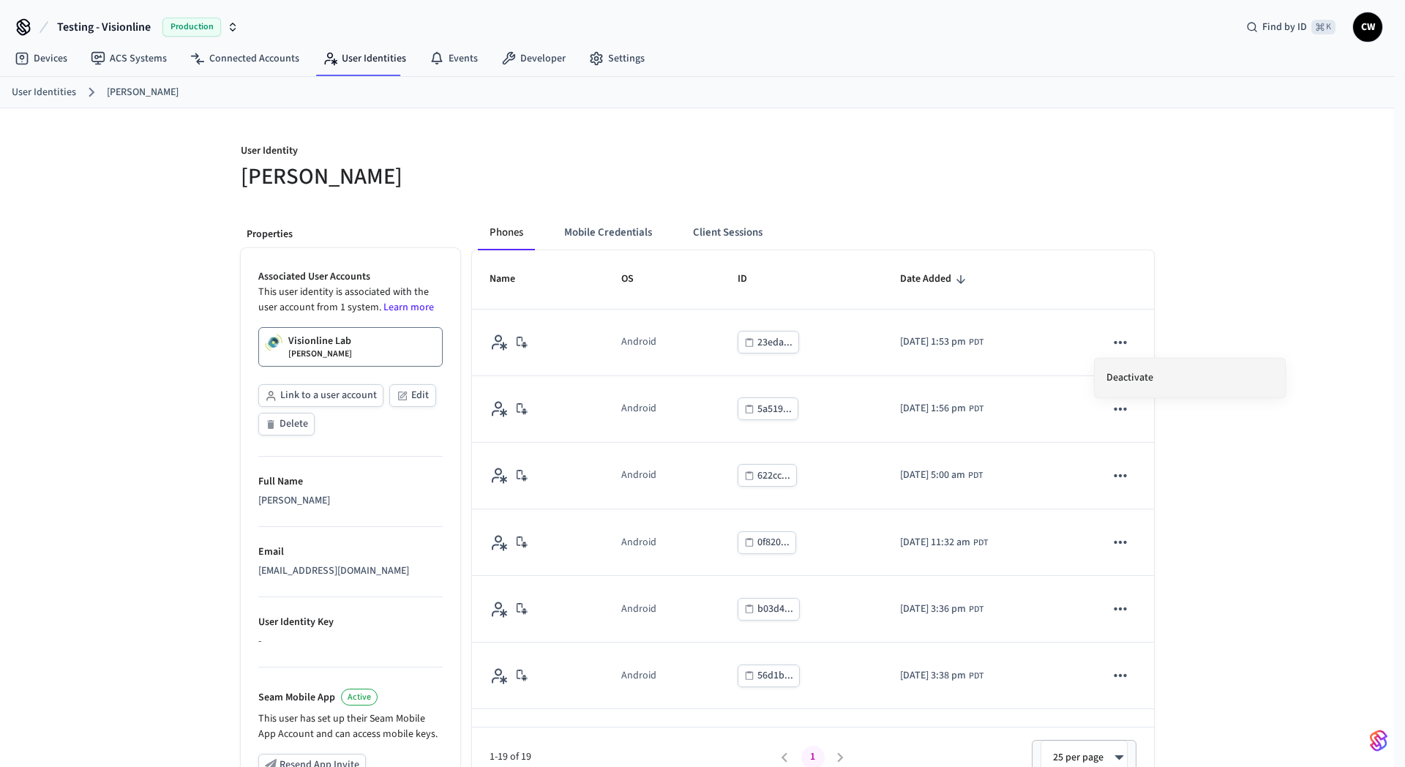
click at [1121, 376] on li "Deactivate" at bounding box center [1189, 377] width 190 height 39
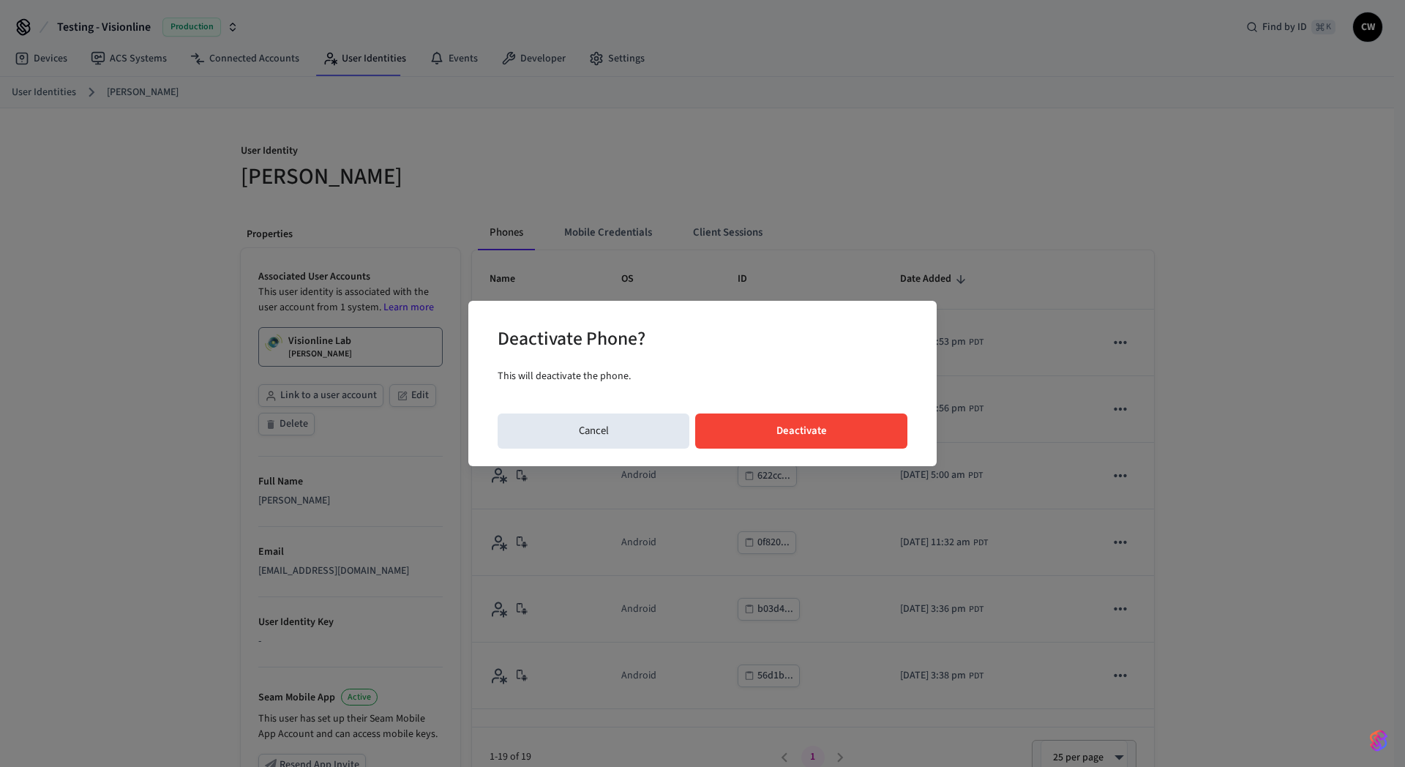
click at [838, 425] on button "Deactivate" at bounding box center [801, 430] width 212 height 35
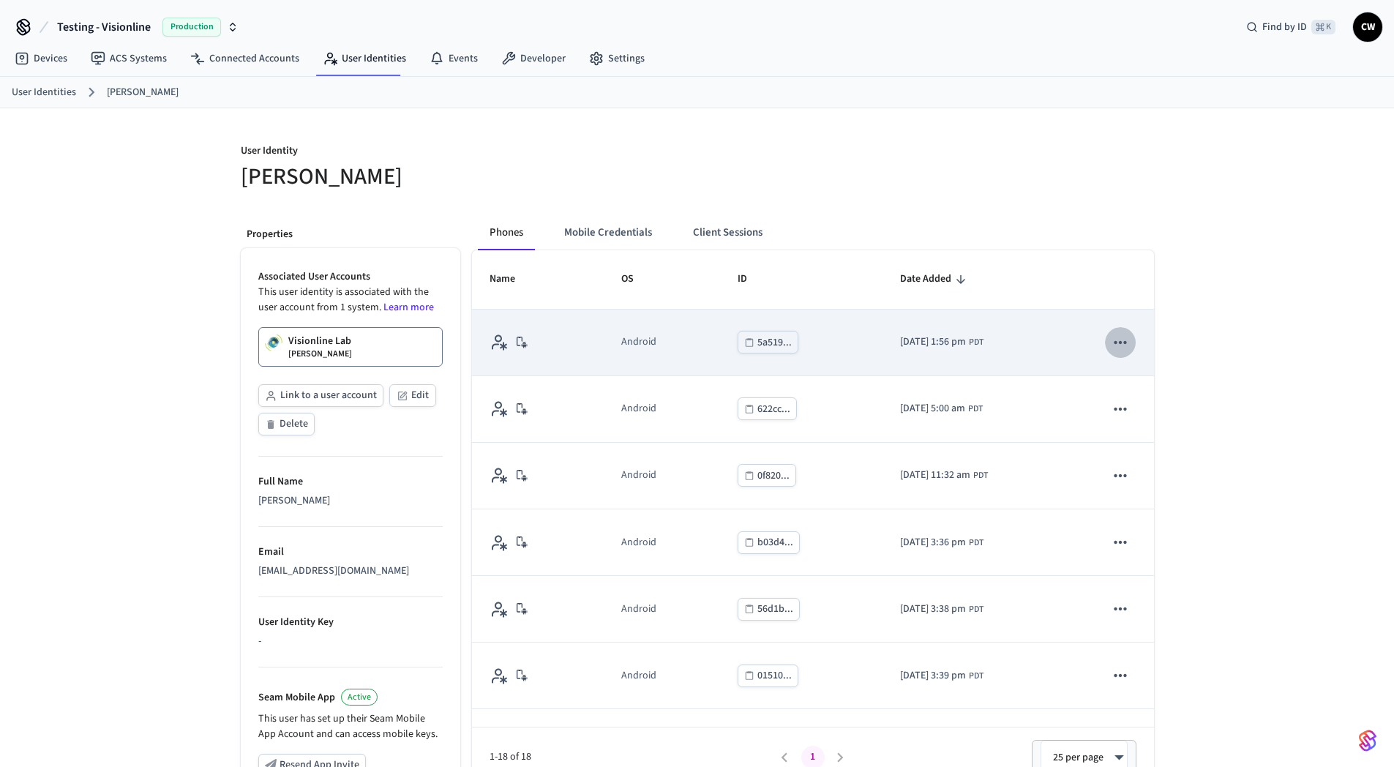
click at [1112, 353] on button "sticky table" at bounding box center [1120, 342] width 31 height 31
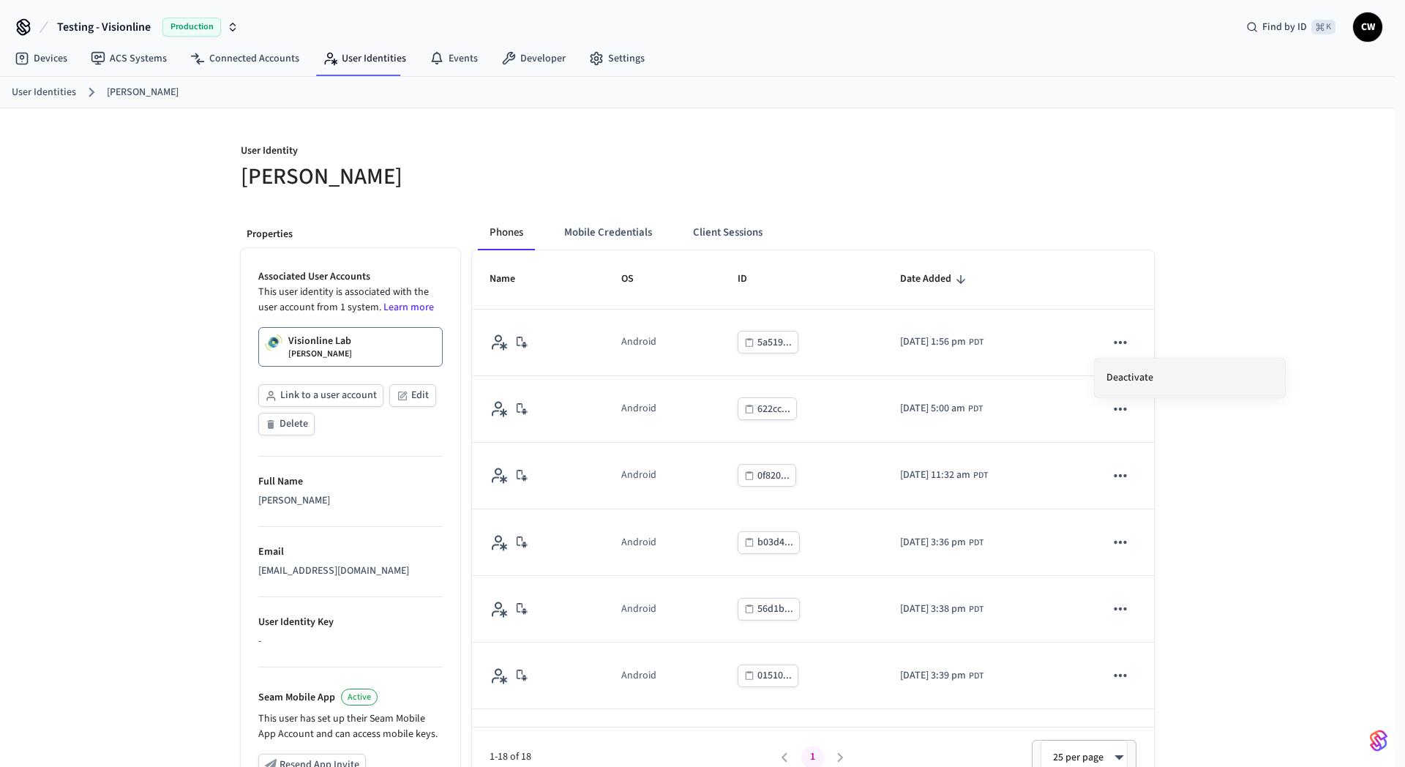
click at [1126, 383] on li "Deactivate" at bounding box center [1189, 377] width 190 height 39
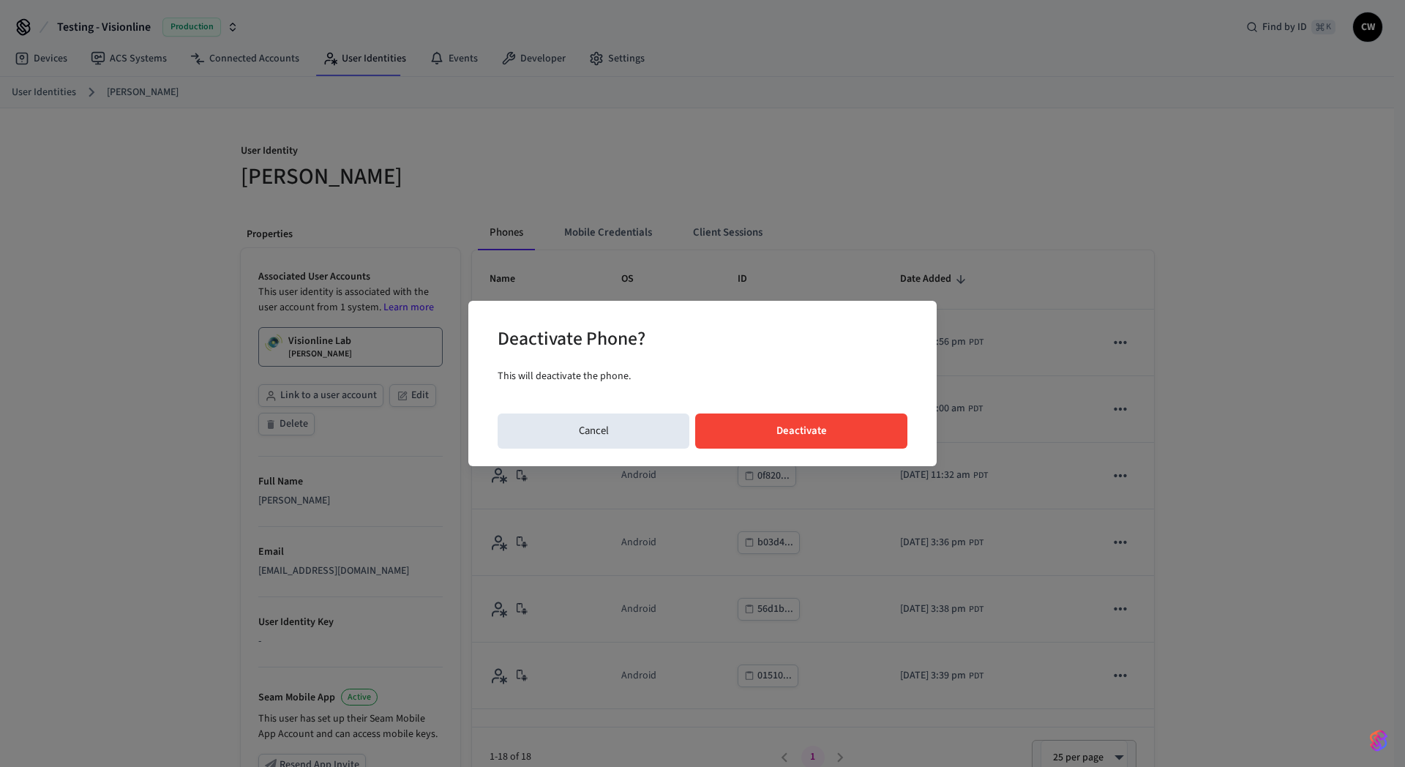
click at [860, 421] on button "Deactivate" at bounding box center [801, 430] width 212 height 35
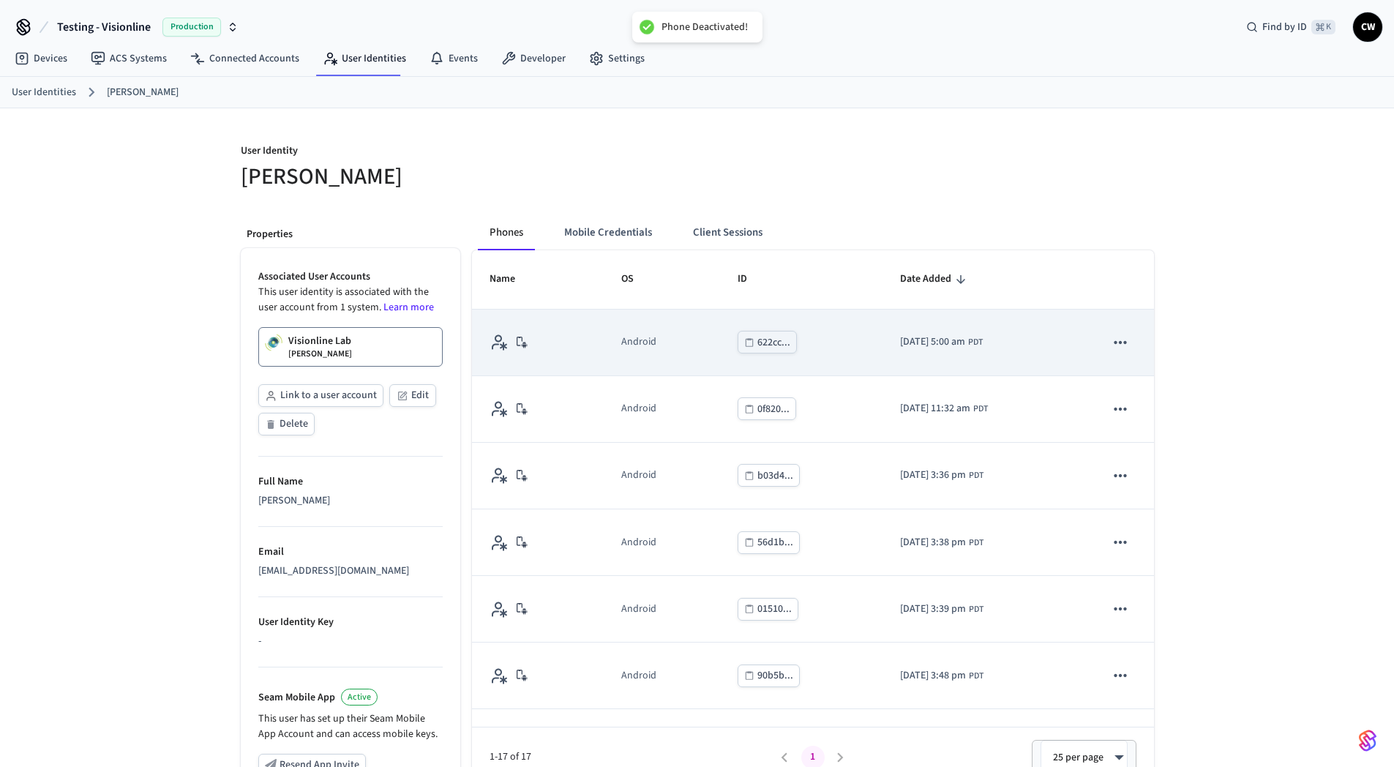
drag, startPoint x: 1123, startPoint y: 352, endPoint x: 1113, endPoint y: 348, distance: 10.2
click at [1121, 350] on td "sticky table" at bounding box center [1120, 342] width 66 height 67
click at [1097, 358] on td "sticky table" at bounding box center [1120, 342] width 66 height 67
click at [1111, 349] on icon "sticky table" at bounding box center [1120, 342] width 19 height 19
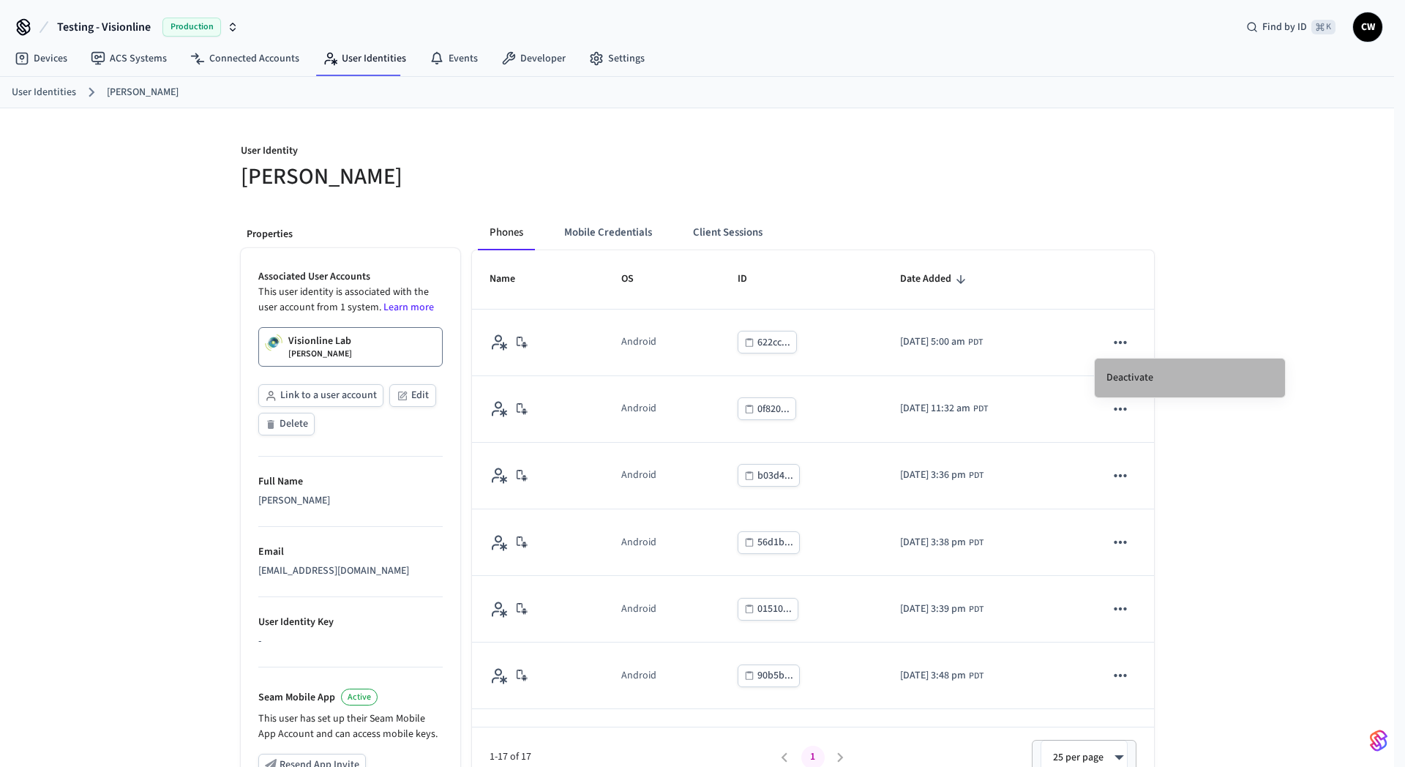
click at [1118, 377] on li "Deactivate" at bounding box center [1189, 377] width 190 height 39
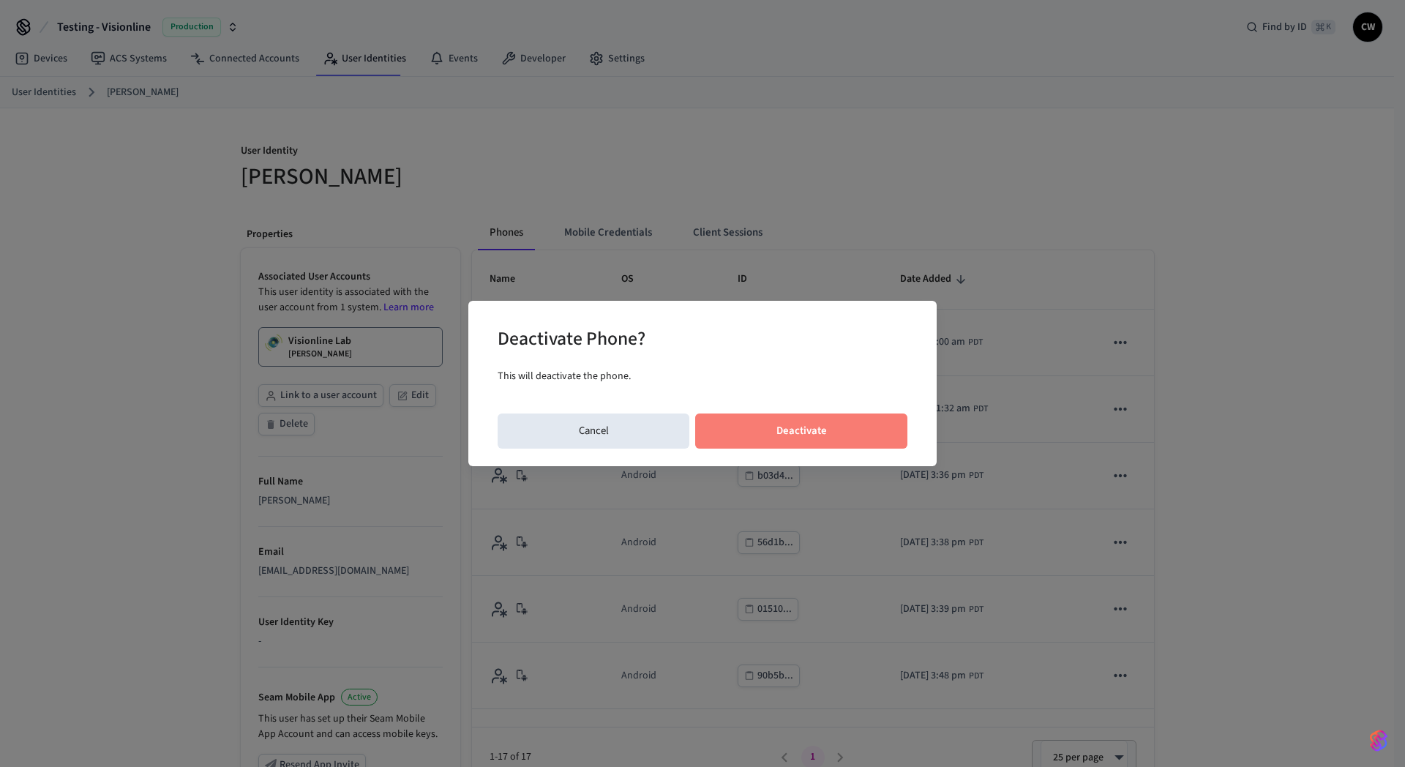
click at [803, 432] on button "Deactivate" at bounding box center [801, 430] width 212 height 35
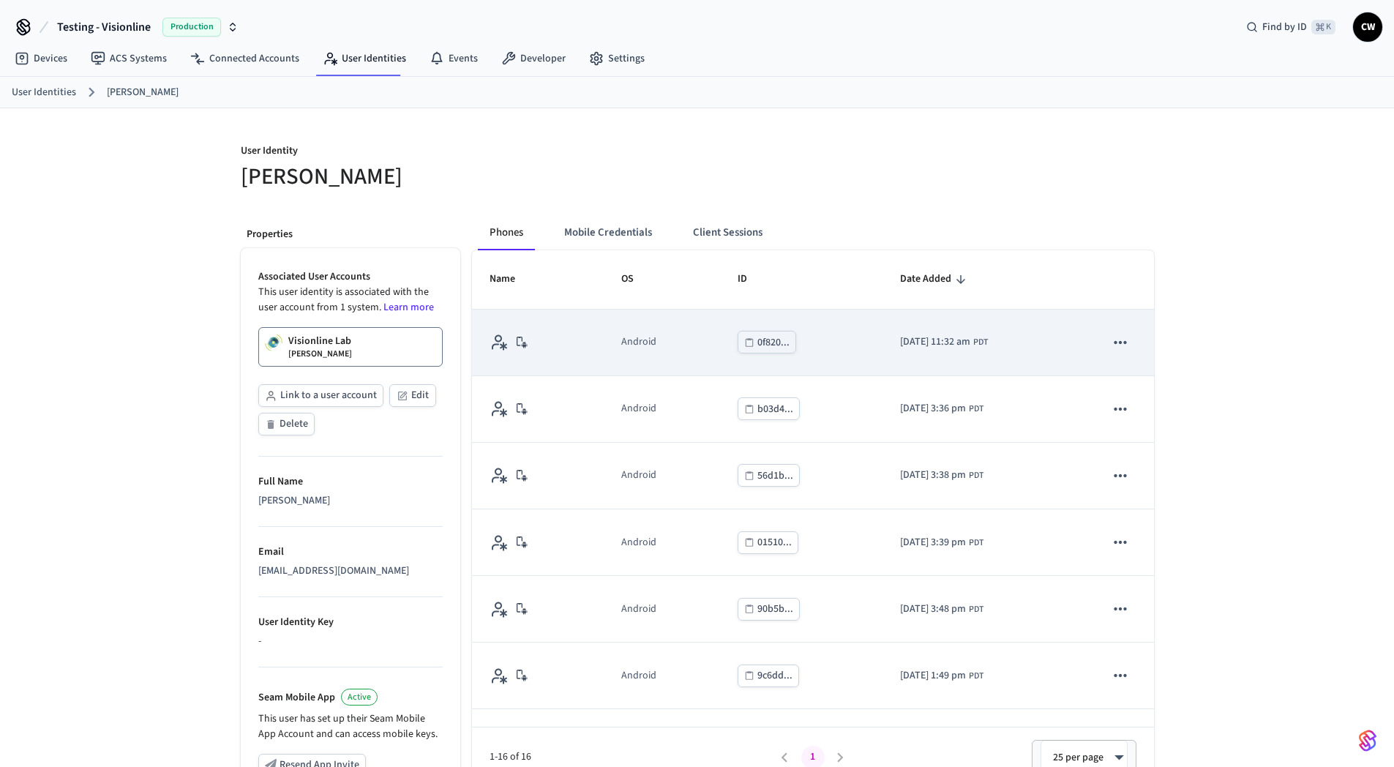
click at [1111, 335] on icon "sticky table" at bounding box center [1120, 342] width 19 height 19
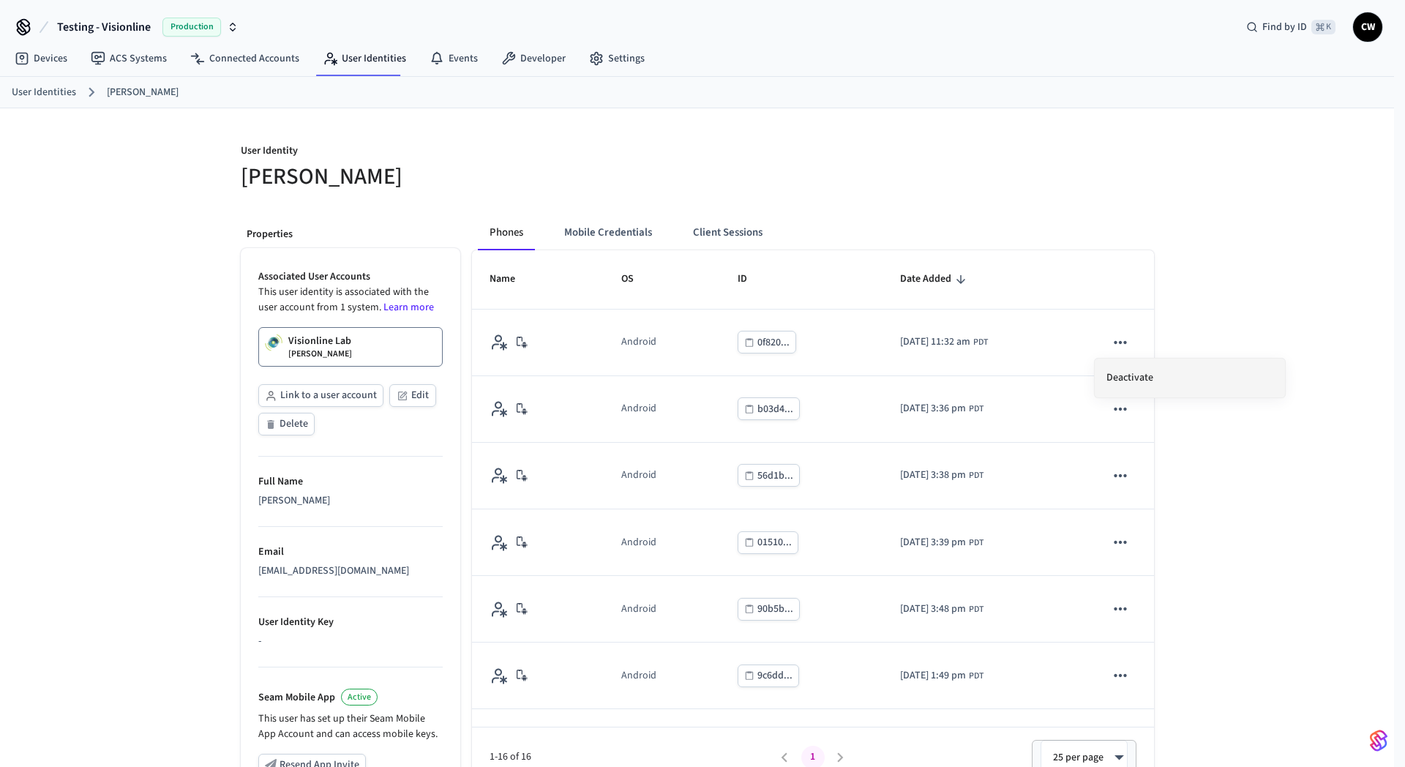
click at [1118, 376] on li "Deactivate" at bounding box center [1189, 377] width 190 height 39
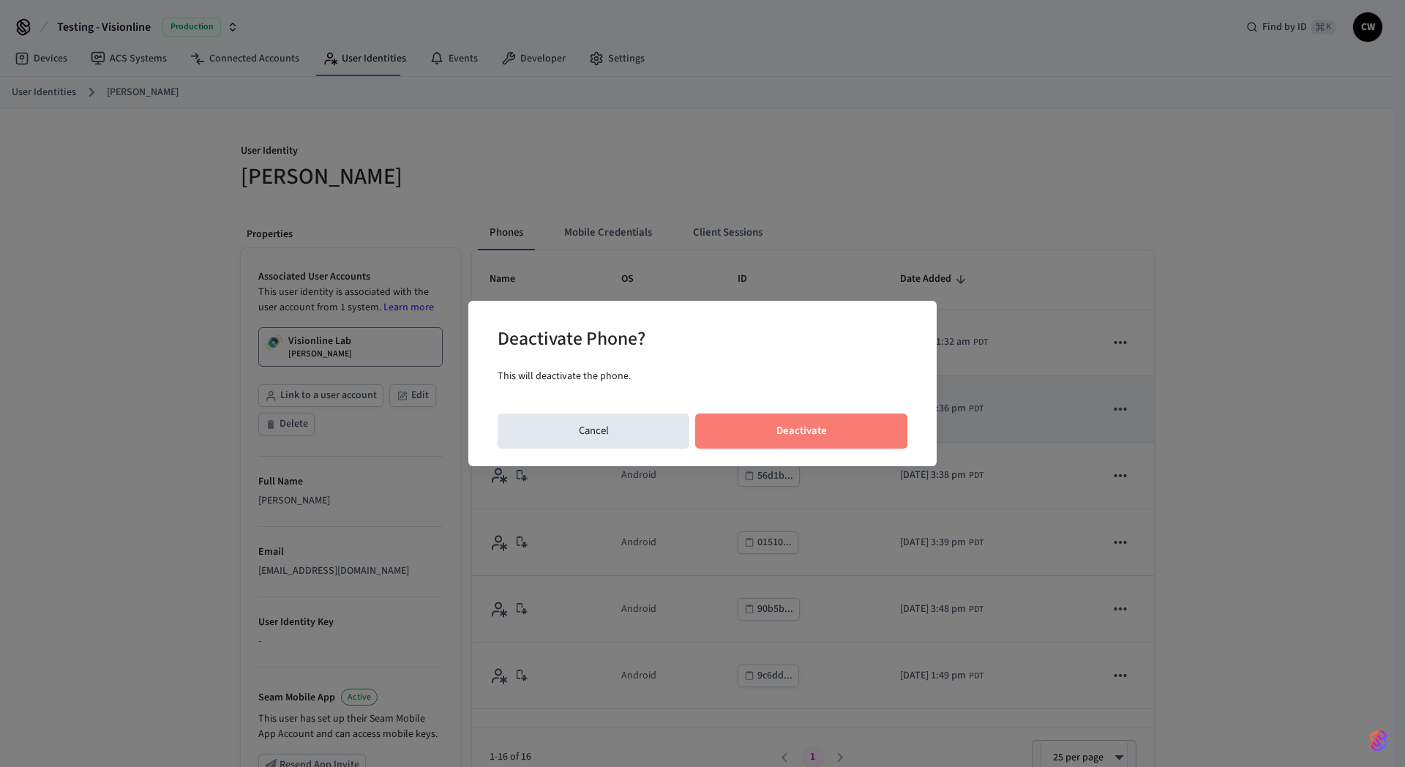
drag, startPoint x: 842, startPoint y: 446, endPoint x: 937, endPoint y: 413, distance: 100.6
click at [841, 446] on button "Deactivate" at bounding box center [801, 430] width 212 height 35
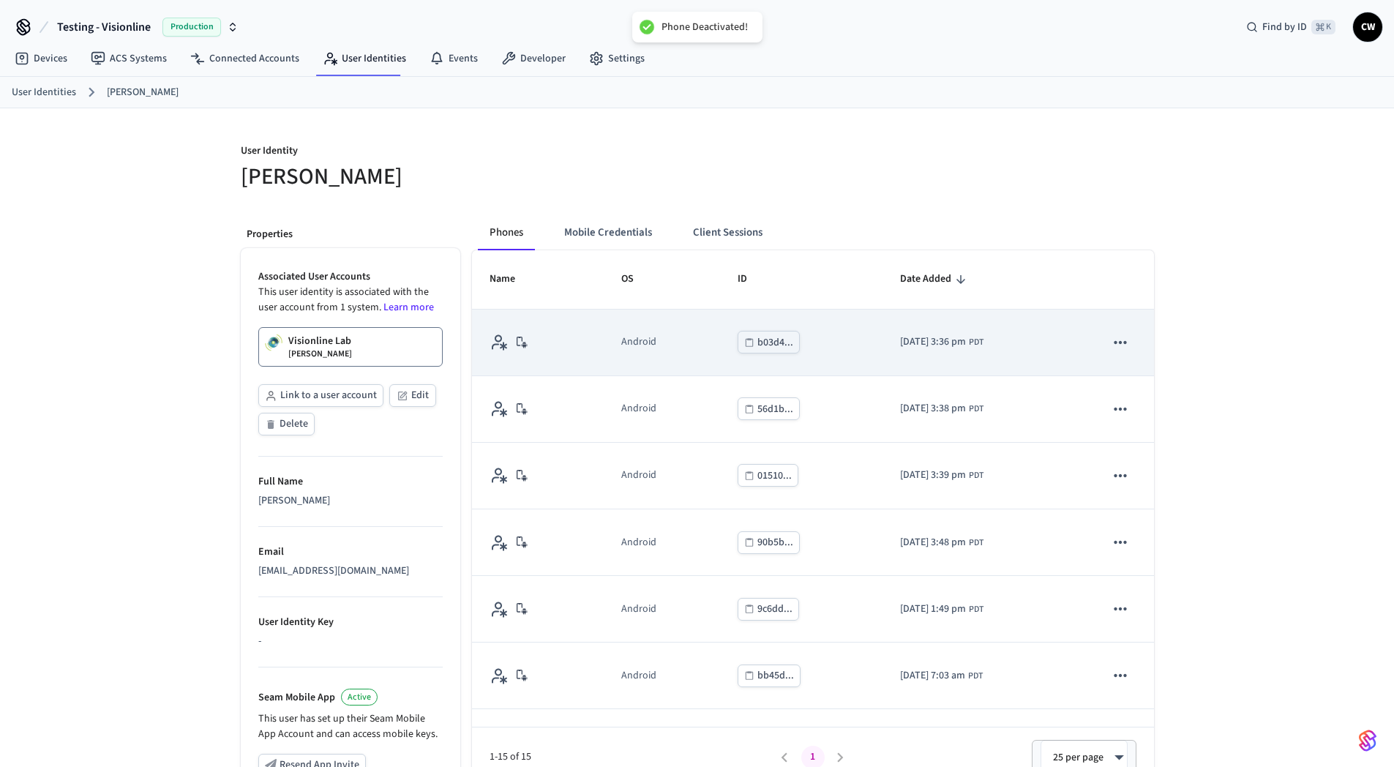
click at [1114, 342] on icon "sticky table" at bounding box center [1120, 342] width 12 height 3
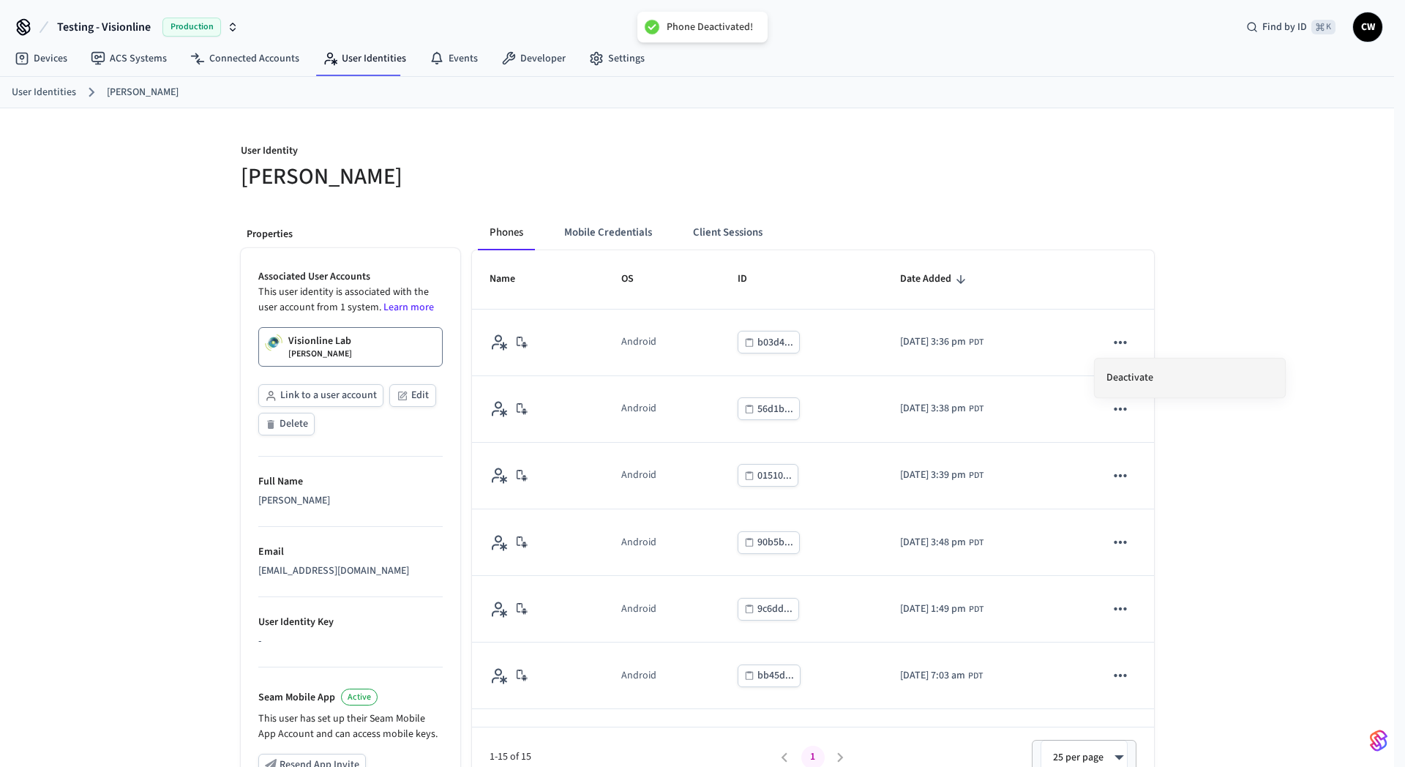
click at [1131, 387] on li "Deactivate" at bounding box center [1189, 377] width 190 height 39
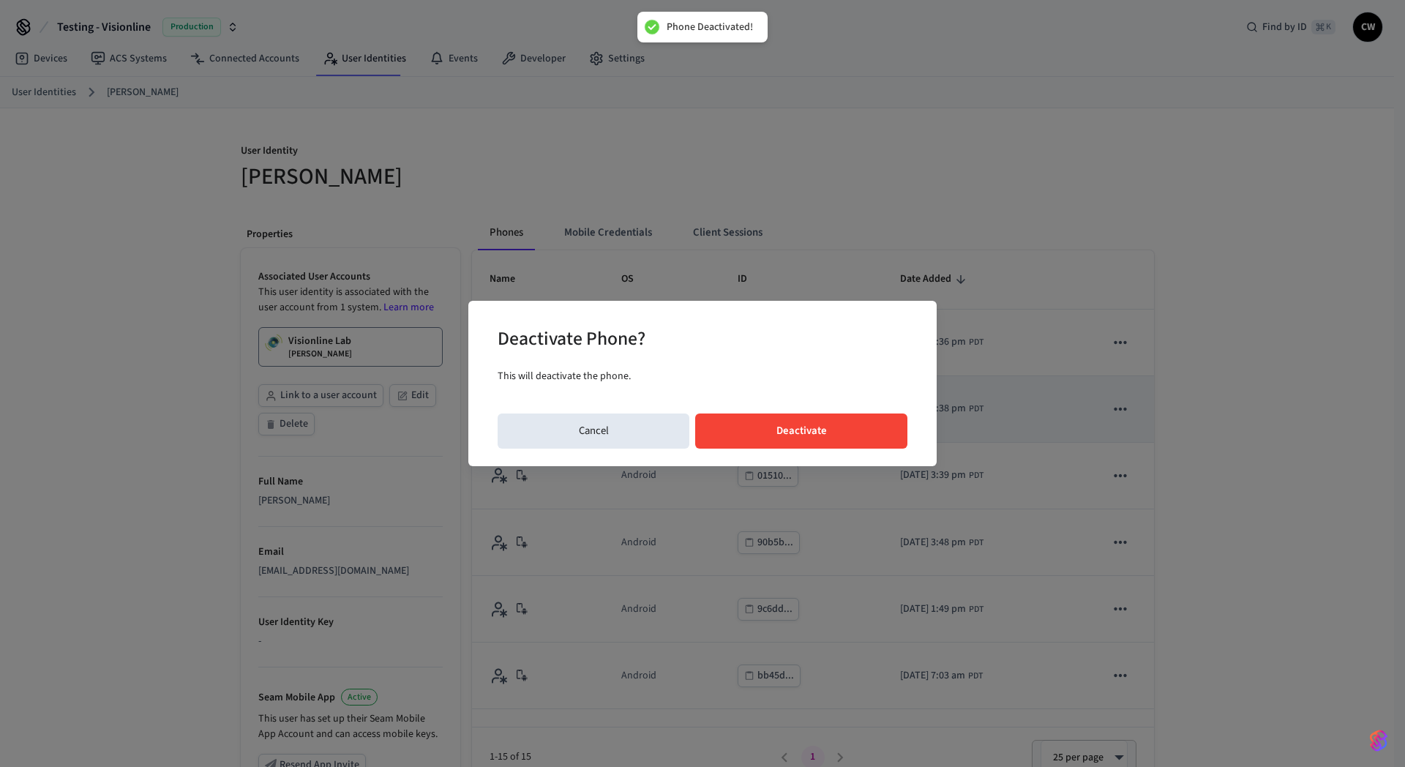
click at [857, 431] on button "Deactivate" at bounding box center [801, 430] width 212 height 35
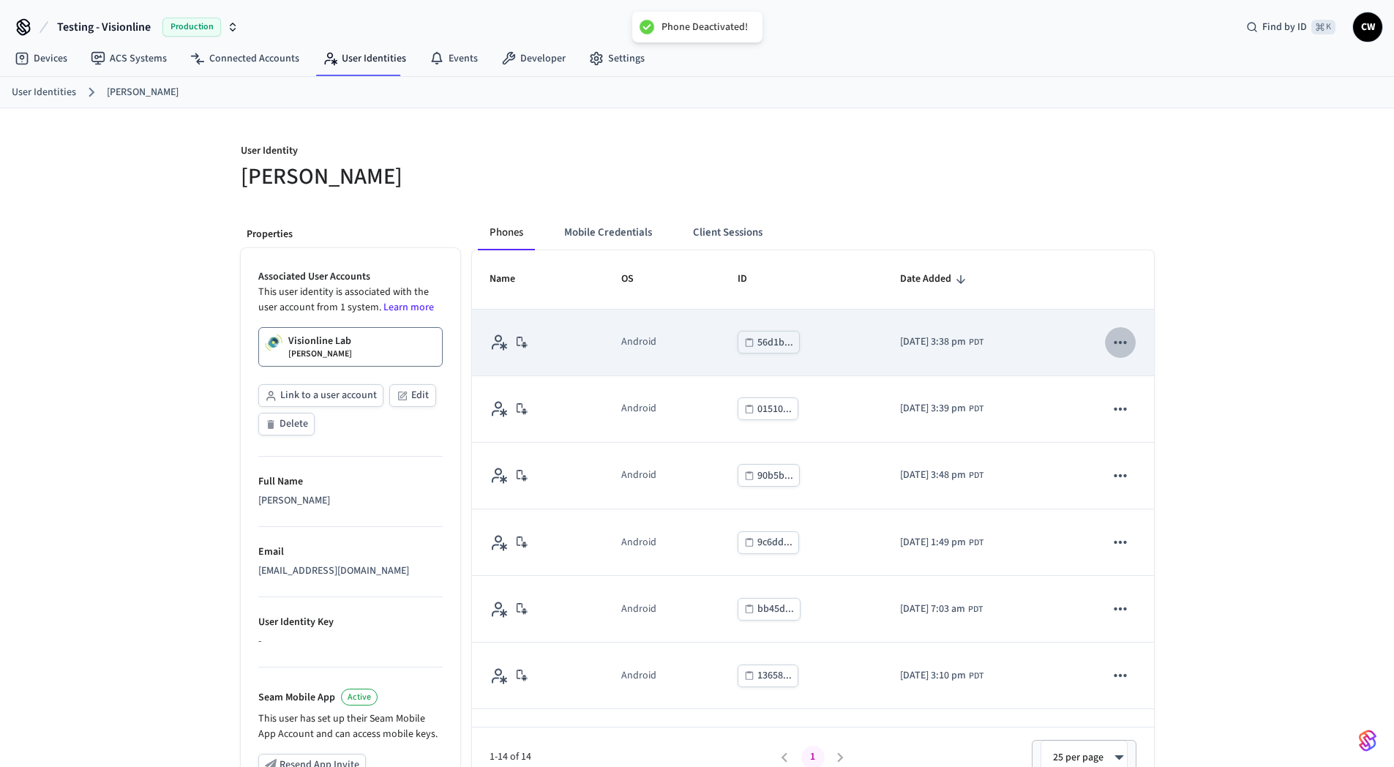
click at [1111, 343] on icon "sticky table" at bounding box center [1120, 342] width 19 height 19
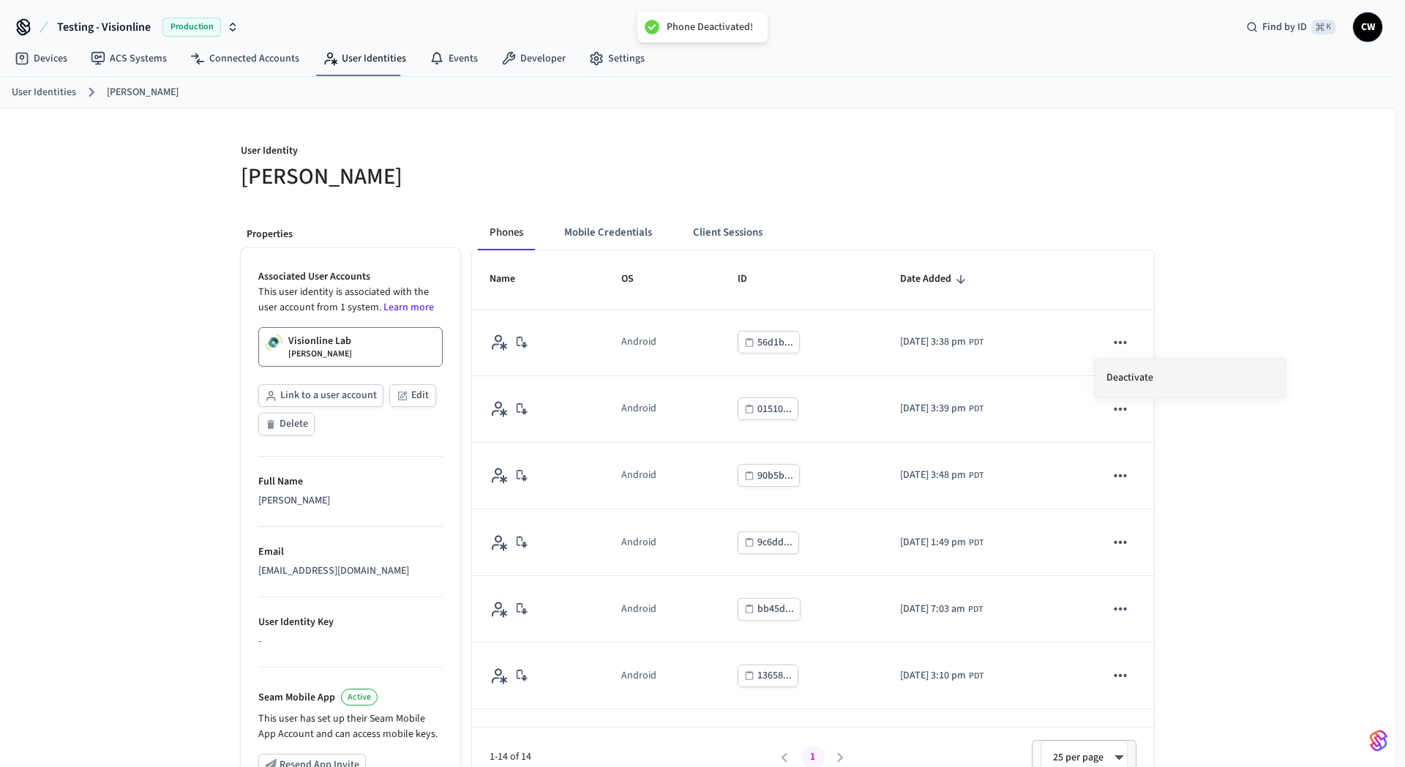
click at [1117, 380] on li "Deactivate" at bounding box center [1189, 377] width 190 height 39
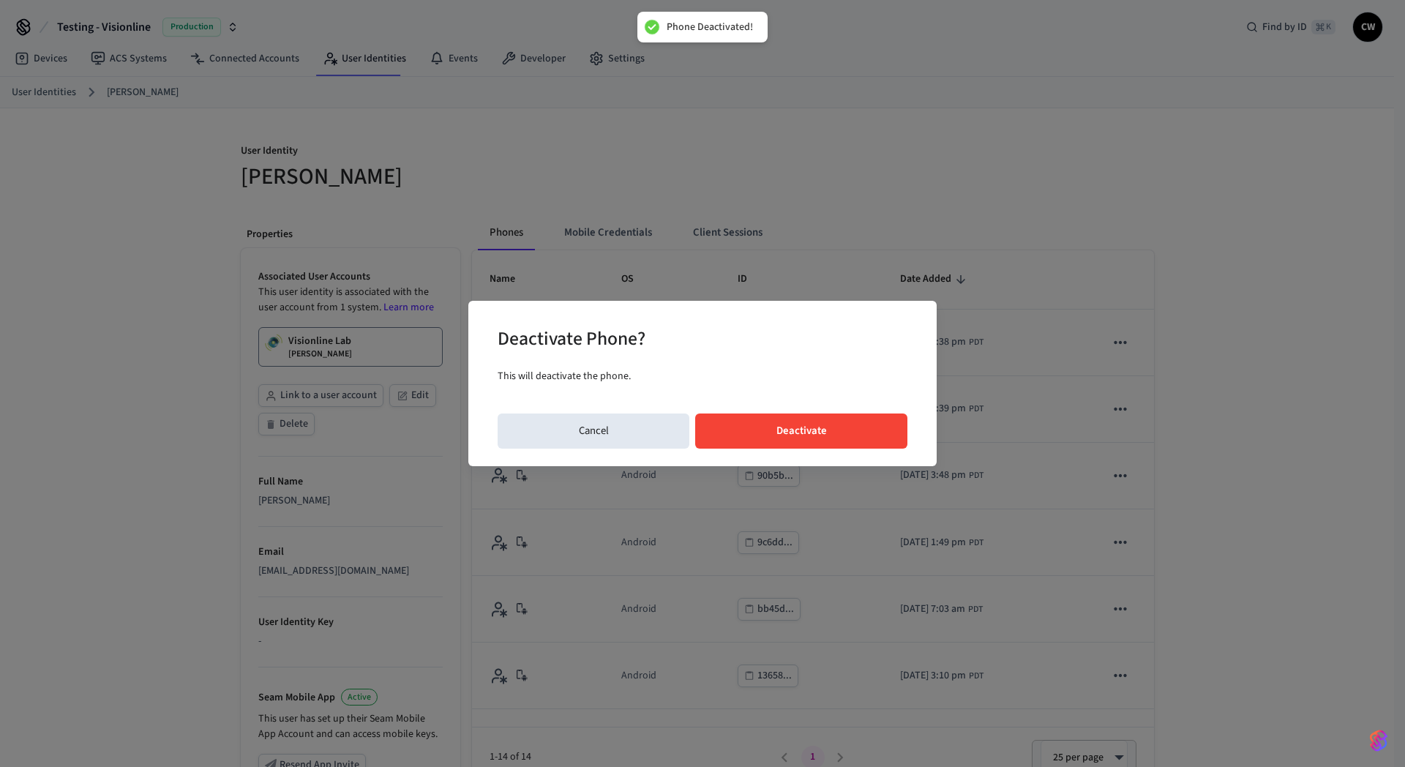
click at [893, 425] on button "Deactivate" at bounding box center [801, 430] width 212 height 35
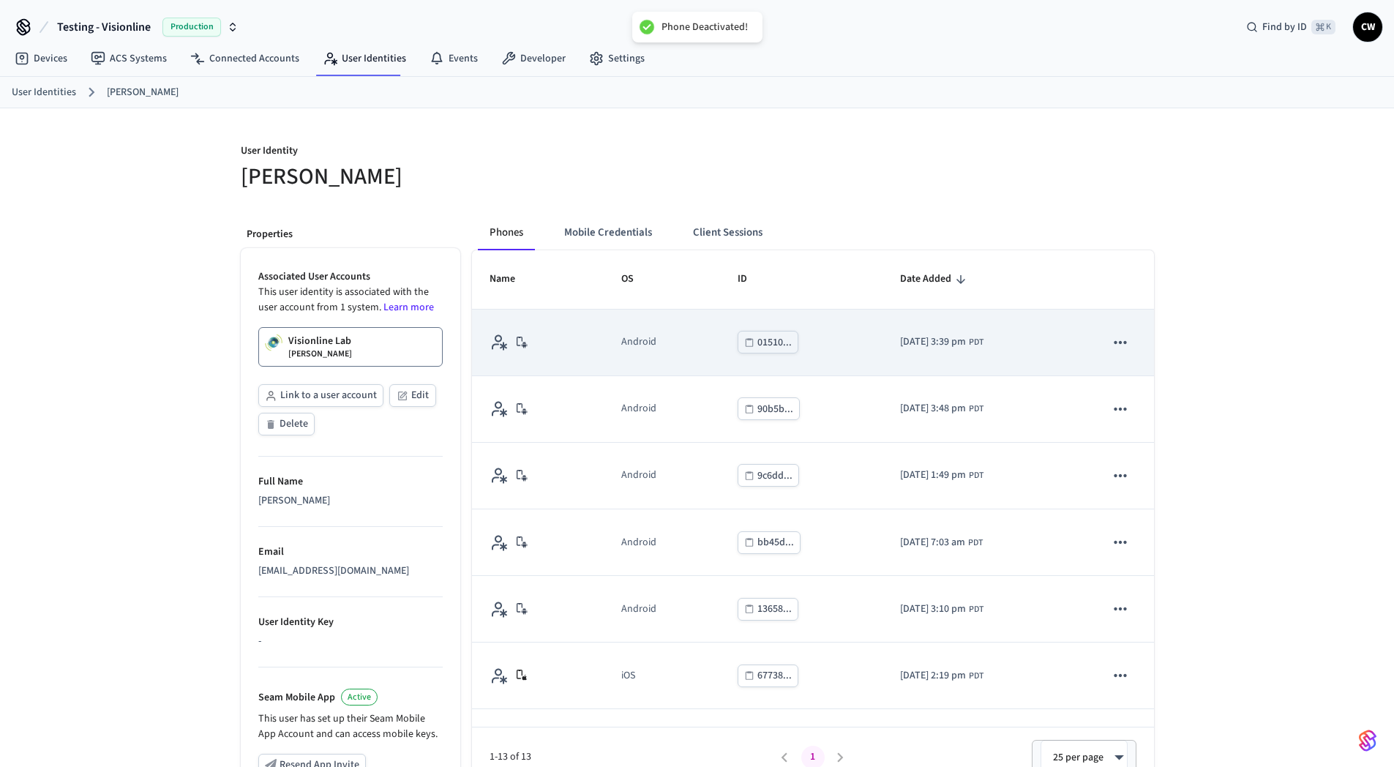
click at [1119, 358] on td "sticky table" at bounding box center [1120, 342] width 66 height 67
click at [1111, 342] on icon "sticky table" at bounding box center [1120, 342] width 19 height 19
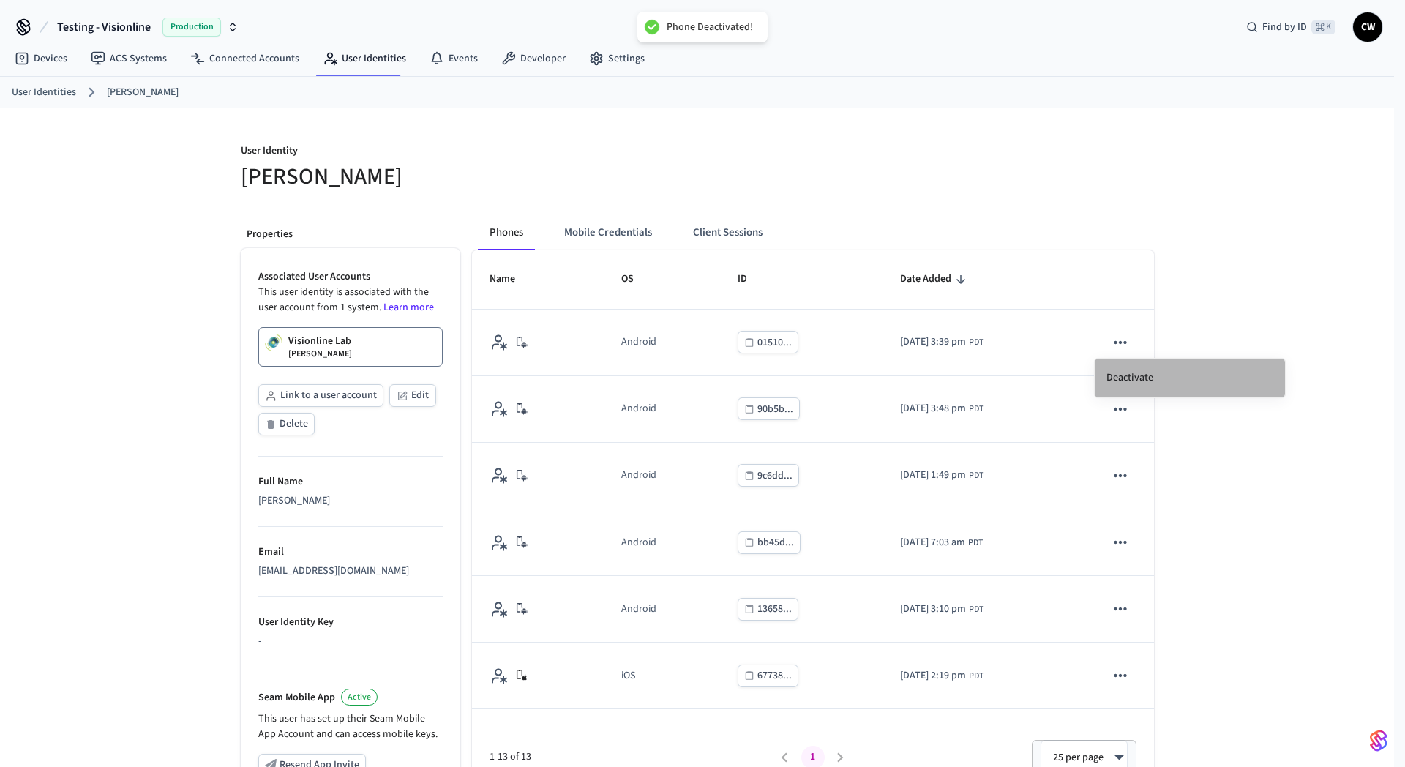
click at [1125, 383] on li "Deactivate" at bounding box center [1189, 377] width 190 height 39
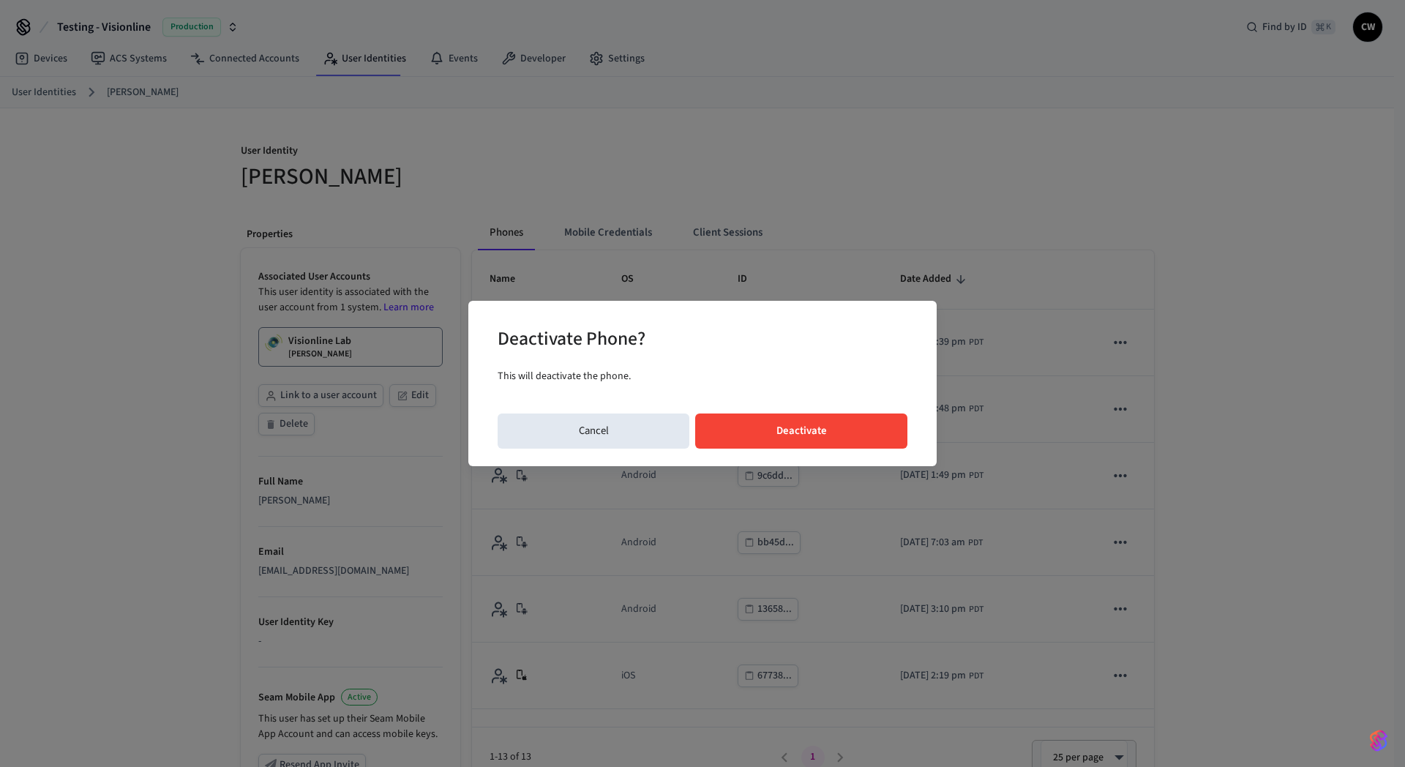
click at [881, 430] on button "Deactivate" at bounding box center [801, 430] width 212 height 35
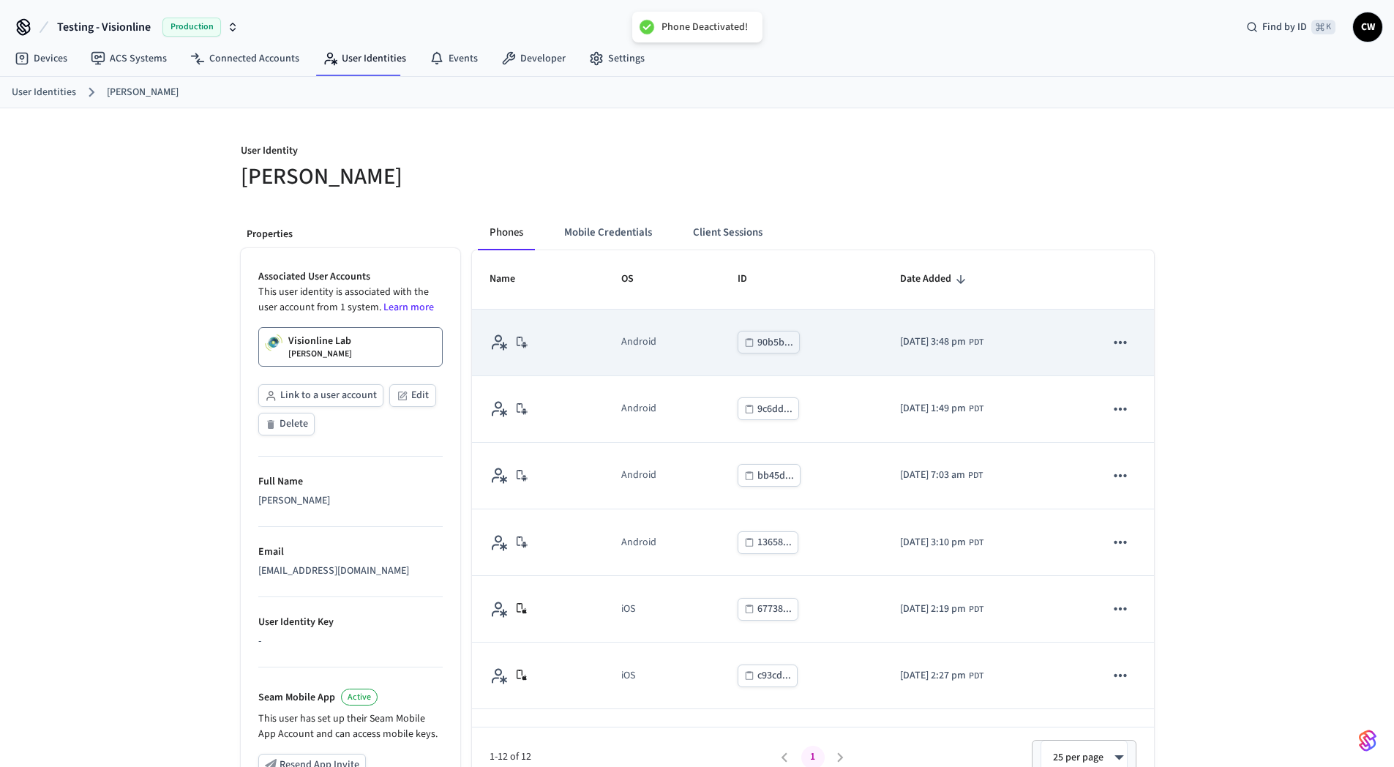
click at [1111, 342] on icon "sticky table" at bounding box center [1120, 342] width 19 height 19
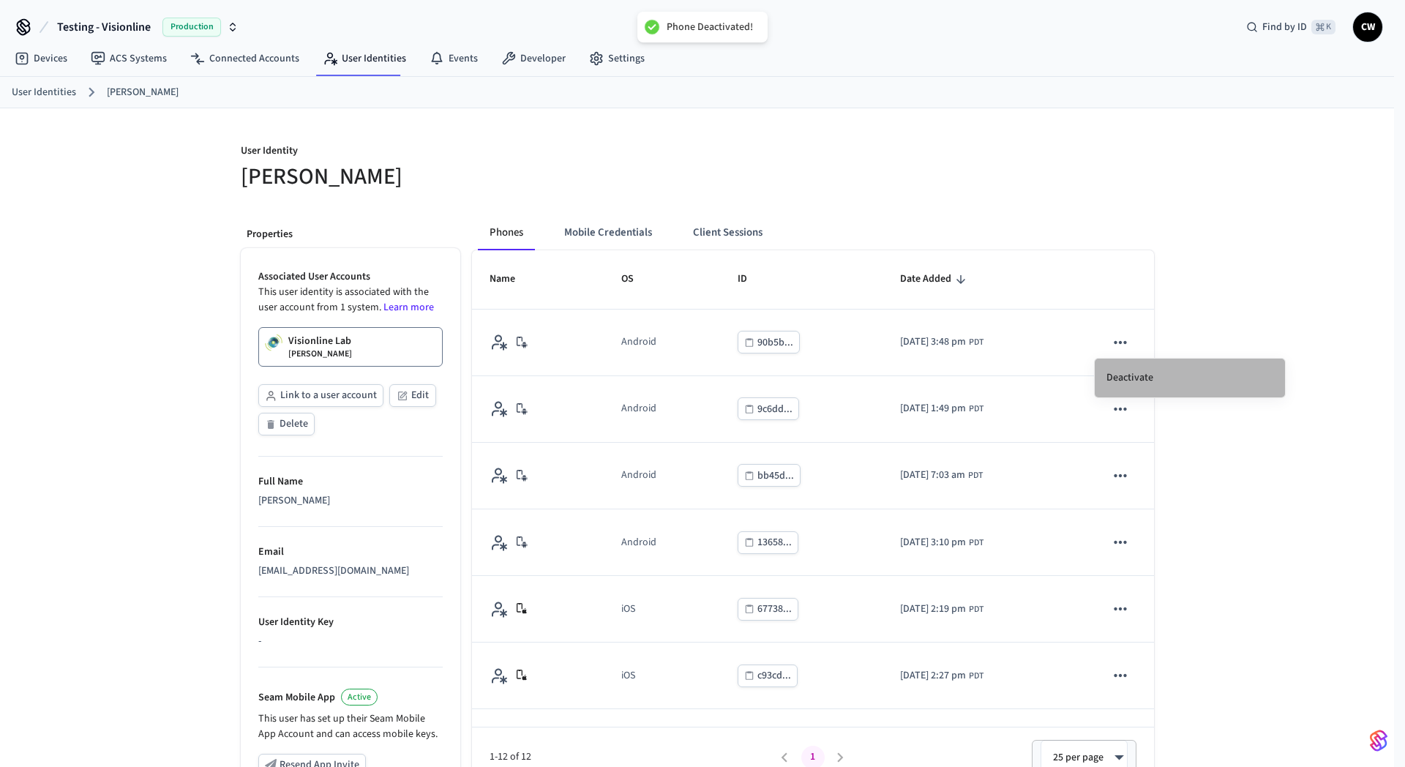
click at [1129, 383] on li "Deactivate" at bounding box center [1189, 377] width 190 height 39
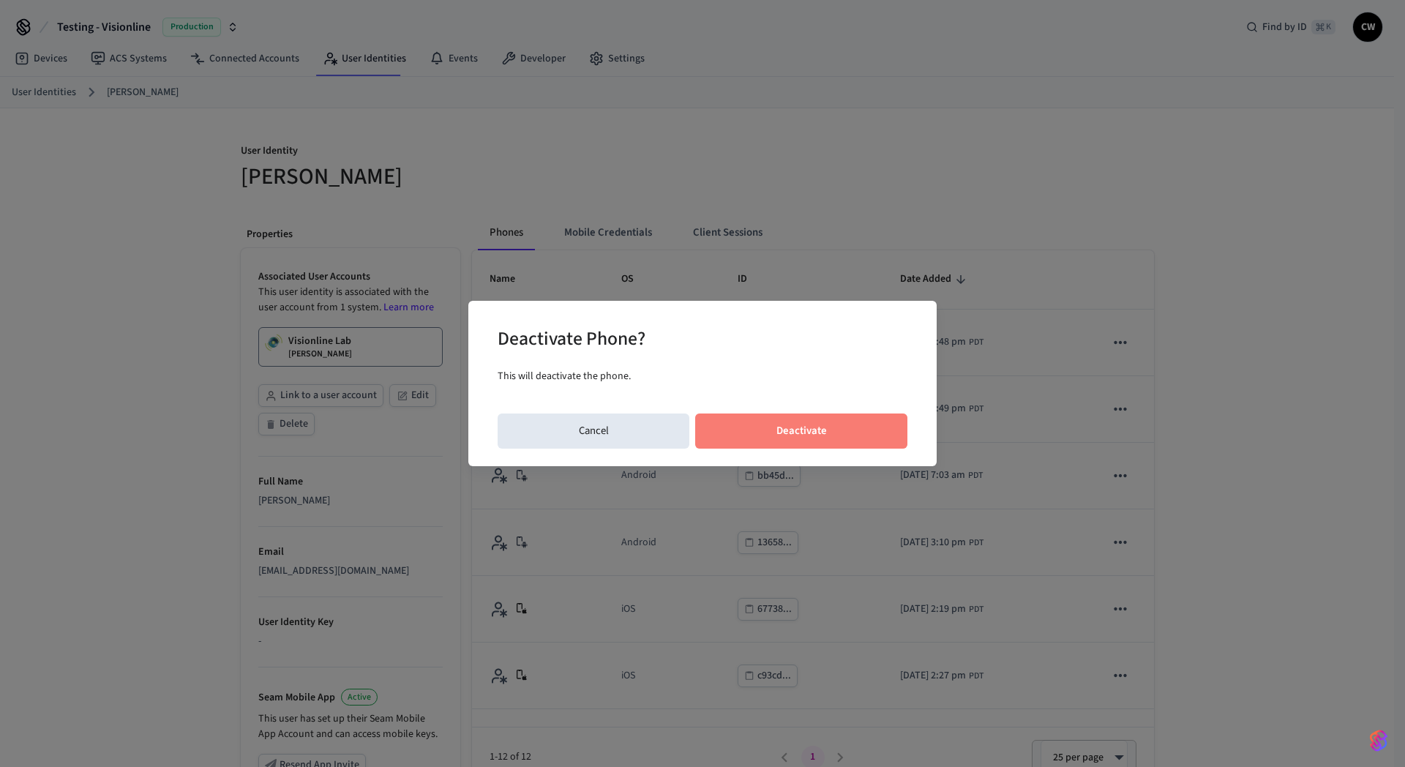
click at [853, 434] on button "Deactivate" at bounding box center [801, 430] width 212 height 35
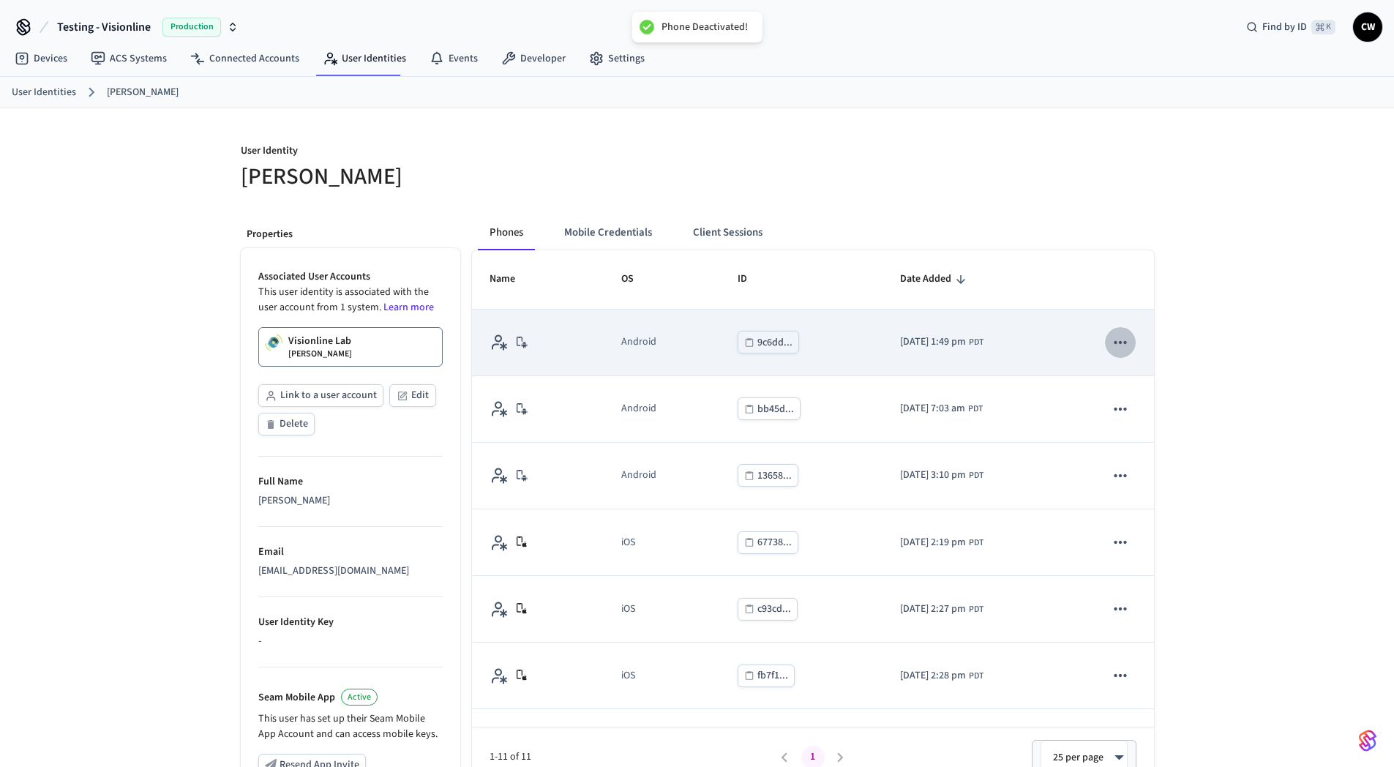
click at [1111, 347] on icon "sticky table" at bounding box center [1120, 342] width 19 height 19
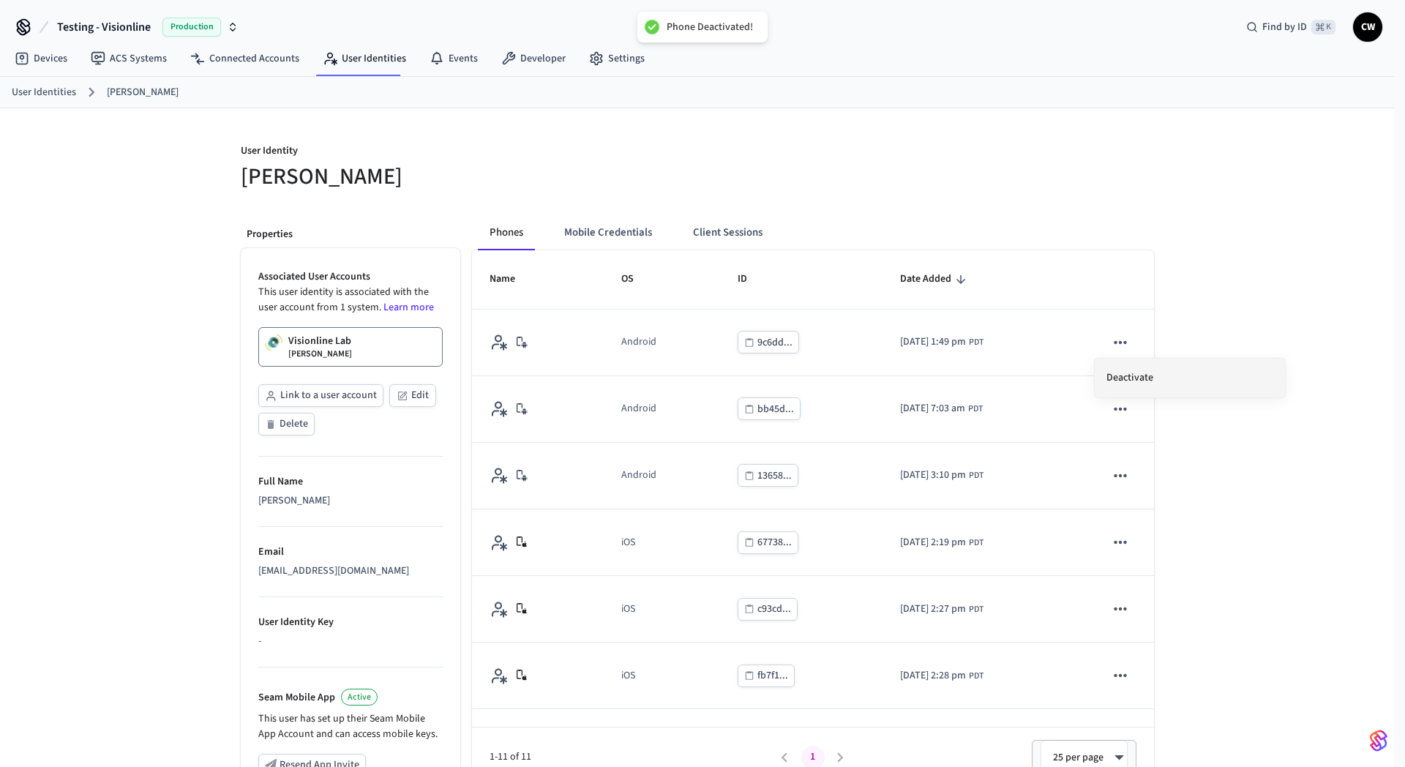
click at [1136, 384] on li "Deactivate" at bounding box center [1189, 377] width 190 height 39
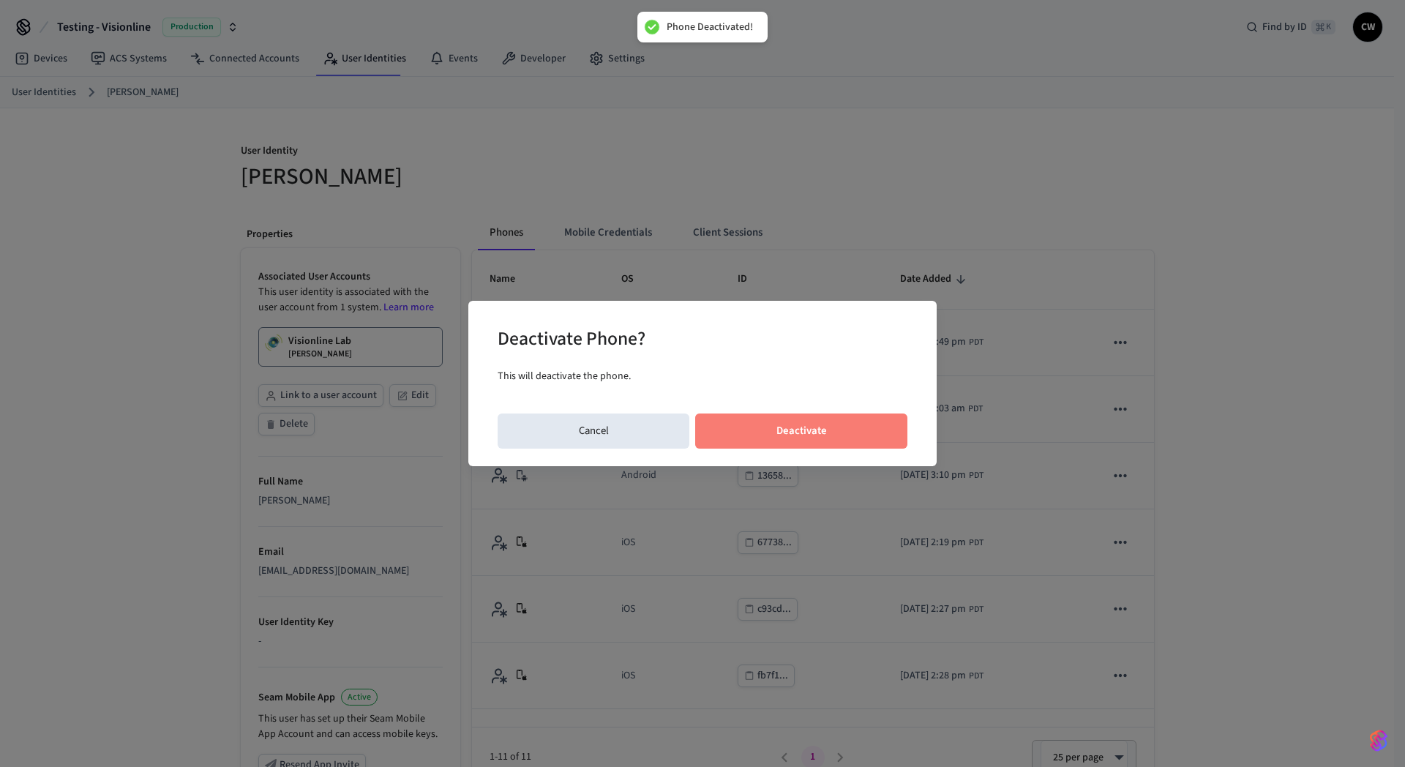
drag, startPoint x: 833, startPoint y: 426, endPoint x: 863, endPoint y: 425, distance: 30.7
click at [833, 426] on button "Deactivate" at bounding box center [801, 430] width 212 height 35
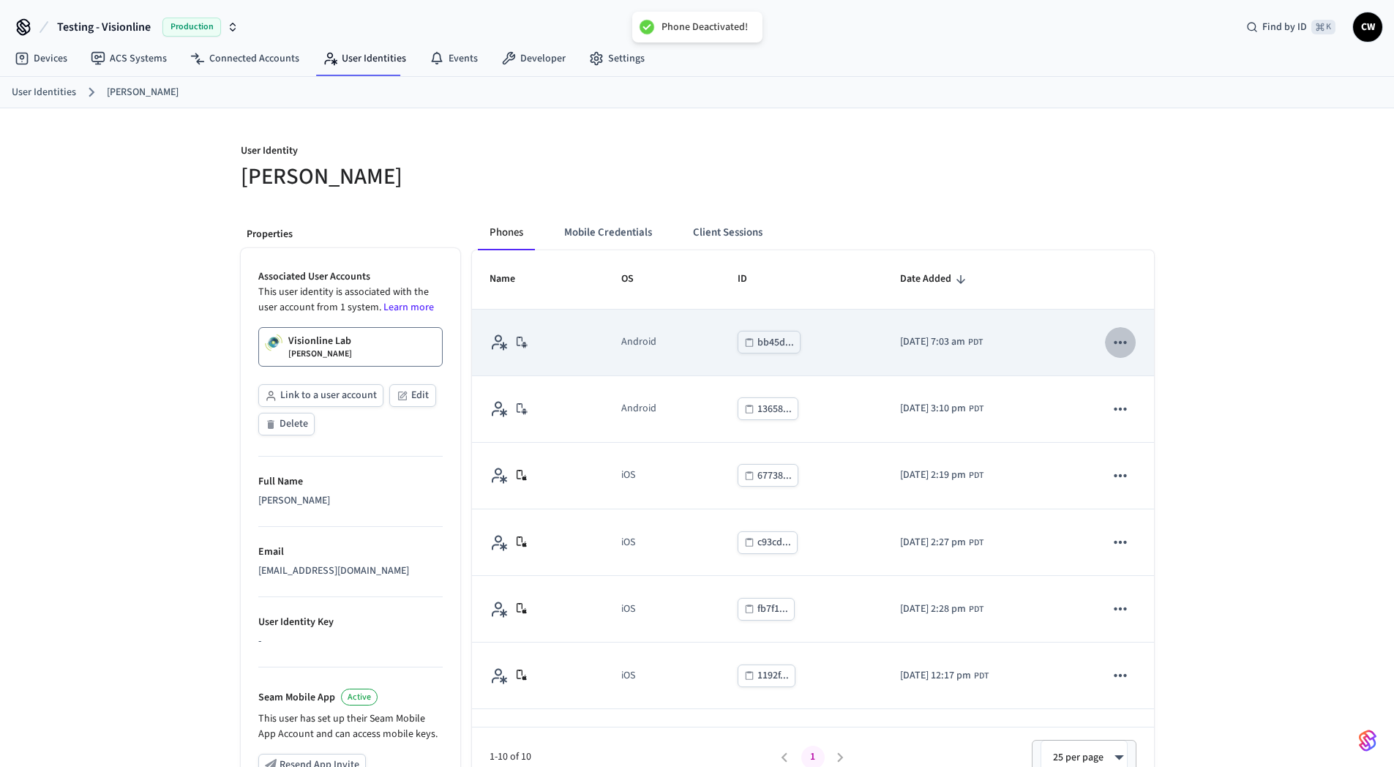
click at [1115, 343] on icon "sticky table" at bounding box center [1120, 342] width 19 height 19
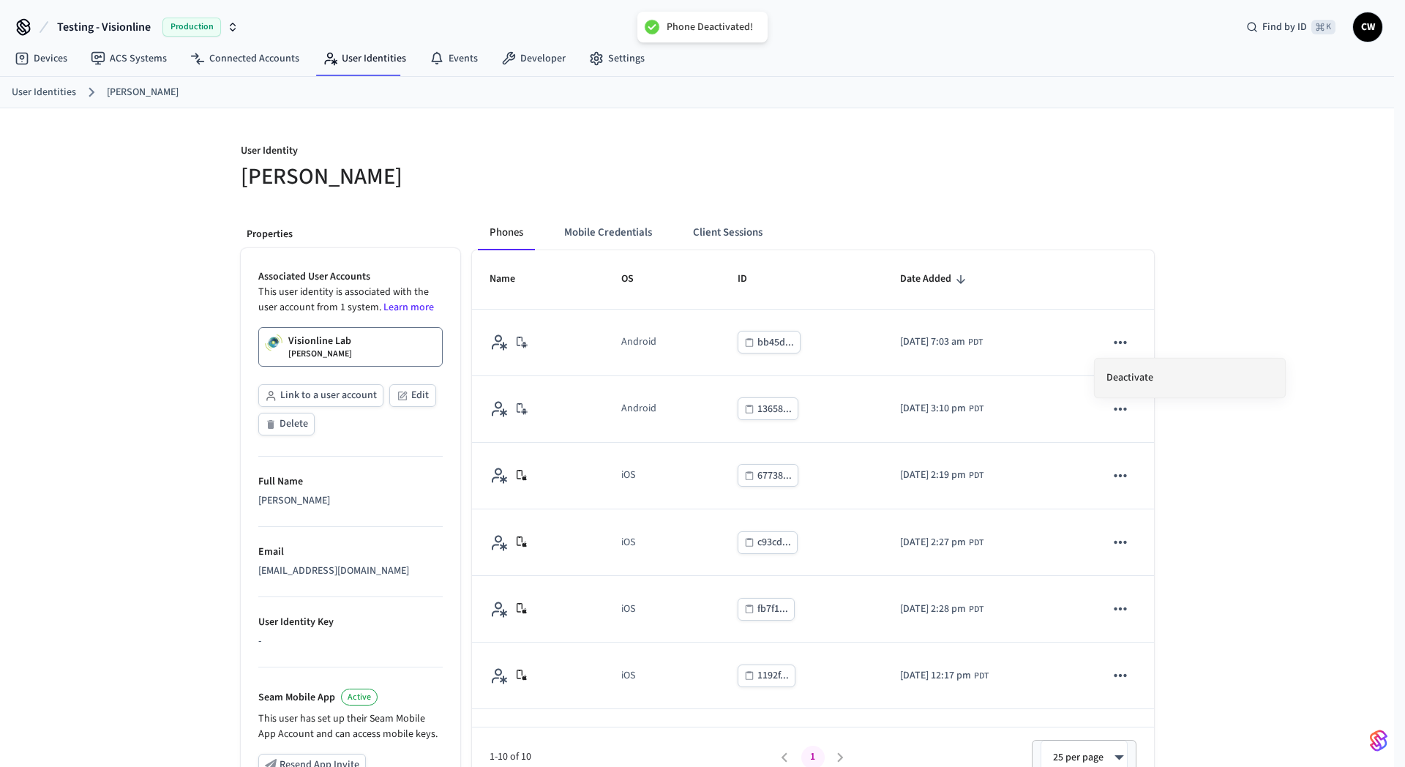
click at [1132, 387] on li "Deactivate" at bounding box center [1189, 377] width 190 height 39
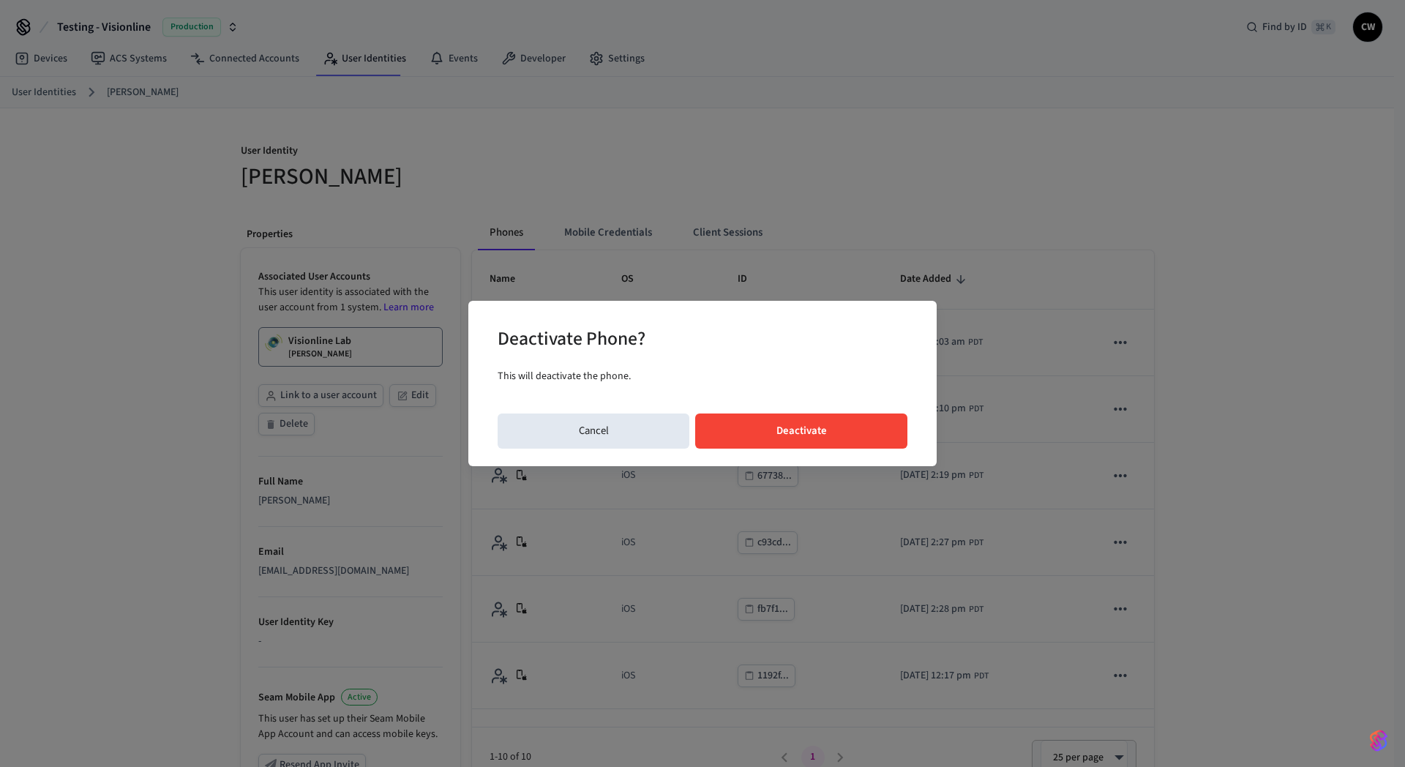
click at [853, 429] on button "Deactivate" at bounding box center [801, 430] width 212 height 35
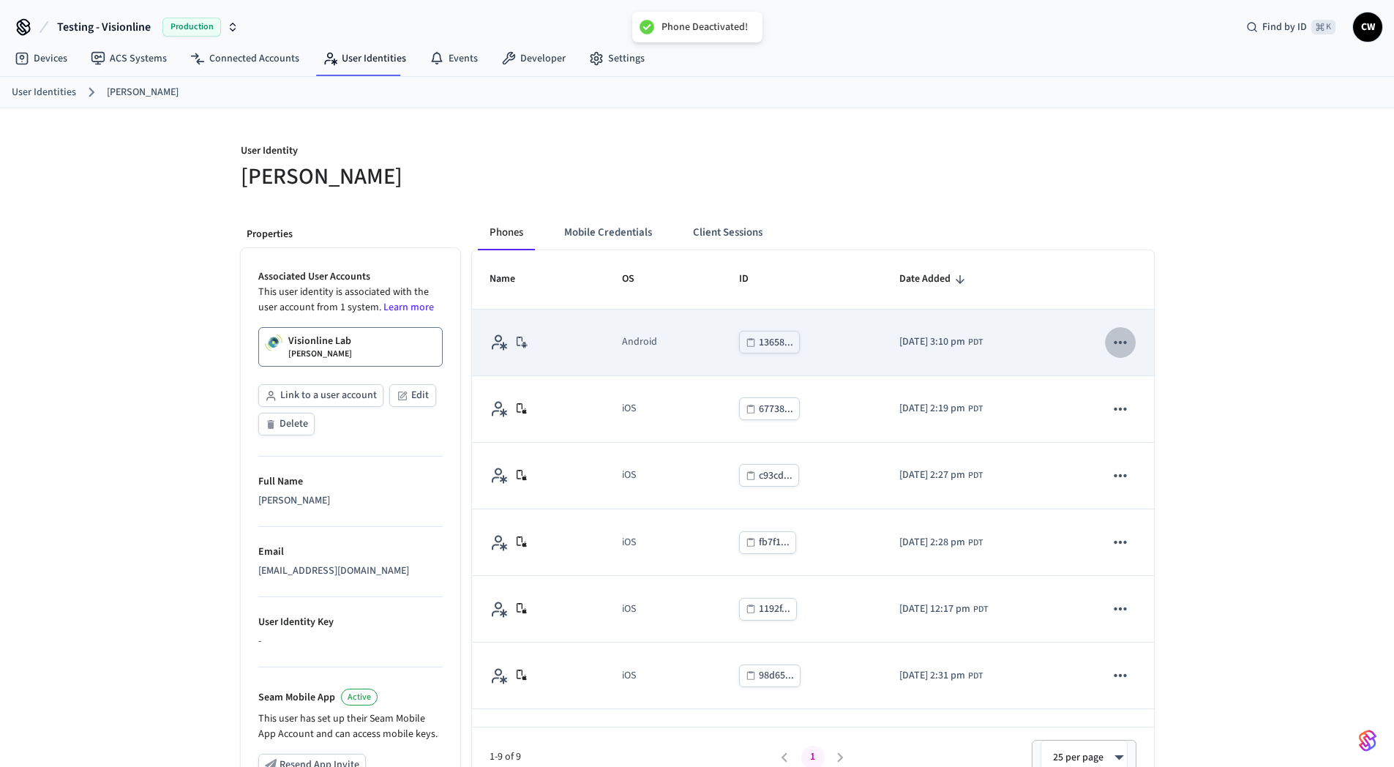
click at [1111, 334] on icon "sticky table" at bounding box center [1120, 342] width 19 height 19
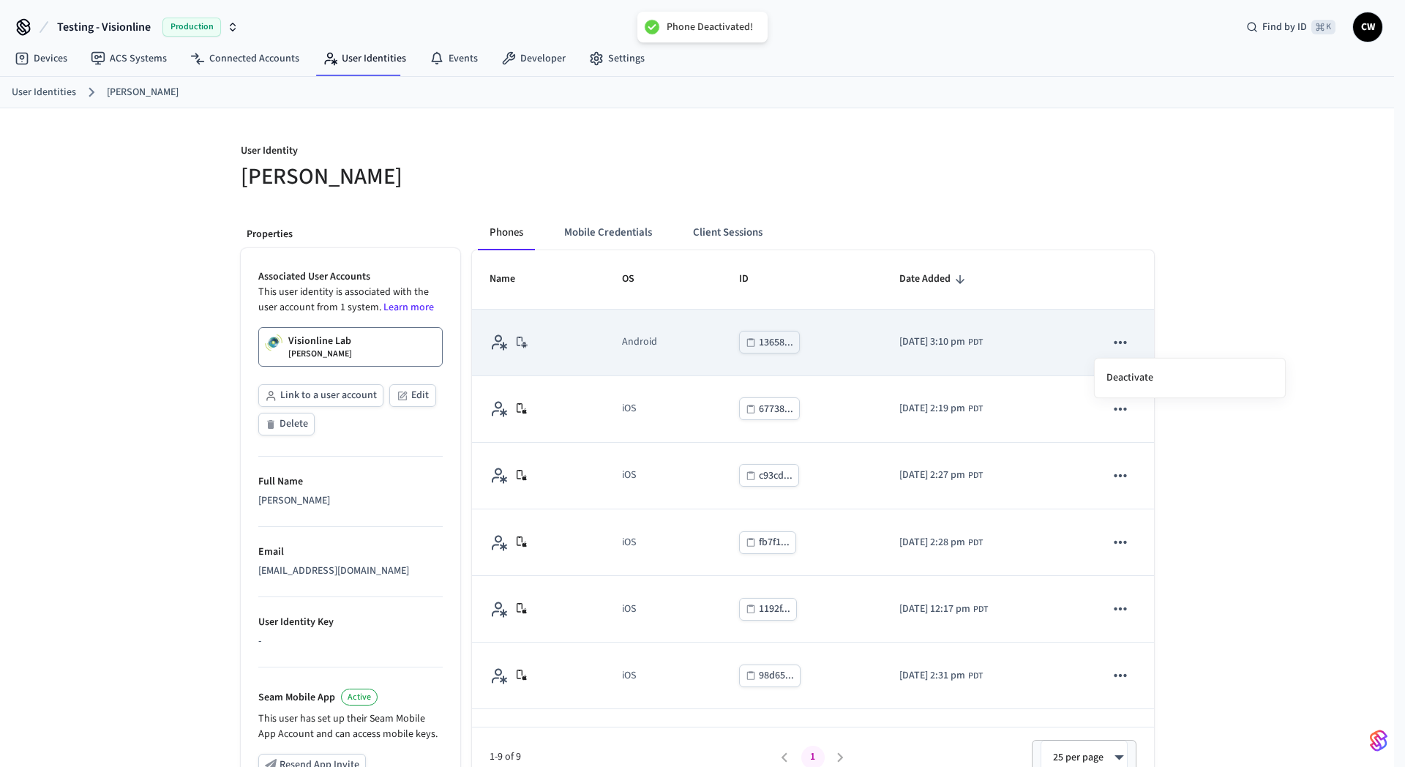
drag, startPoint x: 1106, startPoint y: 334, endPoint x: 1139, endPoint y: 358, distance: 40.8
click at [1136, 356] on div at bounding box center [702, 383] width 1405 height 767
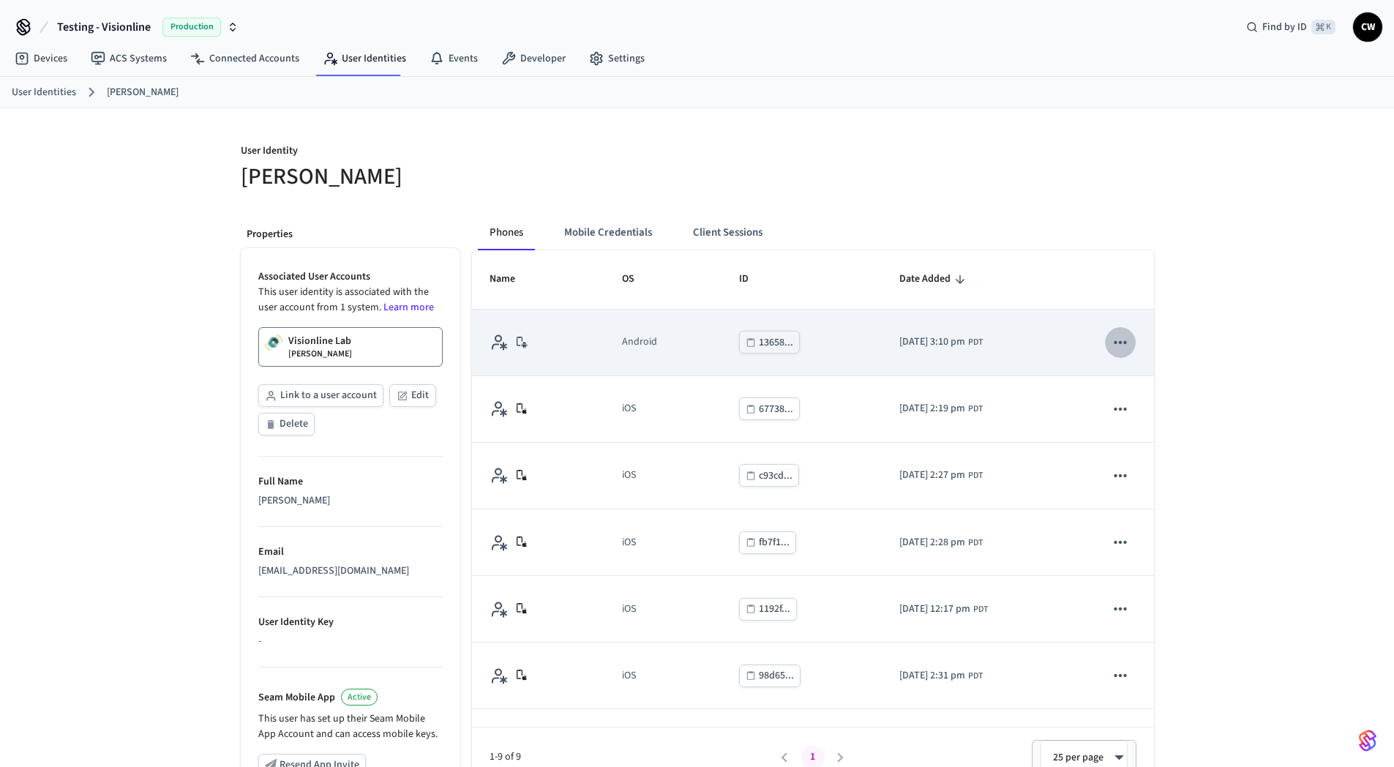
click at [1111, 343] on icon "sticky table" at bounding box center [1120, 342] width 19 height 19
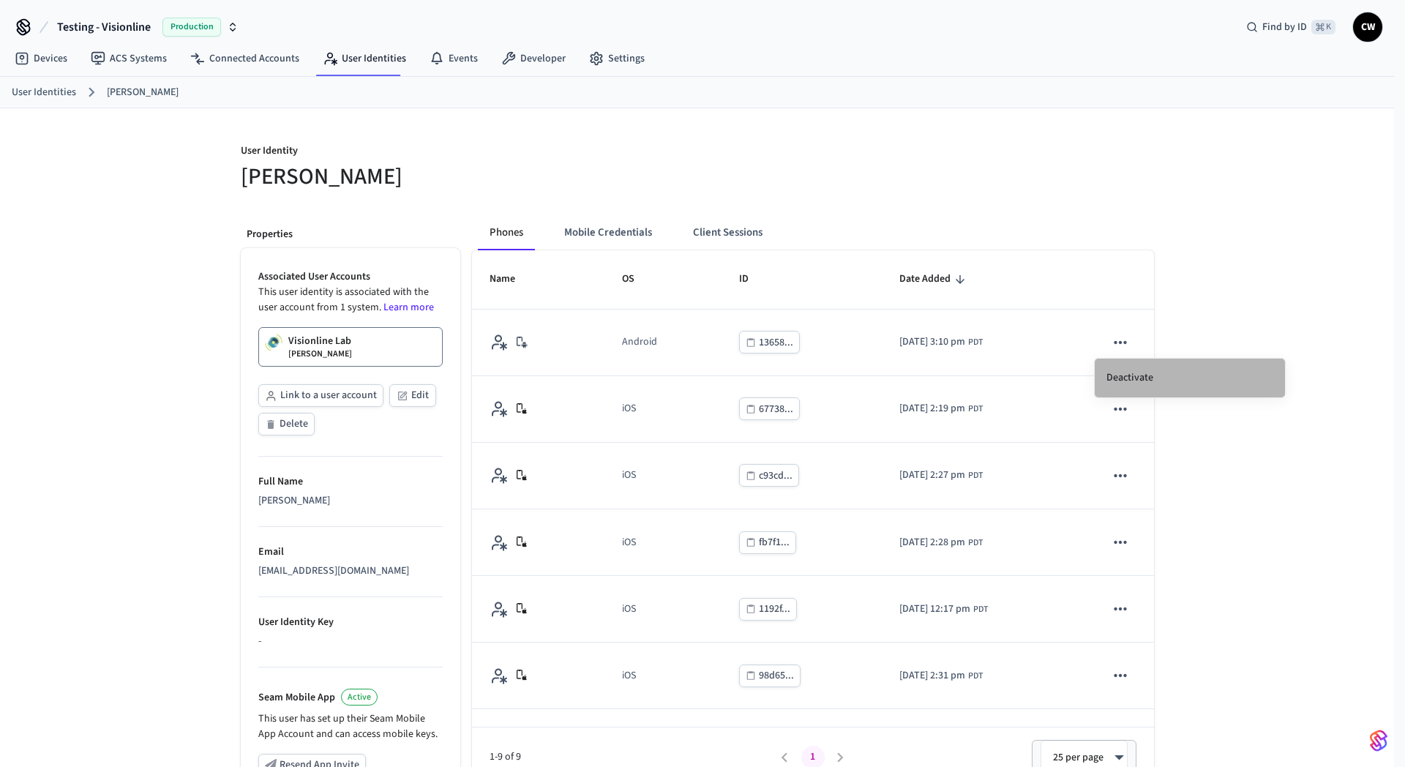
drag, startPoint x: 1148, startPoint y: 373, endPoint x: 1149, endPoint y: 383, distance: 9.6
click at [1149, 383] on li "Deactivate" at bounding box center [1189, 377] width 190 height 39
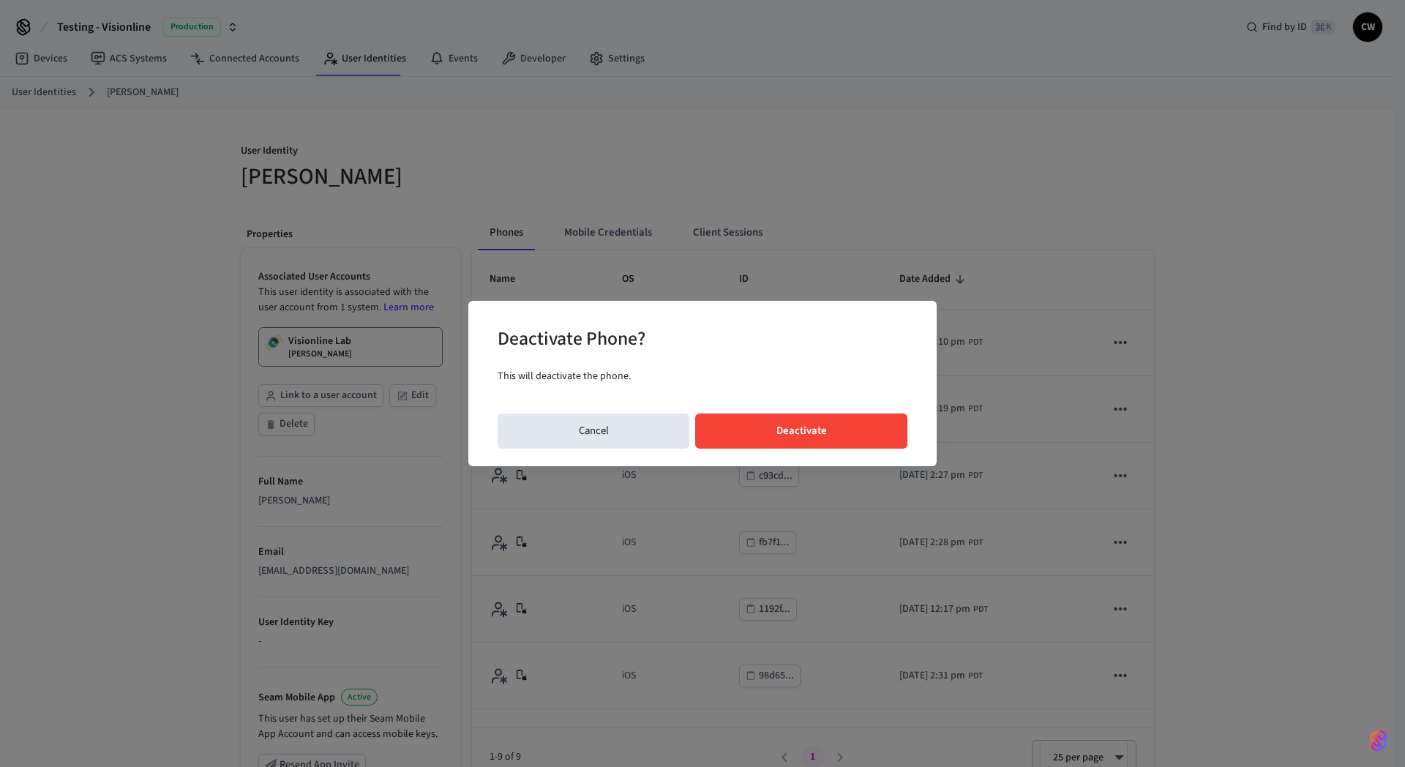
click at [835, 423] on button "Deactivate" at bounding box center [801, 430] width 212 height 35
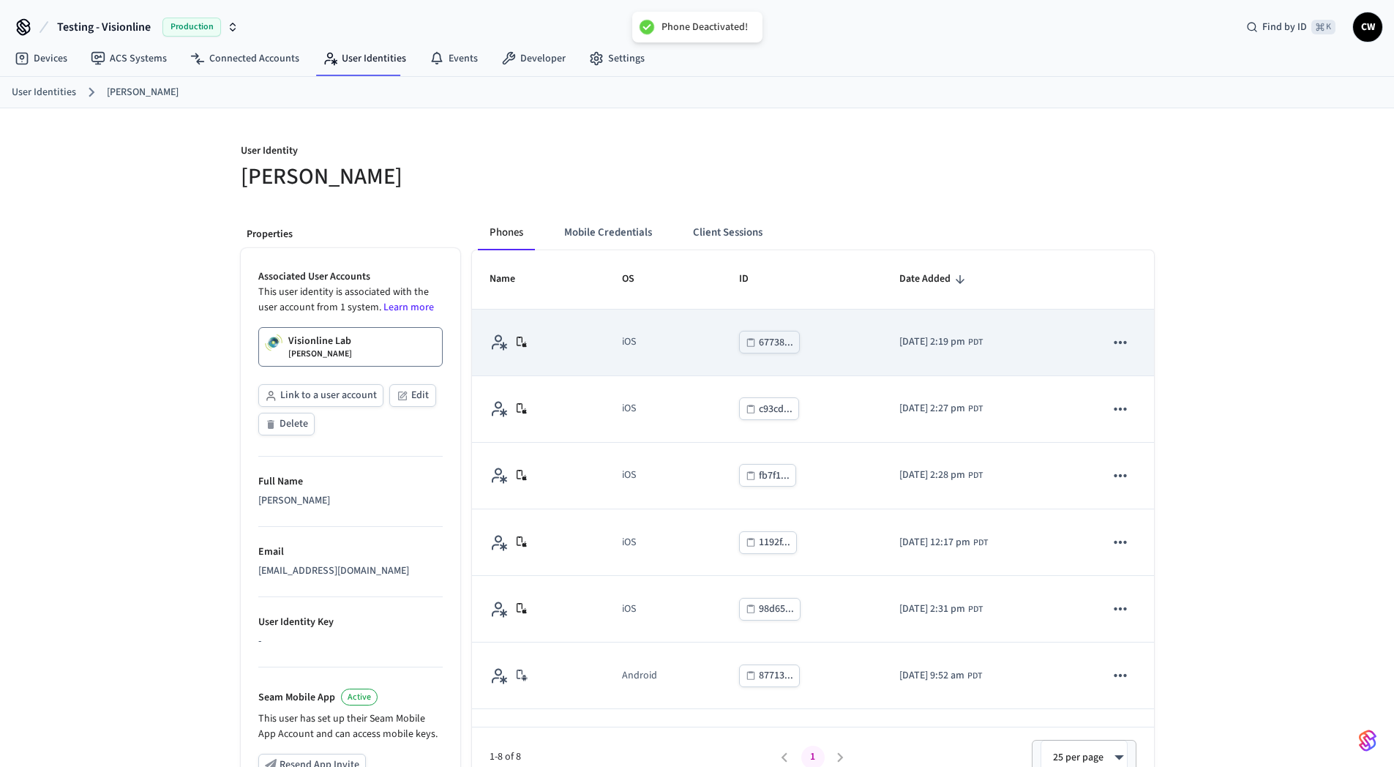
click at [1111, 347] on icon "sticky table" at bounding box center [1120, 342] width 19 height 19
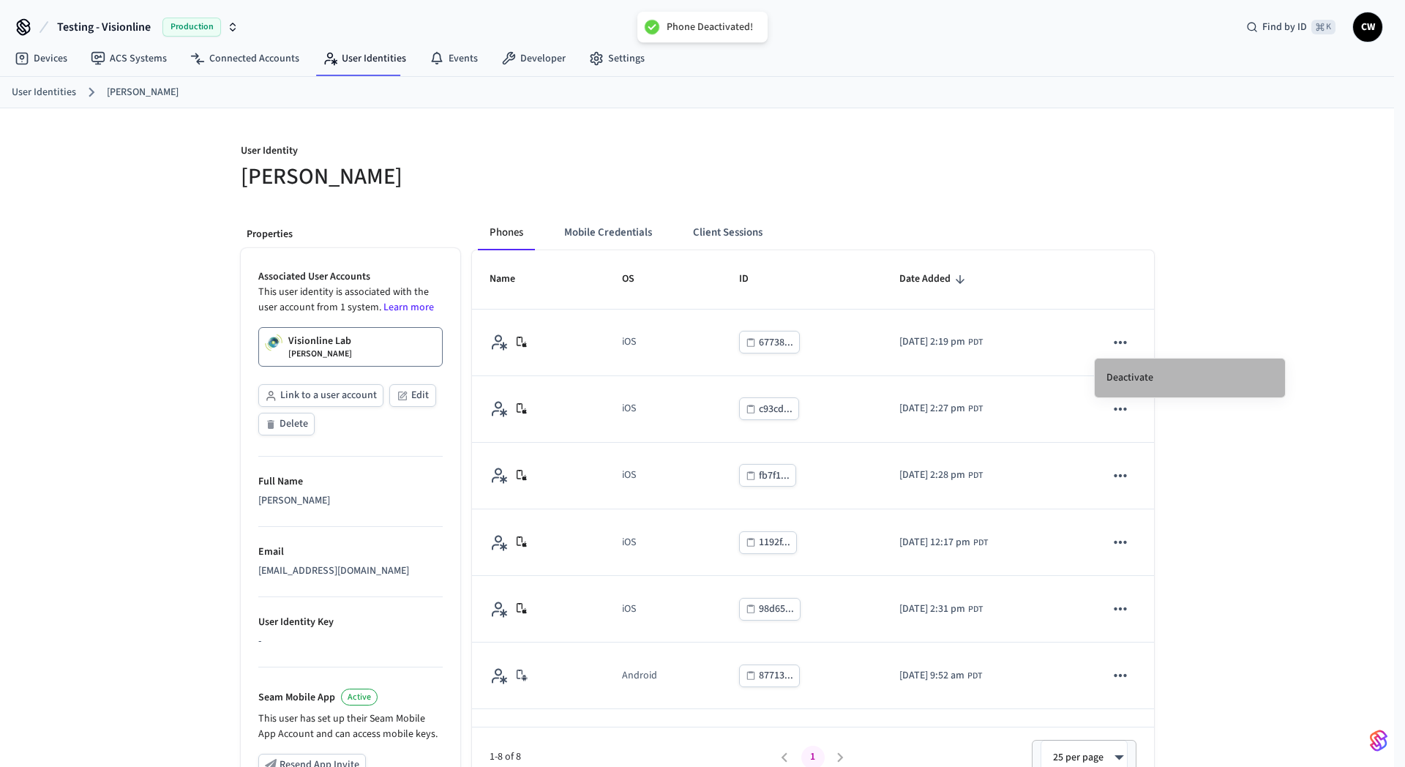
click at [1141, 374] on li "Deactivate" at bounding box center [1189, 377] width 190 height 39
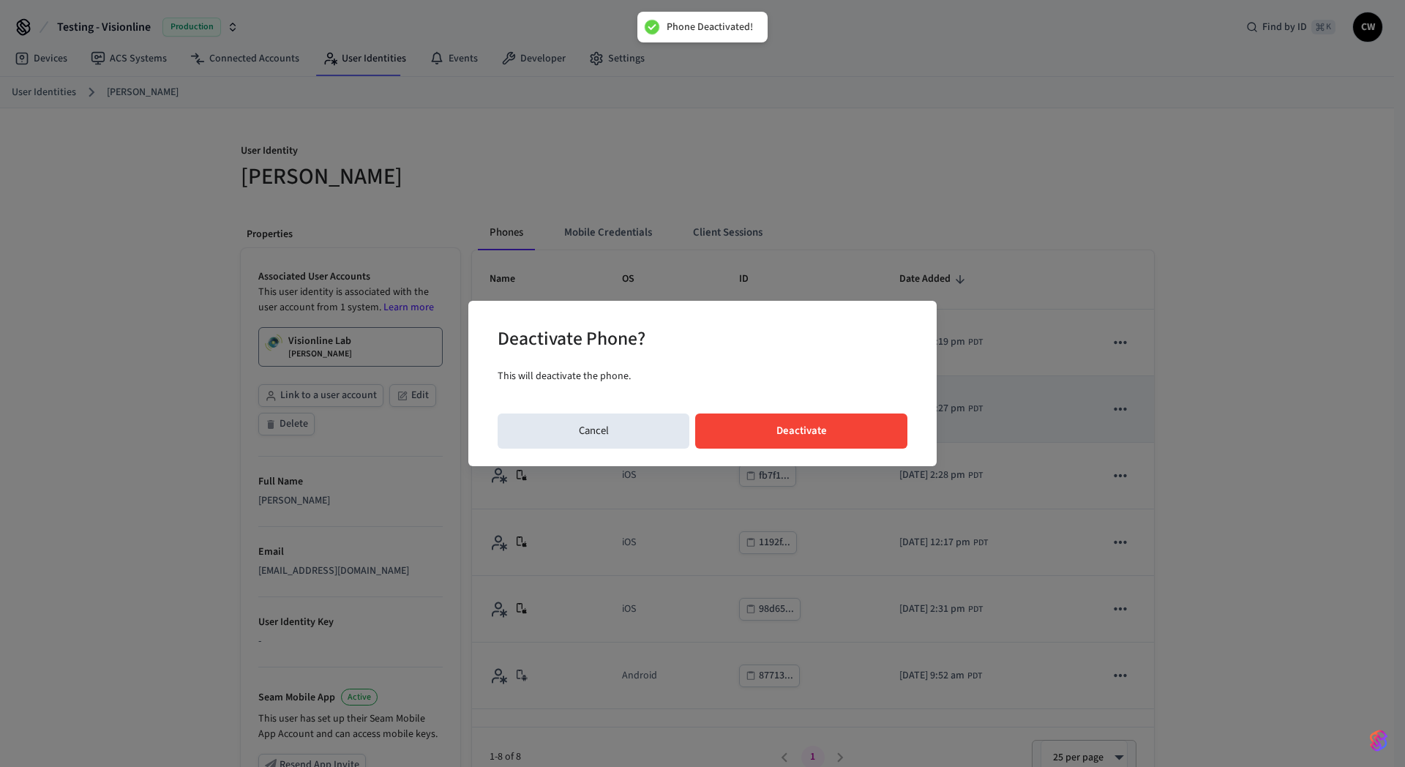
click at [840, 425] on button "Deactivate" at bounding box center [801, 430] width 212 height 35
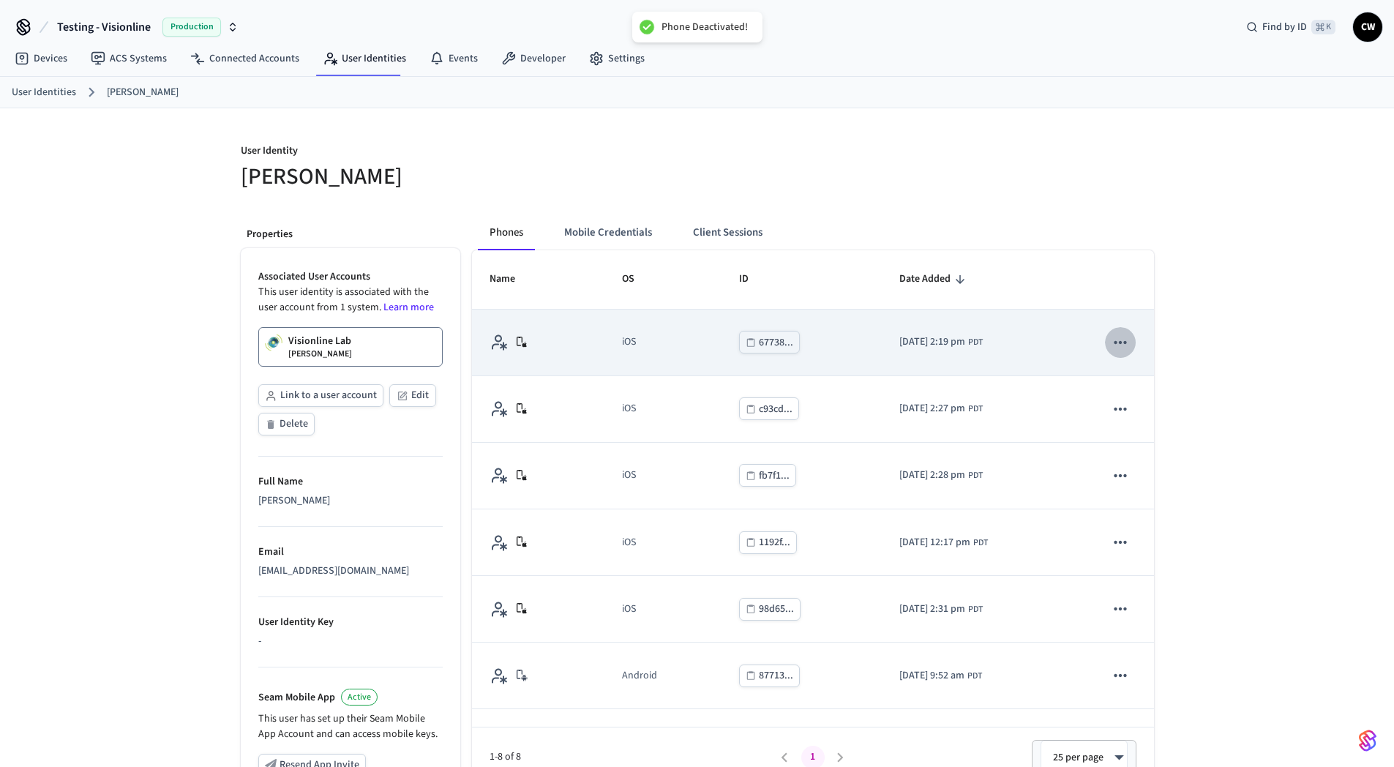
click at [1111, 344] on icon "sticky table" at bounding box center [1120, 342] width 19 height 19
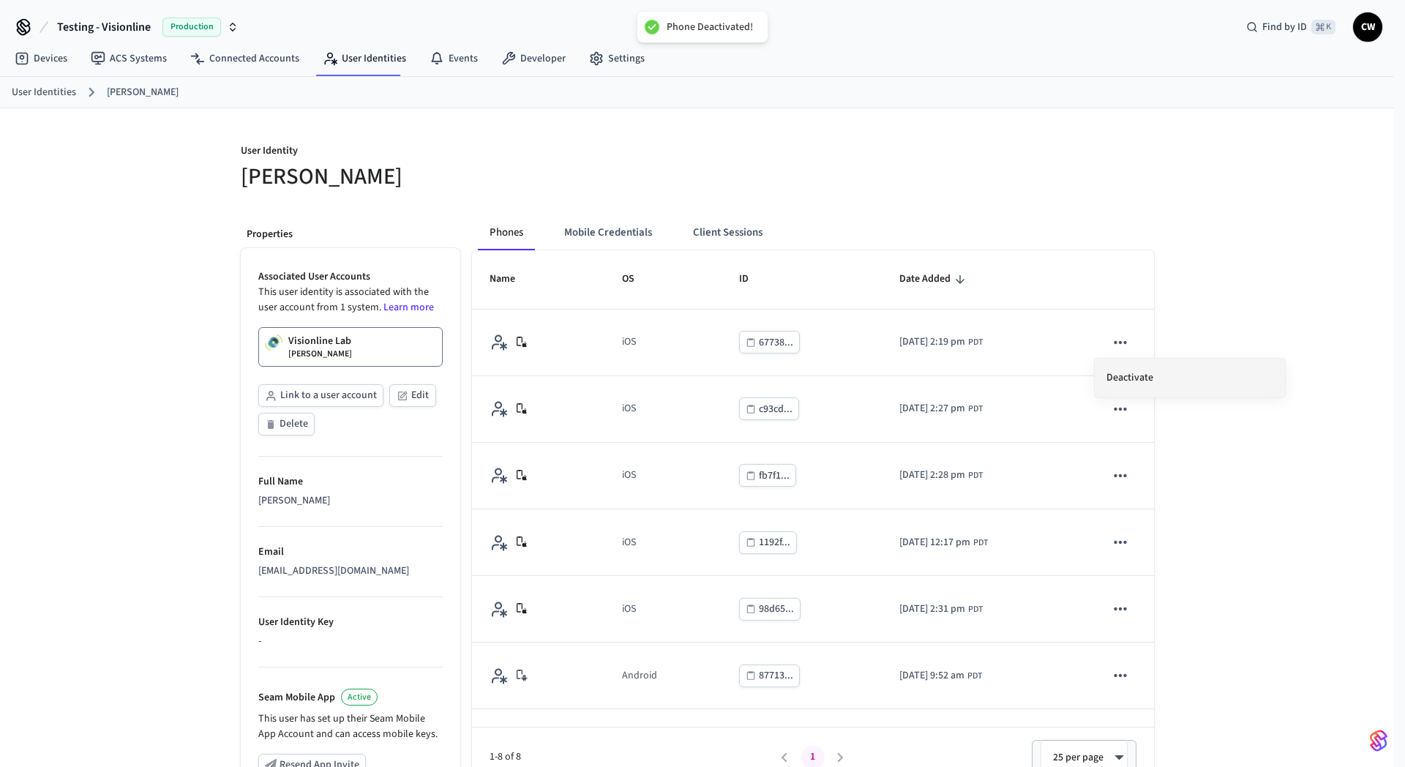
click at [1133, 371] on li "Deactivate" at bounding box center [1189, 377] width 190 height 39
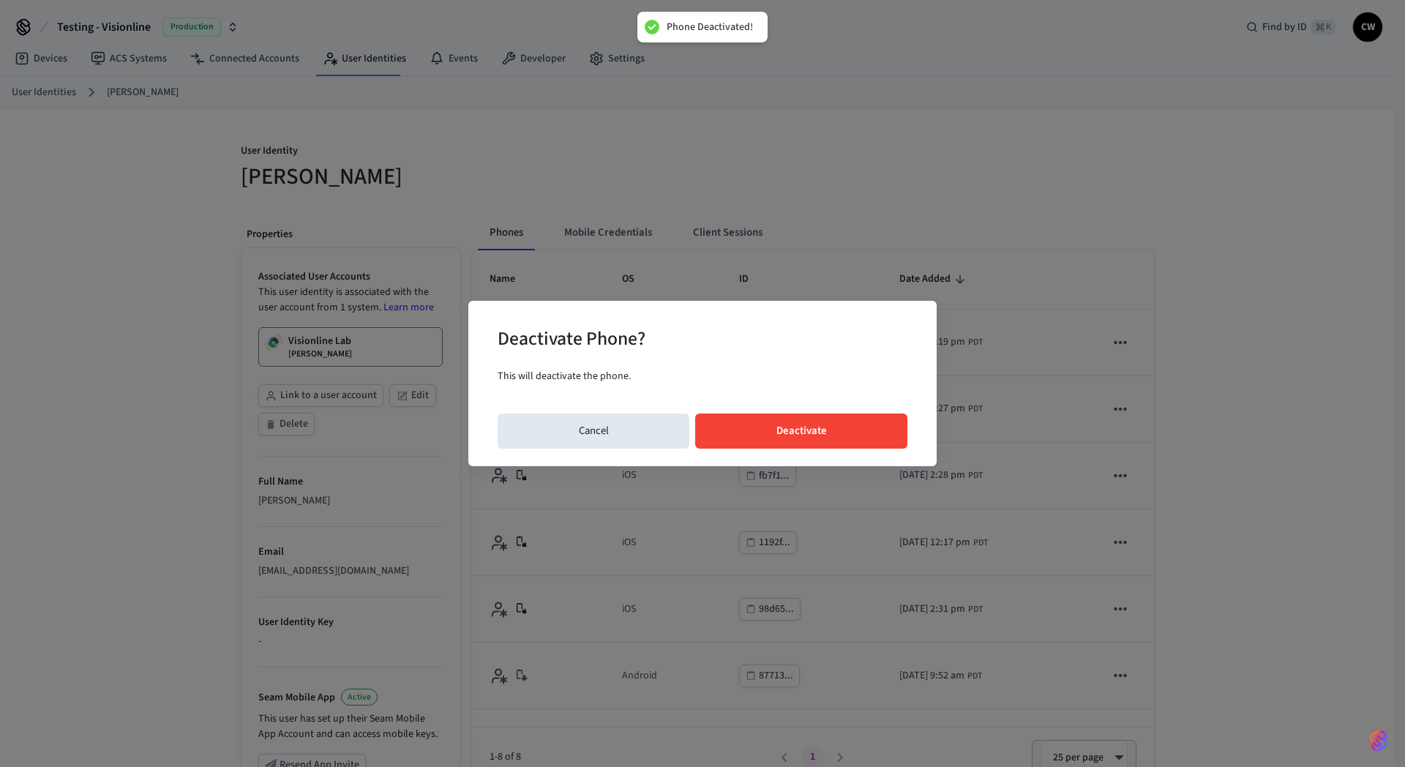
click at [846, 421] on button "Deactivate" at bounding box center [801, 430] width 212 height 35
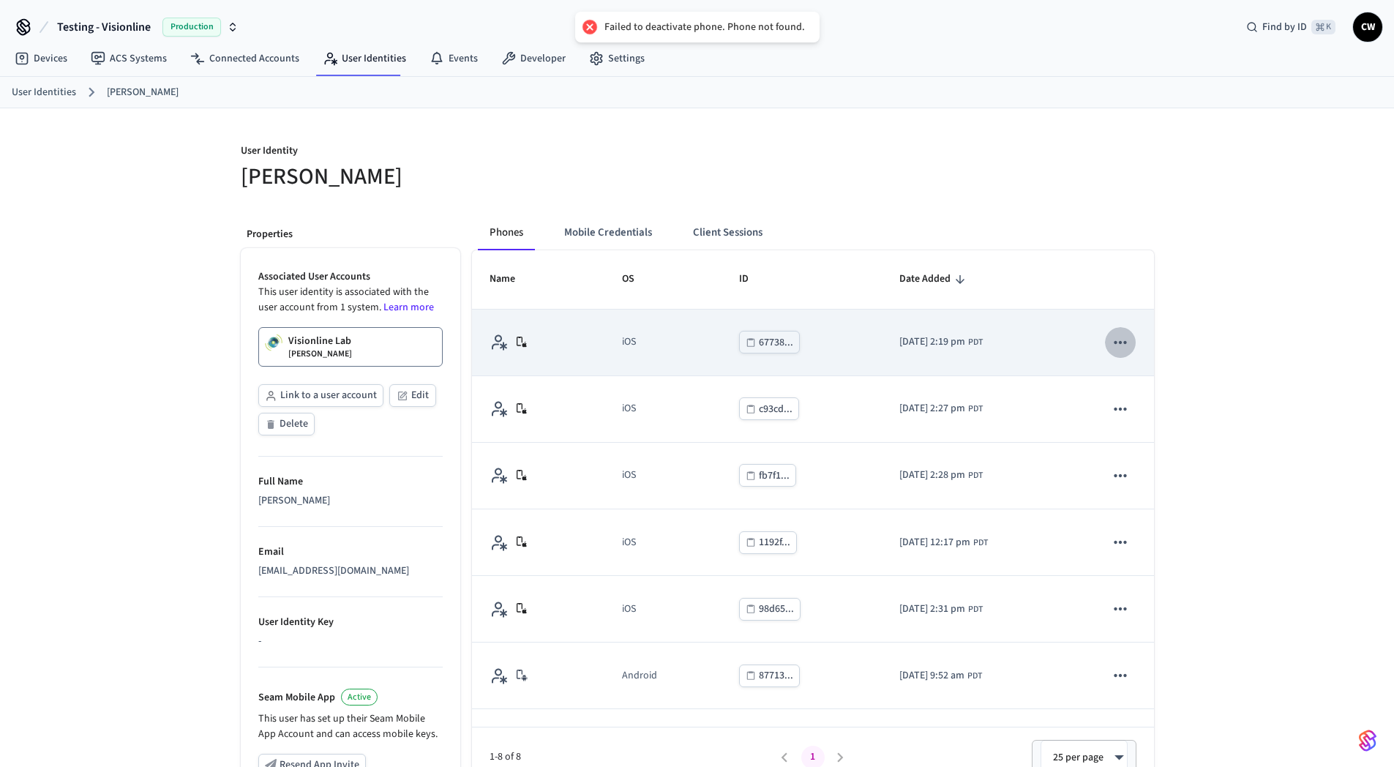
click at [1117, 343] on icon "sticky table" at bounding box center [1120, 342] width 19 height 19
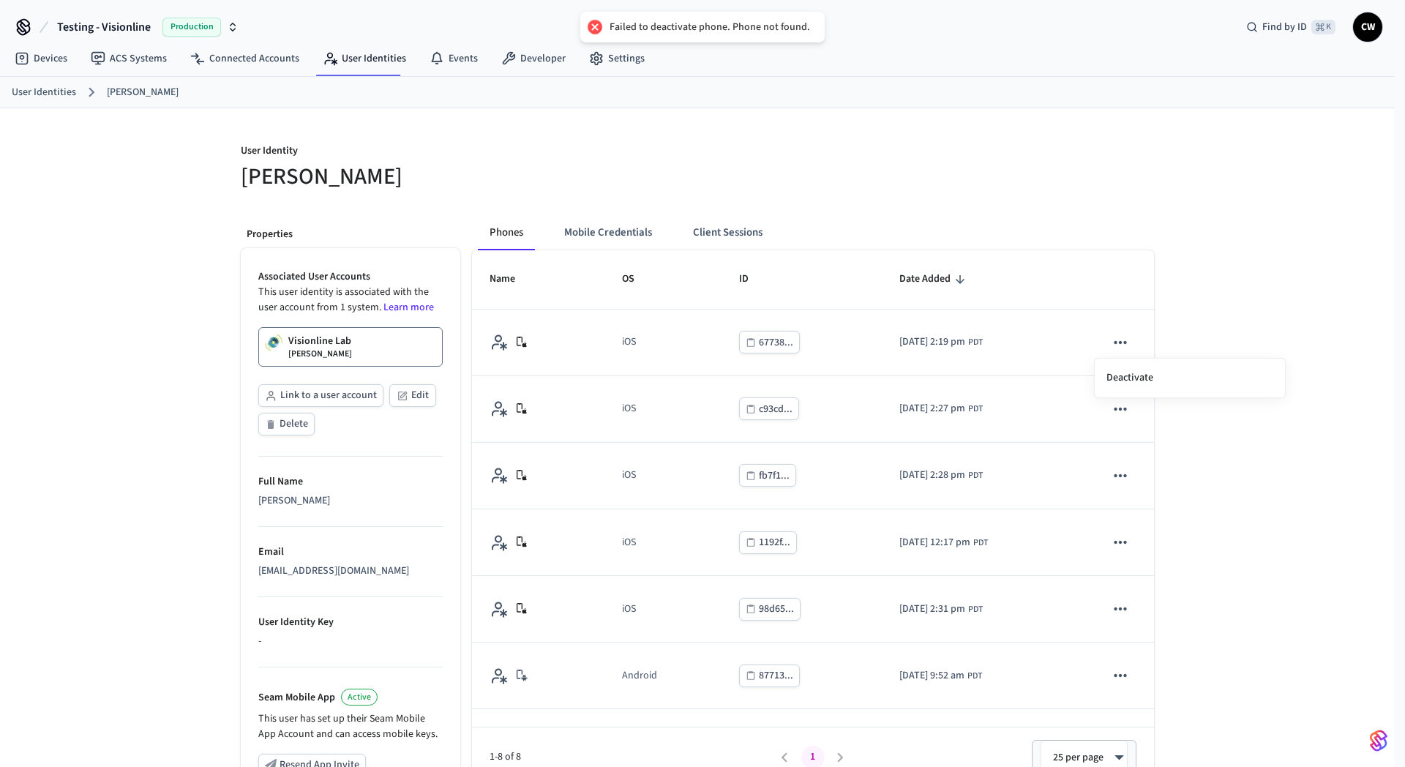
click at [879, 230] on div at bounding box center [702, 383] width 1405 height 767
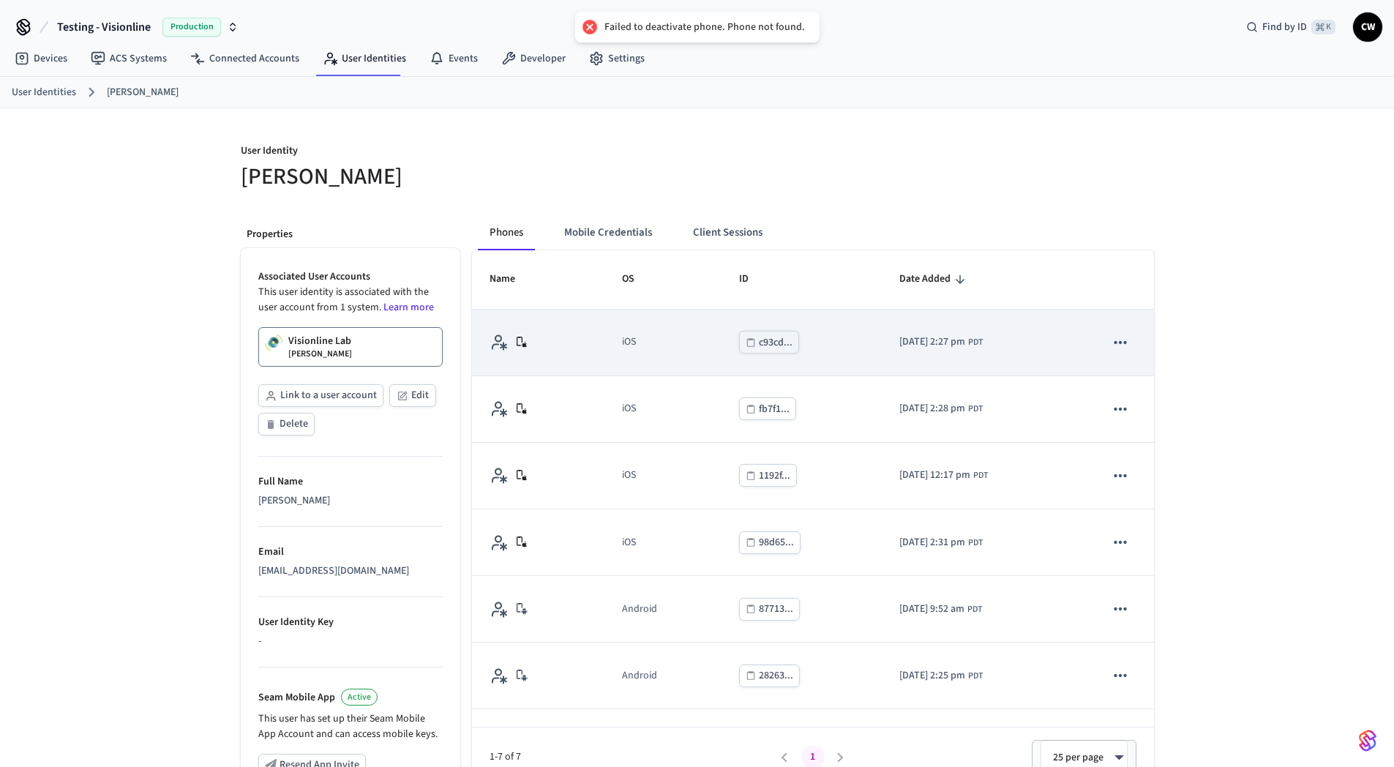
click at [1111, 342] on icon "sticky table" at bounding box center [1120, 342] width 19 height 19
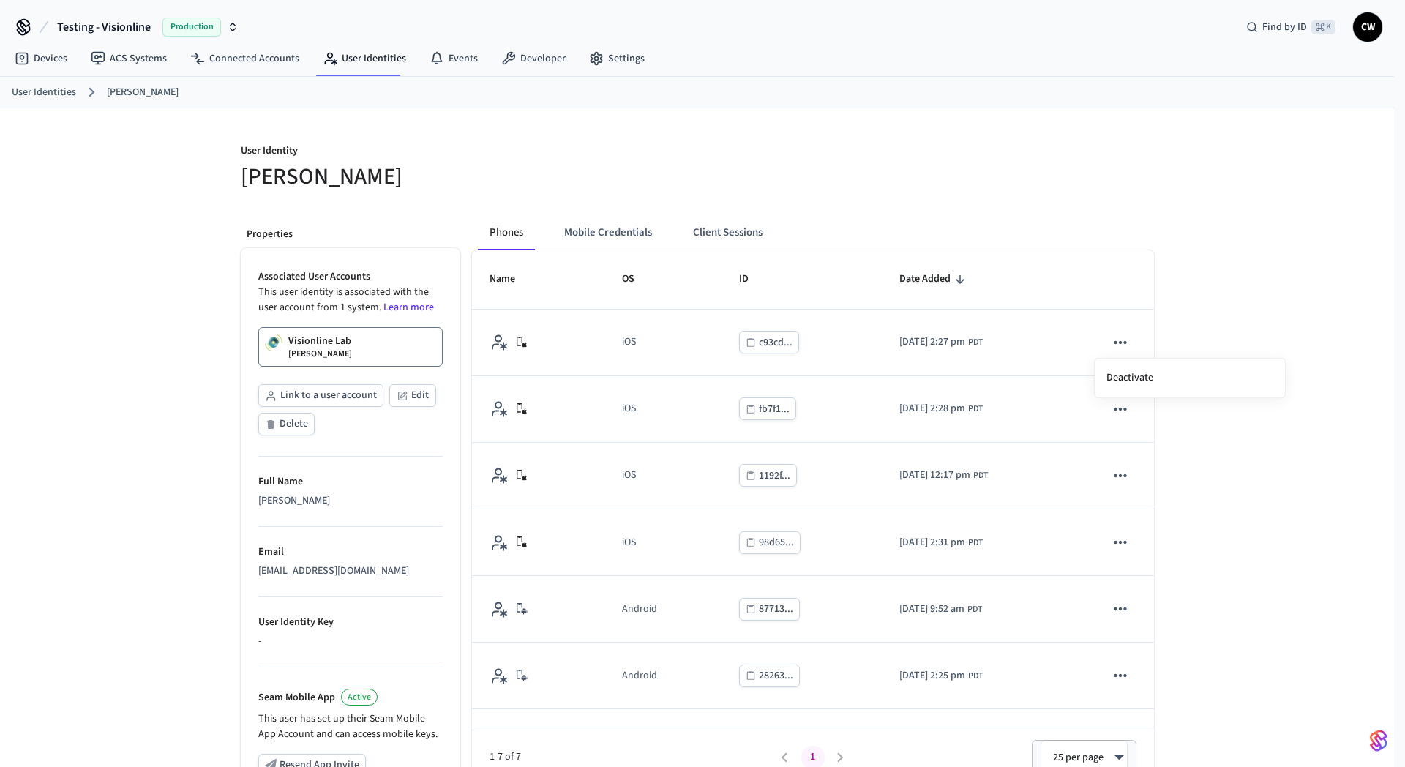
click at [835, 220] on div at bounding box center [702, 383] width 1405 height 767
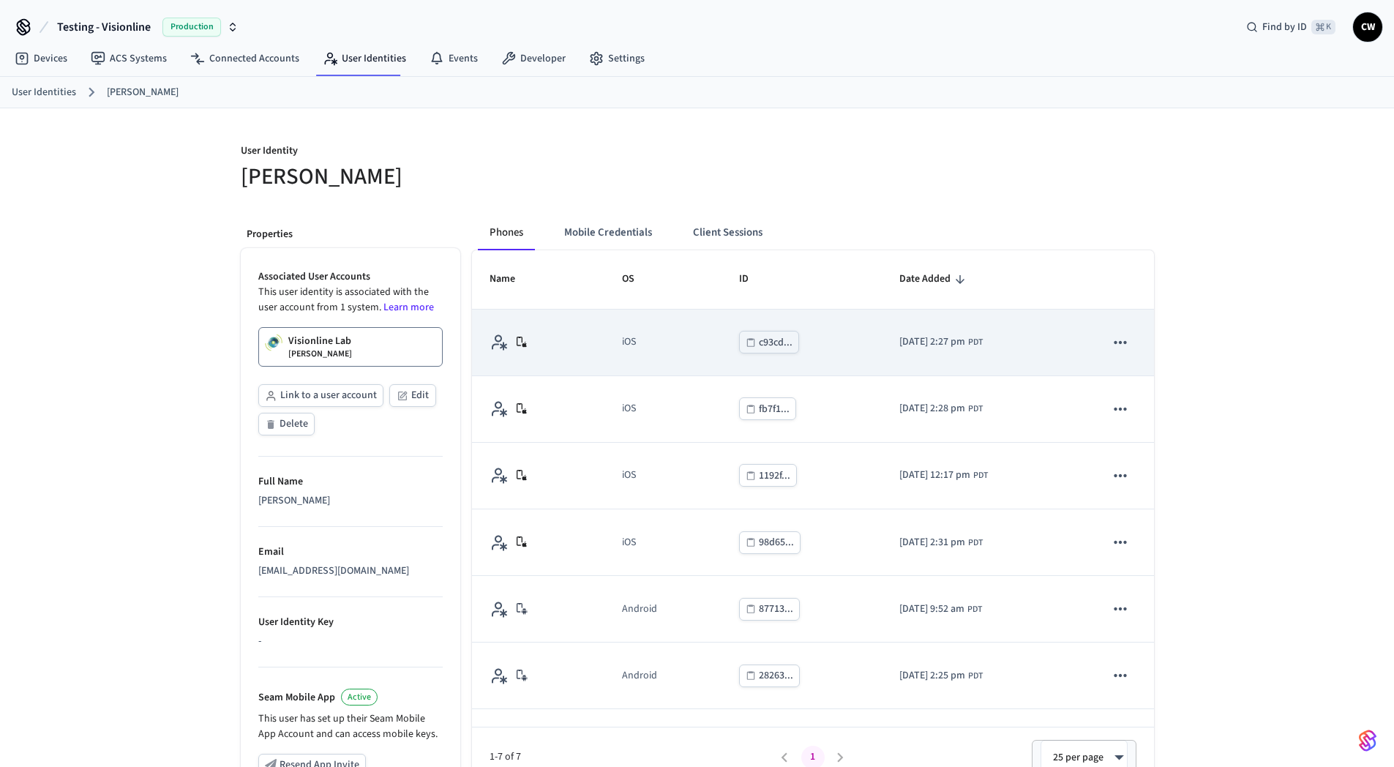
click at [1111, 345] on icon "sticky table" at bounding box center [1120, 342] width 19 height 19
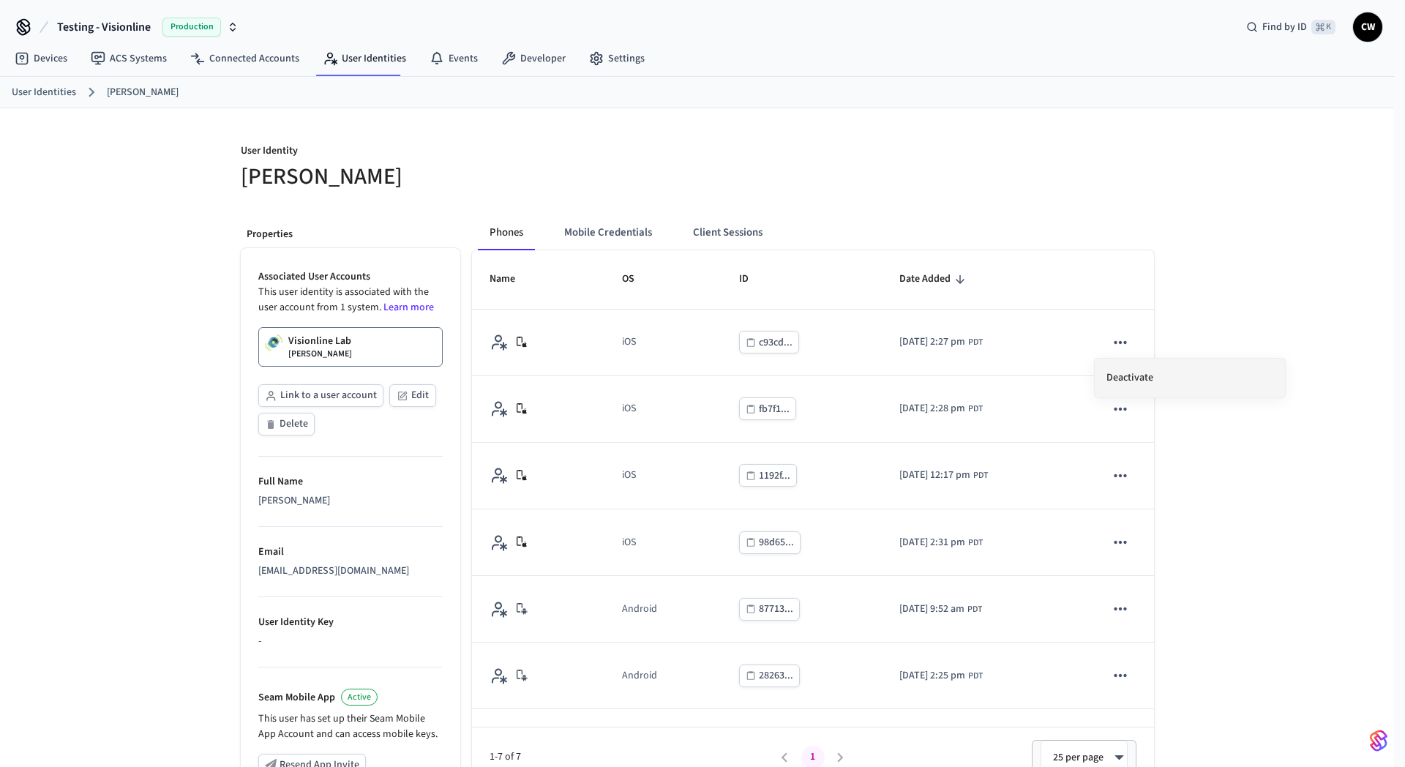
click at [1134, 385] on li "Deactivate" at bounding box center [1189, 377] width 190 height 39
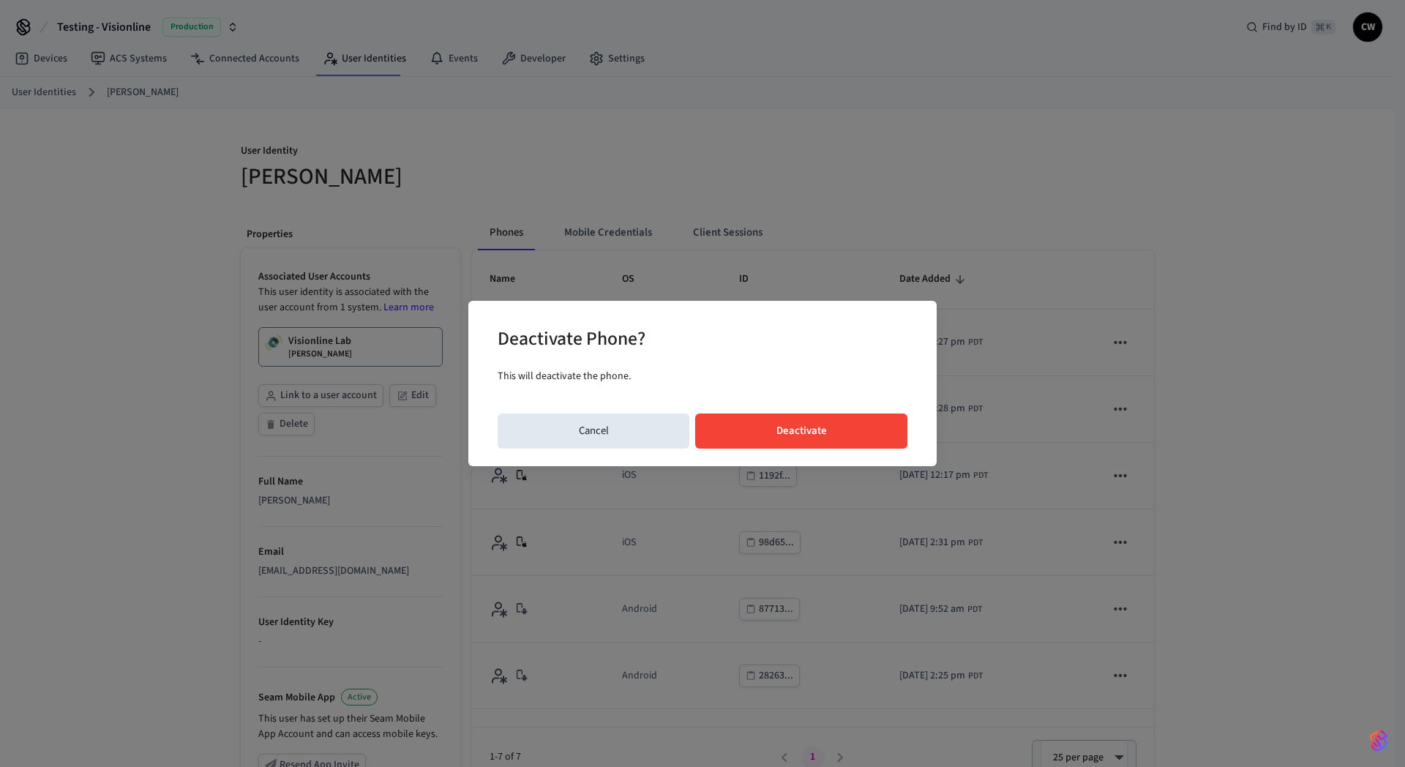
click at [815, 432] on button "Deactivate" at bounding box center [801, 430] width 212 height 35
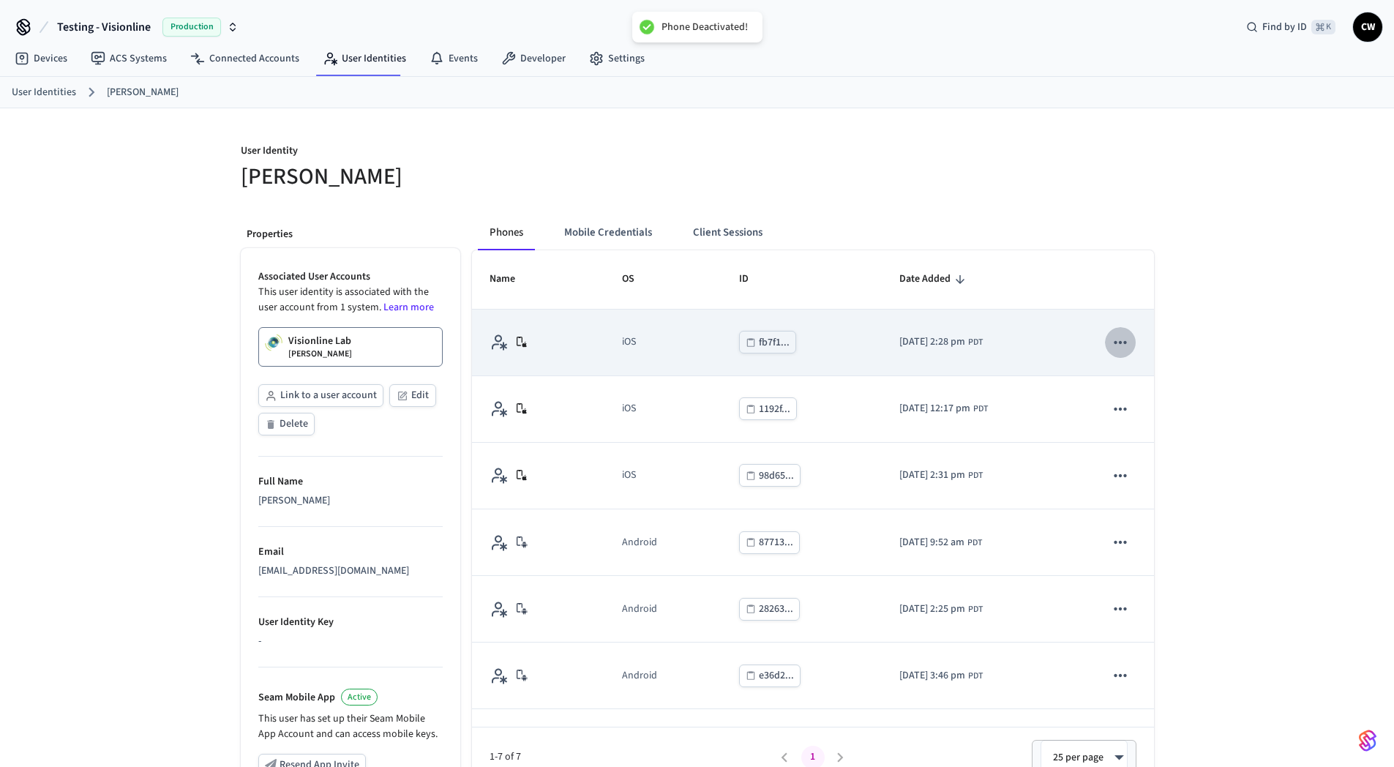
click at [1111, 345] on icon "sticky table" at bounding box center [1120, 342] width 19 height 19
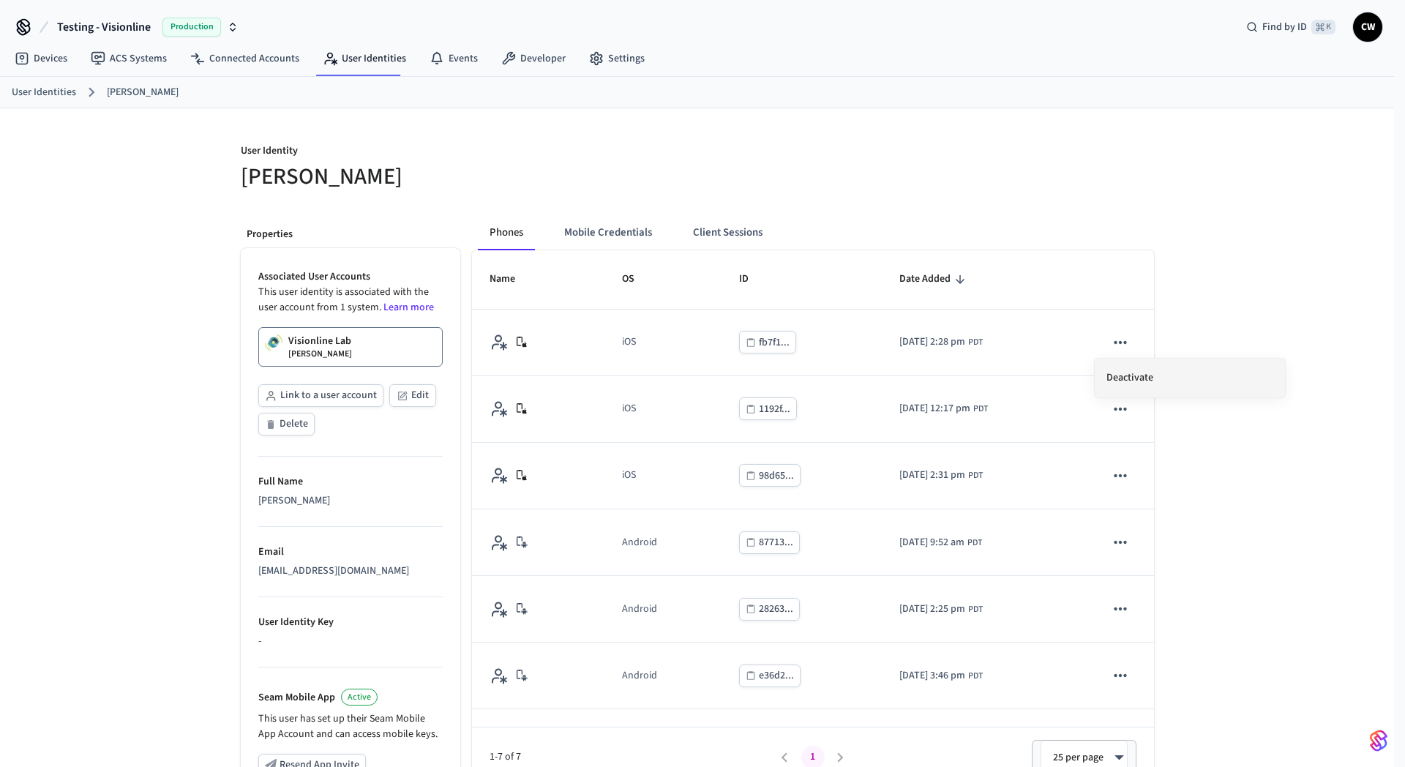
click at [1120, 366] on li "Deactivate" at bounding box center [1189, 377] width 190 height 39
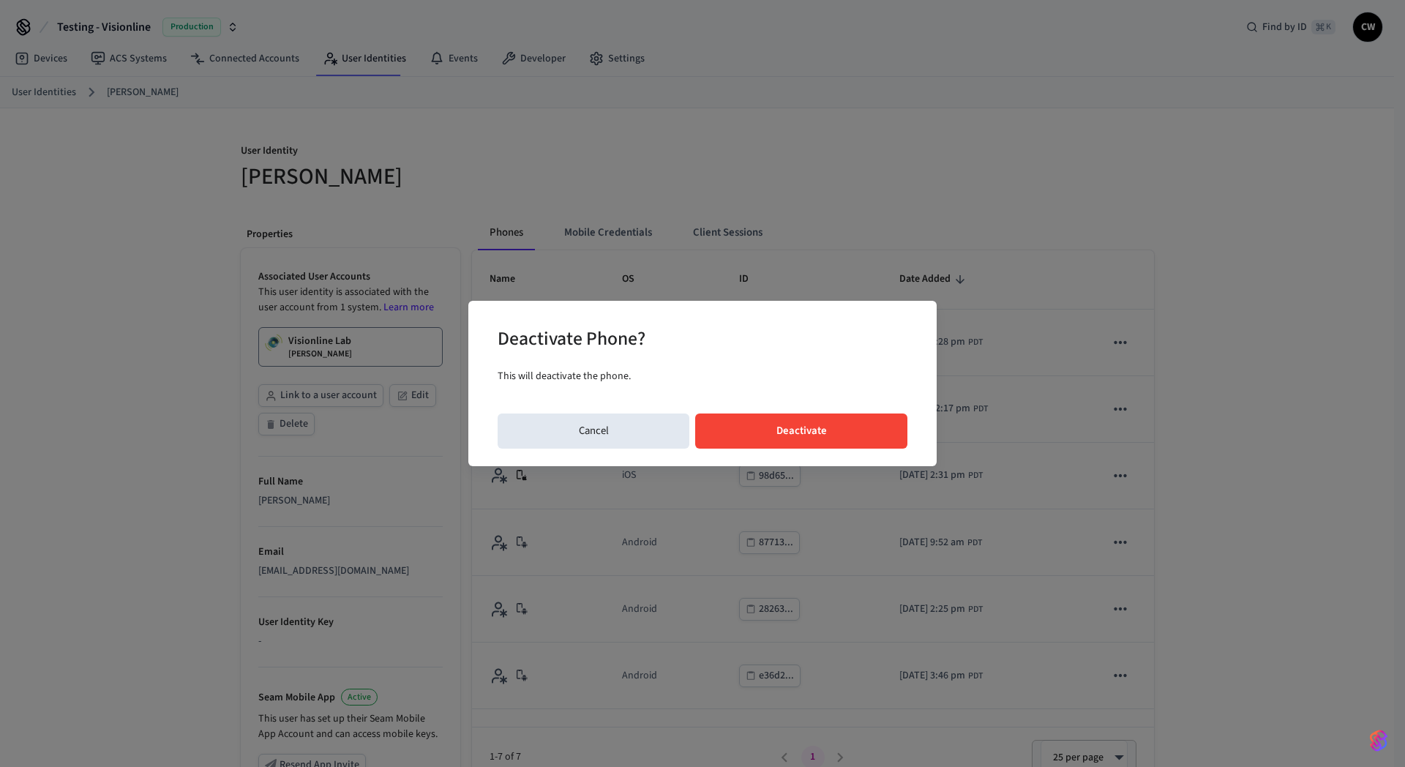
click at [815, 423] on button "Deactivate" at bounding box center [801, 430] width 212 height 35
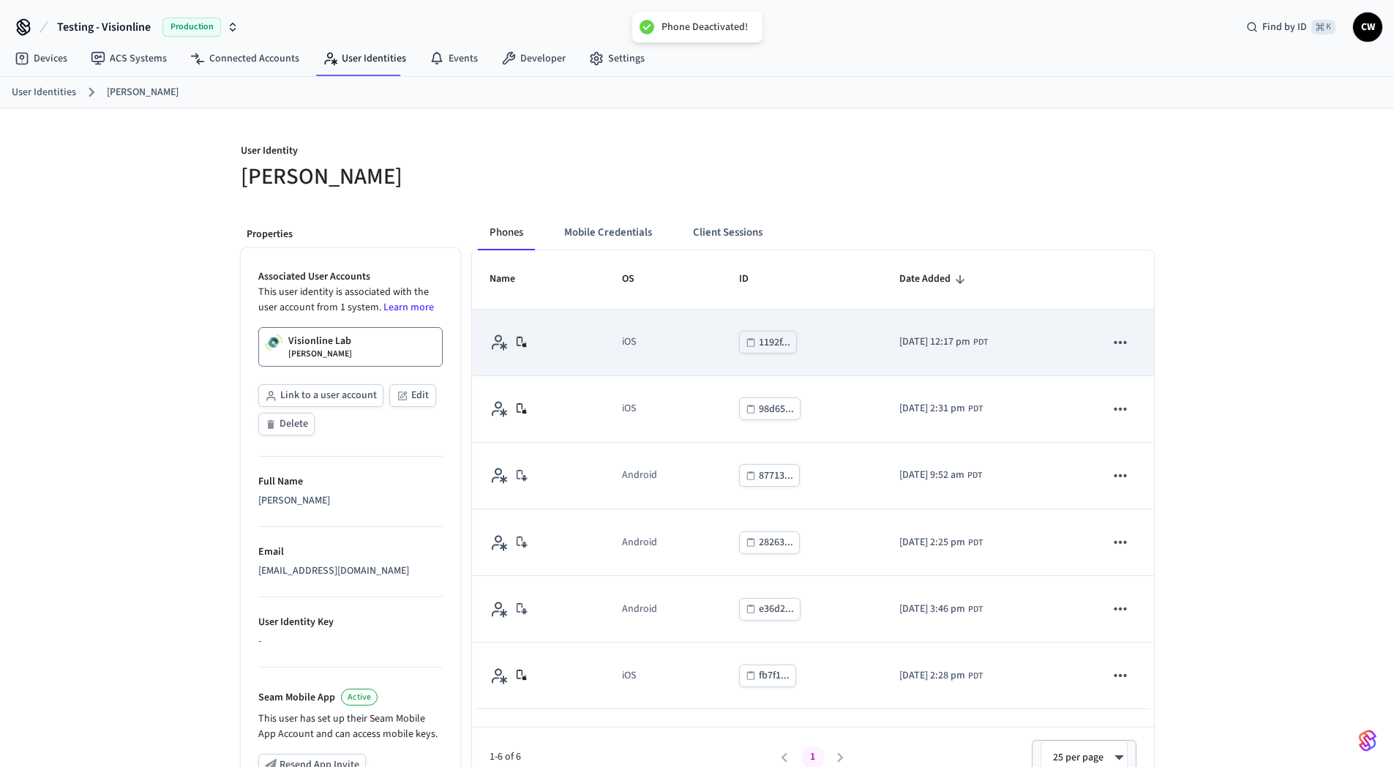
click at [1116, 347] on icon "sticky table" at bounding box center [1120, 342] width 19 height 19
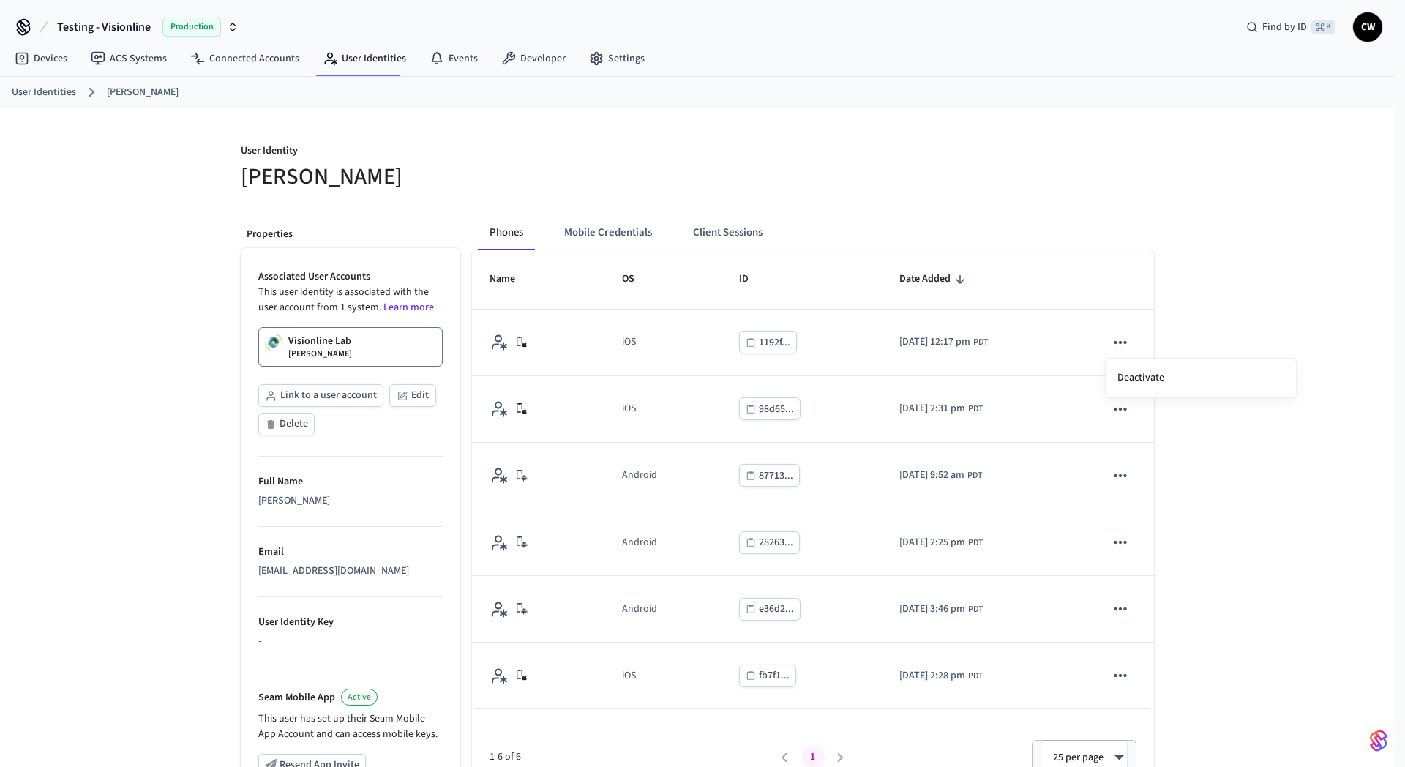
click at [891, 228] on div at bounding box center [702, 383] width 1405 height 767
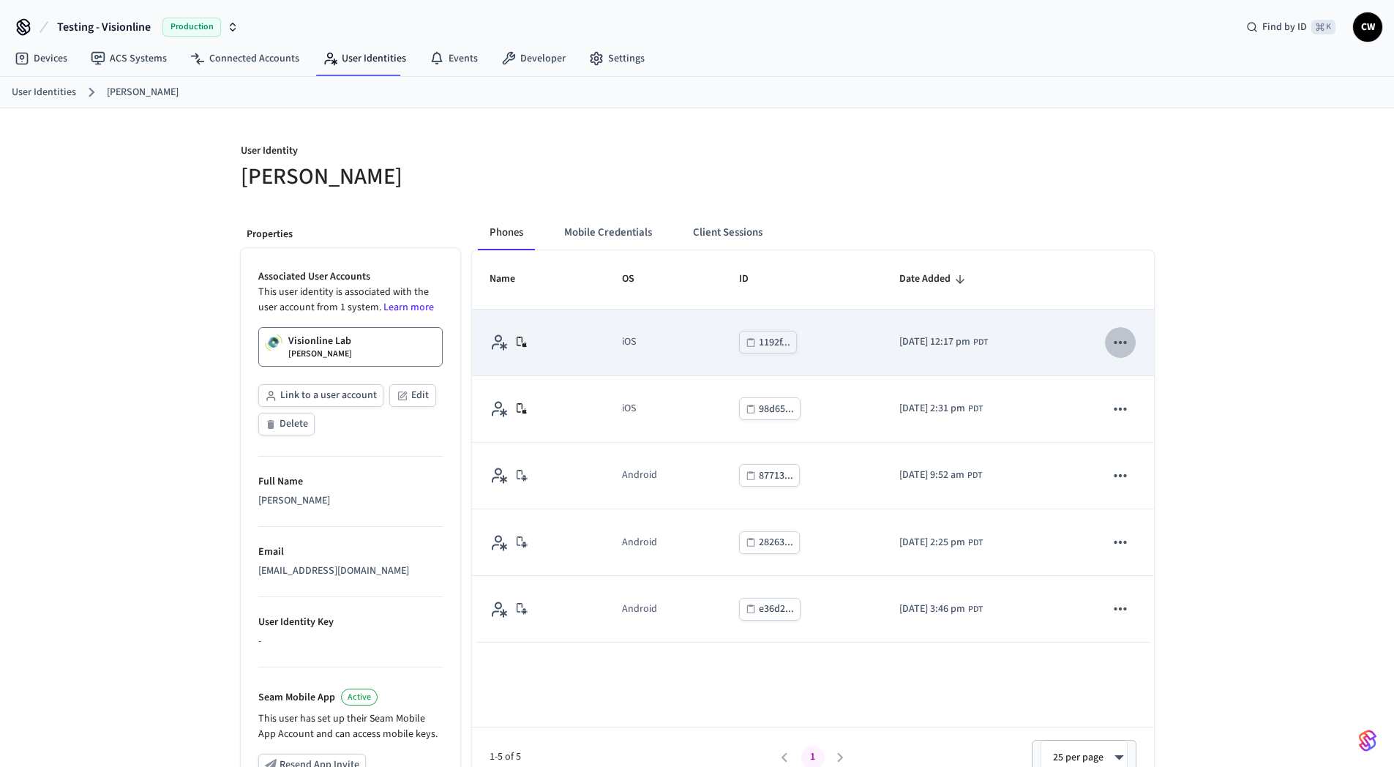
click at [1127, 337] on icon "sticky table" at bounding box center [1120, 342] width 19 height 19
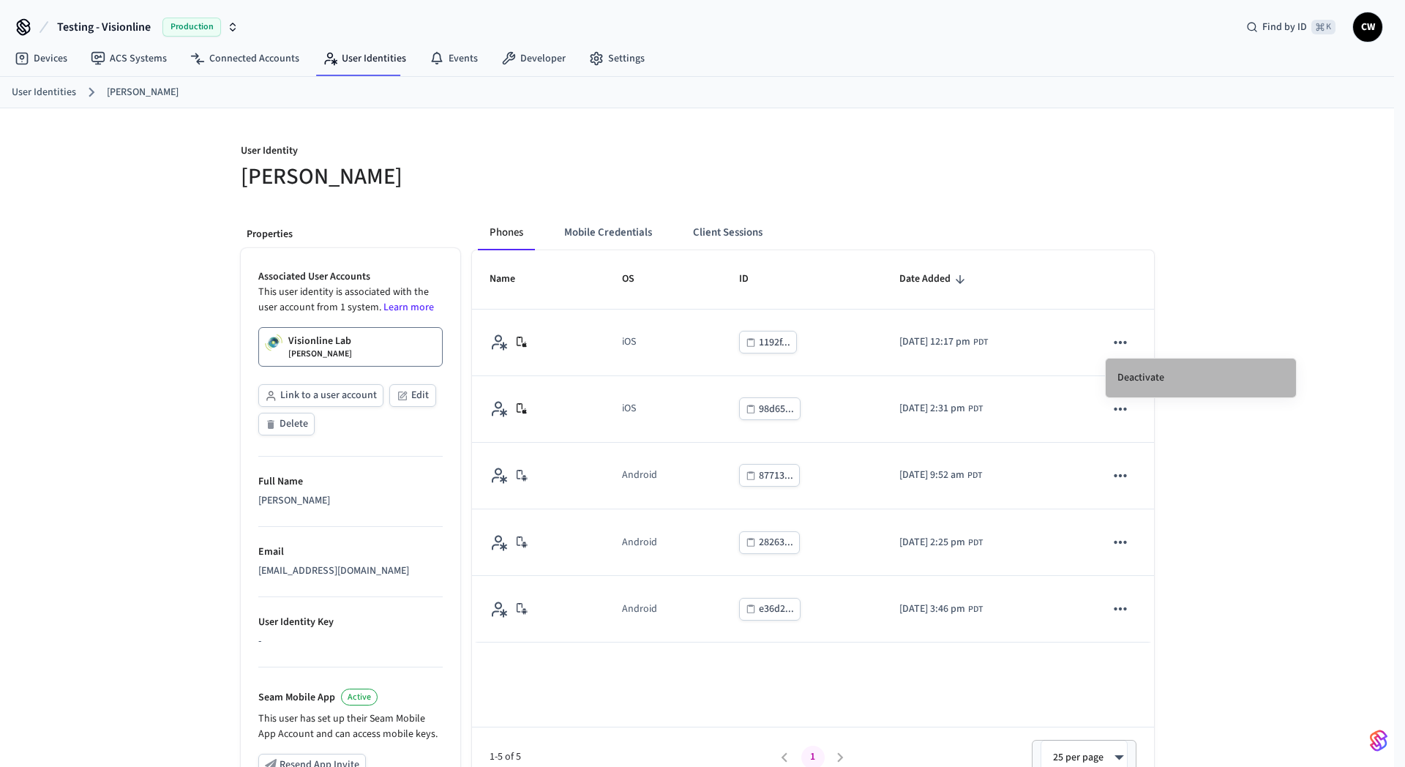
click at [1138, 377] on li "Deactivate" at bounding box center [1200, 377] width 190 height 39
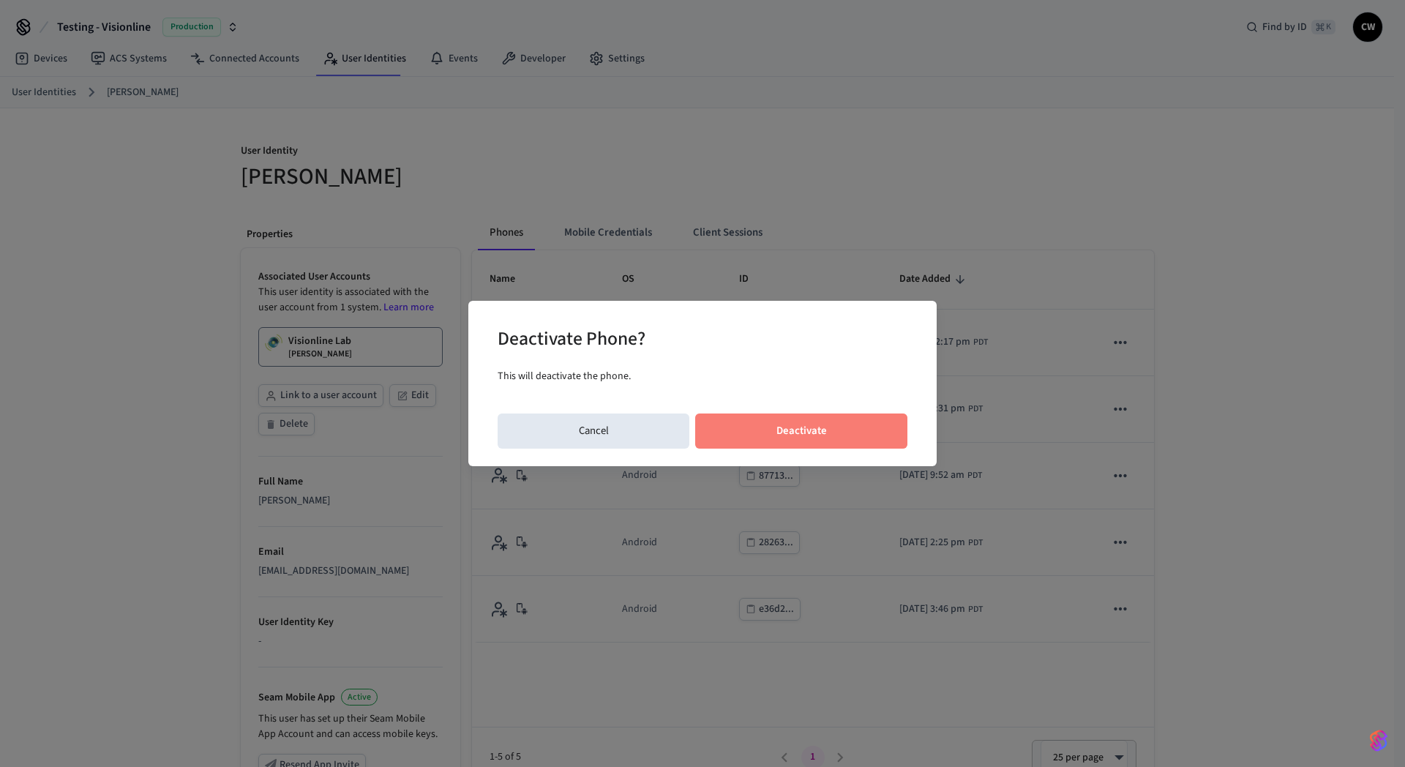
click at [779, 421] on button "Deactivate" at bounding box center [801, 430] width 212 height 35
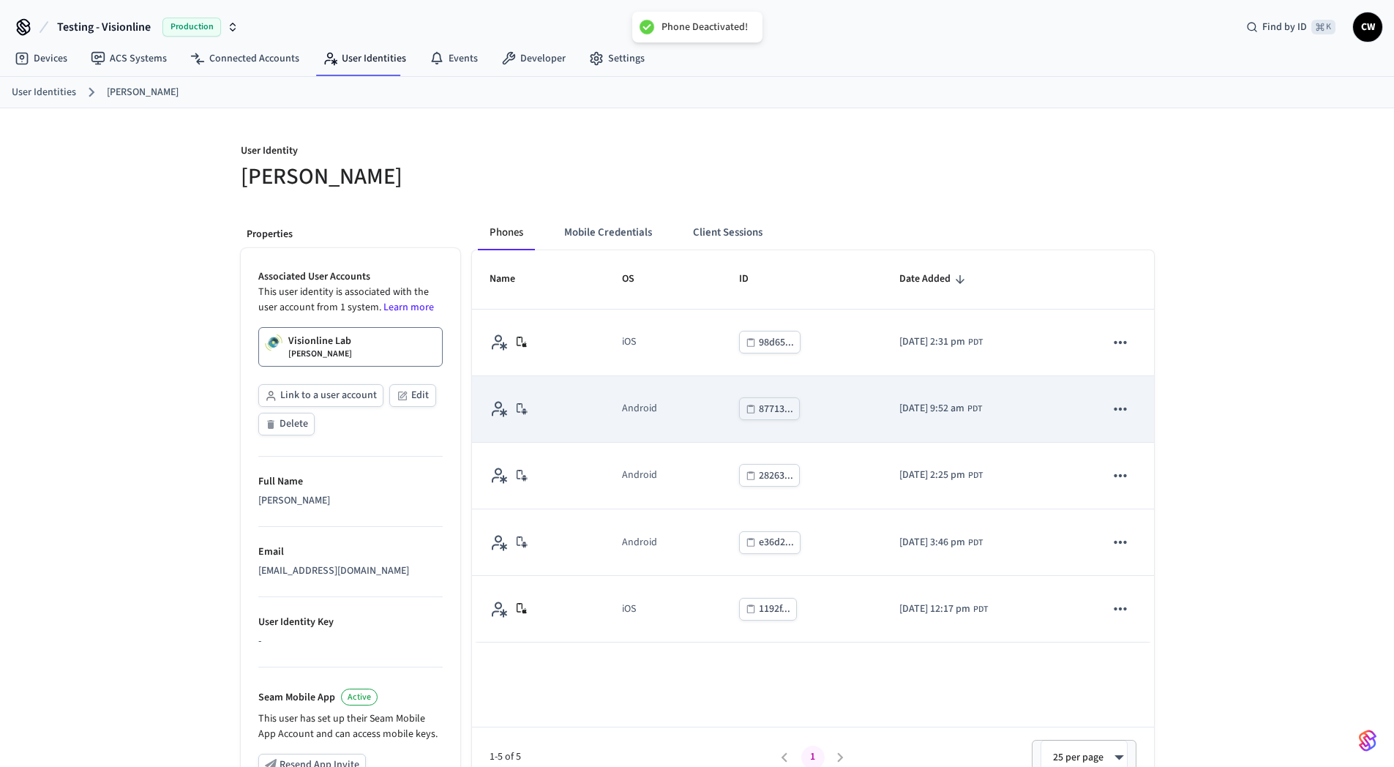
click at [1123, 408] on icon "sticky table" at bounding box center [1120, 408] width 12 height 3
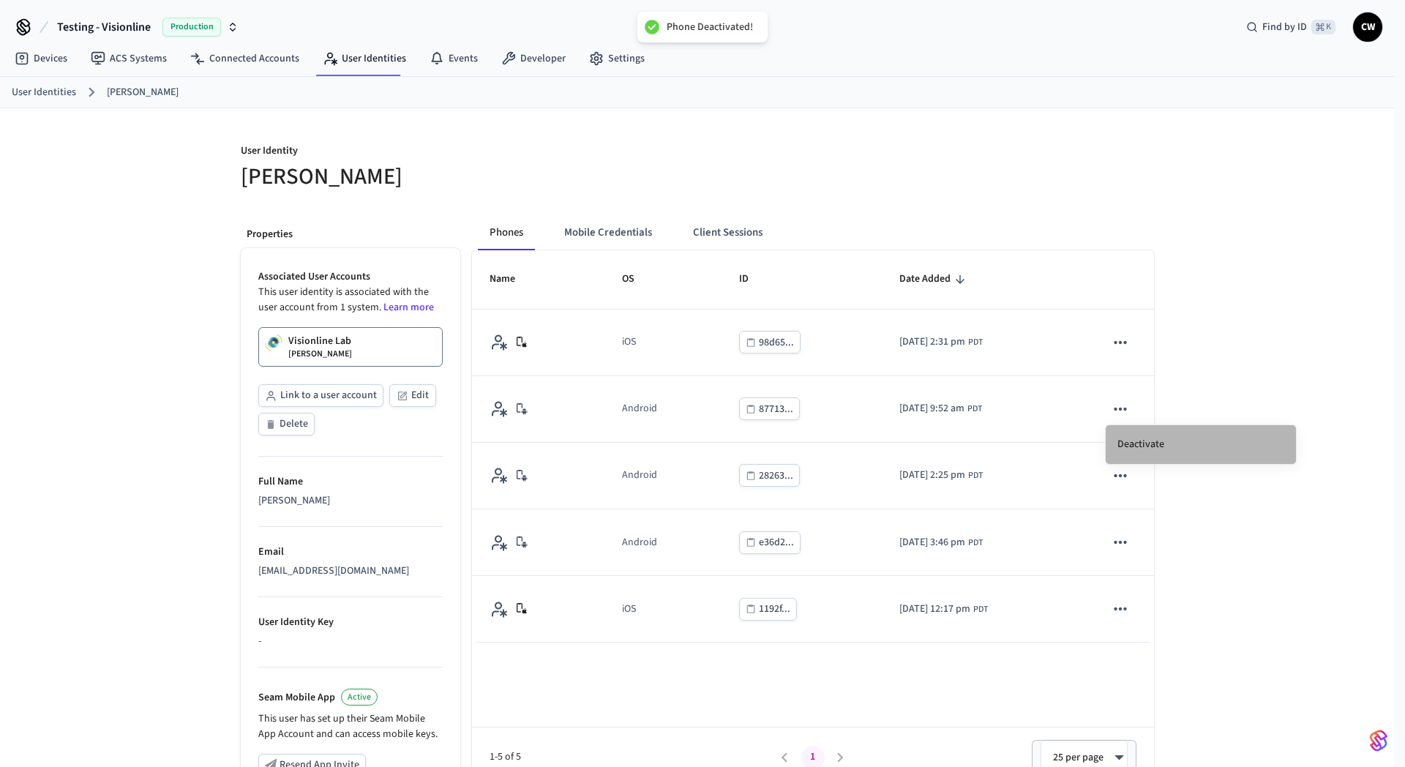
click at [1143, 440] on li "Deactivate" at bounding box center [1200, 444] width 190 height 39
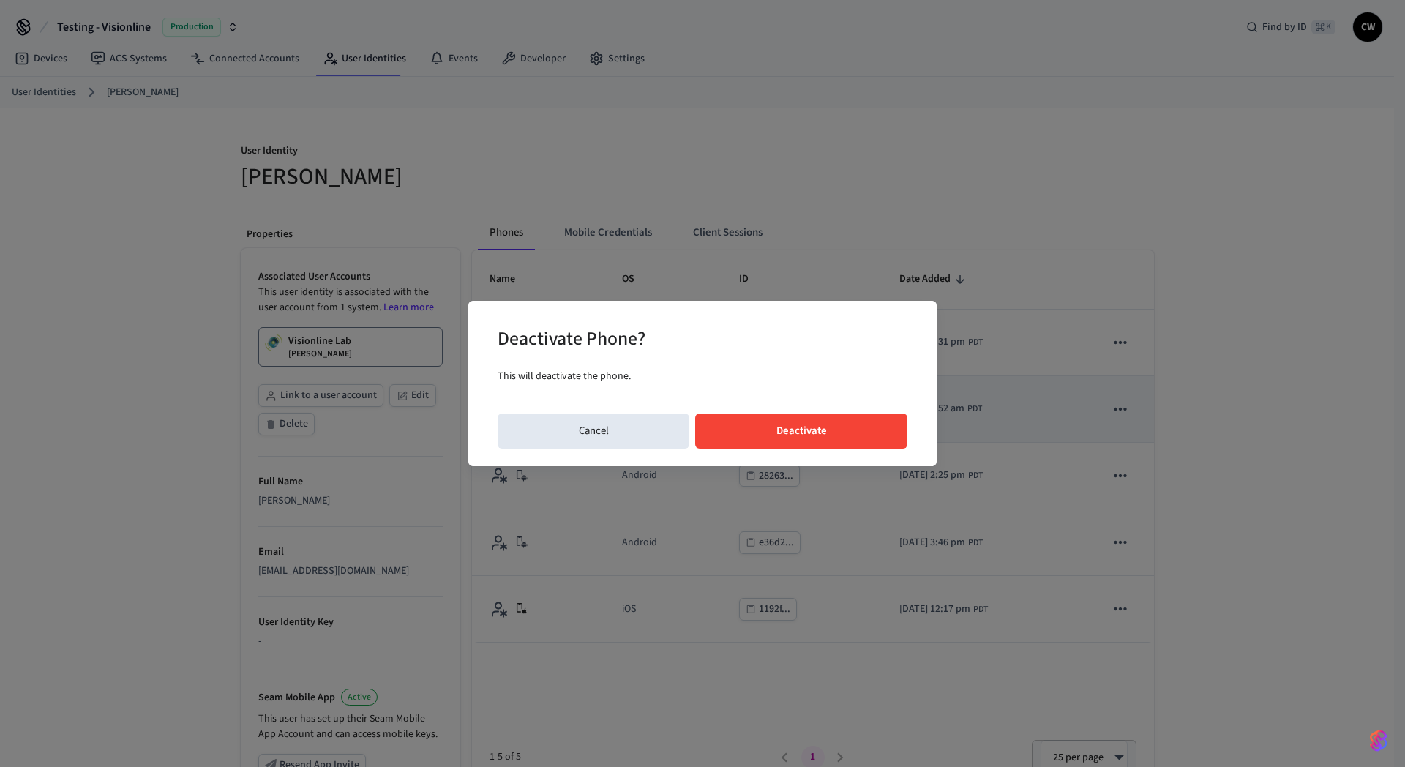
click at [853, 421] on button "Deactivate" at bounding box center [801, 430] width 212 height 35
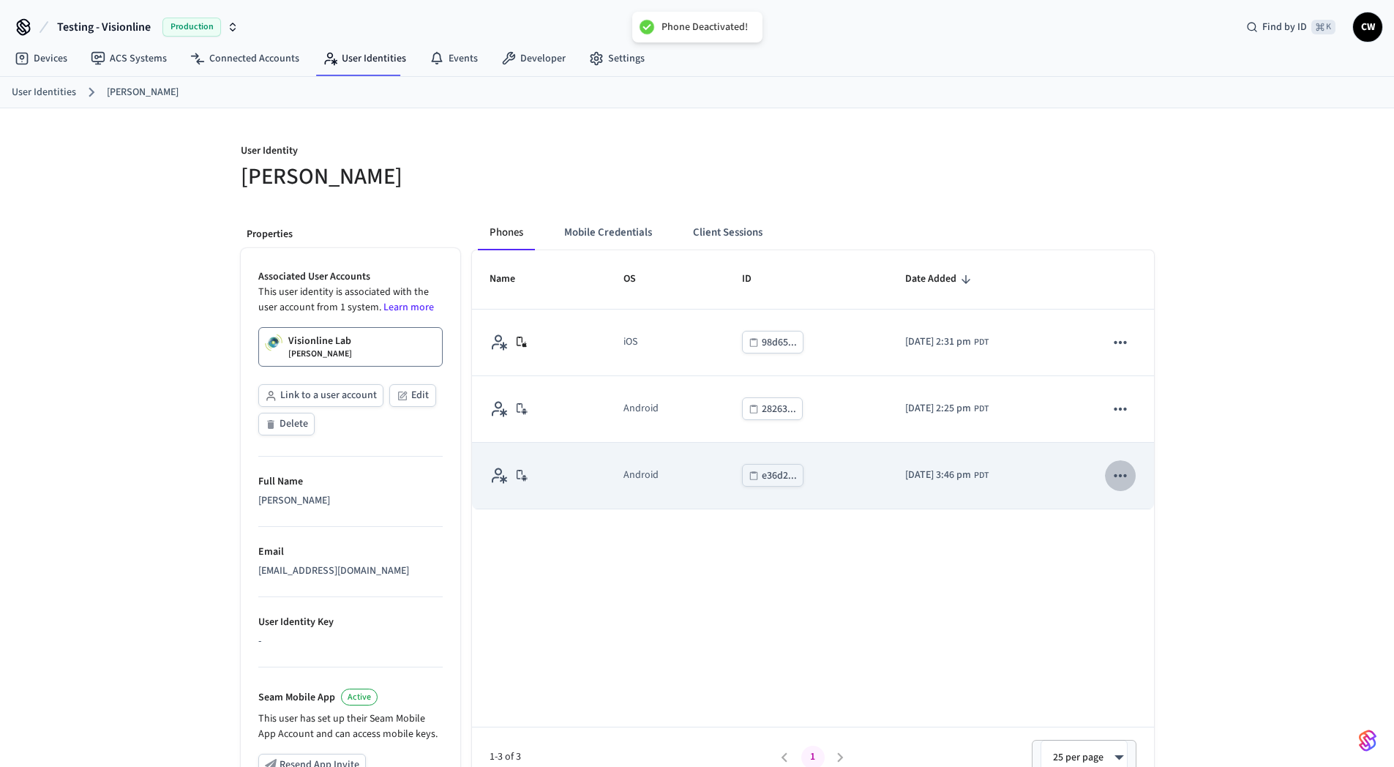
click at [1116, 476] on icon "sticky table" at bounding box center [1120, 475] width 12 height 3
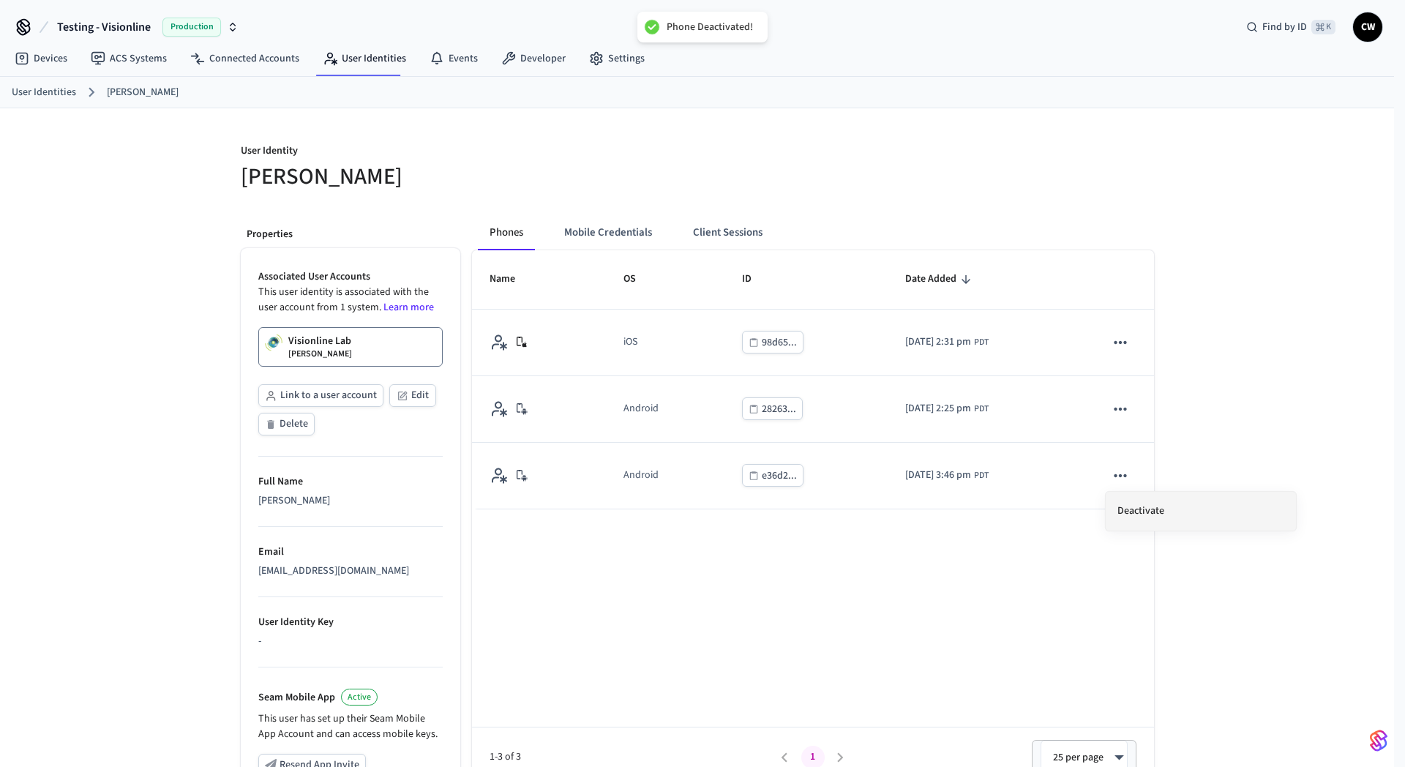
click at [1167, 500] on li "Deactivate" at bounding box center [1200, 511] width 190 height 39
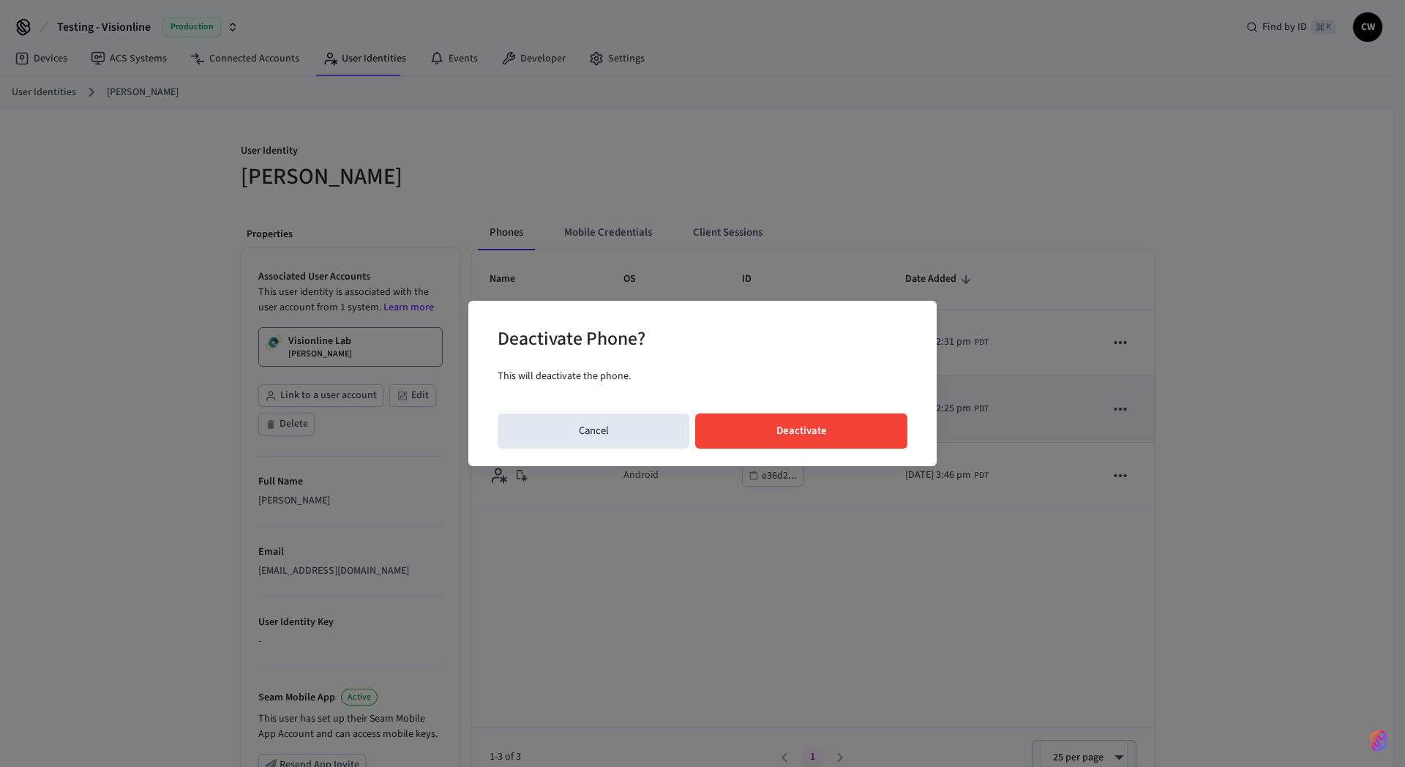
click at [840, 431] on button "Deactivate" at bounding box center [801, 430] width 212 height 35
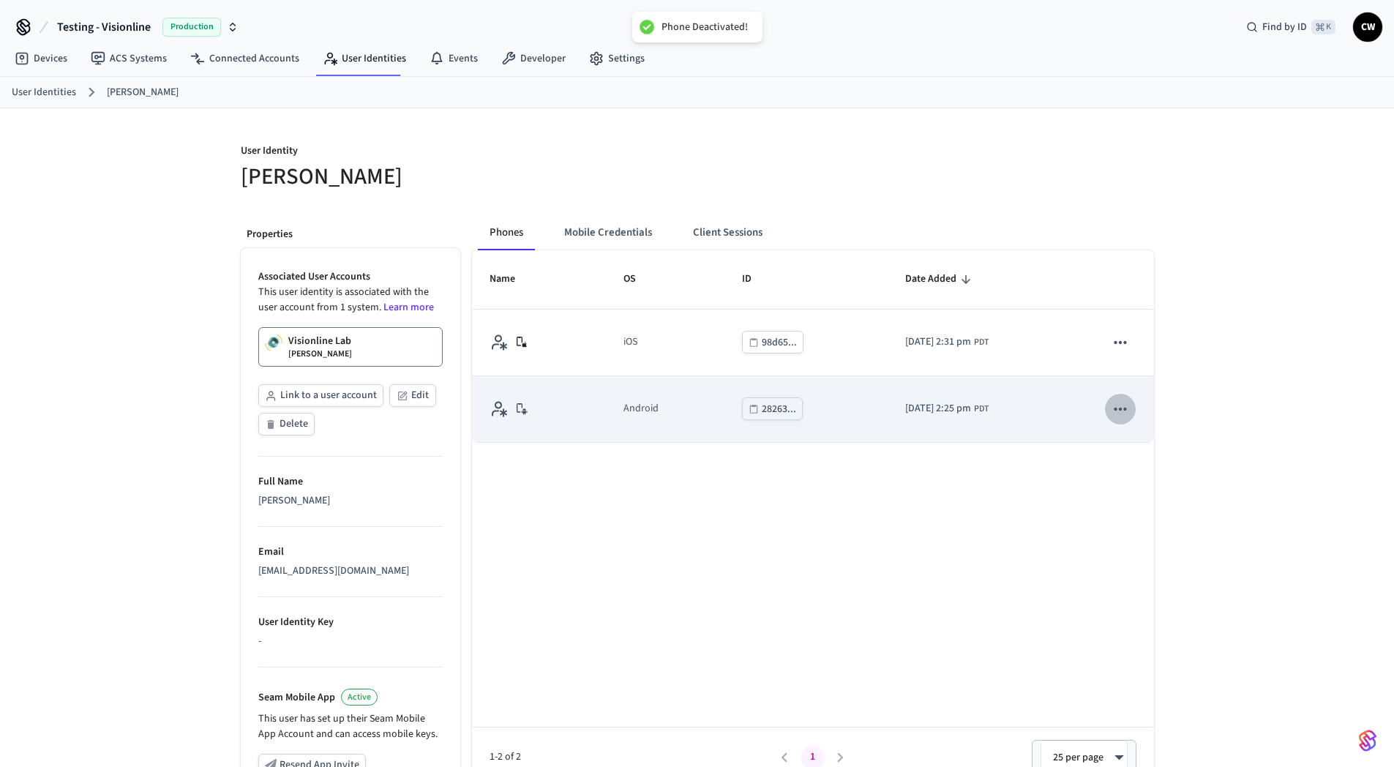
click at [1128, 412] on icon "sticky table" at bounding box center [1120, 408] width 19 height 19
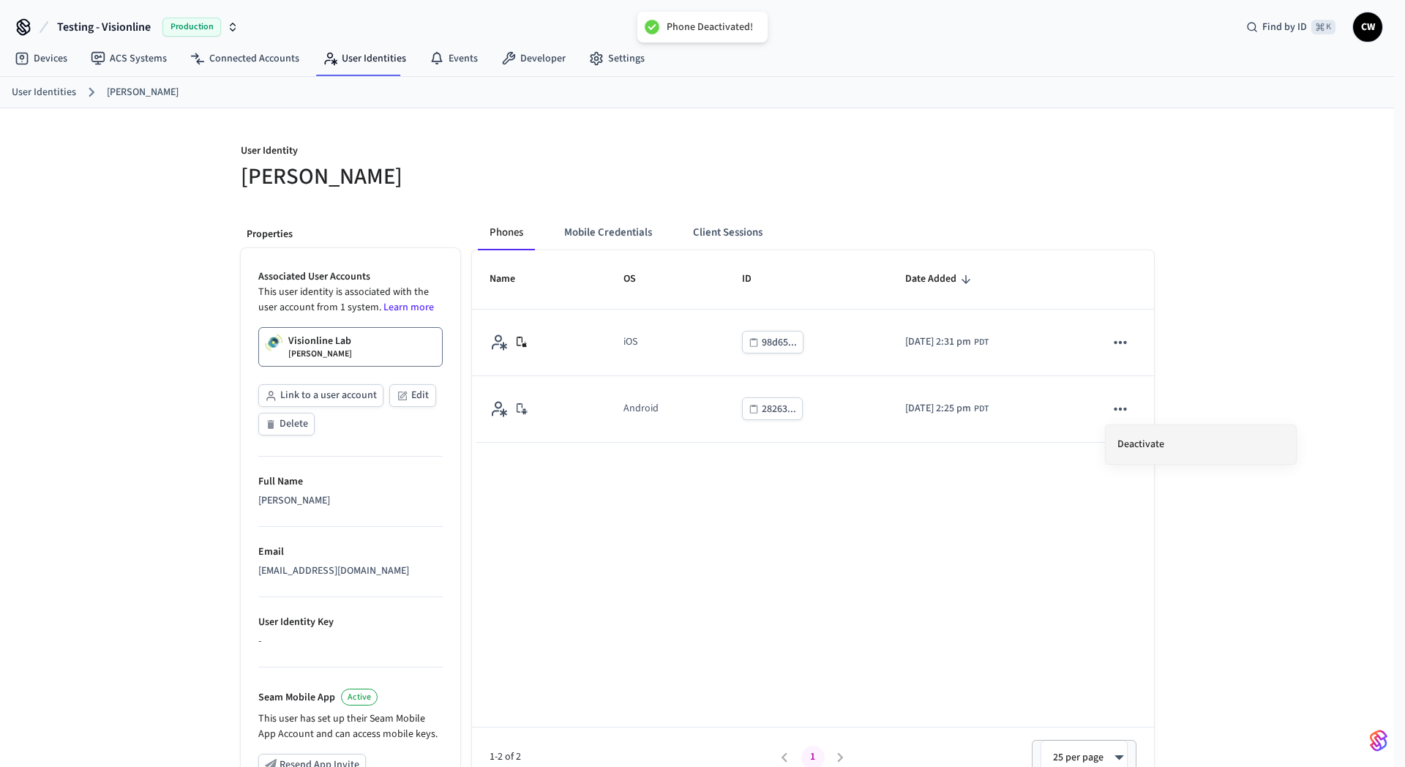
click at [1149, 443] on li "Deactivate" at bounding box center [1200, 444] width 190 height 39
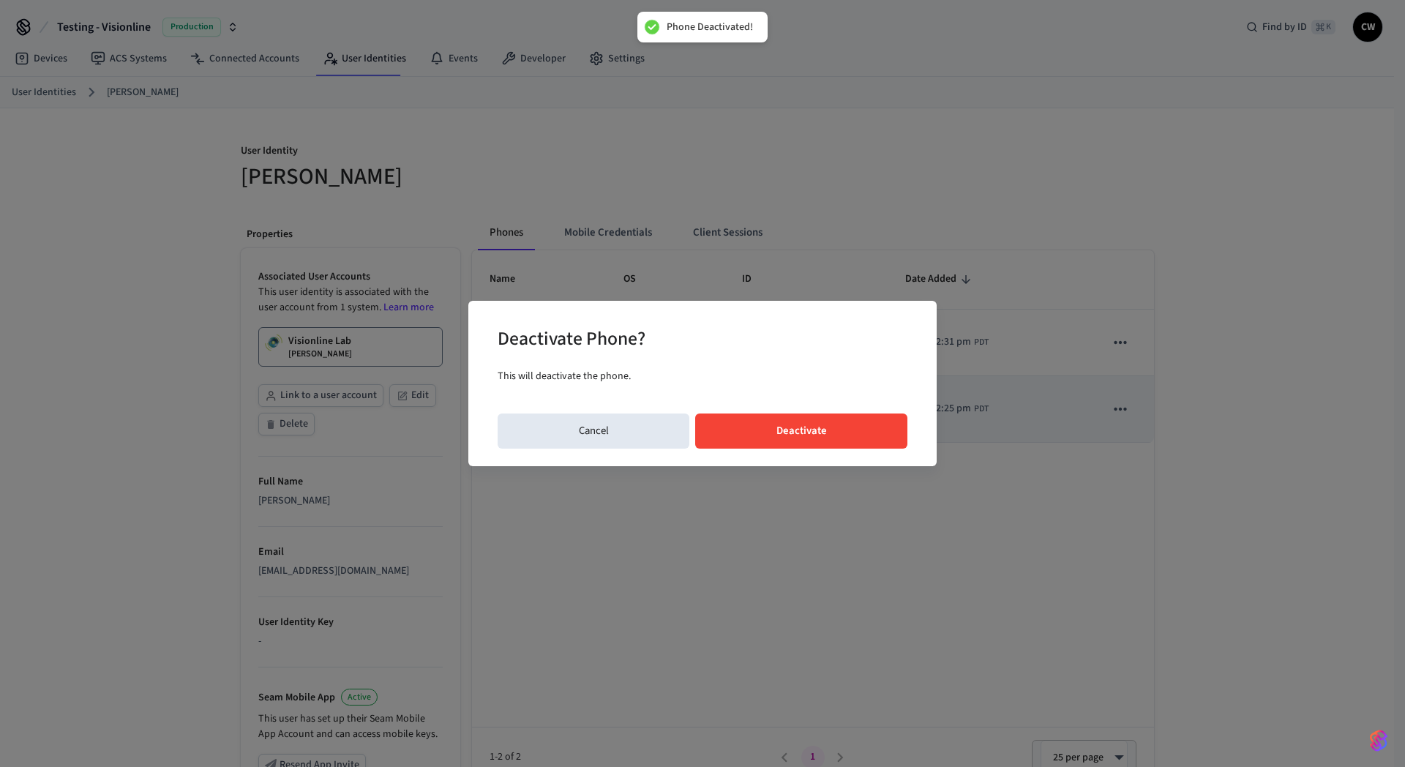
drag, startPoint x: 844, startPoint y: 440, endPoint x: 887, endPoint y: 432, distance: 43.3
click at [843, 440] on button "Deactivate" at bounding box center [801, 430] width 212 height 35
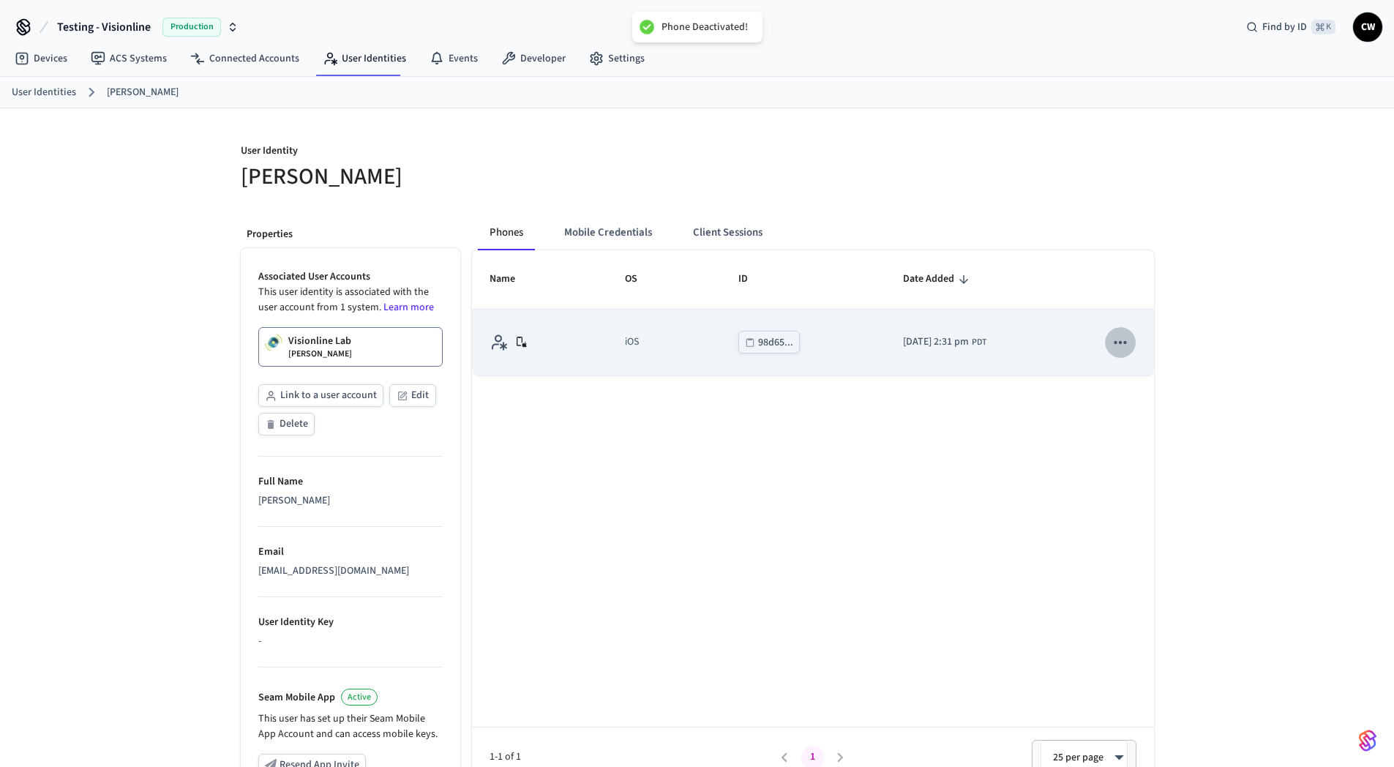
click at [1124, 349] on icon "sticky table" at bounding box center [1120, 342] width 19 height 19
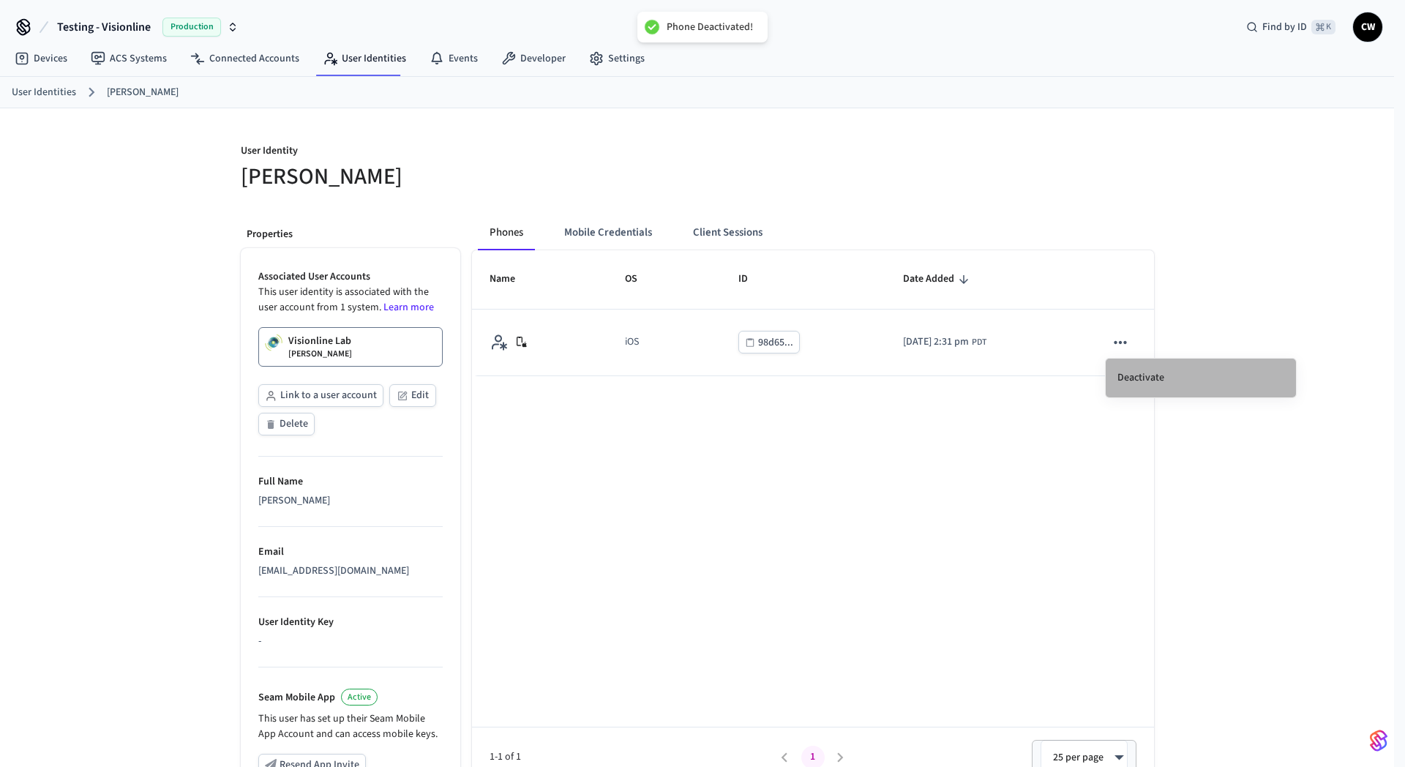
click at [1146, 377] on li "Deactivate" at bounding box center [1200, 377] width 190 height 39
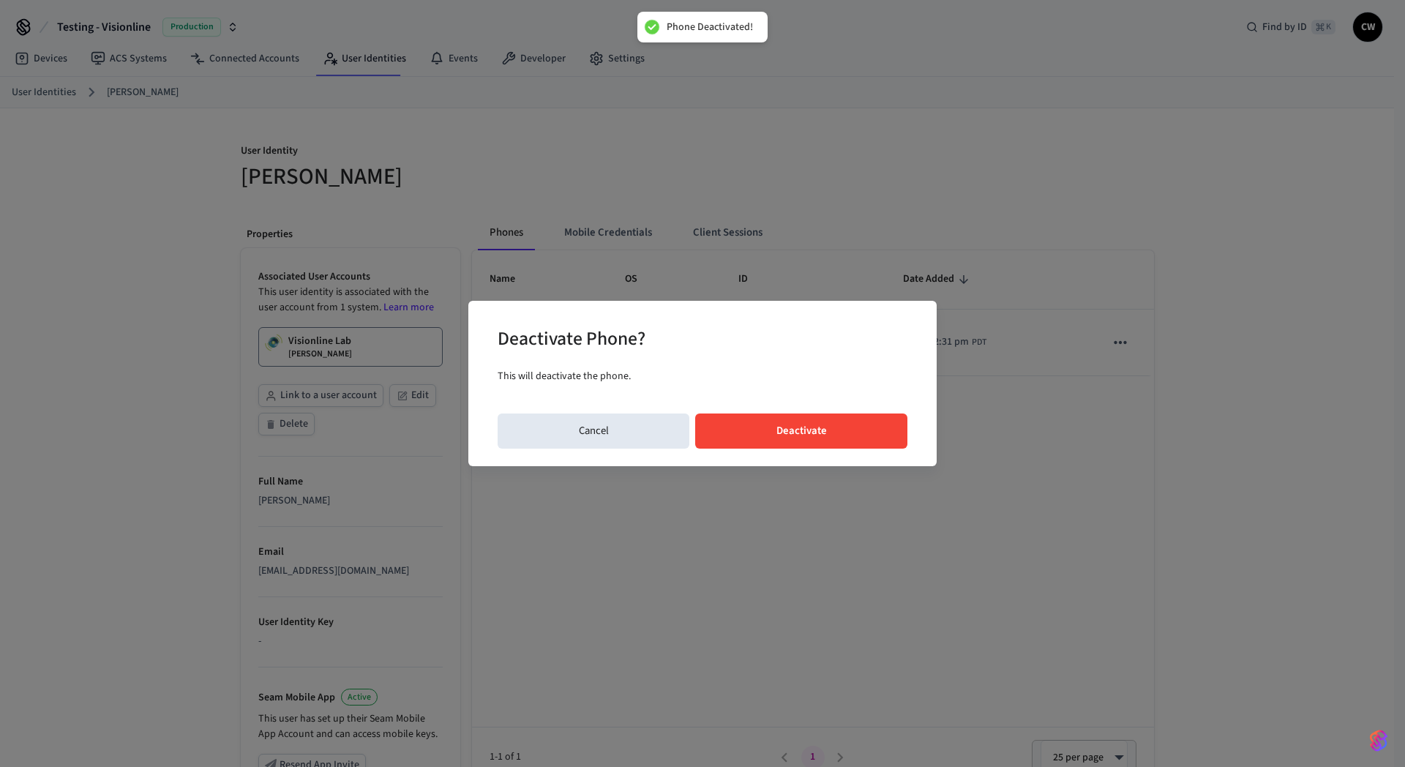
click at [816, 428] on button "Deactivate" at bounding box center [801, 430] width 212 height 35
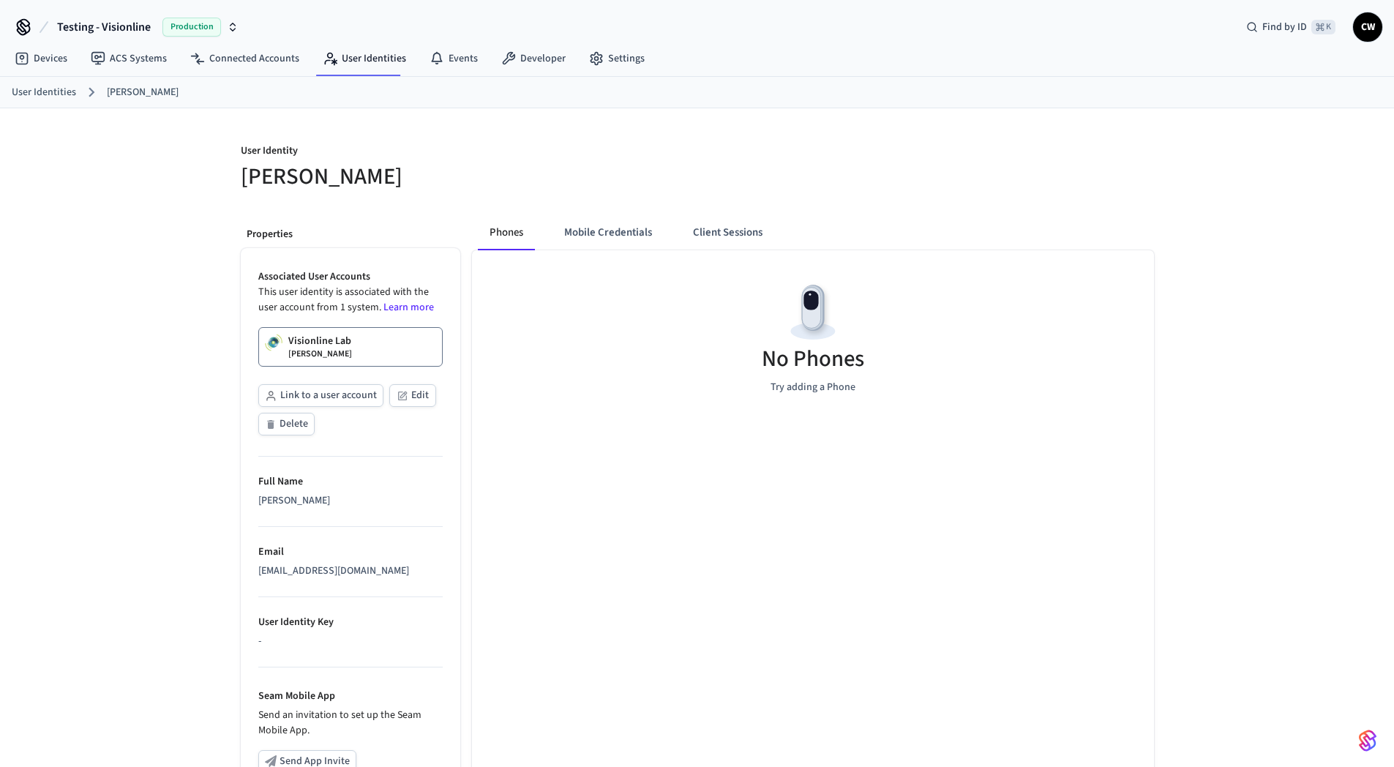
click at [139, 250] on div "User Identity [PERSON_NAME] Properties Associated User Accounts This user ident…" at bounding box center [697, 552] width 1394 height 888
click at [635, 223] on button "Mobile Credentials" at bounding box center [607, 232] width 111 height 35
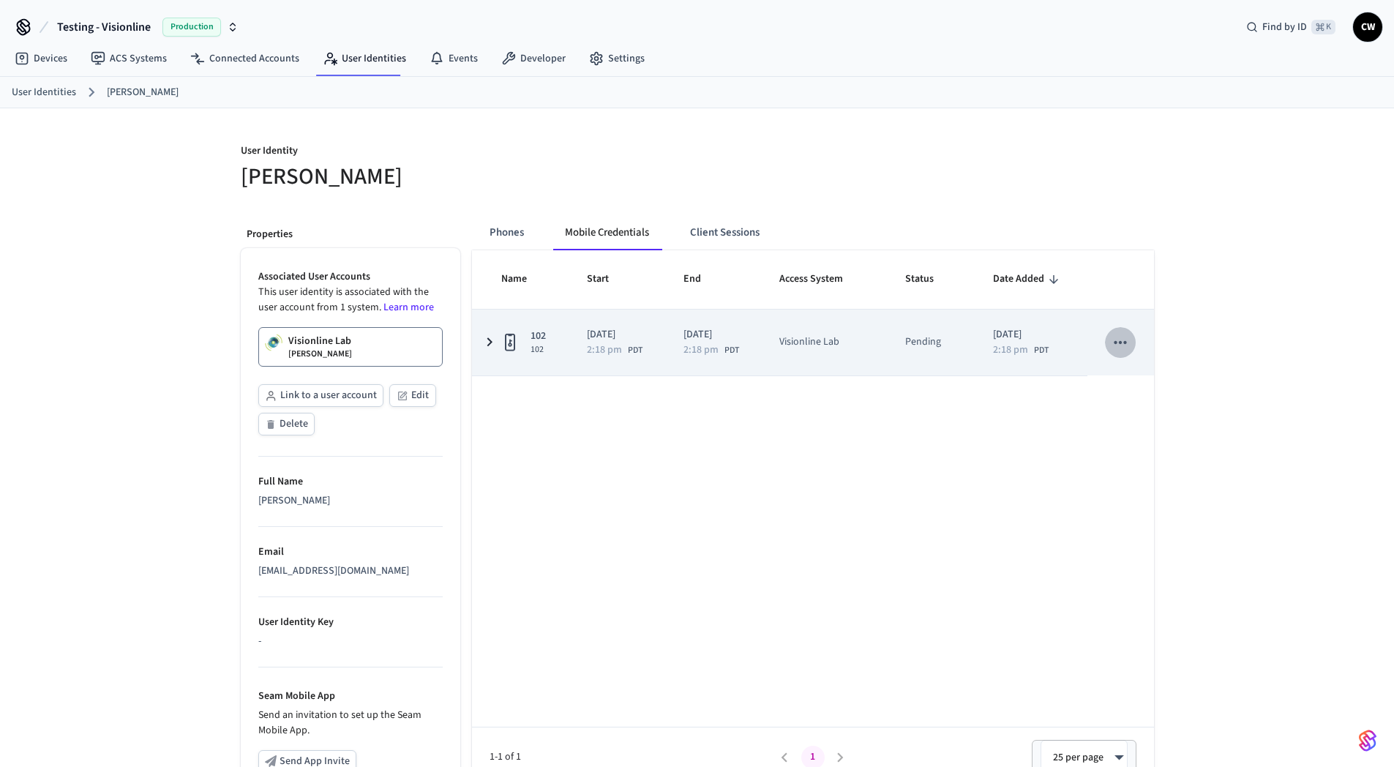
click at [1124, 346] on icon "sticky table" at bounding box center [1120, 342] width 19 height 19
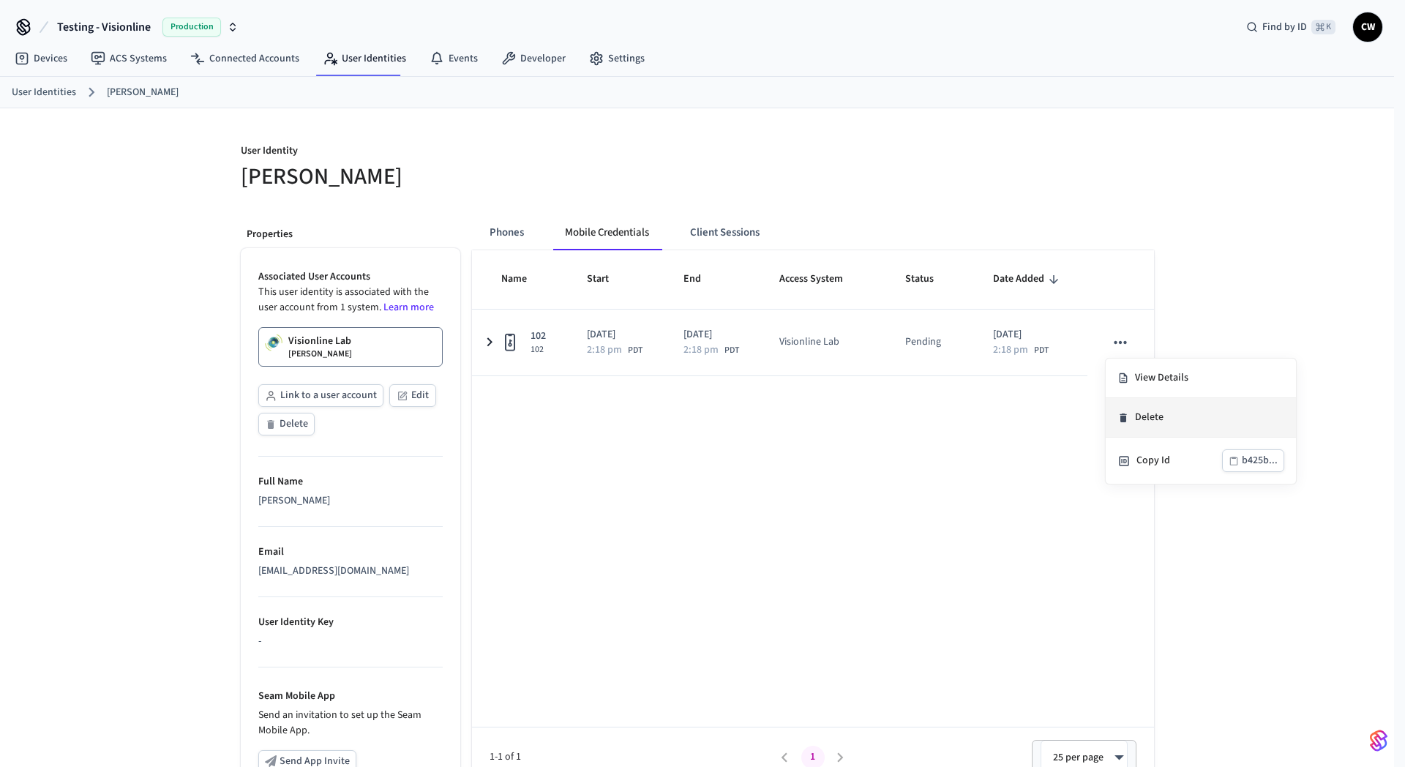
click at [1145, 411] on li "Delete" at bounding box center [1200, 418] width 190 height 40
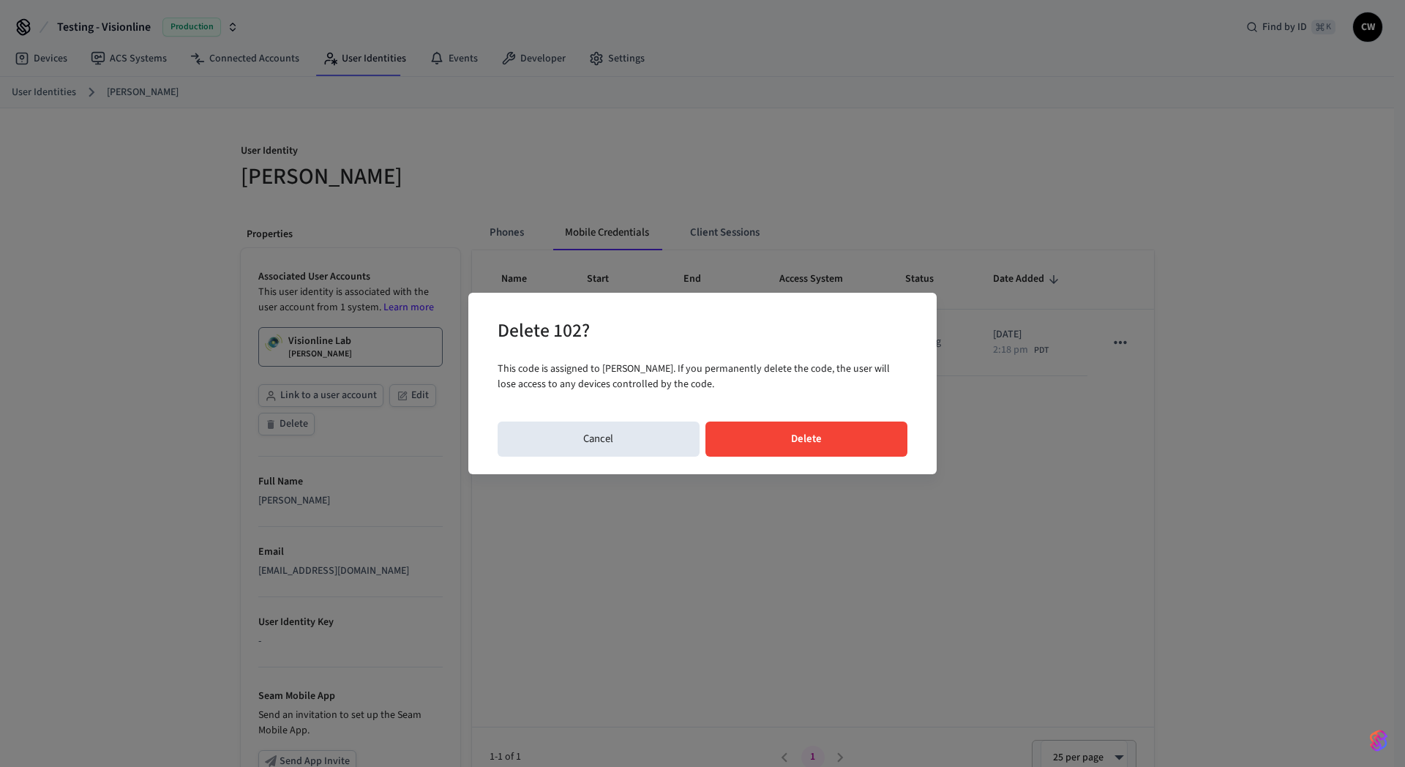
click at [842, 438] on button "Delete" at bounding box center [806, 438] width 203 height 35
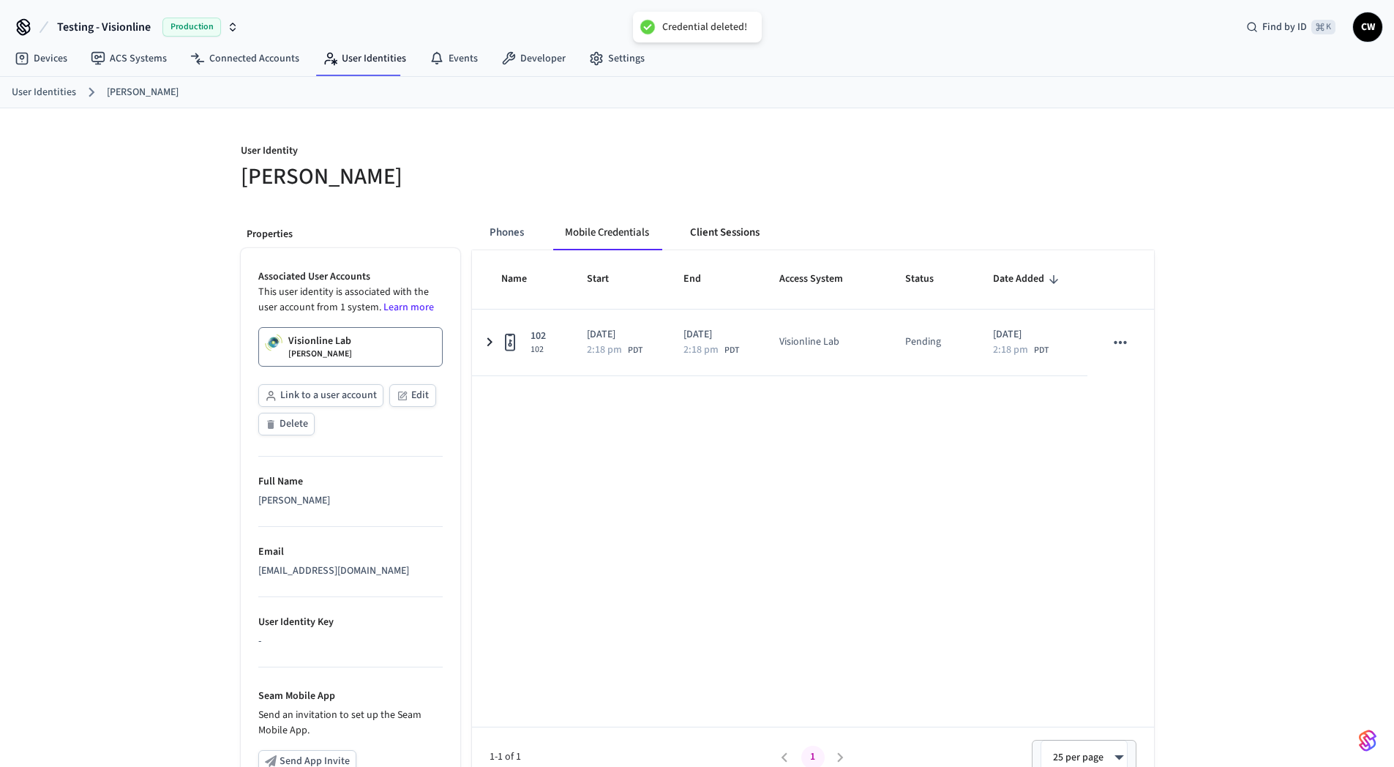
click at [727, 228] on button "Client Sessions" at bounding box center [724, 232] width 93 height 35
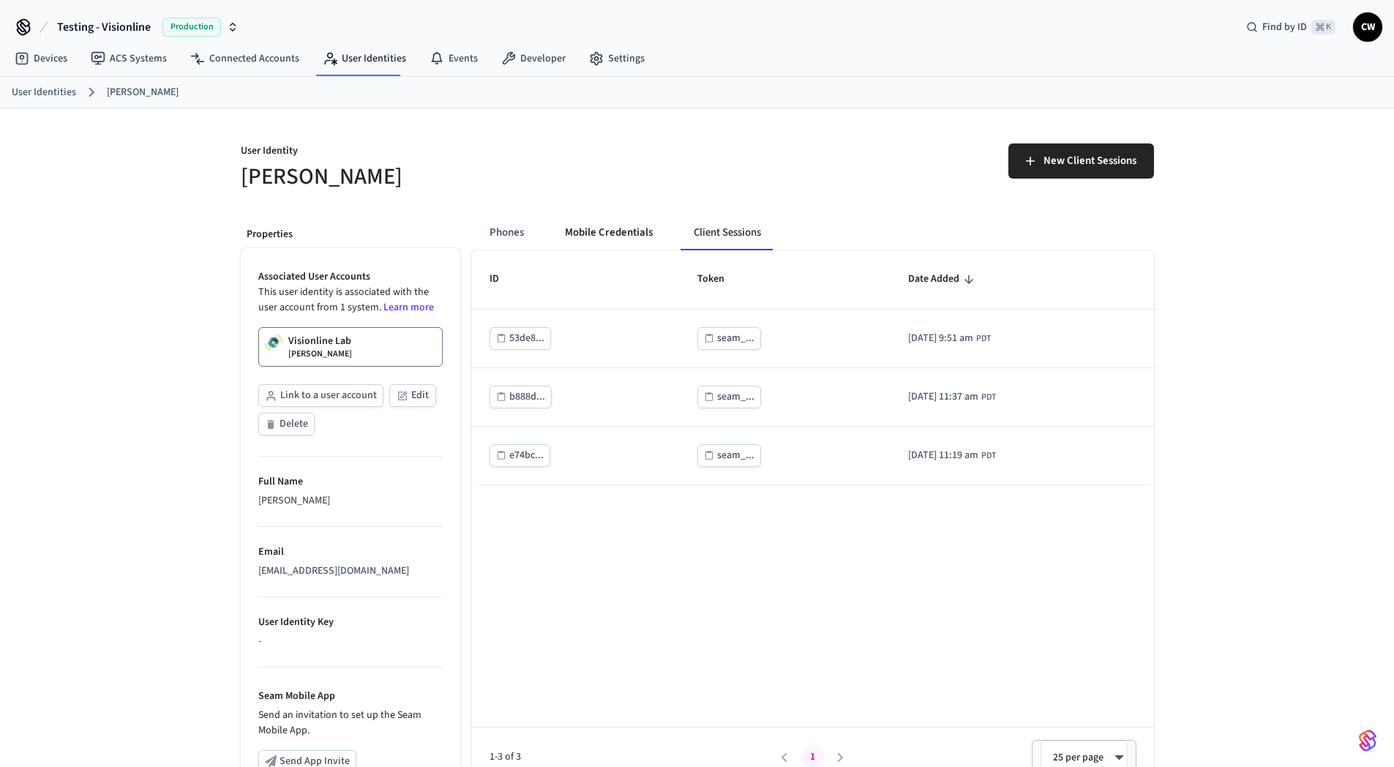
click at [615, 228] on button "Mobile Credentials" at bounding box center [608, 232] width 111 height 35
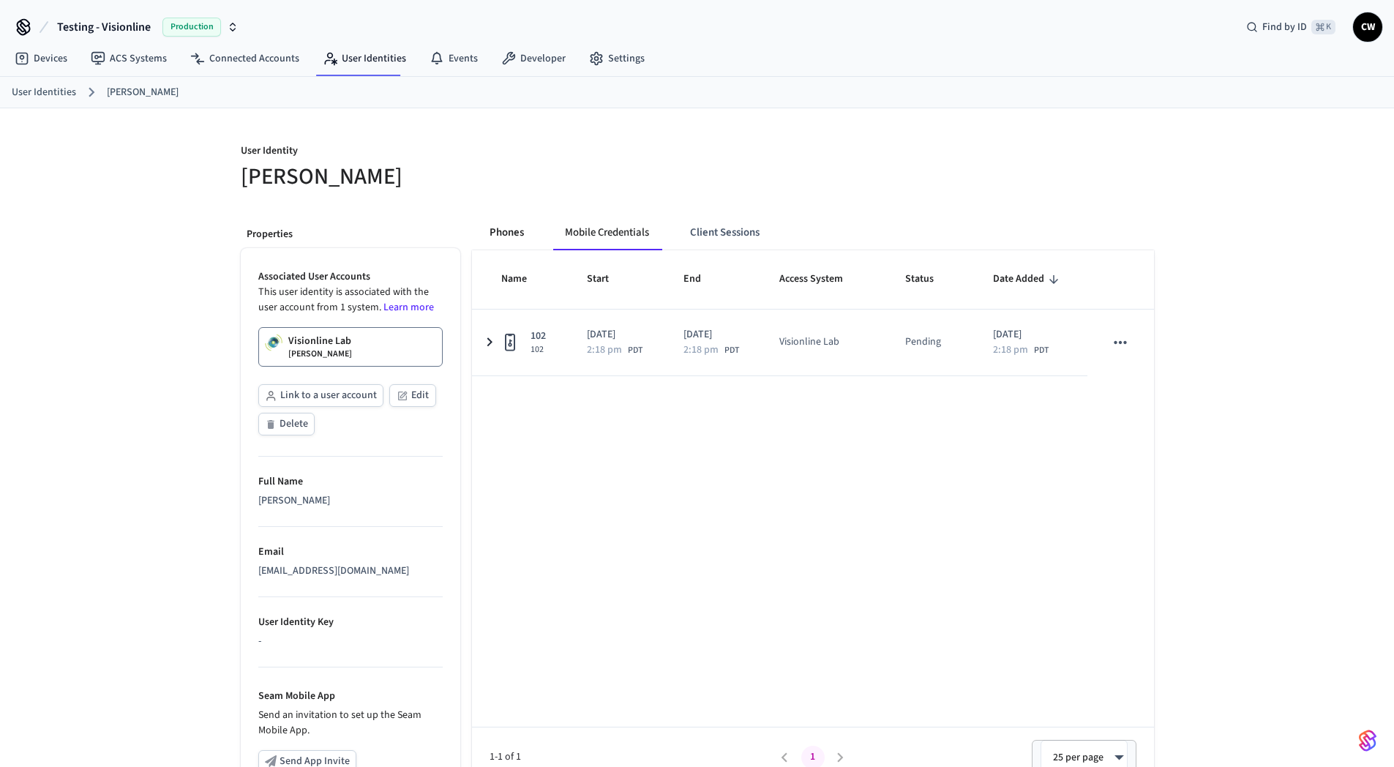
click at [509, 222] on button "Phones" at bounding box center [507, 232] width 58 height 35
